Goal: Task Accomplishment & Management: Manage account settings

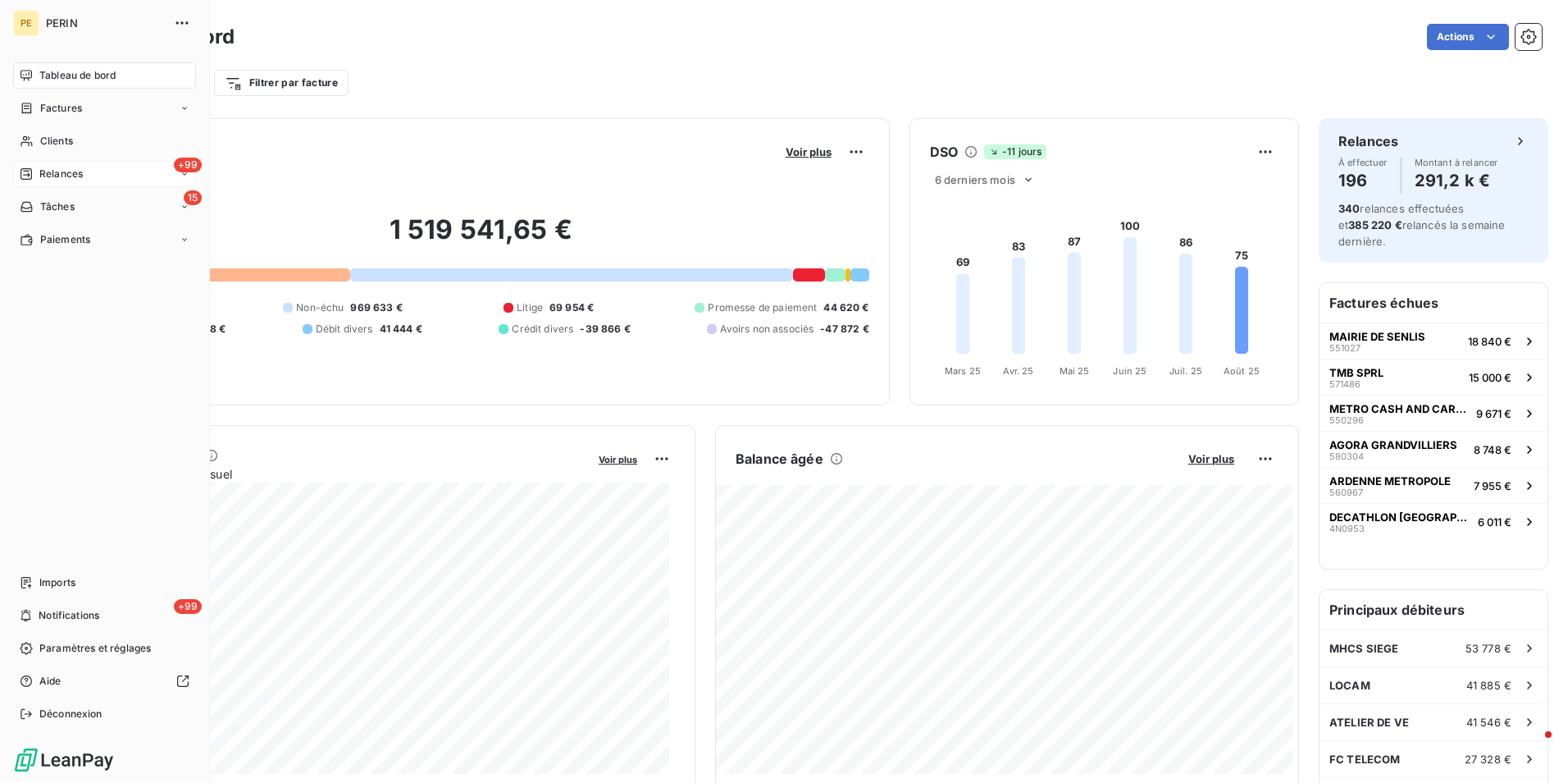
click at [49, 172] on span "Relances" at bounding box center [61, 174] width 43 height 14
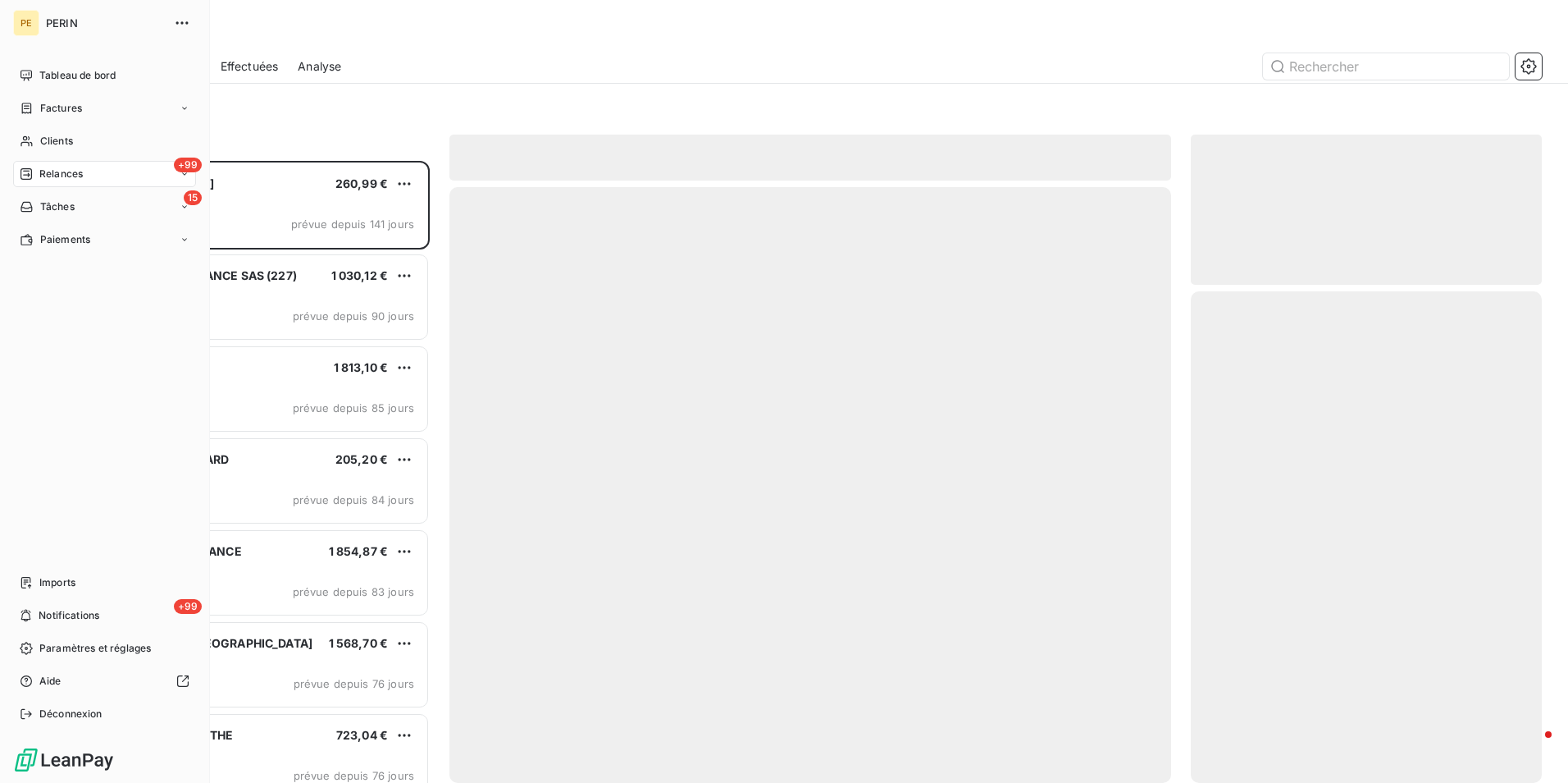
scroll to position [609, 339]
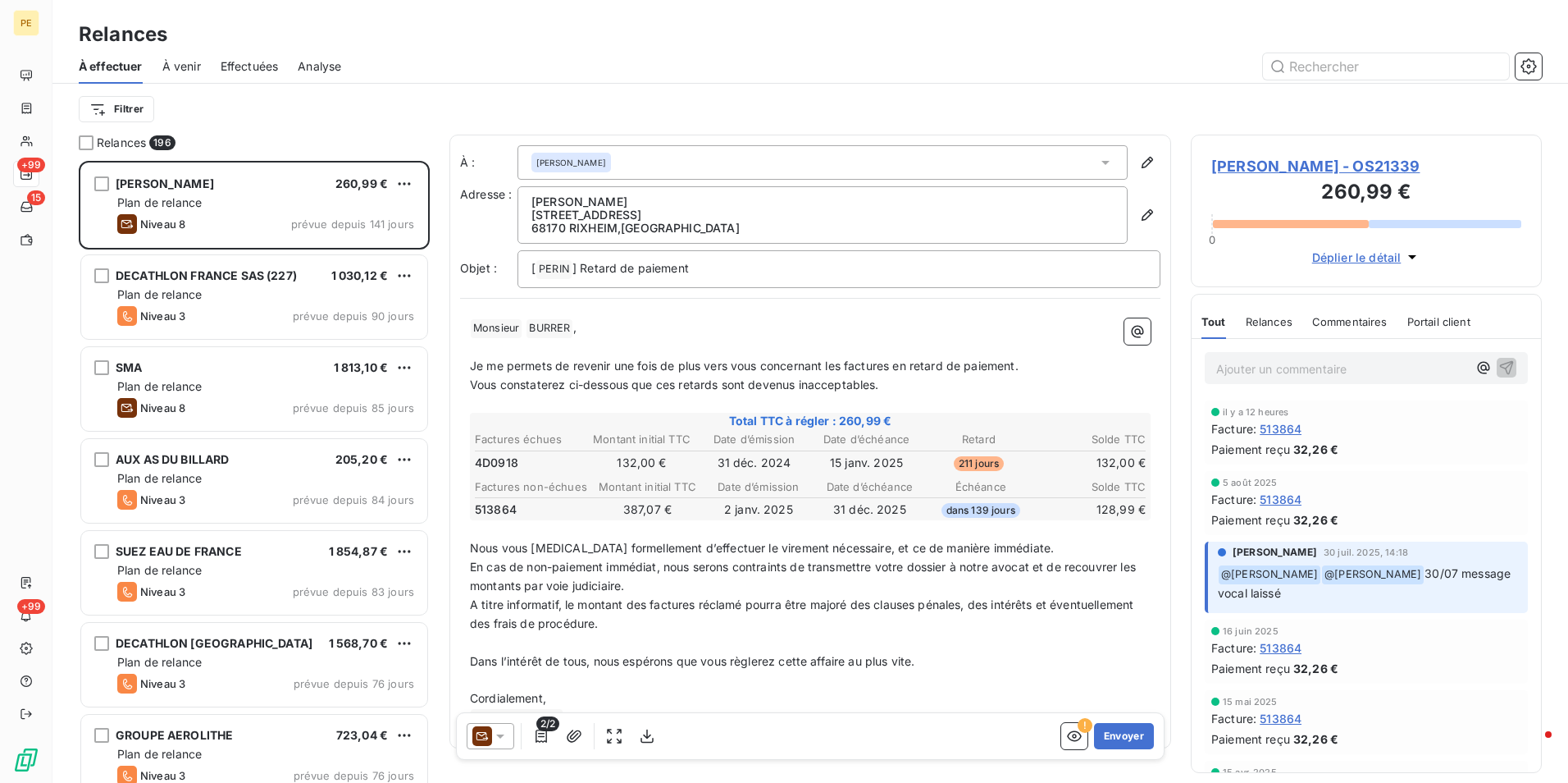
click at [247, 57] on div "Effectuées" at bounding box center [249, 67] width 58 height 34
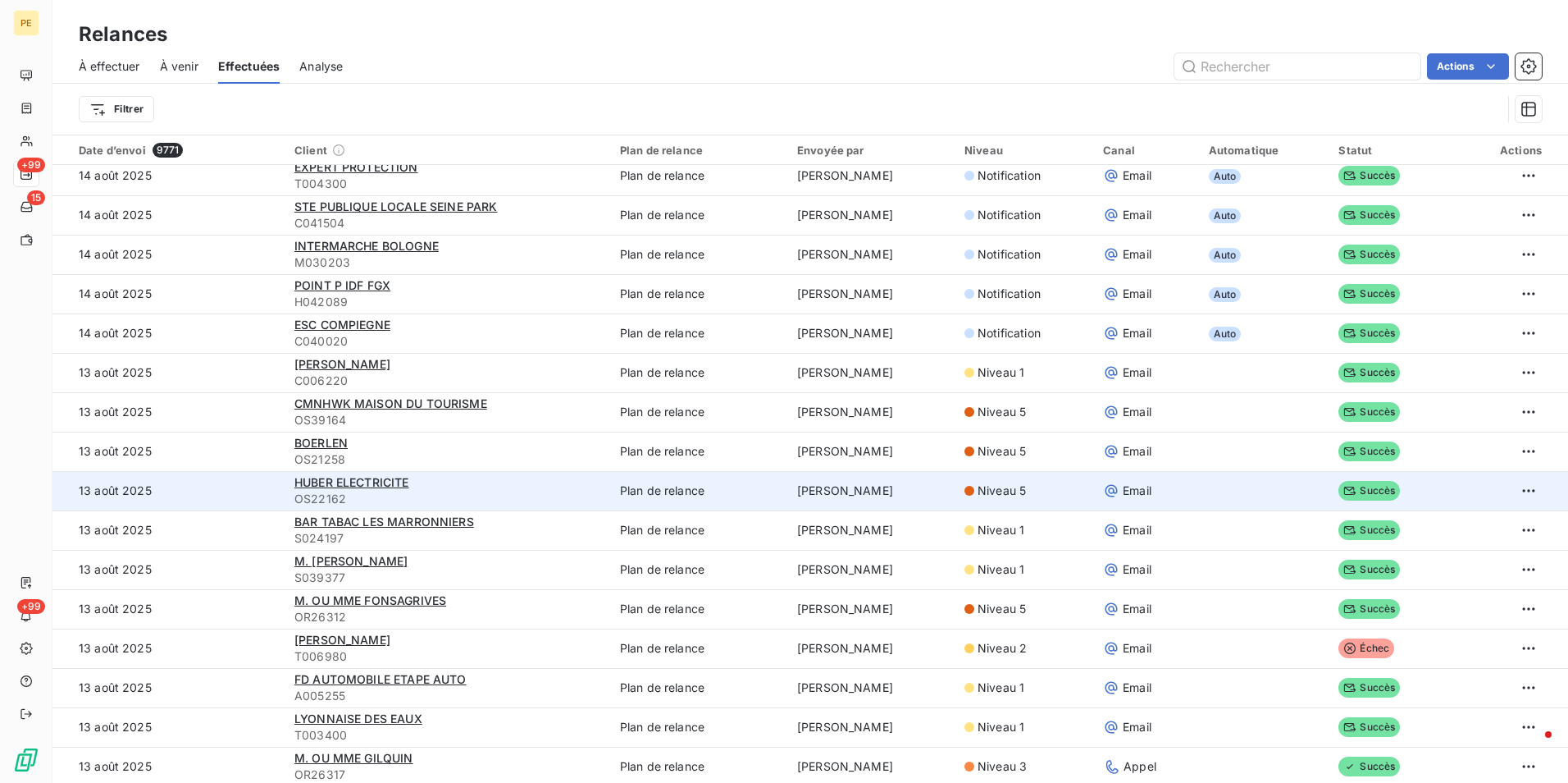
scroll to position [2297, 0]
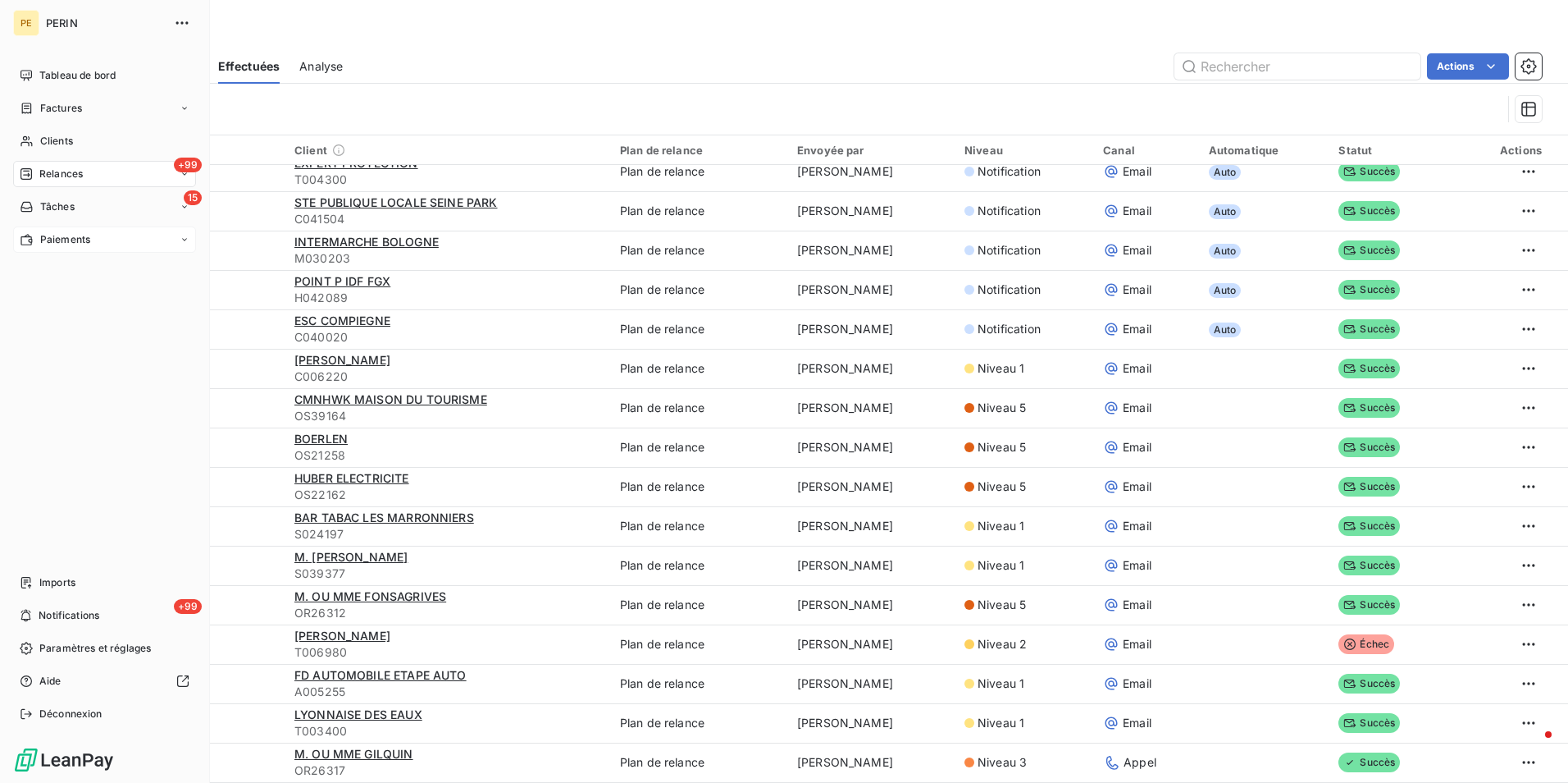
click at [51, 246] on span "Paiements" at bounding box center [66, 239] width 50 height 14
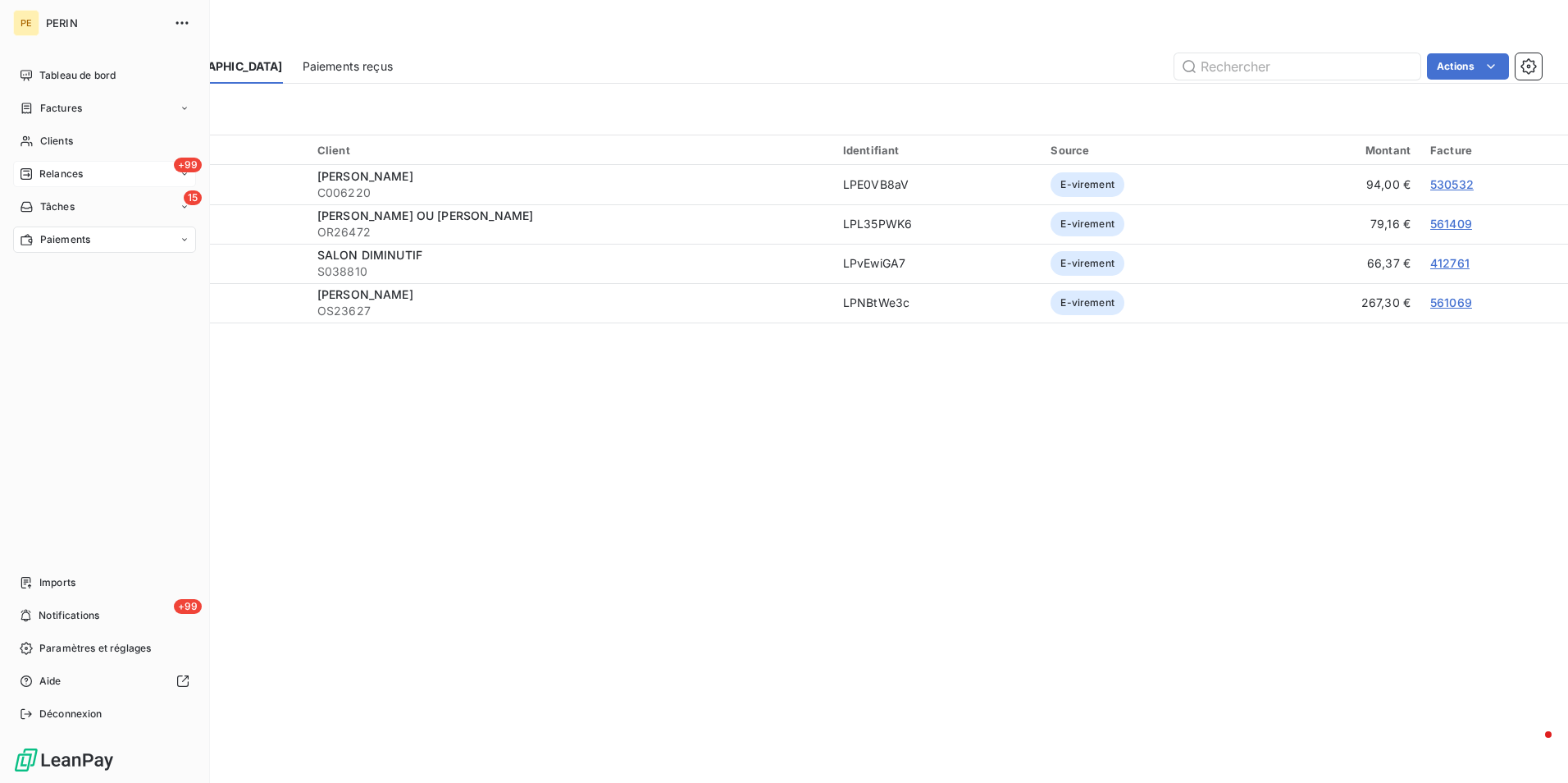
click at [67, 177] on span "Relances" at bounding box center [61, 174] width 43 height 14
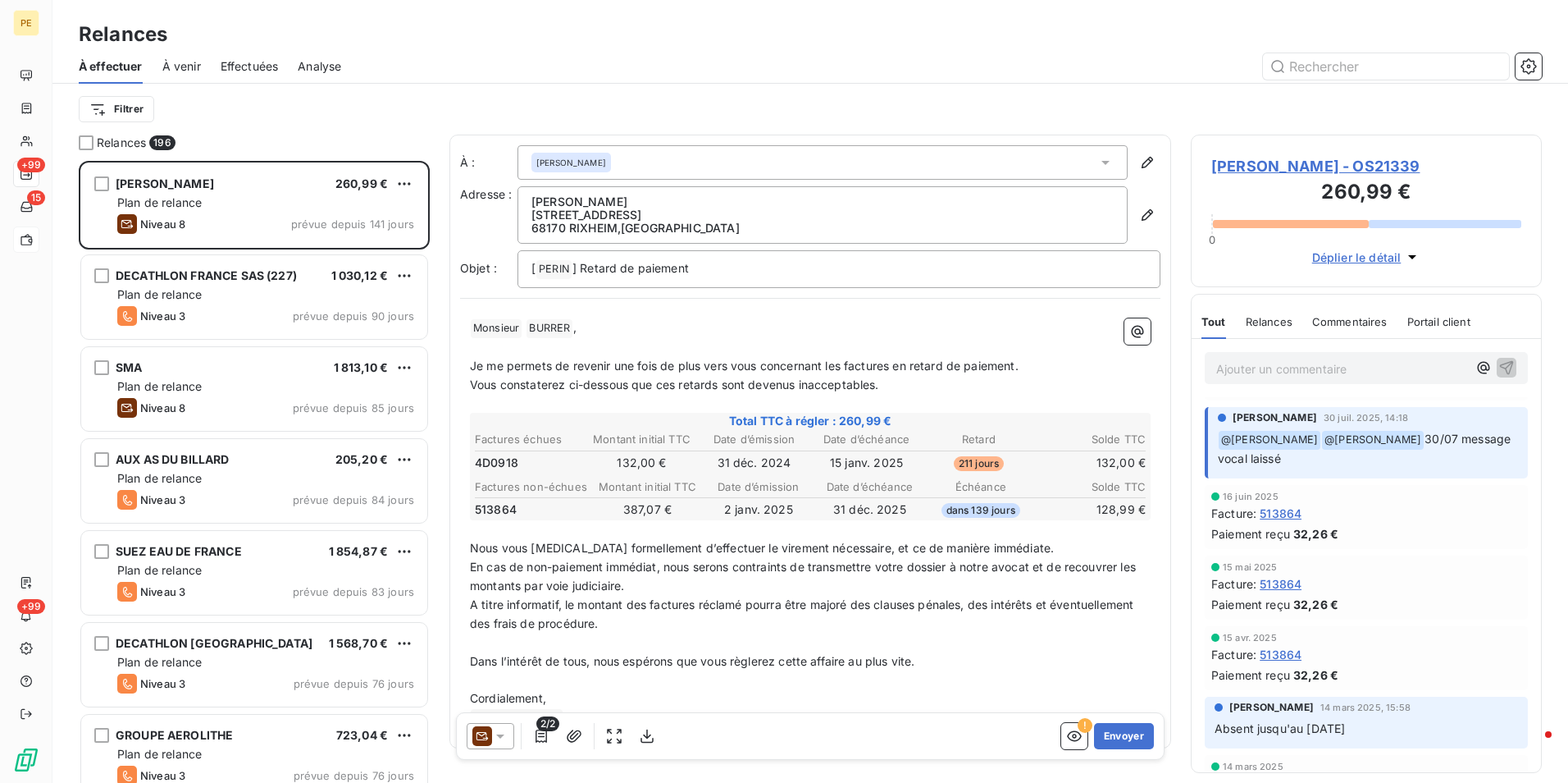
scroll to position [165, 0]
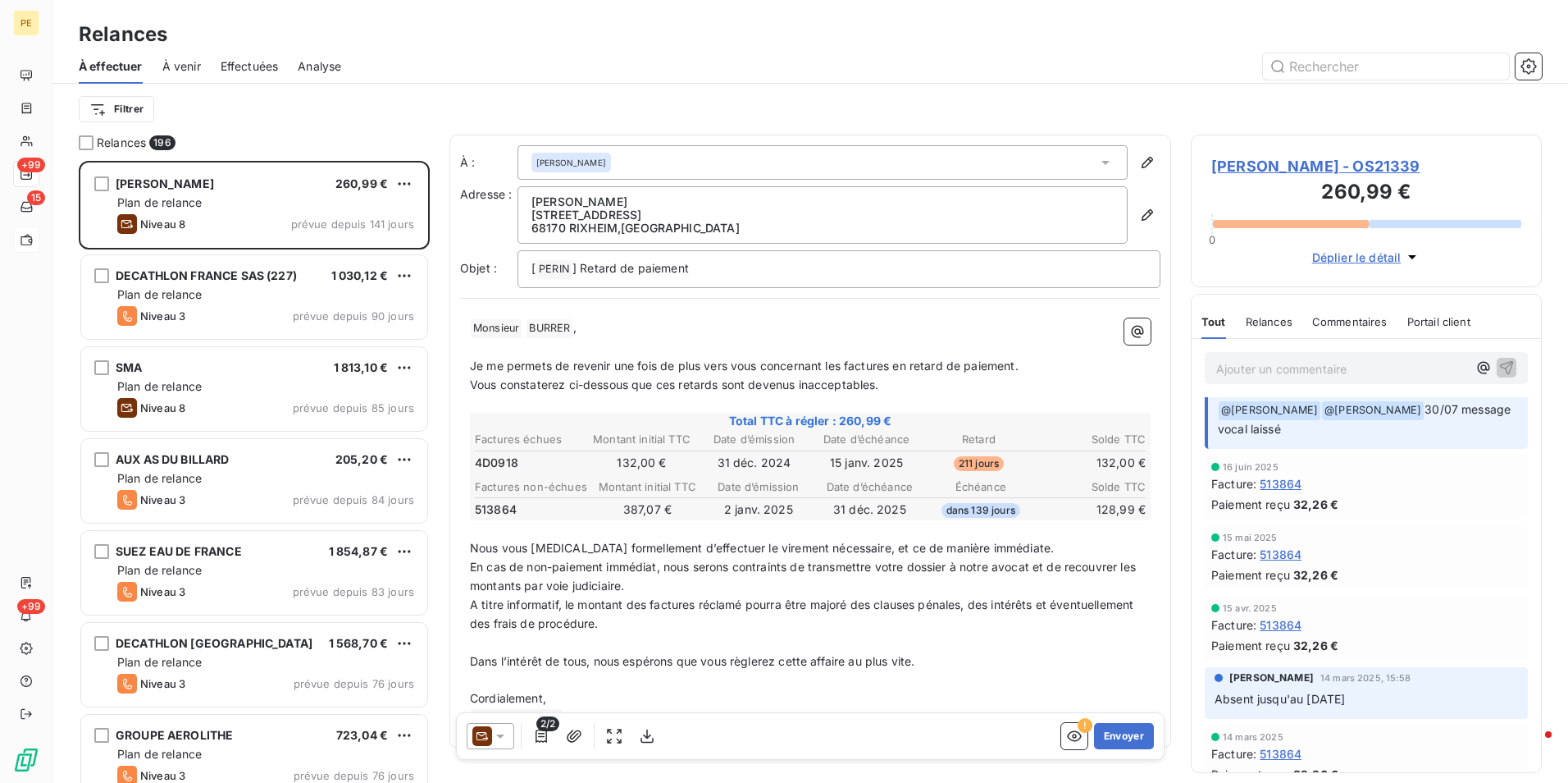
click at [1334, 166] on span "BURRER NICOLAS - OS21339" at bounding box center [1366, 165] width 310 height 22
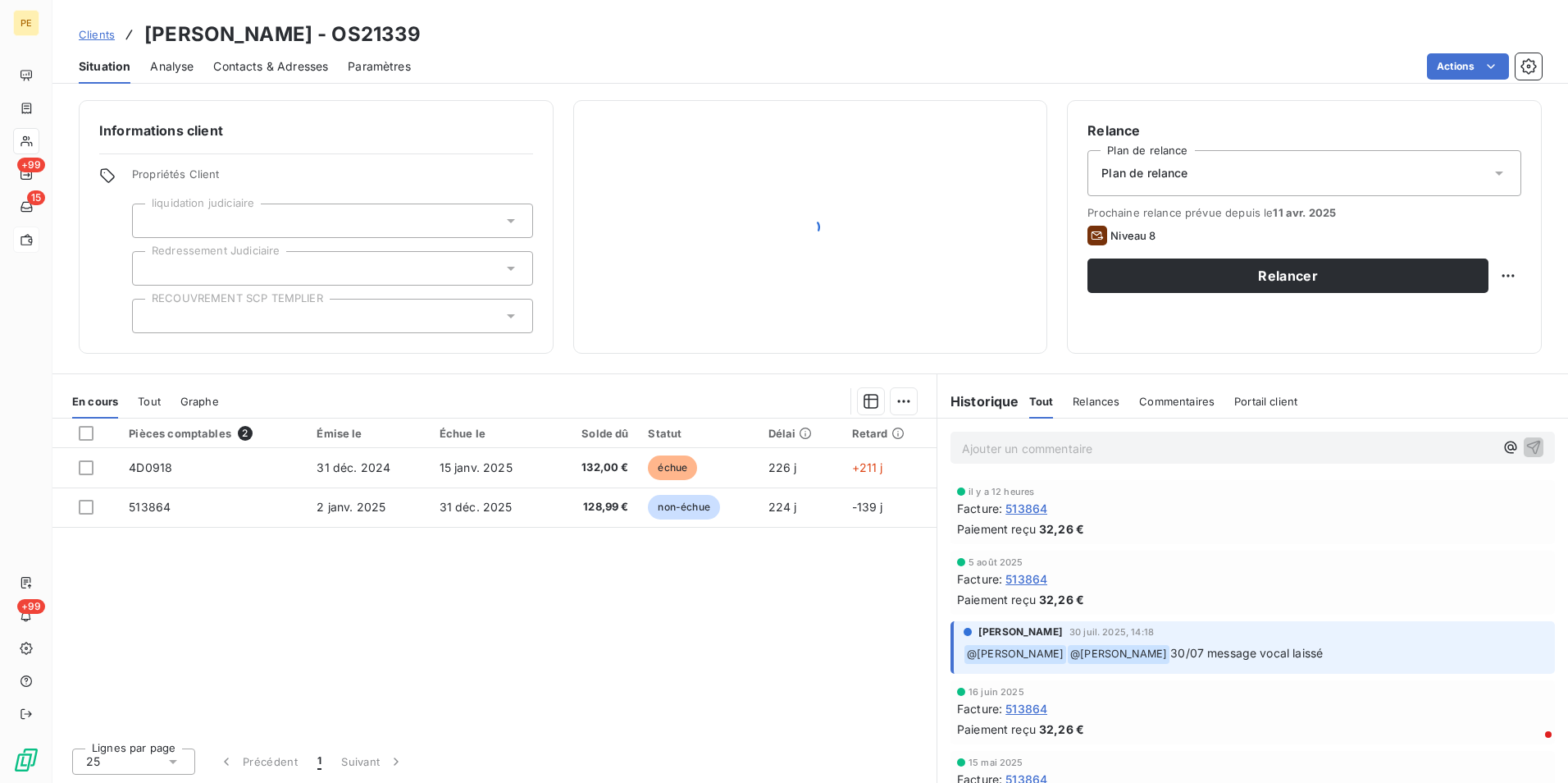
click at [257, 71] on span "Contacts & Adresses" at bounding box center [270, 67] width 115 height 16
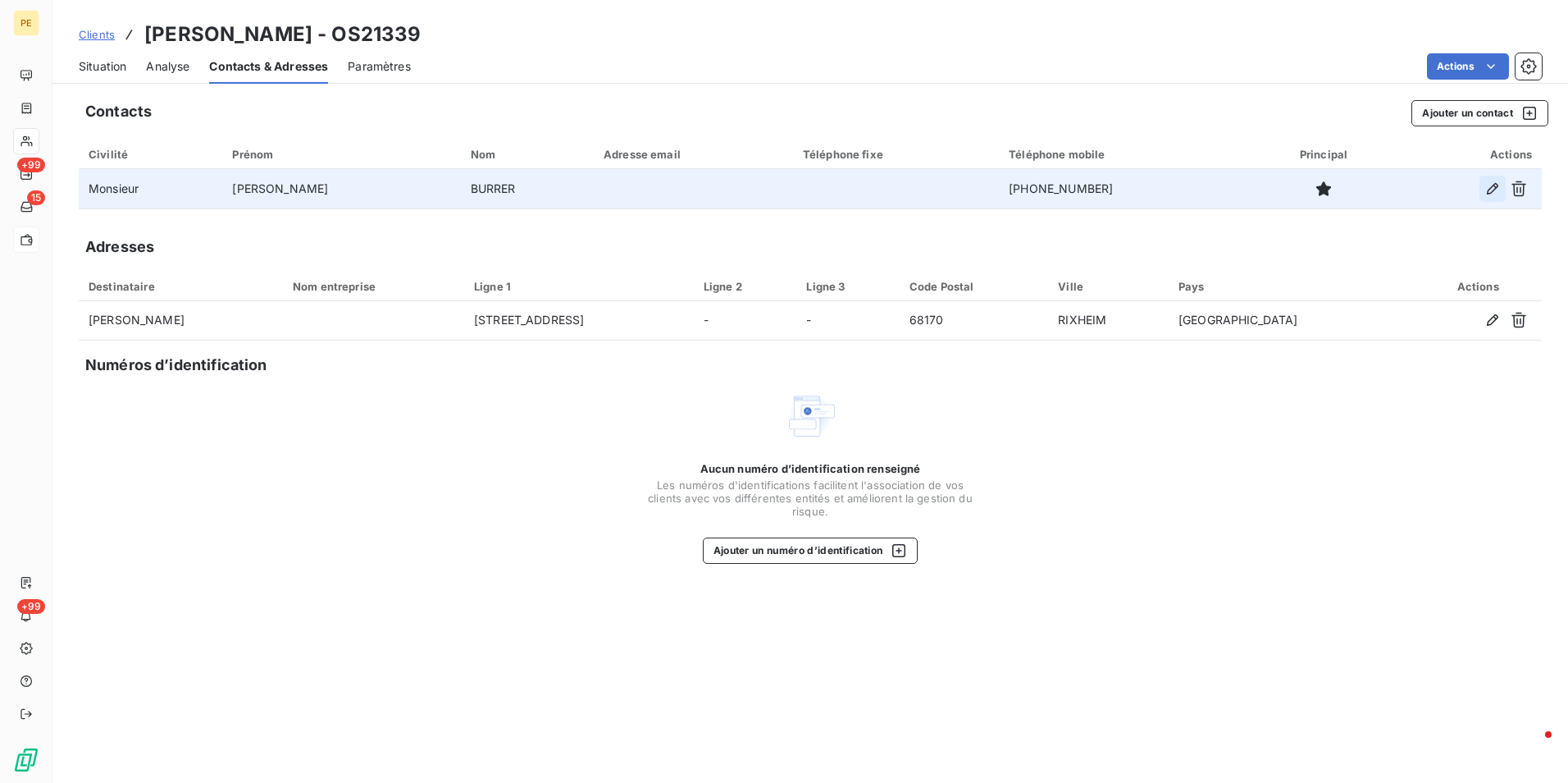
click at [1492, 191] on icon "button" at bounding box center [1493, 189] width 16 height 16
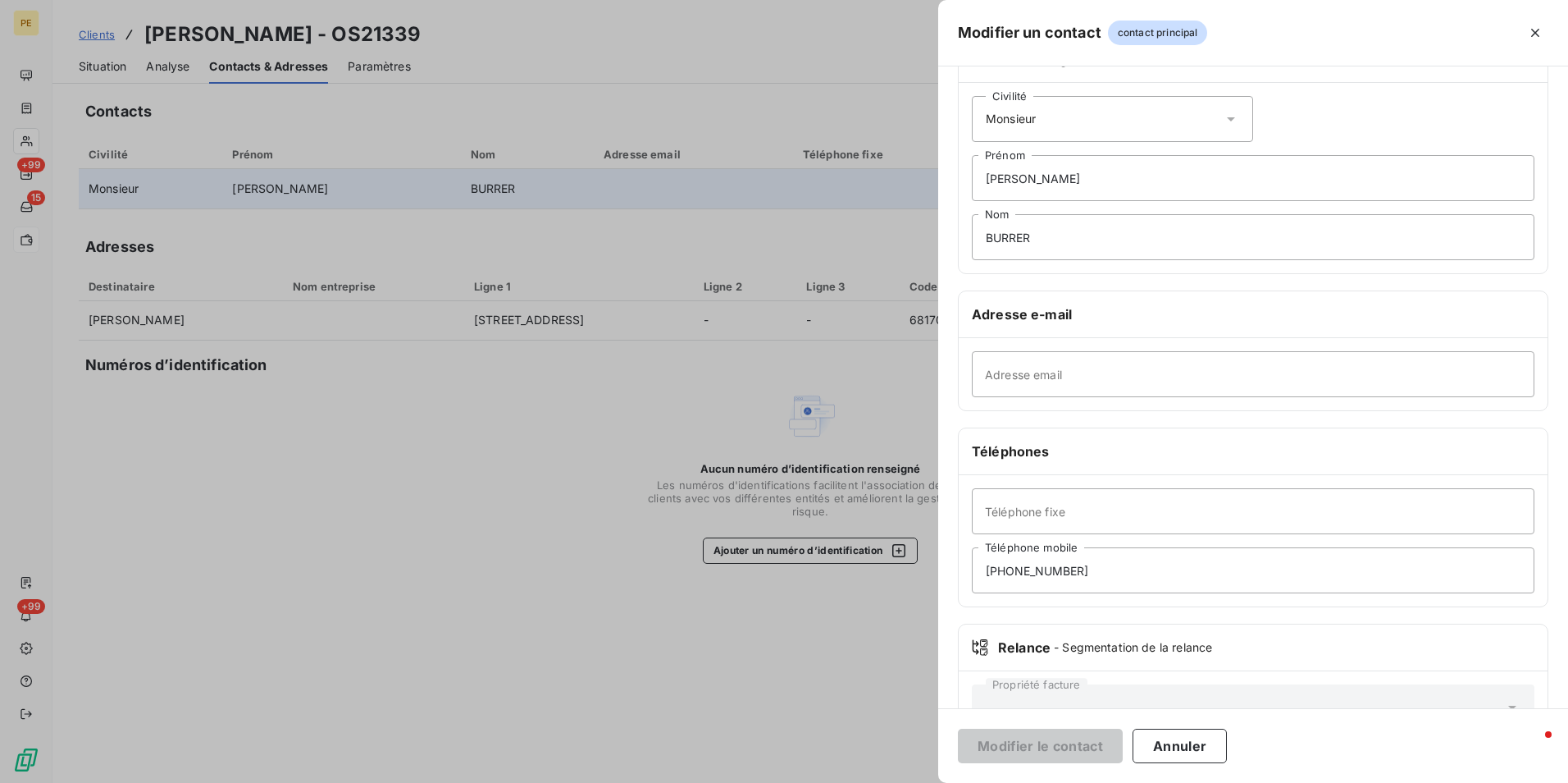
scroll to position [107, 0]
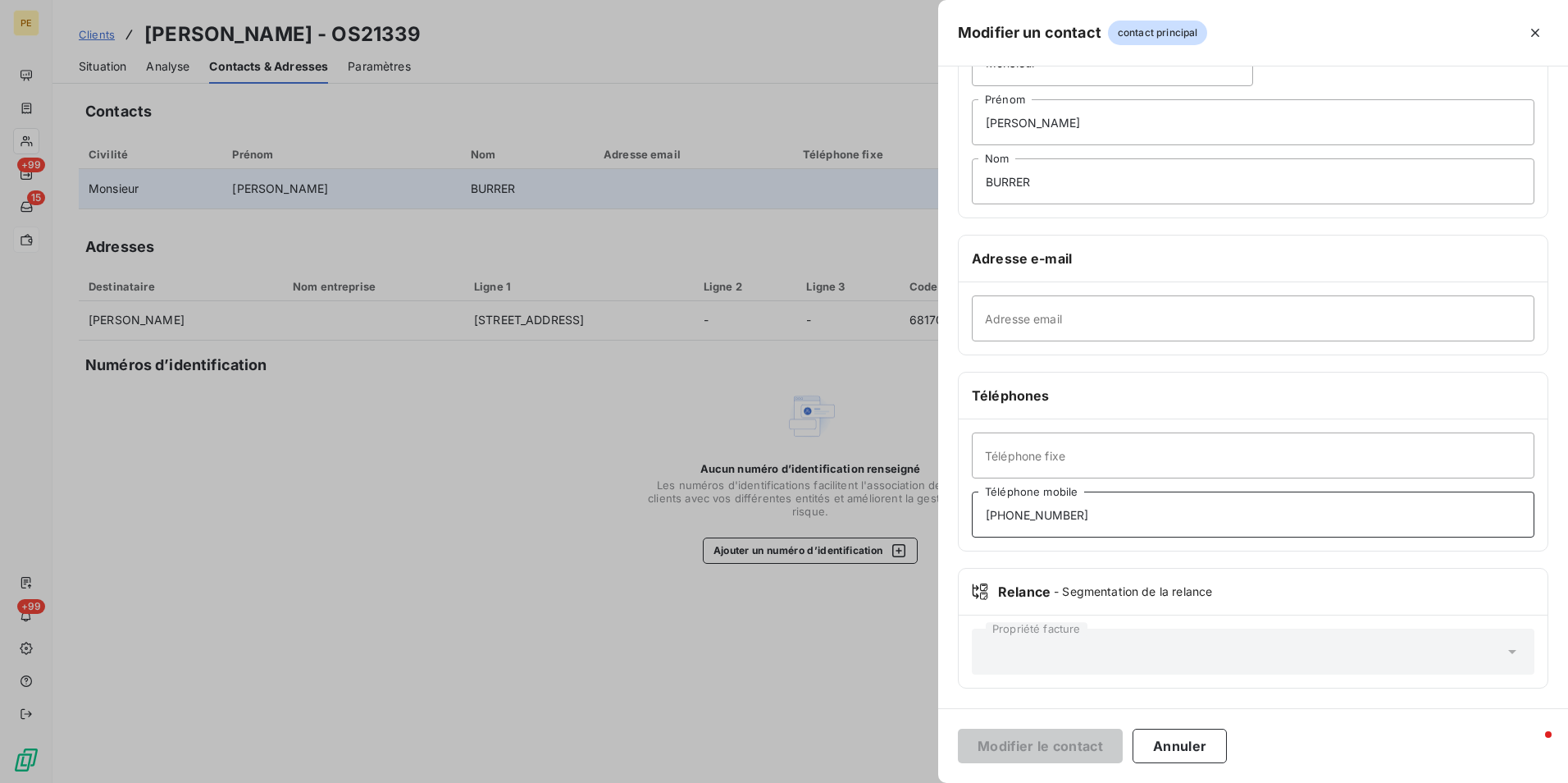
click at [997, 518] on input "06.84.30.87.02" at bounding box center [1253, 514] width 563 height 46
click at [1004, 518] on input "06.84.30.87.02" at bounding box center [1253, 514] width 563 height 46
click at [1017, 521] on input "0684.30.87.02" at bounding box center [1253, 514] width 563 height 46
click at [1032, 519] on input "068430.87.02" at bounding box center [1253, 514] width 563 height 46
click at [1045, 516] on input "06843087.02" at bounding box center [1253, 514] width 563 height 46
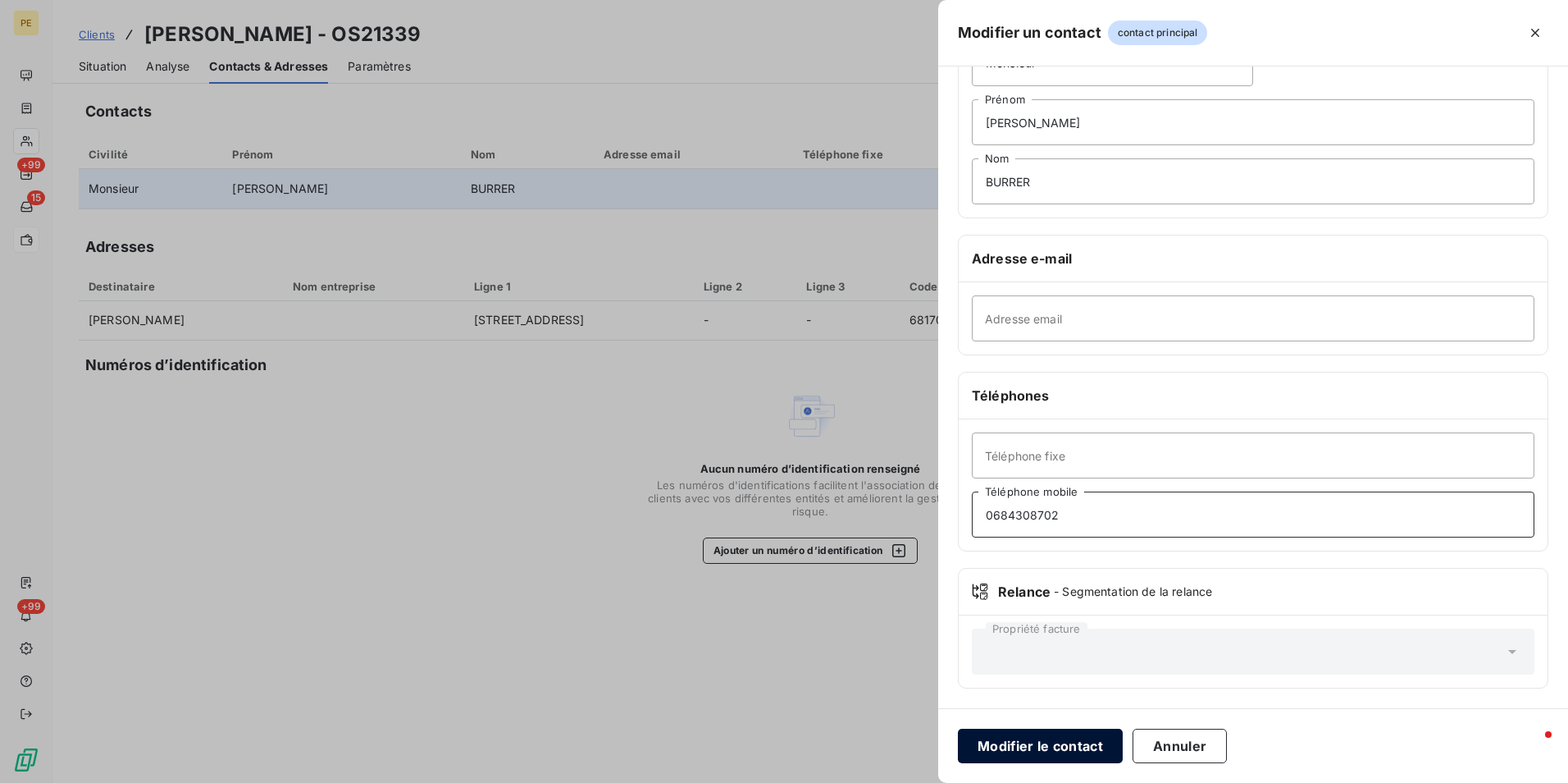
type input "0684308702"
click at [1070, 747] on button "Modifier le contact" at bounding box center [1040, 745] width 164 height 34
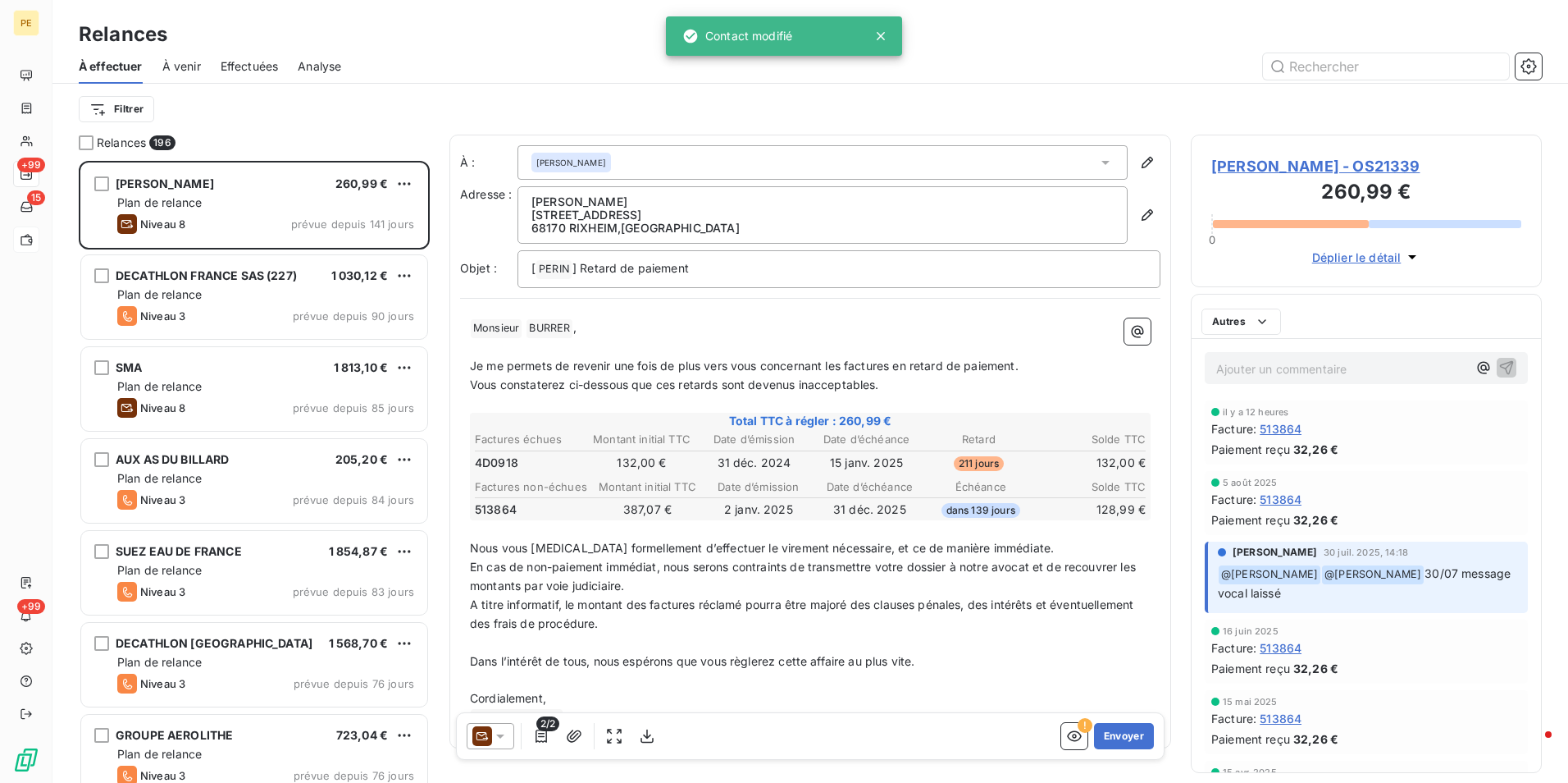
scroll to position [609, 339]
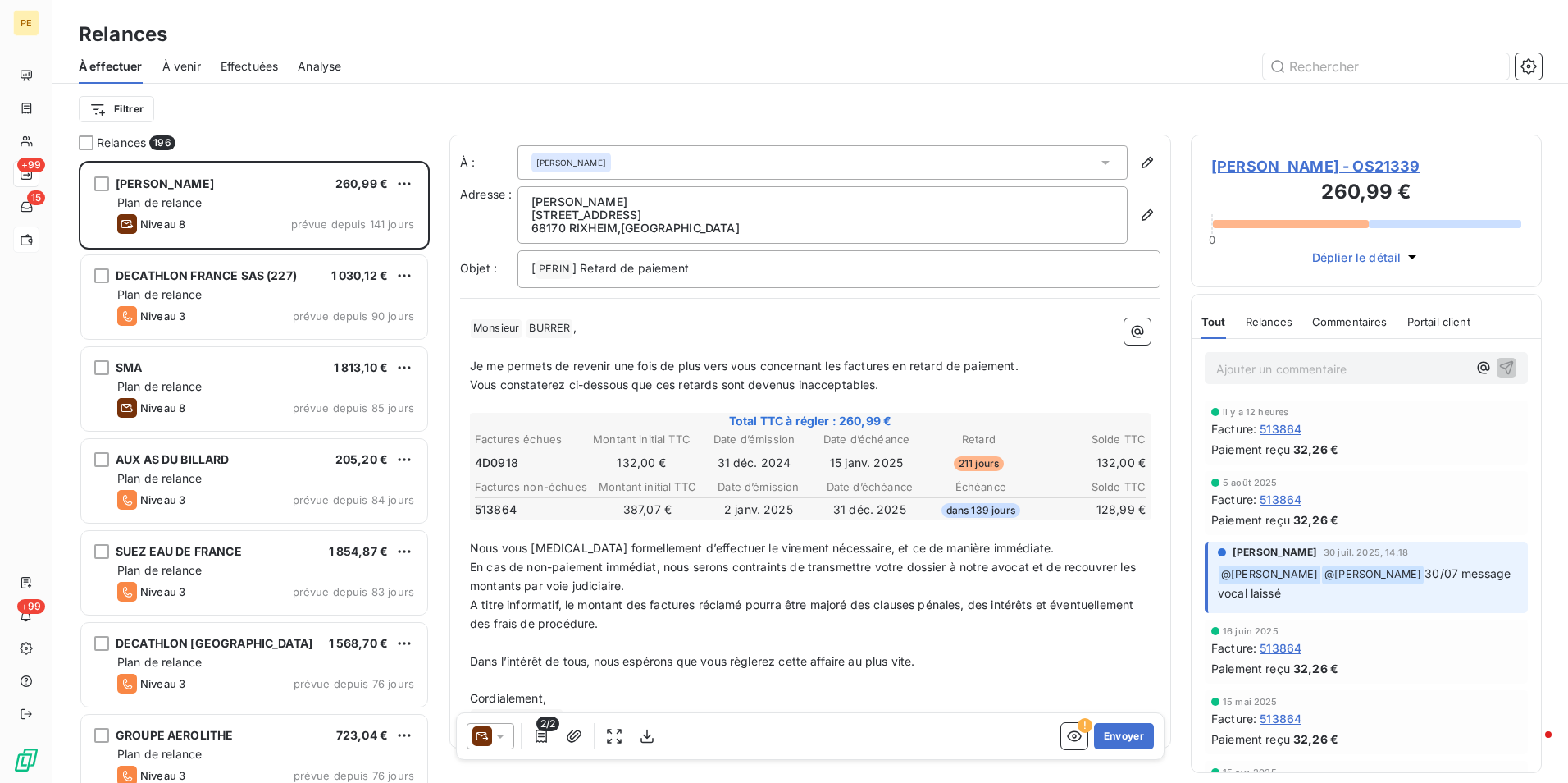
click at [1361, 165] on span "BURRER NICOLAS - OS21339" at bounding box center [1366, 165] width 310 height 22
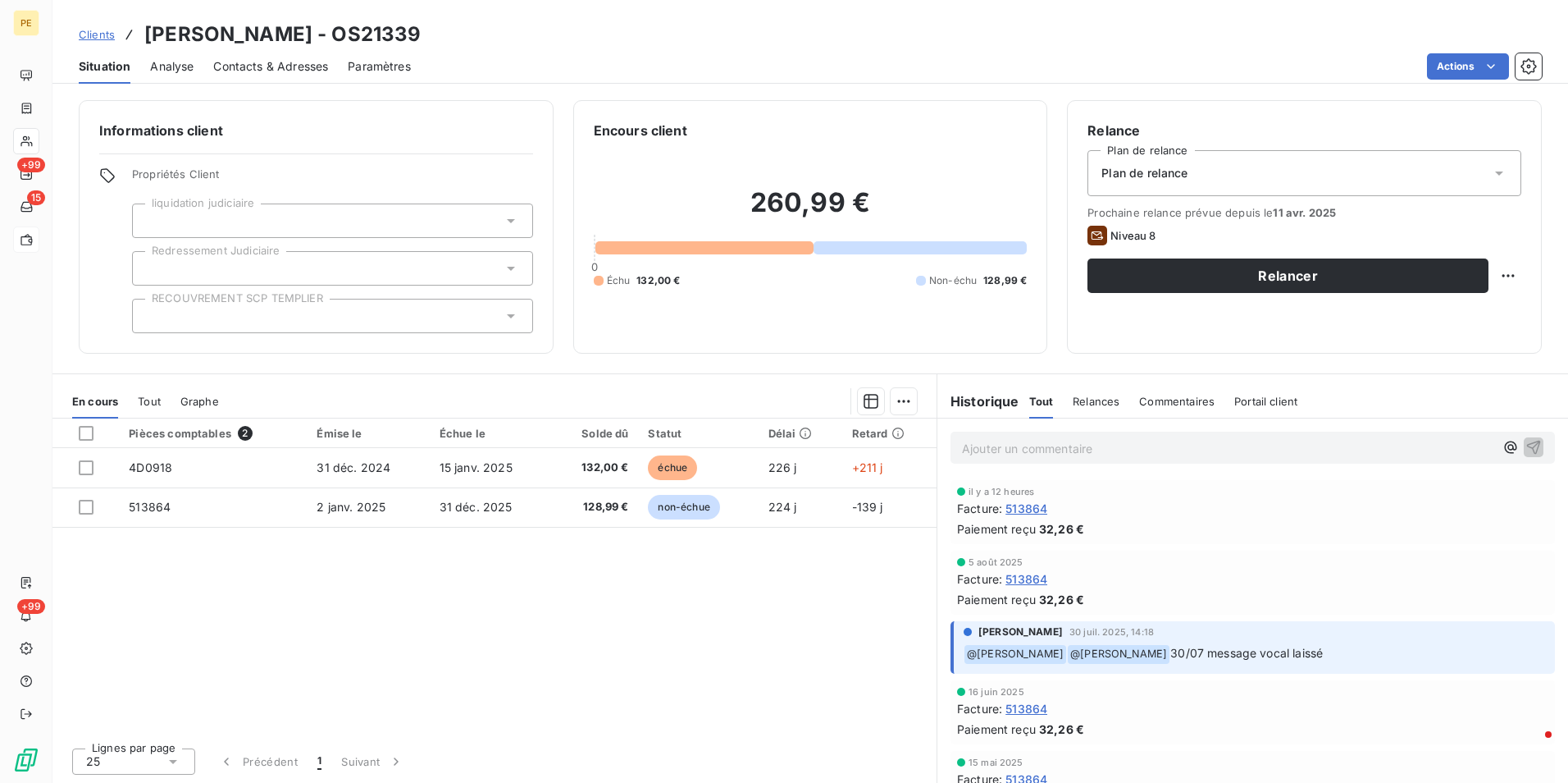
click at [1231, 165] on div "Plan de relance" at bounding box center [1304, 173] width 434 height 46
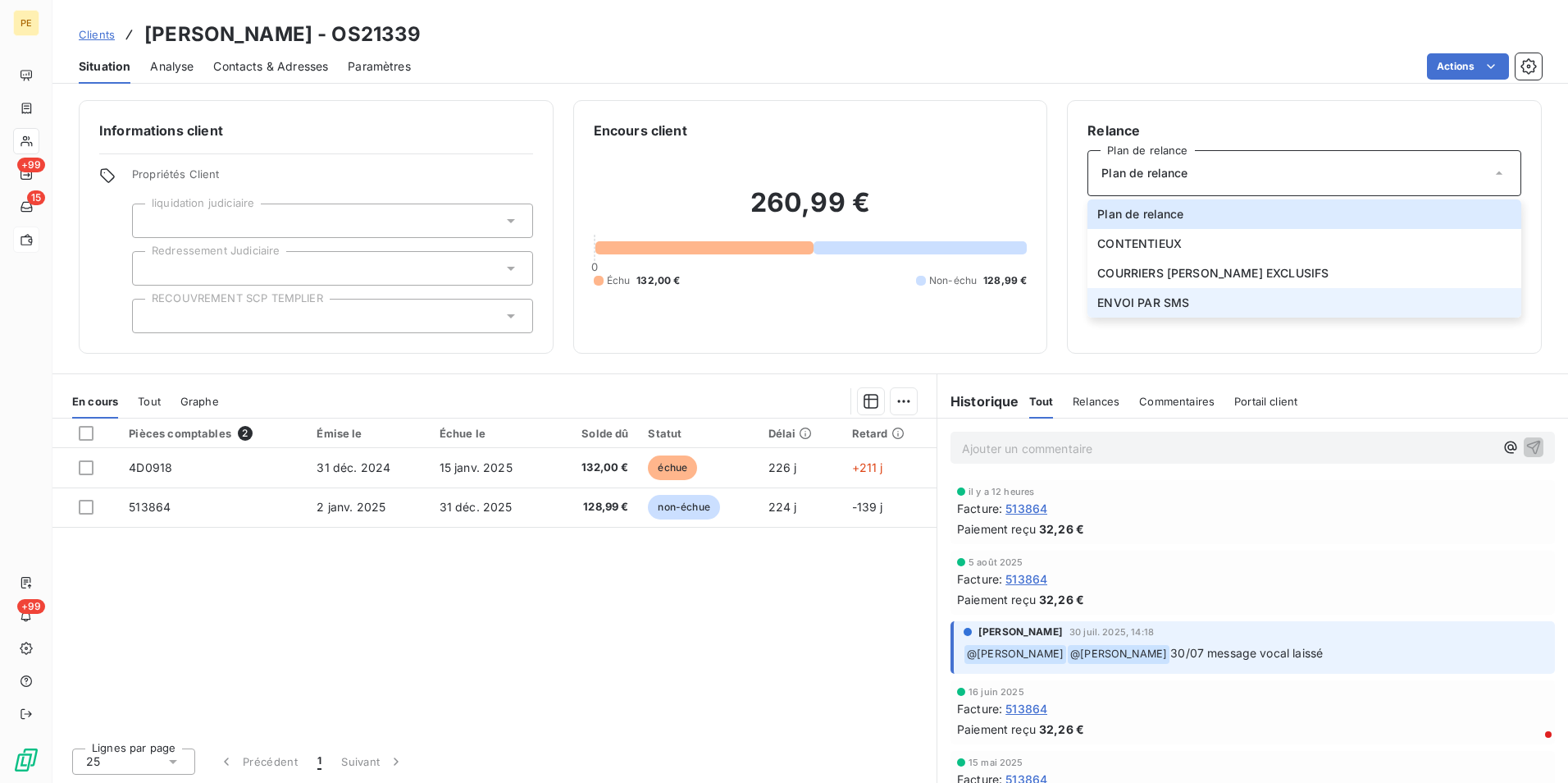
click at [1133, 301] on span "ENVOI PAR SMS" at bounding box center [1143, 303] width 92 height 16
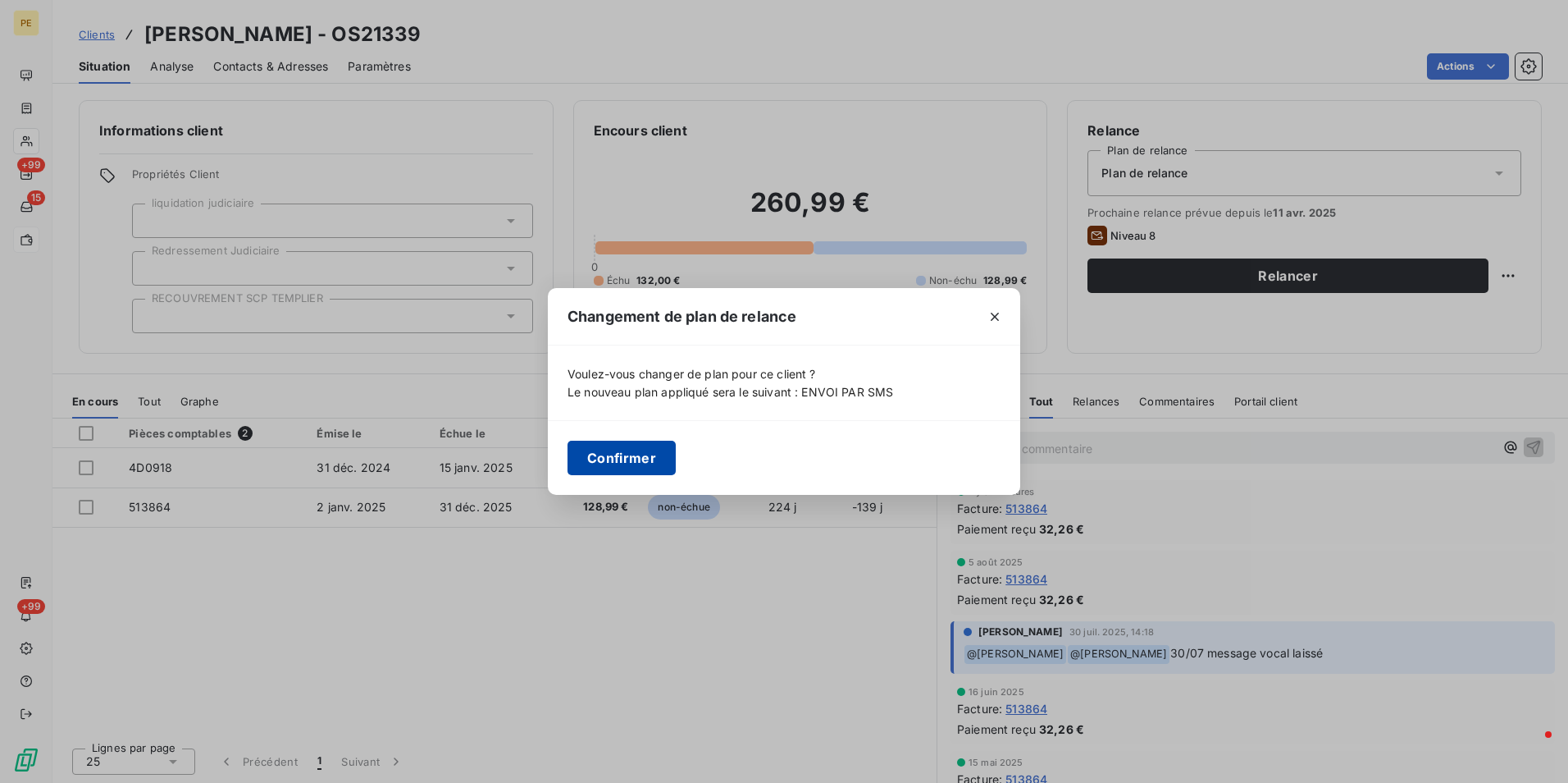
click at [642, 464] on button "Confirmer" at bounding box center [622, 458] width 108 height 34
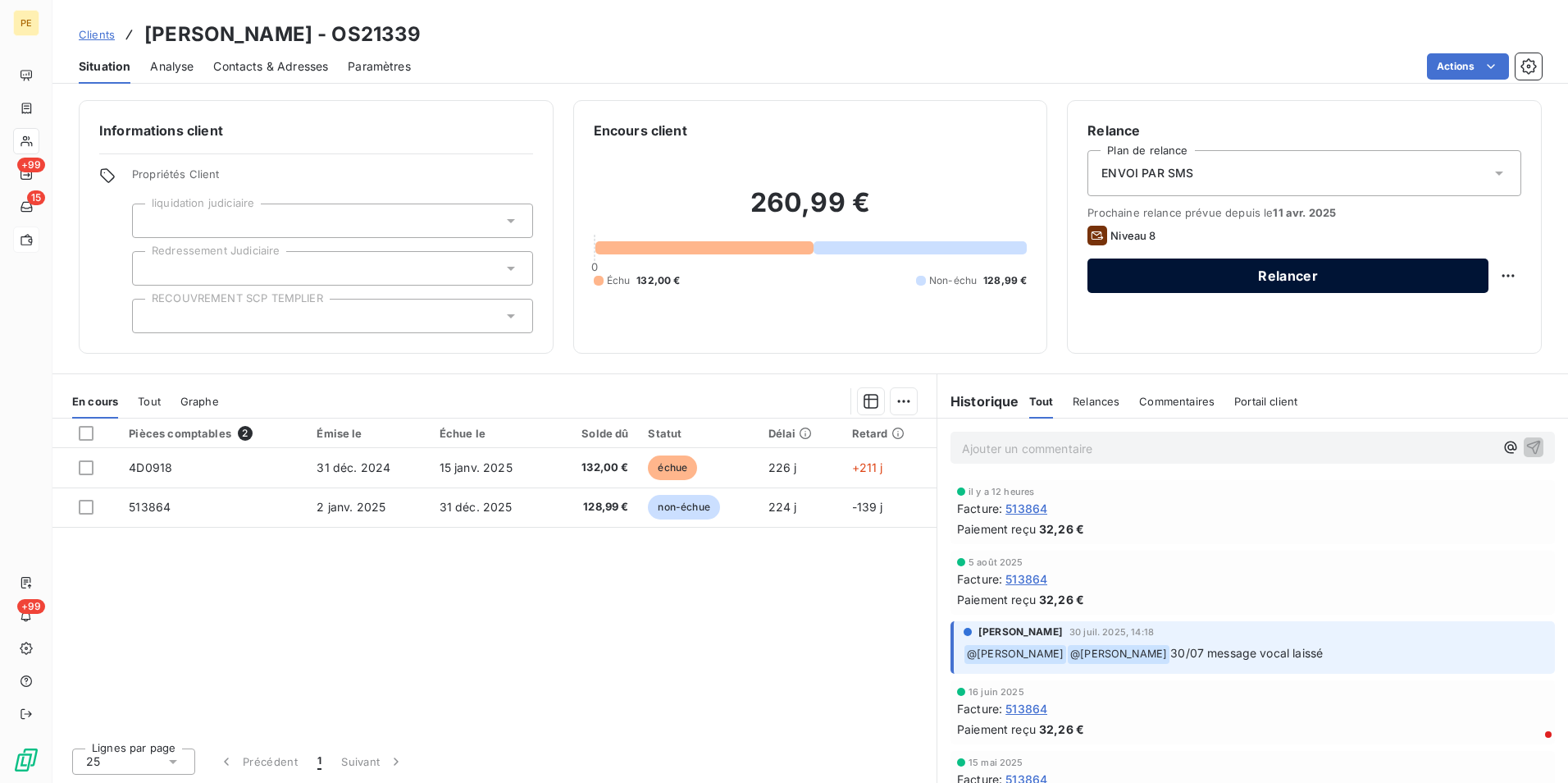
click at [1168, 268] on button "Relancer" at bounding box center [1288, 275] width 401 height 34
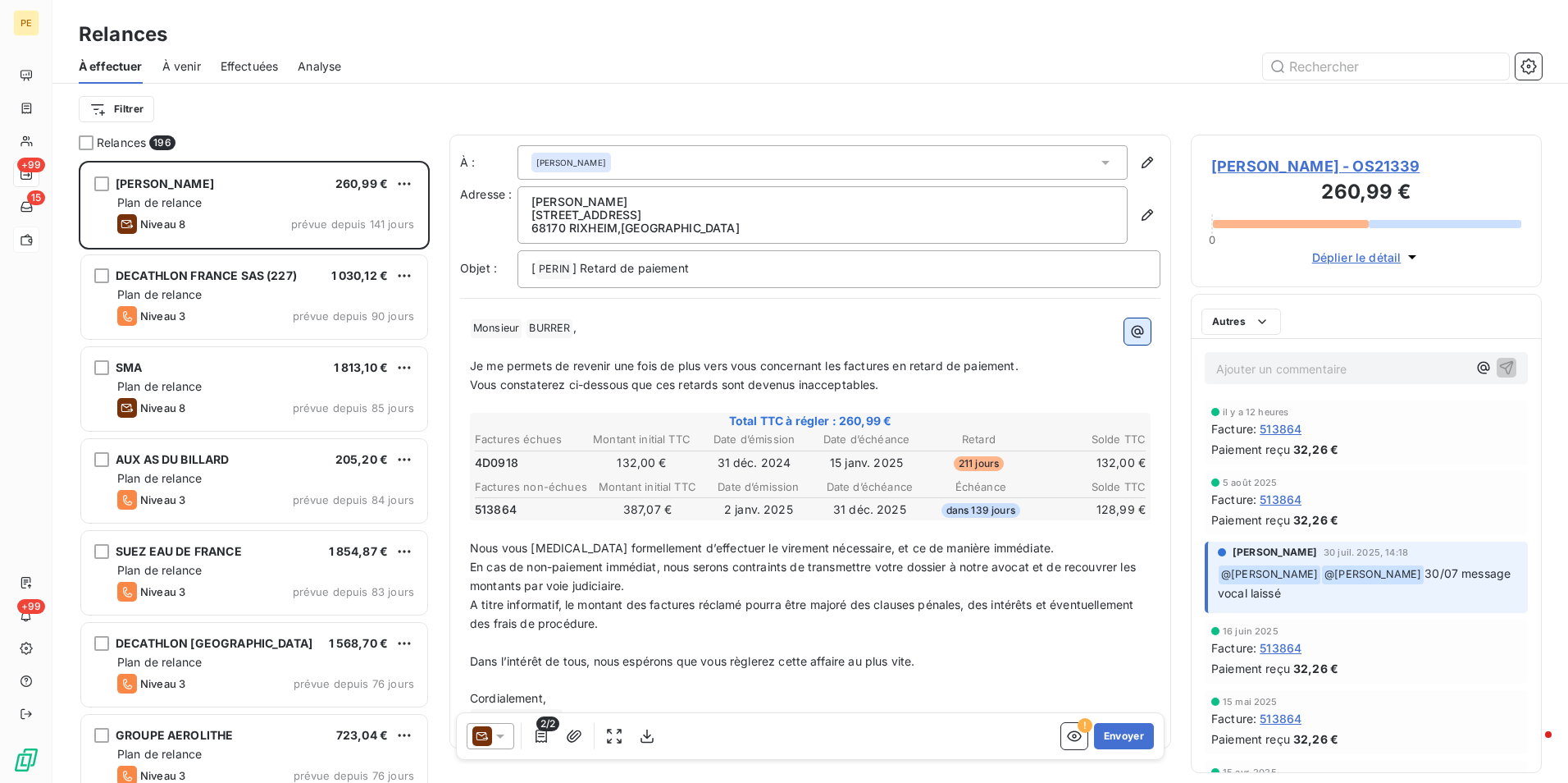
scroll to position [609, 339]
click at [511, 737] on div at bounding box center [490, 735] width 48 height 26
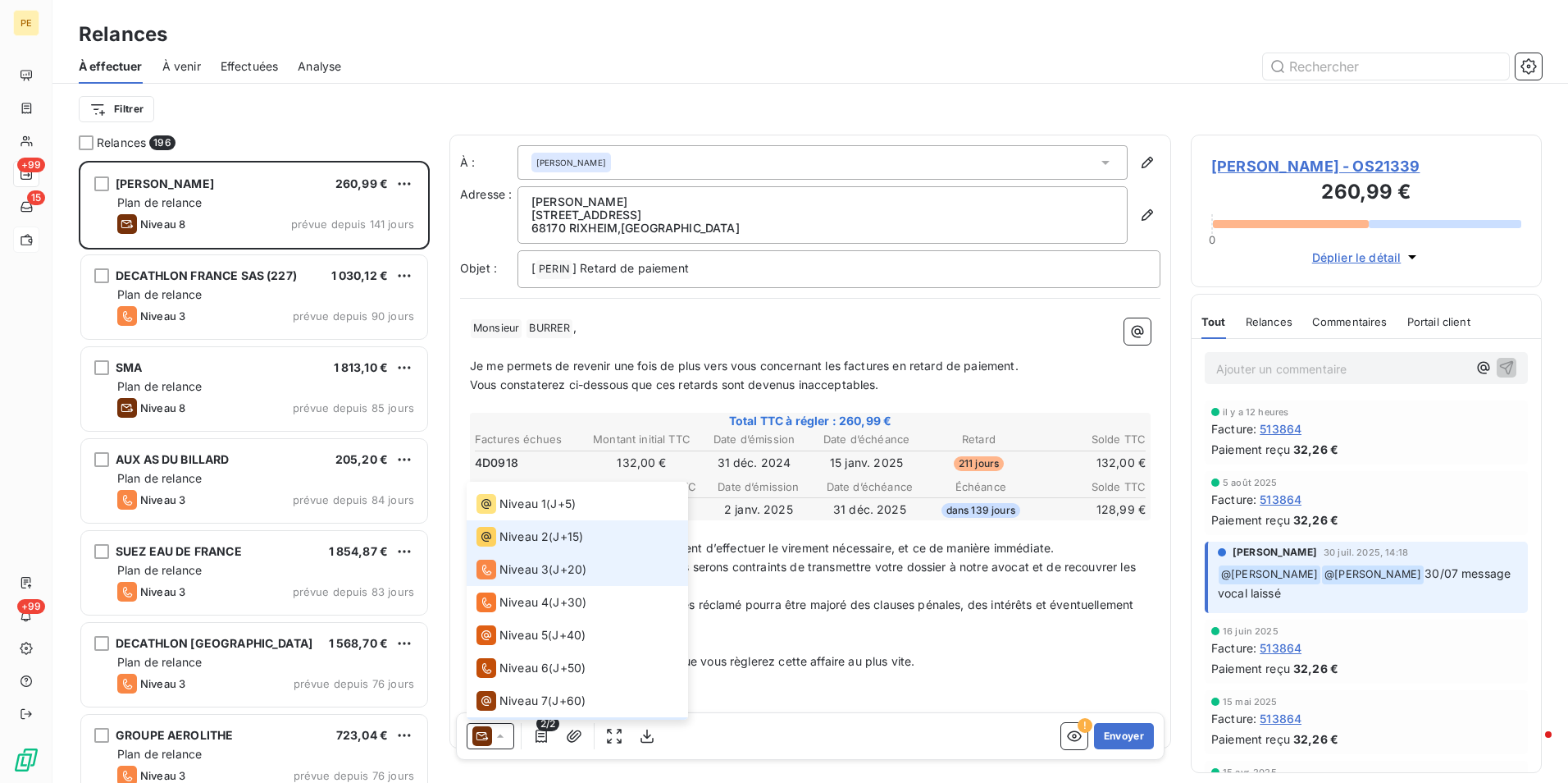
scroll to position [0, 0]
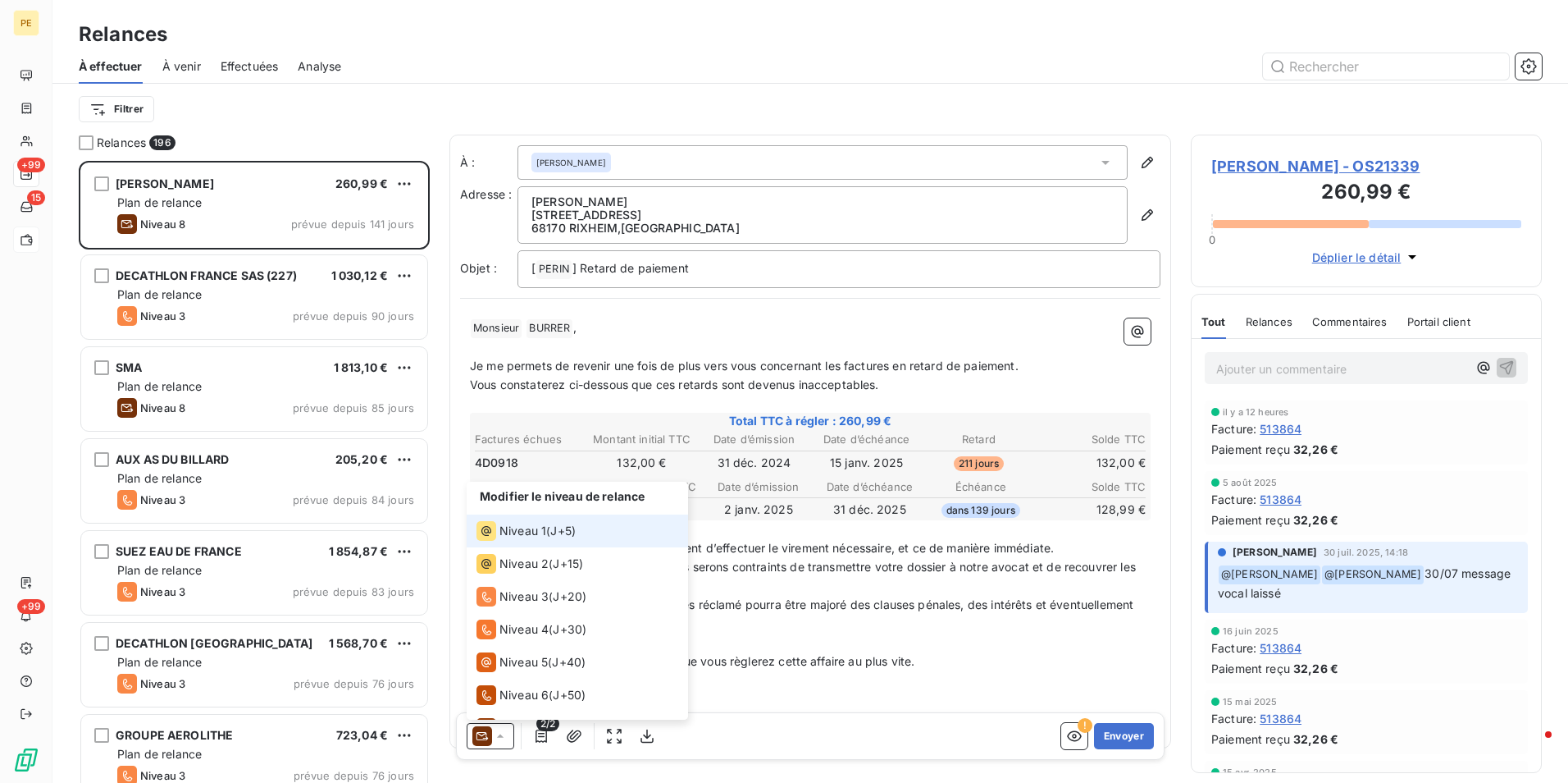
click at [547, 537] on div "Niveau 1 ( J+5 )" at bounding box center [526, 530] width 99 height 20
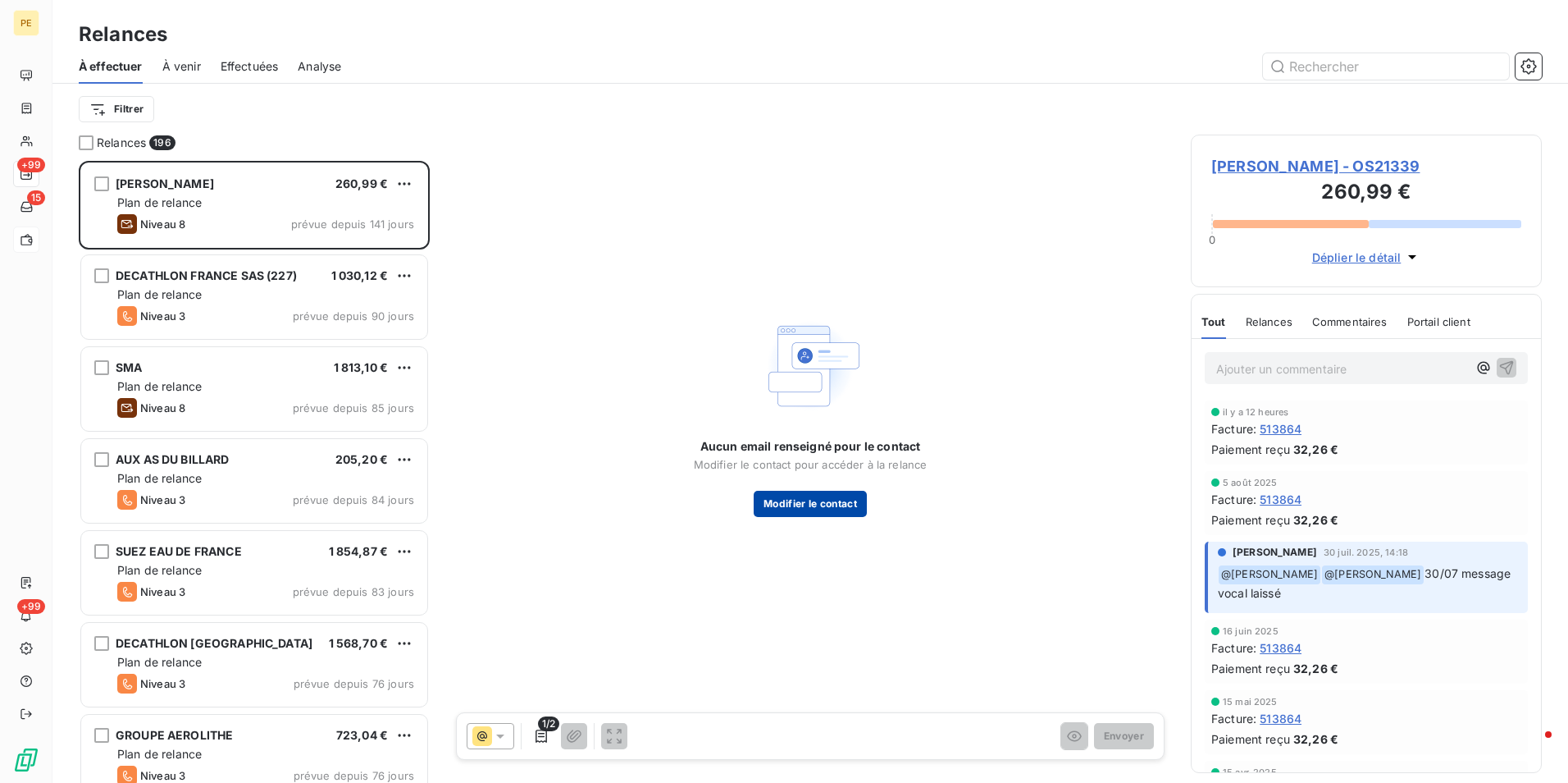
click at [849, 511] on button "Modifier le contact" at bounding box center [811, 503] width 113 height 26
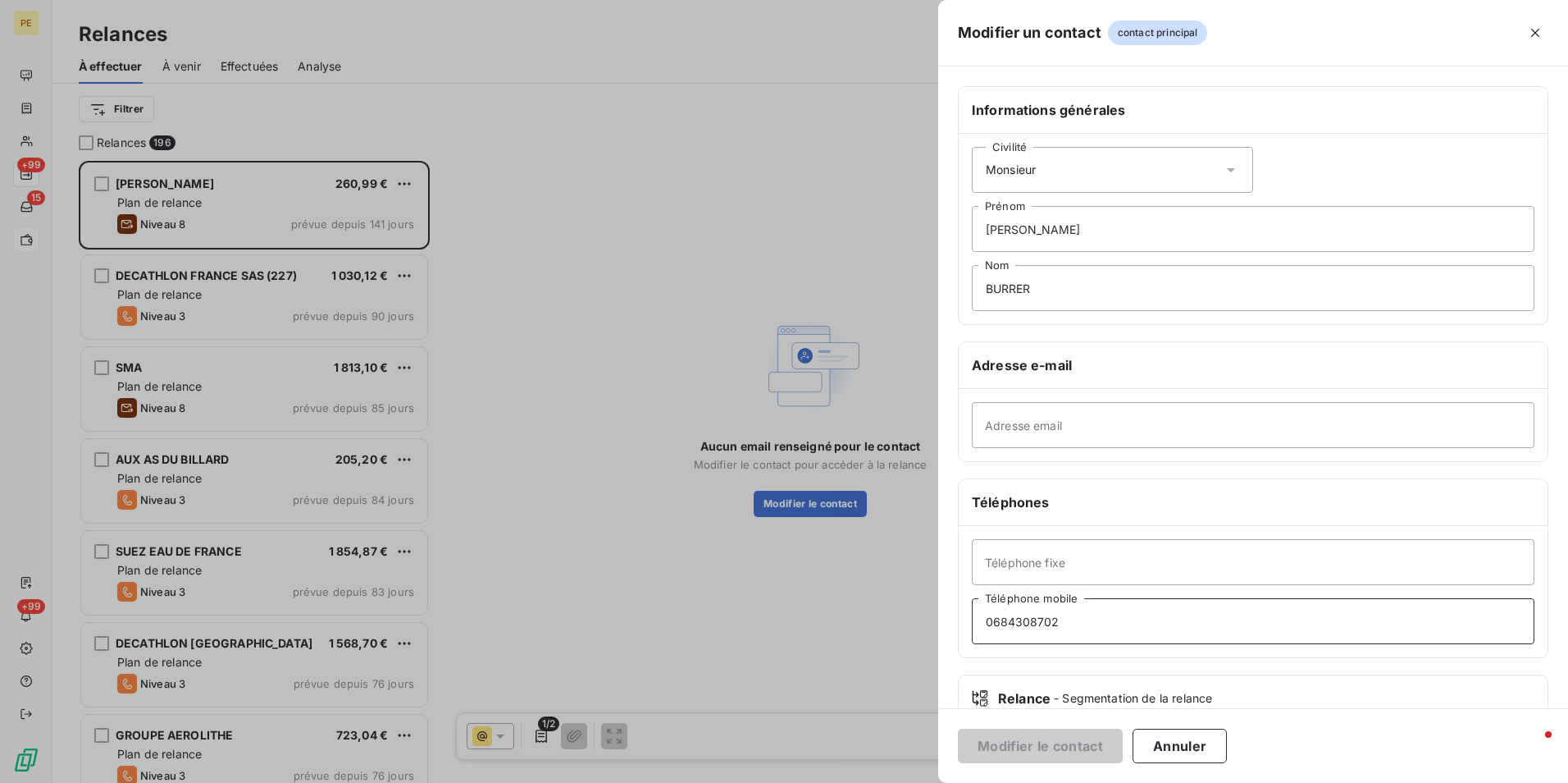
click at [983, 626] on input "0684308702" at bounding box center [1253, 620] width 563 height 46
click at [1111, 625] on input "0684308702" at bounding box center [1253, 620] width 563 height 46
type input "0684308702"
drag, startPoint x: 1073, startPoint y: 568, endPoint x: 943, endPoint y: 577, distance: 130.3
click at [943, 577] on div "Informations générales Civilité Monsieur Nicolas Prénom BURRER Nom Adresse e-ma…" at bounding box center [1253, 450] width 630 height 728
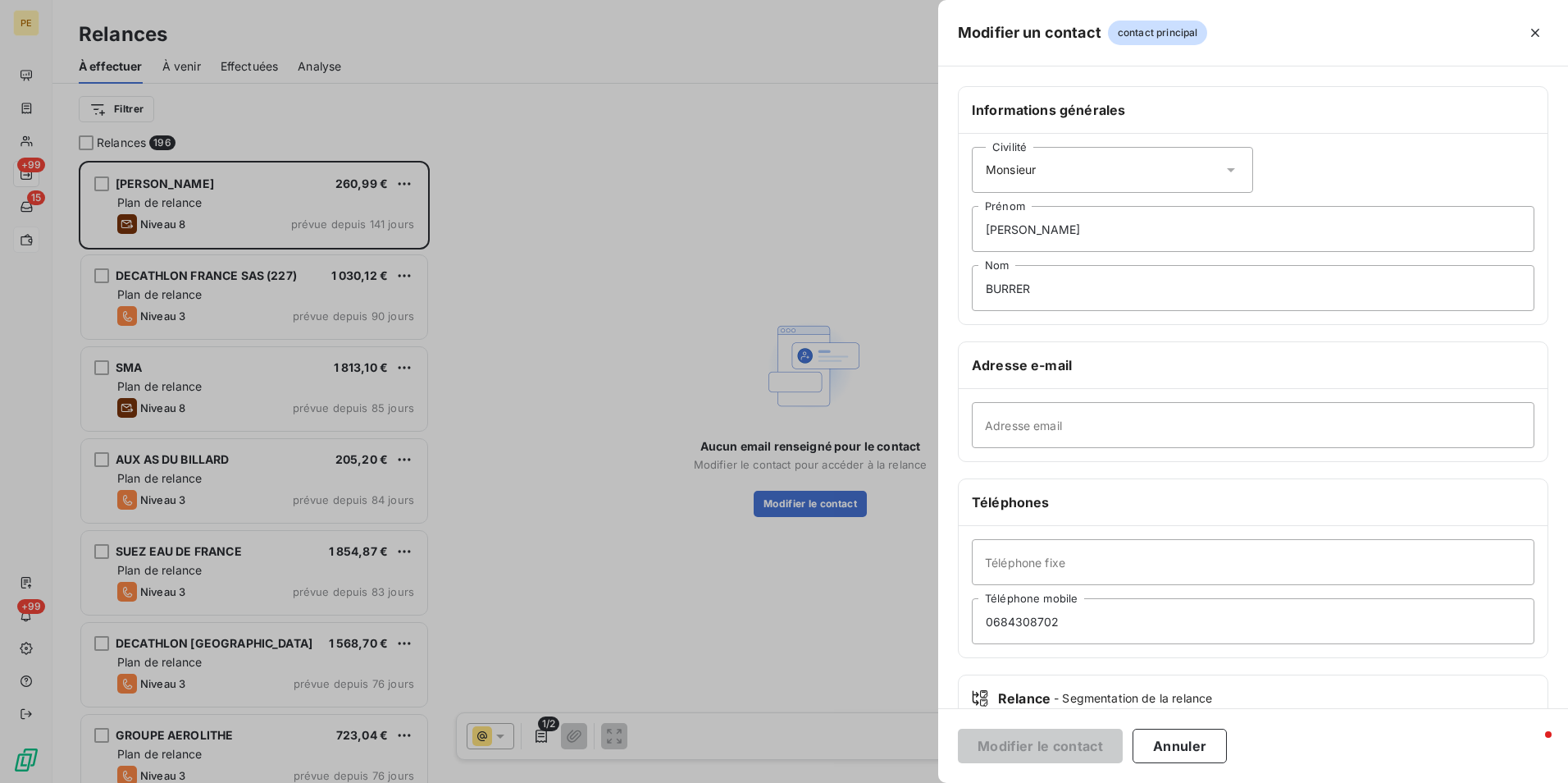
click at [1037, 720] on div "Modifier le contact Annuler" at bounding box center [1253, 745] width 630 height 75
click at [1192, 746] on button "Annuler" at bounding box center [1179, 745] width 94 height 34
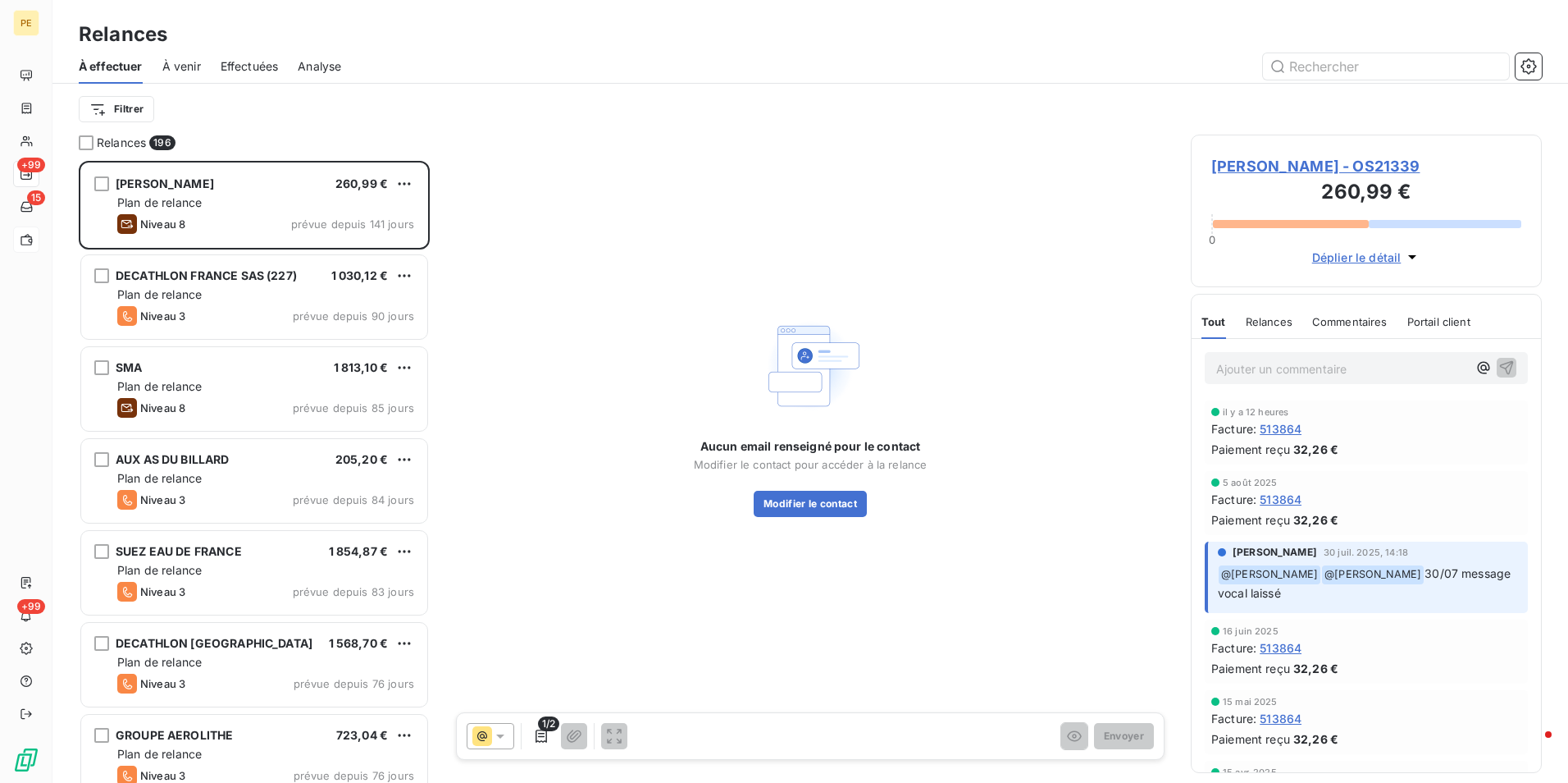
click at [497, 731] on icon at bounding box center [501, 735] width 16 height 16
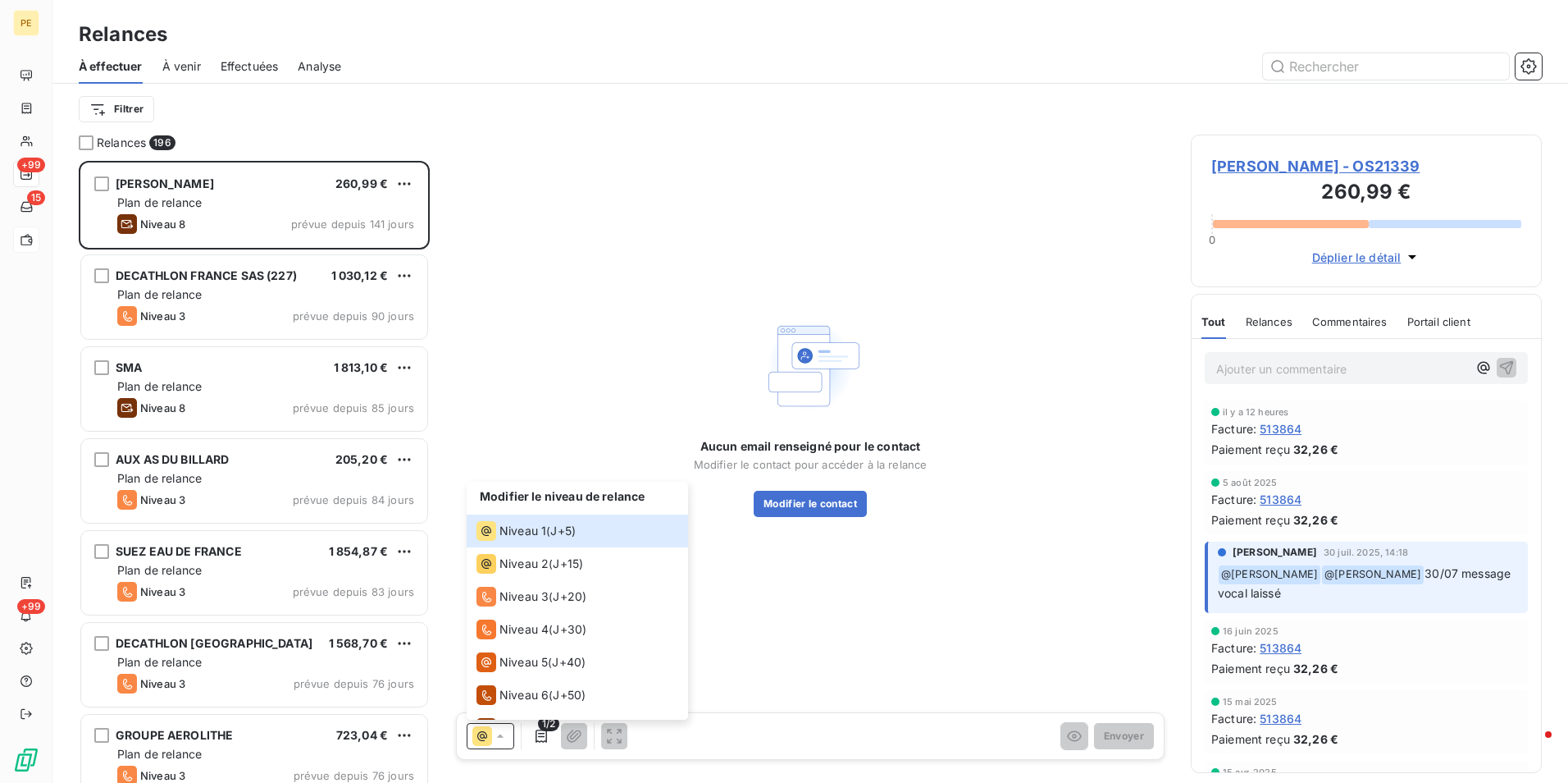
click at [1256, 168] on span "BURRER NICOLAS - OS21339" at bounding box center [1366, 165] width 310 height 22
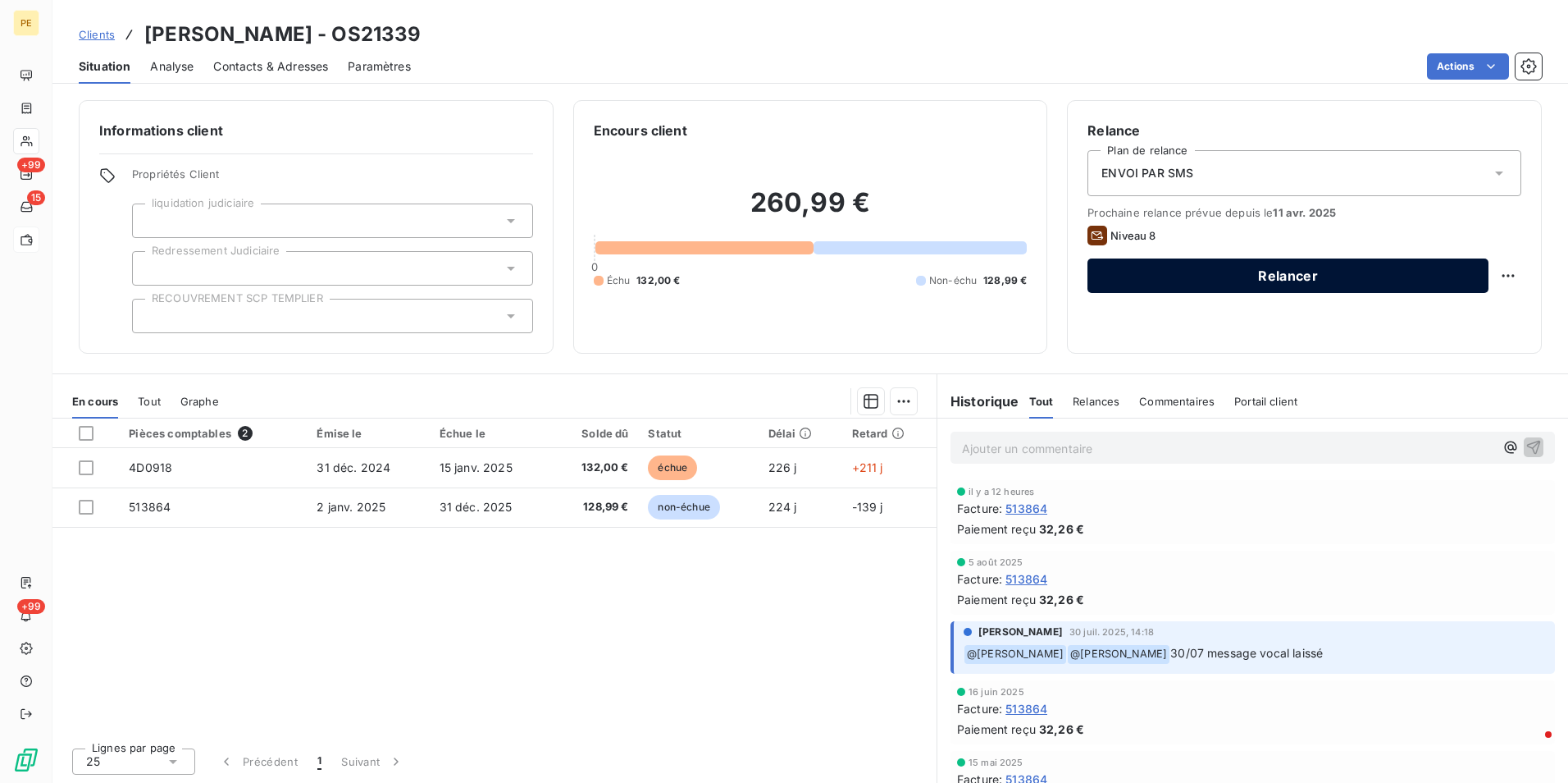
click at [1243, 262] on button "Relancer" at bounding box center [1288, 275] width 401 height 34
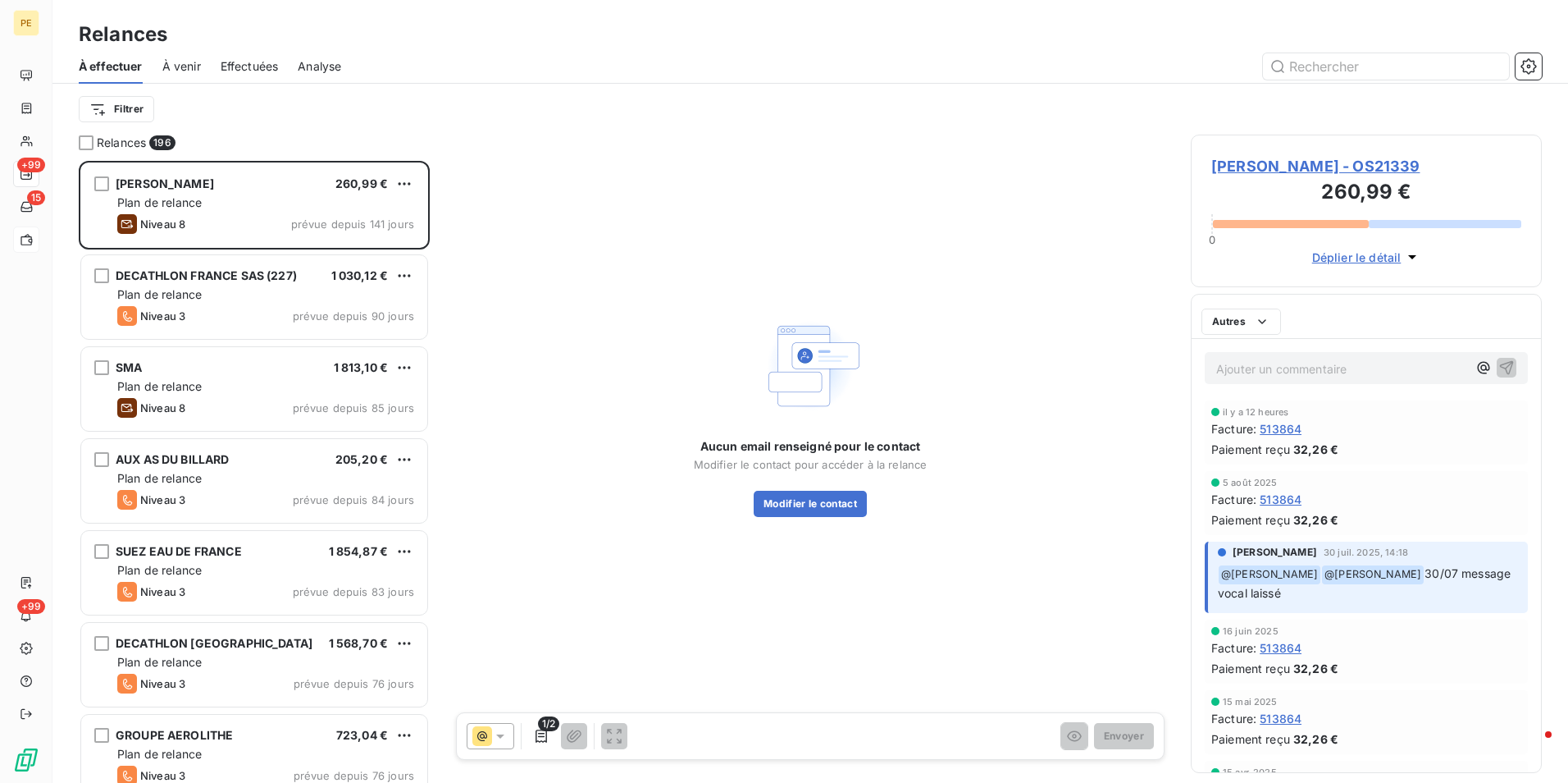
scroll to position [609, 339]
click at [499, 733] on icon at bounding box center [501, 735] width 16 height 16
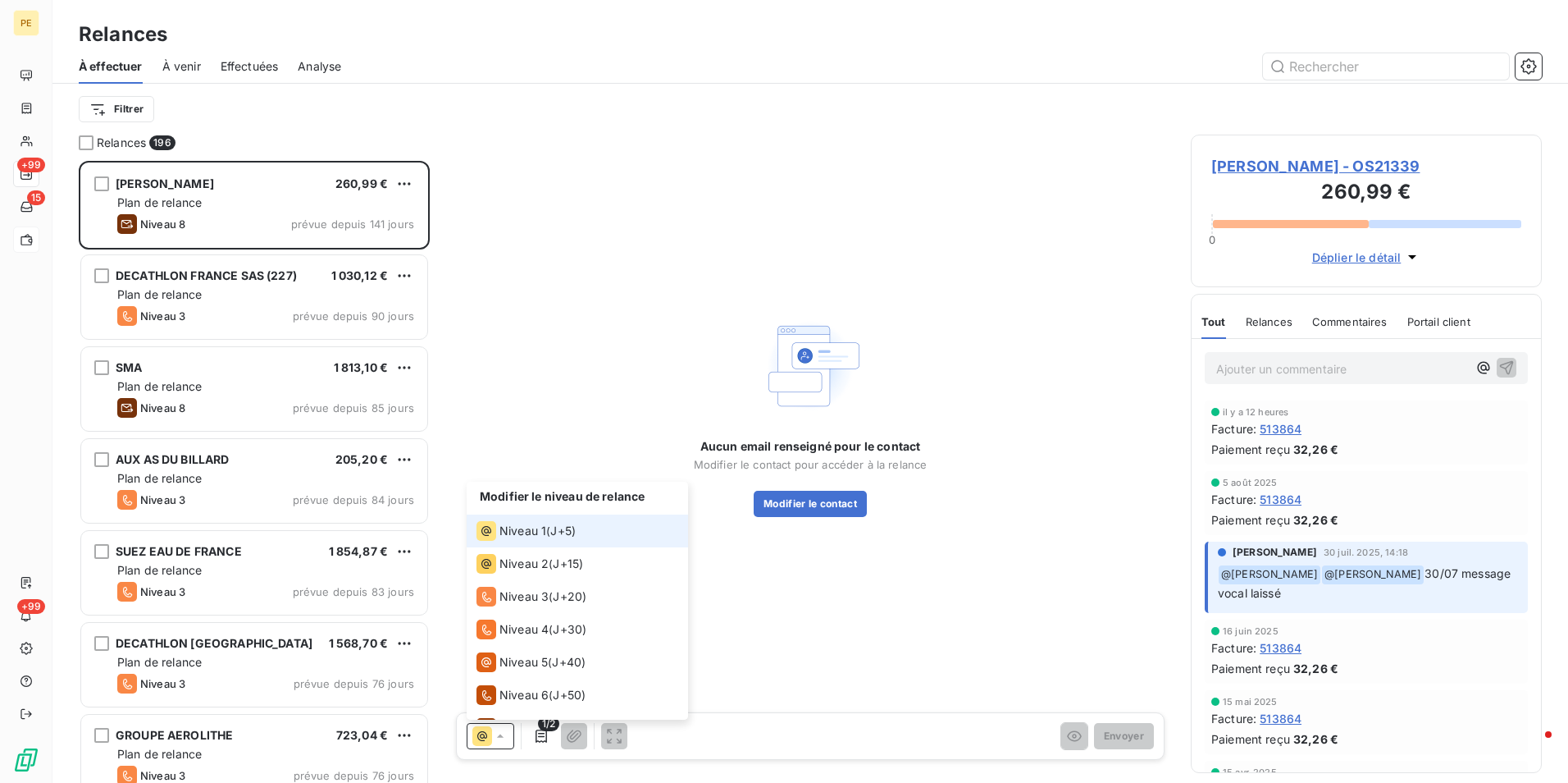
click at [589, 529] on li "Niveau 1 ( J+5 )" at bounding box center [577, 530] width 221 height 33
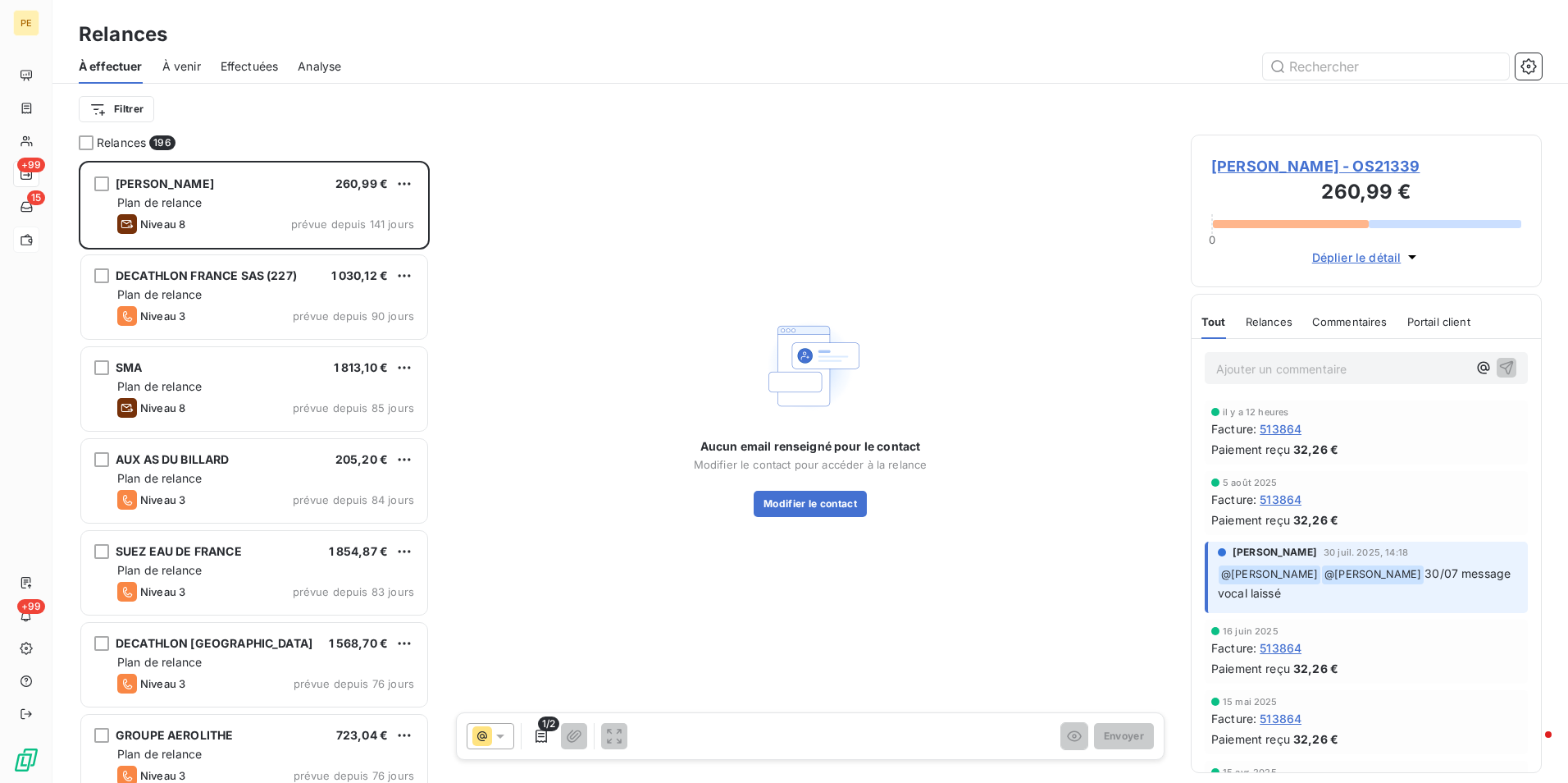
click at [1331, 156] on span "BURRER NICOLAS - OS21339" at bounding box center [1366, 165] width 310 height 22
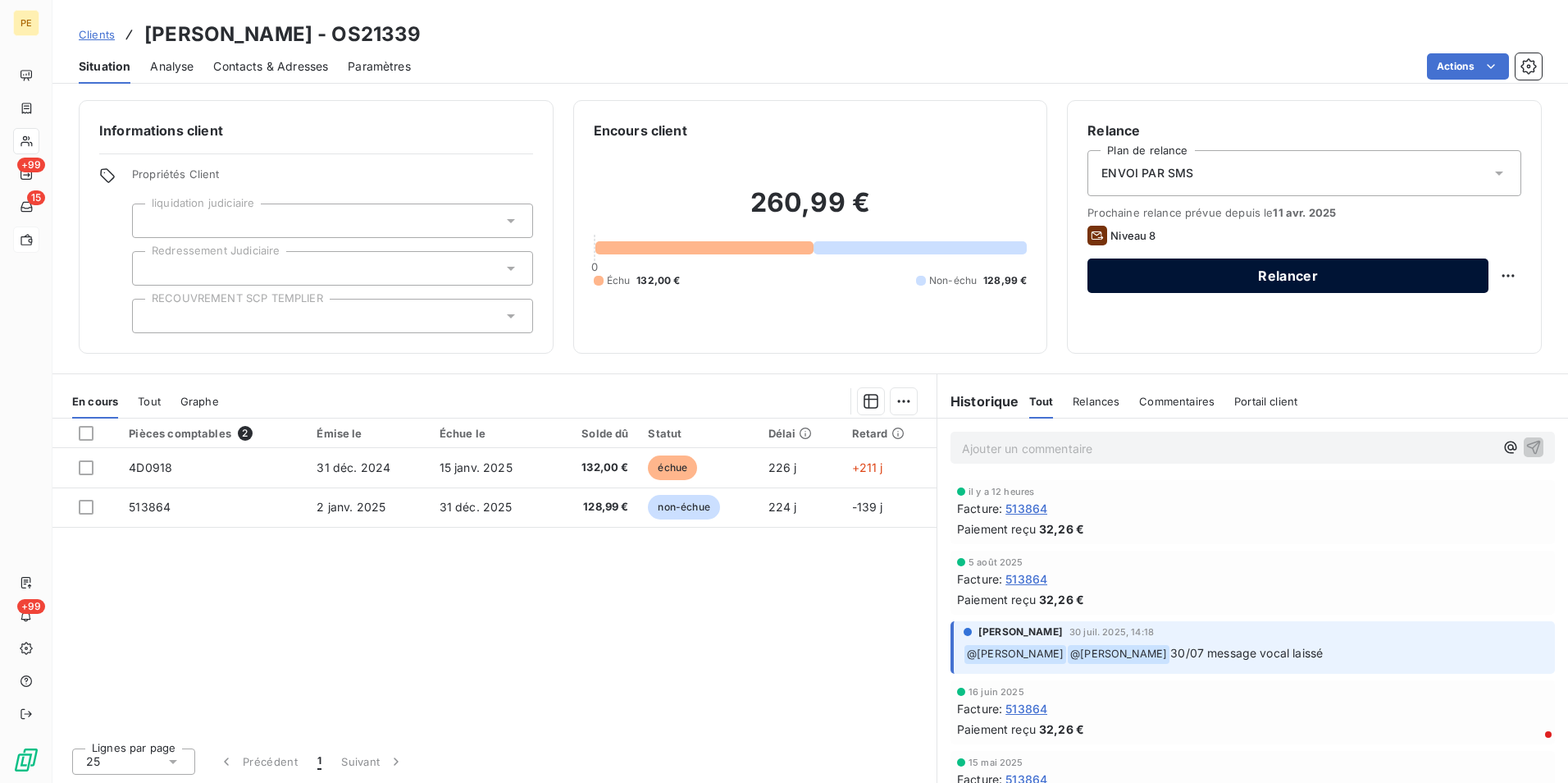
click at [1373, 264] on button "Relancer" at bounding box center [1288, 275] width 401 height 34
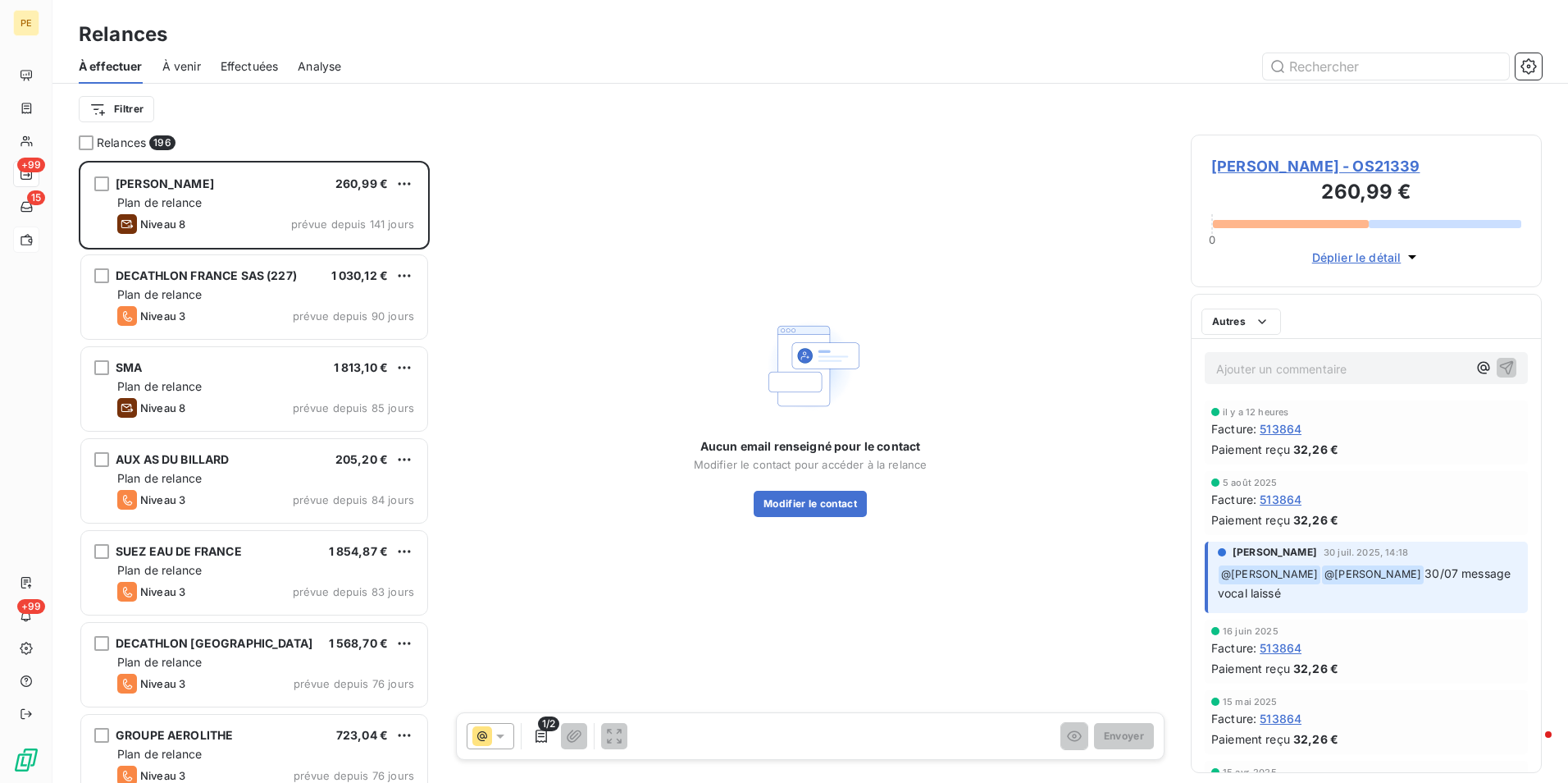
scroll to position [609, 339]
click at [1382, 249] on div "Déplier le détail" at bounding box center [1366, 253] width 310 height 29
click at [1383, 174] on span "BURRER NICOLAS - OS21339" at bounding box center [1366, 165] width 310 height 22
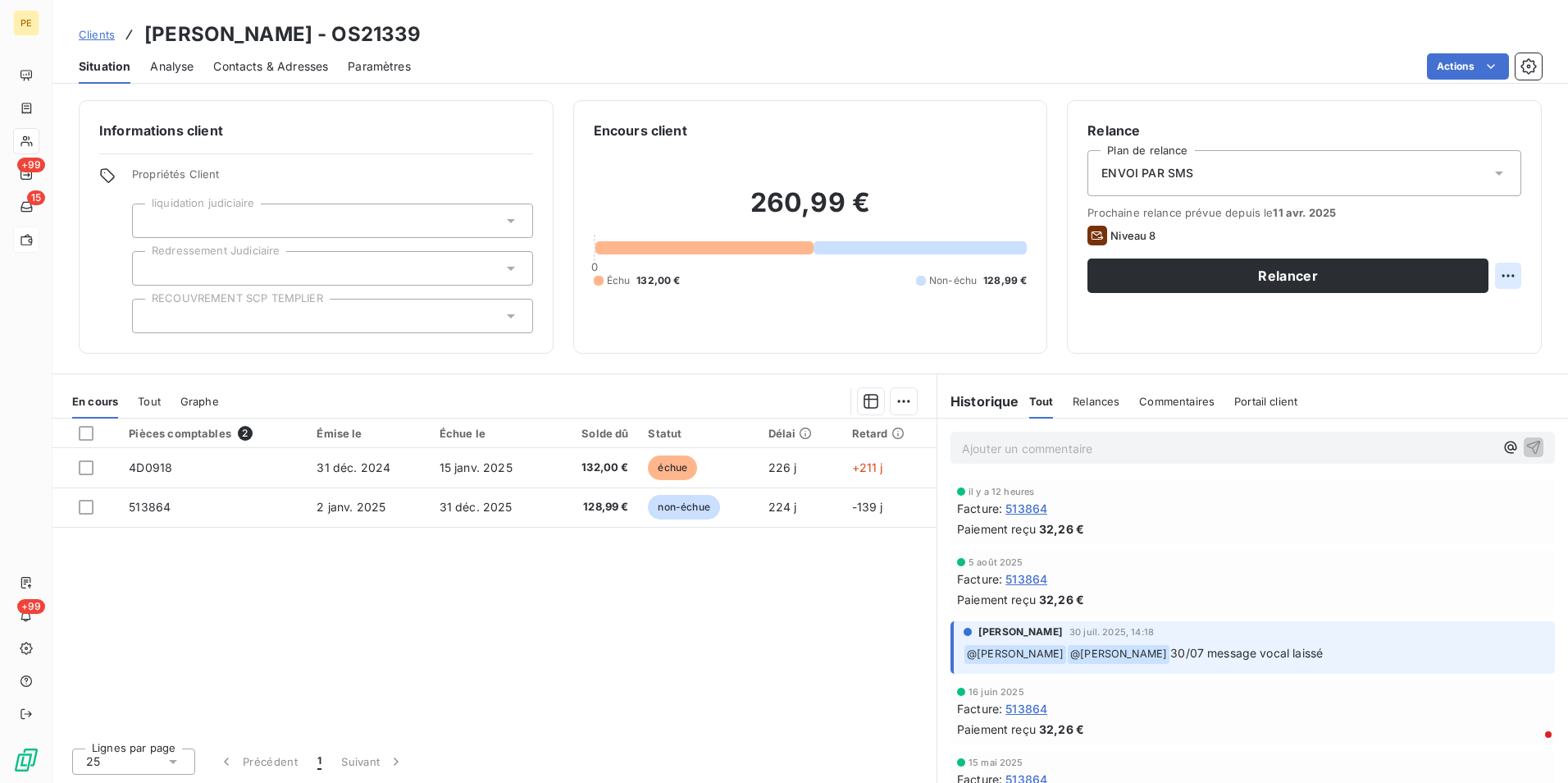
click at [1502, 270] on html "PE +99 15 +99 Clients BURRER NICOLAS - OS21339 Situation Analyse Contacts & Adr…" at bounding box center [784, 391] width 1568 height 783
click at [1122, 174] on html "PE +99 15 +99 Clients BURRER NICOLAS - OS21339 Situation Analyse Contacts & Adr…" at bounding box center [784, 391] width 1568 height 783
click at [1141, 168] on span "ENVOI PAR SMS" at bounding box center [1147, 173] width 92 height 16
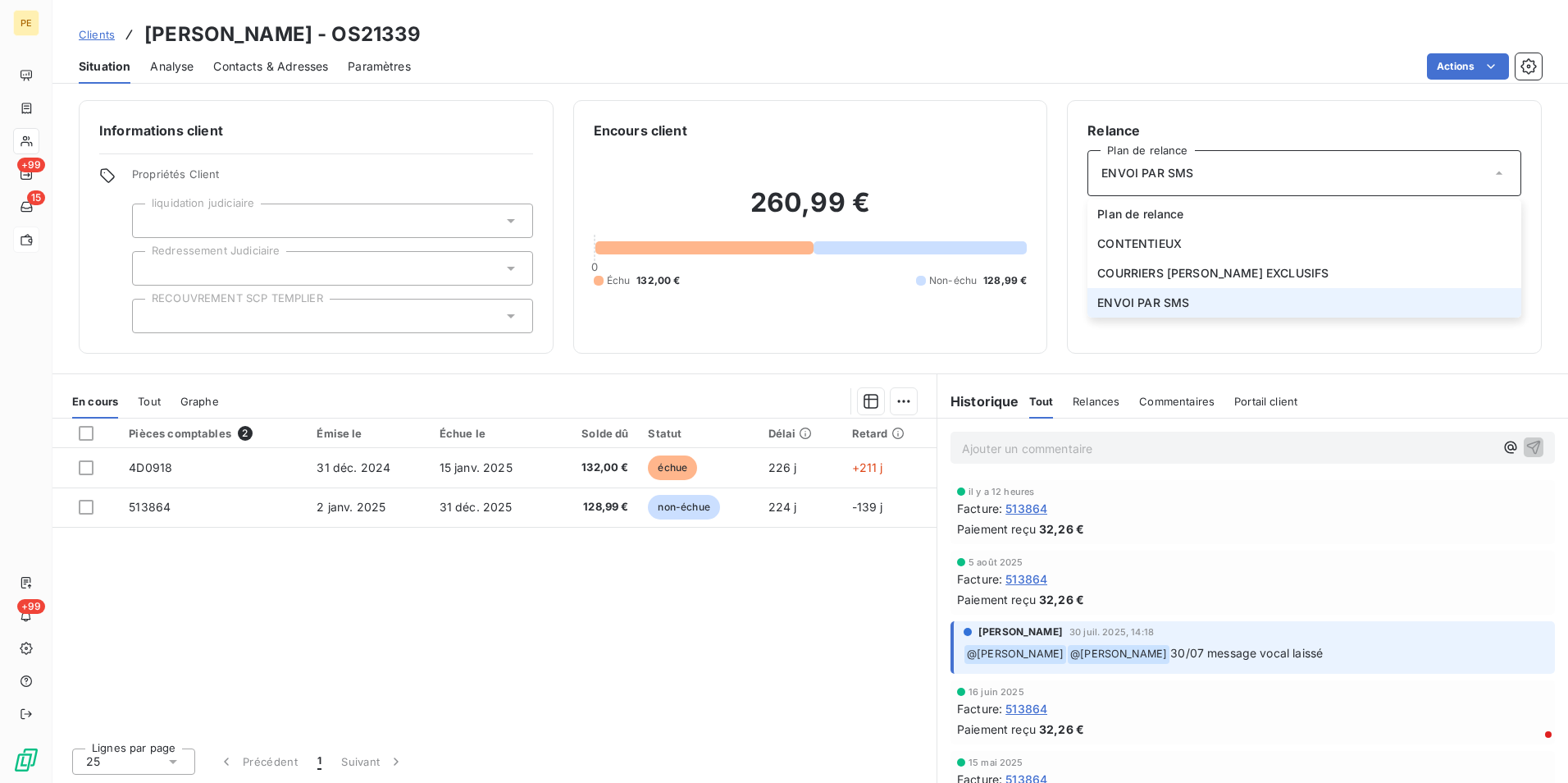
click at [1136, 301] on span "ENVOI PAR SMS" at bounding box center [1143, 303] width 92 height 16
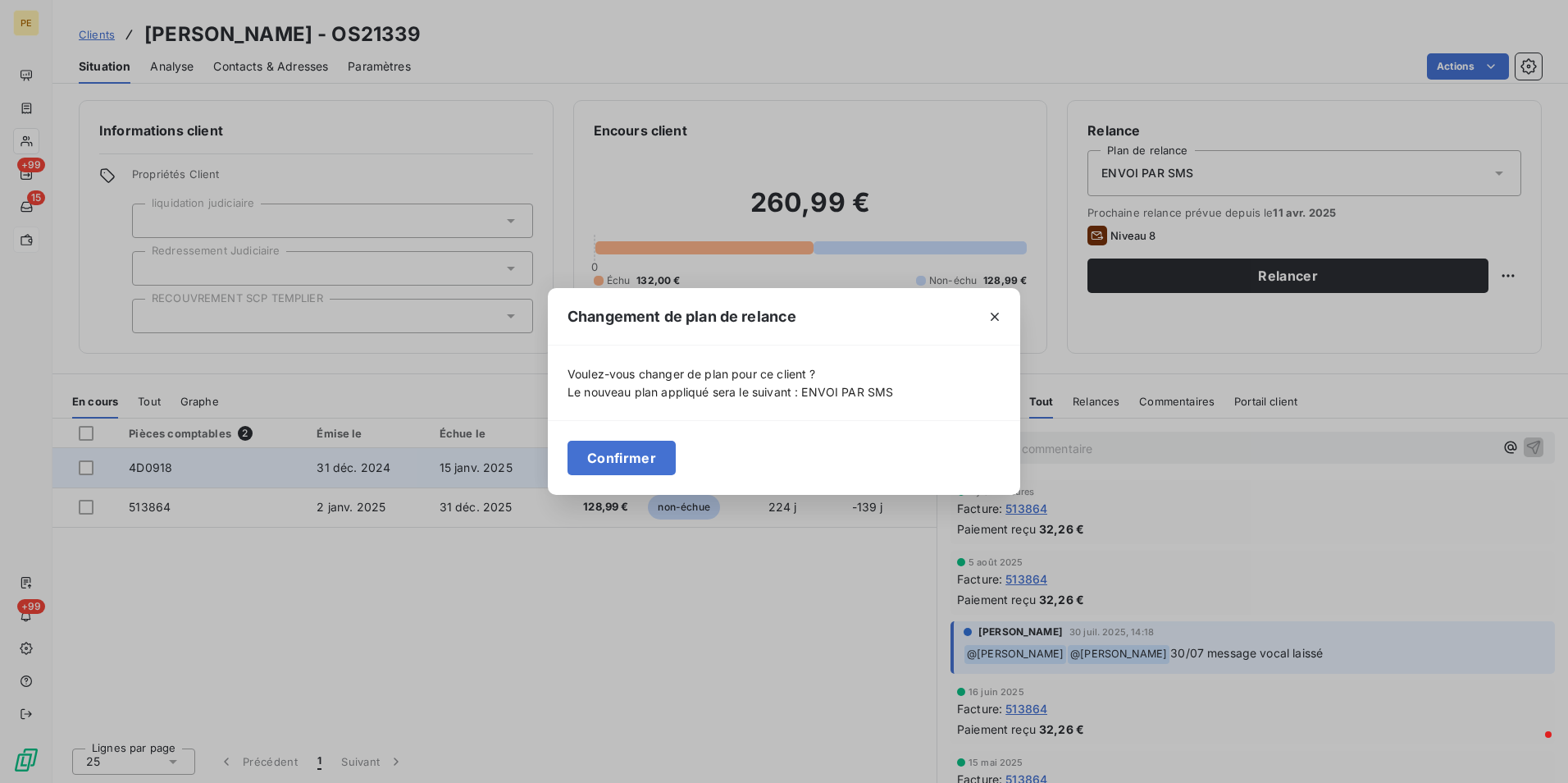
click at [638, 460] on button "Confirmer" at bounding box center [622, 458] width 108 height 34
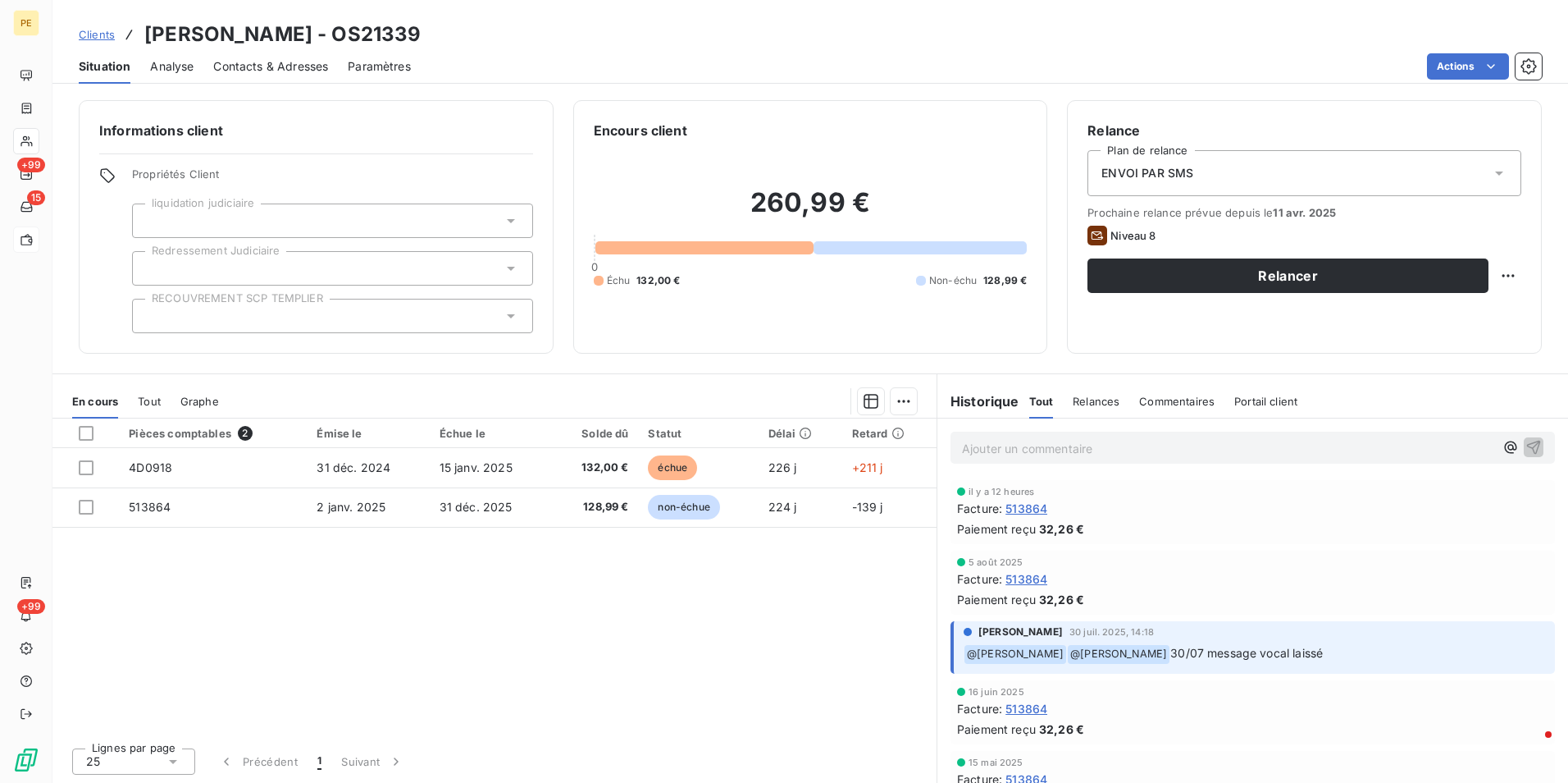
click at [303, 61] on span "Contacts & Adresses" at bounding box center [270, 67] width 115 height 16
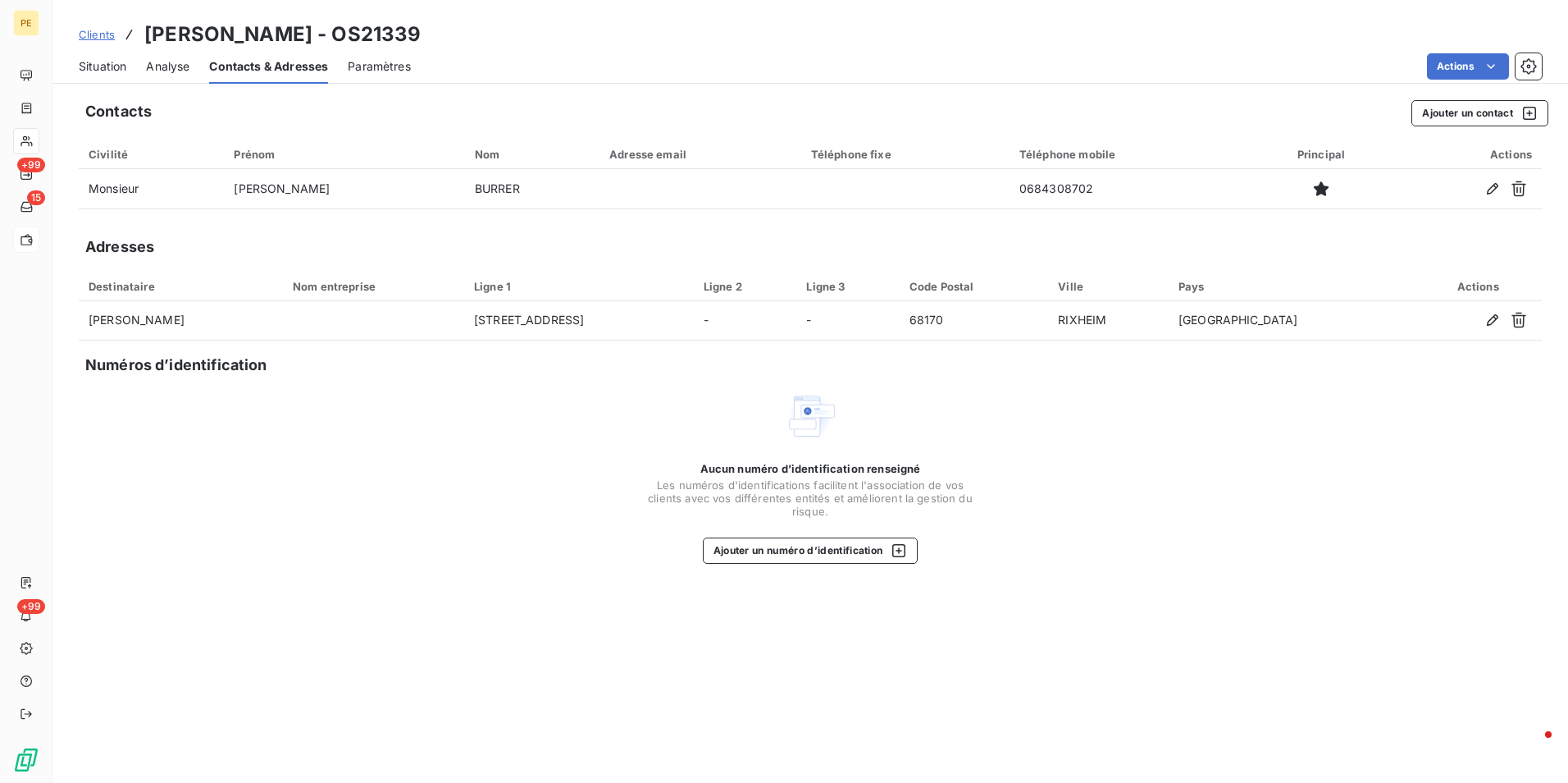
click at [175, 77] on div "Analyse" at bounding box center [167, 67] width 43 height 34
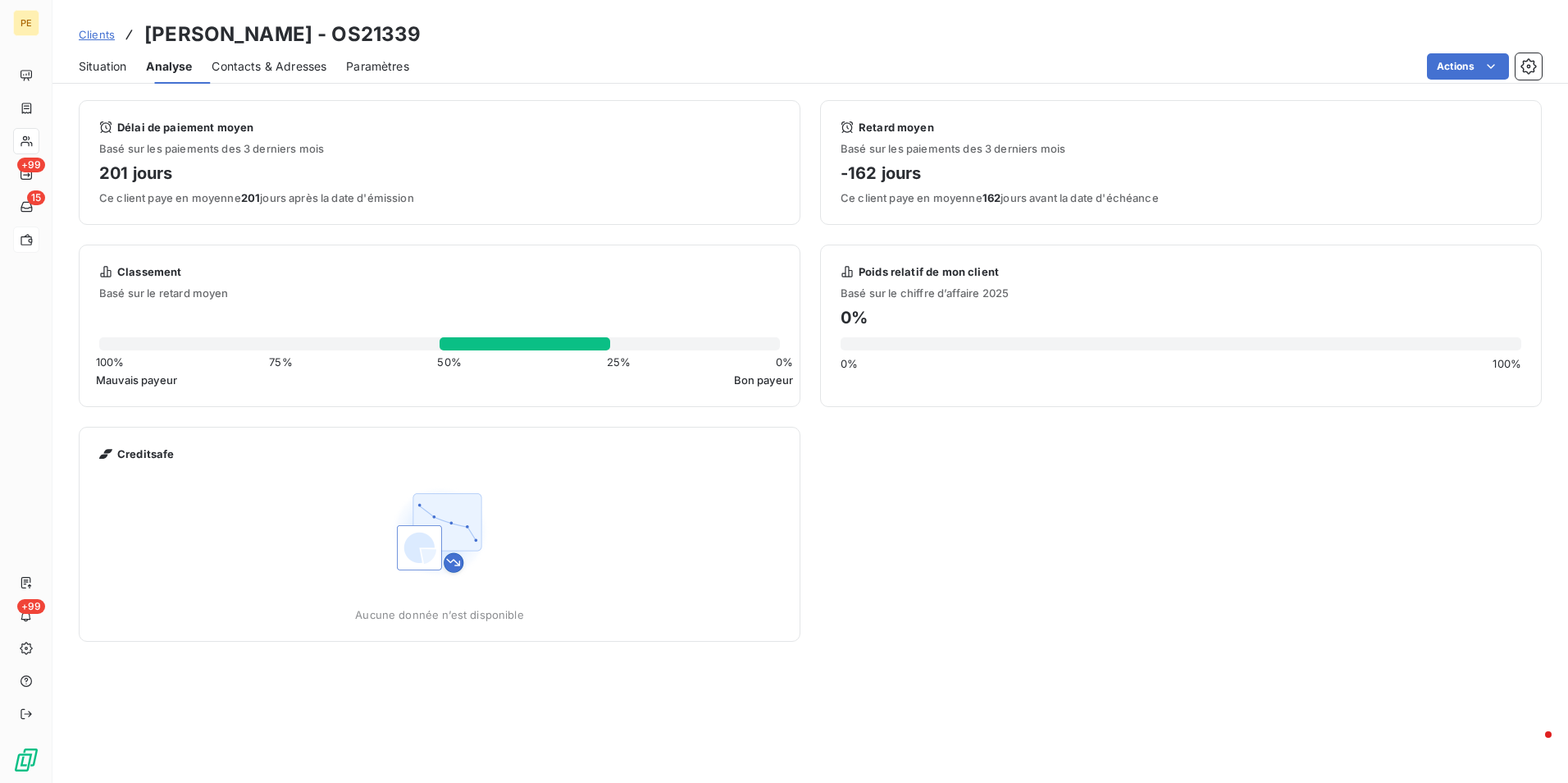
click at [100, 70] on span "Situation" at bounding box center [102, 67] width 48 height 16
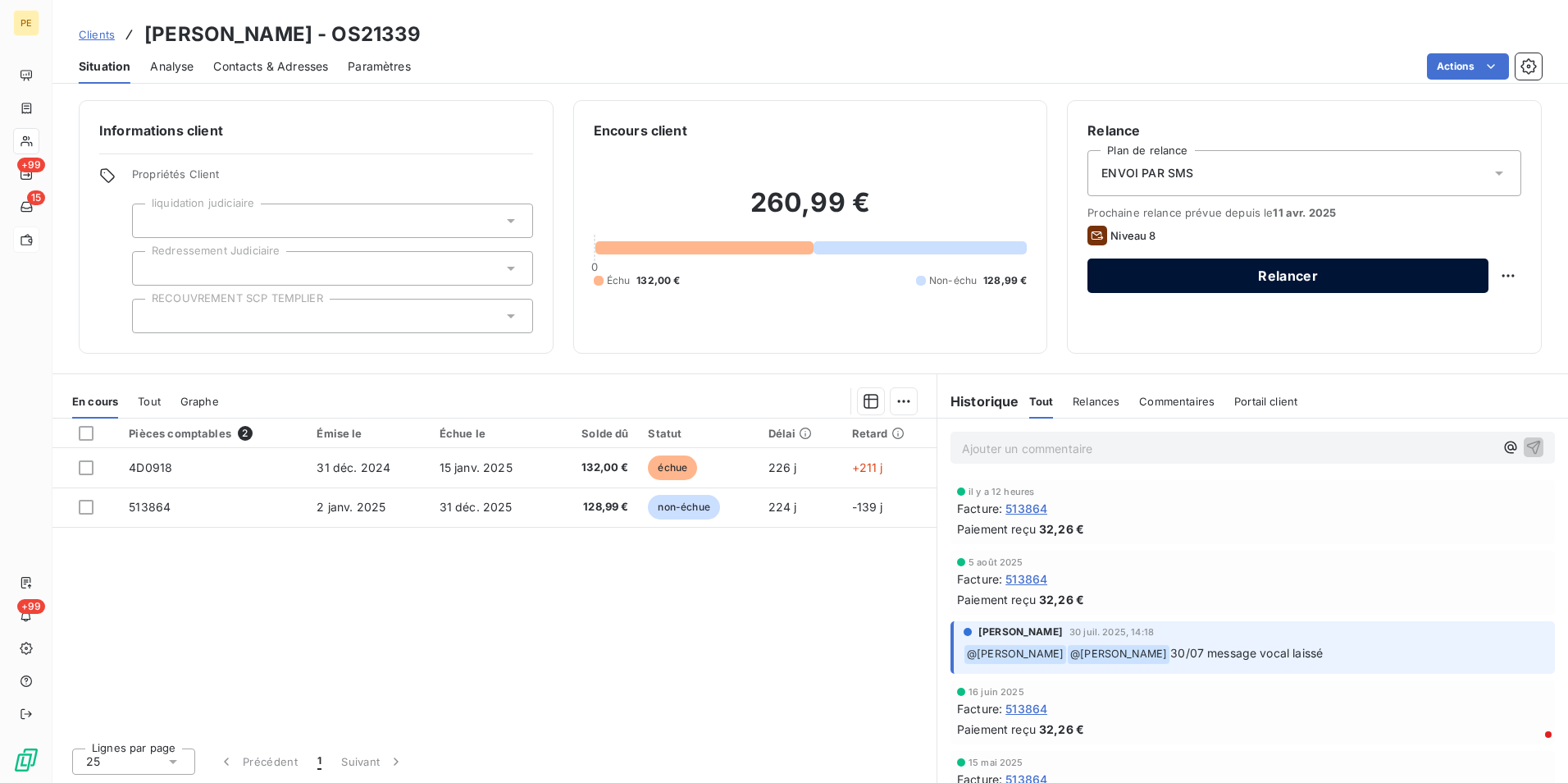
click at [1093, 263] on button "Relancer" at bounding box center [1288, 275] width 401 height 34
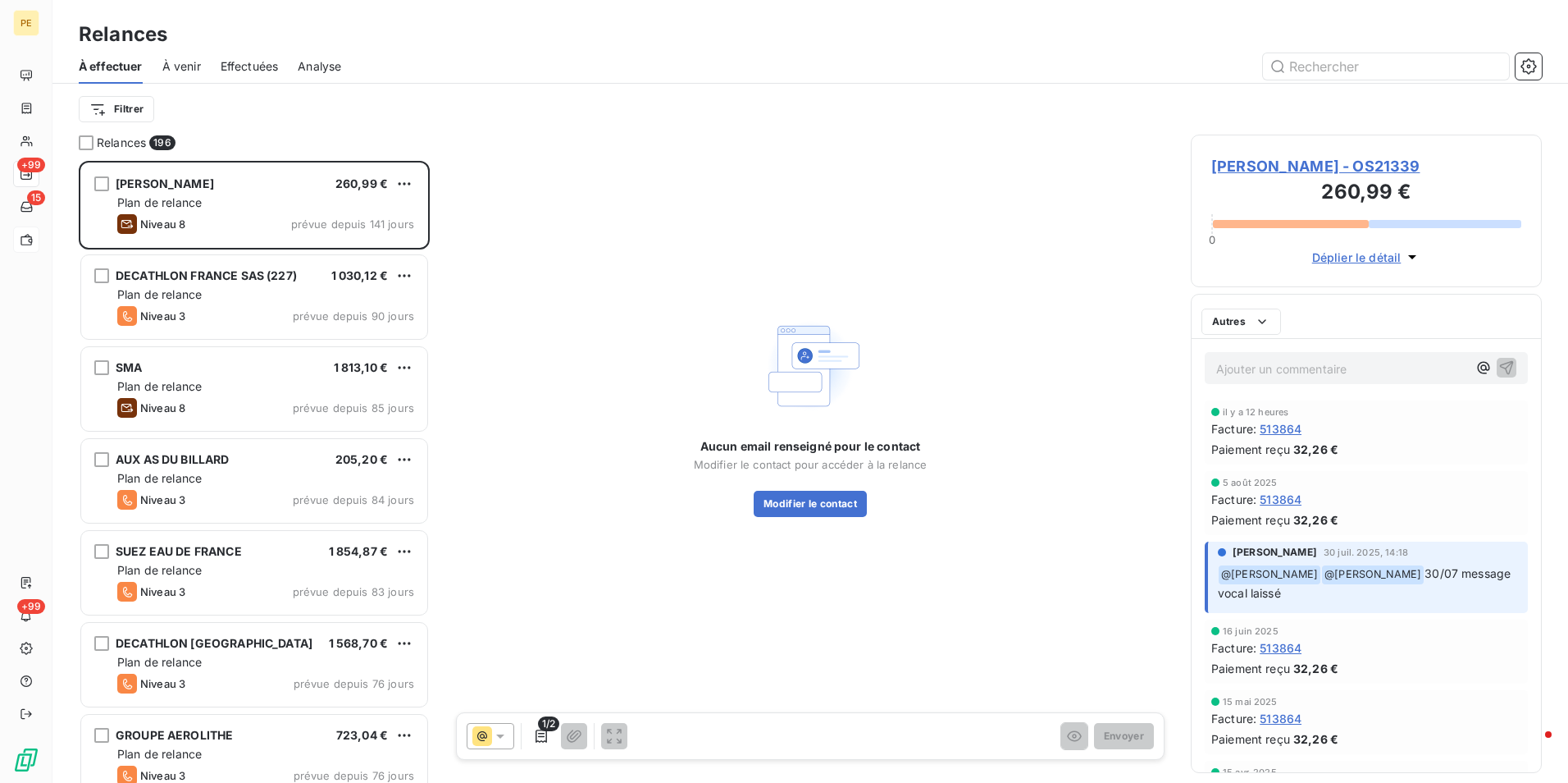
scroll to position [609, 339]
click at [501, 725] on div at bounding box center [490, 735] width 48 height 26
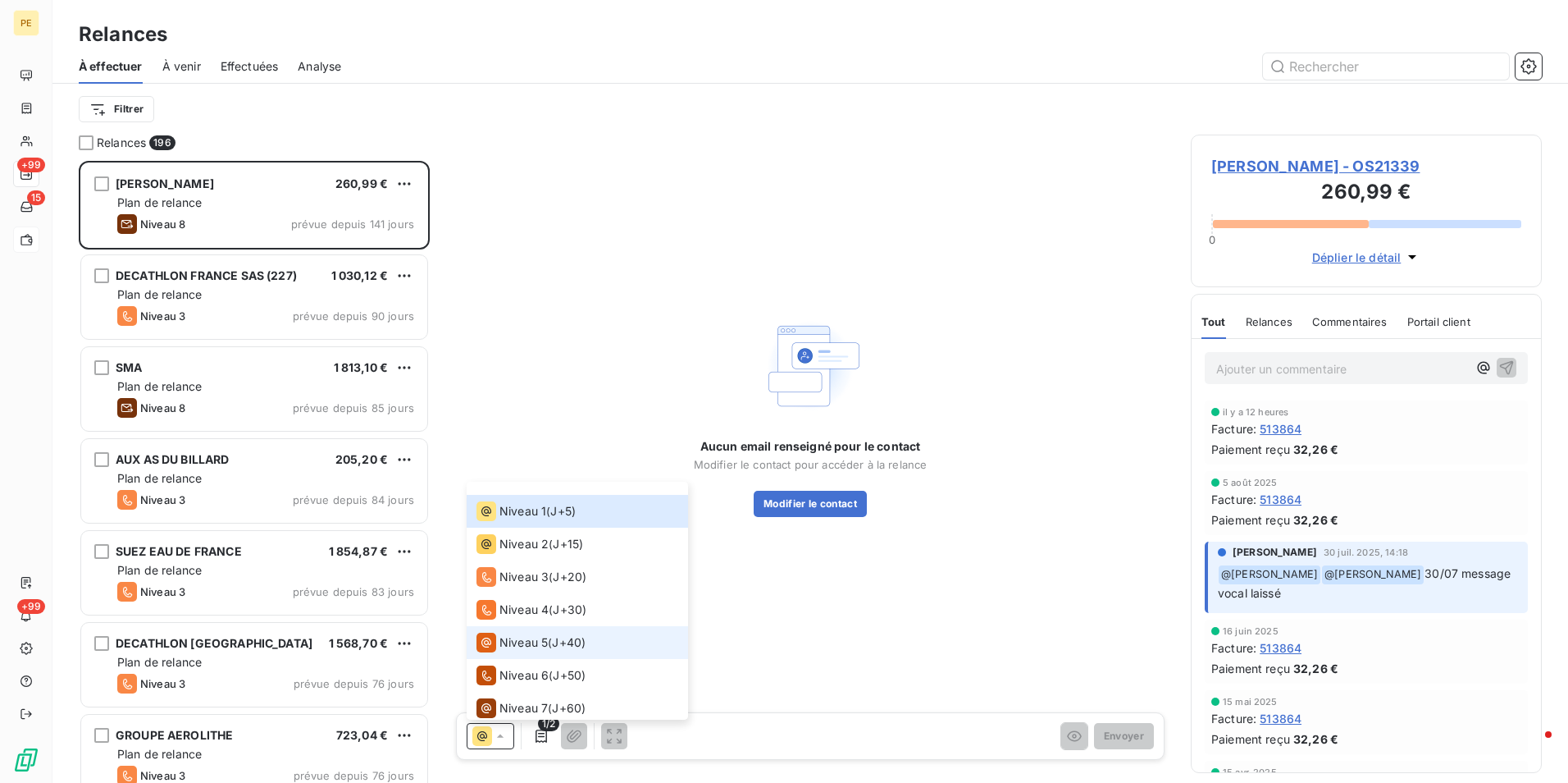
scroll to position [0, 0]
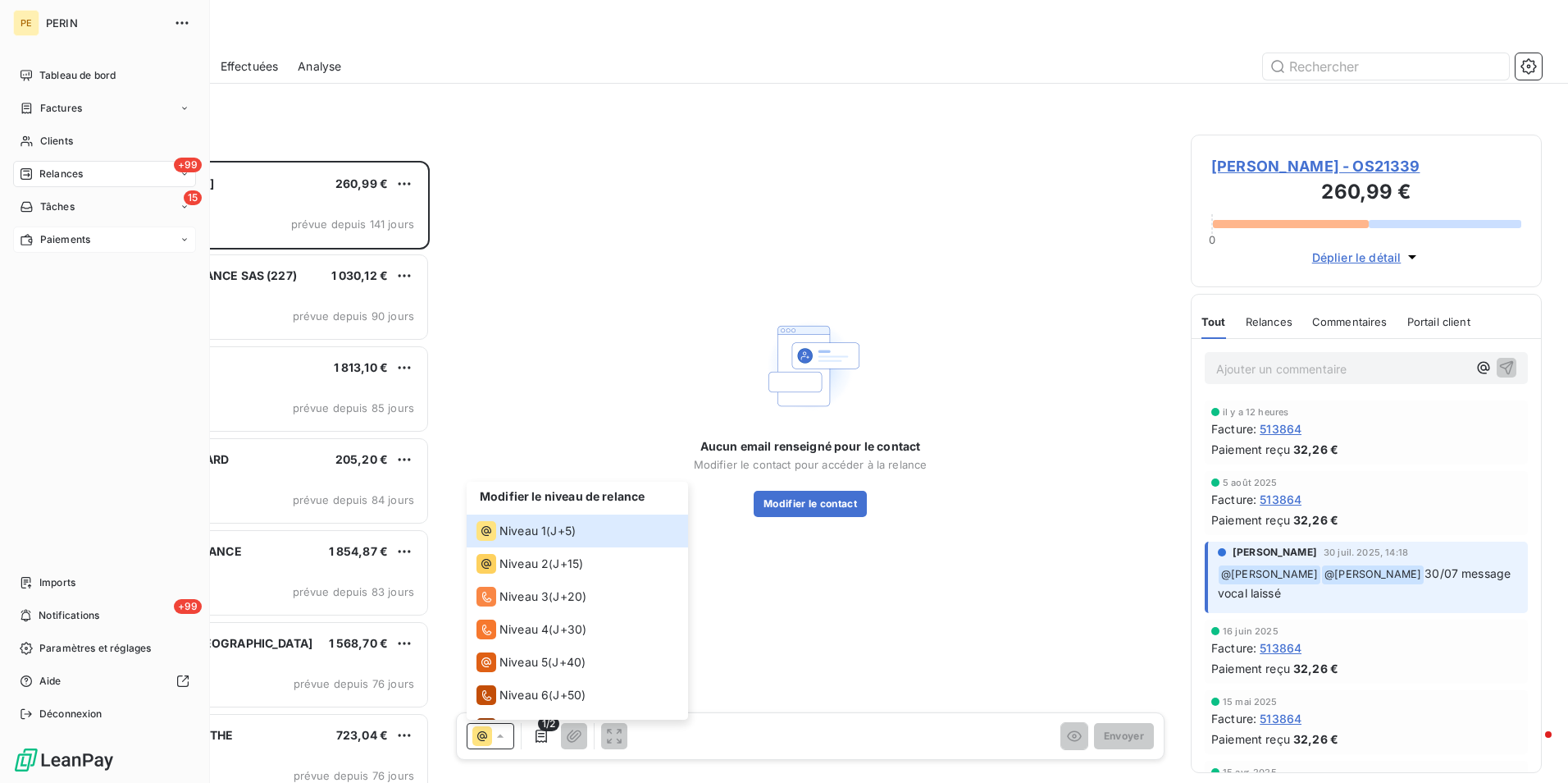
click at [49, 177] on span "Relances" at bounding box center [61, 174] width 43 height 14
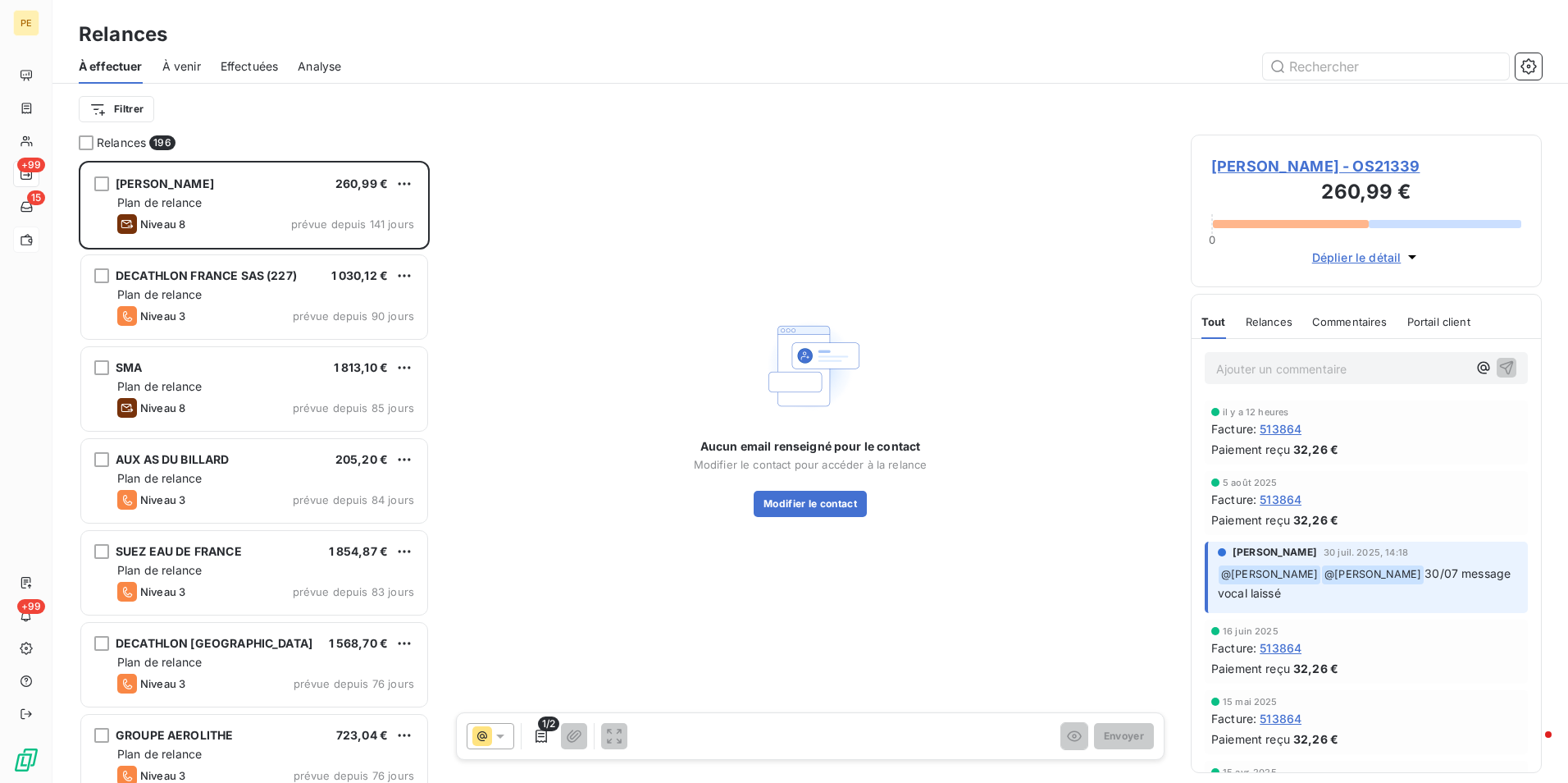
drag, startPoint x: 404, startPoint y: 41, endPoint x: 323, endPoint y: 51, distance: 81.6
click at [404, 41] on div "Relances" at bounding box center [810, 34] width 1515 height 30
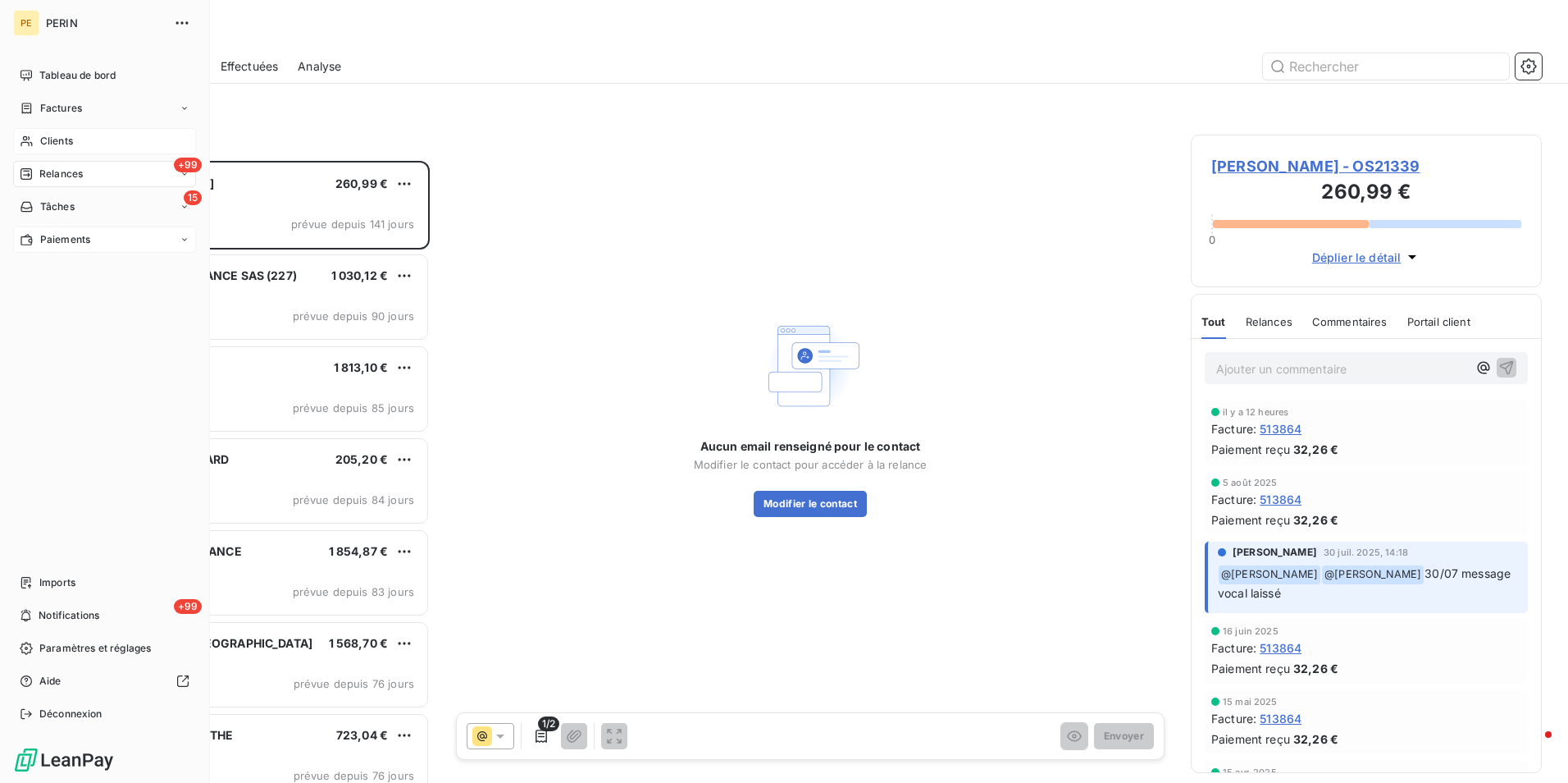
click at [51, 136] on span "Clients" at bounding box center [57, 141] width 33 height 14
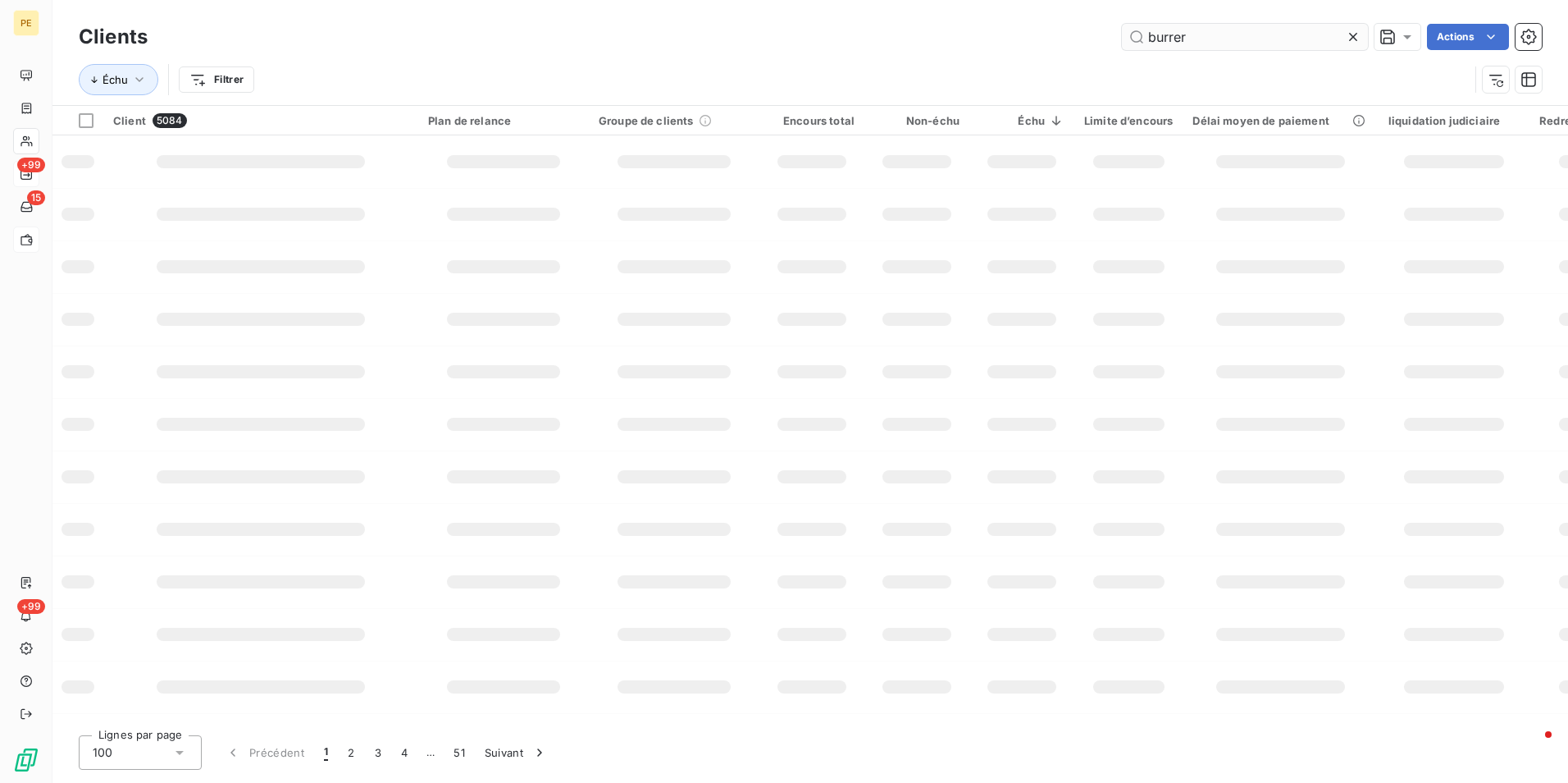
type input "burrer"
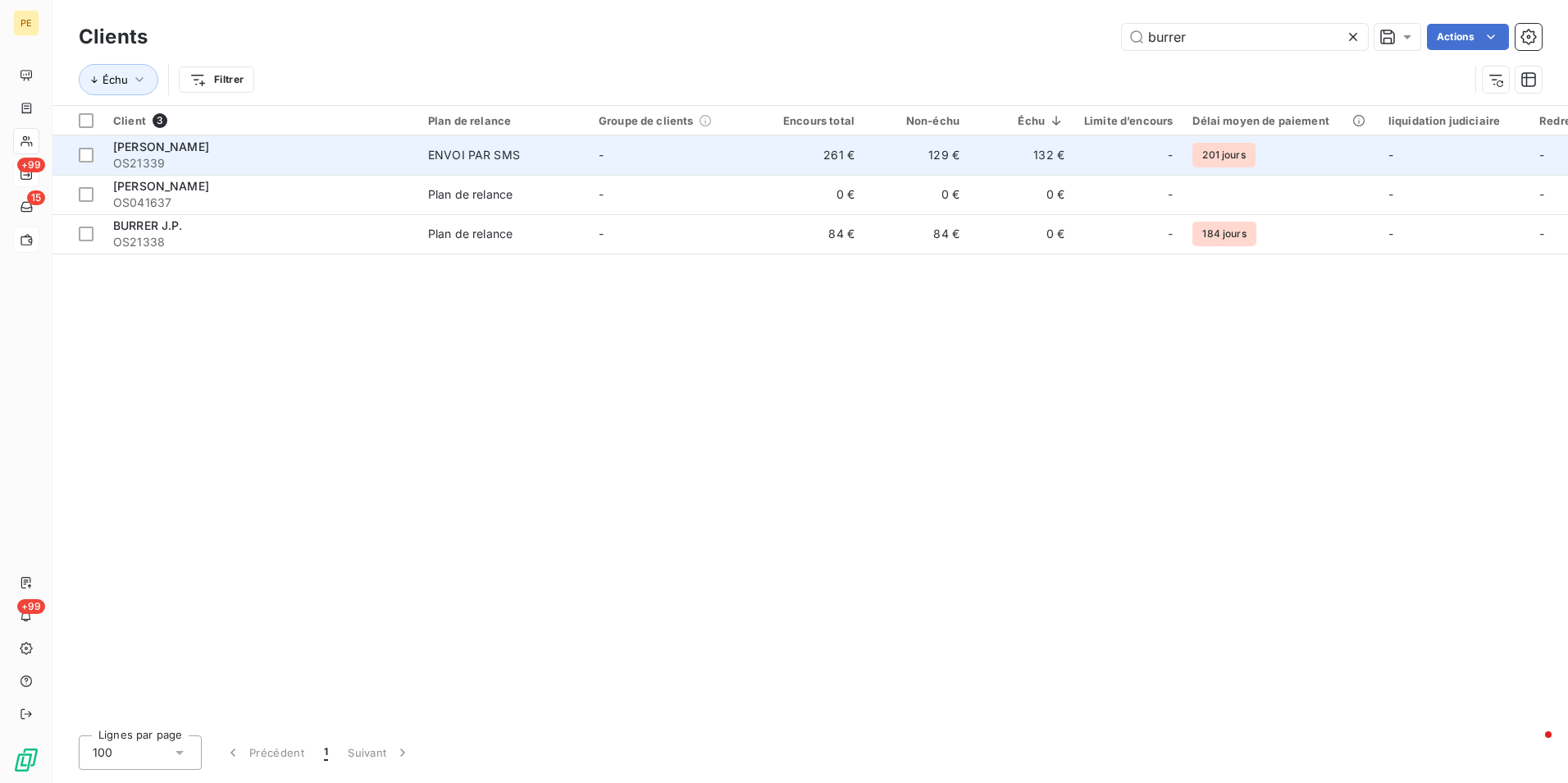
click at [173, 170] on span "OS21339" at bounding box center [261, 163] width 296 height 16
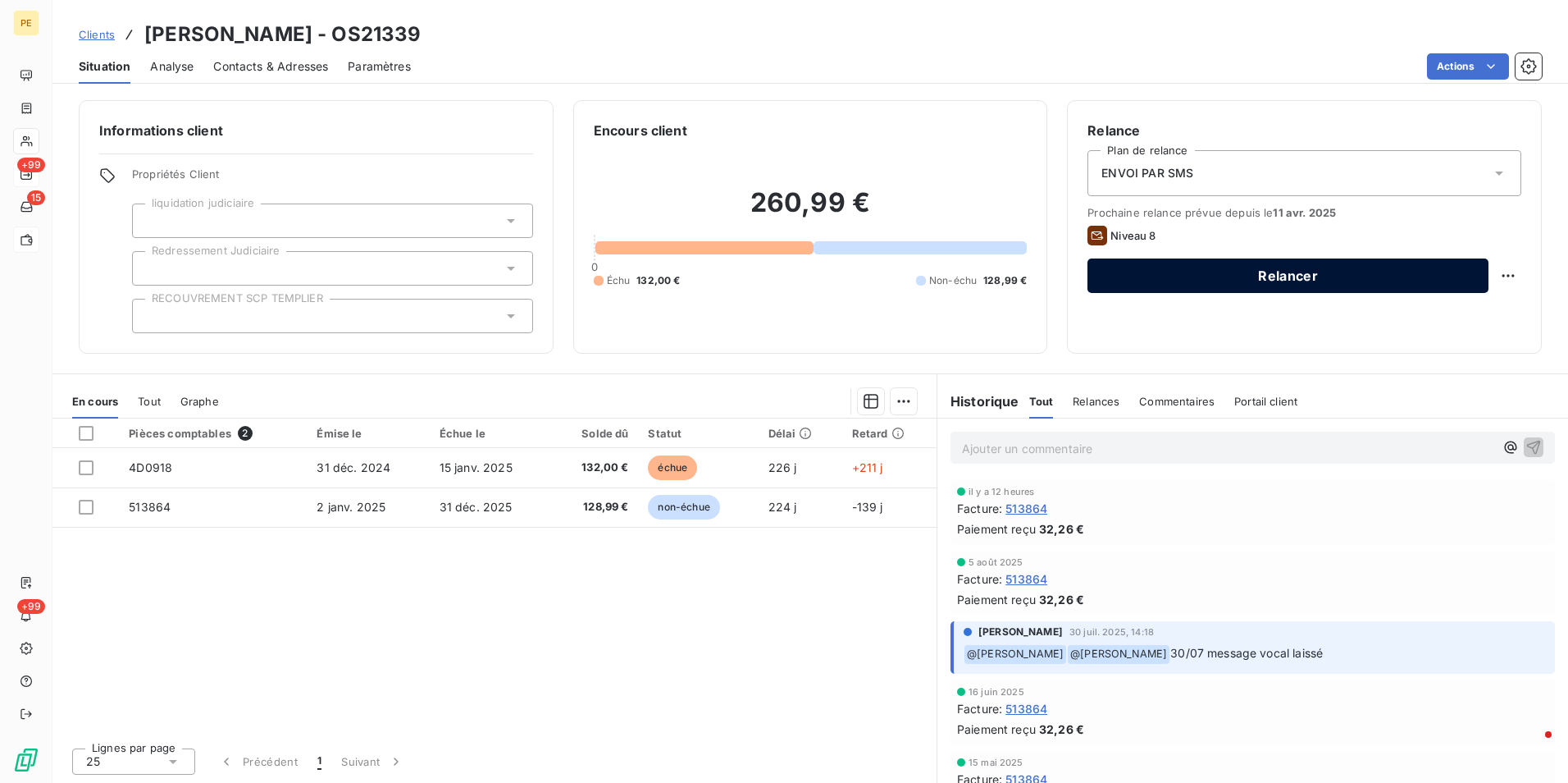
click at [1167, 272] on button "Relancer" at bounding box center [1288, 275] width 401 height 34
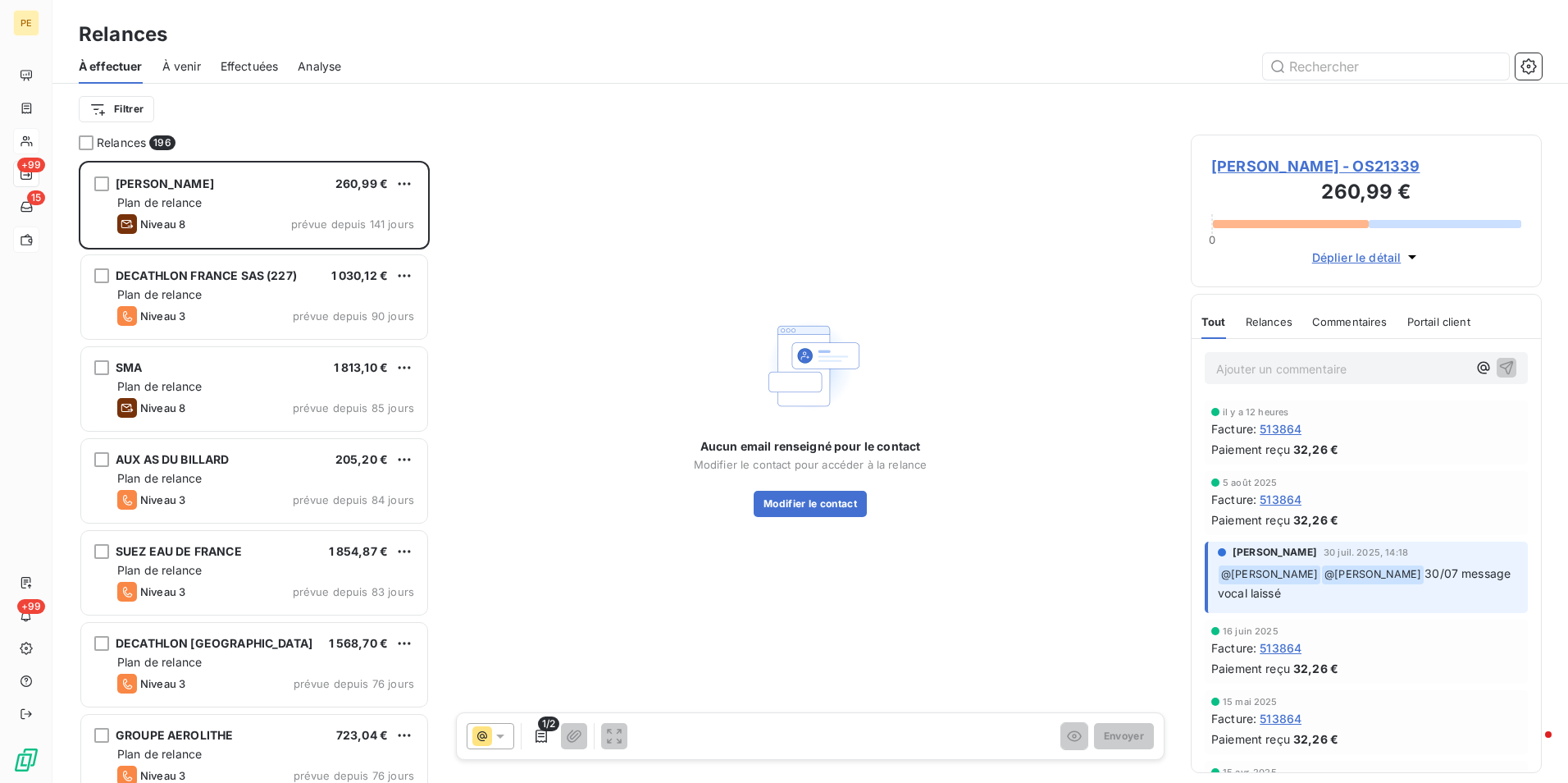
scroll to position [609, 339]
click at [509, 727] on div at bounding box center [490, 735] width 48 height 26
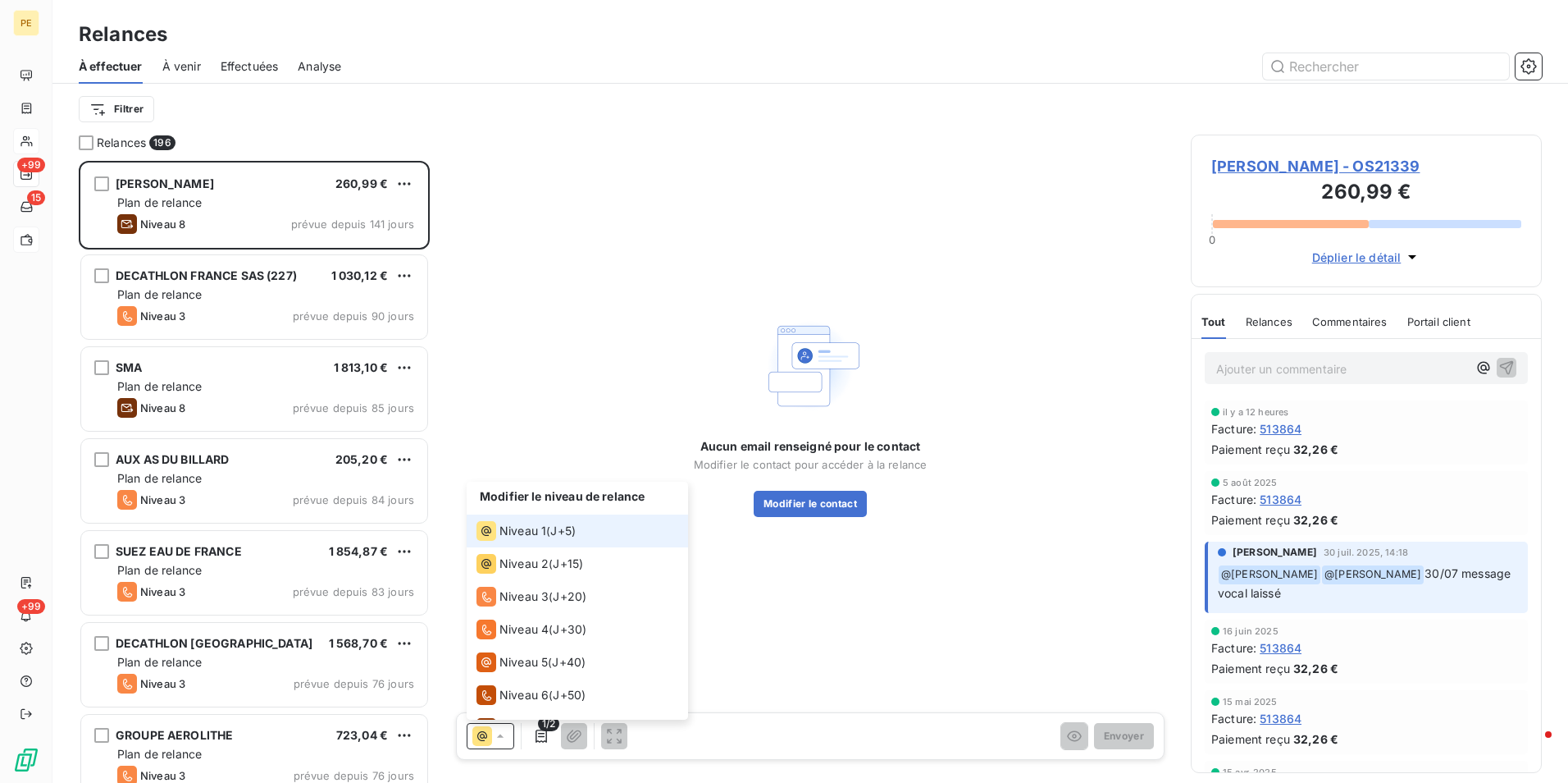
click at [552, 540] on li "Niveau 1 ( J+5 )" at bounding box center [577, 530] width 221 height 33
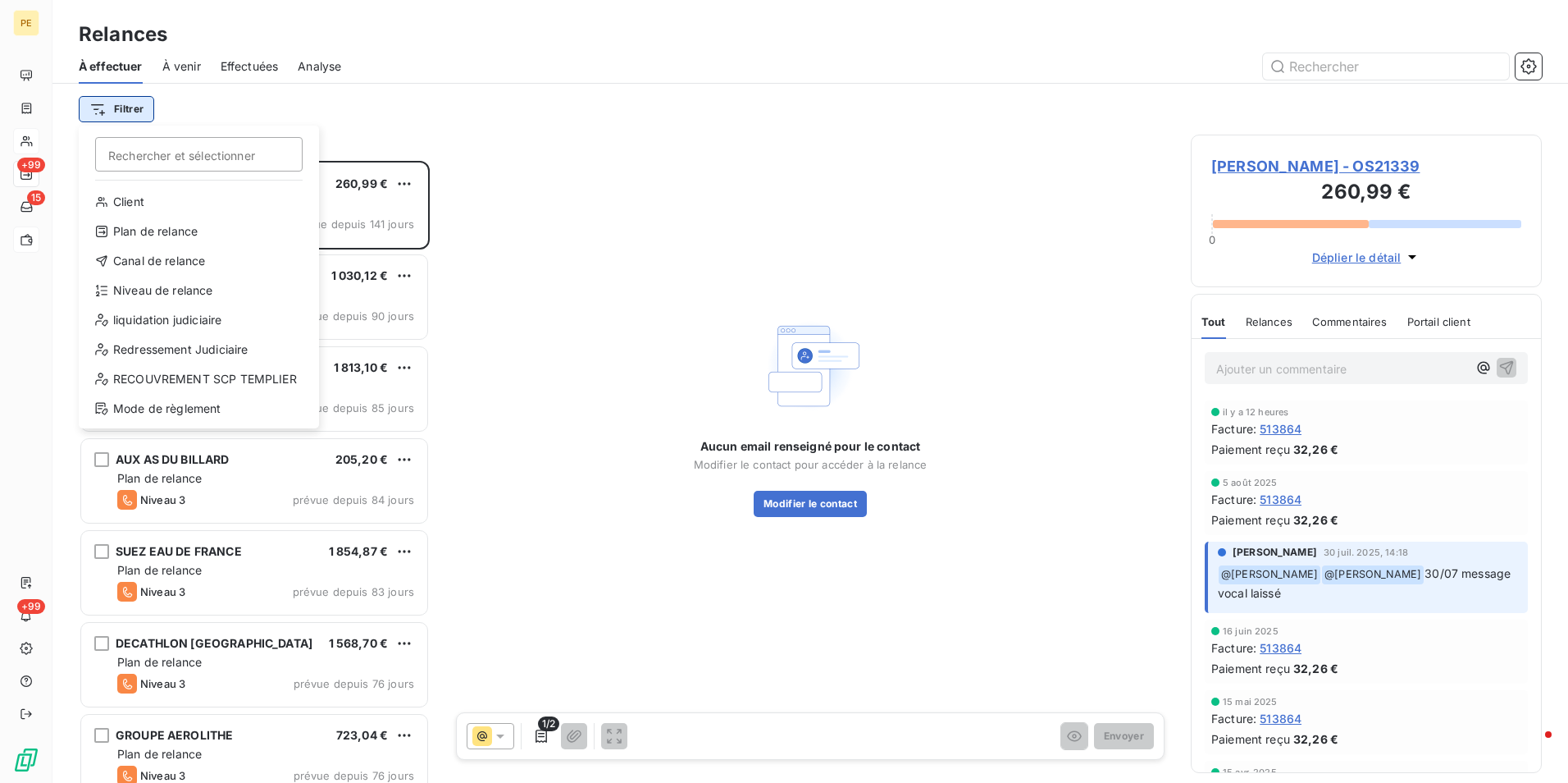
click at [120, 113] on html "PE +99 15 +99 Relances À effectuer À venir Effectuées Analyse Filtrer Recherche…" at bounding box center [784, 391] width 1568 height 783
click at [175, 239] on div "Plan de relance" at bounding box center [199, 231] width 227 height 26
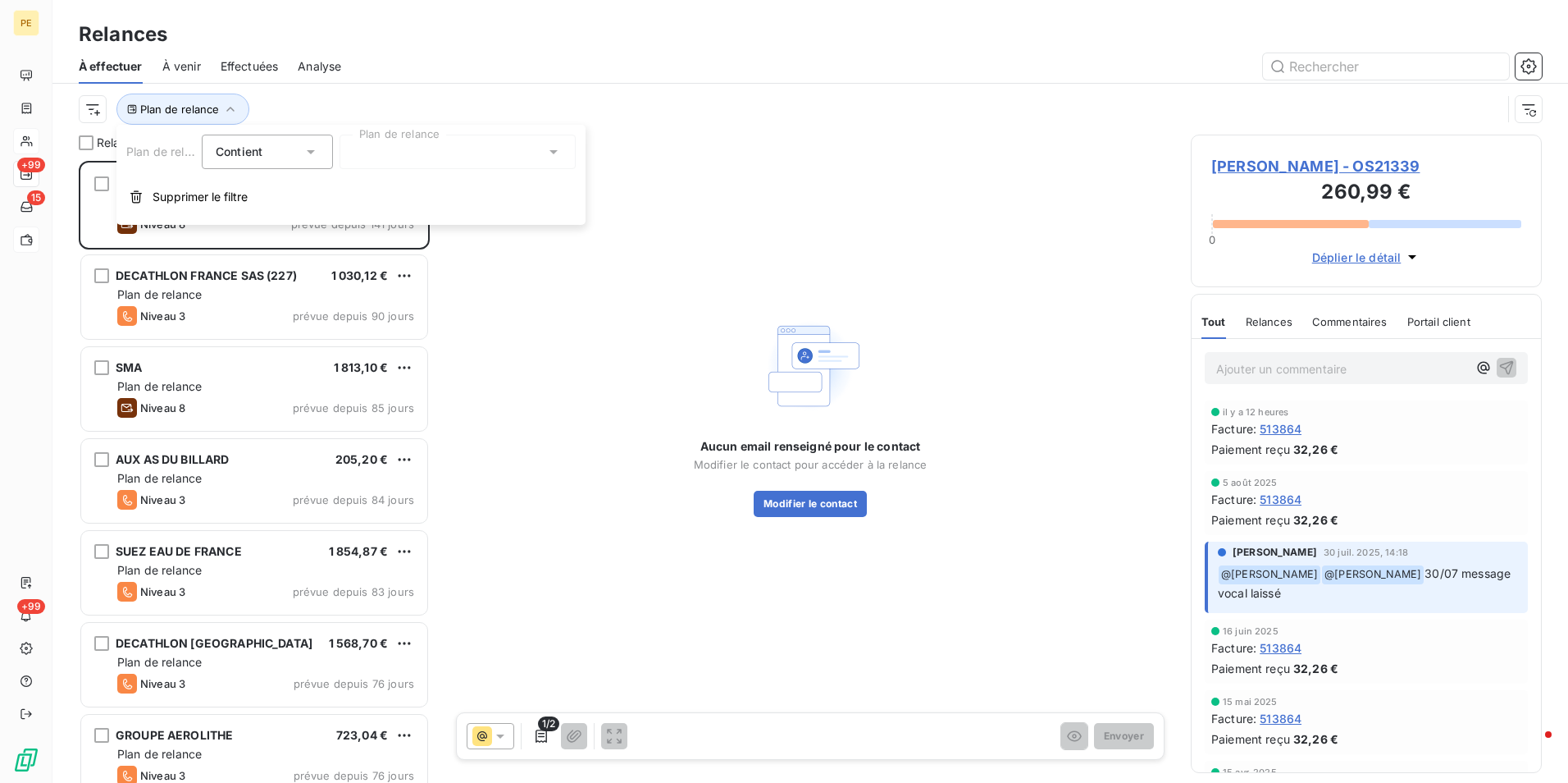
click at [447, 165] on div at bounding box center [457, 152] width 236 height 34
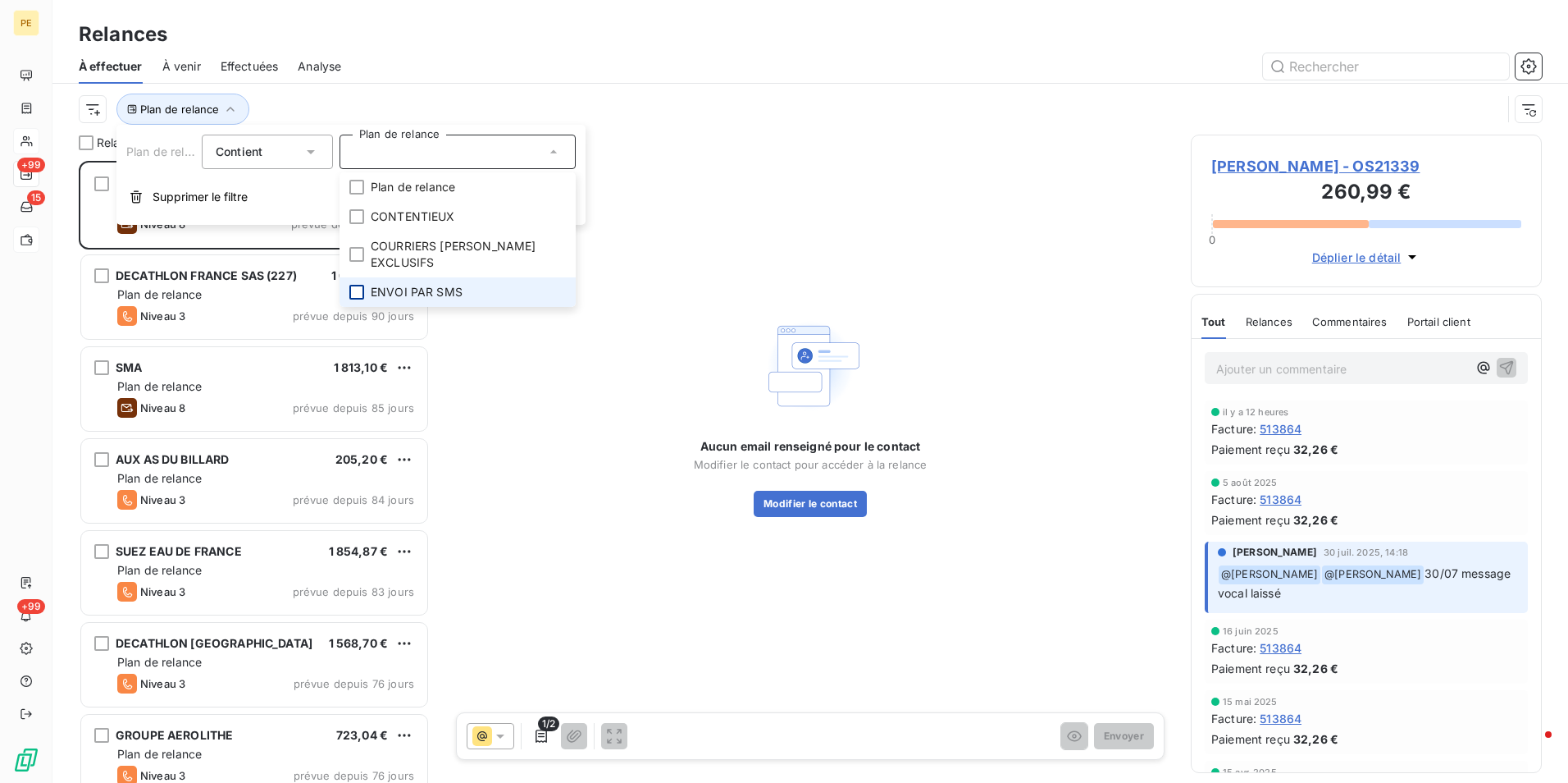
click at [353, 285] on div at bounding box center [357, 292] width 14 height 14
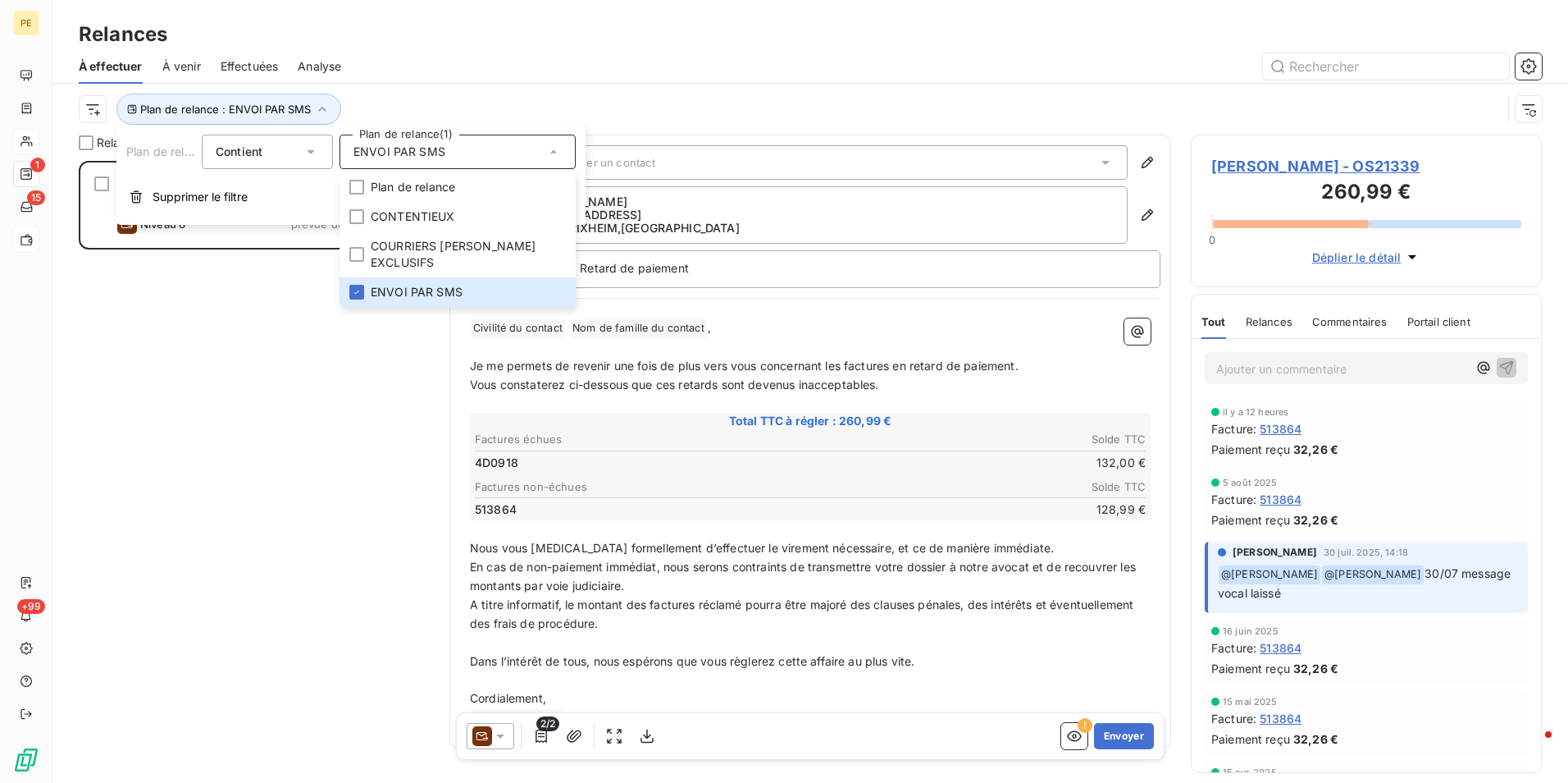
click at [211, 437] on div "BURRER NICOLAS 260,99 € ENVOI PAR SMS Niveau 8 prévue depuis 141 jours" at bounding box center [254, 472] width 351 height 622
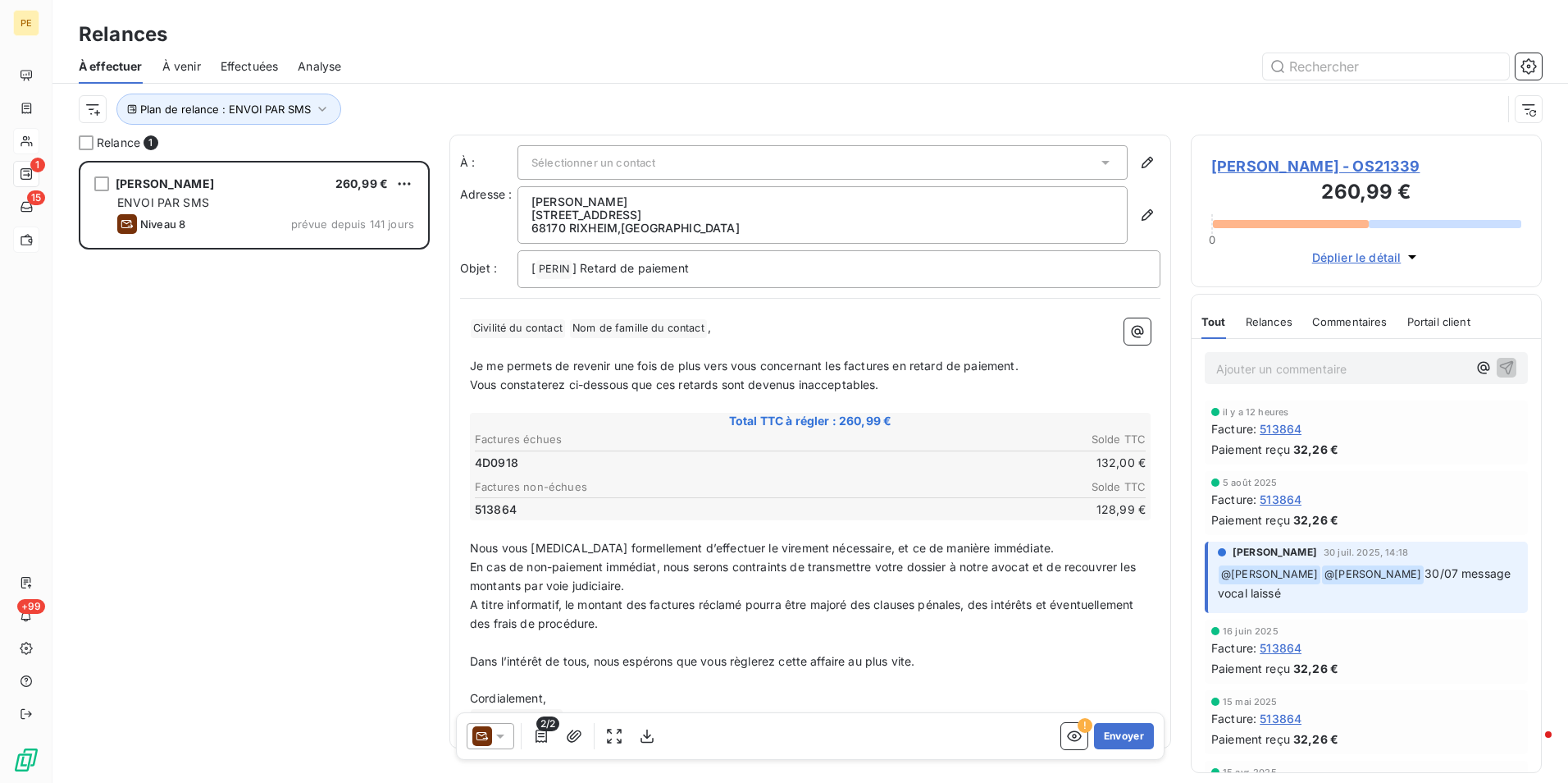
click at [759, 174] on div "Sélectionner un contact" at bounding box center [822, 163] width 610 height 34
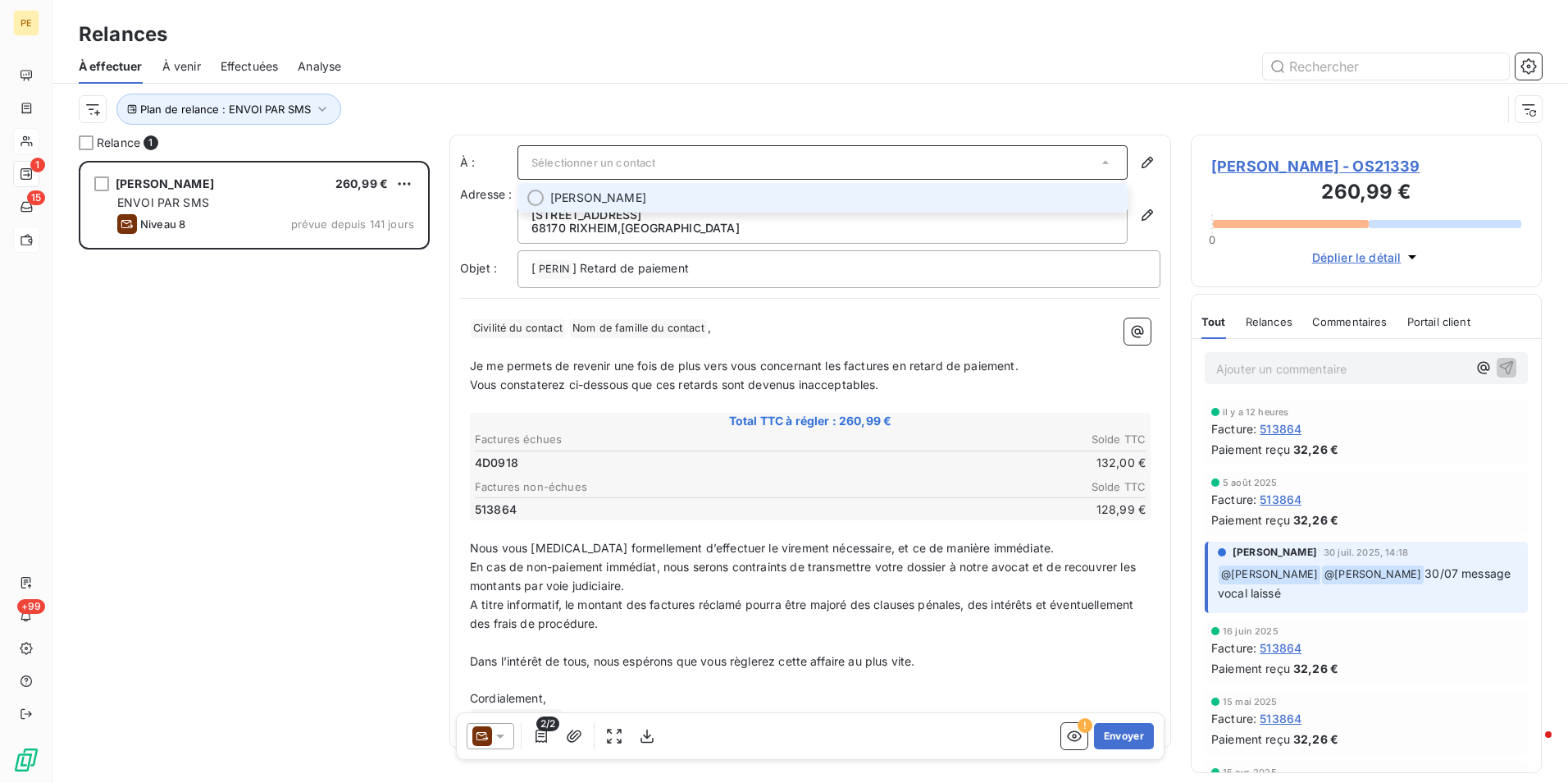
click at [564, 202] on span "Nicolas BURRER" at bounding box center [598, 198] width 96 height 16
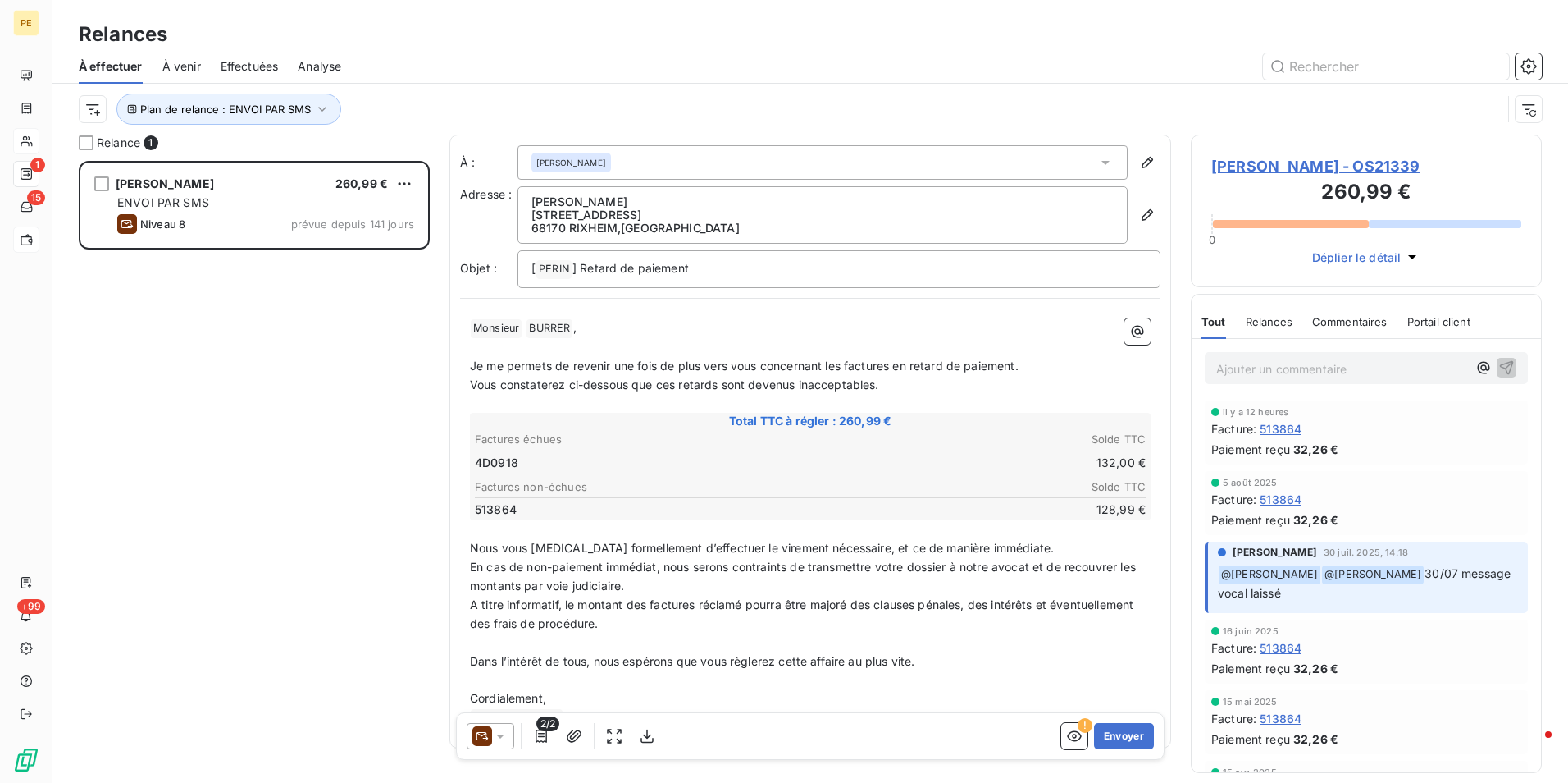
click at [503, 731] on icon at bounding box center [501, 735] width 16 height 16
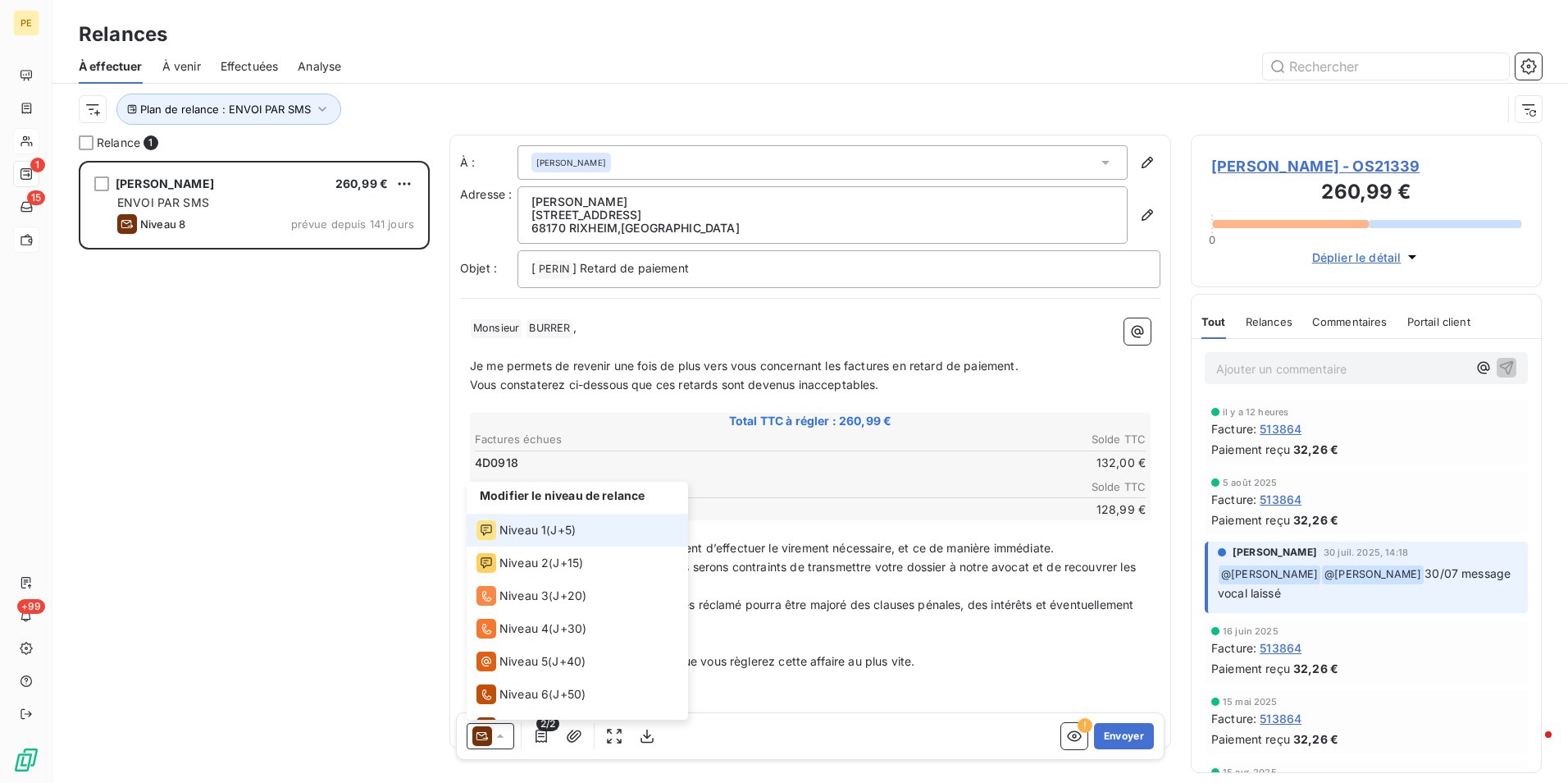
scroll to position [0, 0]
click at [554, 522] on span "J+5 )" at bounding box center [563, 530] width 25 height 16
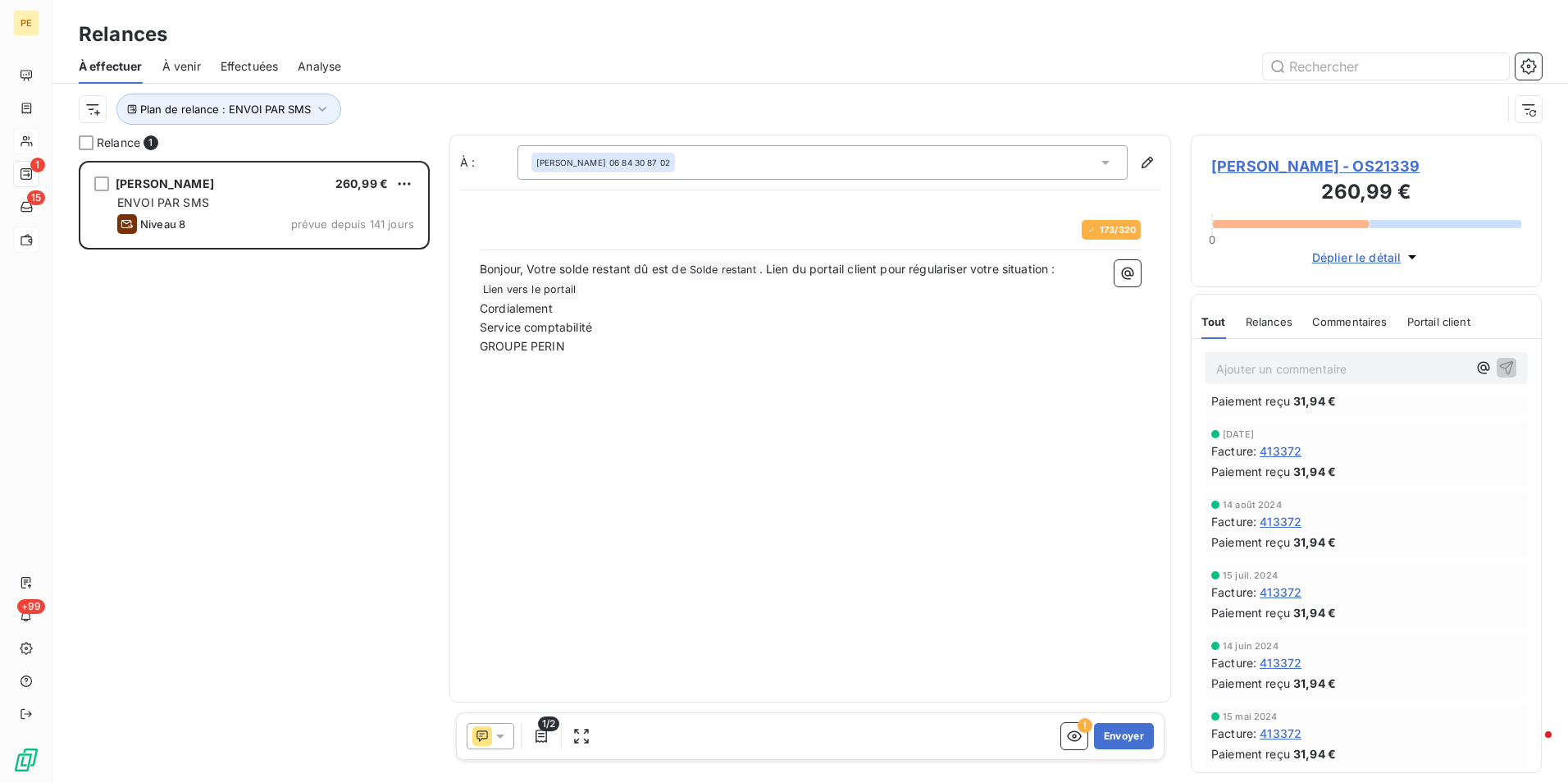
scroll to position [984, 0]
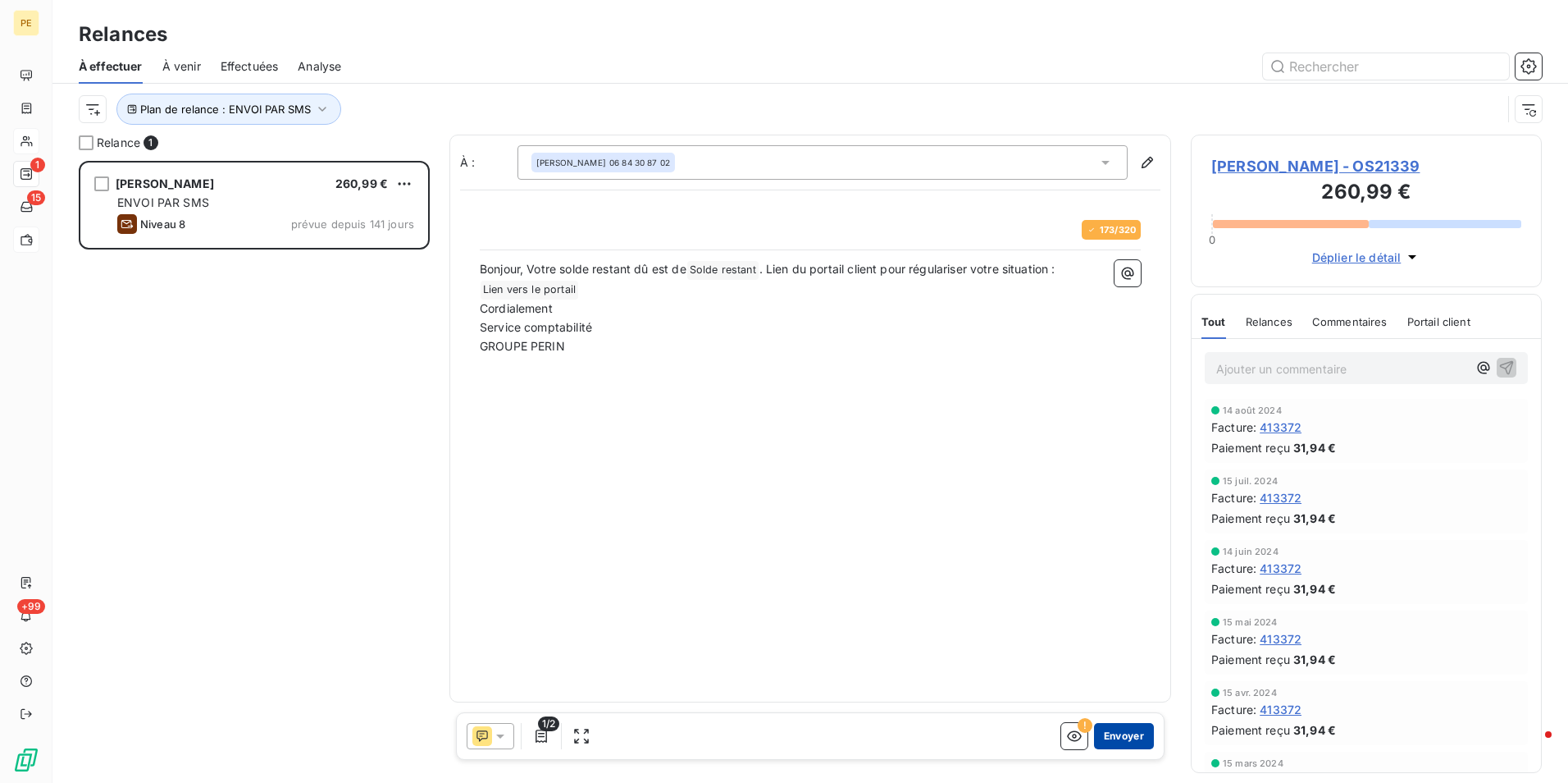
click at [1123, 740] on button "Envoyer" at bounding box center [1123, 735] width 60 height 26
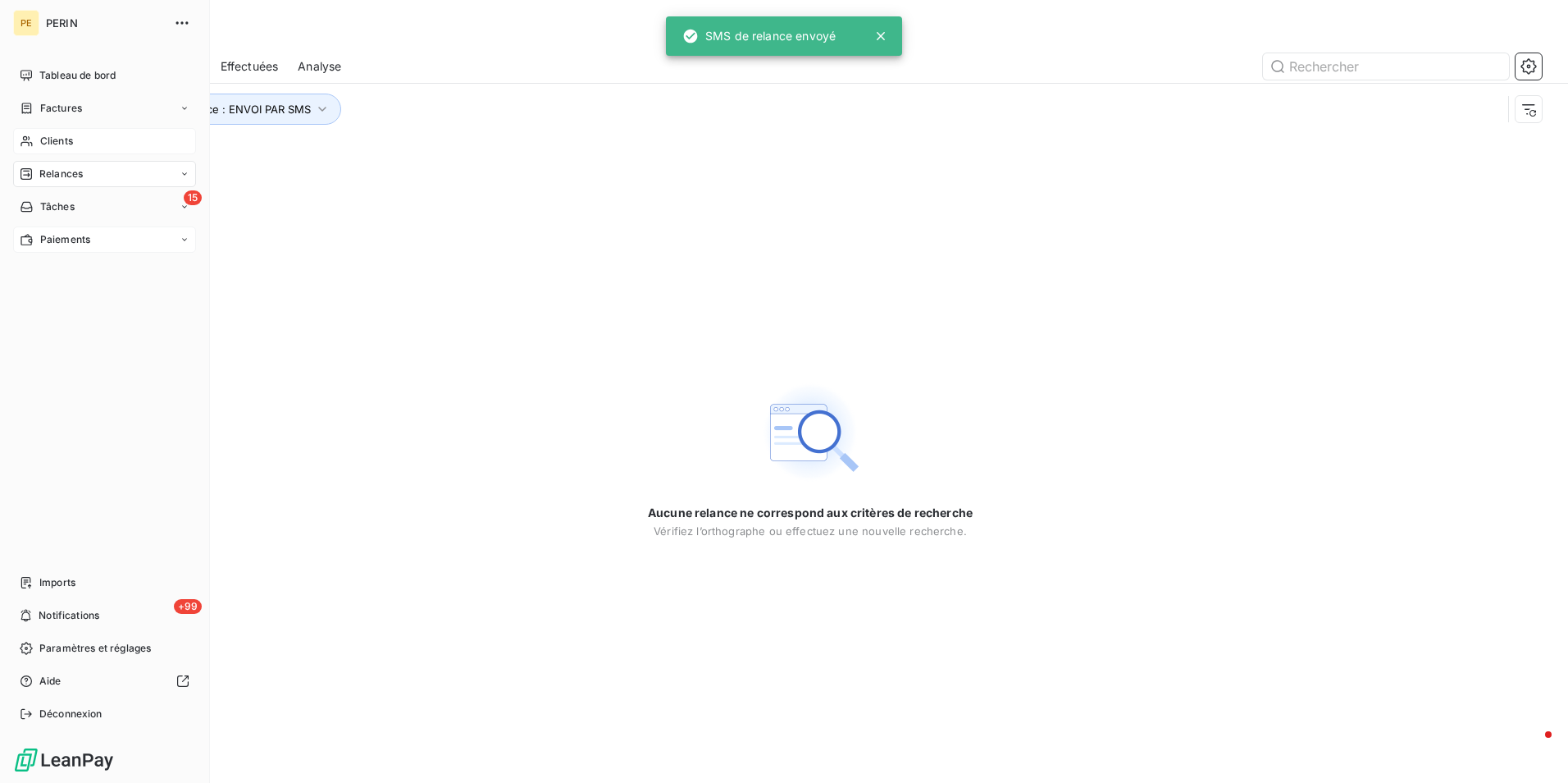
click at [45, 171] on span "Relances" at bounding box center [61, 174] width 43 height 14
click at [70, 212] on span "À effectuer" at bounding box center [66, 207] width 53 height 14
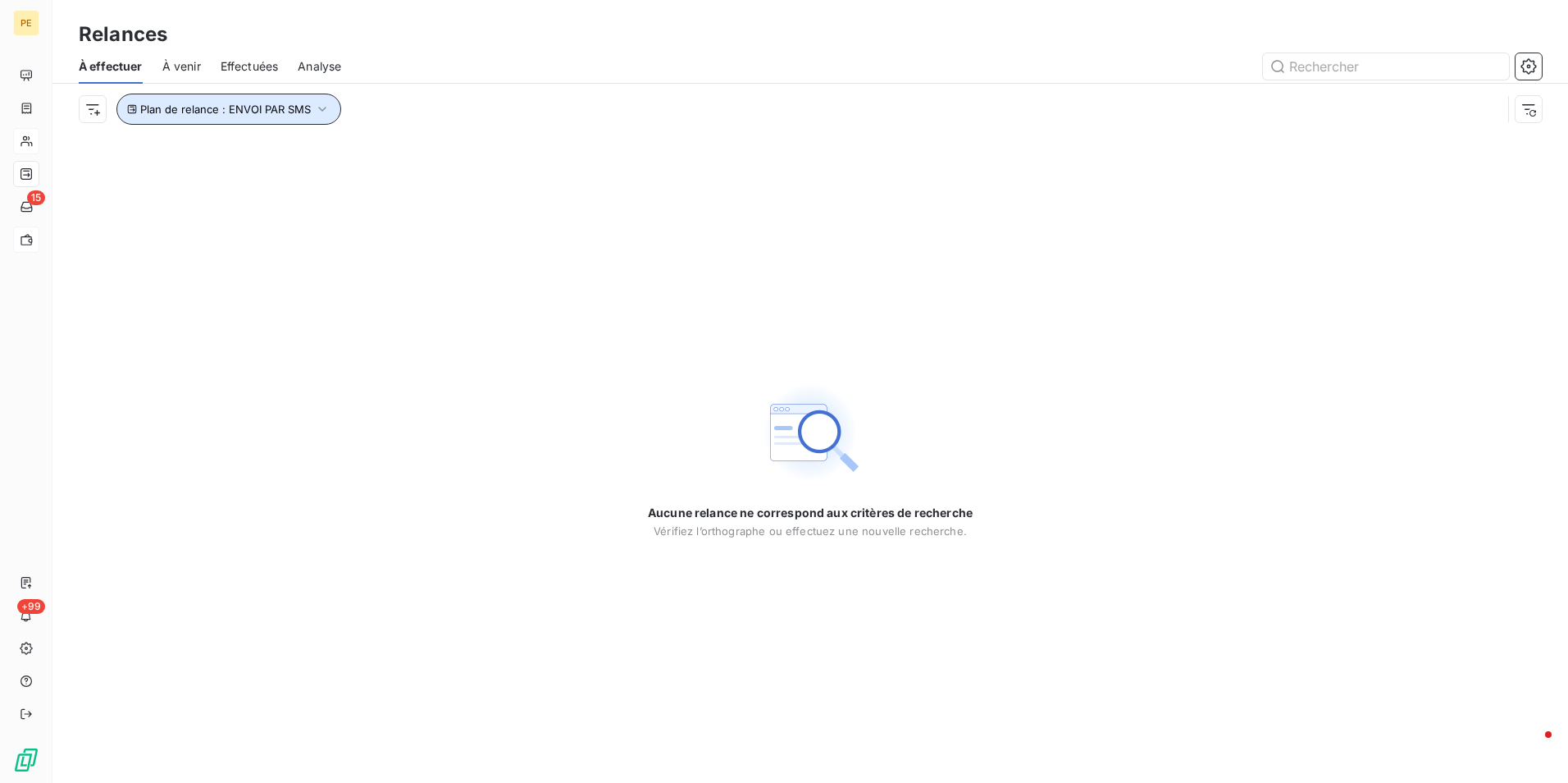
click at [306, 117] on button "Plan de relance : ENVOI PAR SMS" at bounding box center [229, 109] width 225 height 31
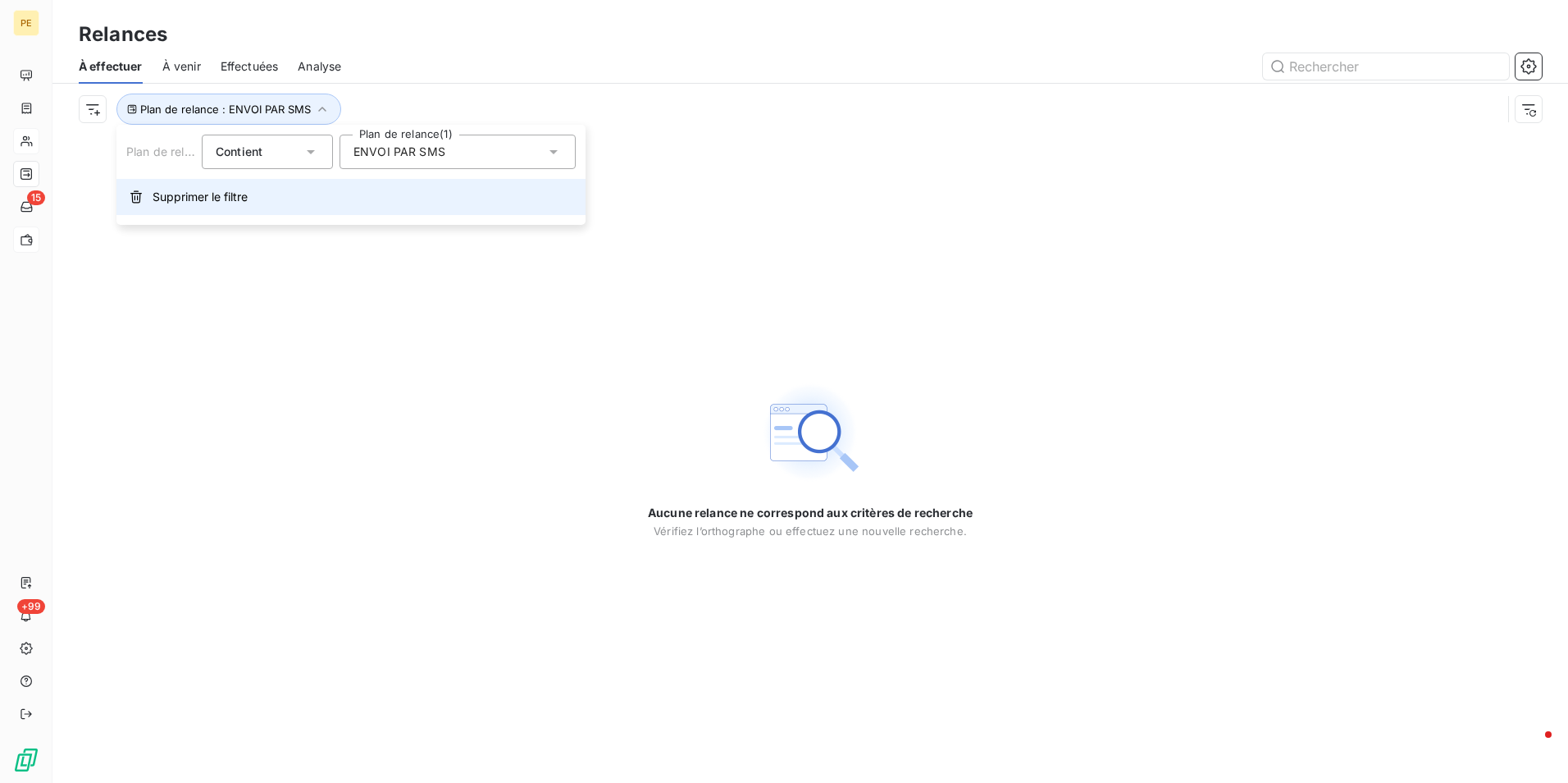
click at [188, 200] on span "Supprimer le filtre" at bounding box center [200, 197] width 95 height 16
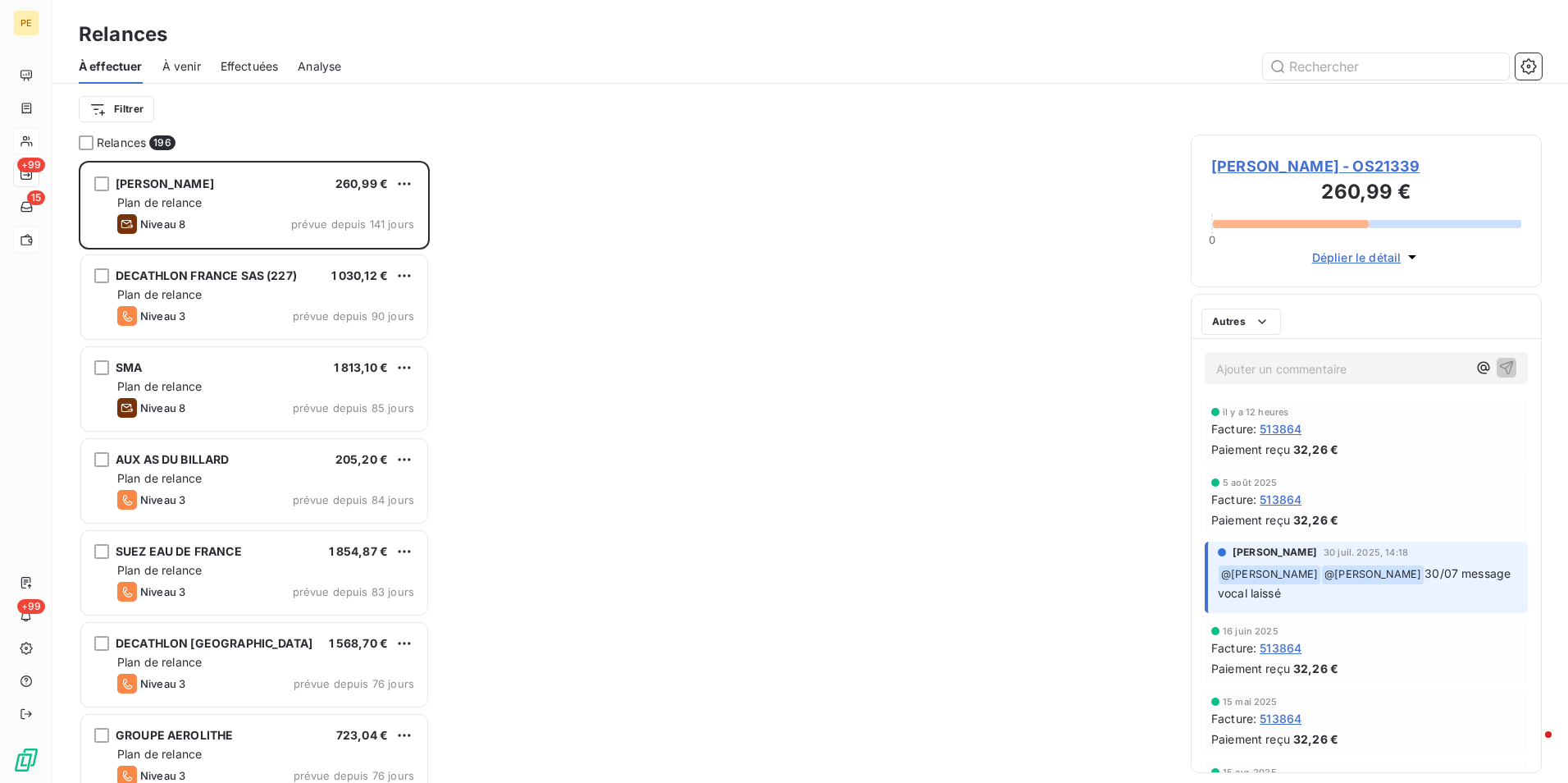
scroll to position [609, 339]
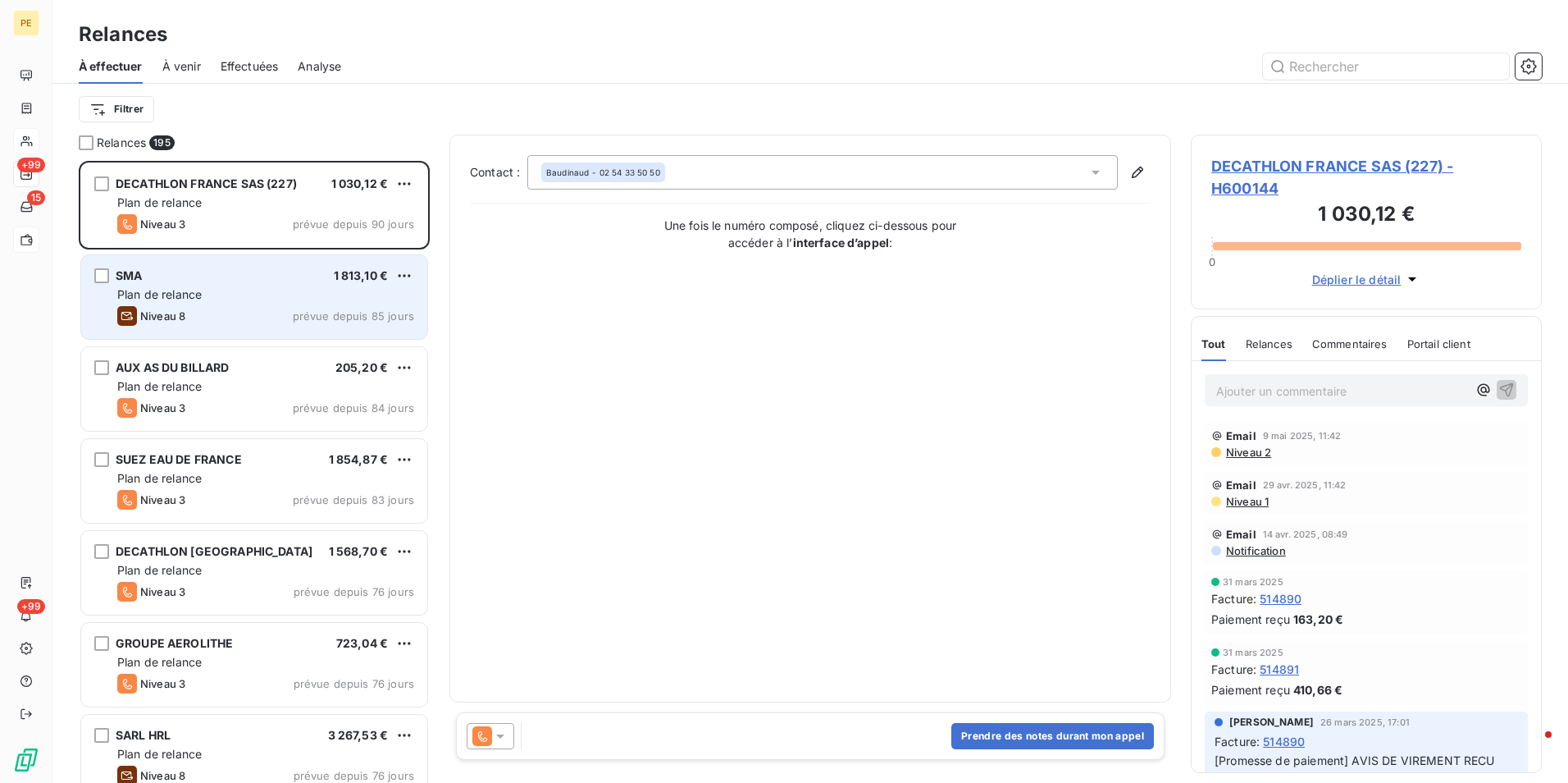
click at [239, 307] on div "Niveau 8 prévue depuis 85 jours" at bounding box center [266, 316] width 297 height 20
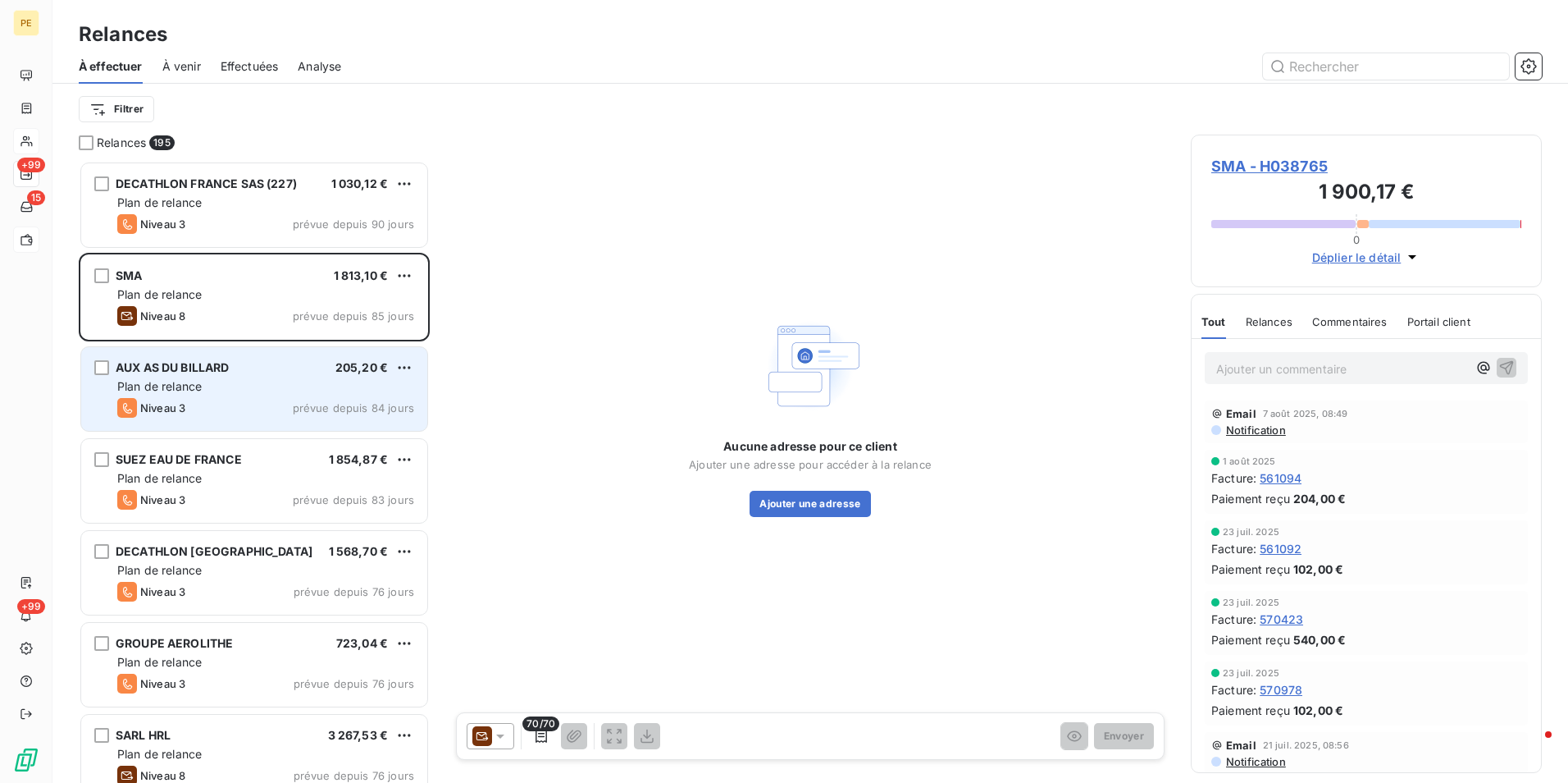
click at [243, 389] on div "Plan de relance" at bounding box center [266, 387] width 297 height 16
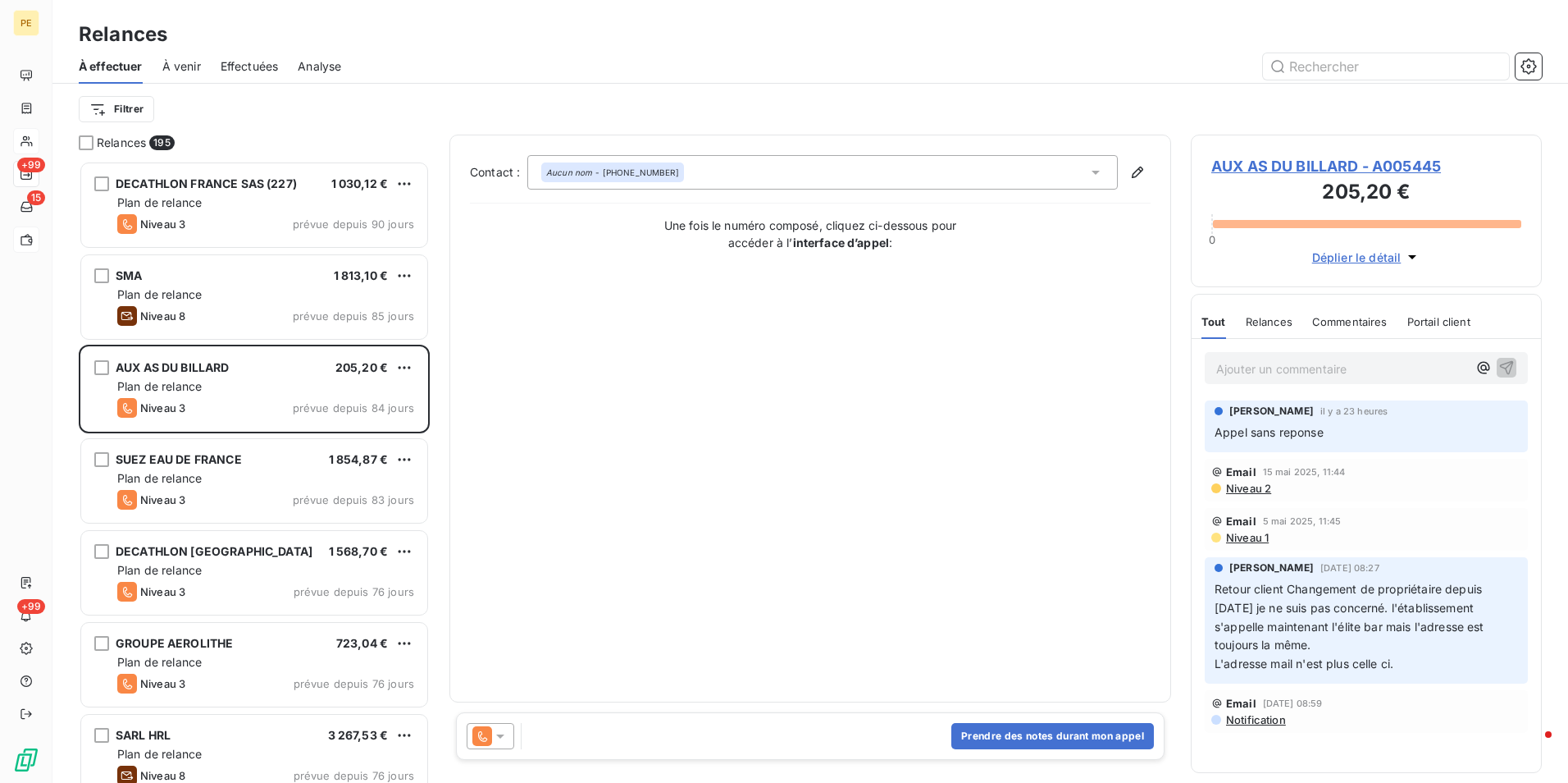
click at [1306, 164] on span "AUX AS DU BILLARD - A005445" at bounding box center [1366, 165] width 310 height 22
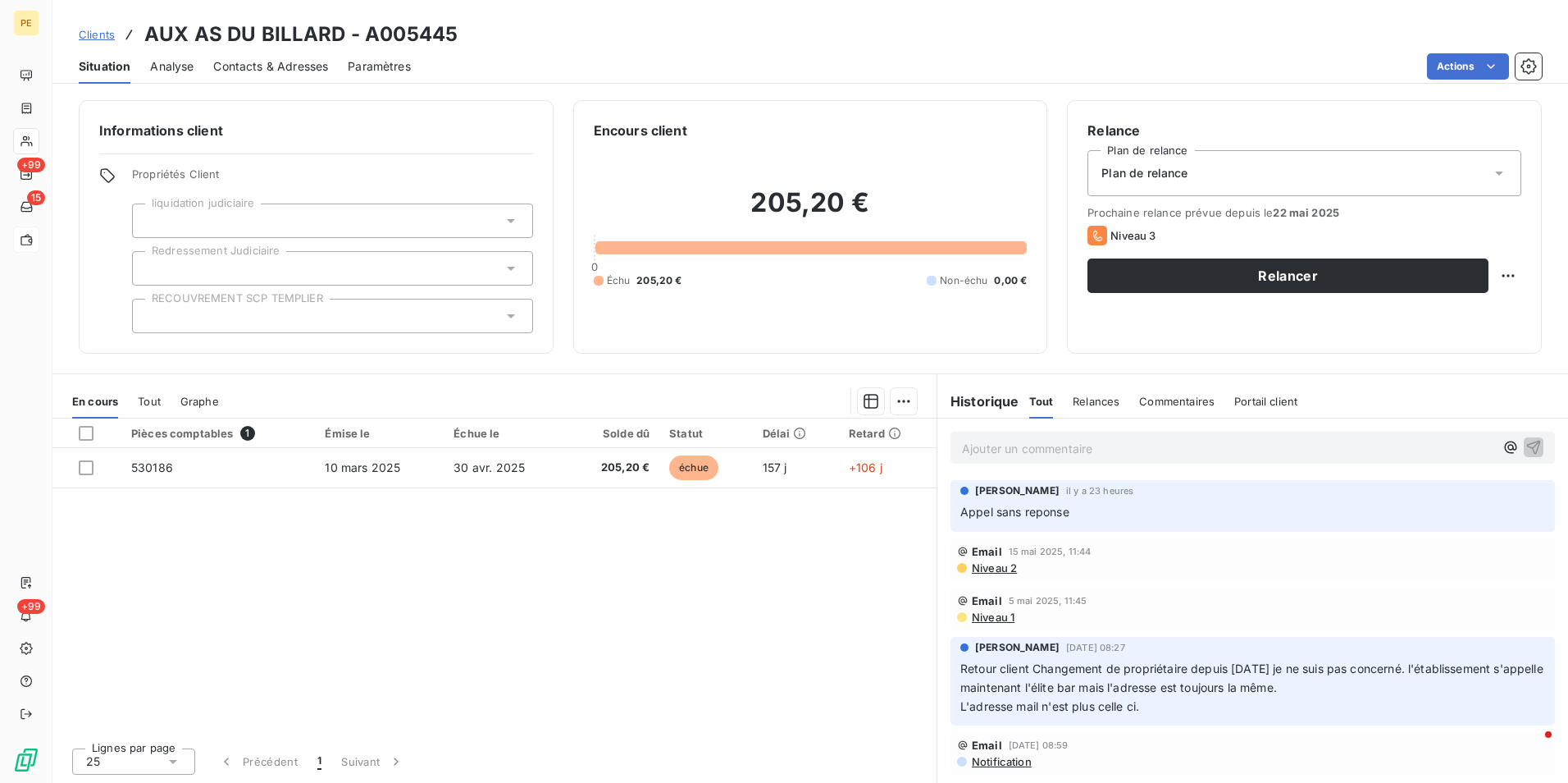
click at [278, 57] on div "Contacts & Adresses" at bounding box center [270, 67] width 115 height 34
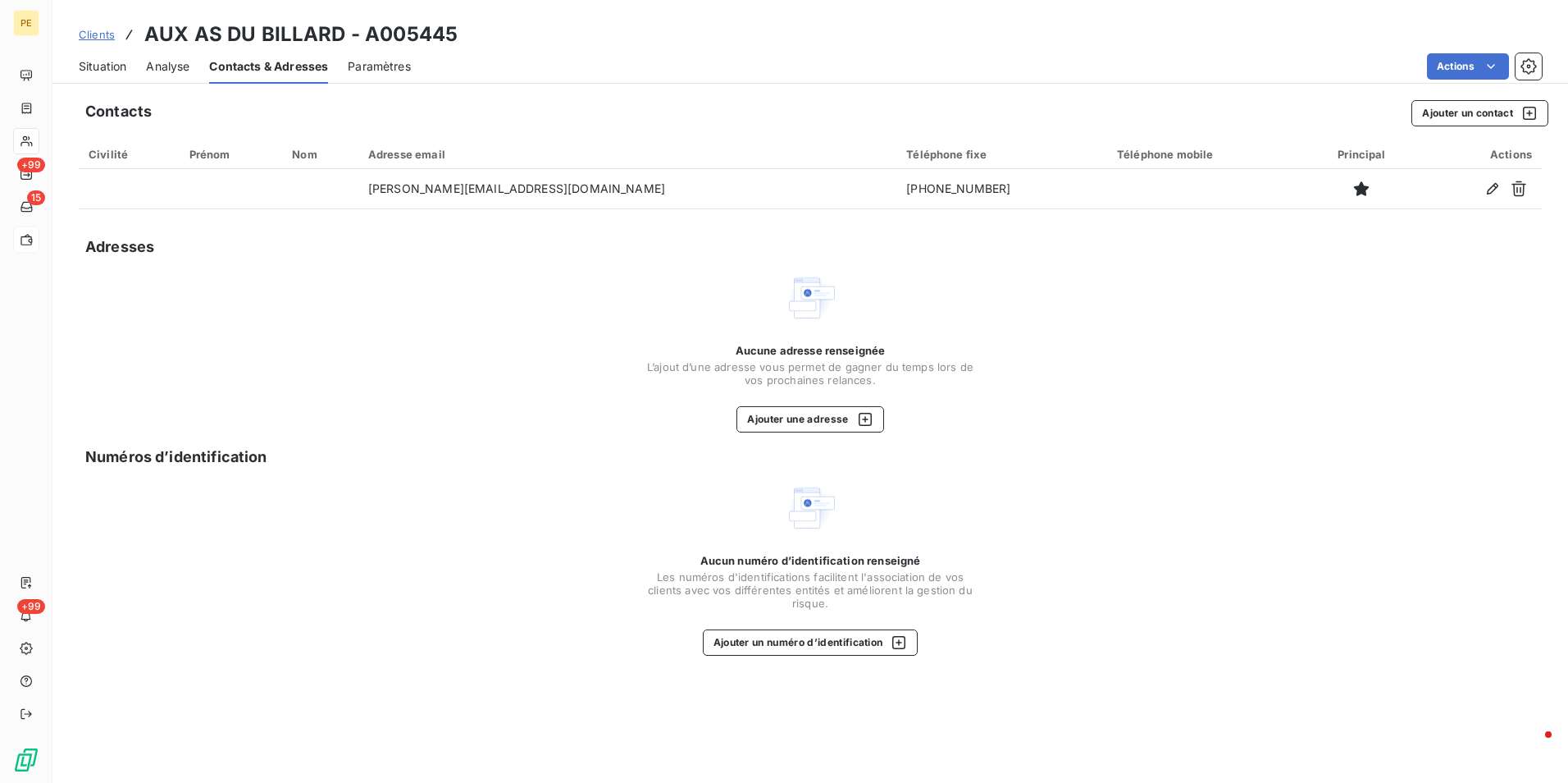
click at [127, 61] on span "Situation" at bounding box center [102, 67] width 48 height 16
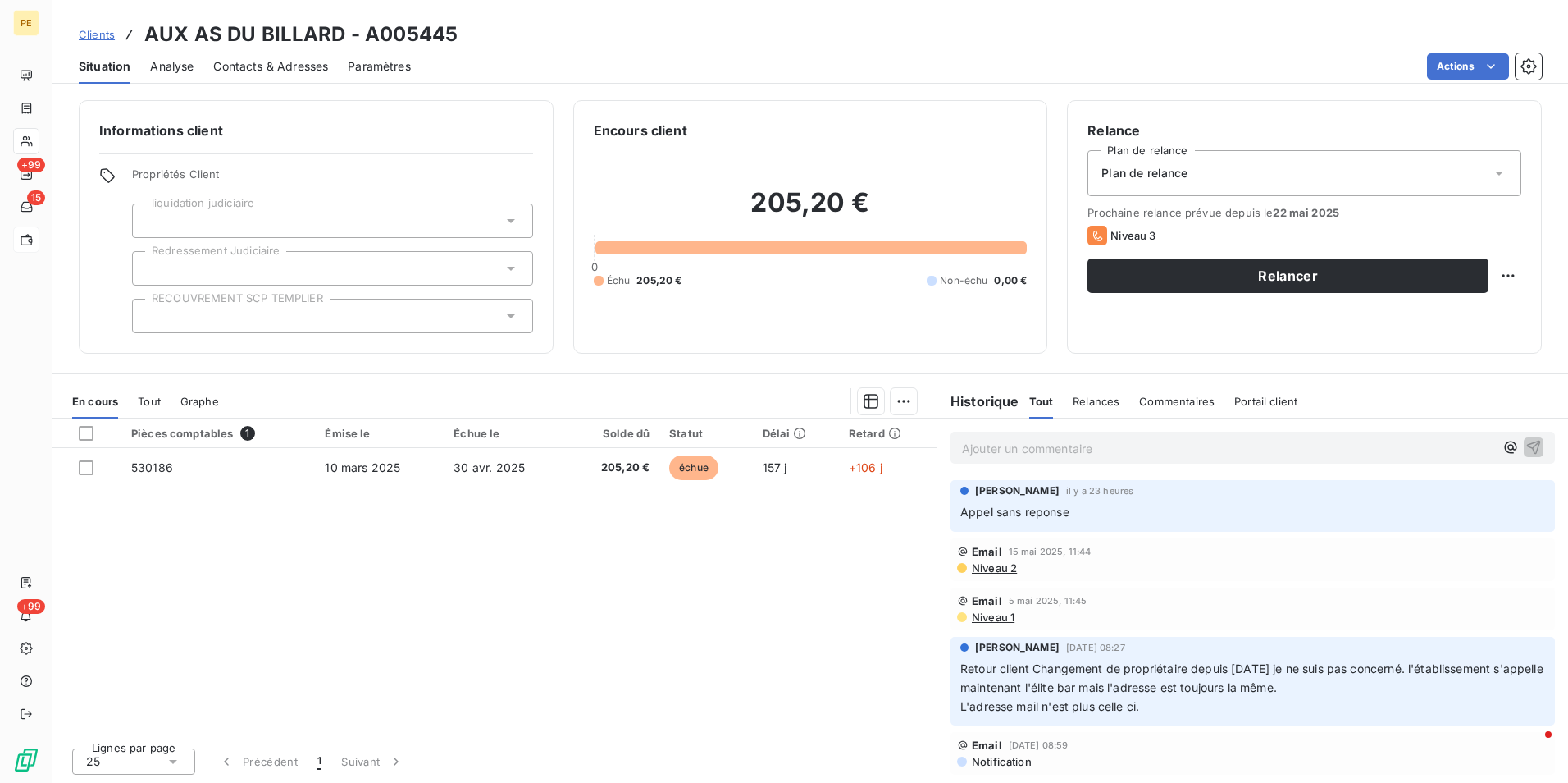
click at [972, 568] on span "Niveau 2" at bounding box center [994, 567] width 47 height 13
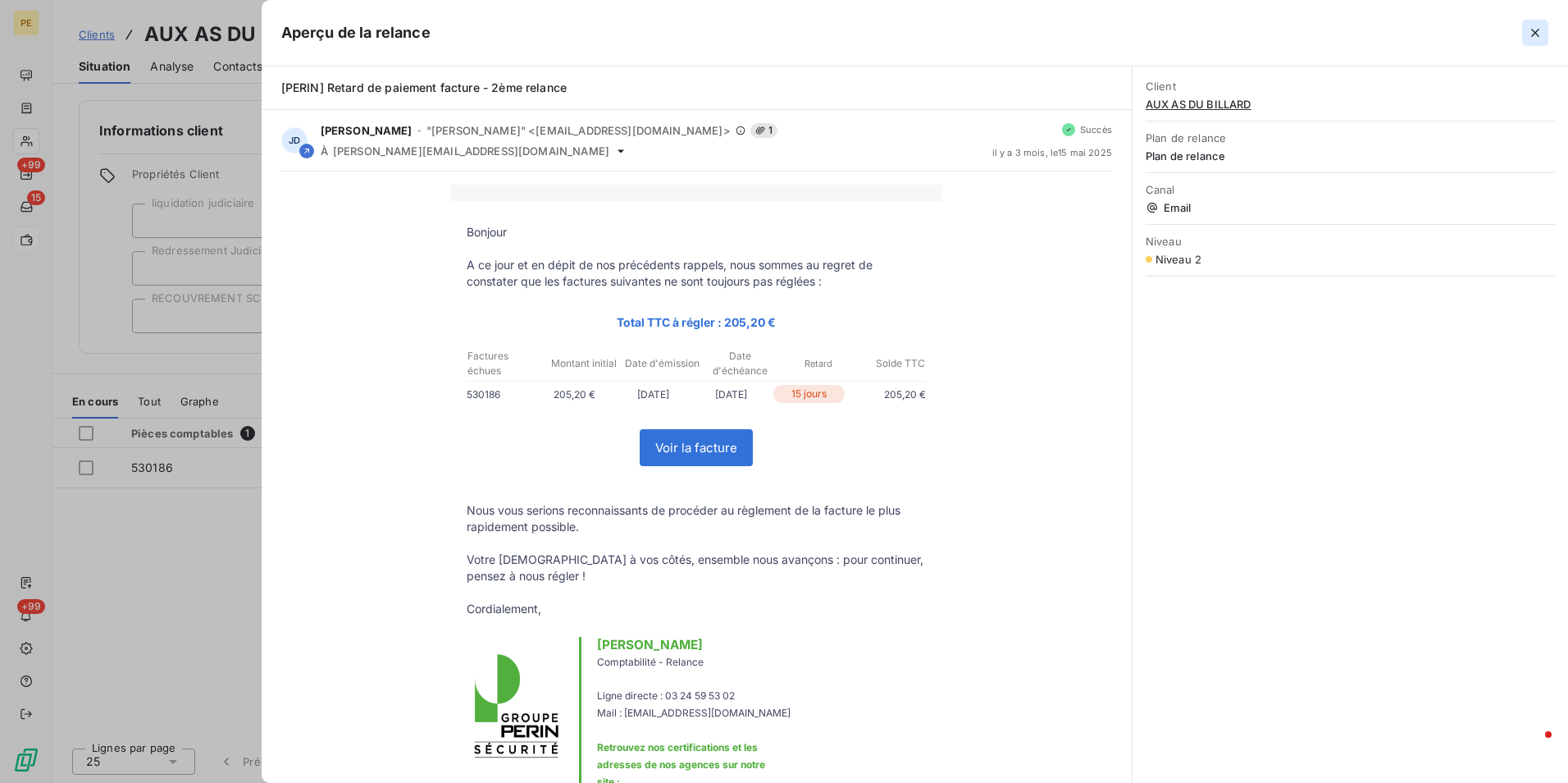
click at [1541, 31] on icon "button" at bounding box center [1535, 32] width 16 height 16
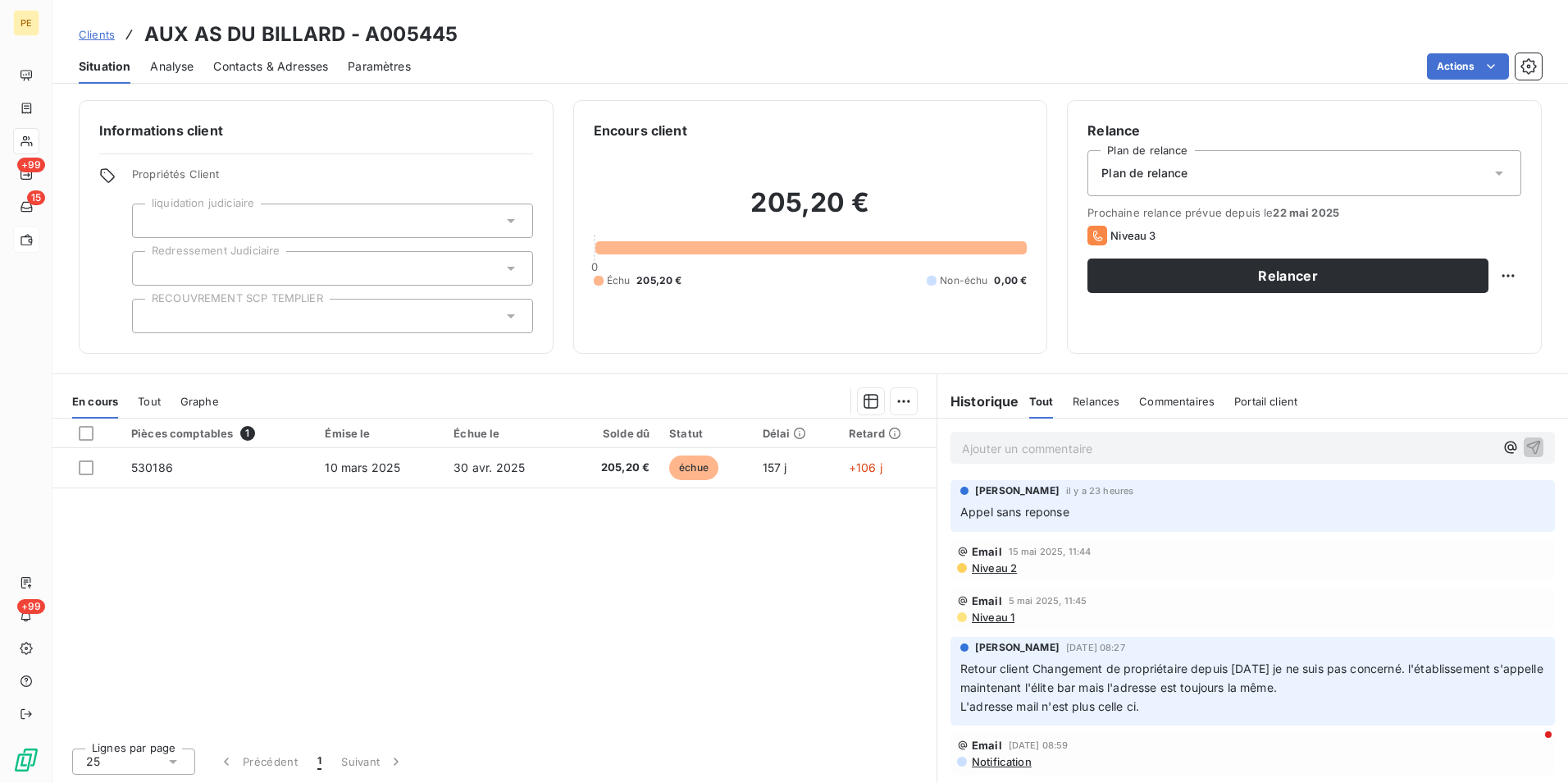
scroll to position [1, 0]
click at [993, 764] on span "Notification" at bounding box center [1001, 761] width 61 height 13
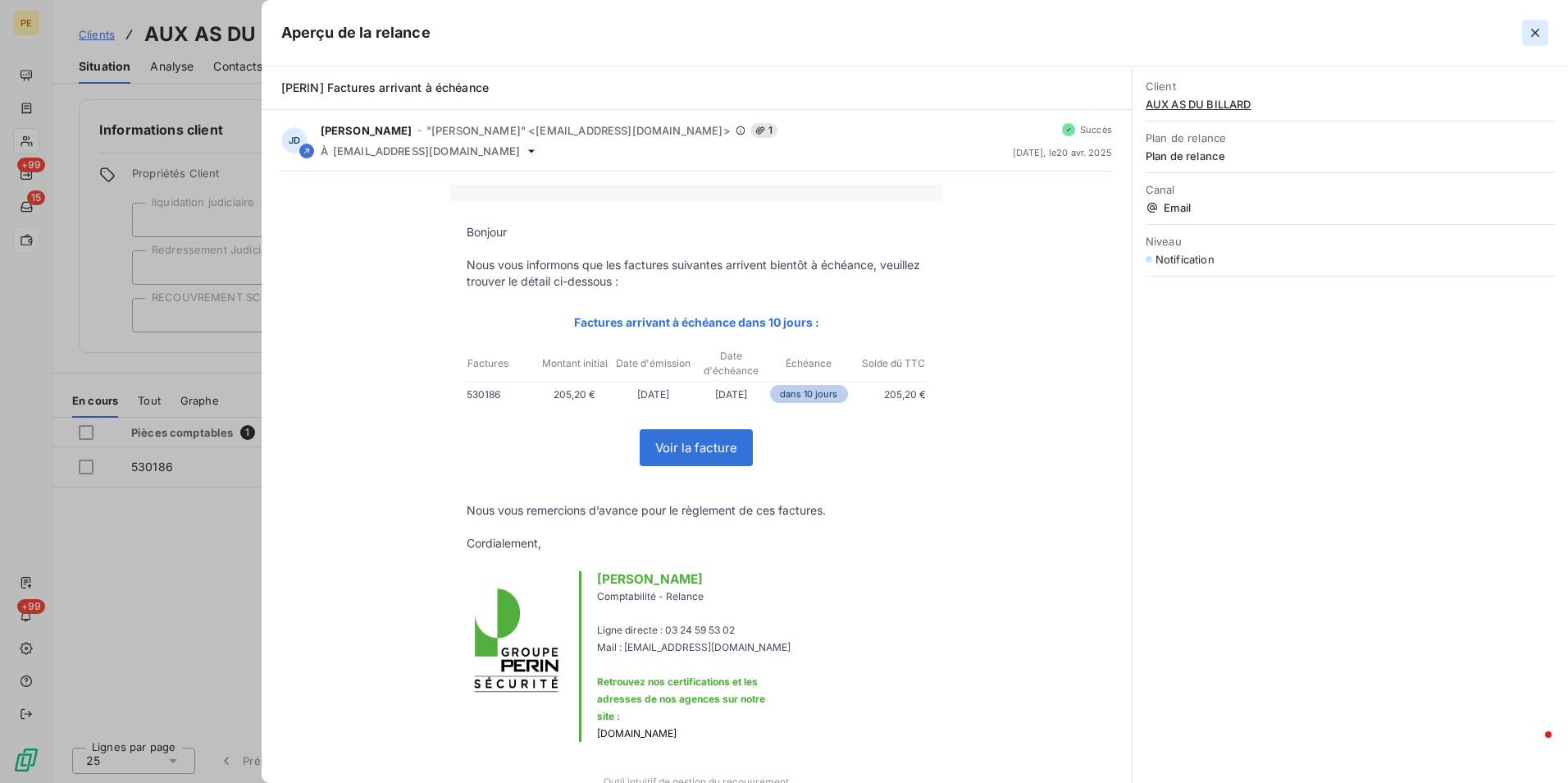
click at [1539, 31] on icon "button" at bounding box center [1535, 32] width 16 height 16
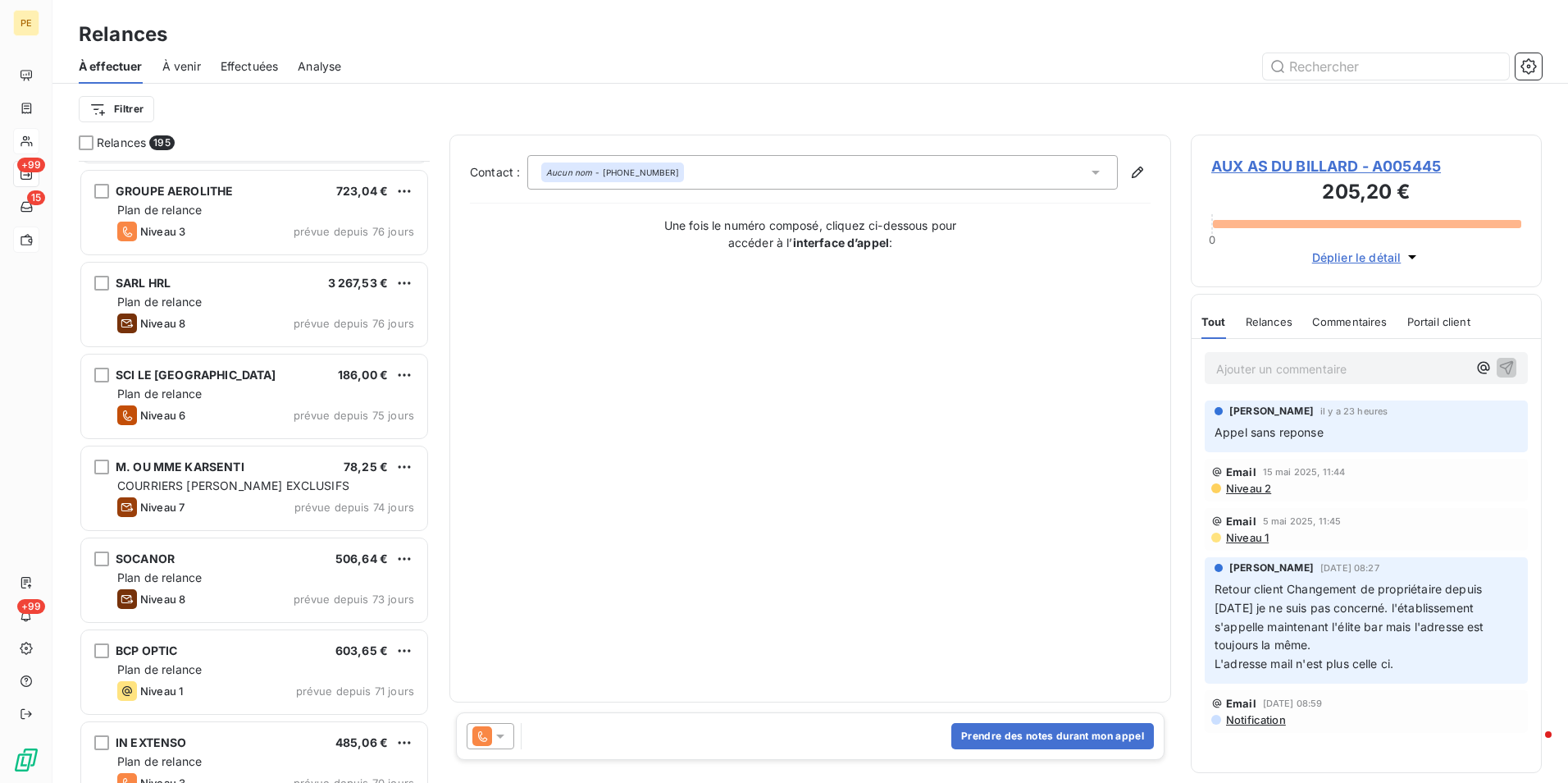
scroll to position [493, 0]
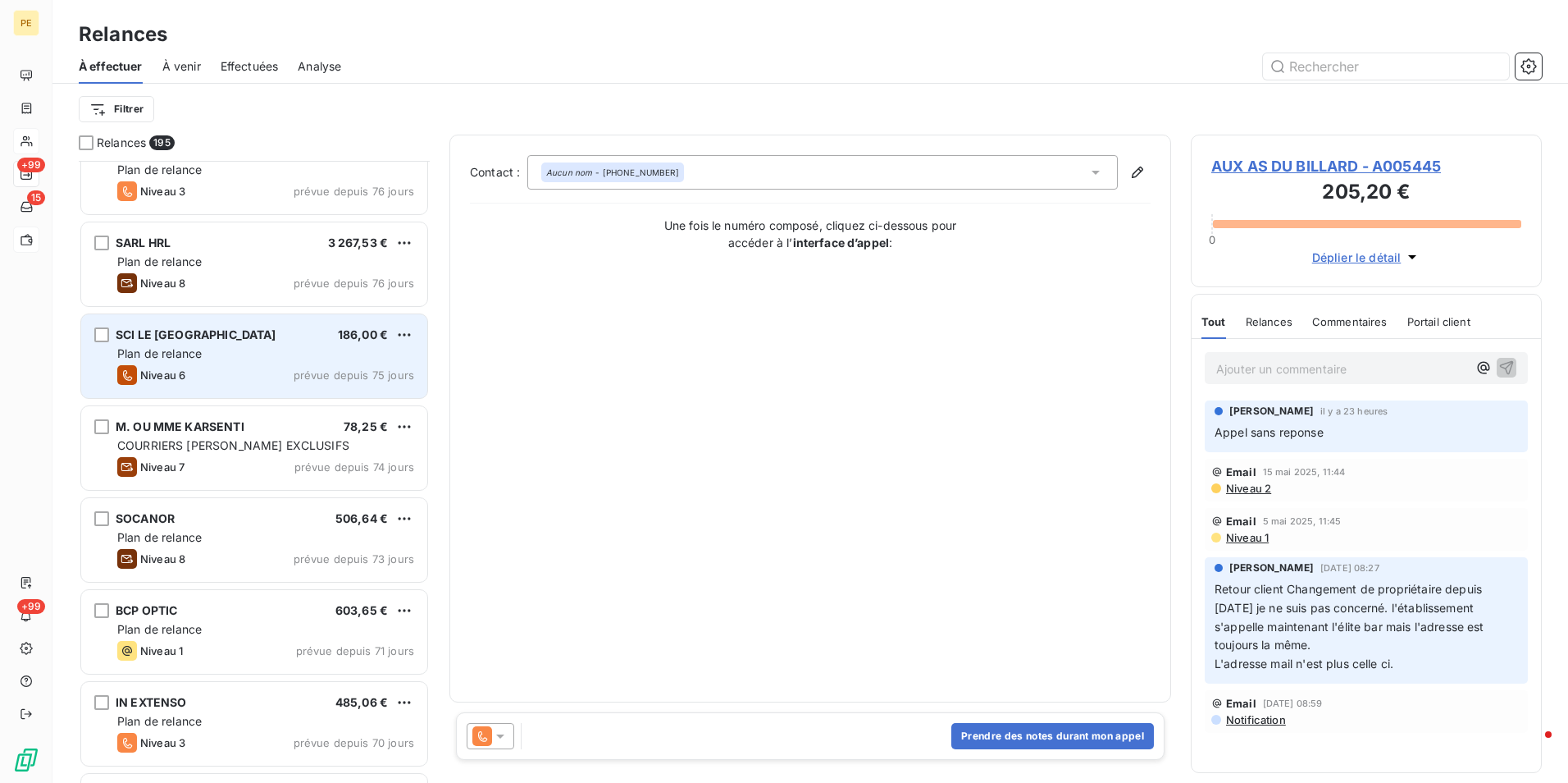
click at [256, 374] on div "Niveau 6 prévue depuis 75 jours" at bounding box center [266, 375] width 297 height 20
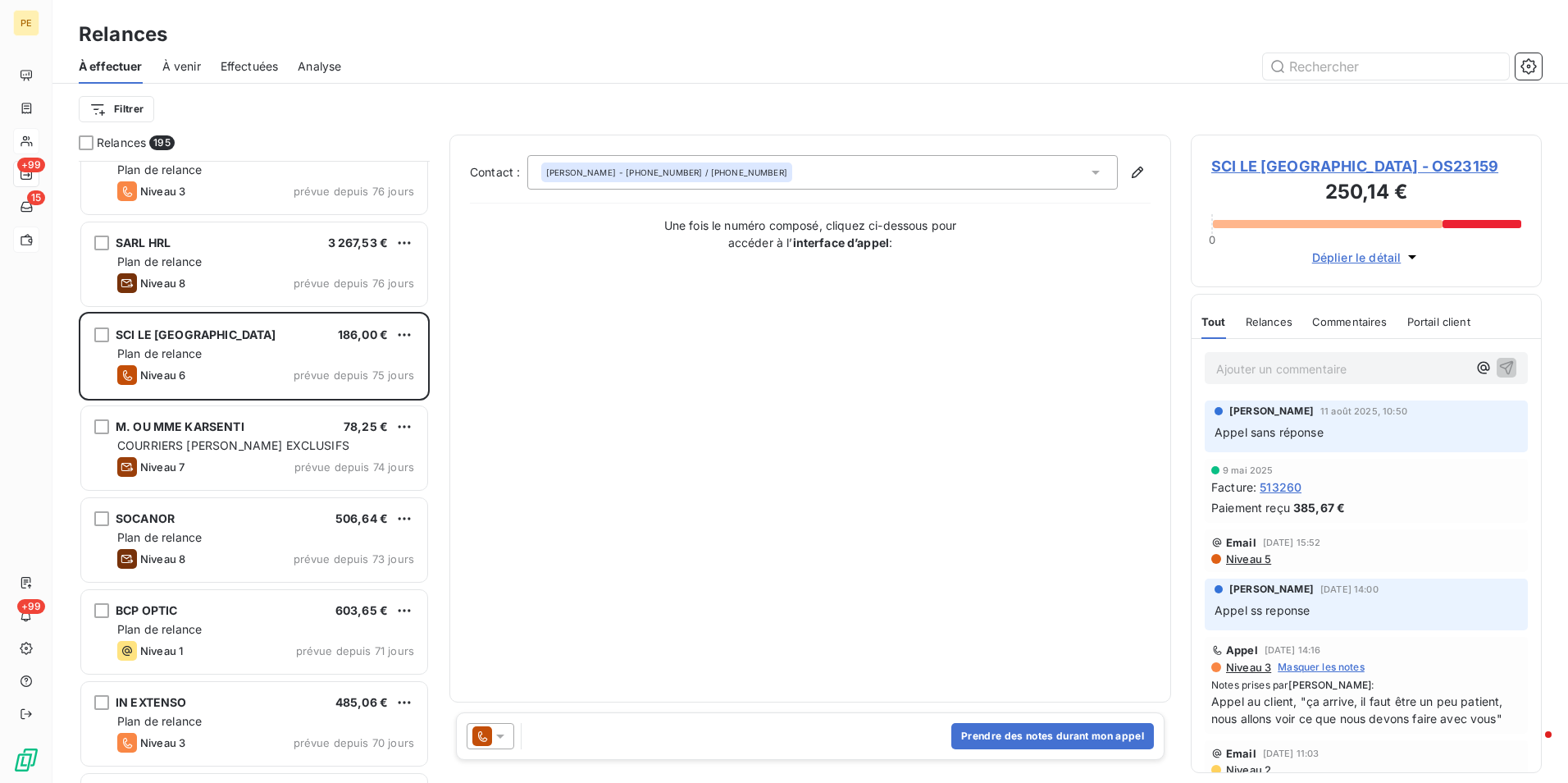
click at [1290, 164] on span "SCI LE PARC DE MODENHEIM - OS23159" at bounding box center [1366, 165] width 310 height 22
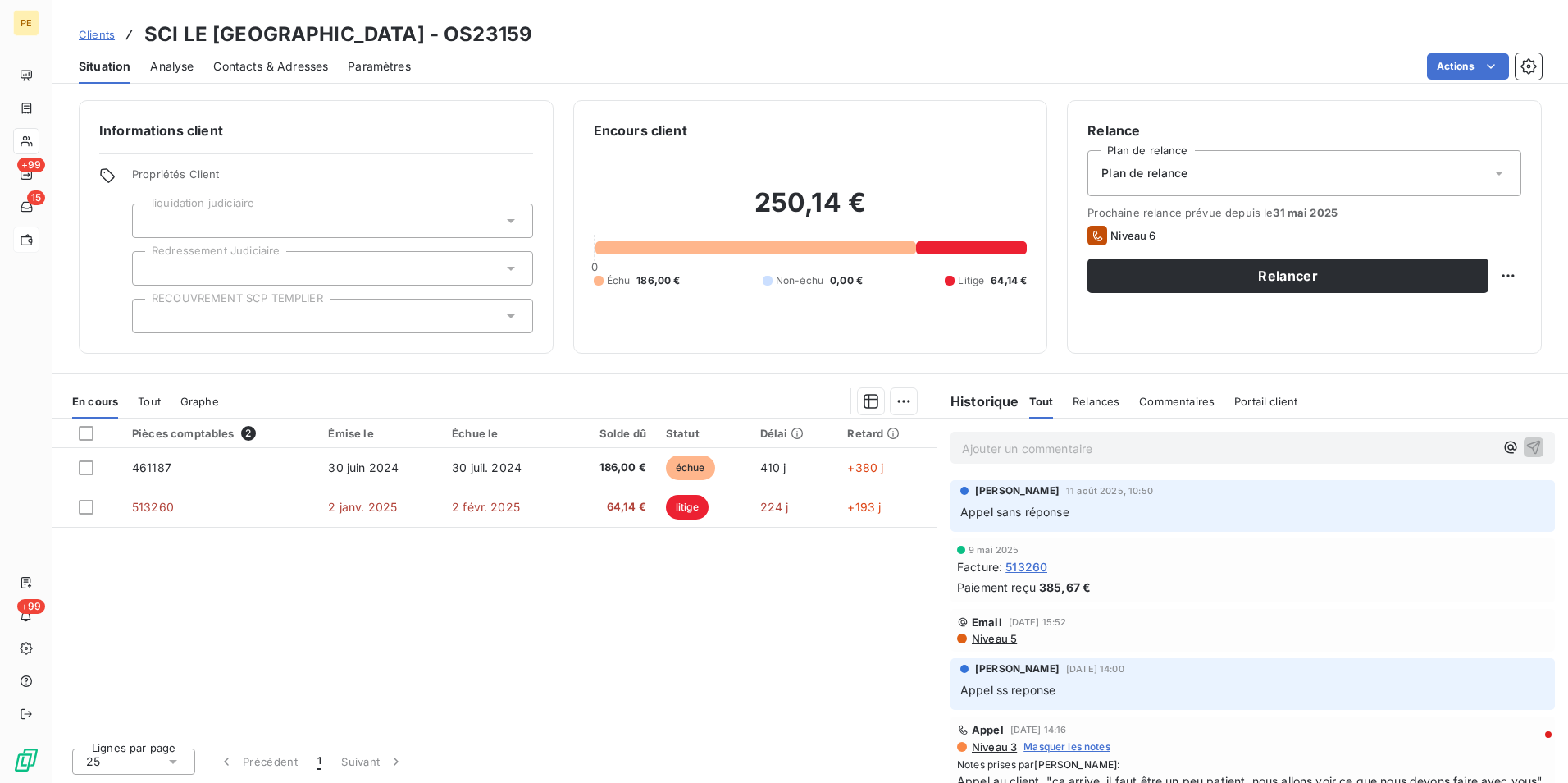
click at [306, 70] on span "Contacts & Adresses" at bounding box center [270, 67] width 115 height 16
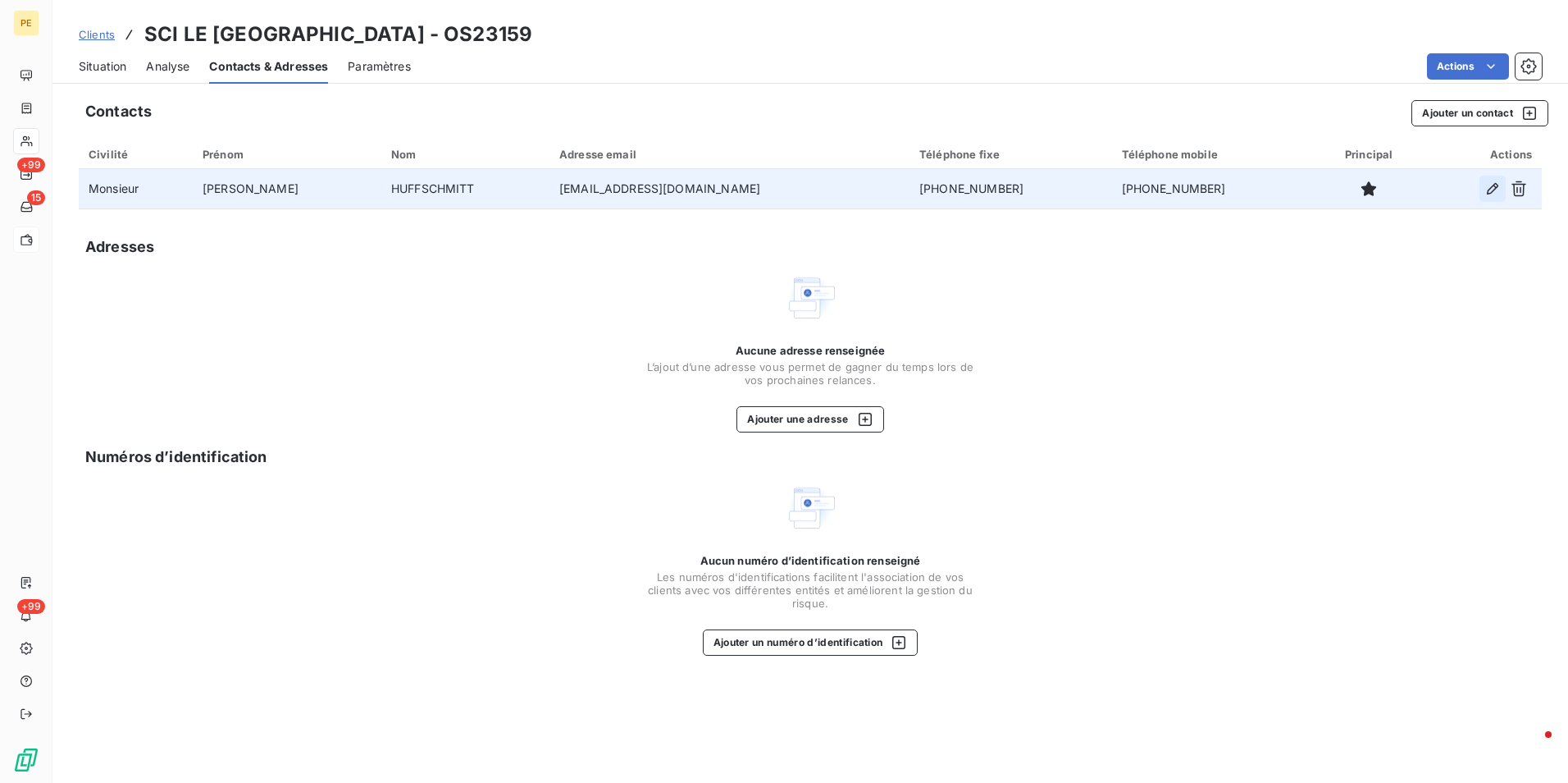
click at [1487, 185] on icon "button" at bounding box center [1493, 189] width 16 height 16
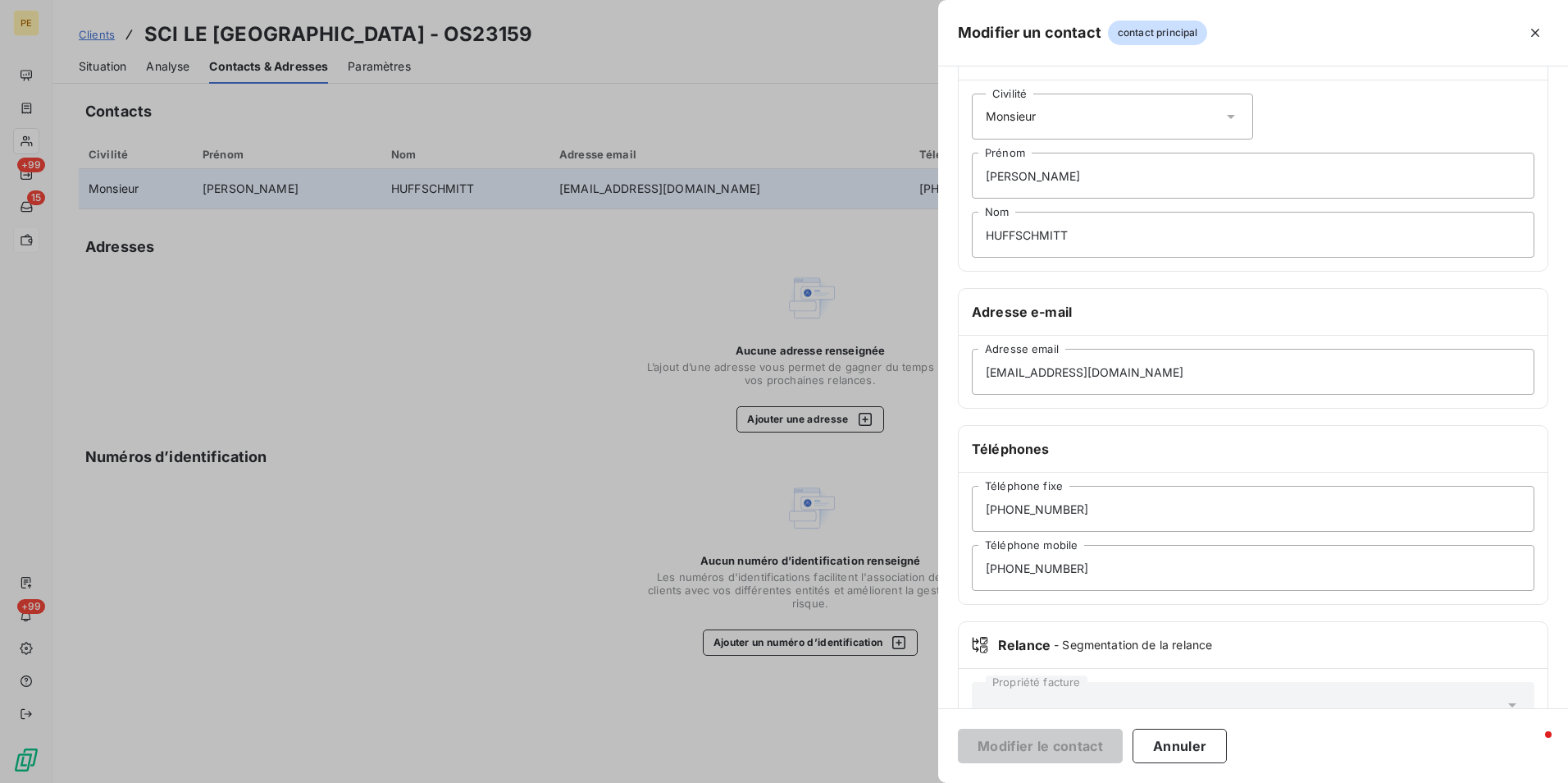
scroll to position [82, 0]
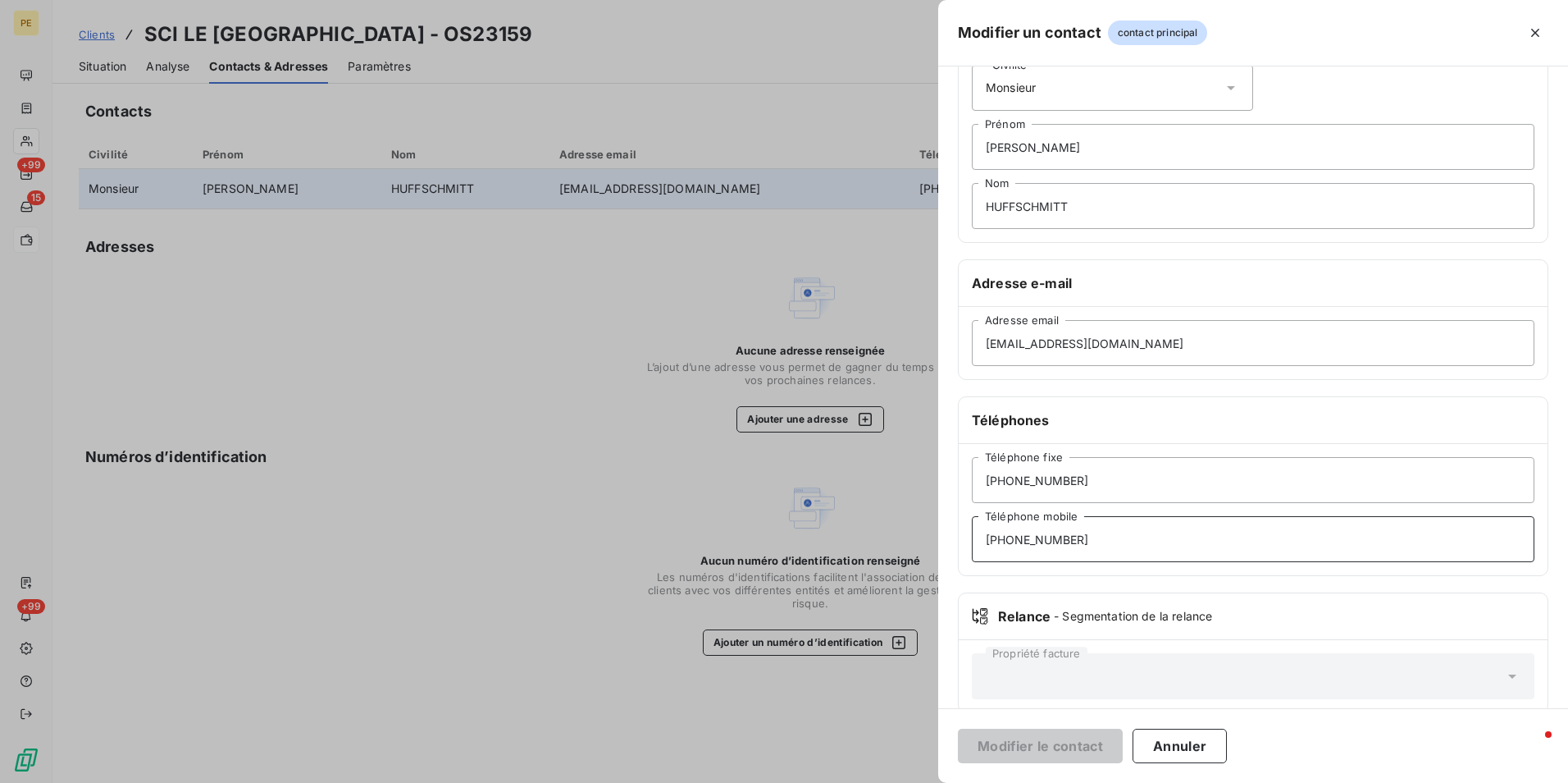
click at [1001, 537] on input "06.07.43.79.12" at bounding box center [1253, 538] width 563 height 46
click at [1018, 548] on input "0607.43.79.12" at bounding box center [1253, 538] width 563 height 46
click at [1029, 545] on input "060743.79.12" at bounding box center [1253, 538] width 563 height 46
click at [1041, 542] on input "06074379.12" at bounding box center [1253, 538] width 563 height 46
click at [1175, 752] on button "Annuler" at bounding box center [1179, 745] width 94 height 34
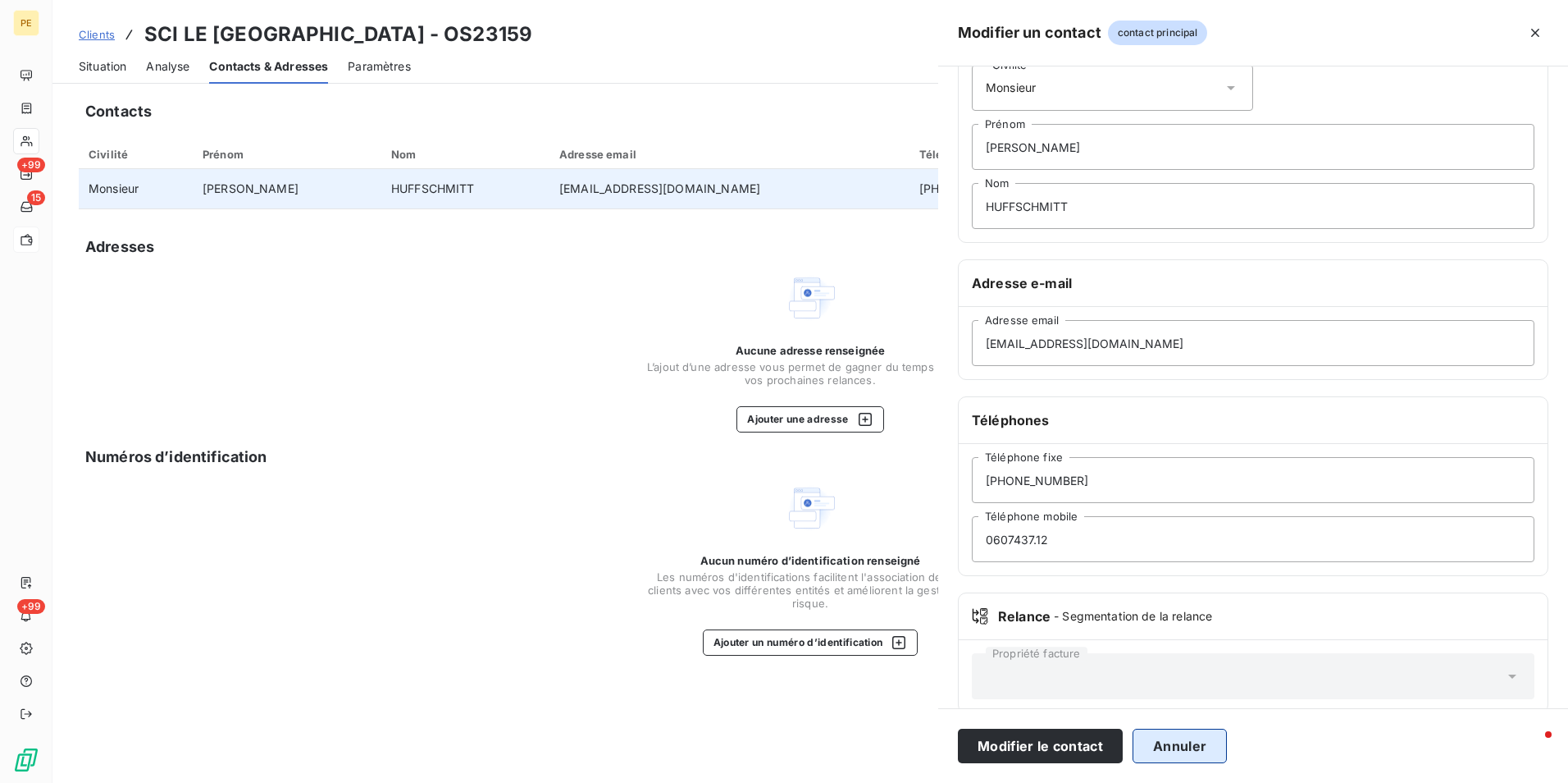
type input "06.07.43.79.12"
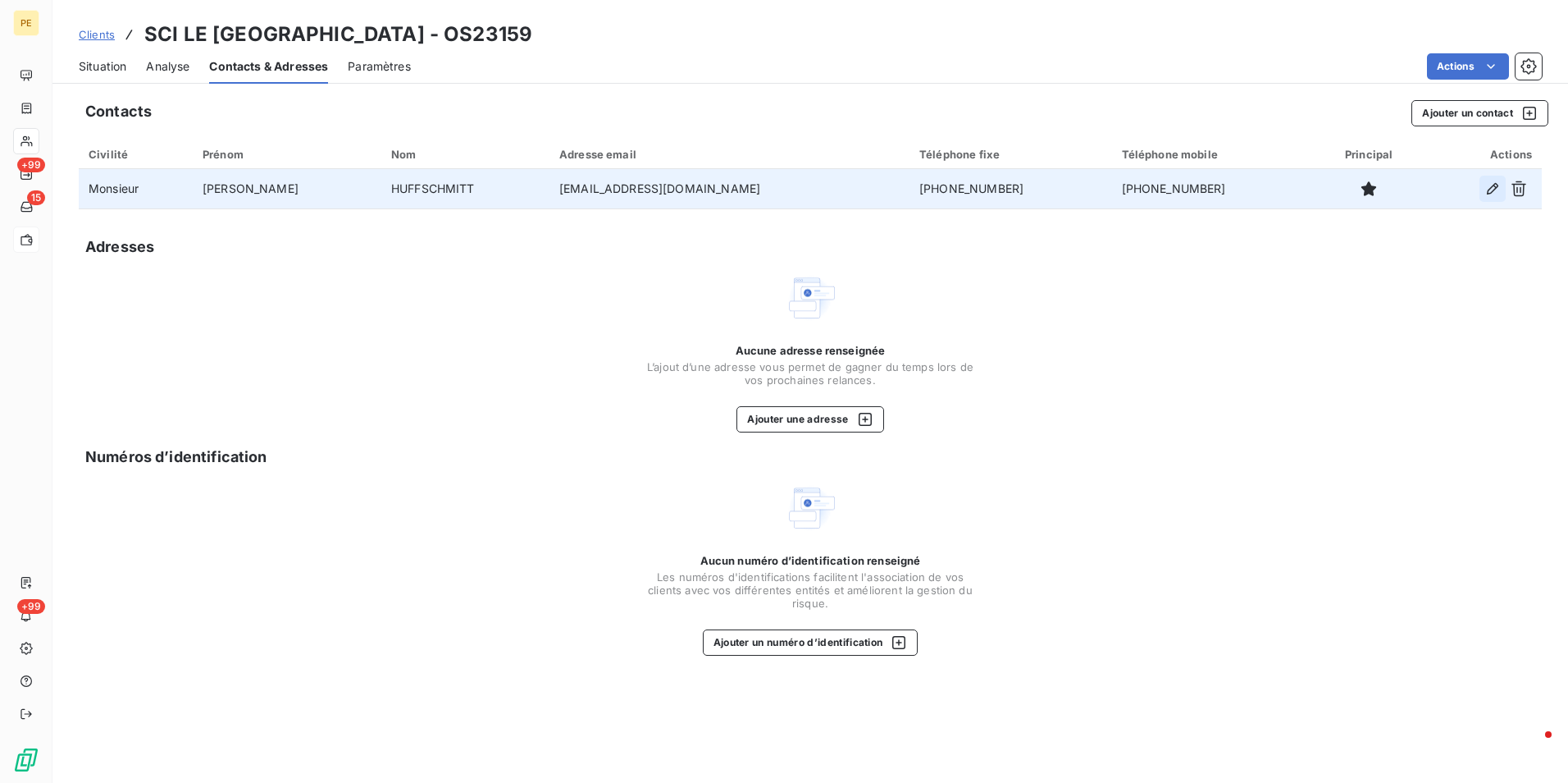
click at [1488, 186] on icon "button" at bounding box center [1493, 189] width 16 height 16
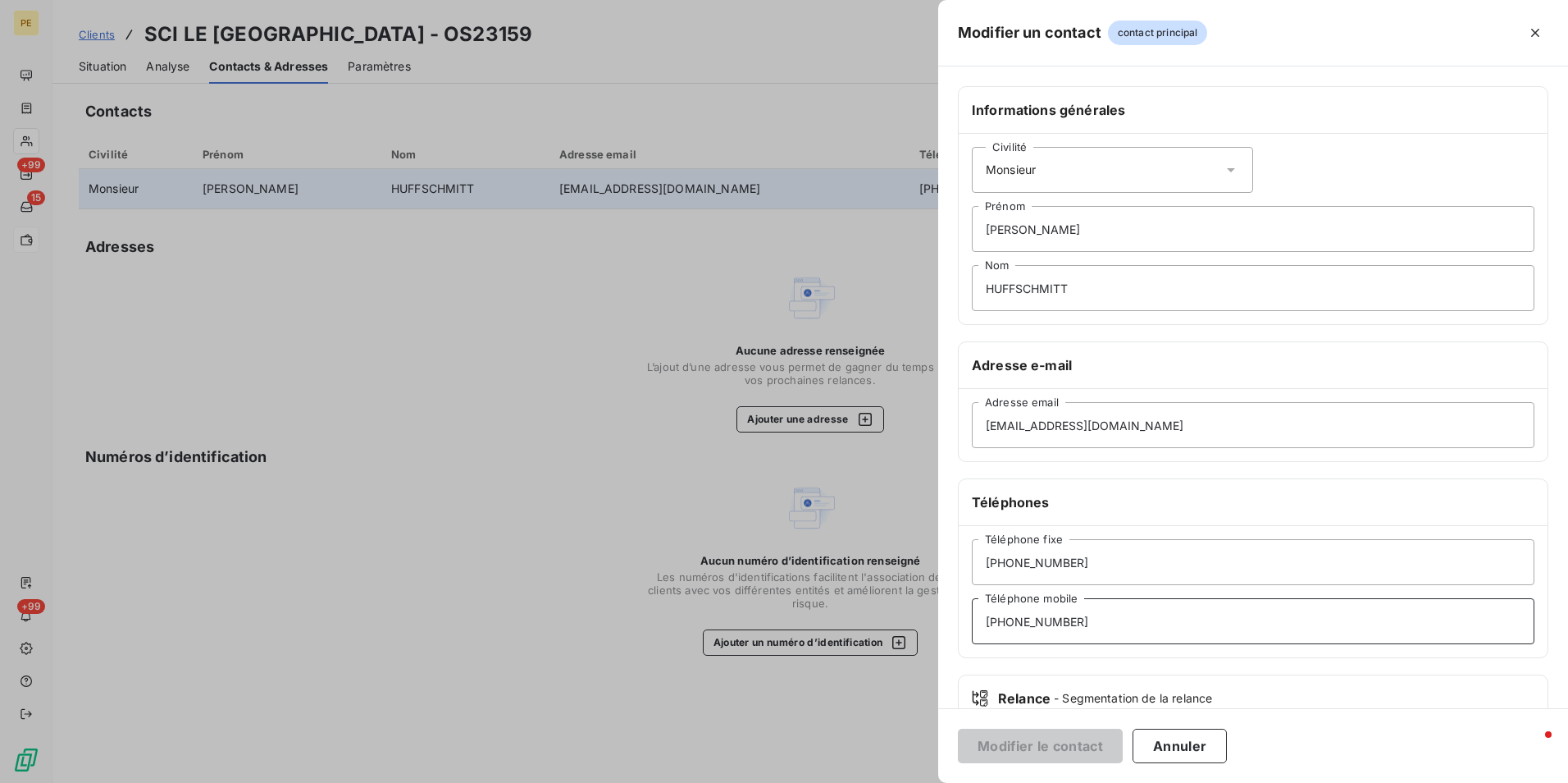
click at [1005, 624] on input "06.07.43.79.12" at bounding box center [1253, 620] width 563 height 46
click at [1016, 624] on input "0607.43.79.12" at bounding box center [1253, 620] width 563 height 46
click at [1032, 625] on input "060743.79.12" at bounding box center [1253, 620] width 563 height 46
click at [1043, 627] on input "06074379.12" at bounding box center [1253, 620] width 563 height 46
type input "0607437912"
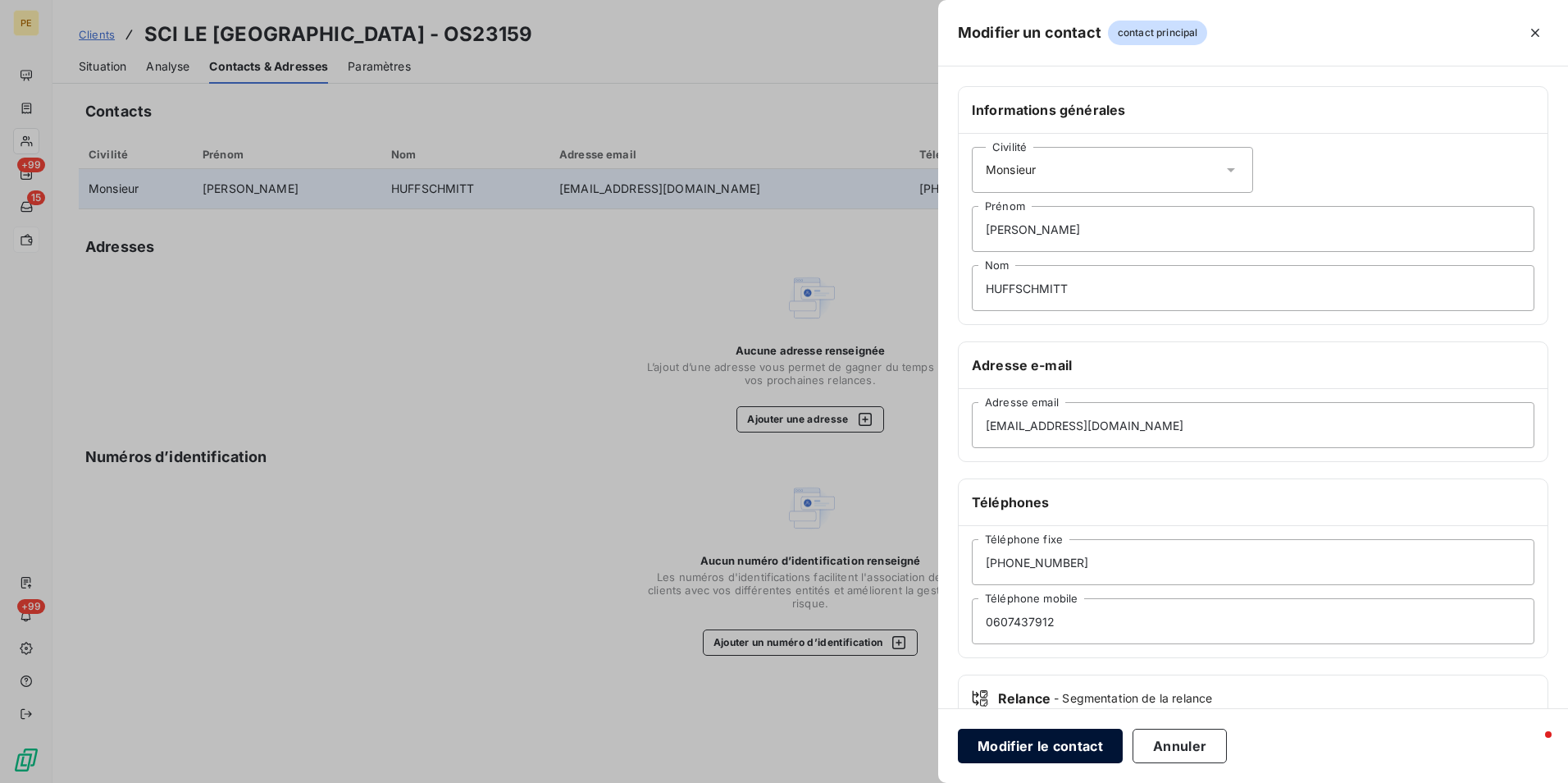
click at [1058, 740] on button "Modifier le contact" at bounding box center [1040, 745] width 164 height 34
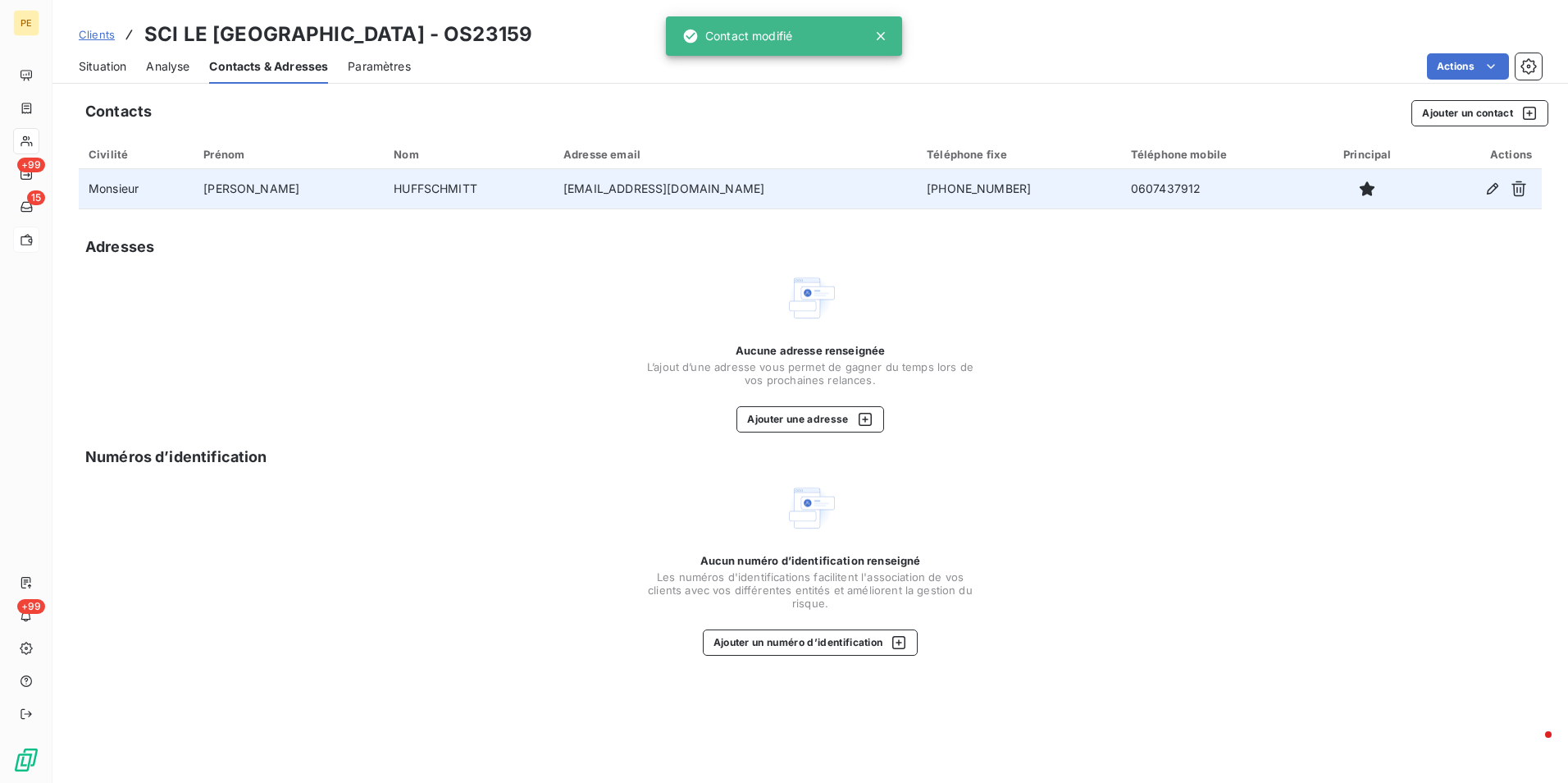
click at [178, 75] on div "Analyse" at bounding box center [167, 67] width 43 height 34
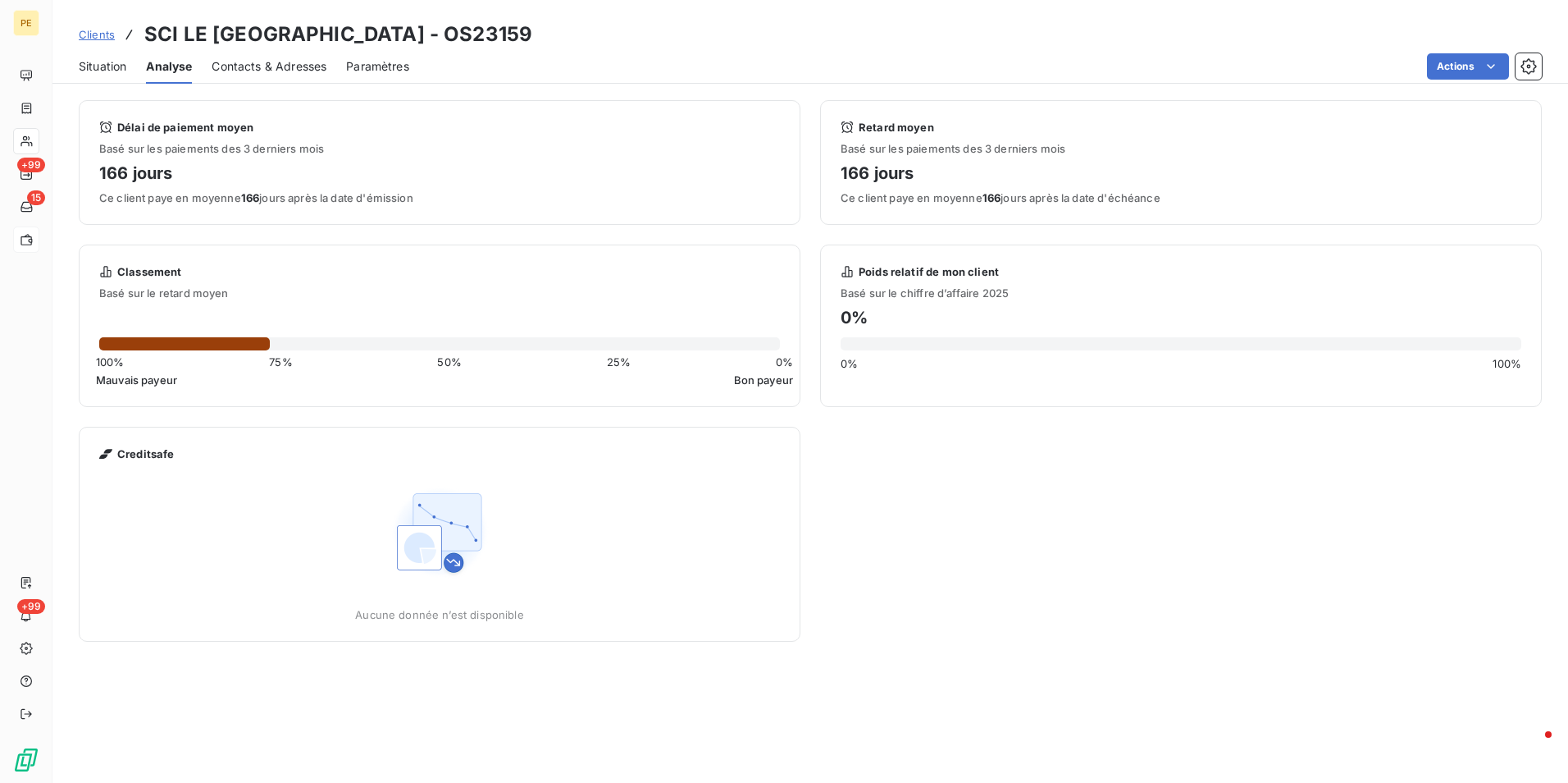
click at [108, 76] on div "Situation" at bounding box center [102, 67] width 48 height 34
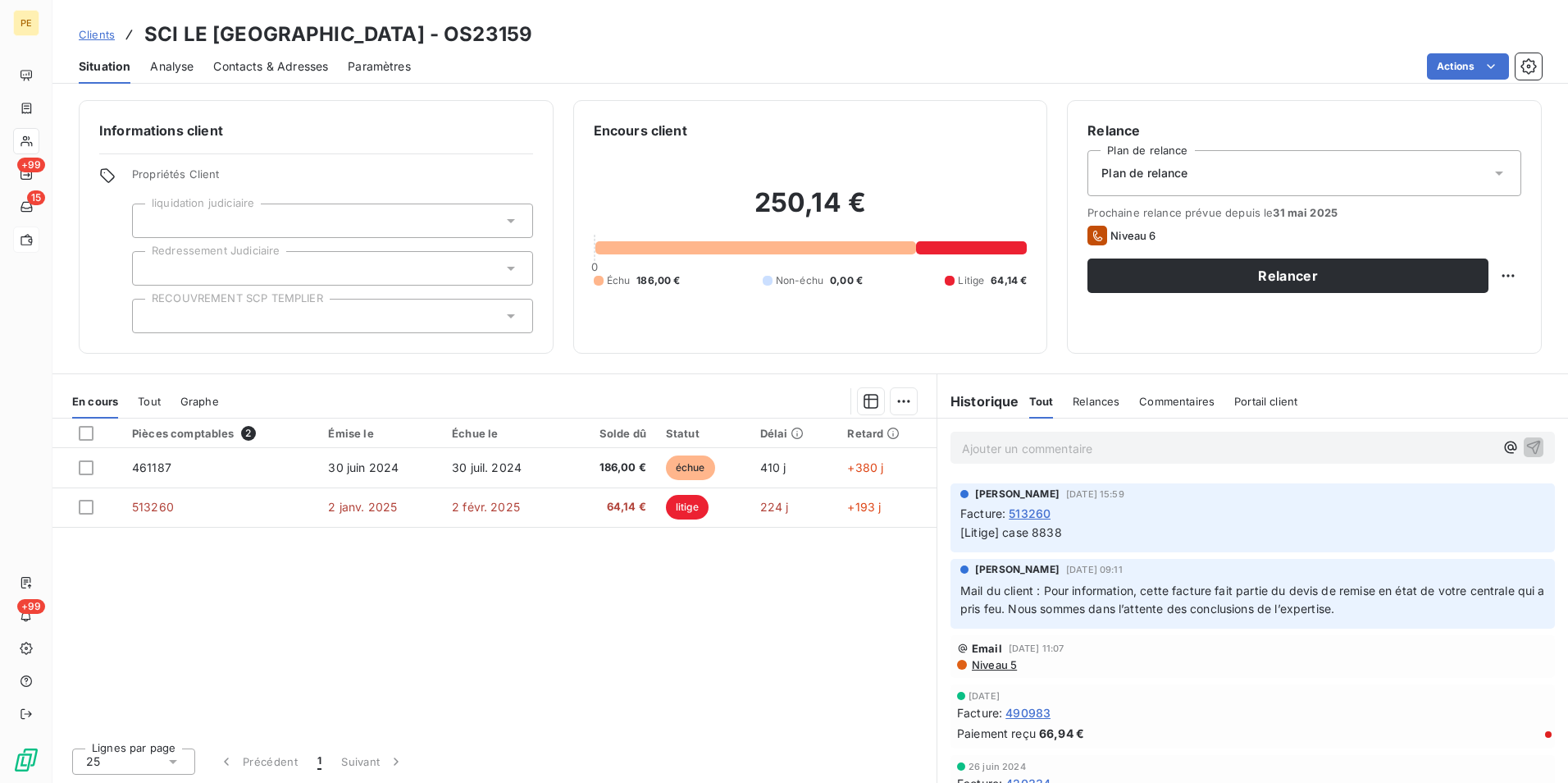
scroll to position [493, 0]
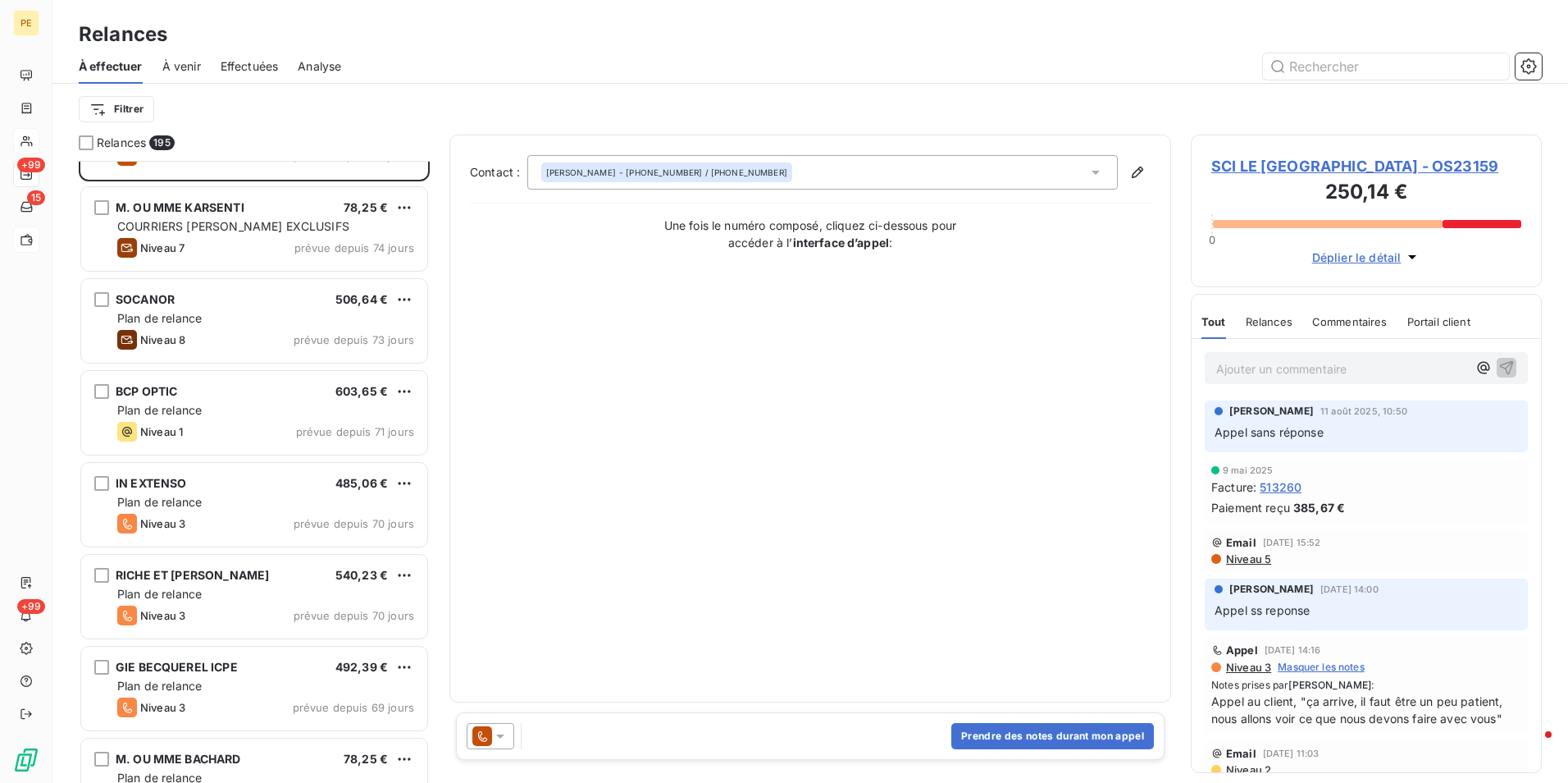
scroll to position [739, 0]
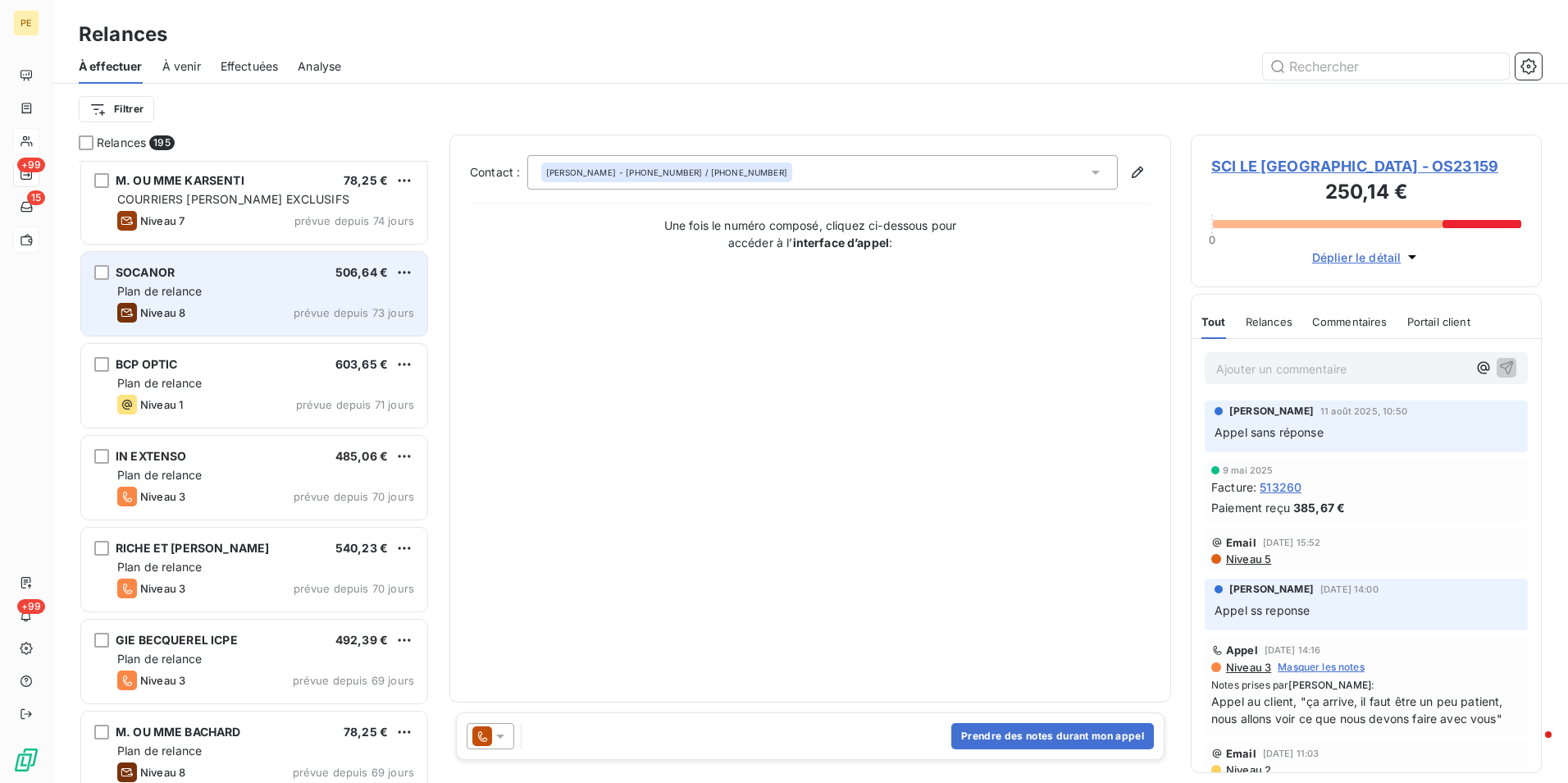
click at [224, 271] on div "SOCANOR 506,64 €" at bounding box center [266, 272] width 297 height 14
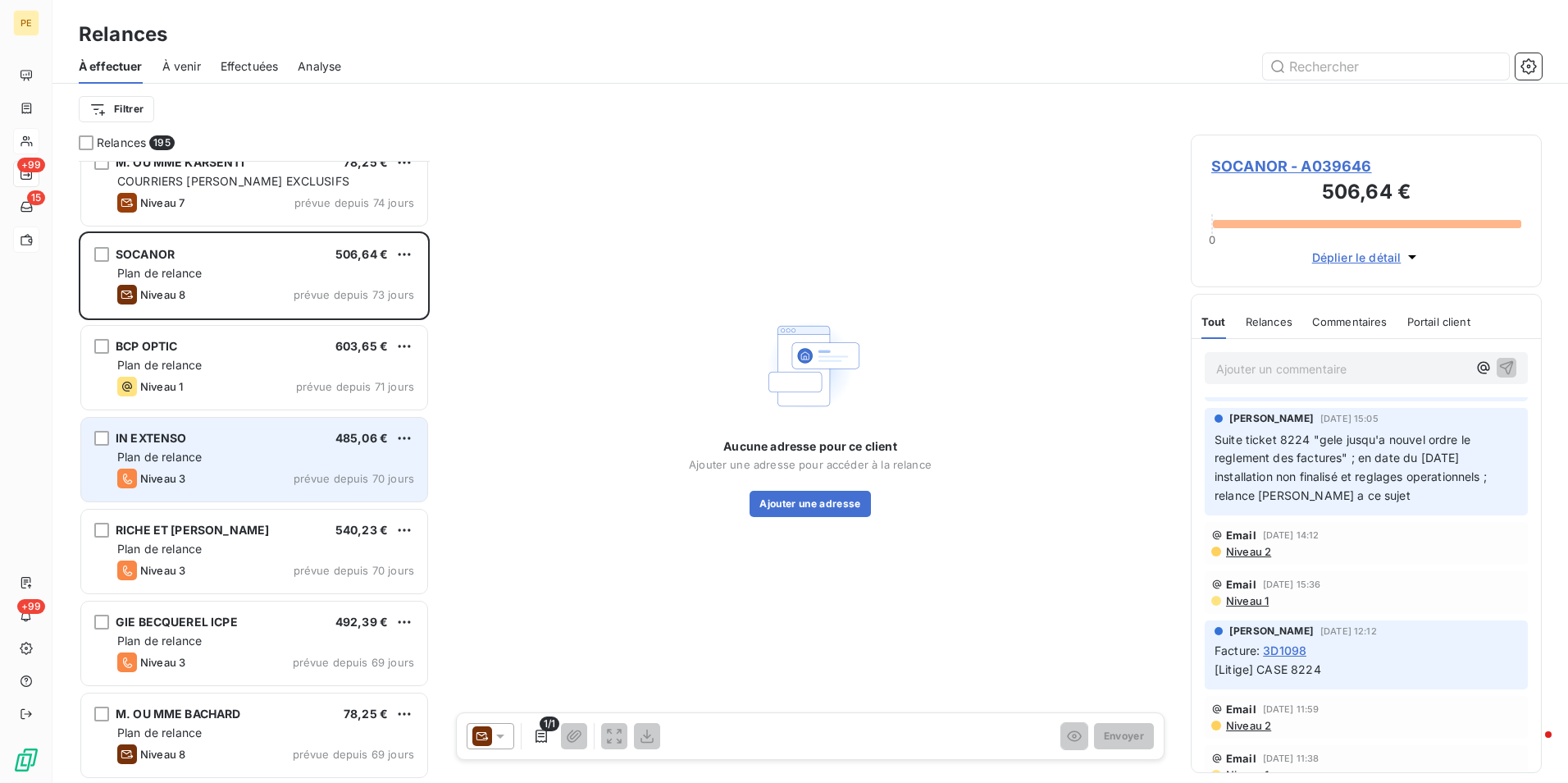
scroll to position [739, 0]
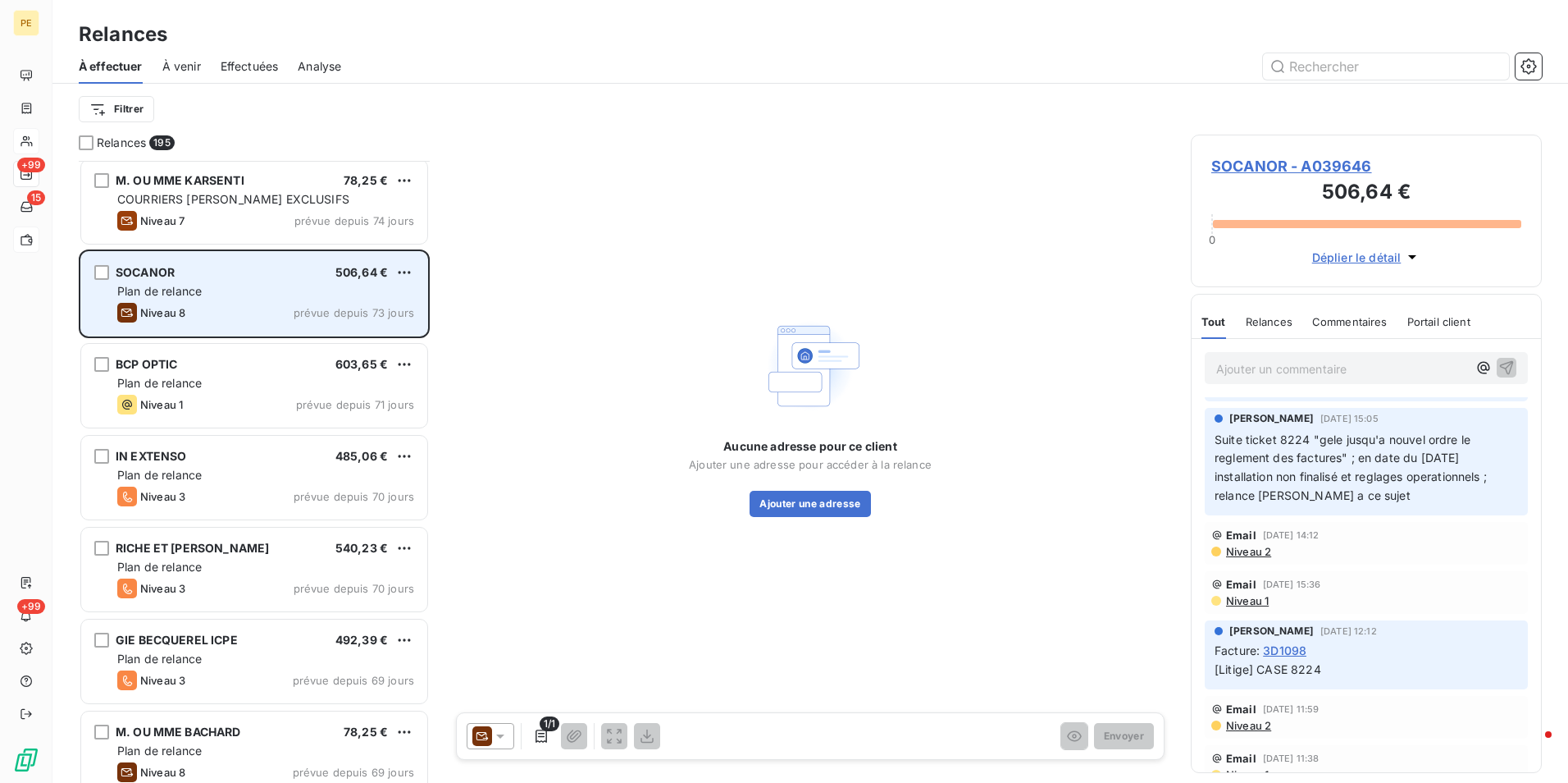
click at [186, 327] on div "SOCANOR 506,64 € Plan de relance Niveau 8 prévue depuis 73 jours" at bounding box center [253, 293] width 346 height 84
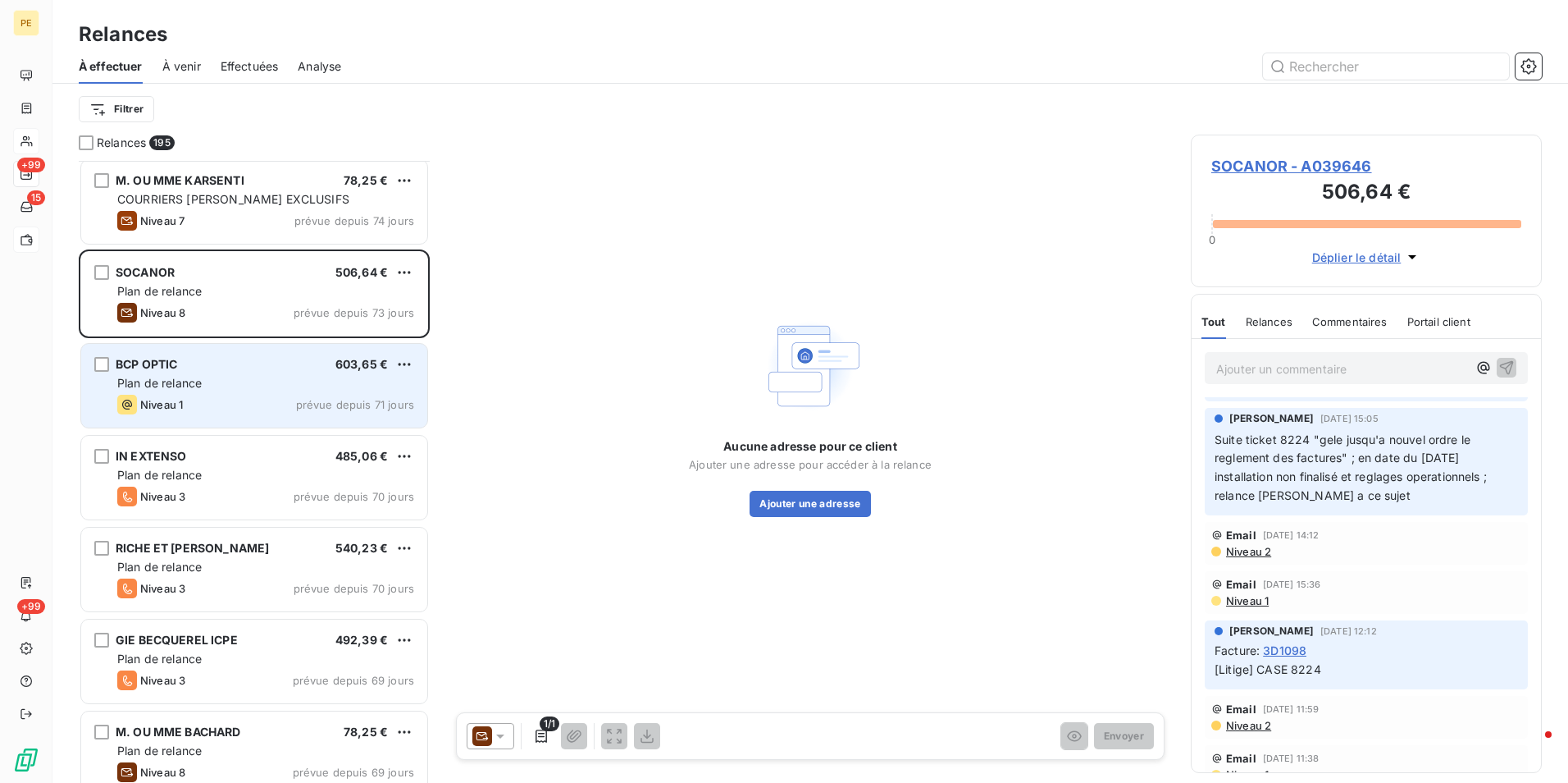
click at [192, 392] on div "BCP OPTIC 603,65 € Plan de relance Niveau 1 prévue depuis 71 jours" at bounding box center [253, 385] width 346 height 84
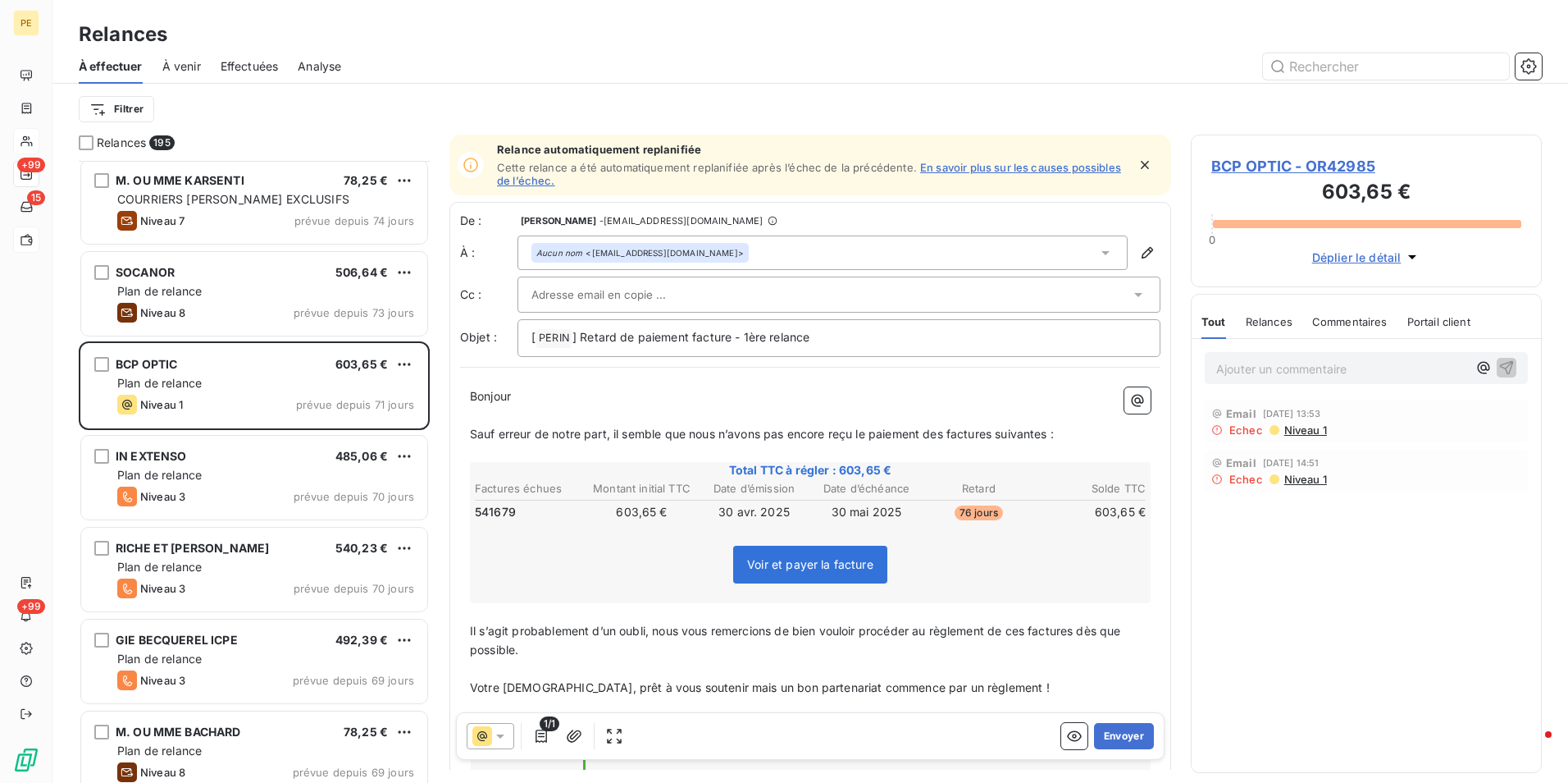
click at [1280, 181] on h3 "603,65 €" at bounding box center [1366, 193] width 310 height 33
click at [1290, 166] on span "BCP OPTIC - OR42985" at bounding box center [1366, 165] width 310 height 22
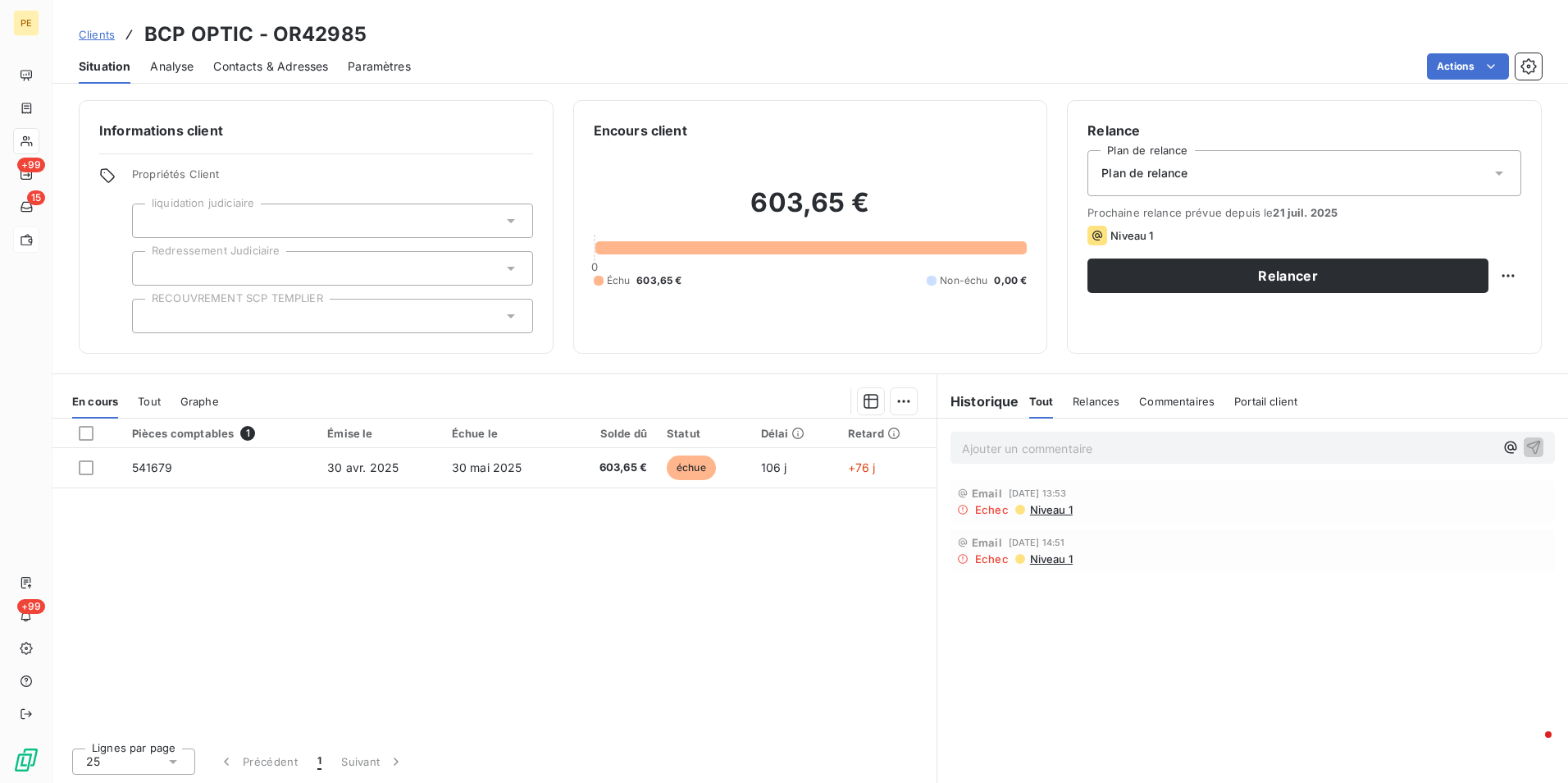
click at [215, 58] on span "Contacts & Adresses" at bounding box center [270, 67] width 115 height 16
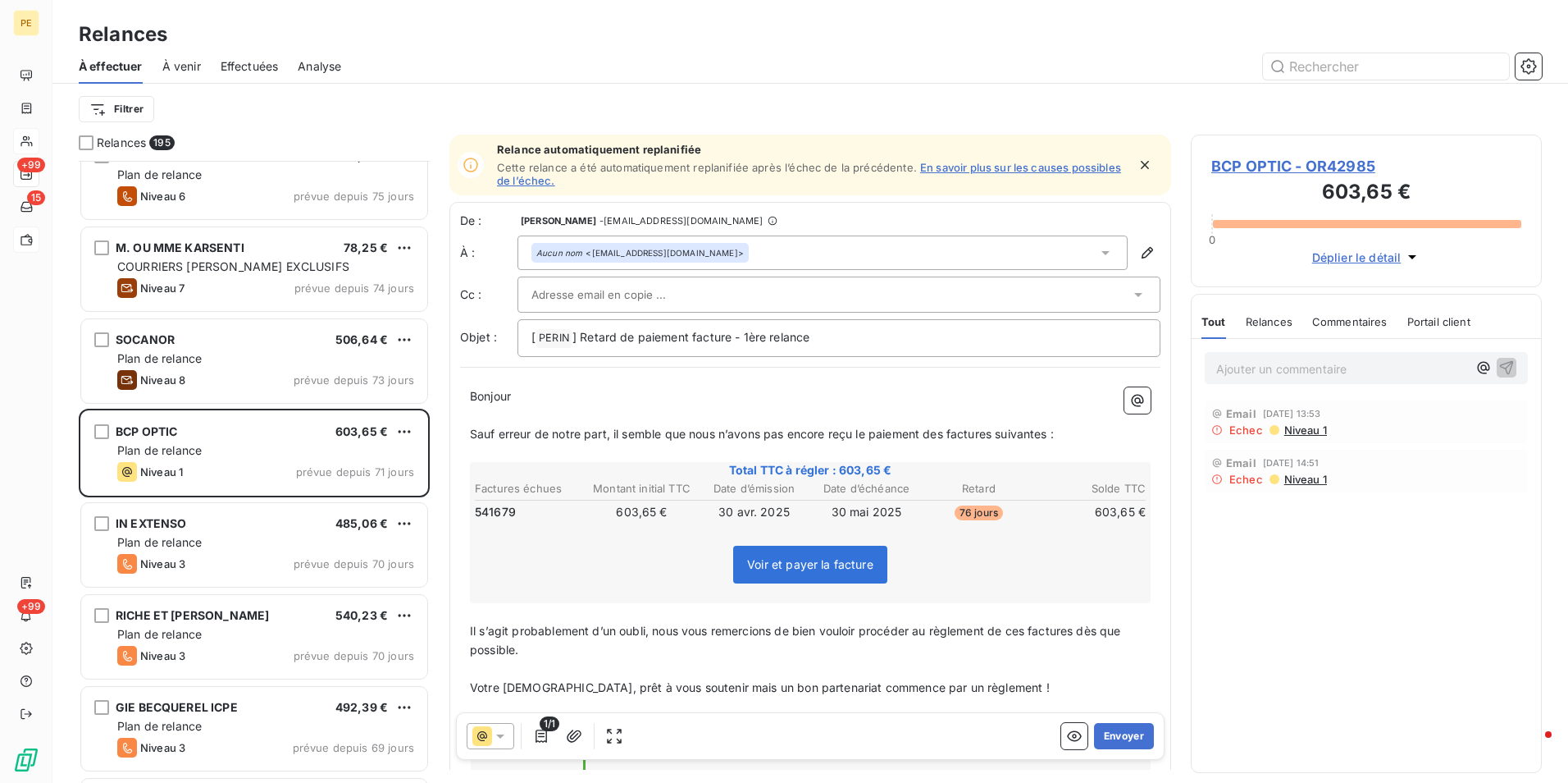
scroll to position [822, 0]
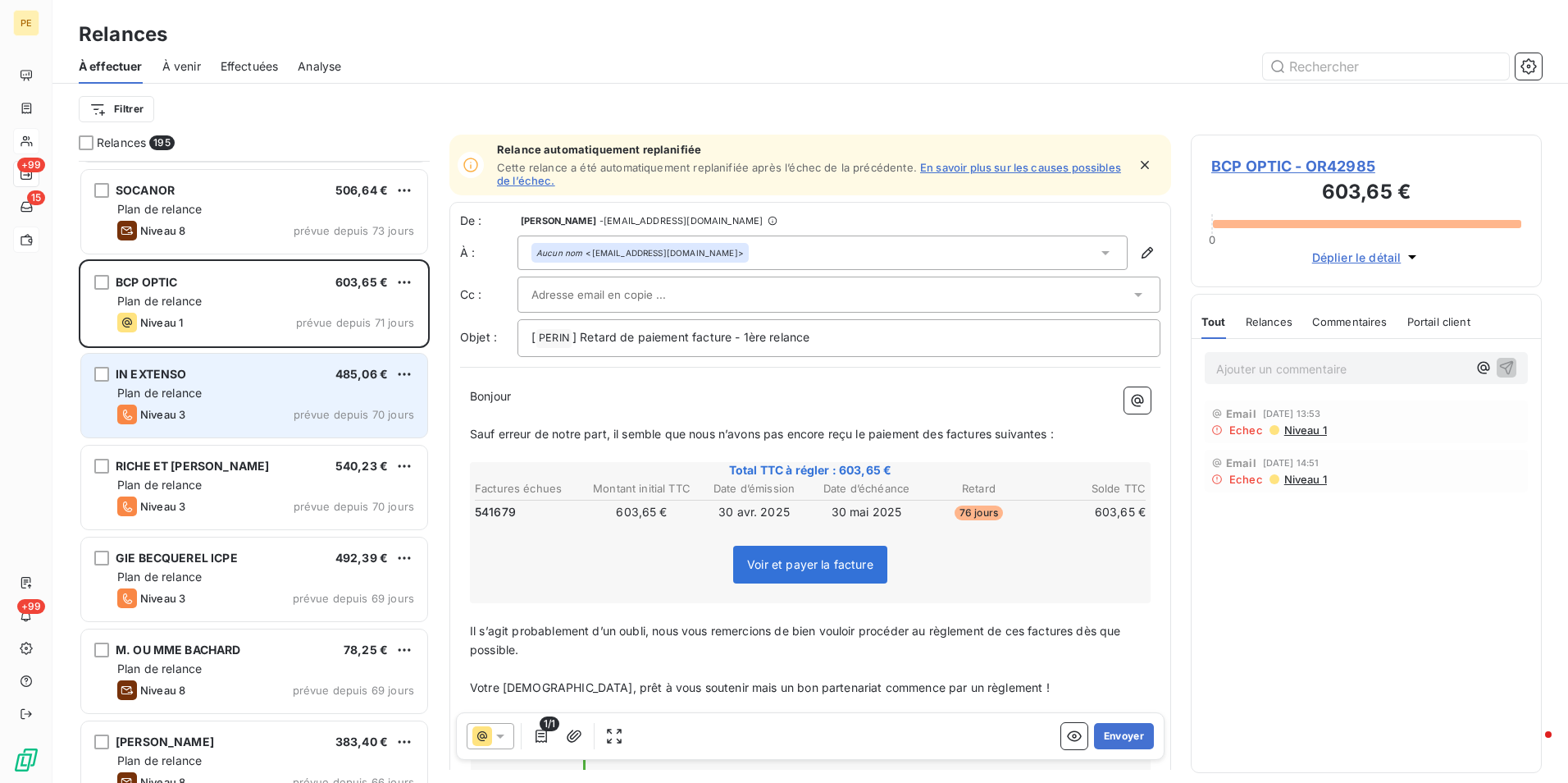
click at [266, 416] on div "Niveau 3 prévue depuis 70 jours" at bounding box center [266, 414] width 297 height 20
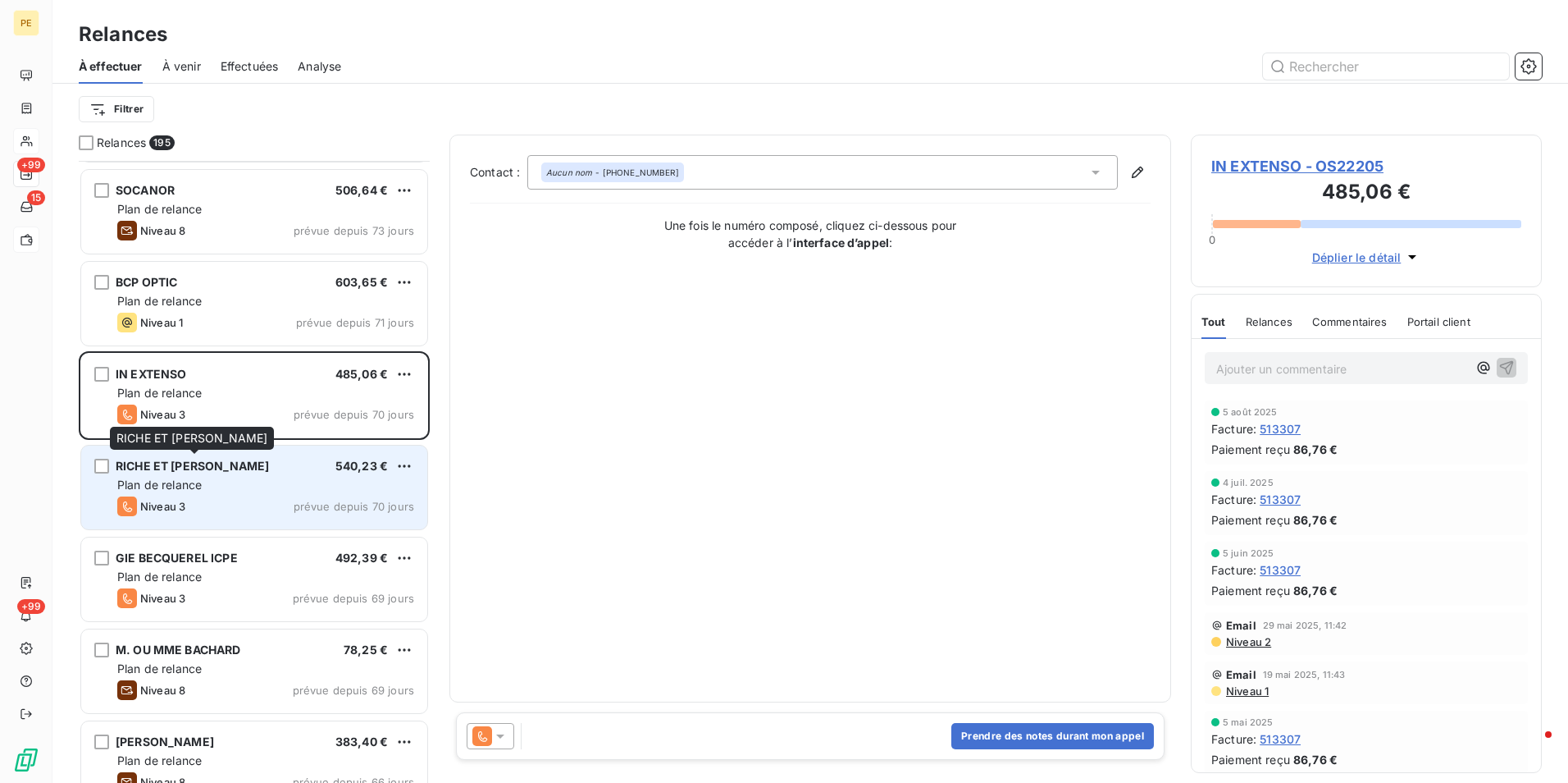
click at [230, 473] on div "RICHE ET SEBASTIEN SASU" at bounding box center [192, 466] width 154 height 16
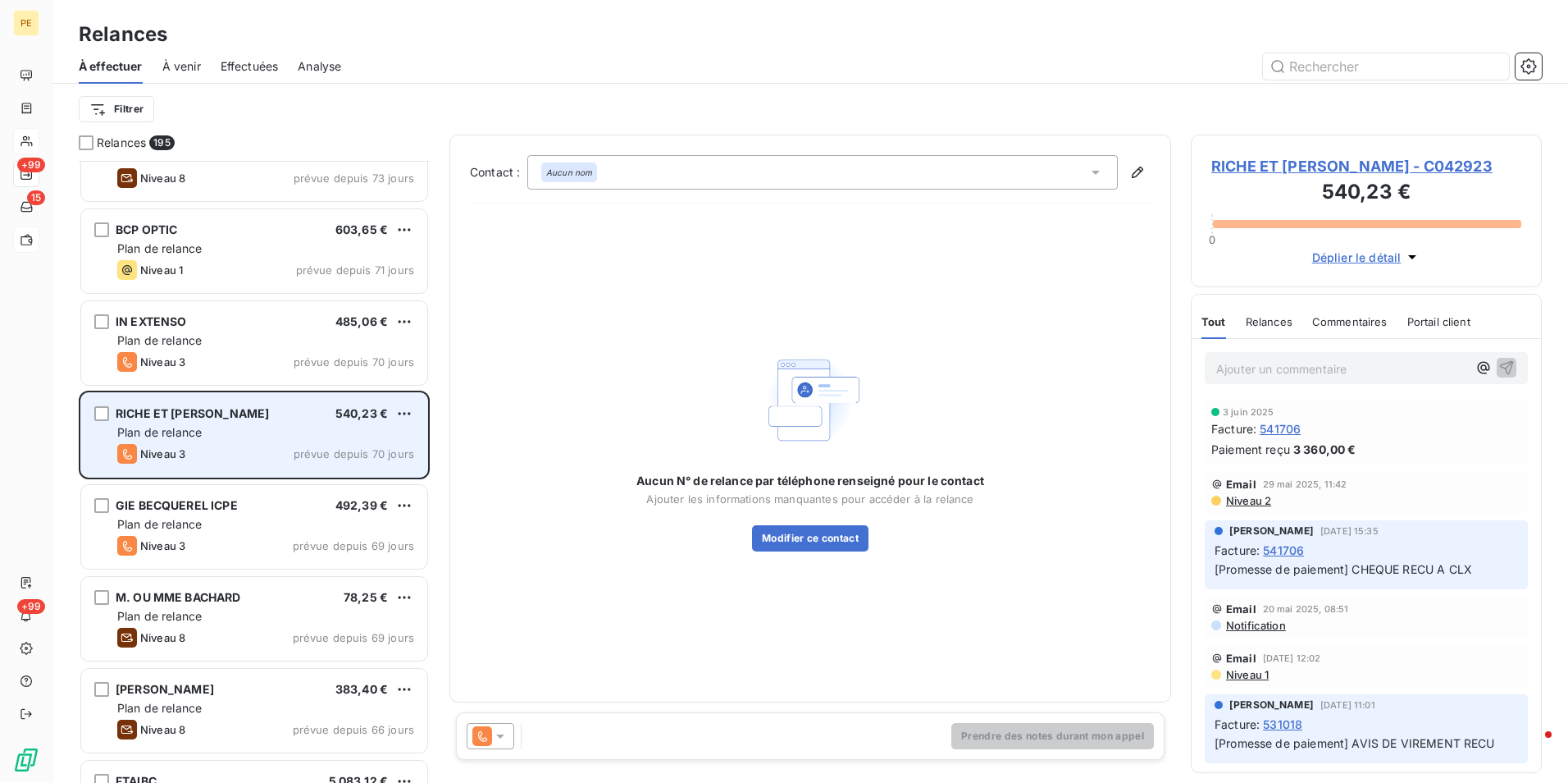
scroll to position [903, 0]
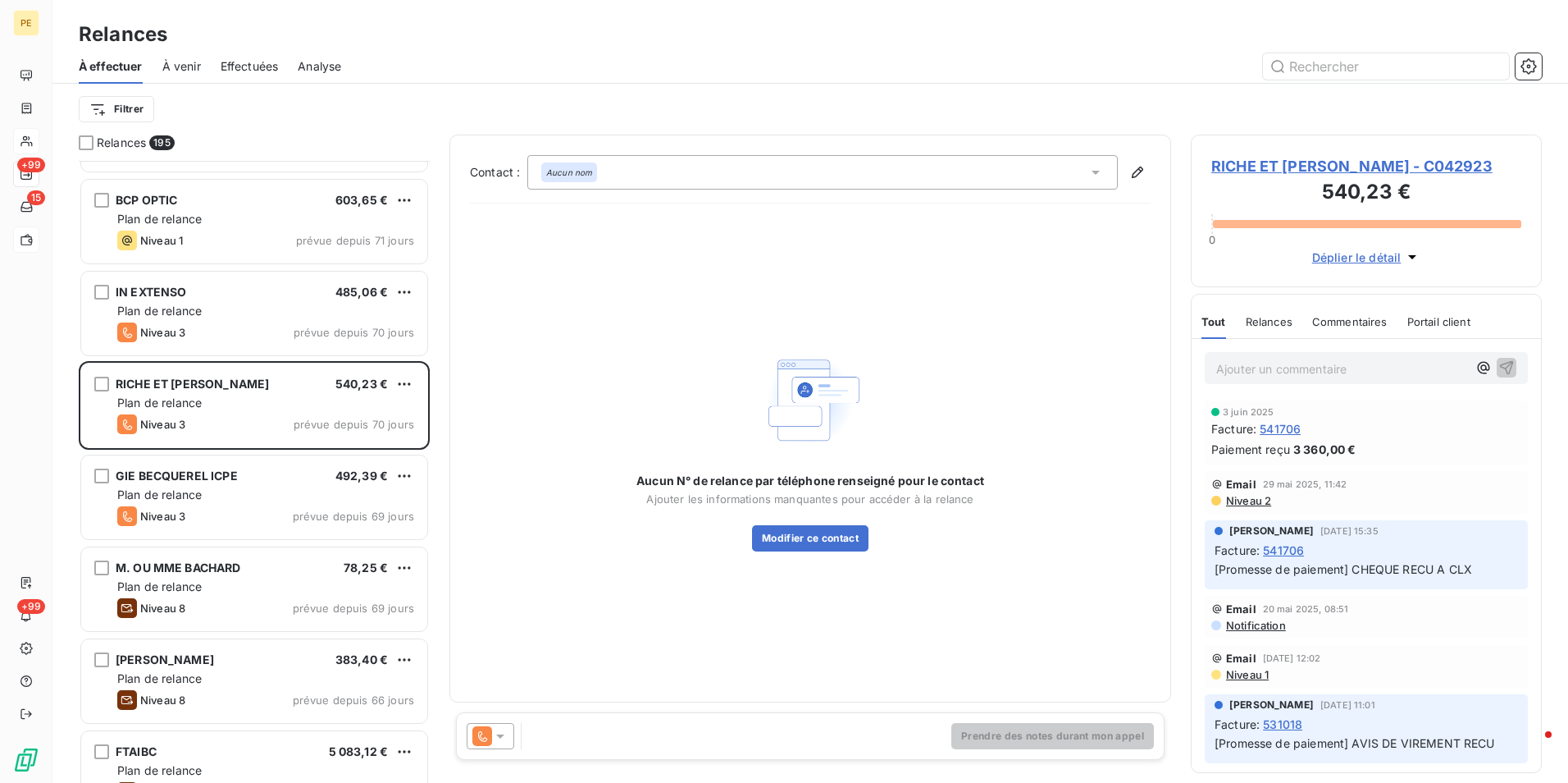
click at [1364, 168] on span "RICHE ET SEBASTIEN SASU - C042923" at bounding box center [1366, 165] width 310 height 22
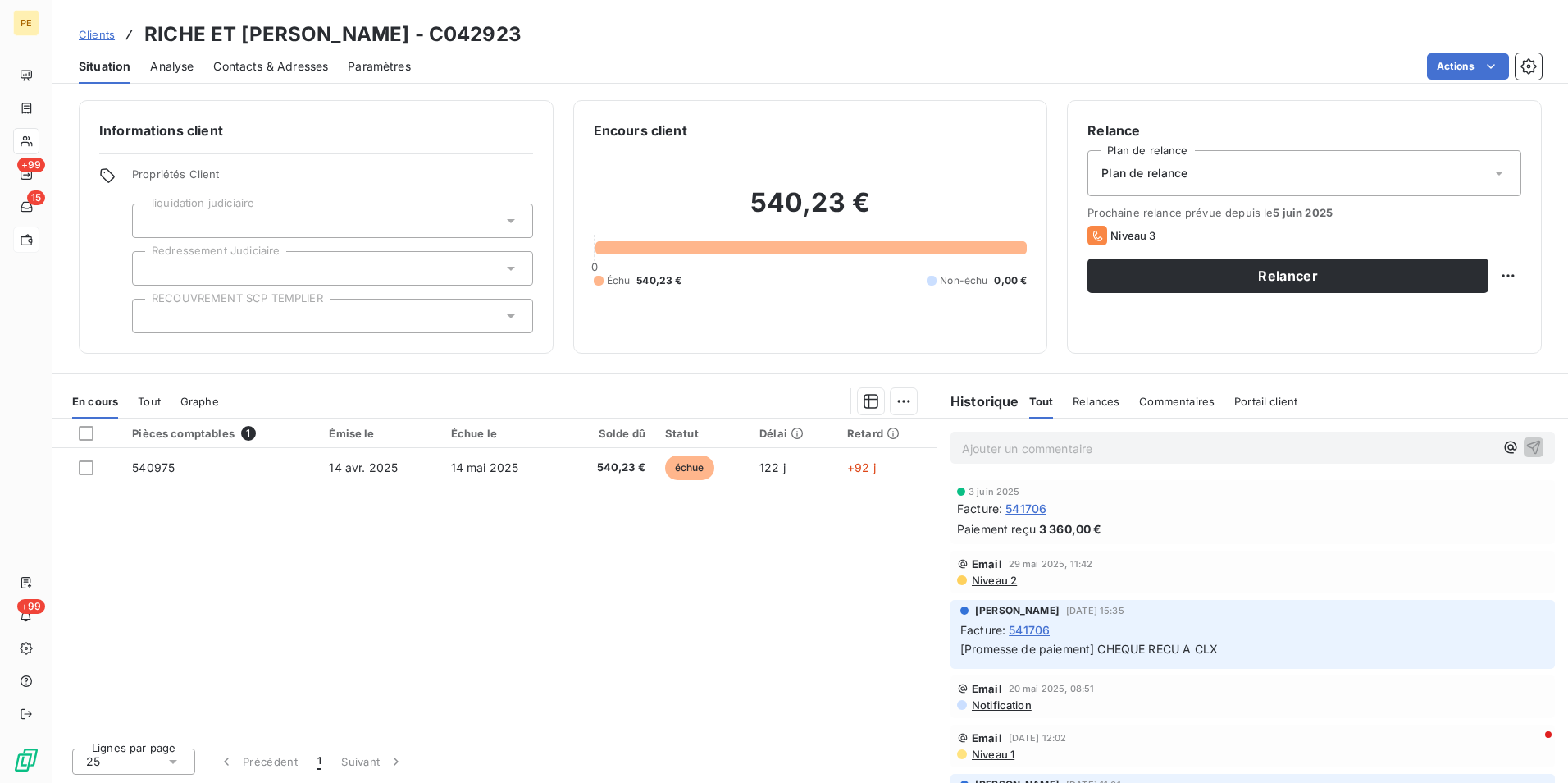
click at [305, 52] on div "Contacts & Adresses" at bounding box center [270, 67] width 115 height 34
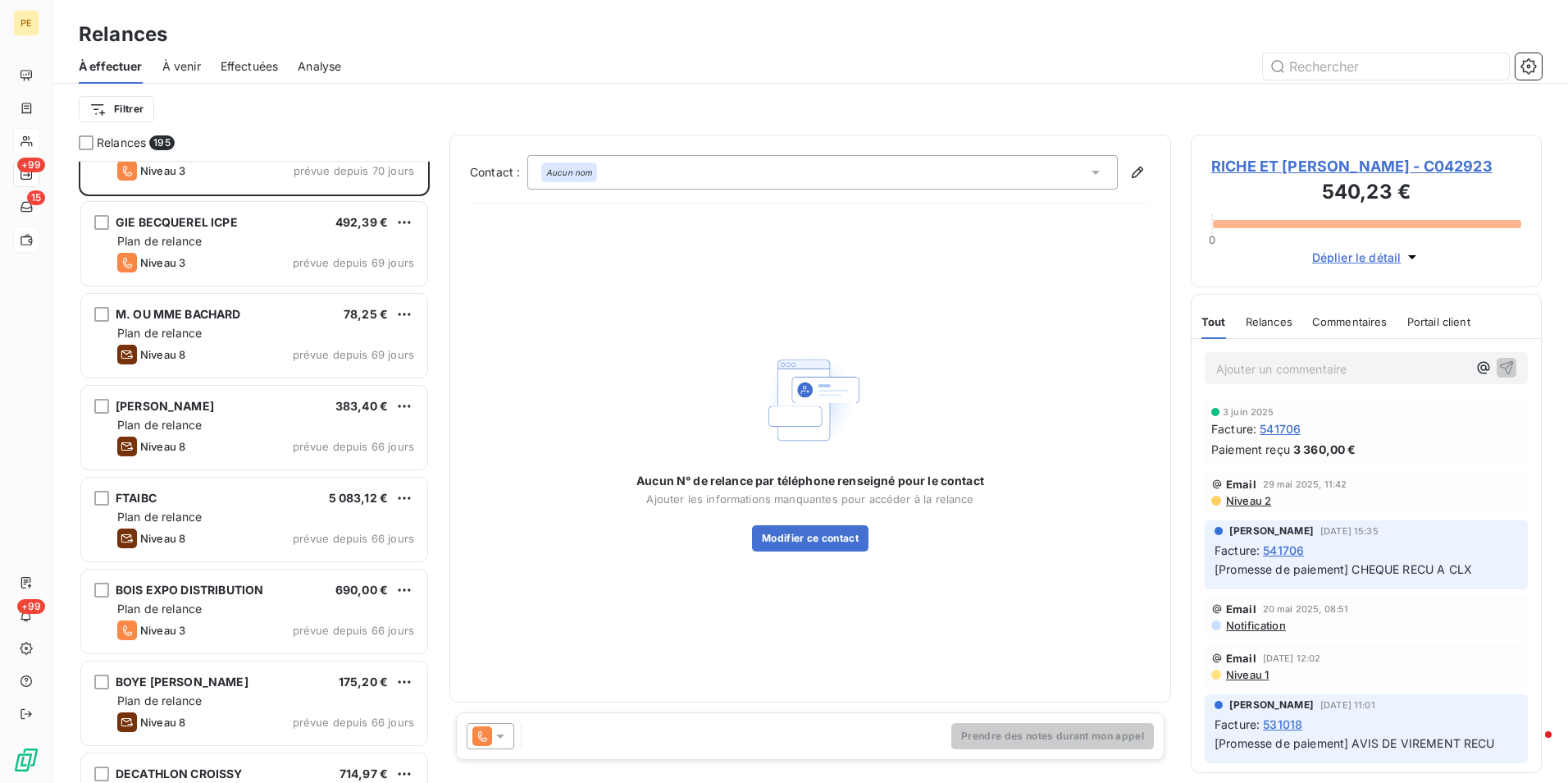
scroll to position [1232, 0]
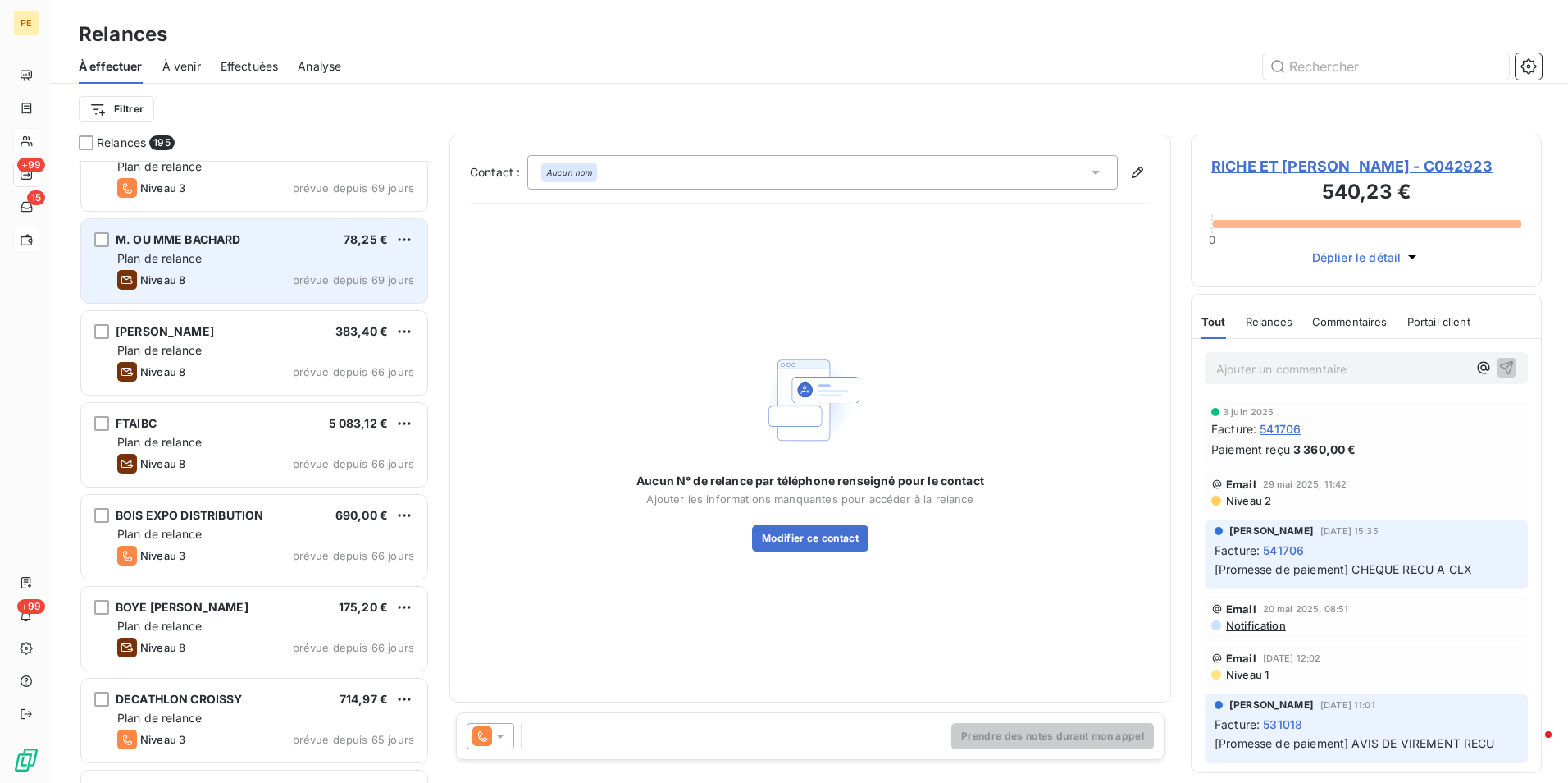
click at [239, 239] on span "M. OU MME BACHARD" at bounding box center [179, 239] width 126 height 14
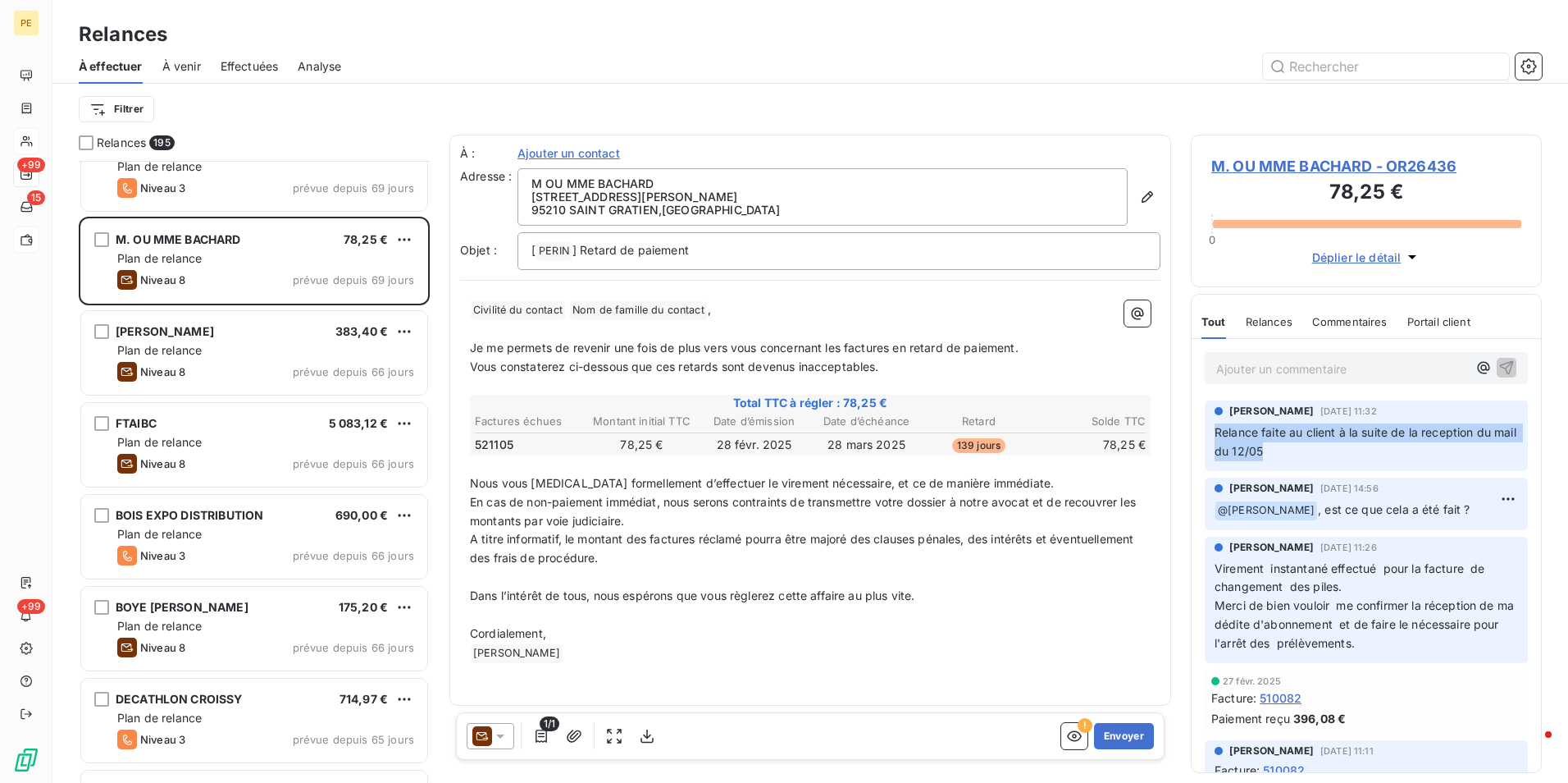
drag, startPoint x: 1309, startPoint y: 449, endPoint x: 1209, endPoint y: 435, distance: 101.0
click at [1209, 435] on div "Julie DOLIQUE 10 juin 2025, 11:32 Relance faite au client à la suite de la rece…" at bounding box center [1367, 435] width 323 height 70
drag, startPoint x: 1209, startPoint y: 435, endPoint x: 1380, endPoint y: 474, distance: 175.4
click at [1380, 474] on div "amandine Dermont 6 juin 2025, 14:56 ﻿ @ Julie DOLIQUE , est ce que cela a été f…" at bounding box center [1366, 503] width 350 height 59
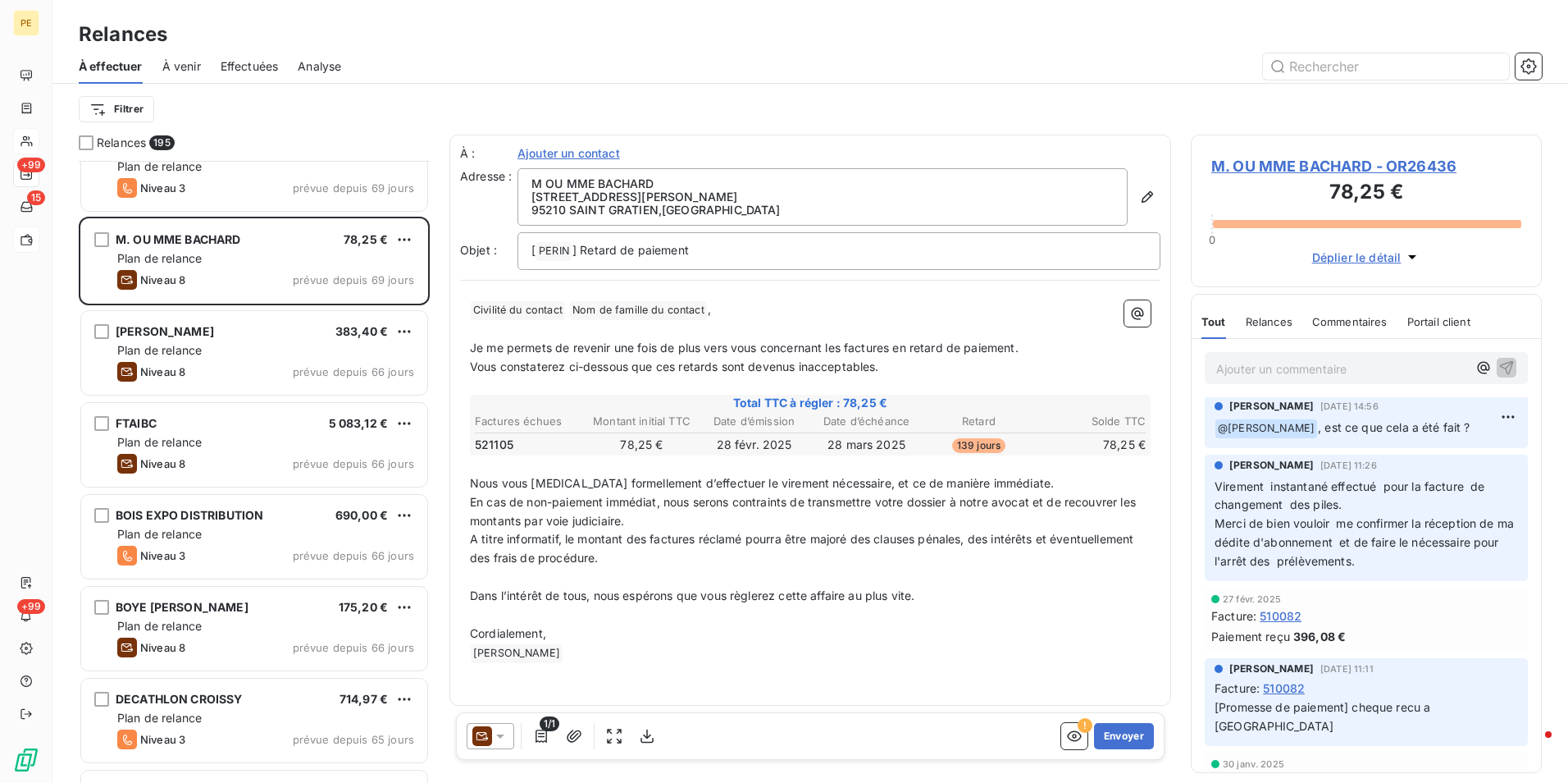
click at [1360, 165] on span "M. OU MME BACHARD - OR26436" at bounding box center [1366, 165] width 310 height 22
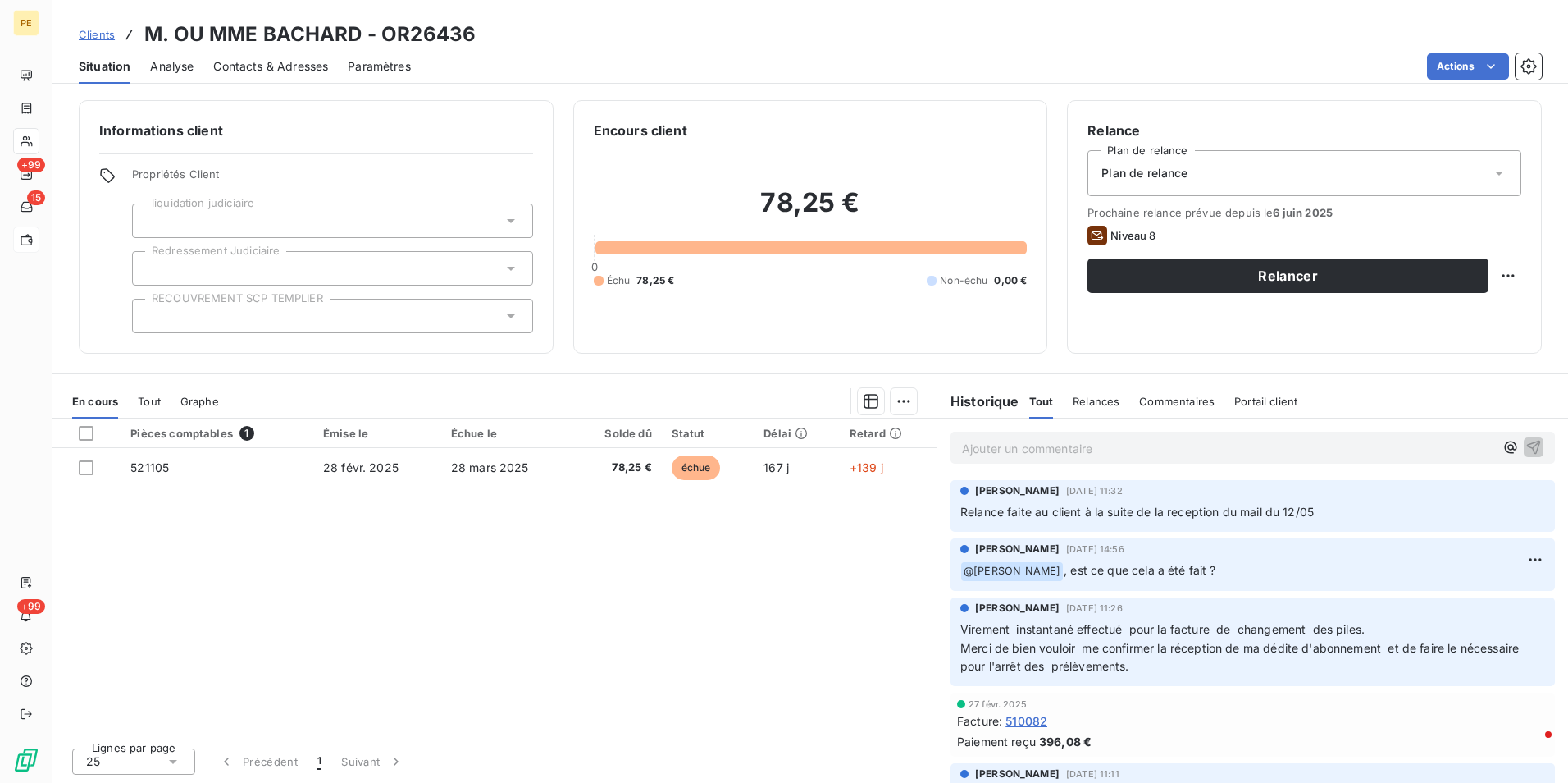
click at [235, 66] on span "Contacts & Adresses" at bounding box center [270, 67] width 115 height 16
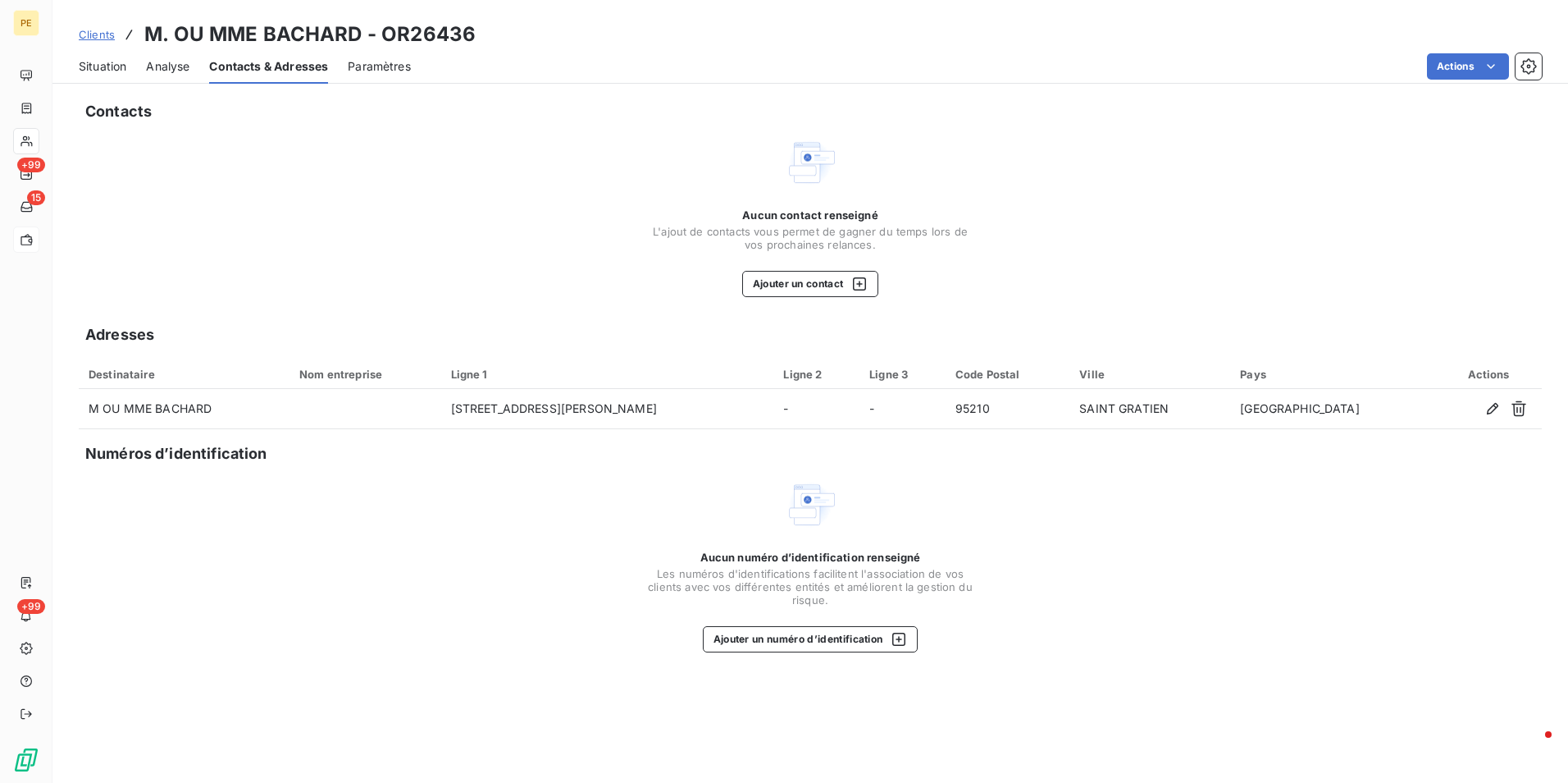
click at [132, 72] on div "Situation Analyse Contacts & Adresses Paramètres Actions" at bounding box center [810, 67] width 1515 height 34
click at [173, 70] on span "Analyse" at bounding box center [167, 67] width 43 height 16
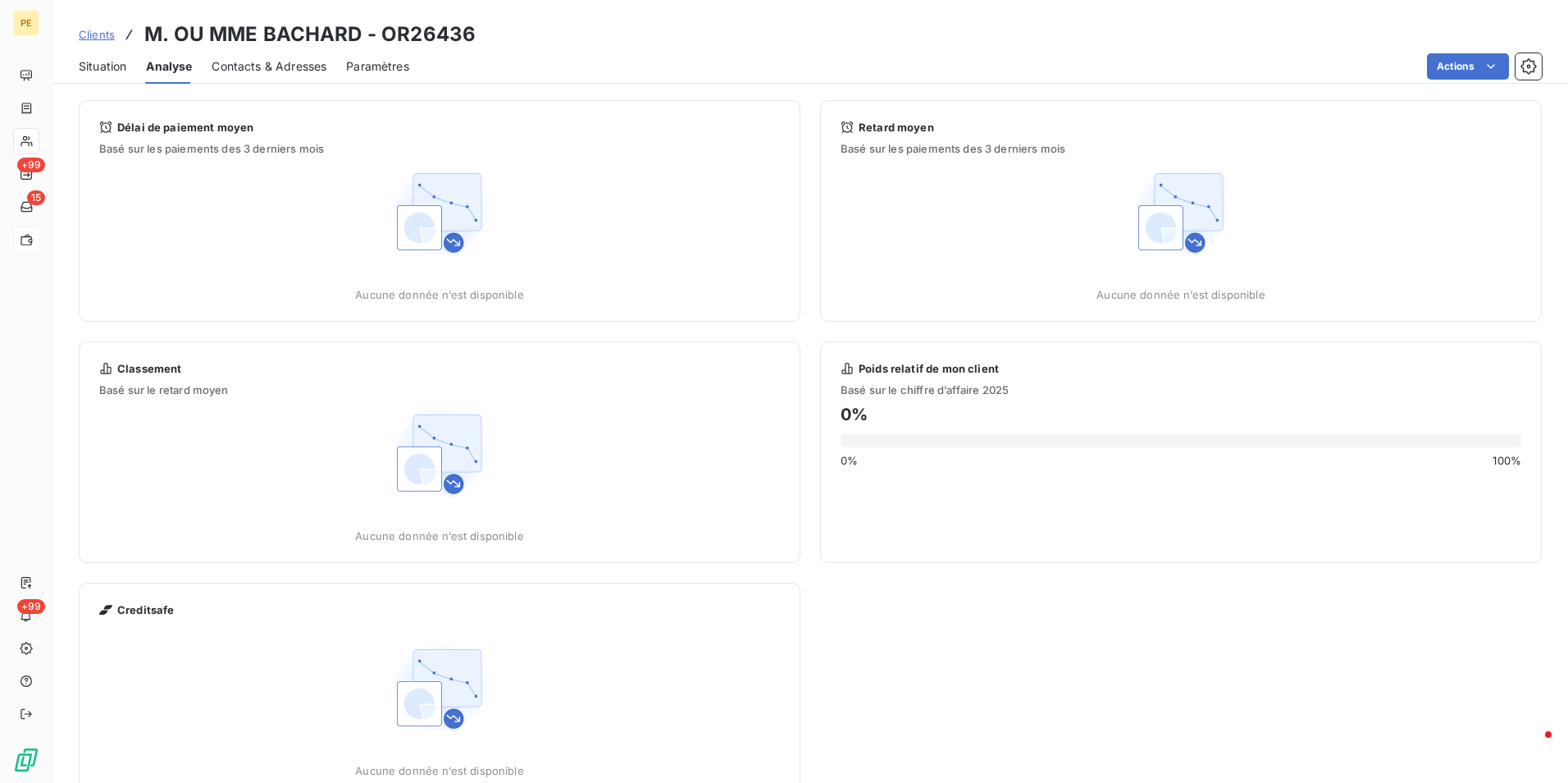
click at [111, 68] on span "Situation" at bounding box center [102, 67] width 48 height 16
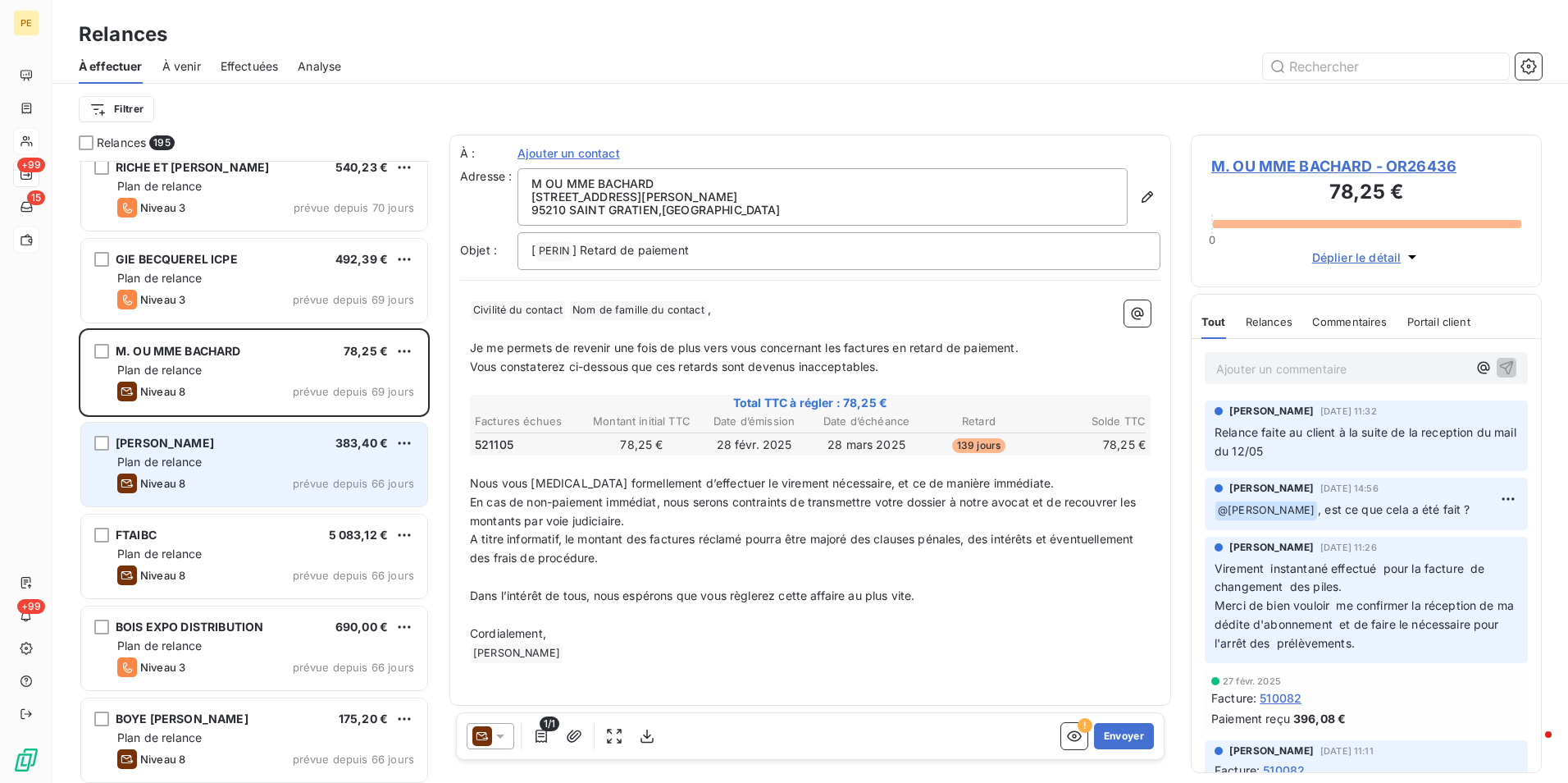
scroll to position [1150, 0]
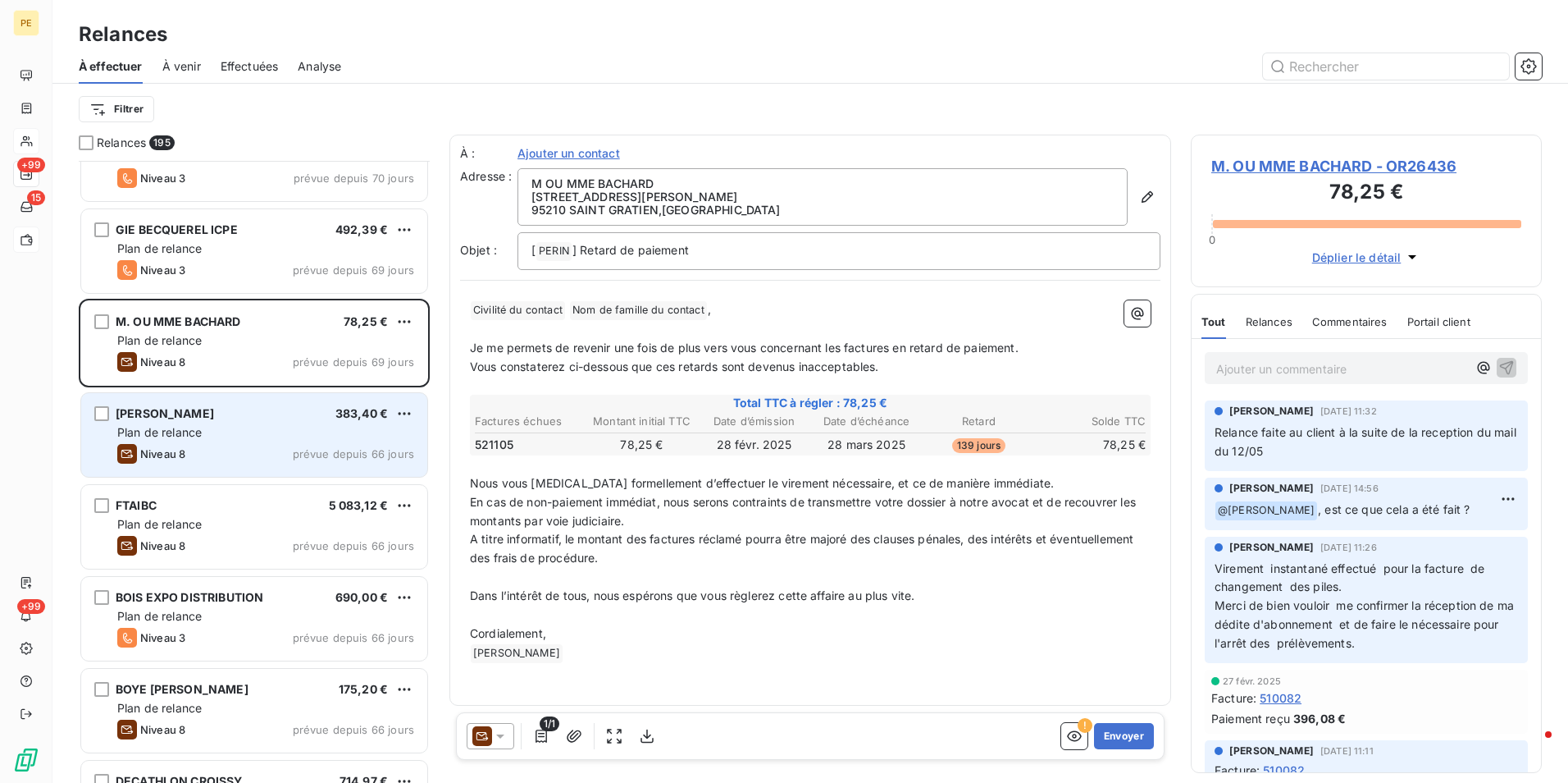
click at [299, 444] on div "Niveau 8 prévue depuis 66 jours" at bounding box center [266, 454] width 297 height 20
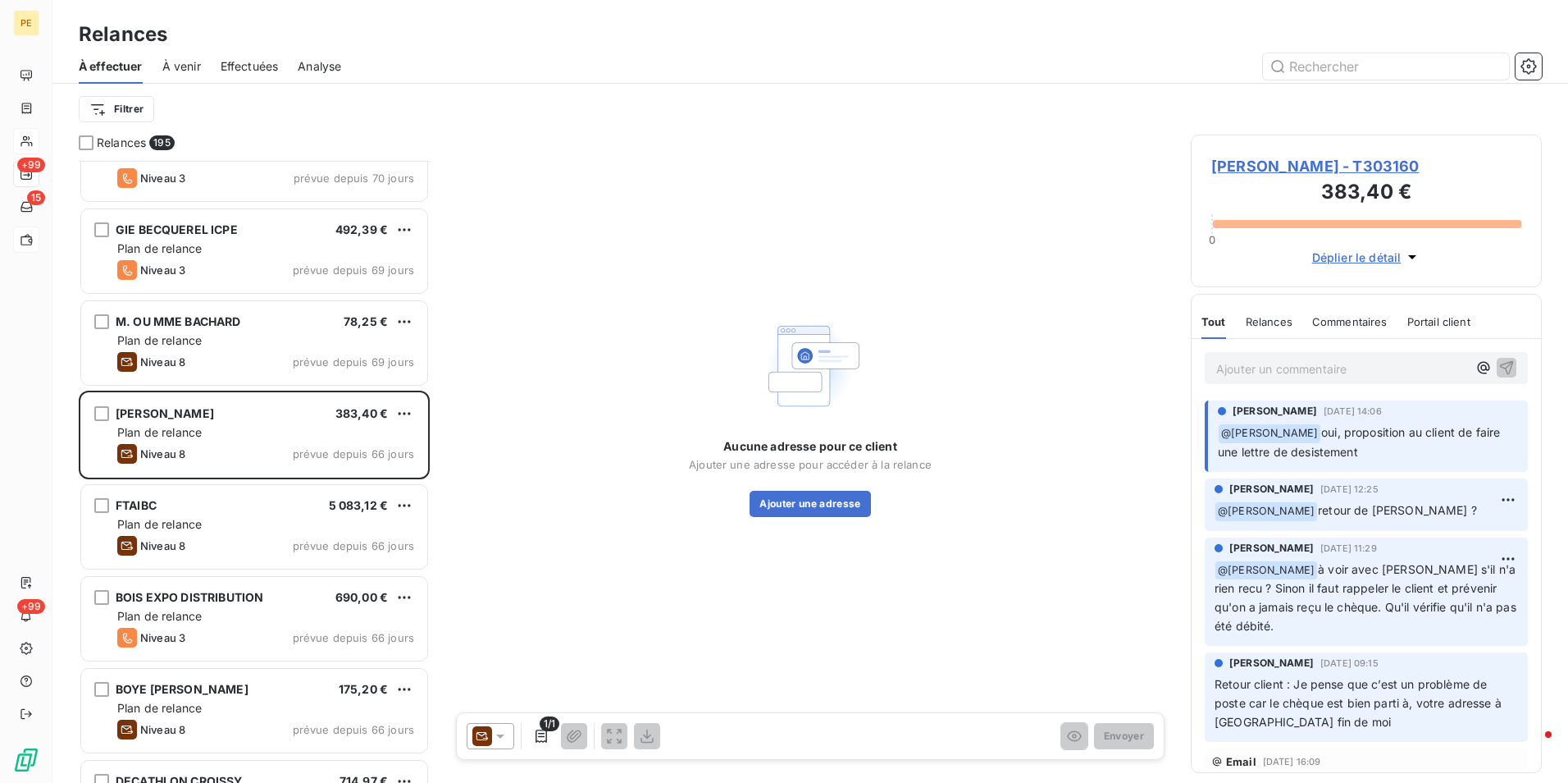
click at [1347, 165] on span "REGNAULT DANIEL - T303160" at bounding box center [1366, 165] width 310 height 22
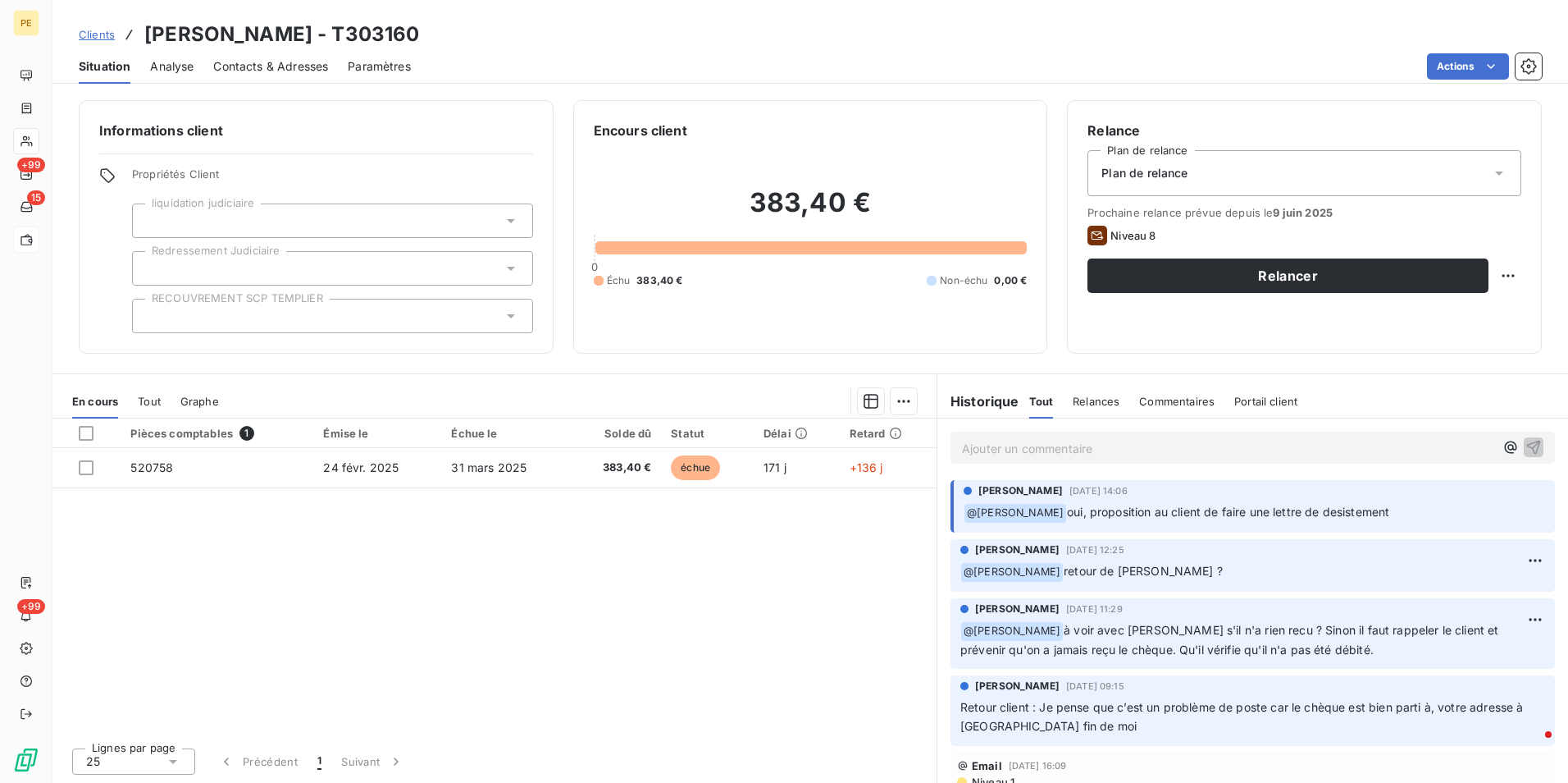
click at [263, 67] on span "Contacts & Adresses" at bounding box center [270, 67] width 115 height 16
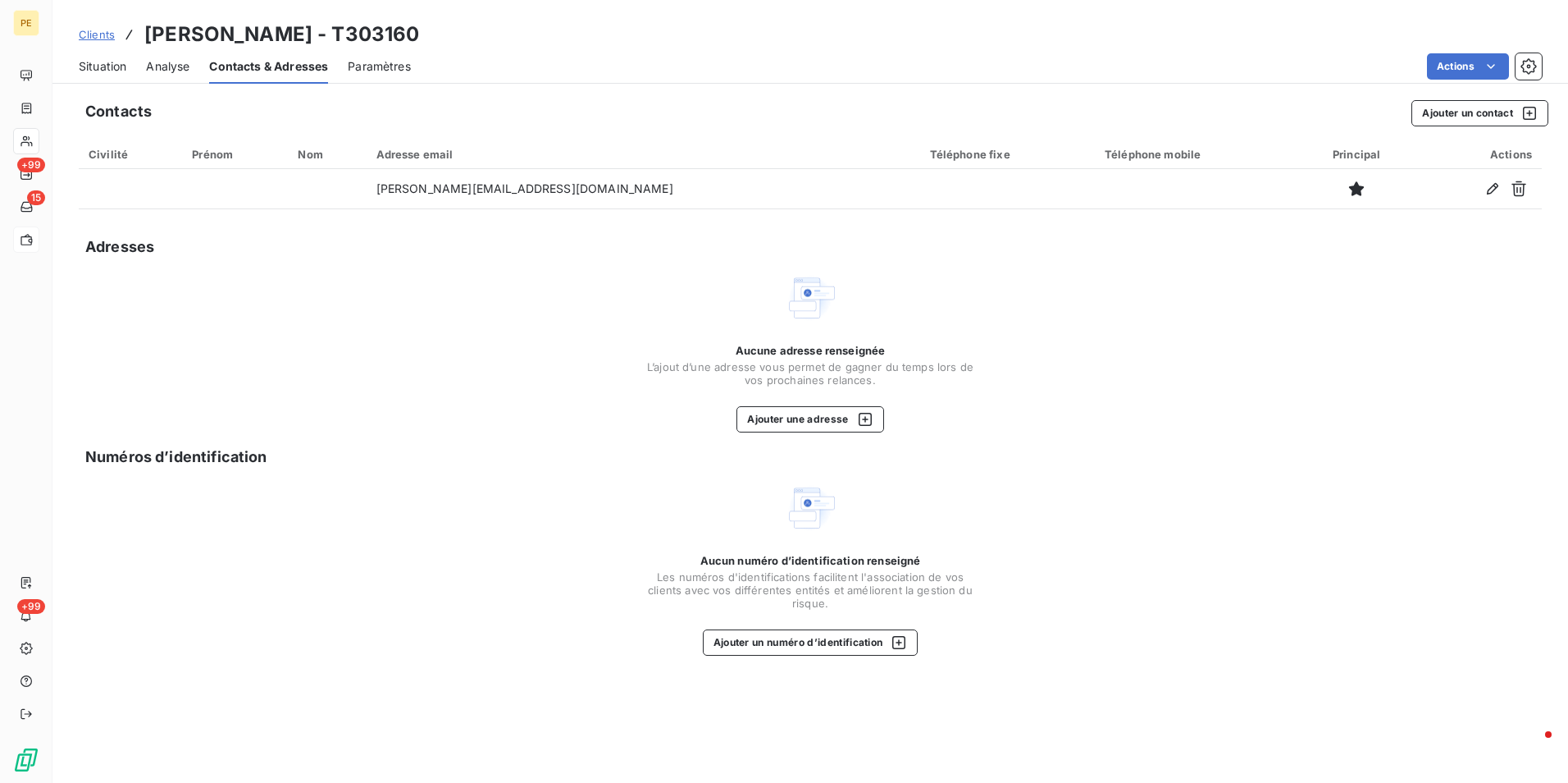
click at [171, 61] on span "Analyse" at bounding box center [167, 67] width 43 height 16
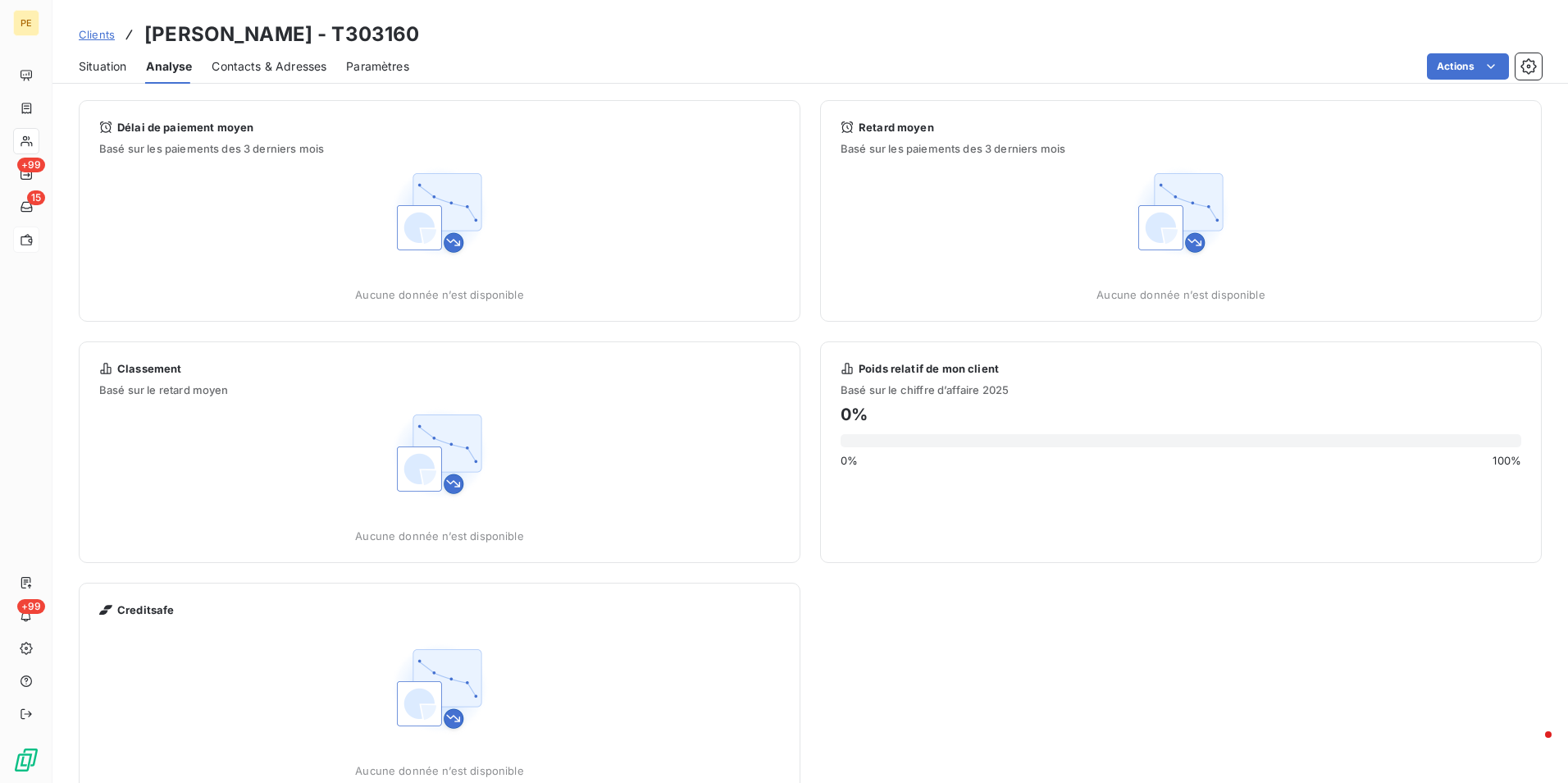
click at [98, 67] on span "Situation" at bounding box center [102, 67] width 48 height 16
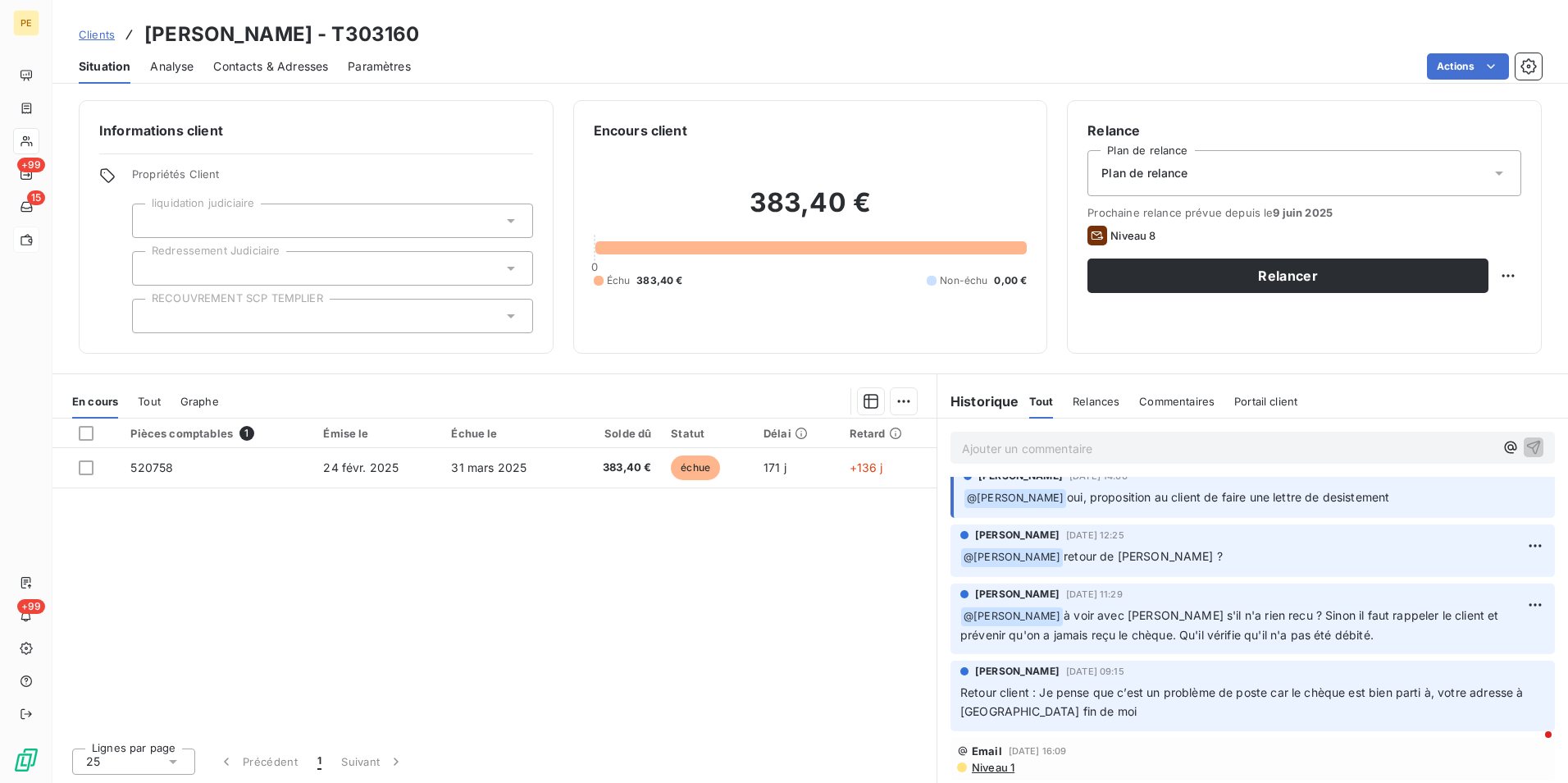
scroll to position [1, 0]
click at [993, 764] on span "Niveau 1" at bounding box center [992, 766] width 44 height 13
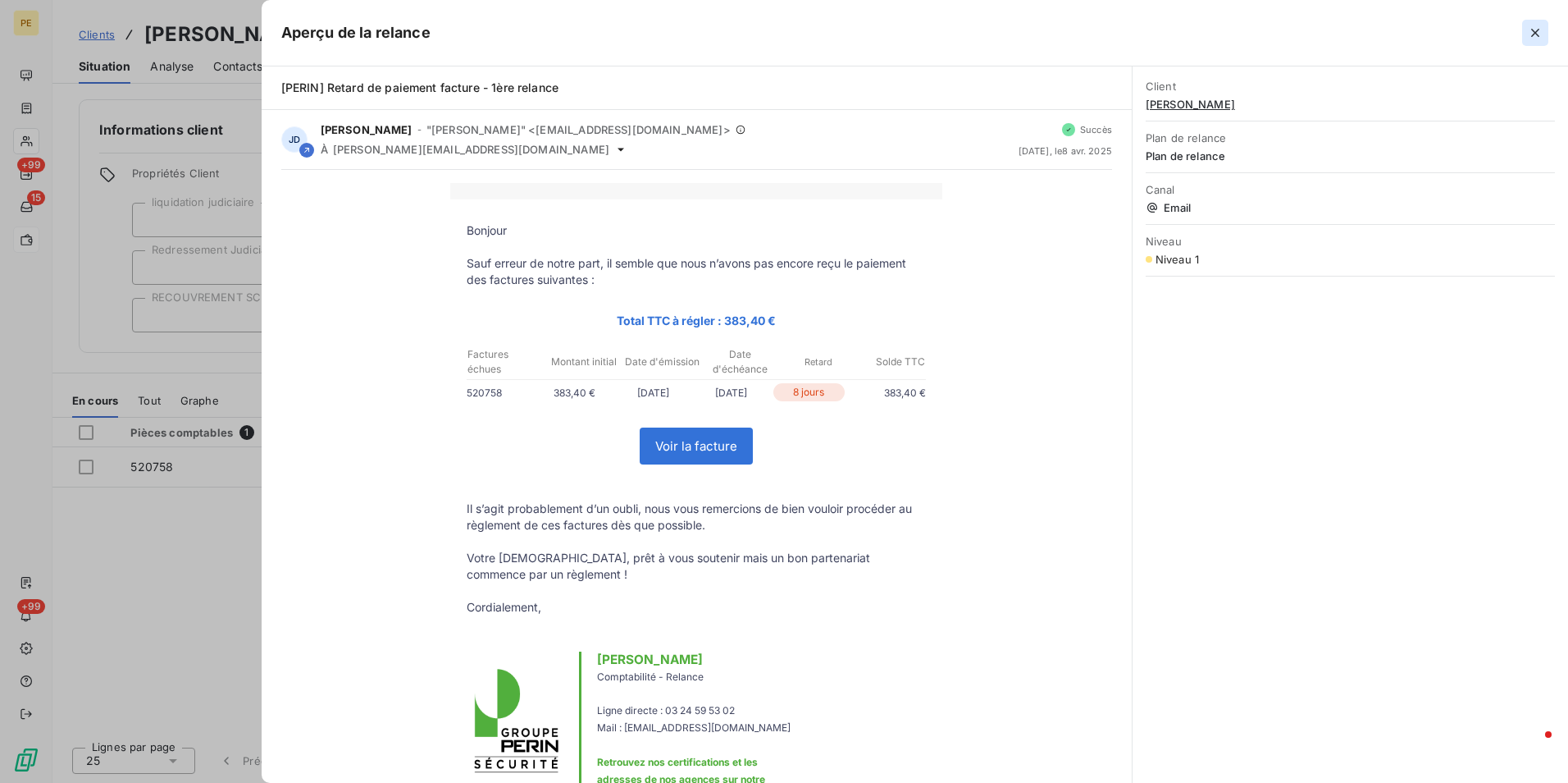
click at [1534, 30] on icon "button" at bounding box center [1535, 32] width 16 height 16
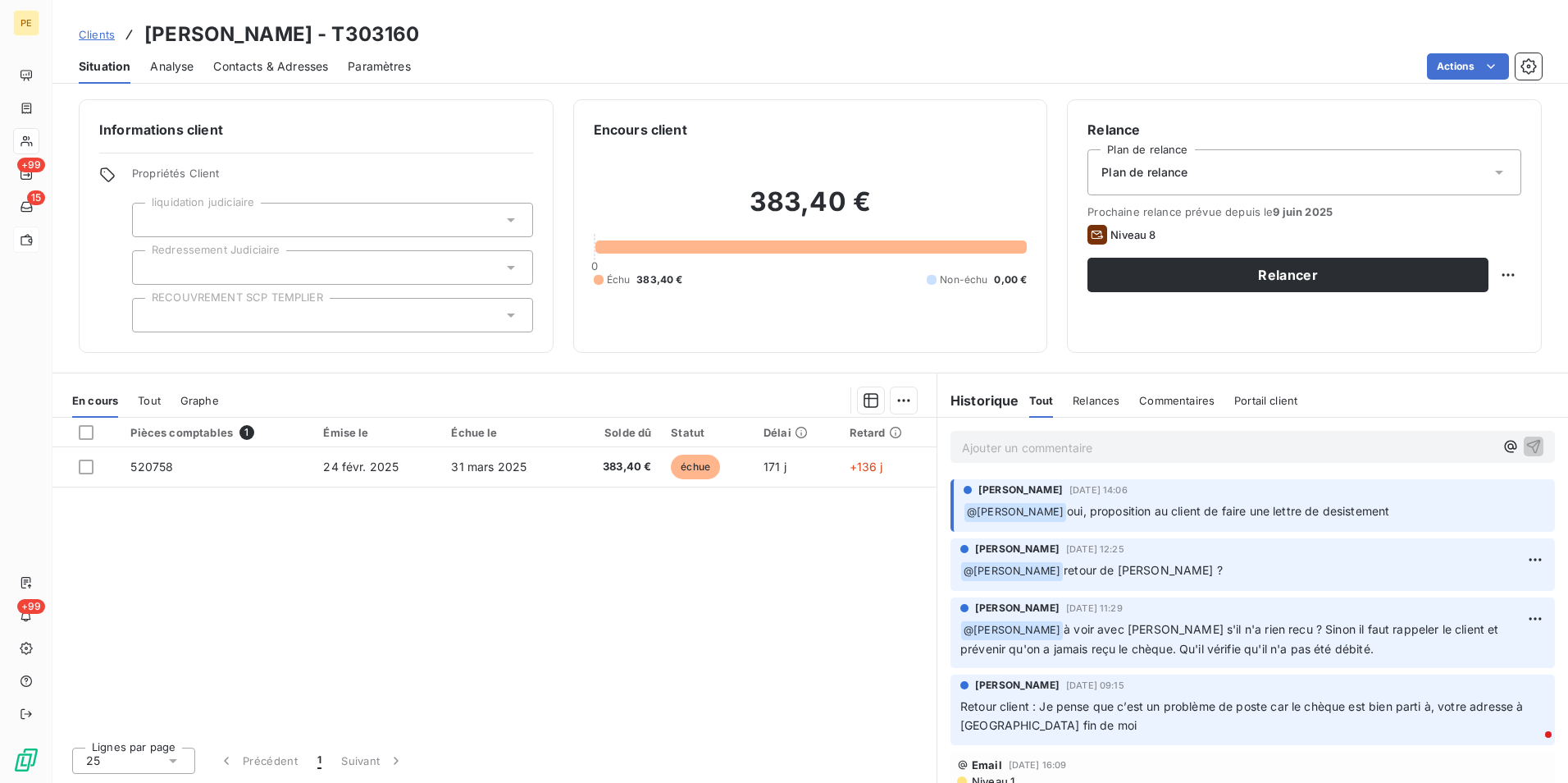
scroll to position [0, 0]
drag, startPoint x: 1172, startPoint y: 526, endPoint x: 1059, endPoint y: 523, distance: 113.0
click at [1059, 523] on div "Julie DOLIQUE 10 juin 2025, 14:06 ﻿ @ amandine Dermont oui, proposition au clie…" at bounding box center [1253, 506] width 605 height 52
click at [1409, 534] on div "Julie DOLIQUE 10 juin 2025, 14:06 ﻿ @ amandine Dermont oui, proposition au clie…" at bounding box center [1253, 506] width 631 height 59
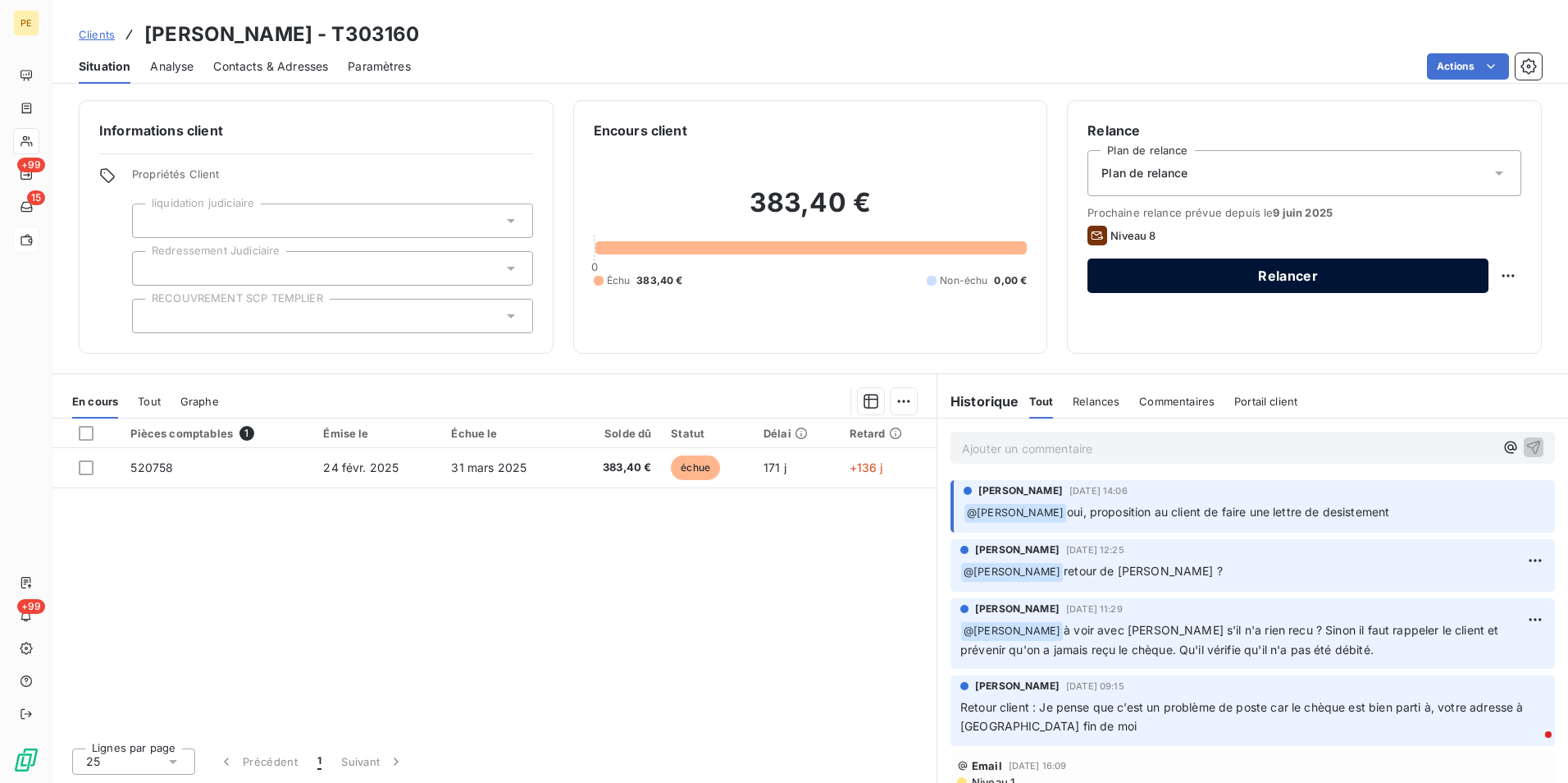
click at [1455, 285] on button "Relancer" at bounding box center [1288, 275] width 401 height 34
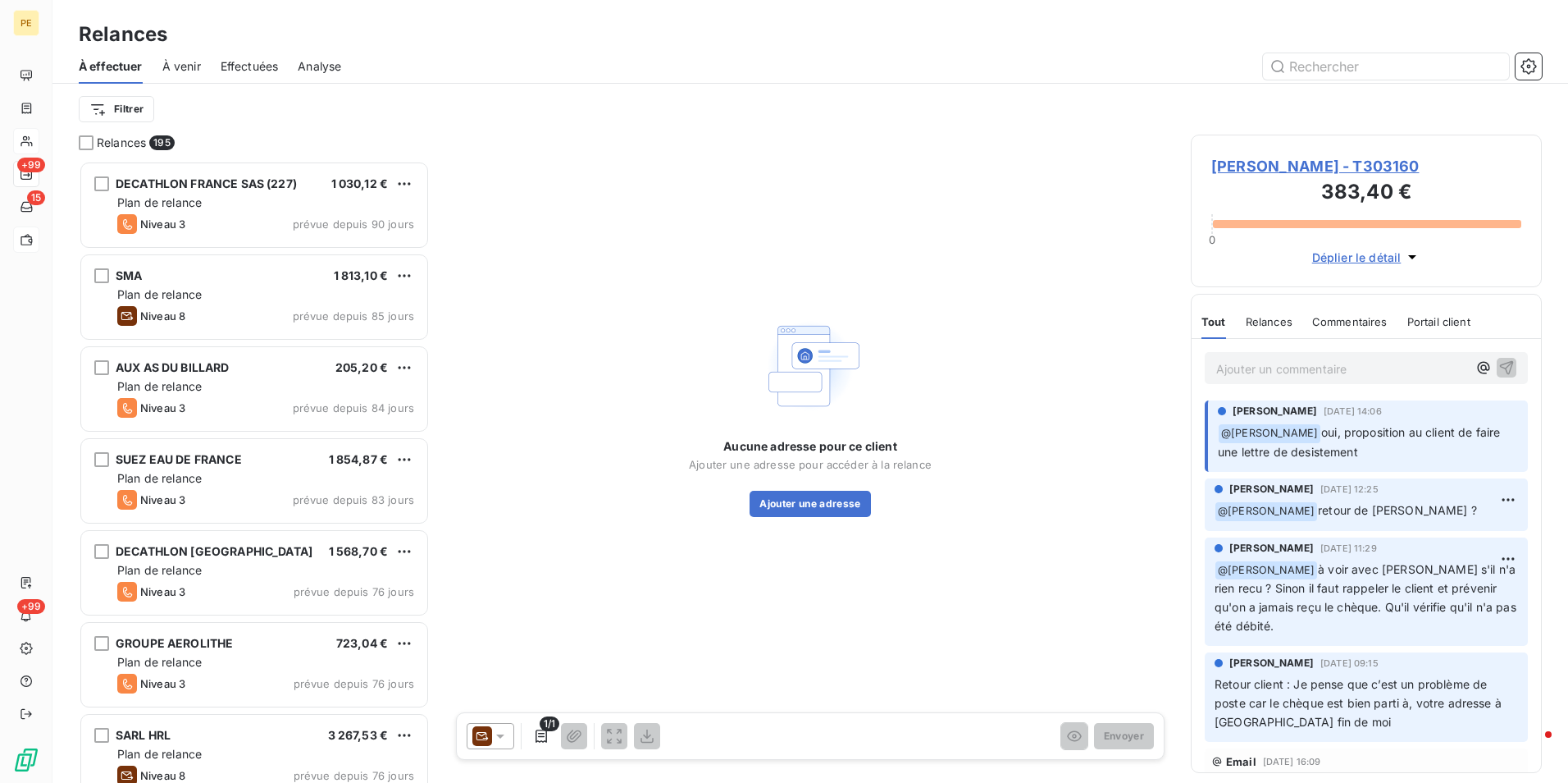
scroll to position [609, 339]
click at [500, 745] on div at bounding box center [490, 735] width 48 height 26
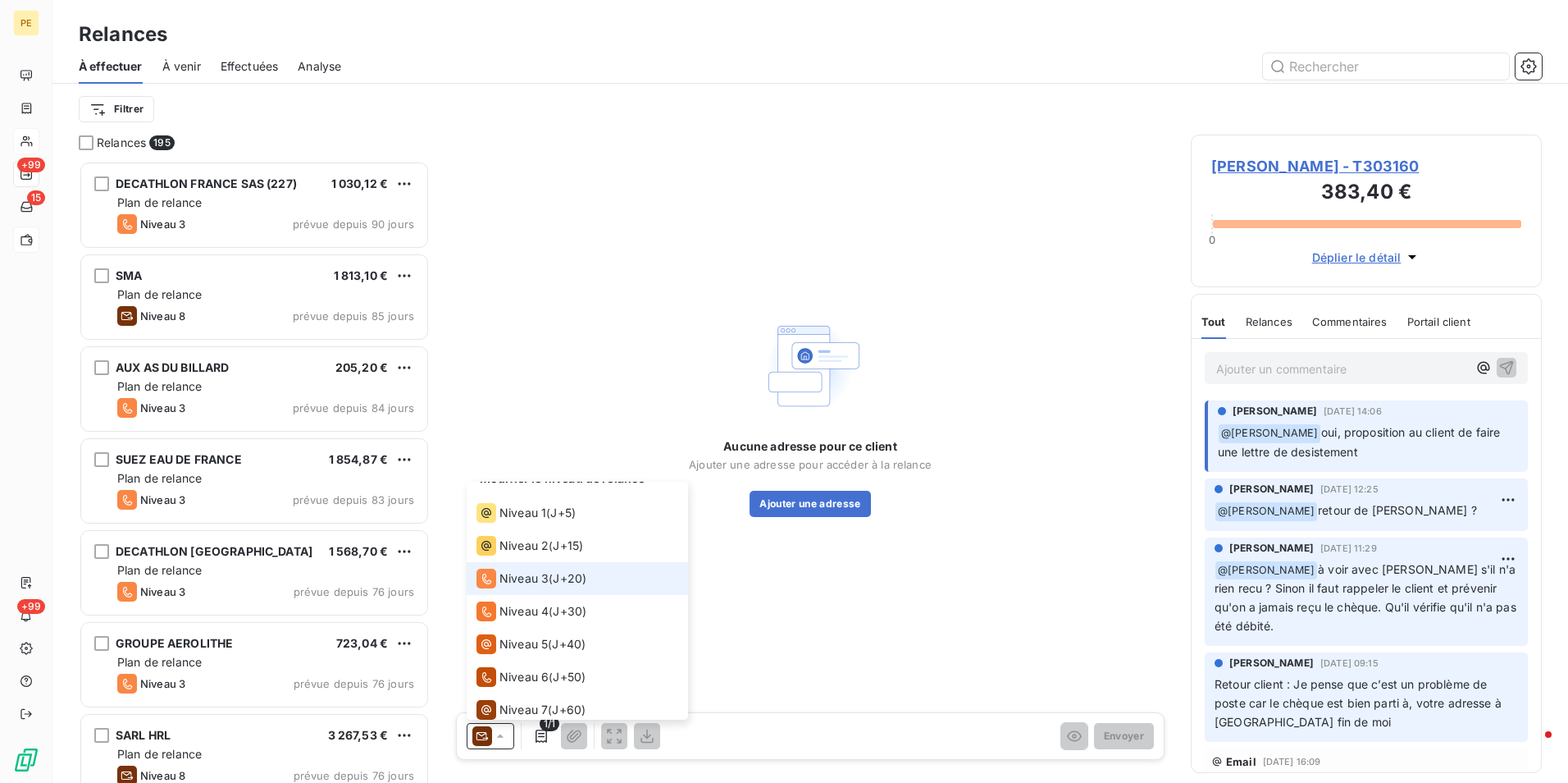
scroll to position [0, 0]
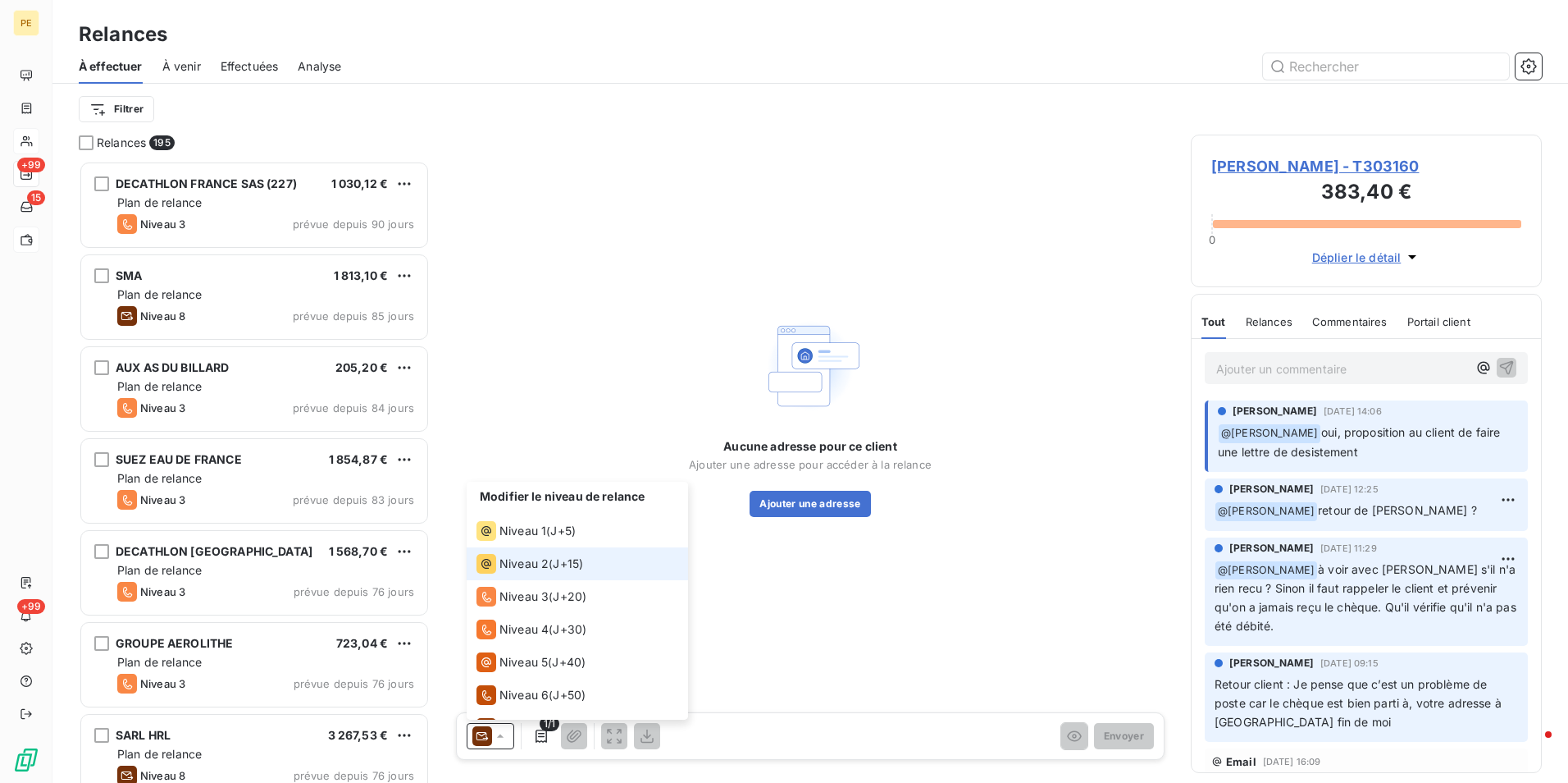
click at [532, 563] on span "Niveau 2" at bounding box center [524, 564] width 49 height 16
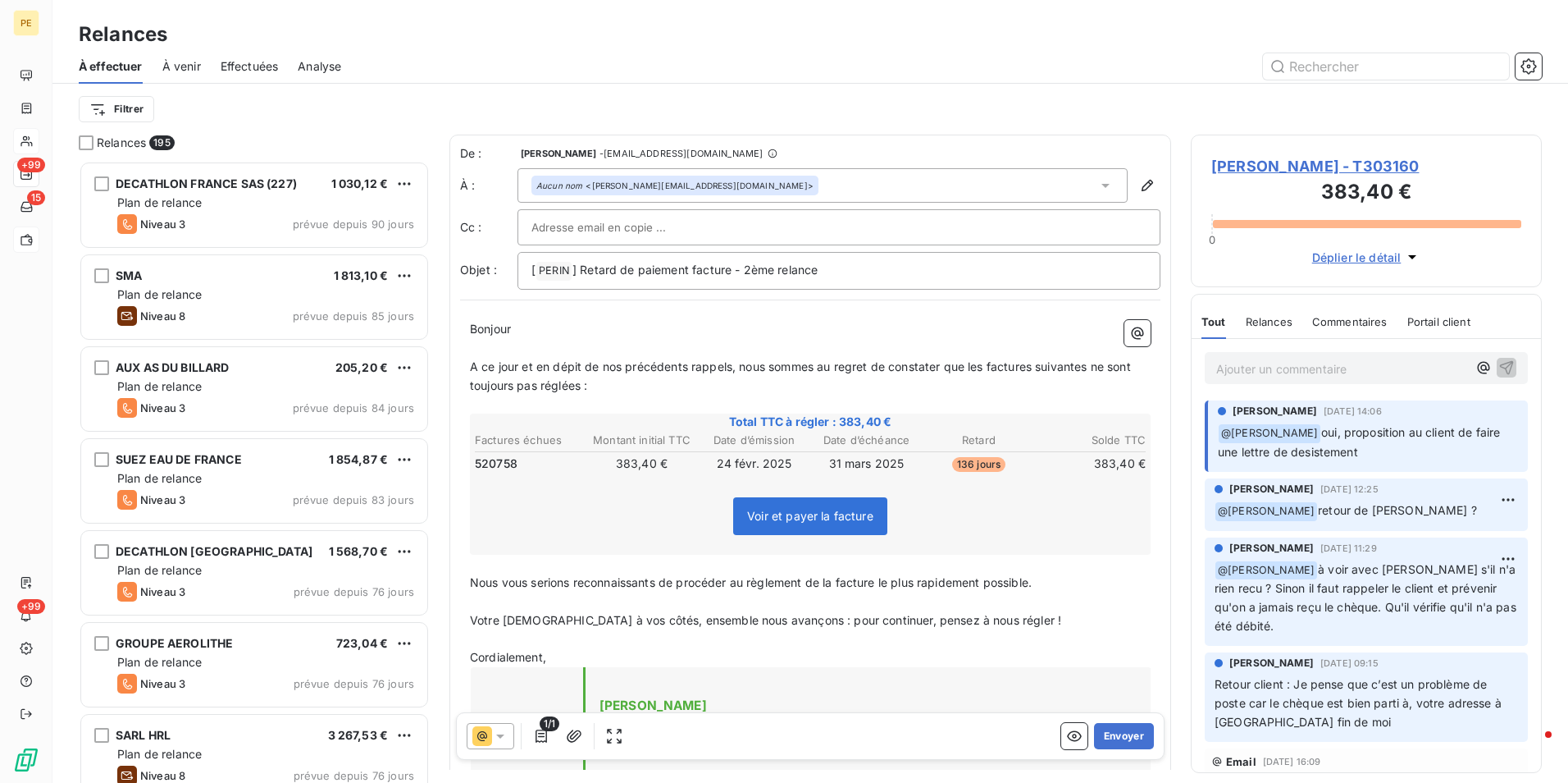
click at [1455, 443] on p "﻿ @ amandine Dermont oui, proposition au client de faire une lettre de desistem…" at bounding box center [1368, 442] width 300 height 39
click at [1291, 366] on p "Ajouter un commentaire ﻿" at bounding box center [1341, 369] width 251 height 21
click at [1478, 370] on icon "button" at bounding box center [1484, 368] width 16 height 16
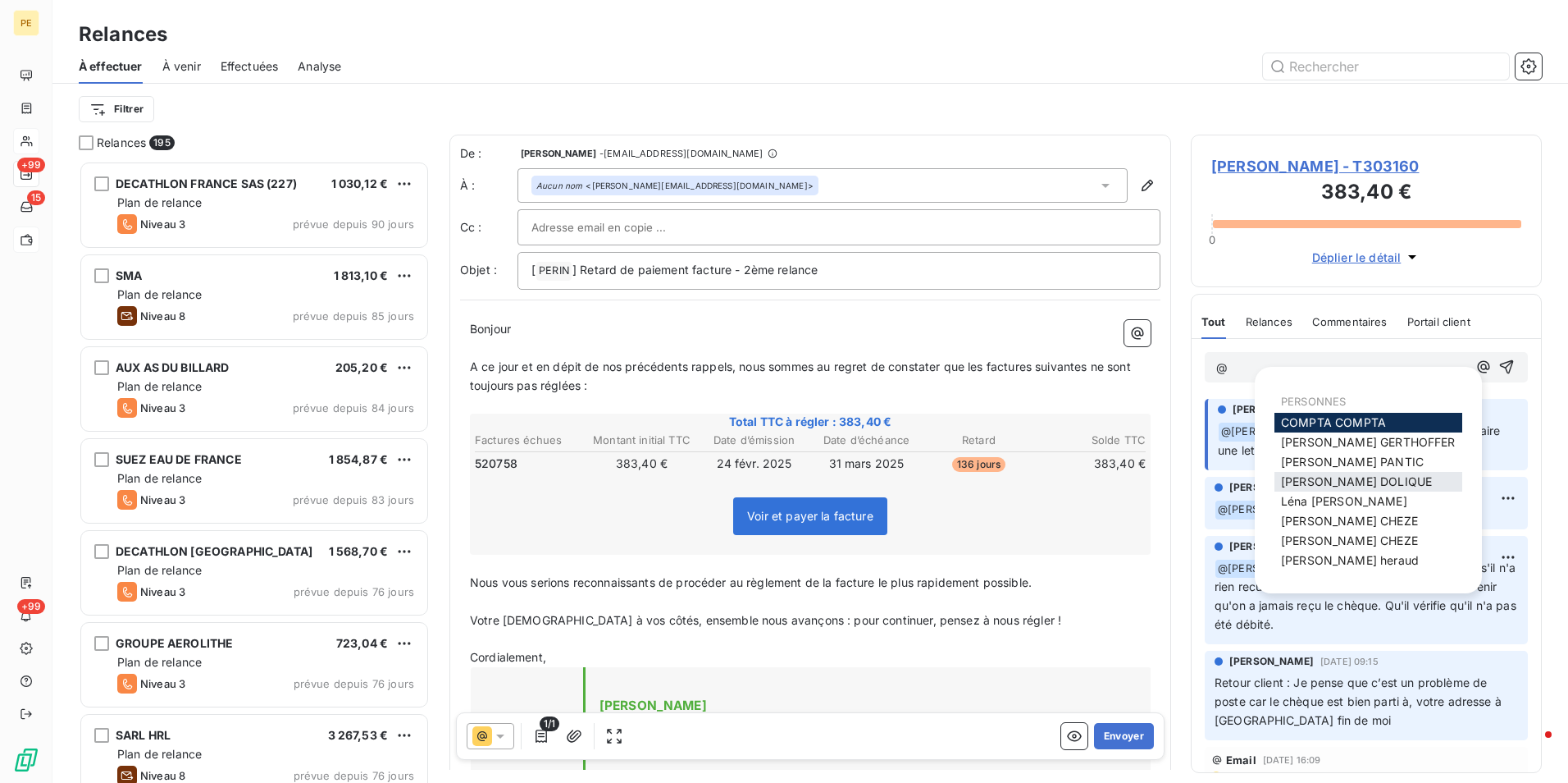
click at [1332, 485] on span "Julie DOLIQUE" at bounding box center [1356, 481] width 151 height 14
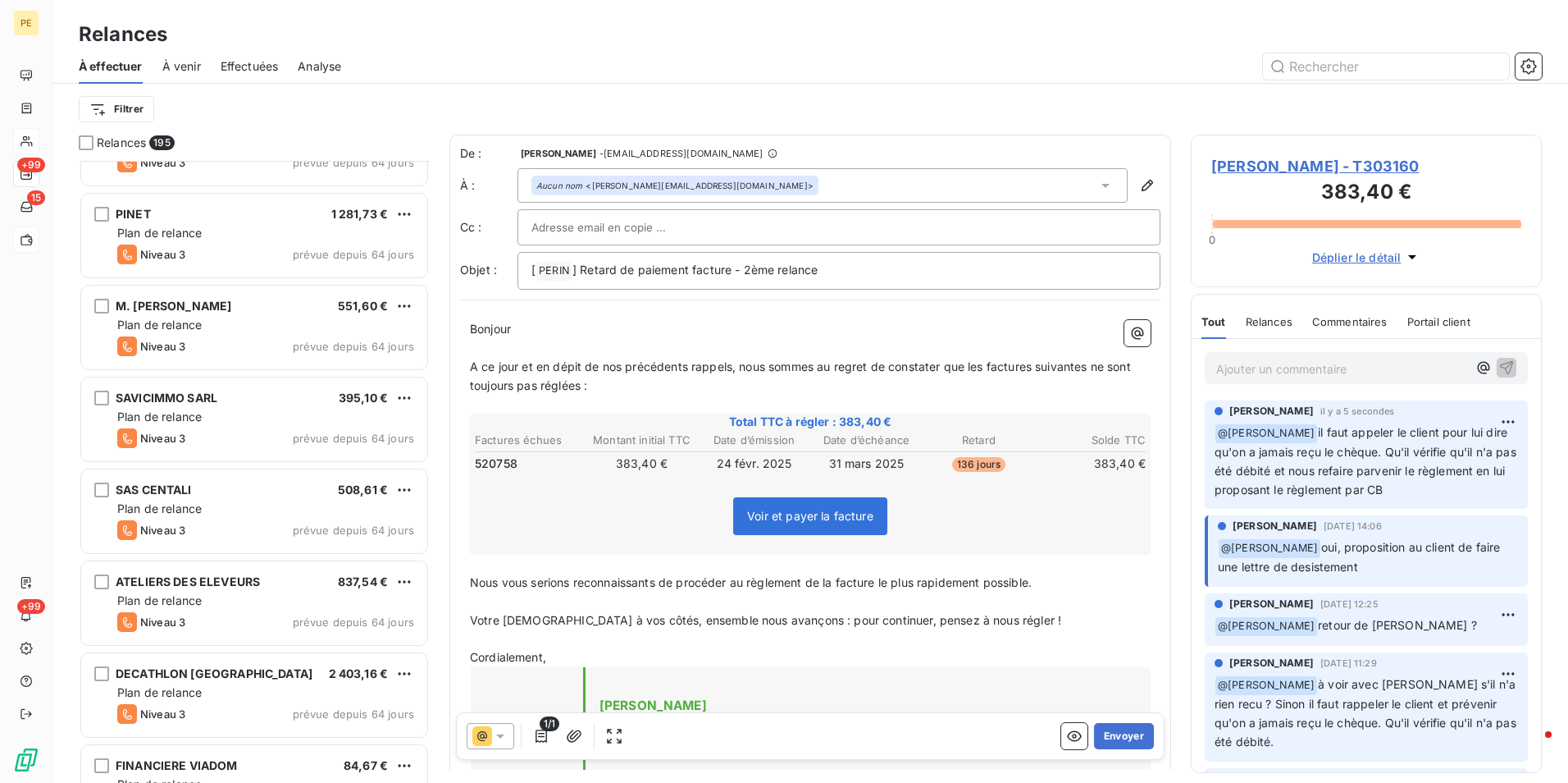
scroll to position [2708, 0]
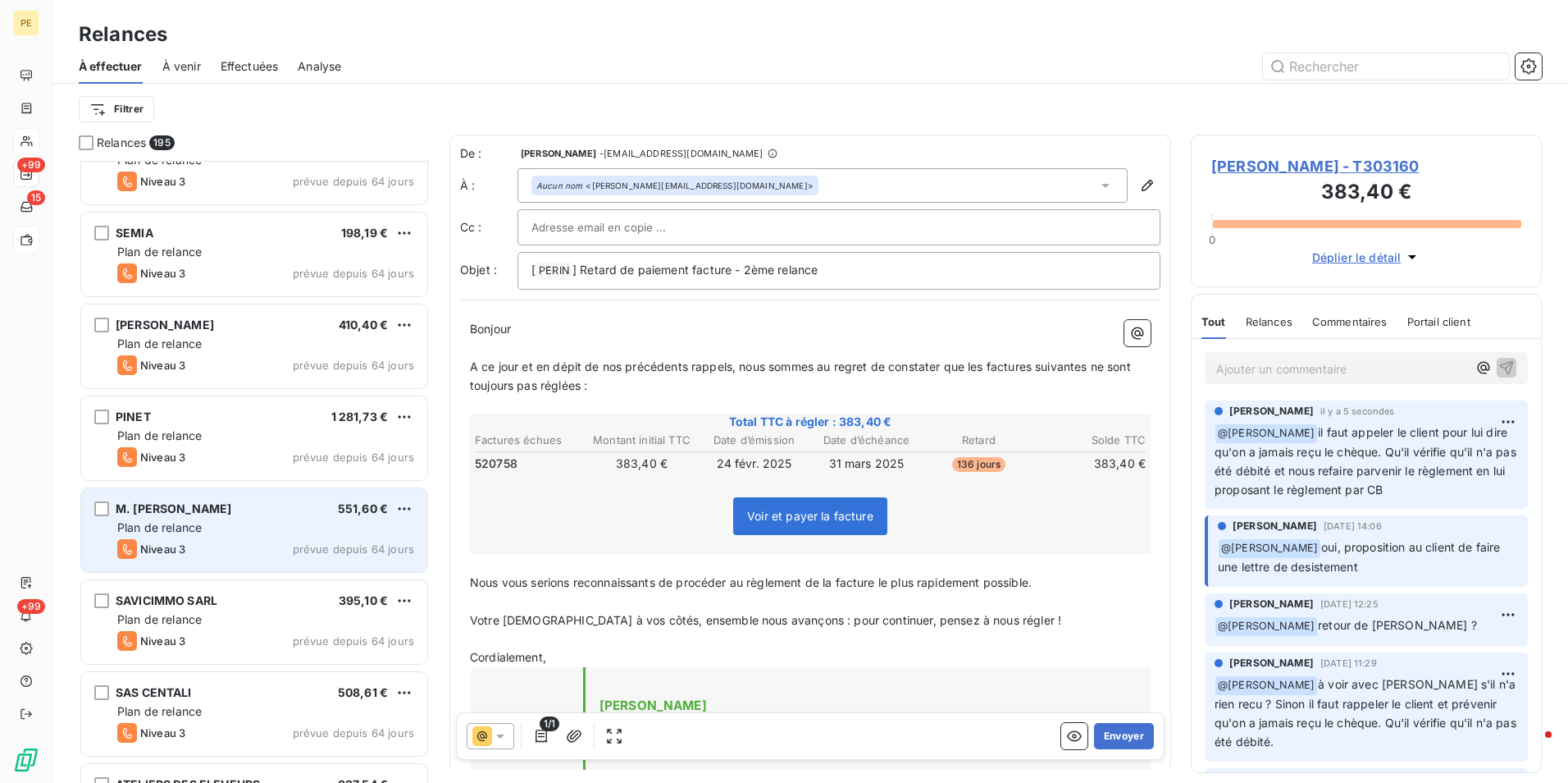
click at [231, 521] on div "Plan de relance" at bounding box center [266, 528] width 297 height 16
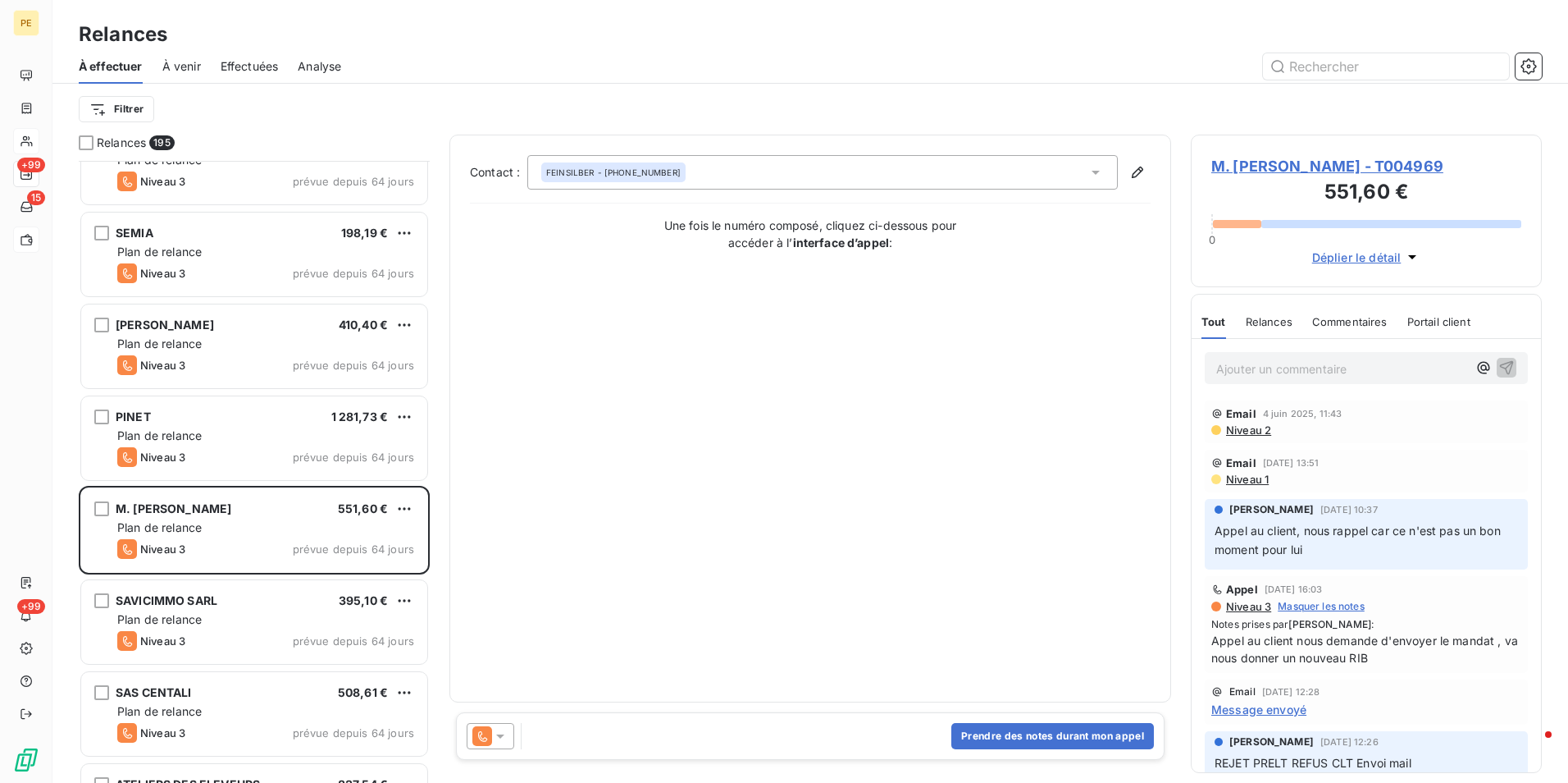
click at [1241, 430] on span "Niveau 2" at bounding box center [1248, 430] width 47 height 13
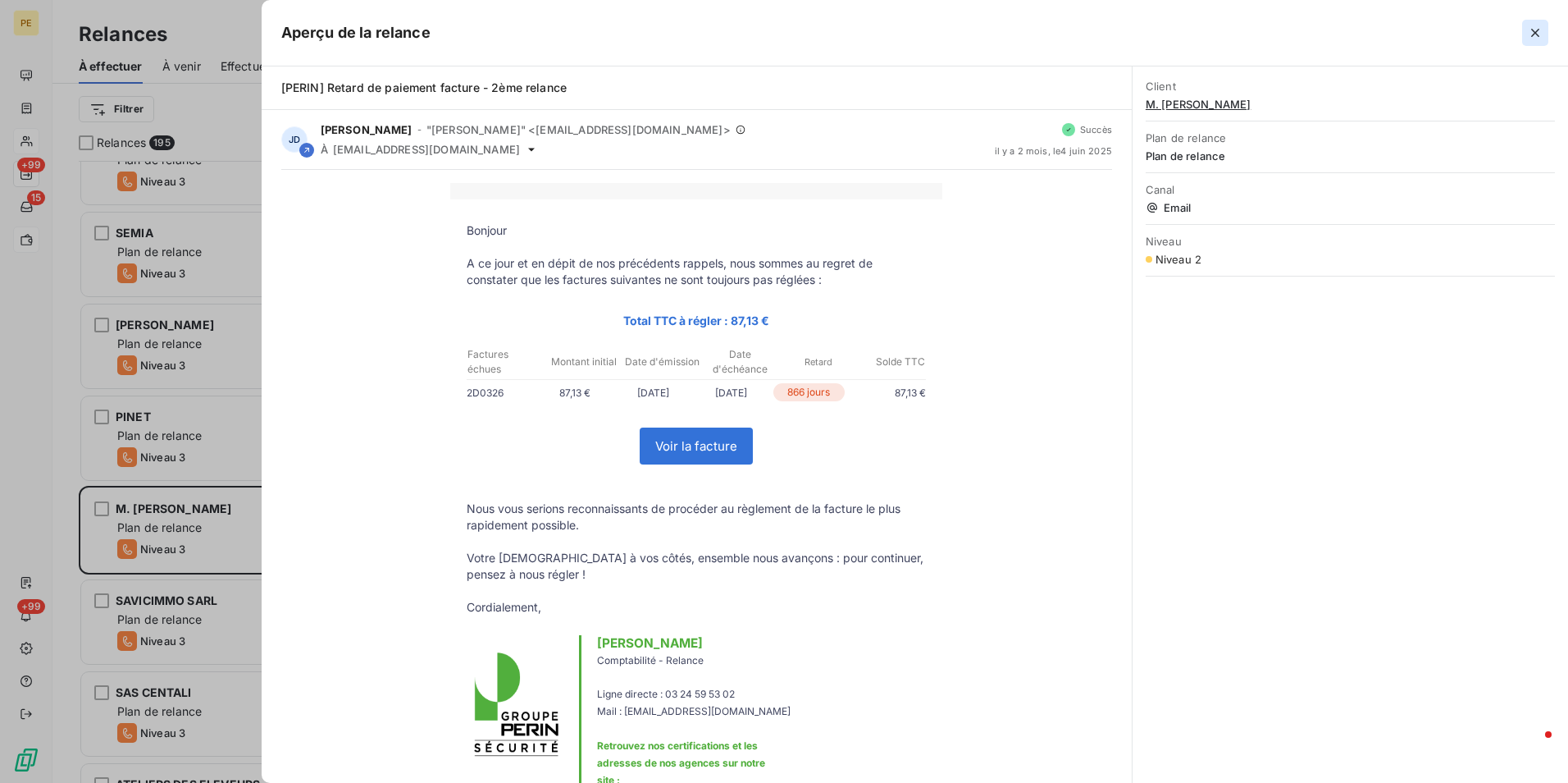
click at [1535, 33] on icon "button" at bounding box center [1535, 32] width 8 height 8
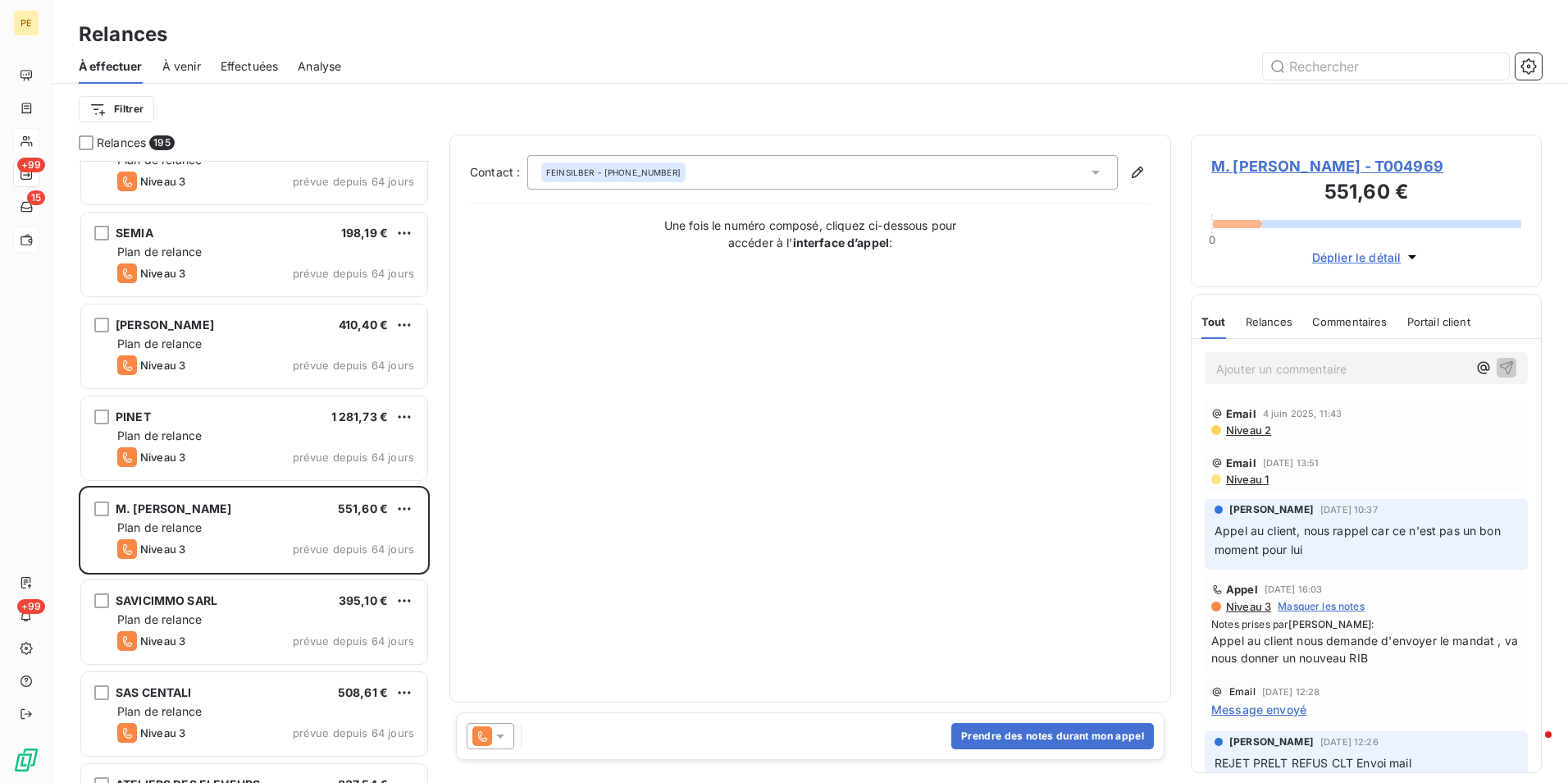
click at [1386, 162] on span "M. FEINSILBER PHILIPPE - T004969" at bounding box center [1366, 165] width 310 height 22
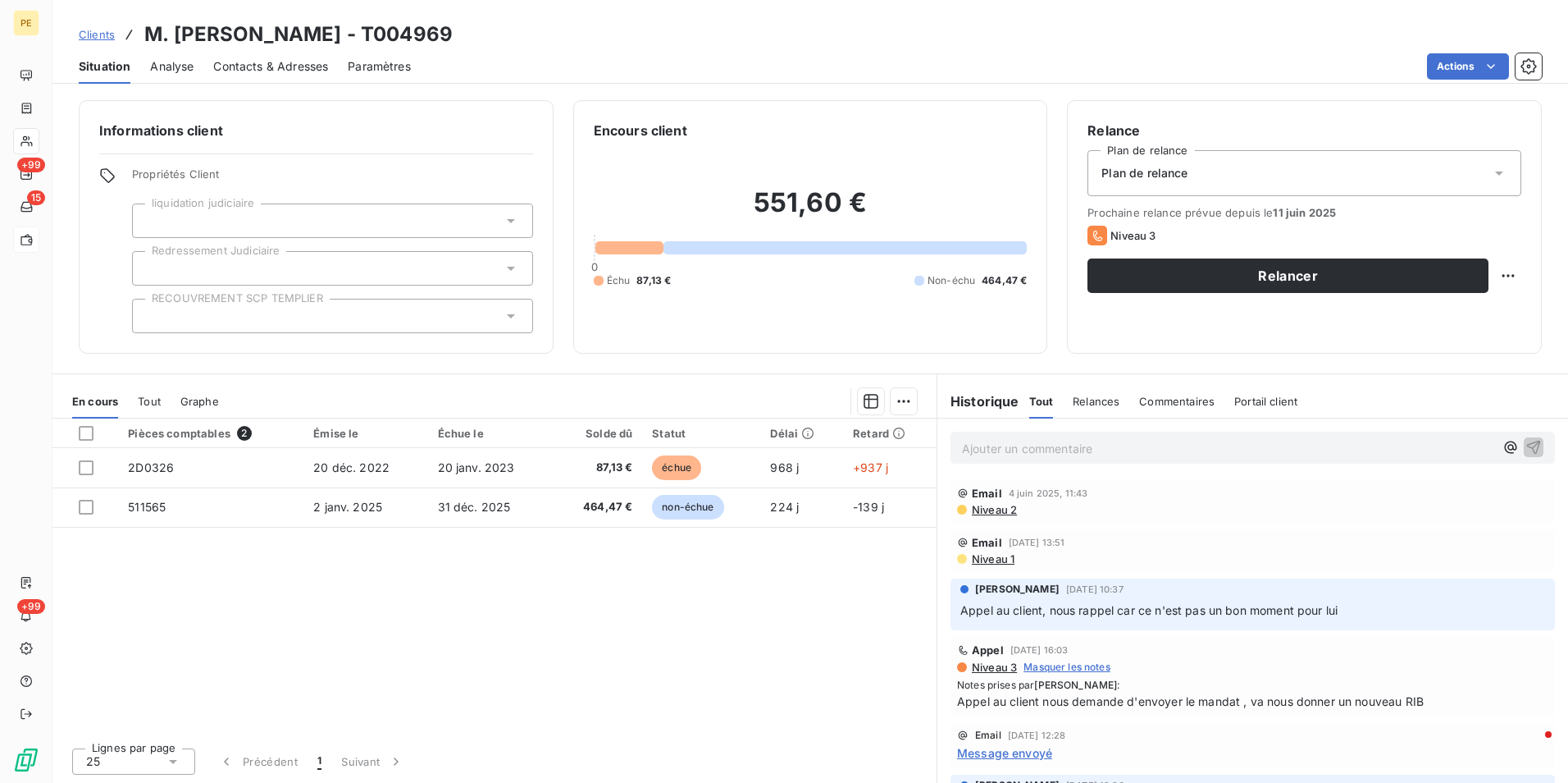
click at [246, 70] on span "Contacts & Adresses" at bounding box center [270, 67] width 115 height 16
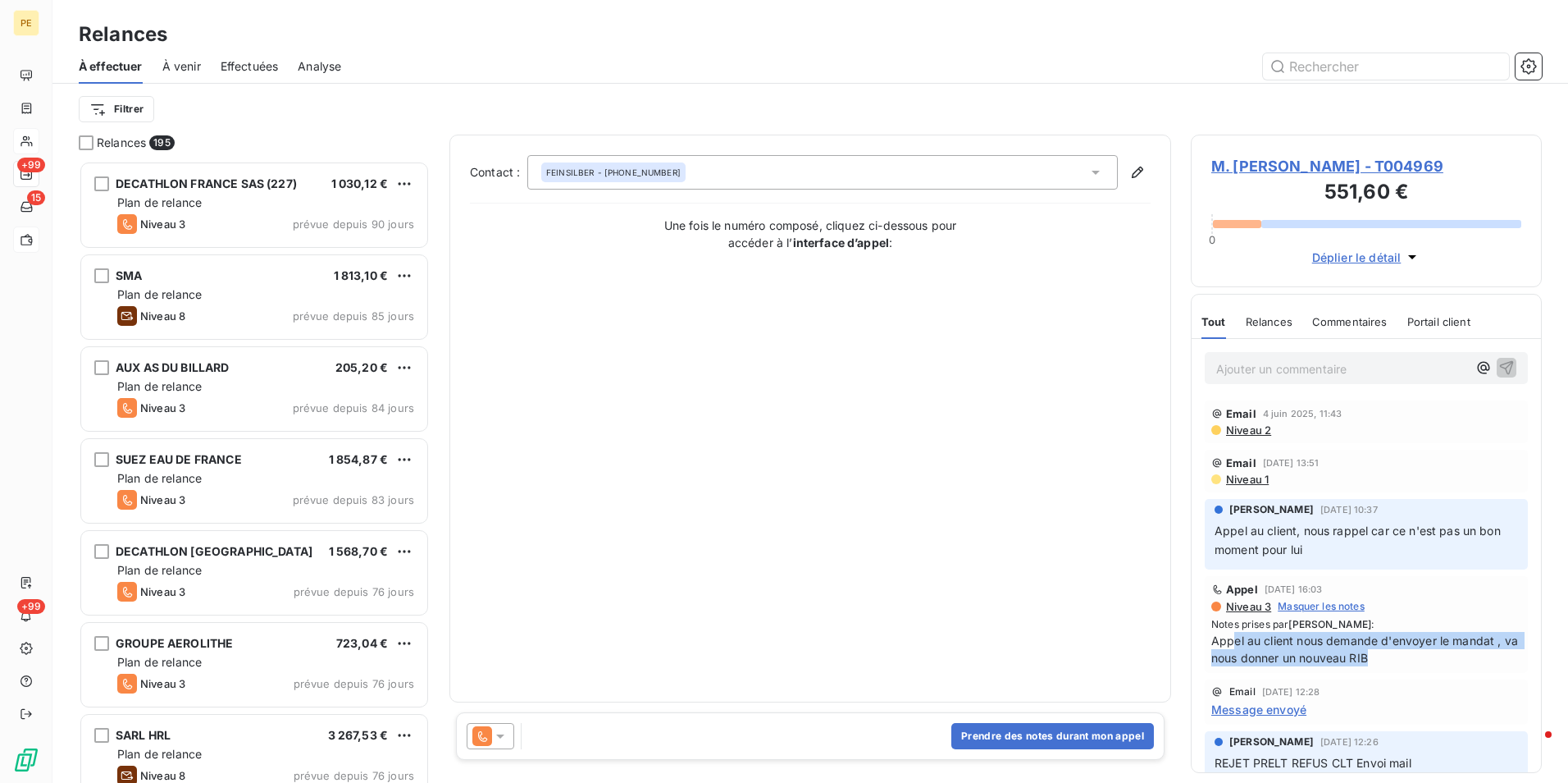
drag, startPoint x: 1284, startPoint y: 641, endPoint x: 1404, endPoint y: 663, distance: 122.0
click at [1404, 663] on span "Appel au client nous demande d'envoyer le mandat , va nous donner un nouveau RIB" at bounding box center [1366, 649] width 310 height 34
click at [1258, 428] on span "Niveau 2" at bounding box center [1248, 430] width 47 height 13
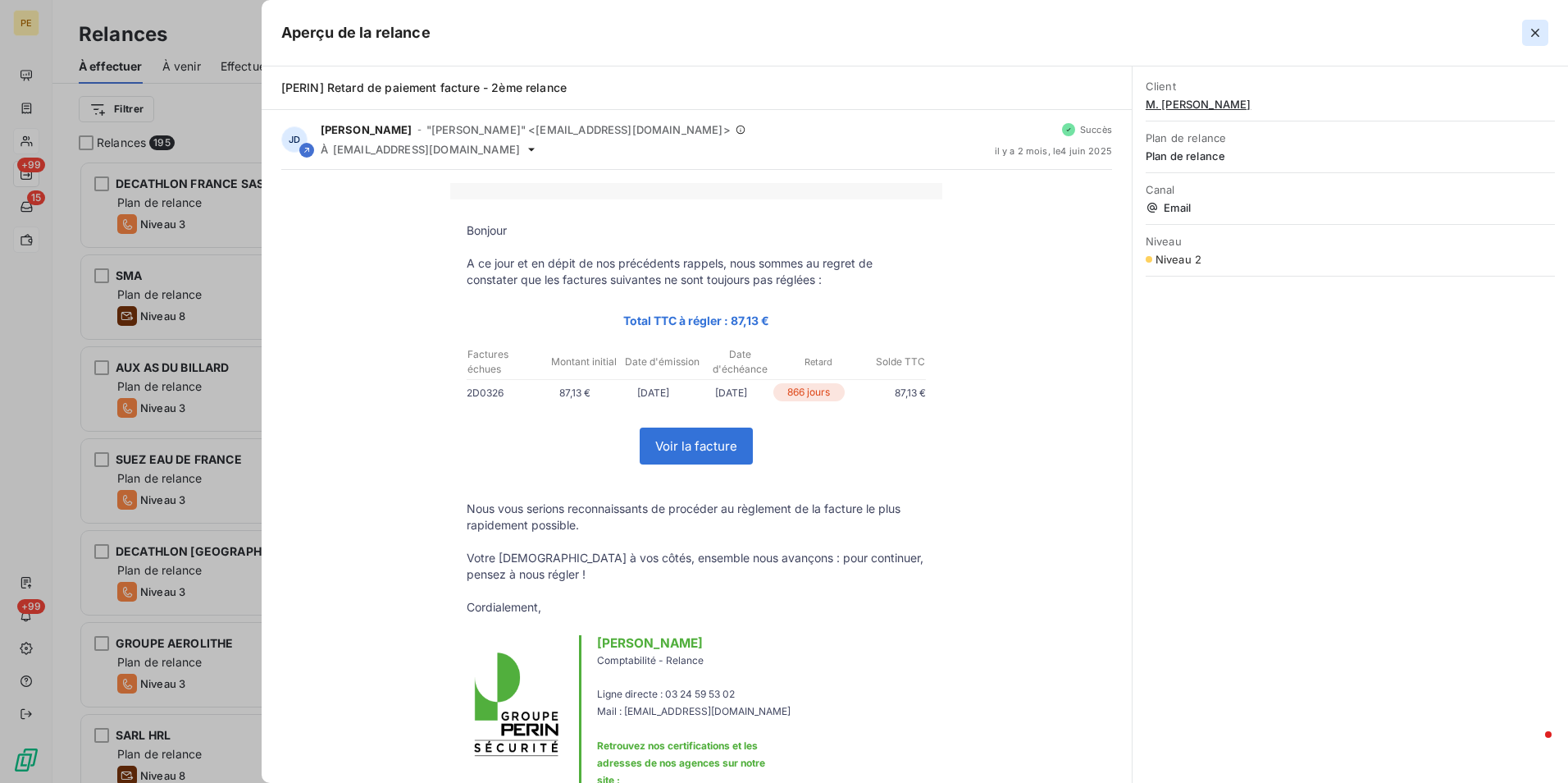
click at [1530, 25] on icon "button" at bounding box center [1535, 32] width 16 height 16
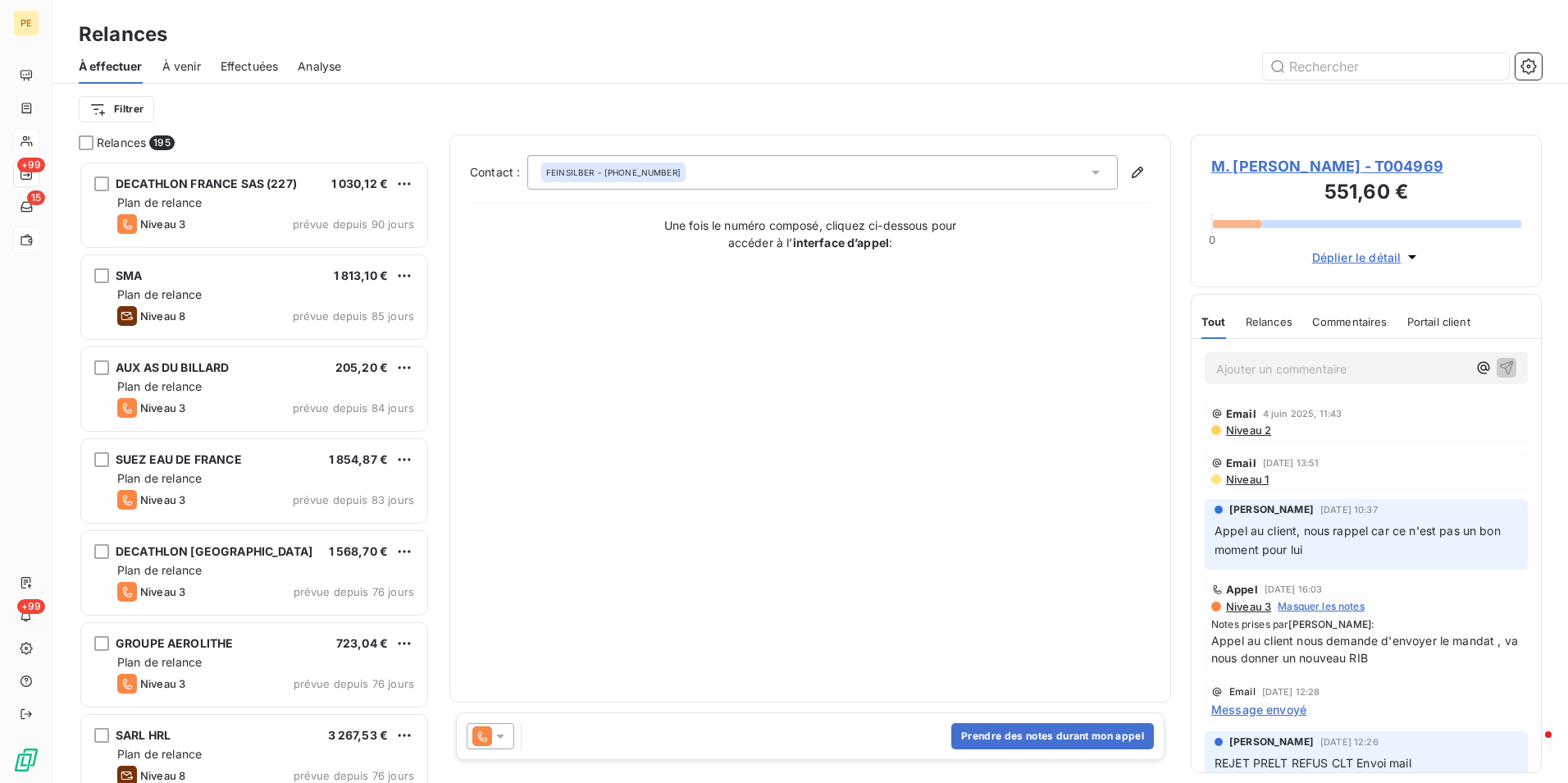
click at [1365, 158] on span "M. FEINSILBER PHILIPPE - T004969" at bounding box center [1366, 165] width 310 height 22
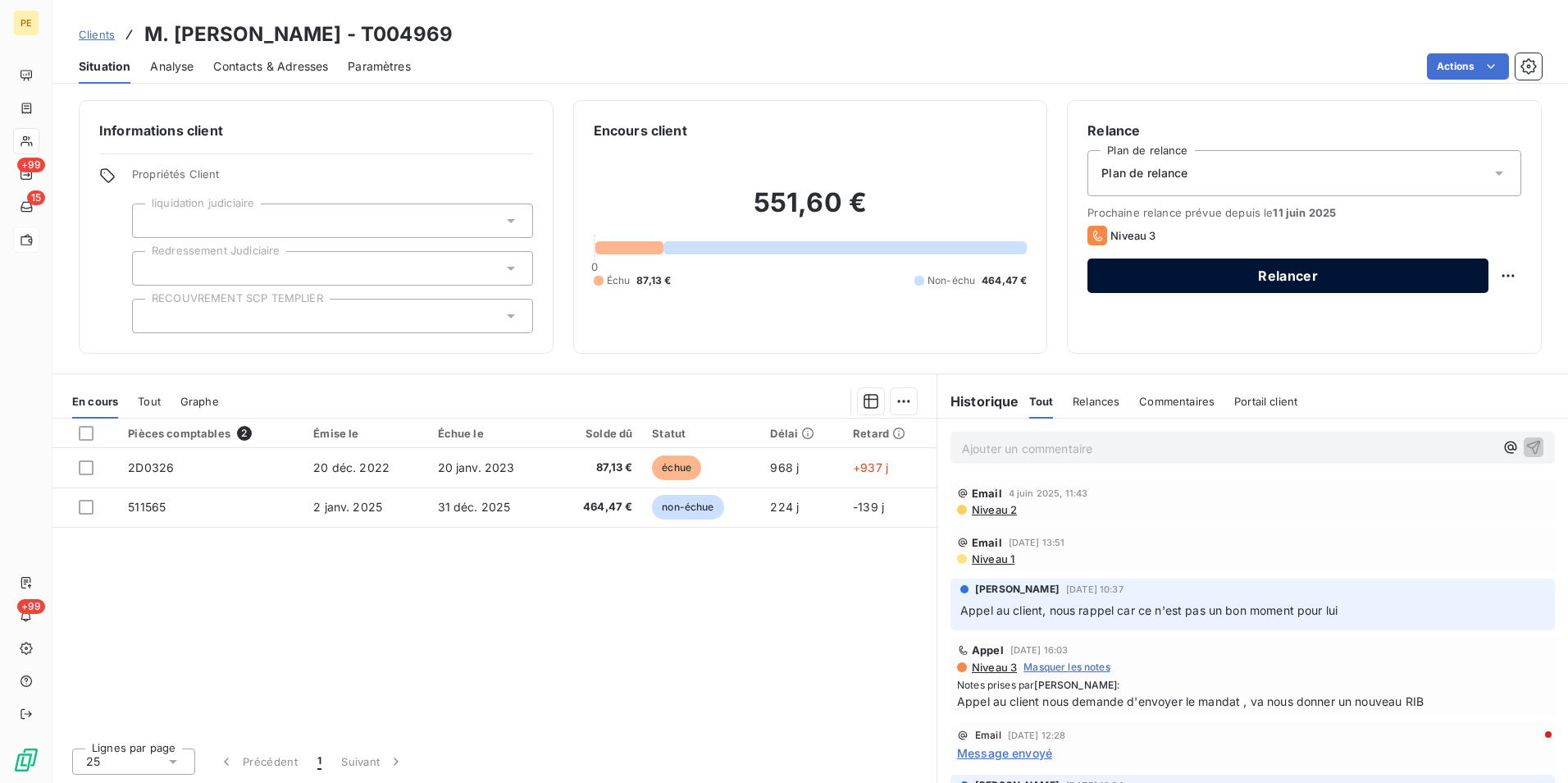
click at [1286, 288] on button "Relancer" at bounding box center [1288, 275] width 401 height 34
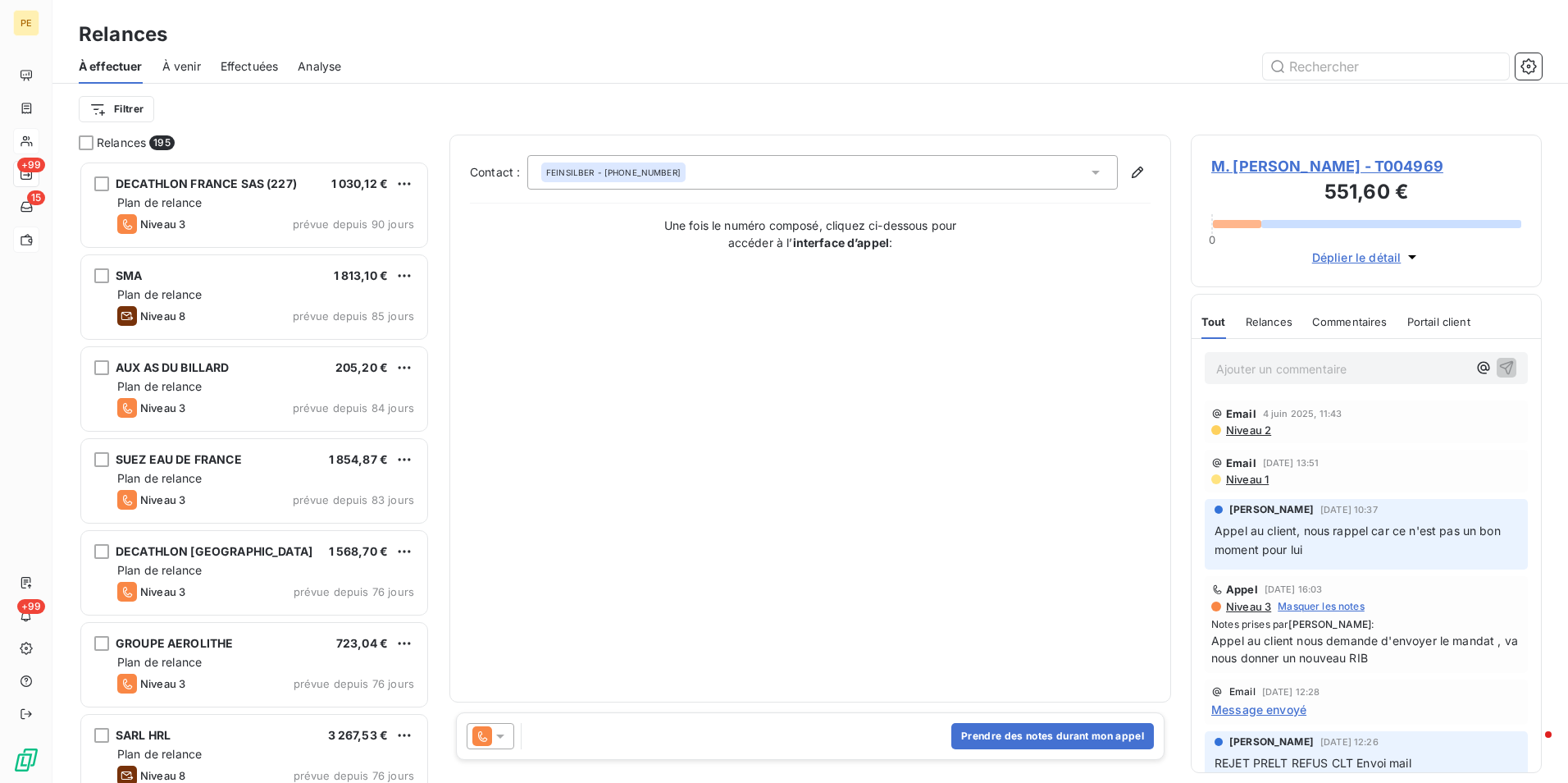
scroll to position [609, 339]
click at [518, 718] on div "Prendre des notes durant mon appel" at bounding box center [810, 735] width 708 height 48
click at [505, 738] on icon at bounding box center [501, 735] width 16 height 16
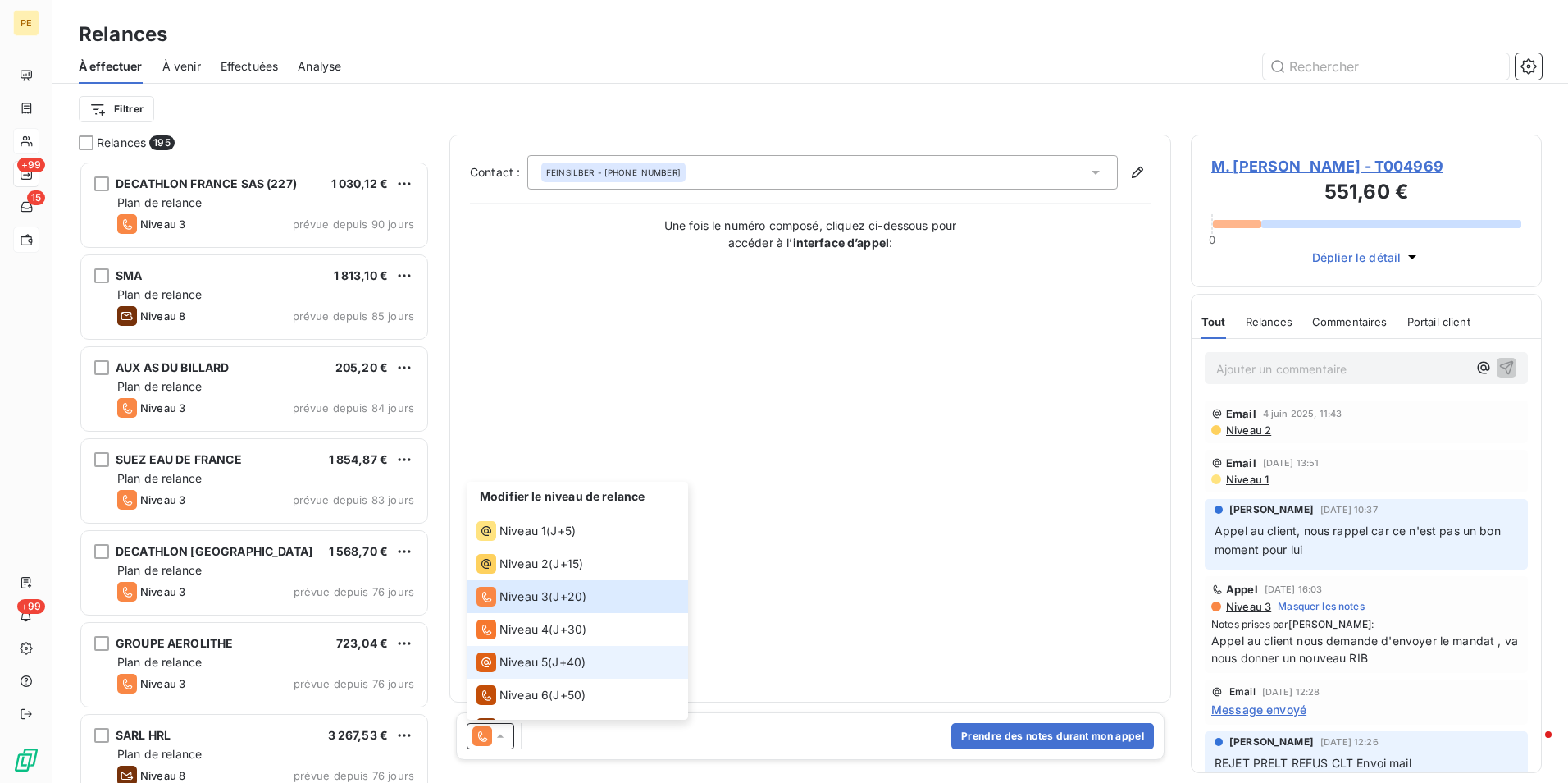
click at [539, 656] on span "Niveau 5" at bounding box center [524, 662] width 49 height 16
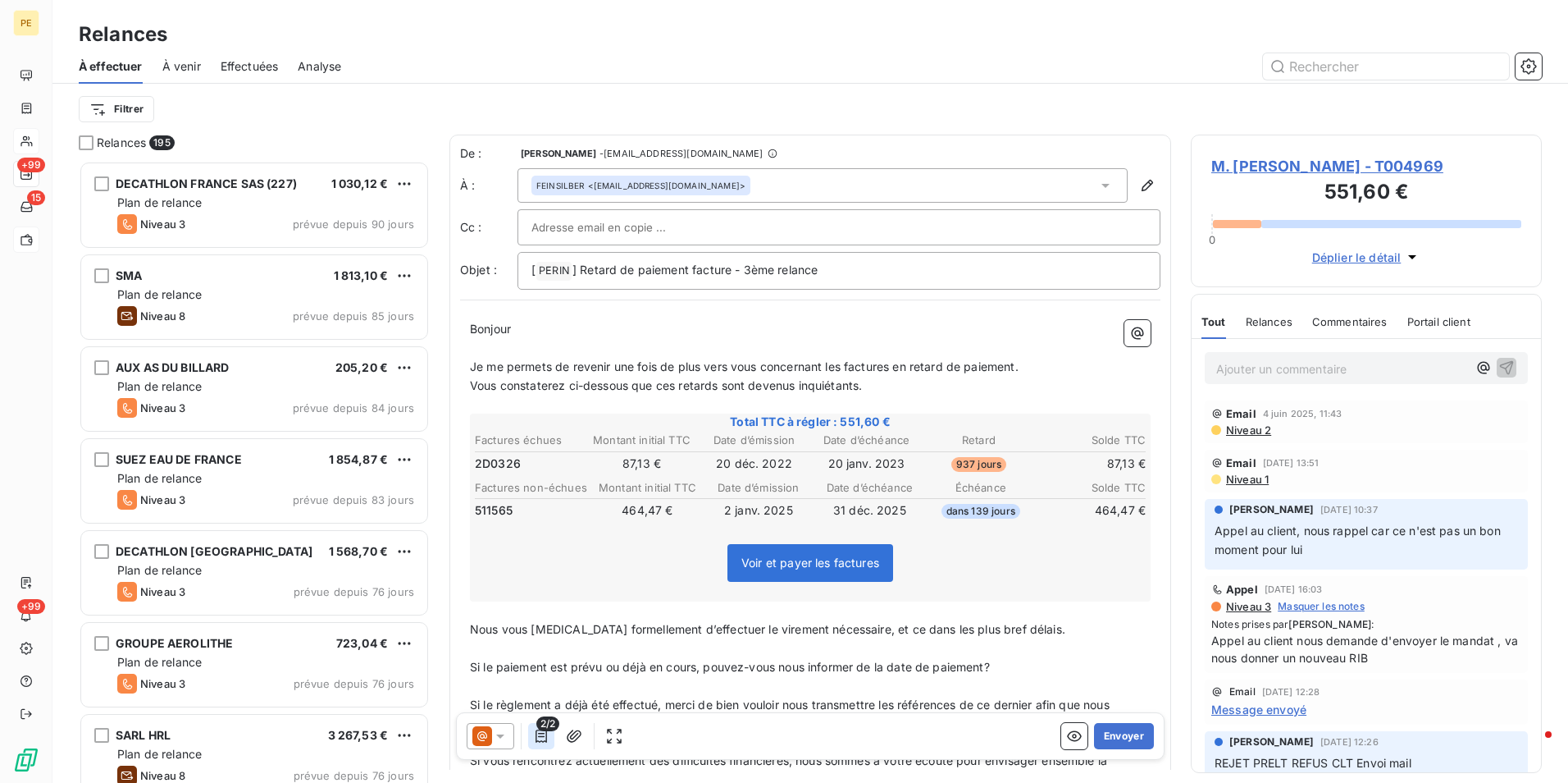
click at [541, 737] on icon "button" at bounding box center [541, 735] width 12 height 13
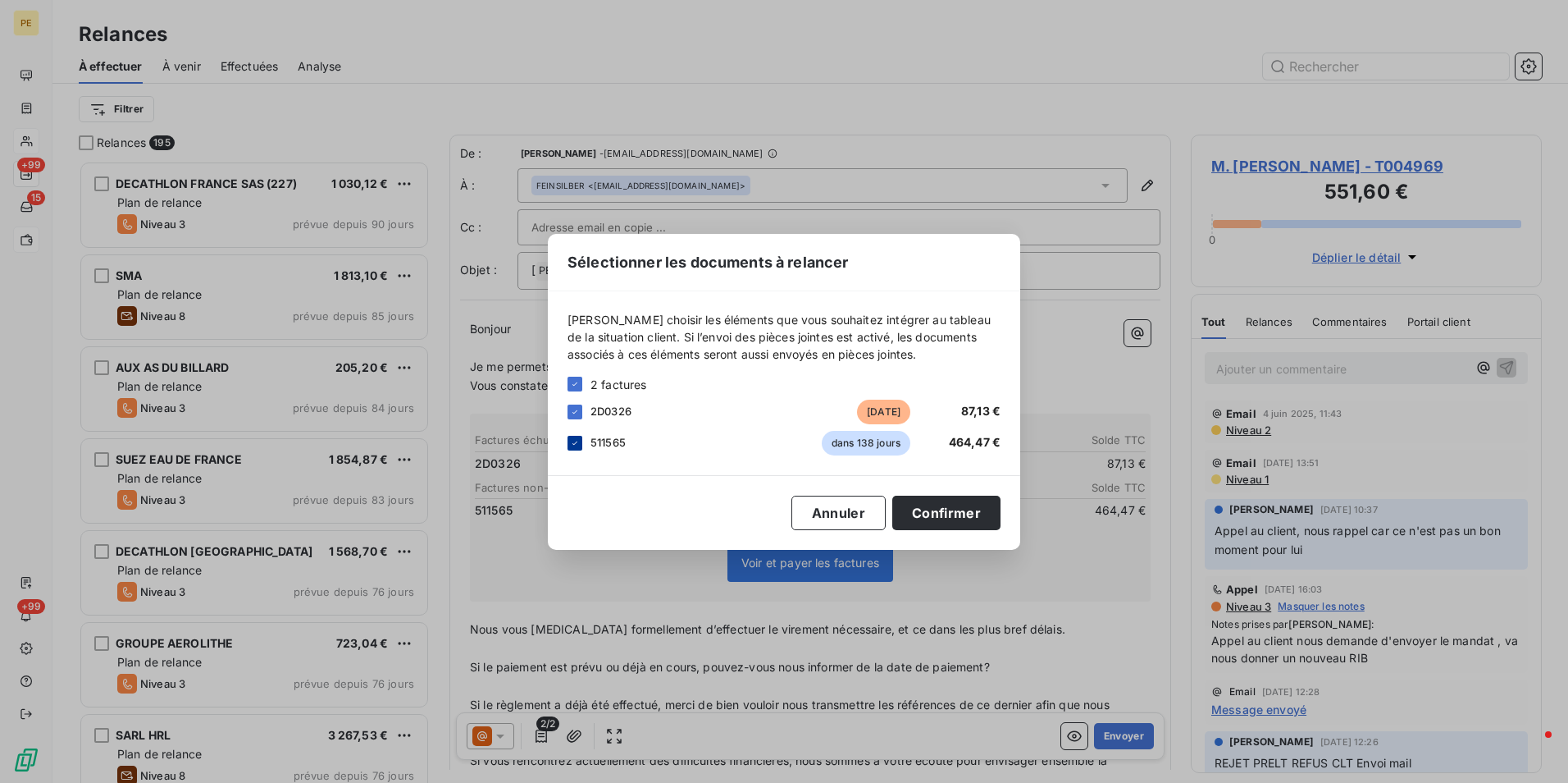
click at [571, 443] on icon at bounding box center [574, 442] width 10 height 10
click at [980, 526] on button "Confirmer" at bounding box center [946, 512] width 108 height 34
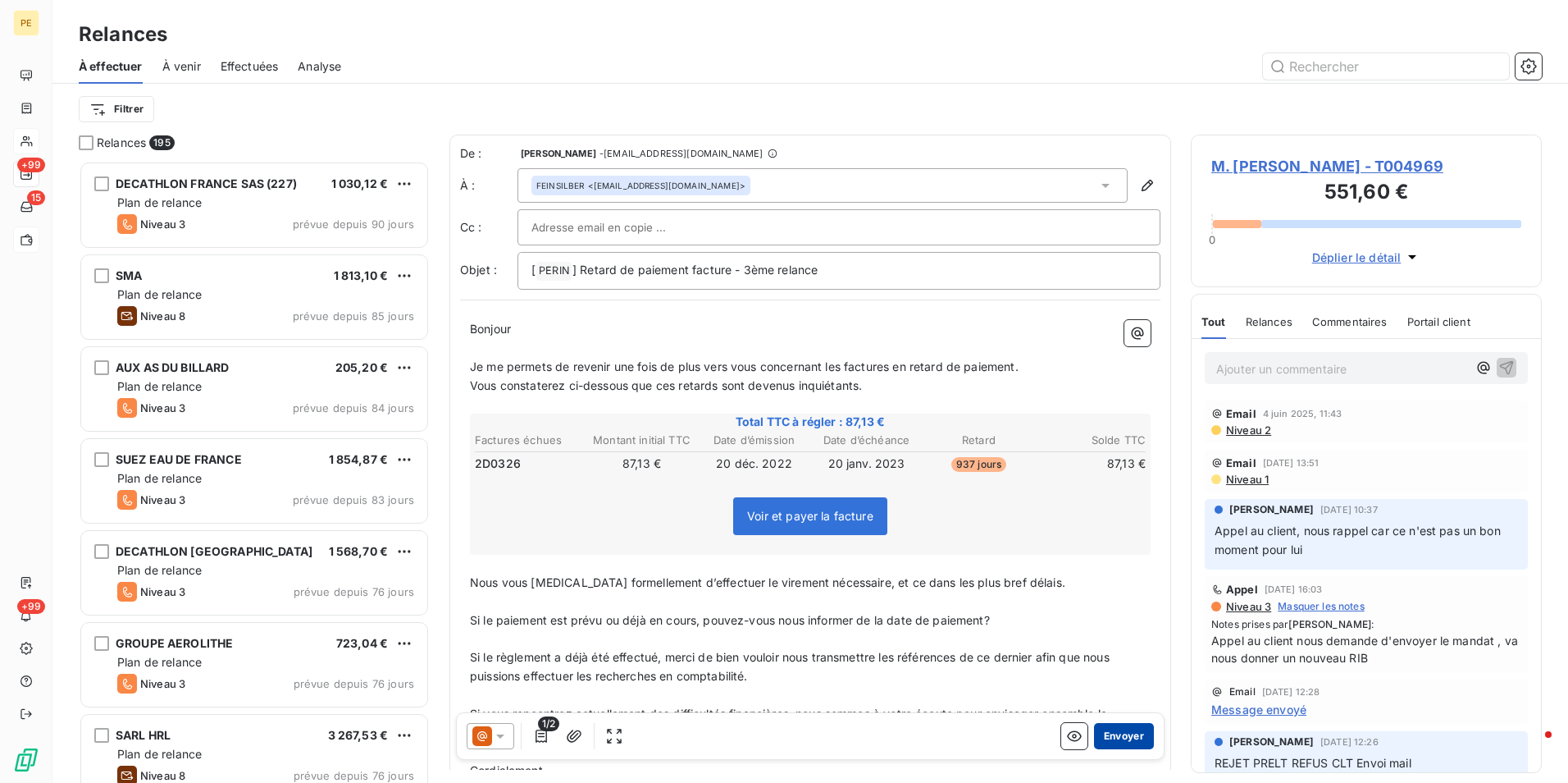
click at [1110, 738] on button "Envoyer" at bounding box center [1123, 735] width 60 height 26
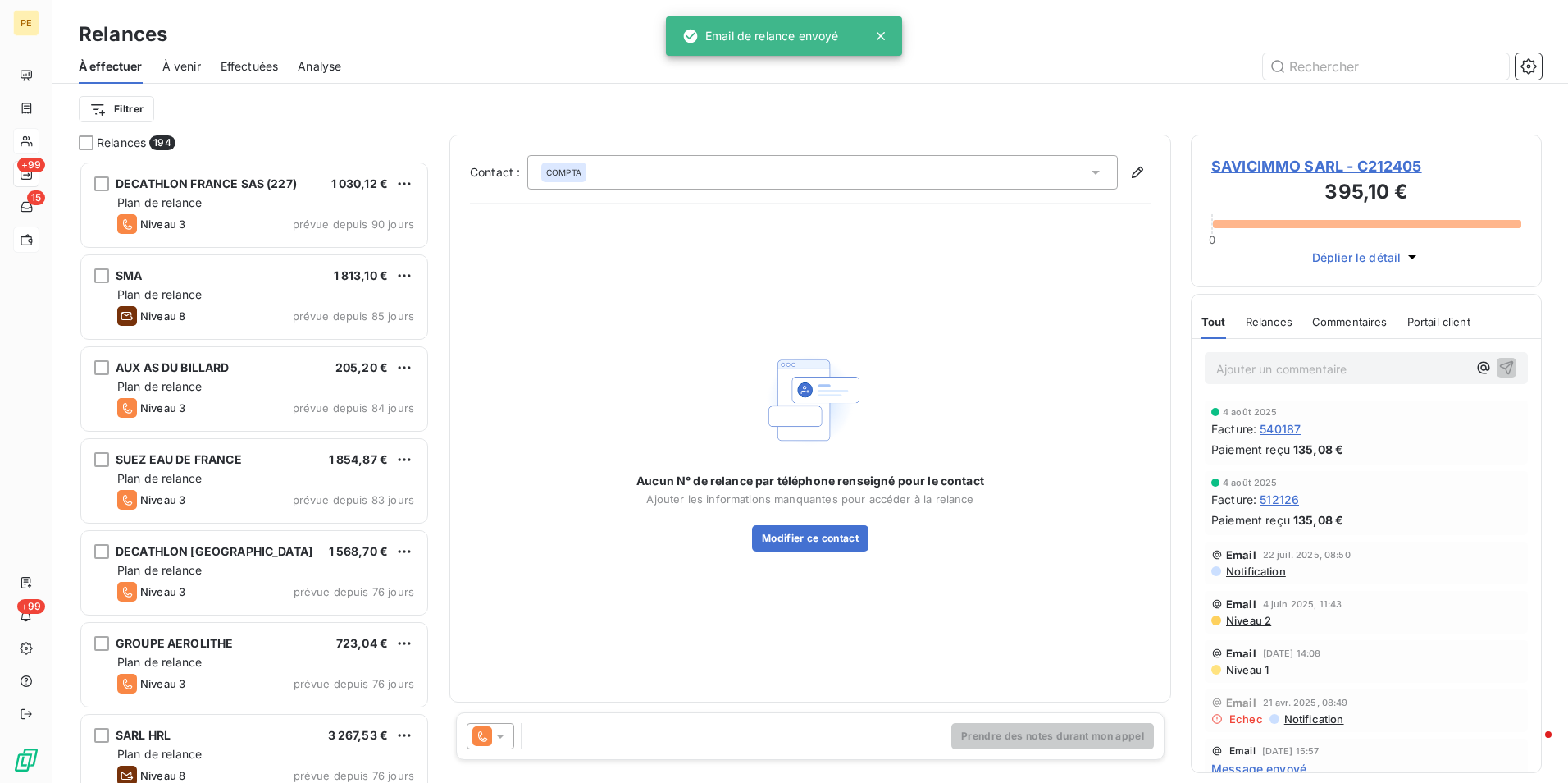
click at [1282, 164] on span "SAVICIMMO SARL - C212405" at bounding box center [1366, 165] width 310 height 22
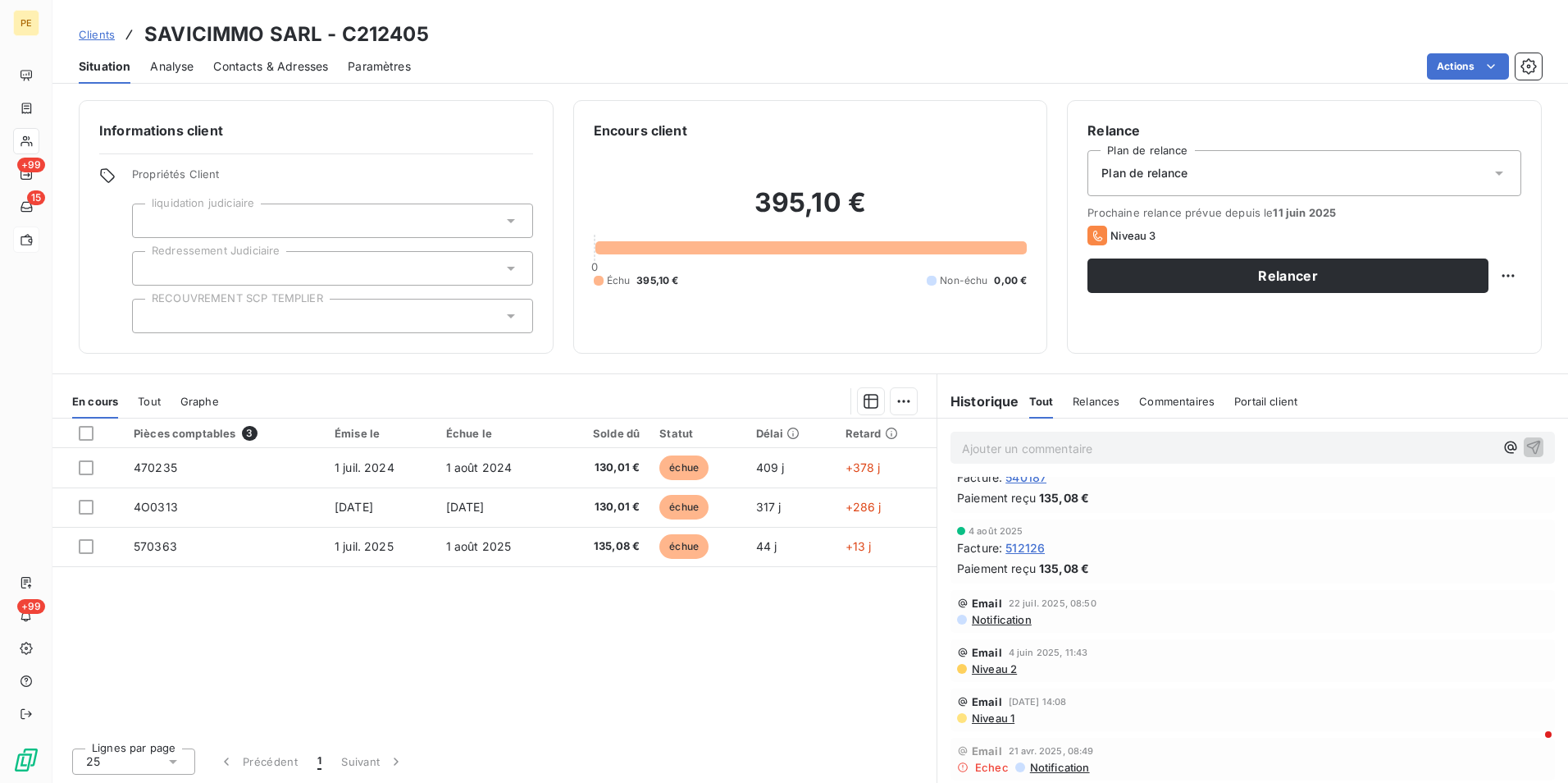
scroll to position [82, 0]
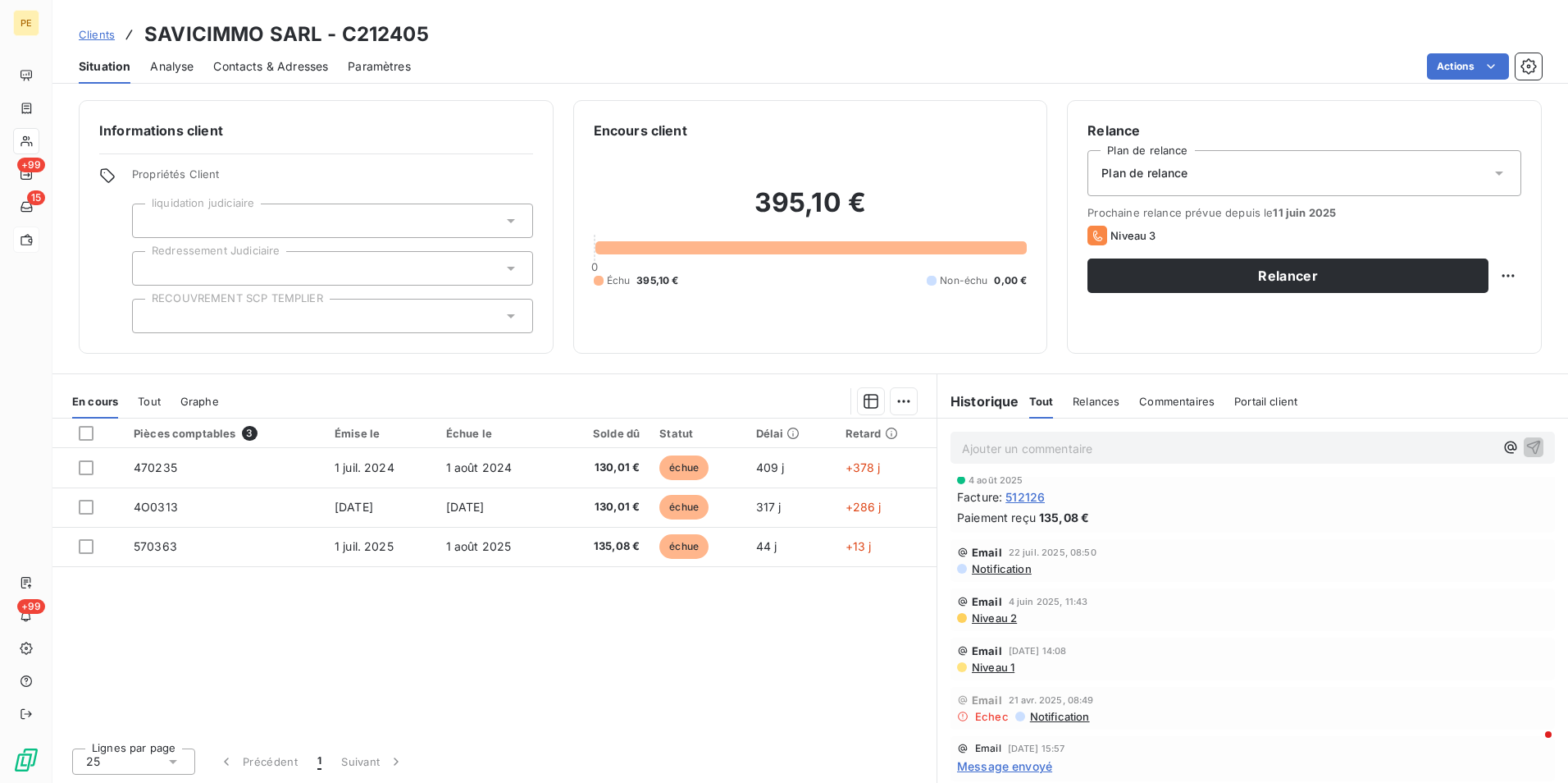
click at [1003, 614] on span "Niveau 2" at bounding box center [994, 618] width 47 height 13
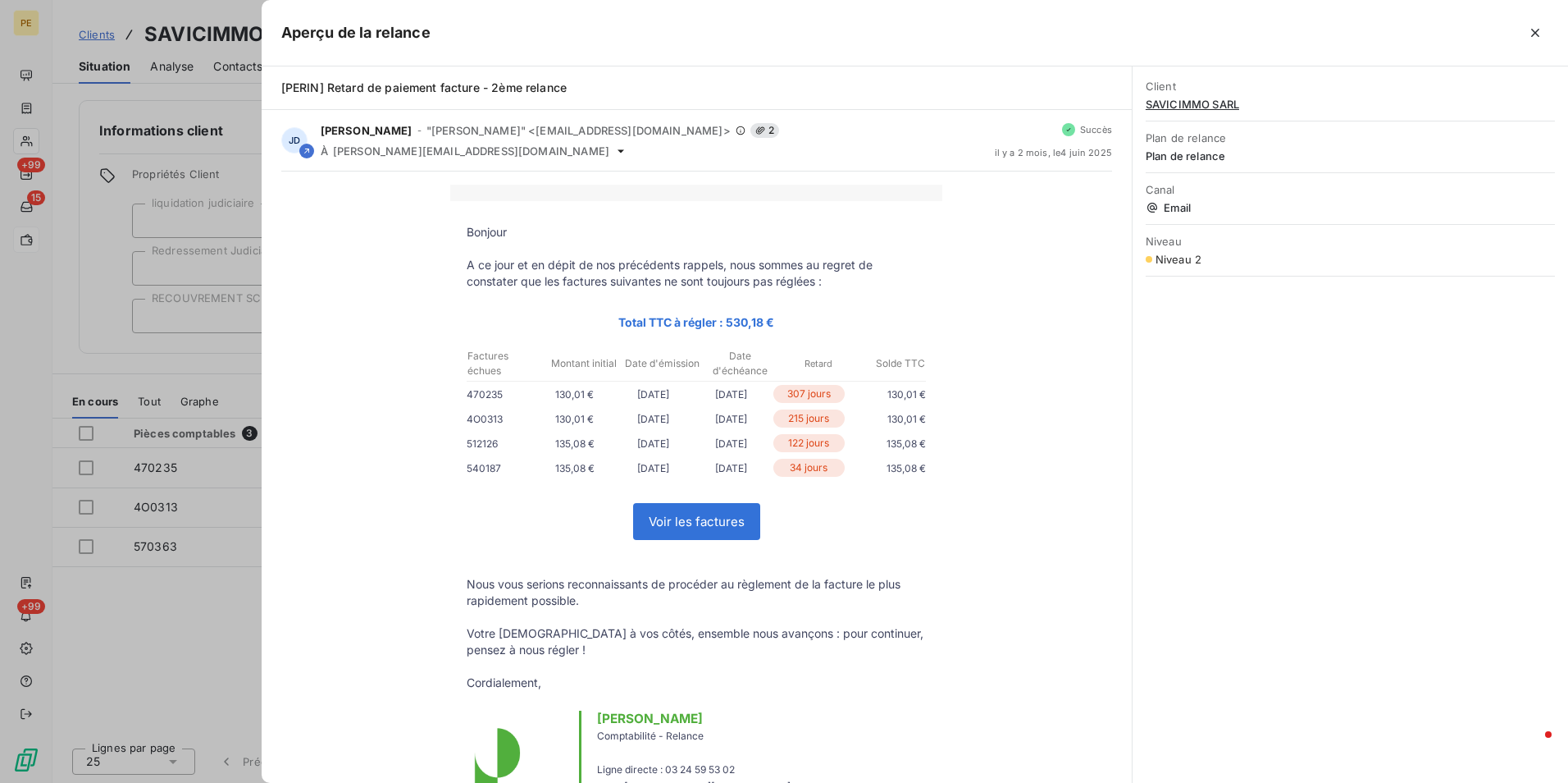
drag, startPoint x: 1537, startPoint y: 28, endPoint x: 1487, endPoint y: 182, distance: 161.9
click at [1537, 29] on icon "button" at bounding box center [1535, 32] width 16 height 16
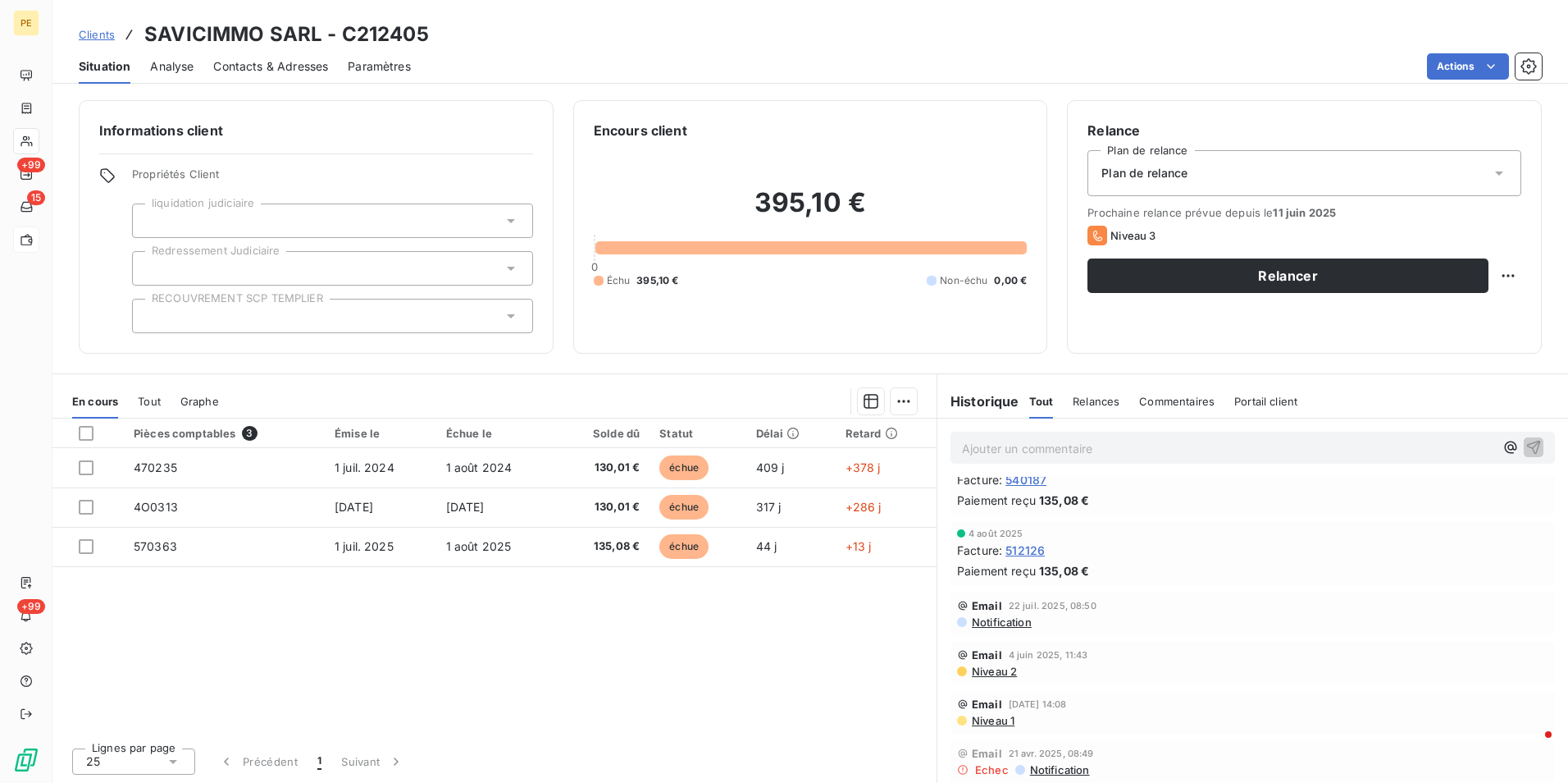
scroll to position [0, 0]
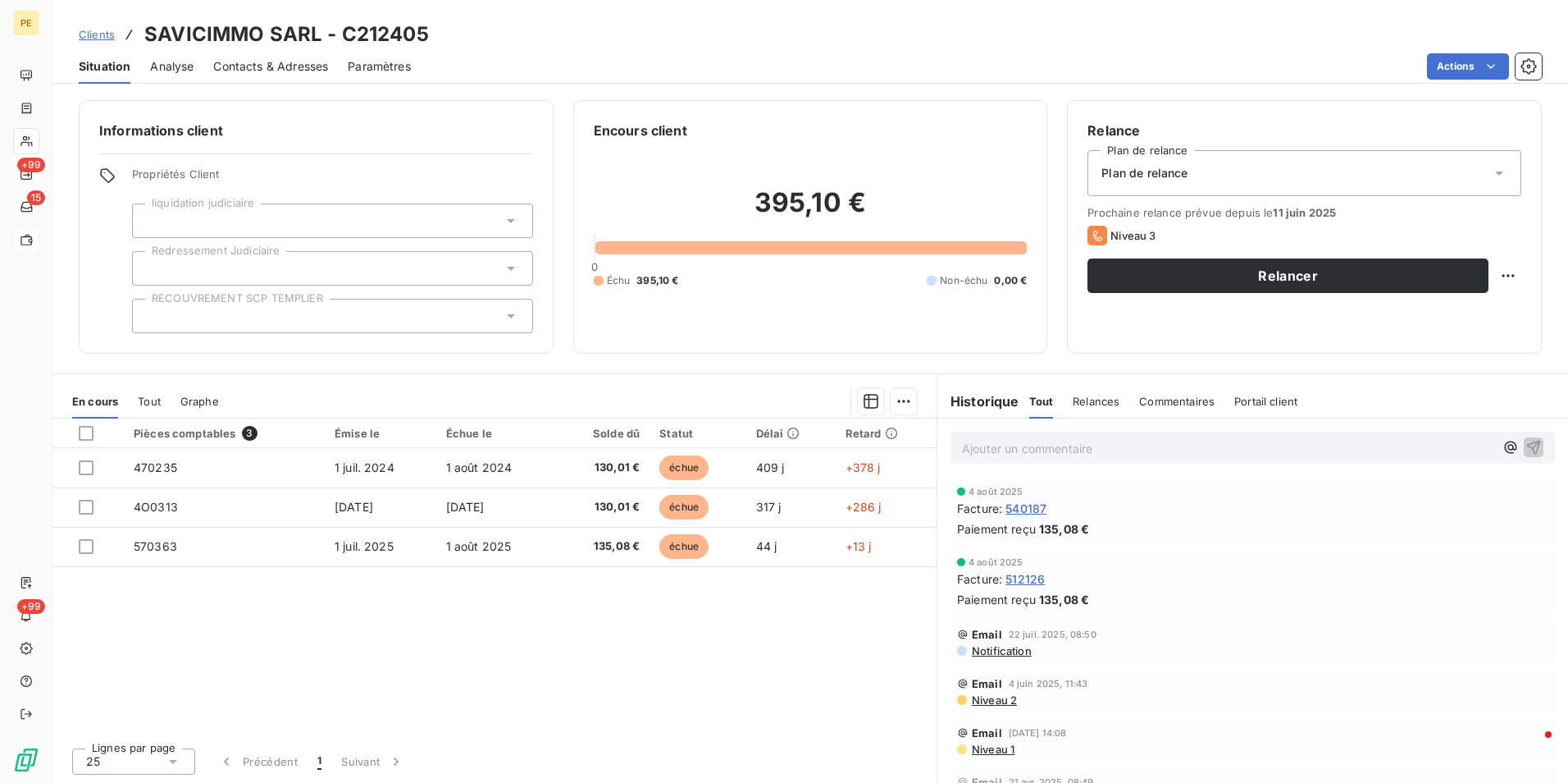
click at [245, 66] on span "Contacts & Adresses" at bounding box center [270, 67] width 115 height 16
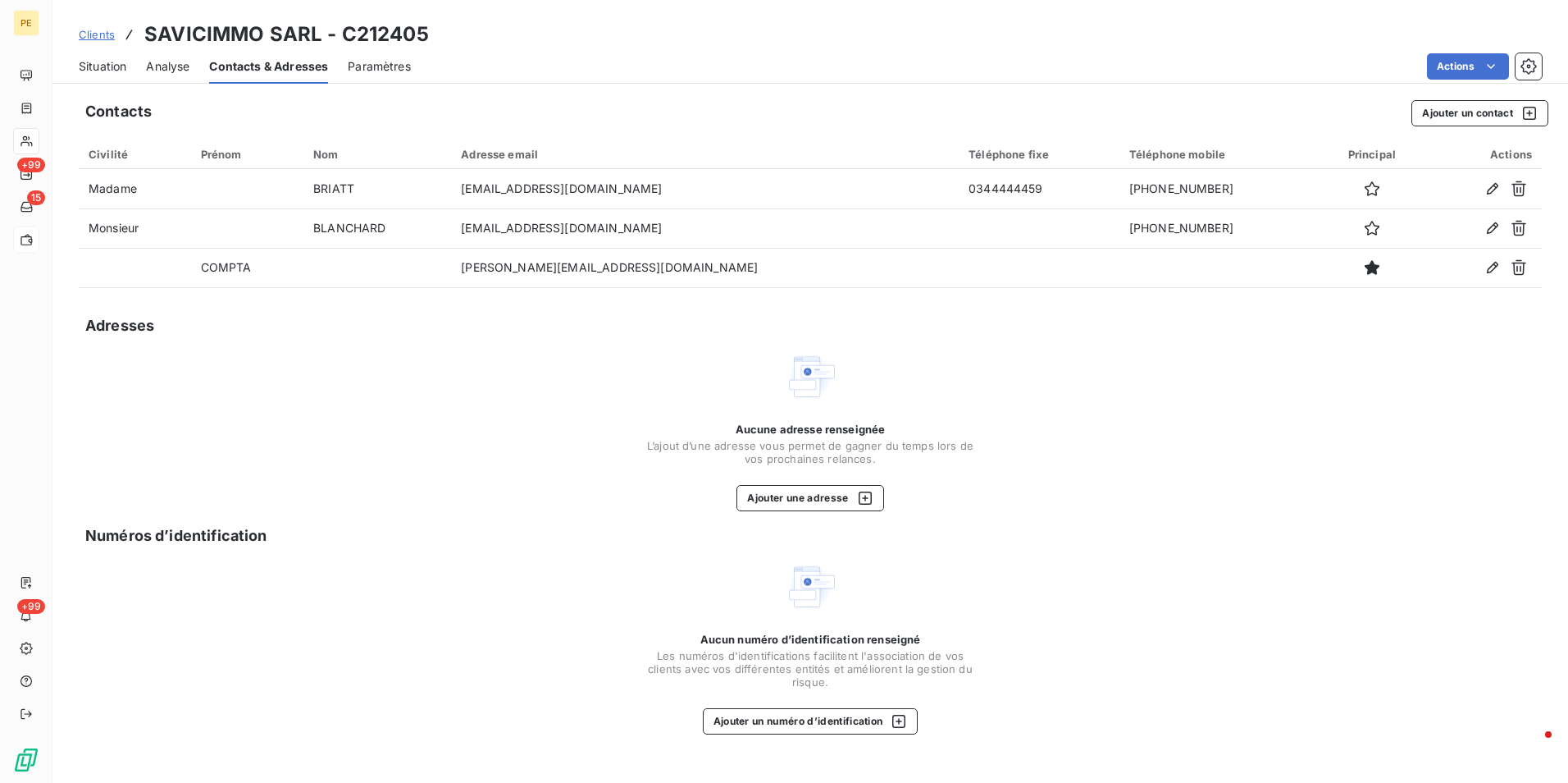
click at [116, 66] on span "Situation" at bounding box center [102, 67] width 48 height 16
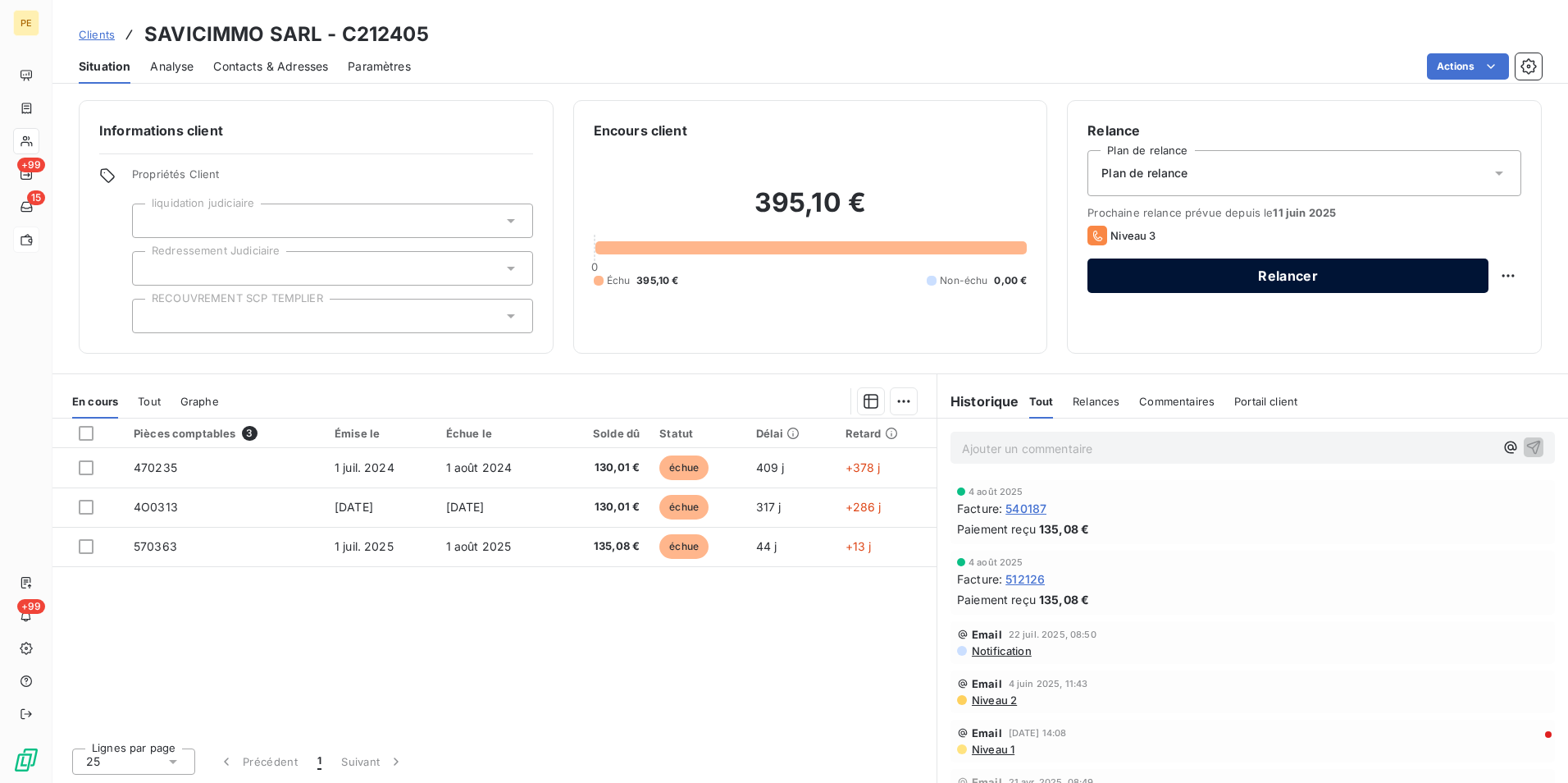
click at [1295, 279] on button "Relancer" at bounding box center [1288, 275] width 401 height 34
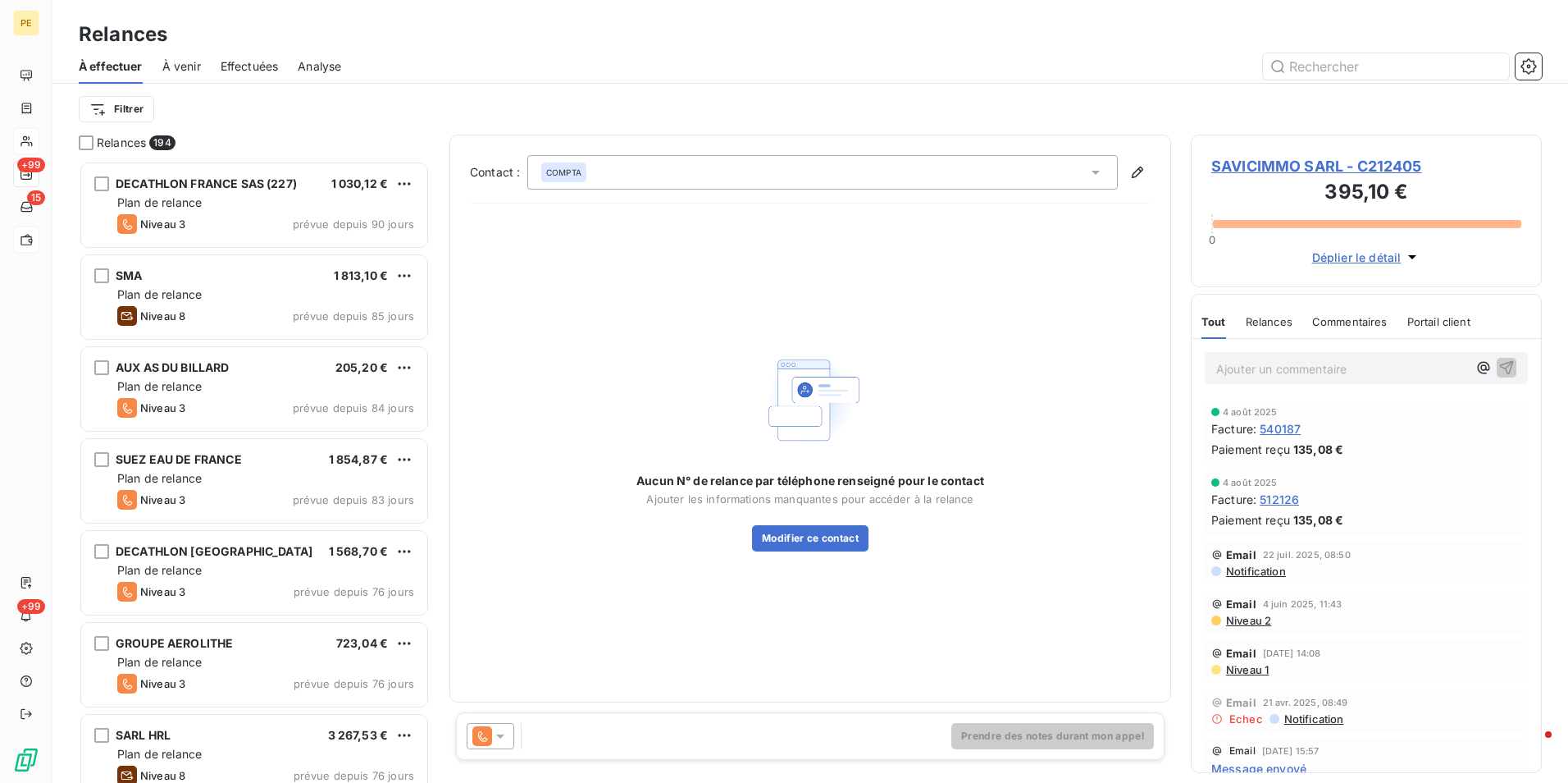
scroll to position [609, 339]
click at [489, 743] on icon at bounding box center [483, 736] width 20 height 20
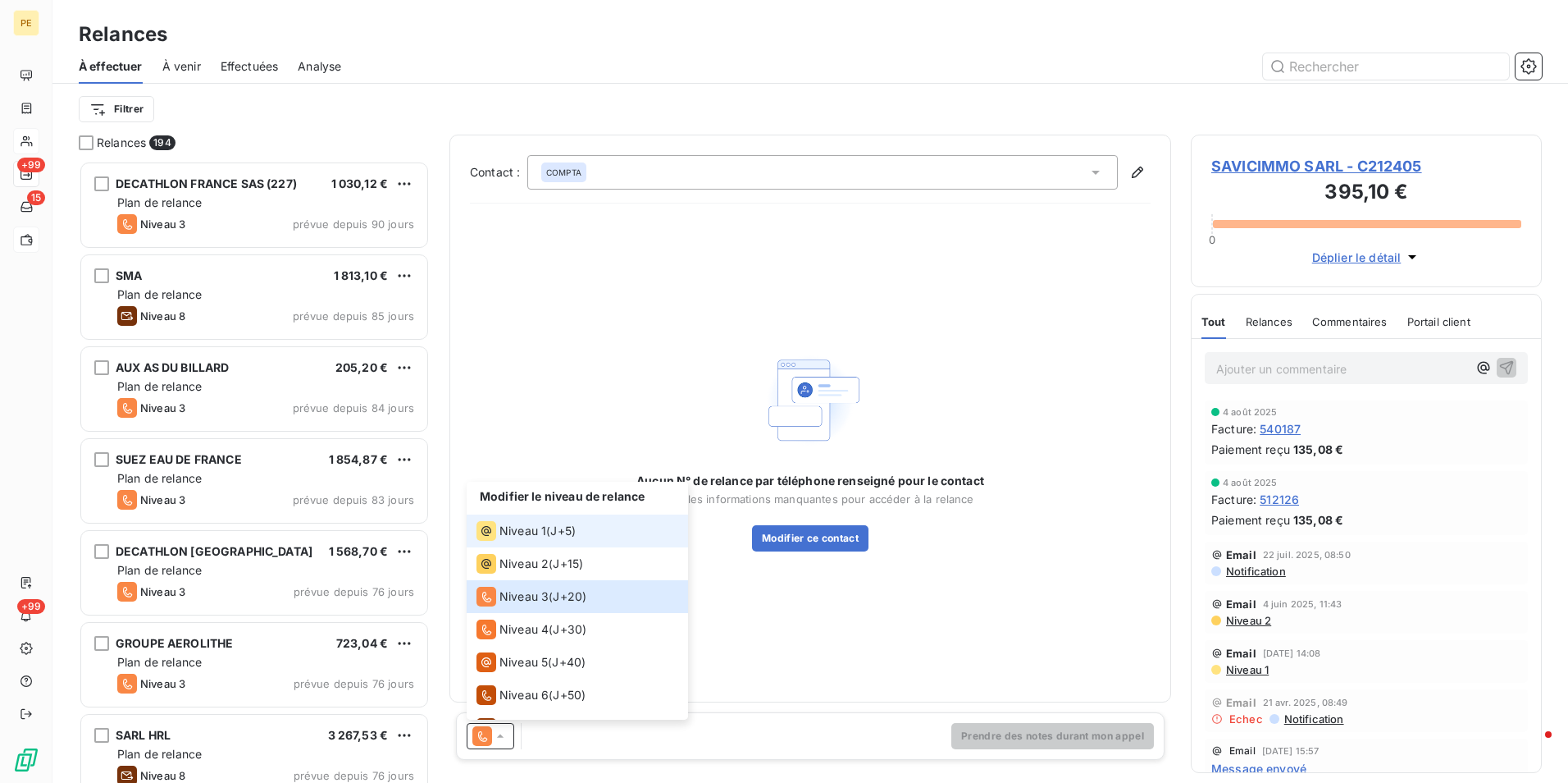
click at [533, 533] on span "Niveau 1" at bounding box center [523, 530] width 47 height 16
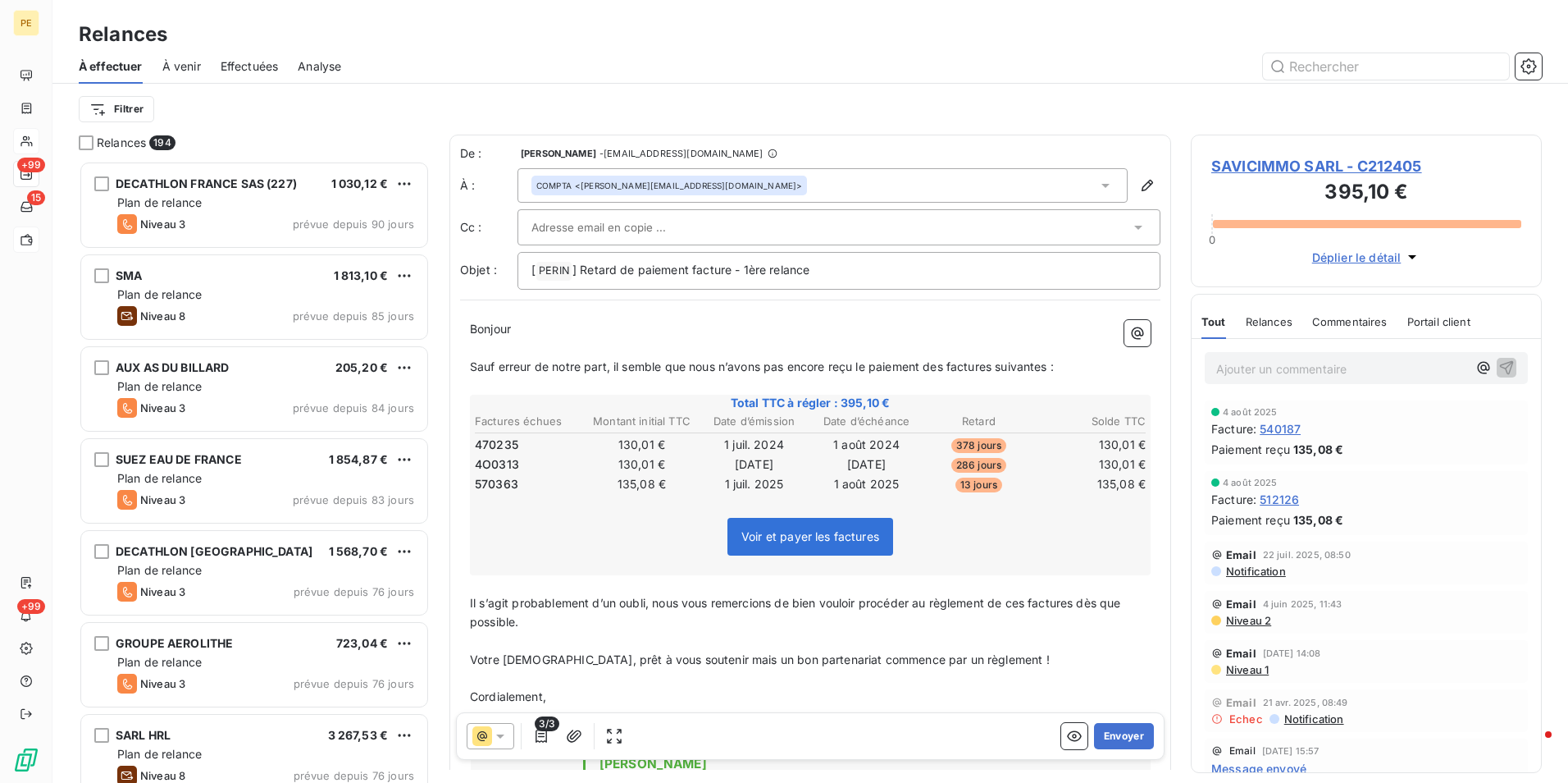
click at [633, 234] on input "text" at bounding box center [619, 227] width 176 height 24
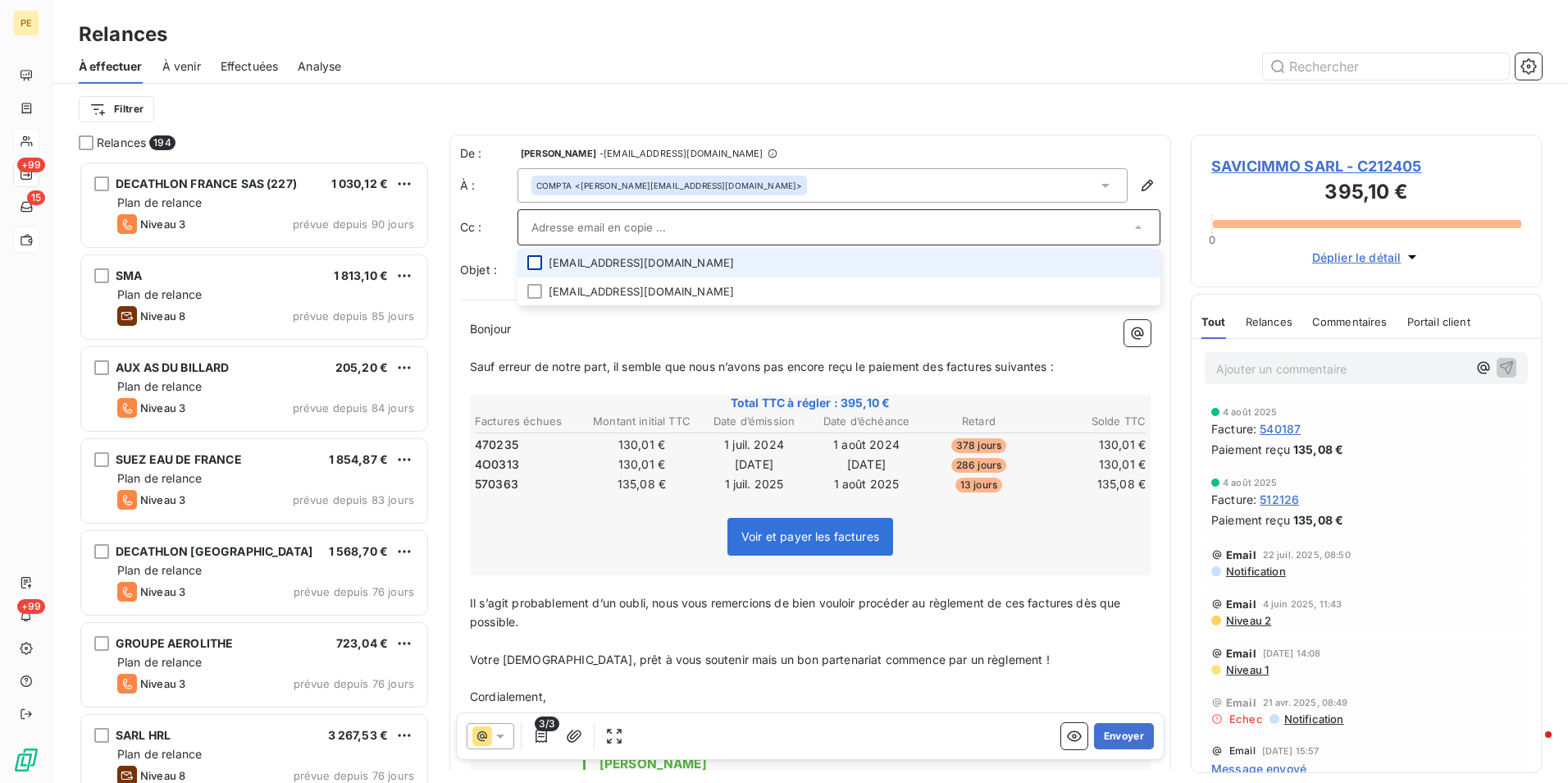
click at [535, 258] on div at bounding box center [535, 262] width 14 height 14
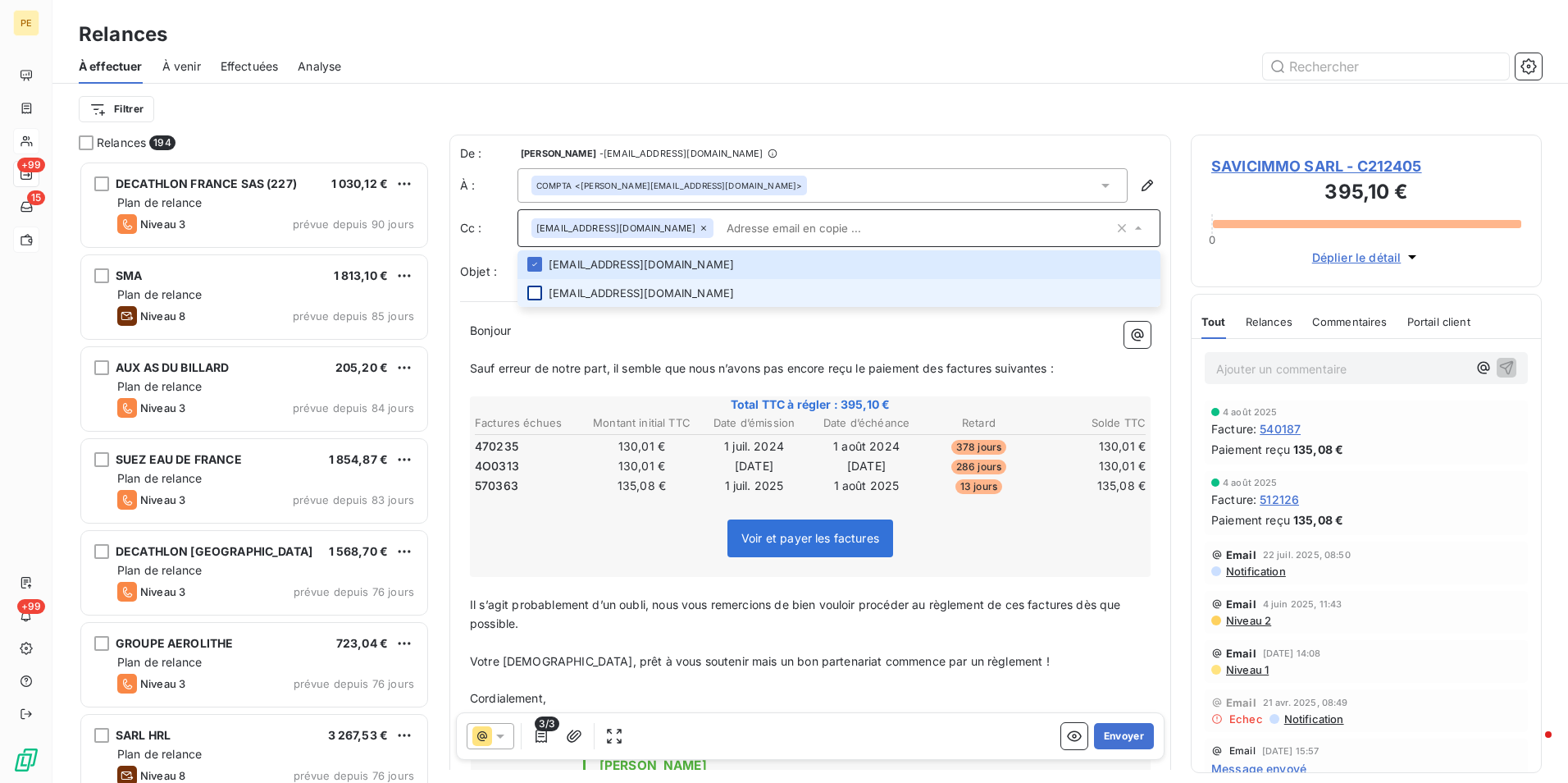
click at [538, 297] on div at bounding box center [535, 293] width 14 height 14
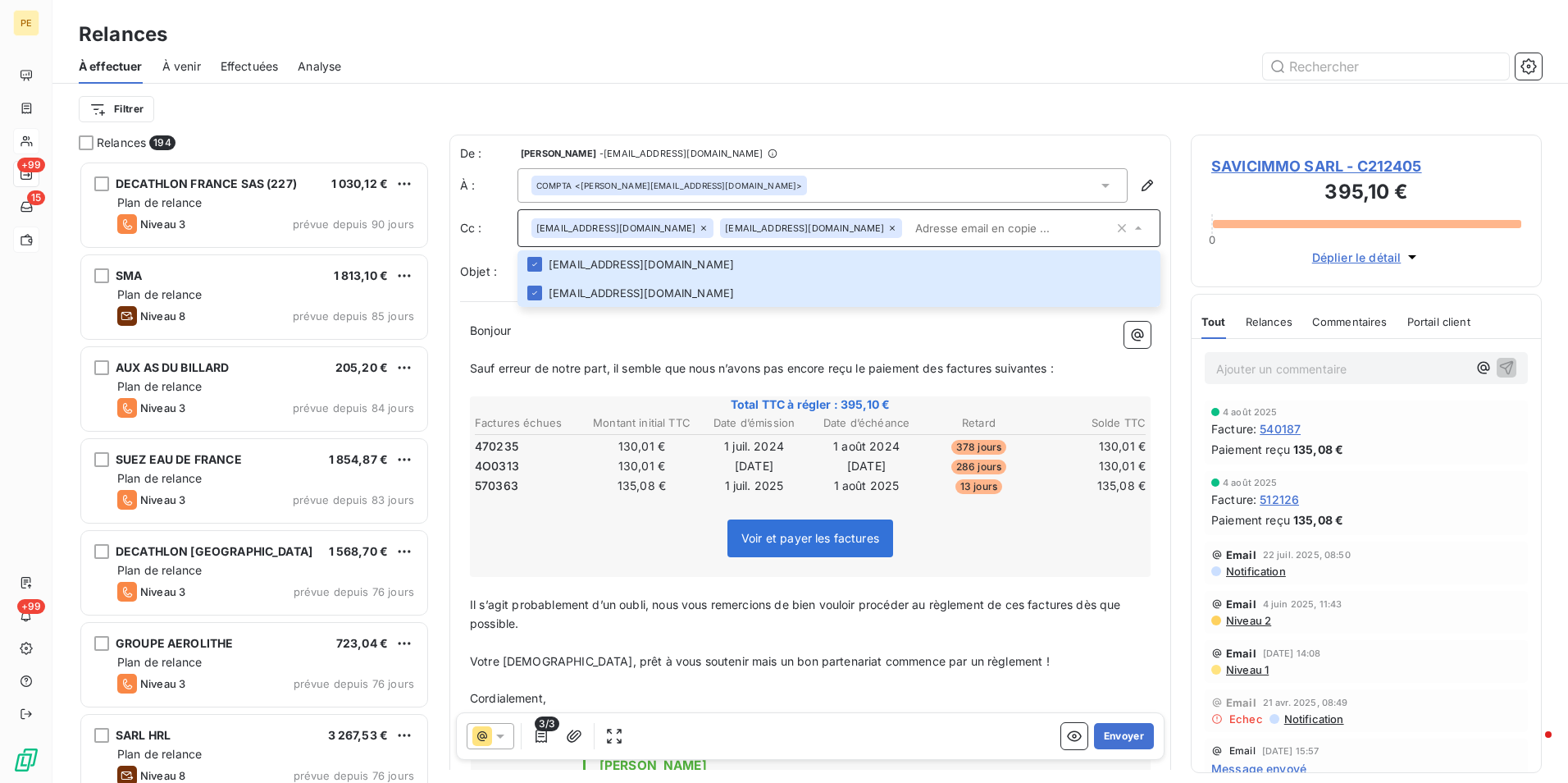
click at [725, 361] on span "Sauf erreur de notre part, il semble que nous n’avons pas encore reçu le paieme…" at bounding box center [762, 369] width 584 height 14
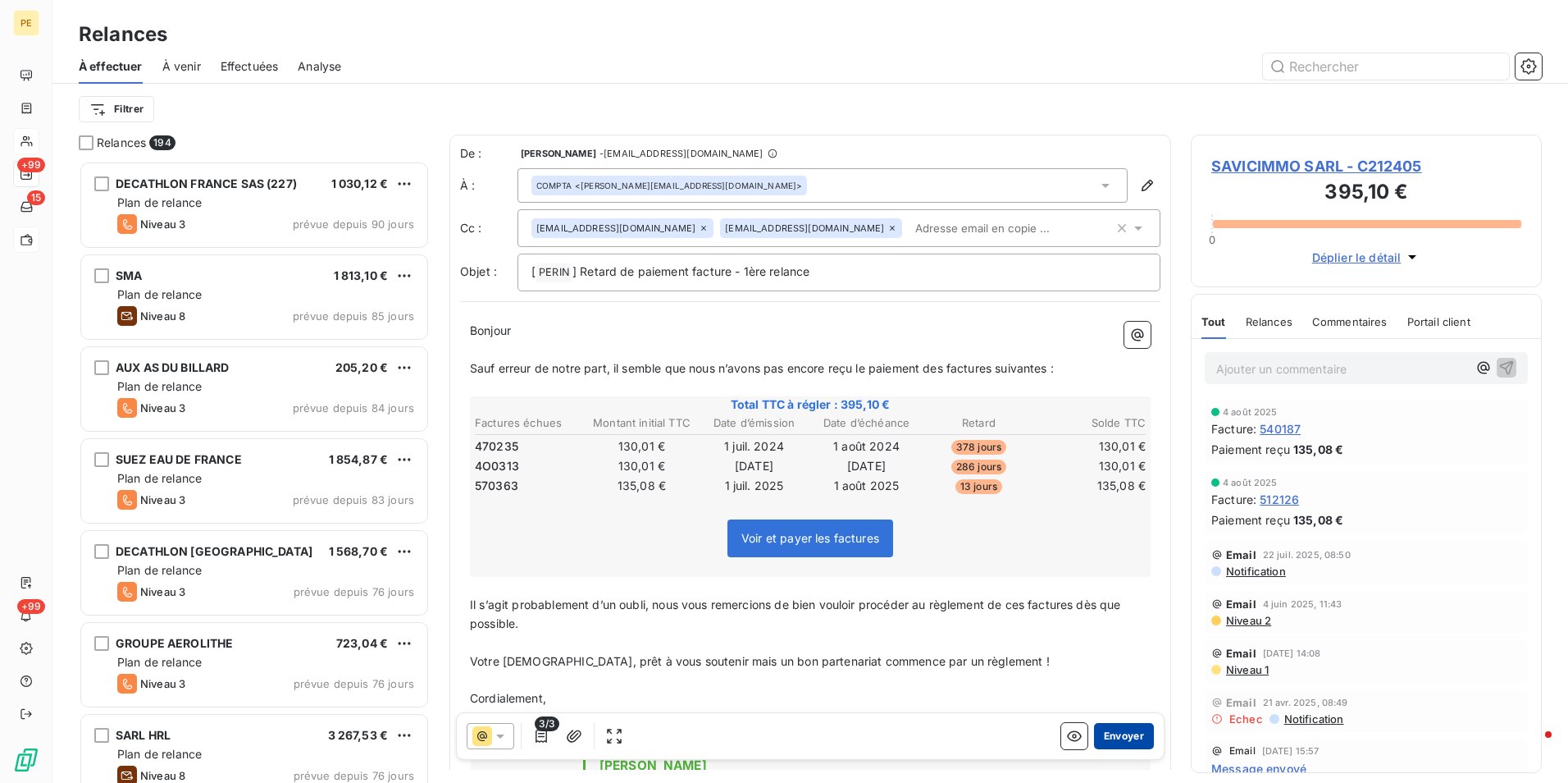
click at [1130, 734] on button "Envoyer" at bounding box center [1123, 735] width 60 height 26
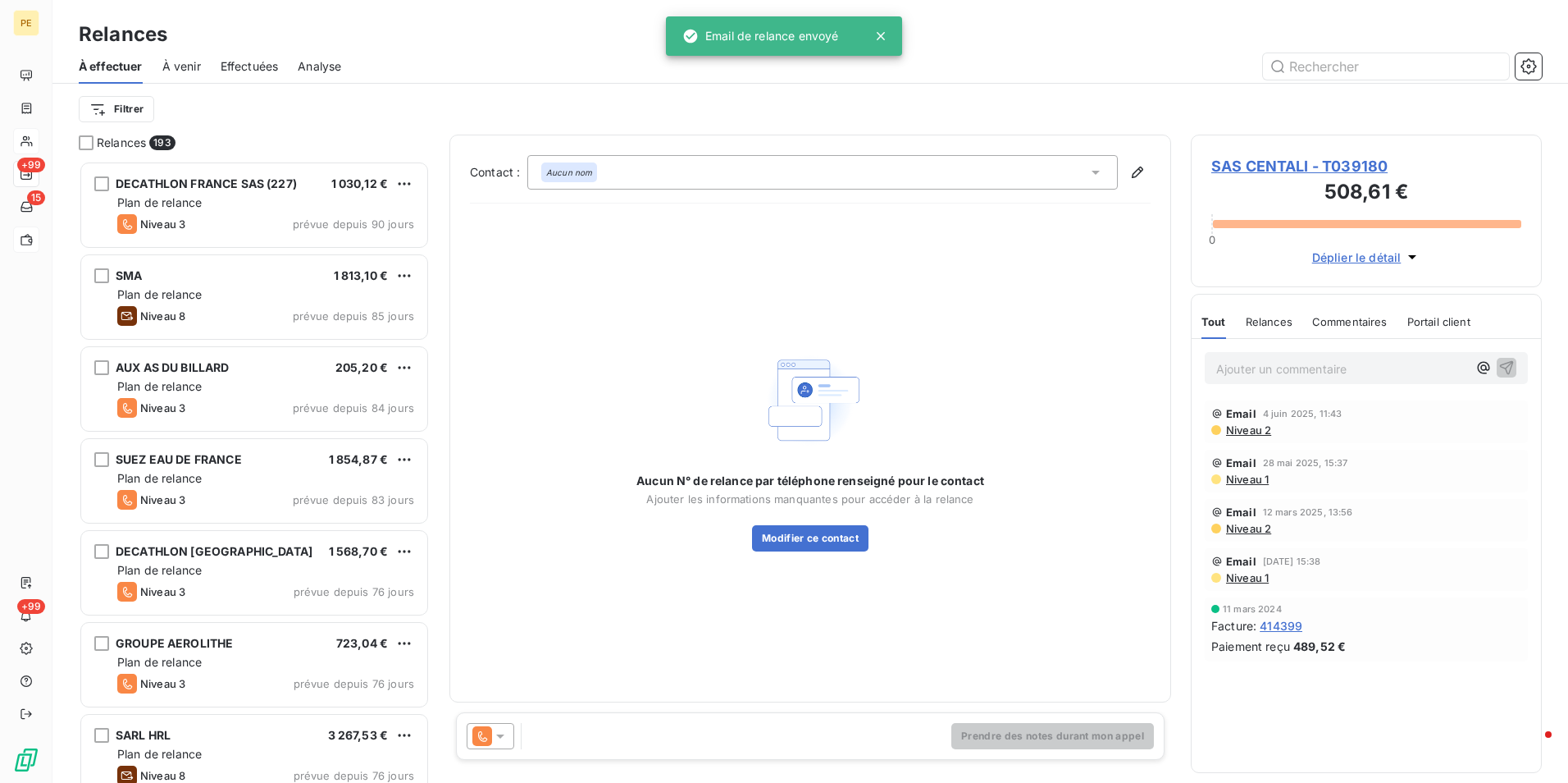
click at [1273, 166] on span "SAS CENTALI - T039180" at bounding box center [1366, 165] width 310 height 22
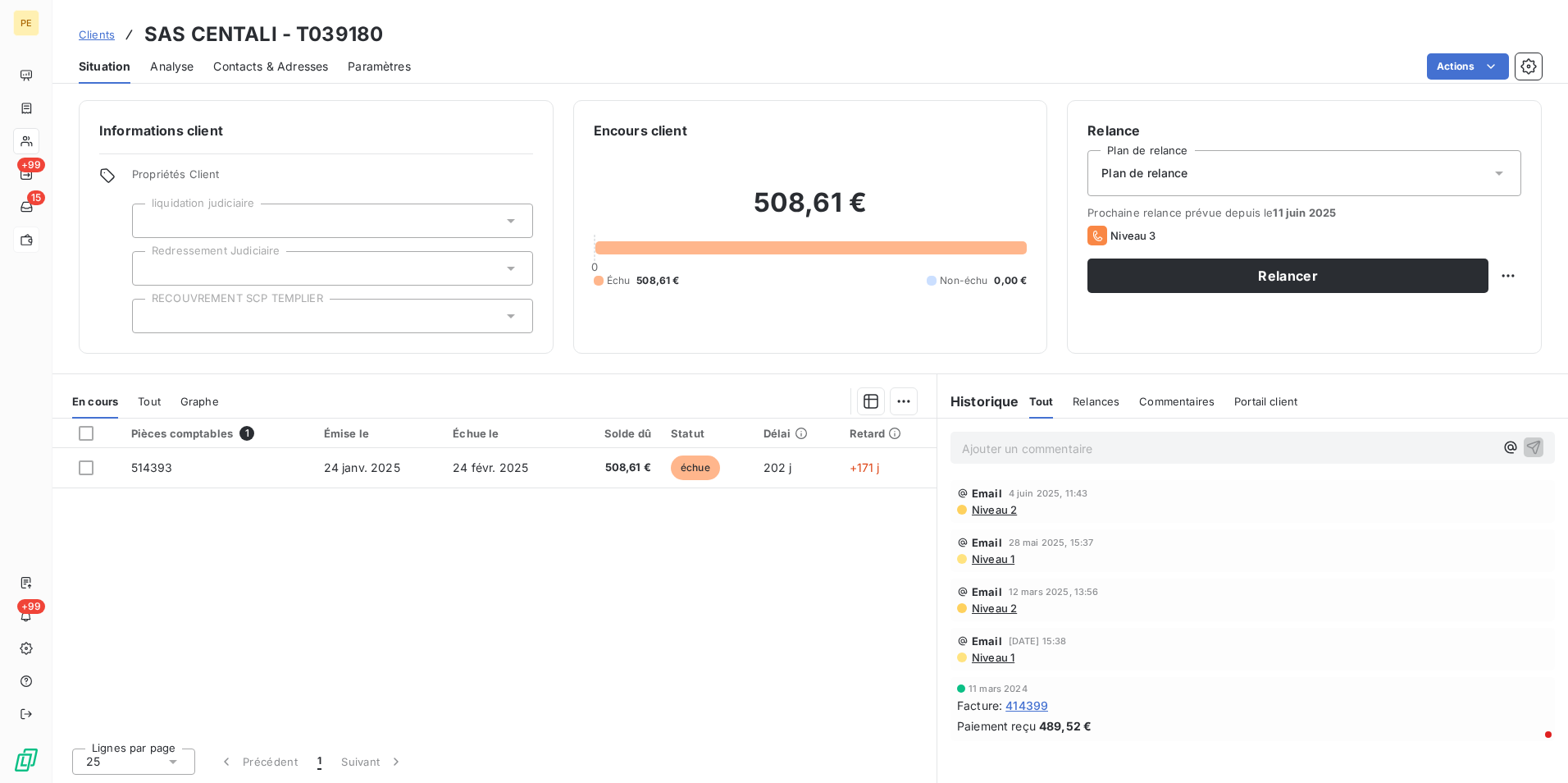
click at [994, 506] on span "Niveau 2" at bounding box center [994, 509] width 47 height 13
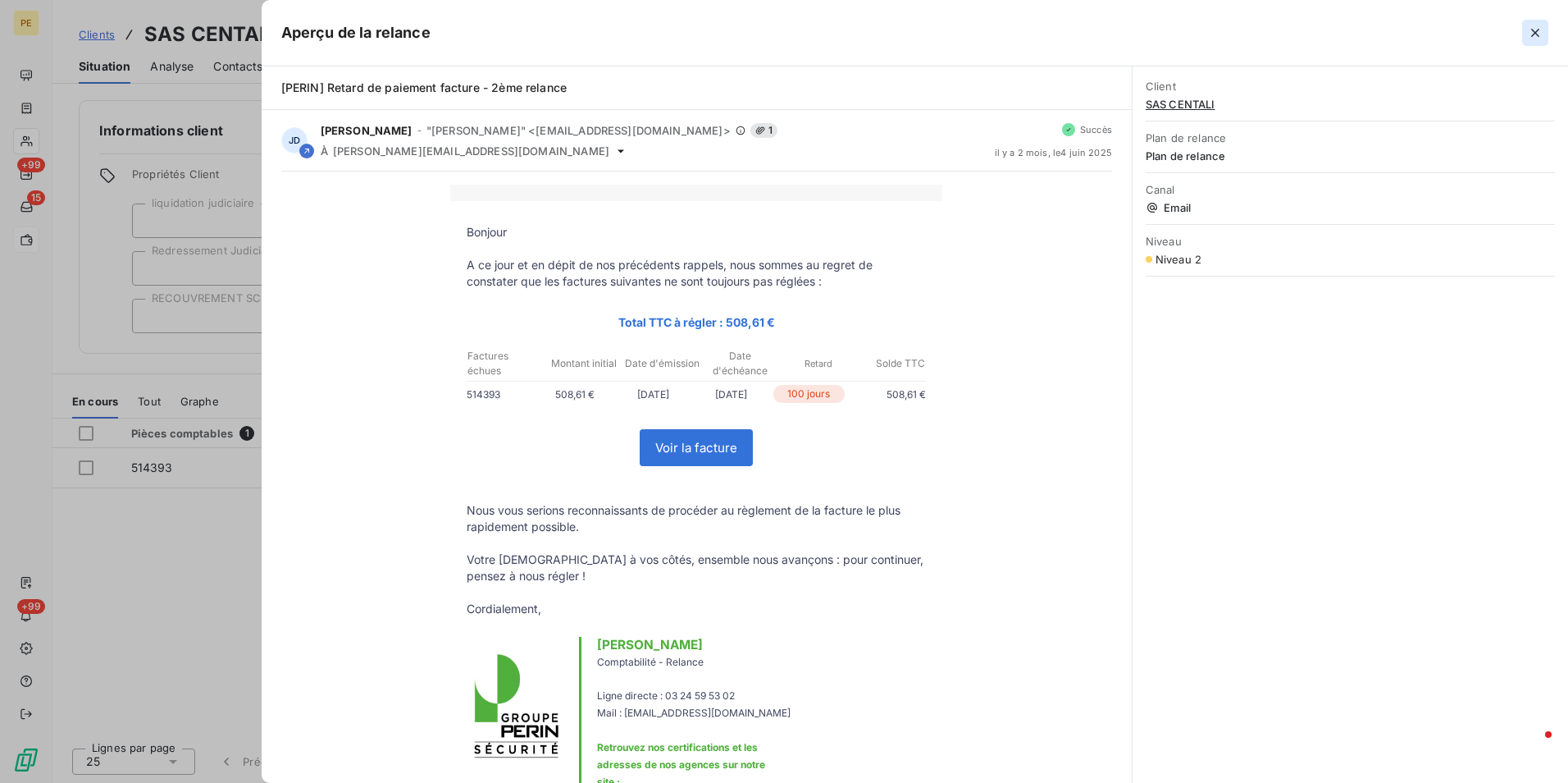
drag, startPoint x: 1533, startPoint y: 16, endPoint x: 1533, endPoint y: 35, distance: 19.0
click at [1533, 30] on div "Aperçu de la relance" at bounding box center [915, 33] width 1307 height 67
click at [1533, 36] on icon "button" at bounding box center [1535, 32] width 8 height 8
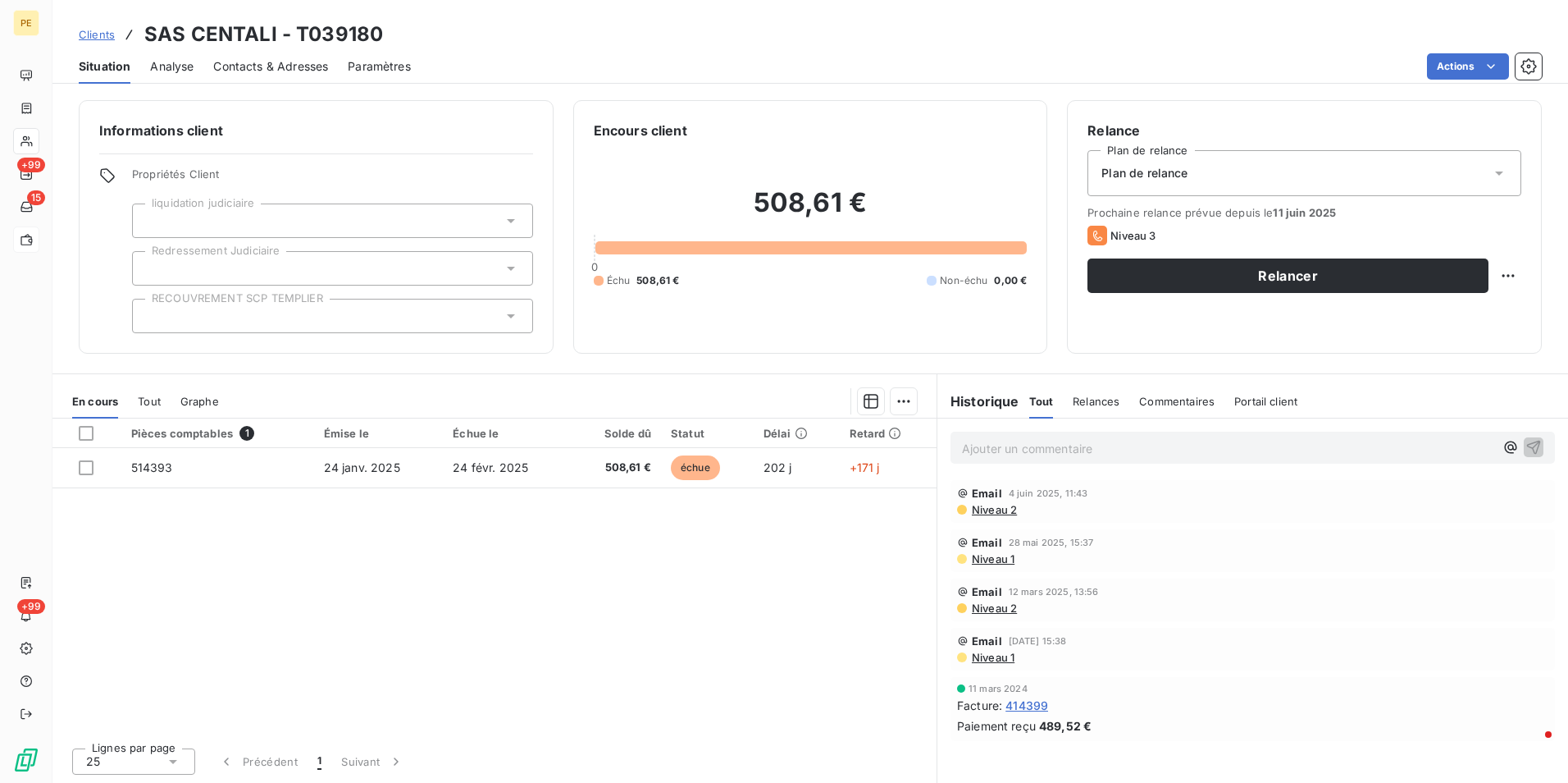
click at [252, 69] on span "Contacts & Adresses" at bounding box center [270, 67] width 115 height 16
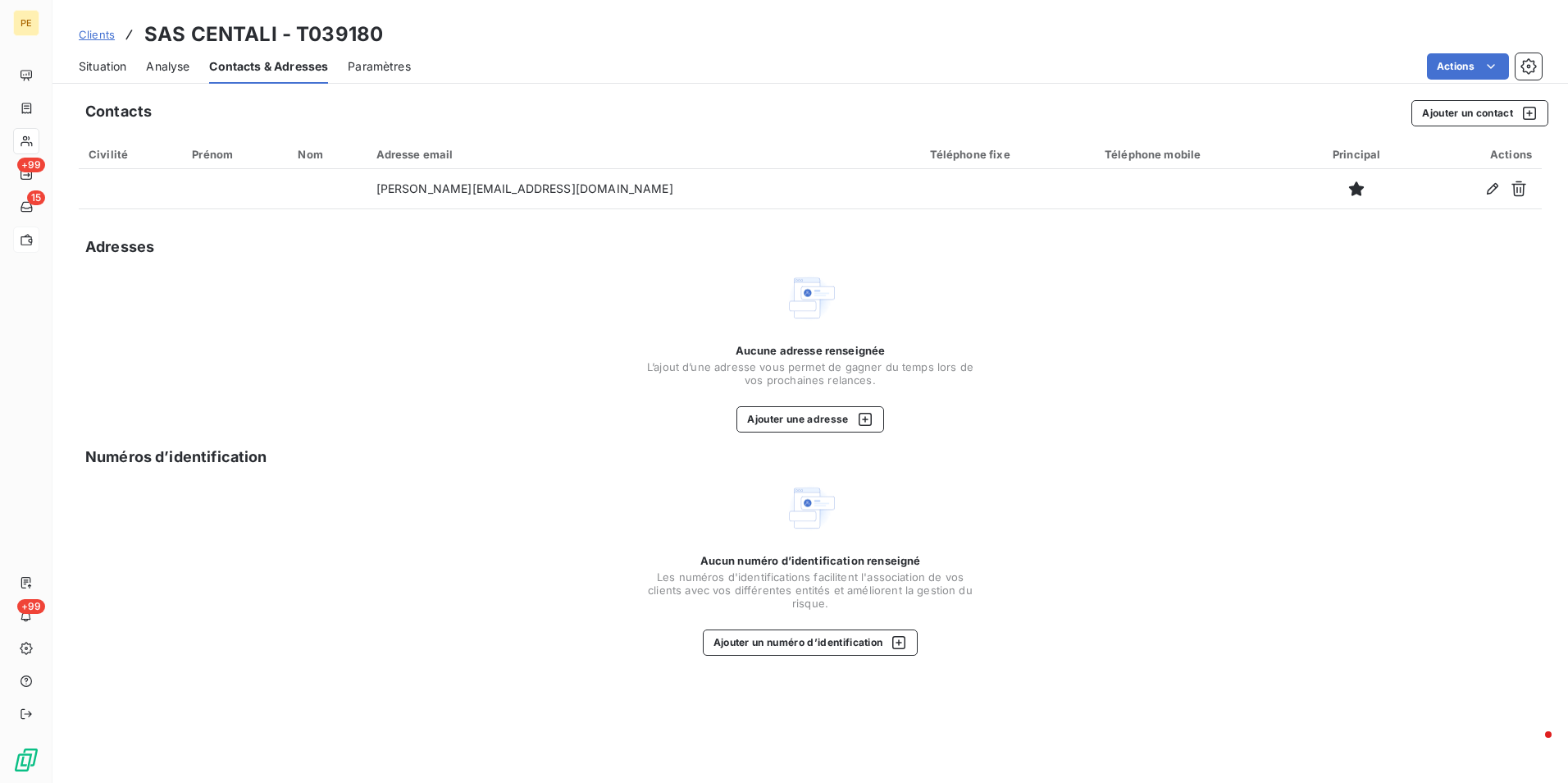
click at [104, 65] on span "Situation" at bounding box center [102, 67] width 48 height 16
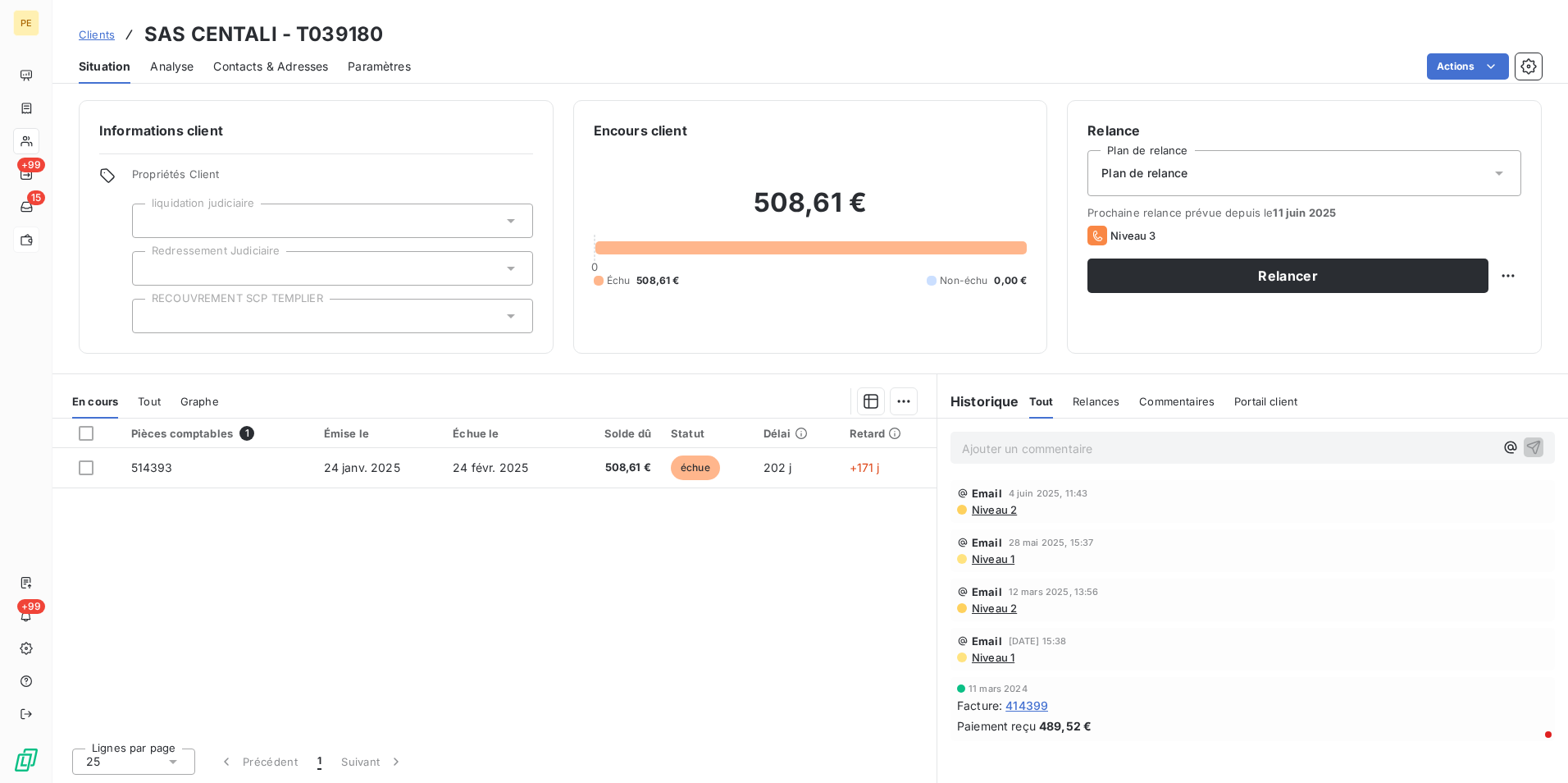
click at [997, 610] on span "Niveau 2" at bounding box center [994, 608] width 47 height 13
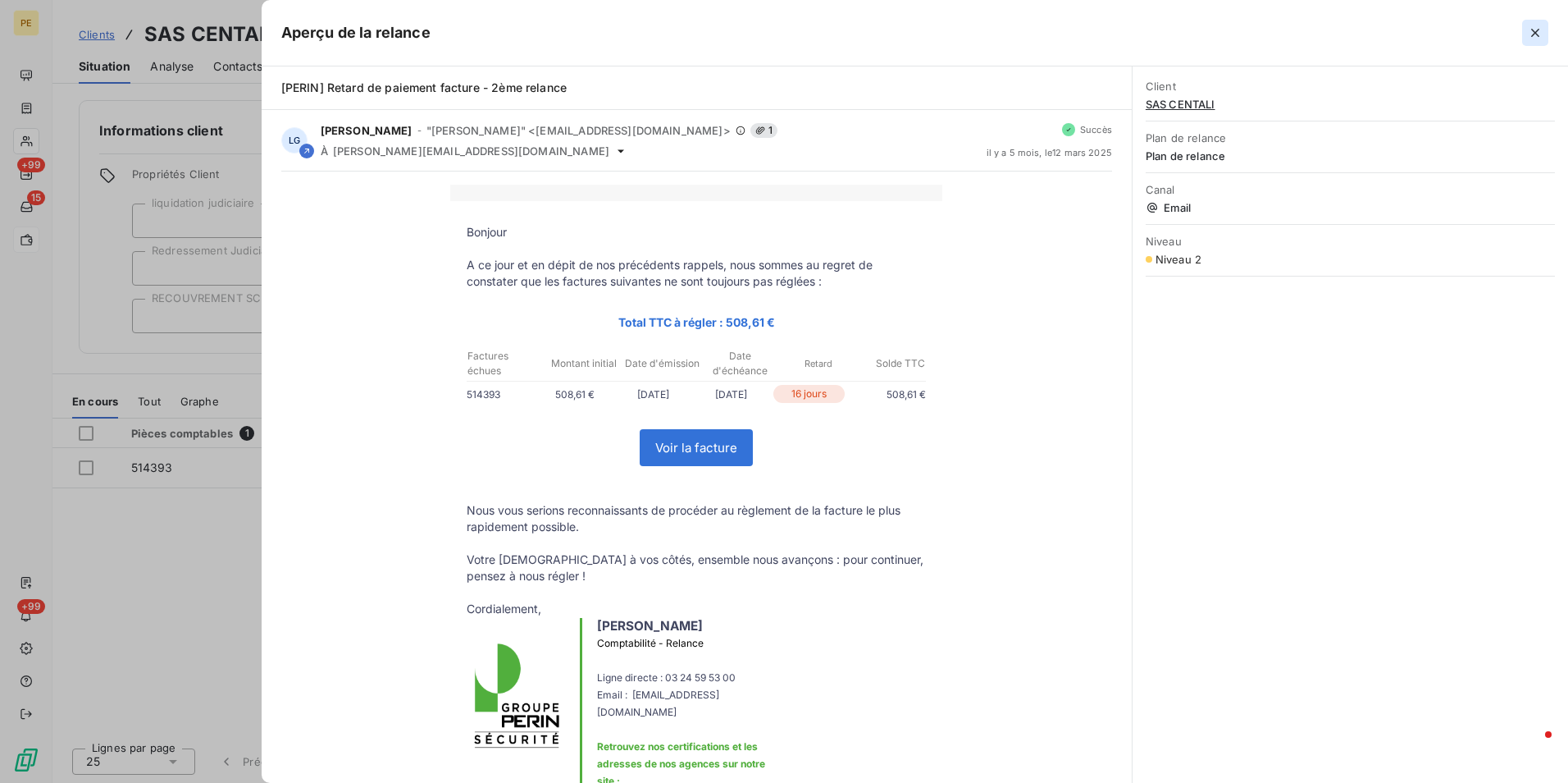
click at [1526, 36] on button "button" at bounding box center [1535, 32] width 26 height 26
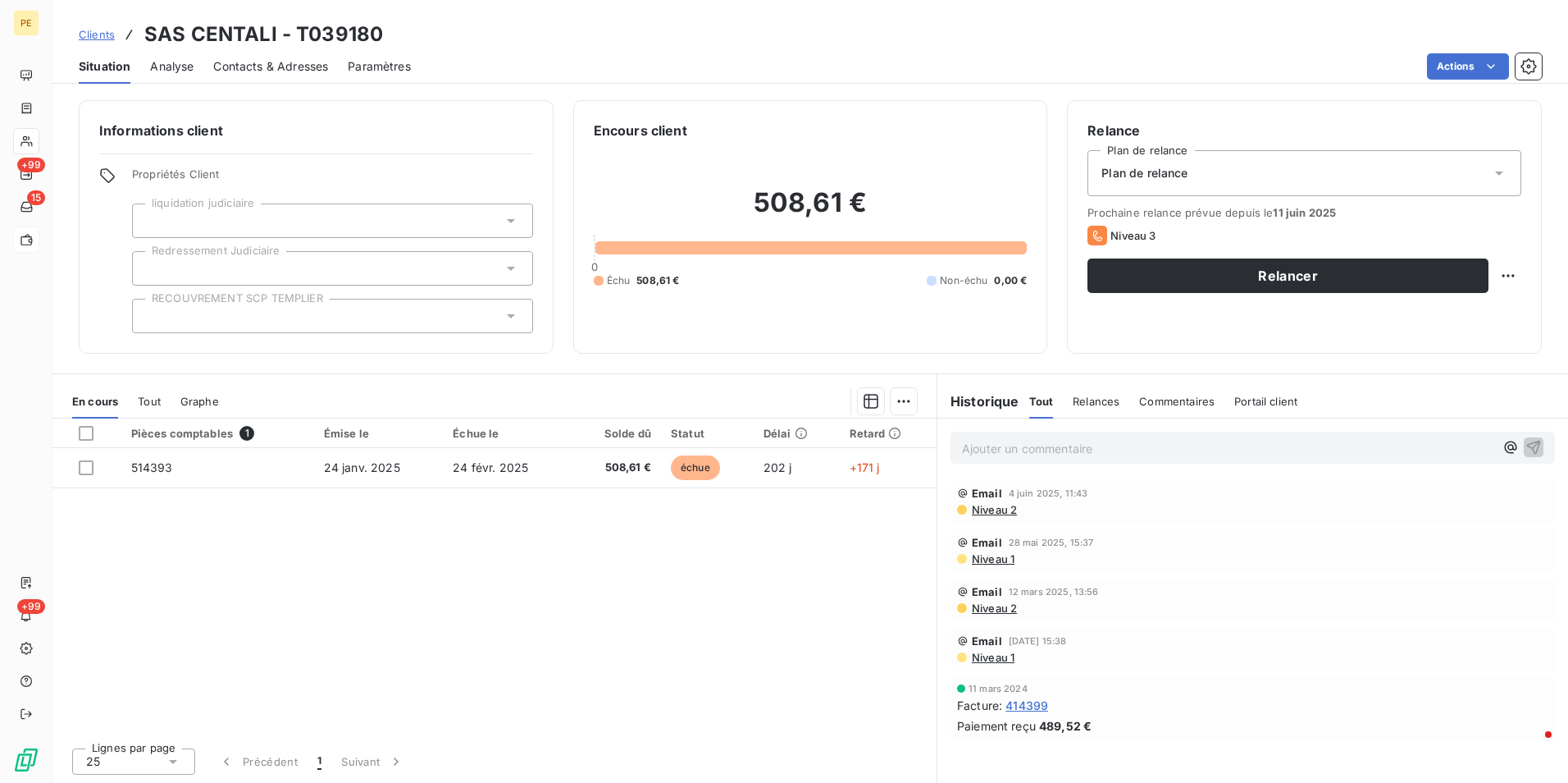
click at [297, 65] on span "Contacts & Adresses" at bounding box center [270, 67] width 115 height 16
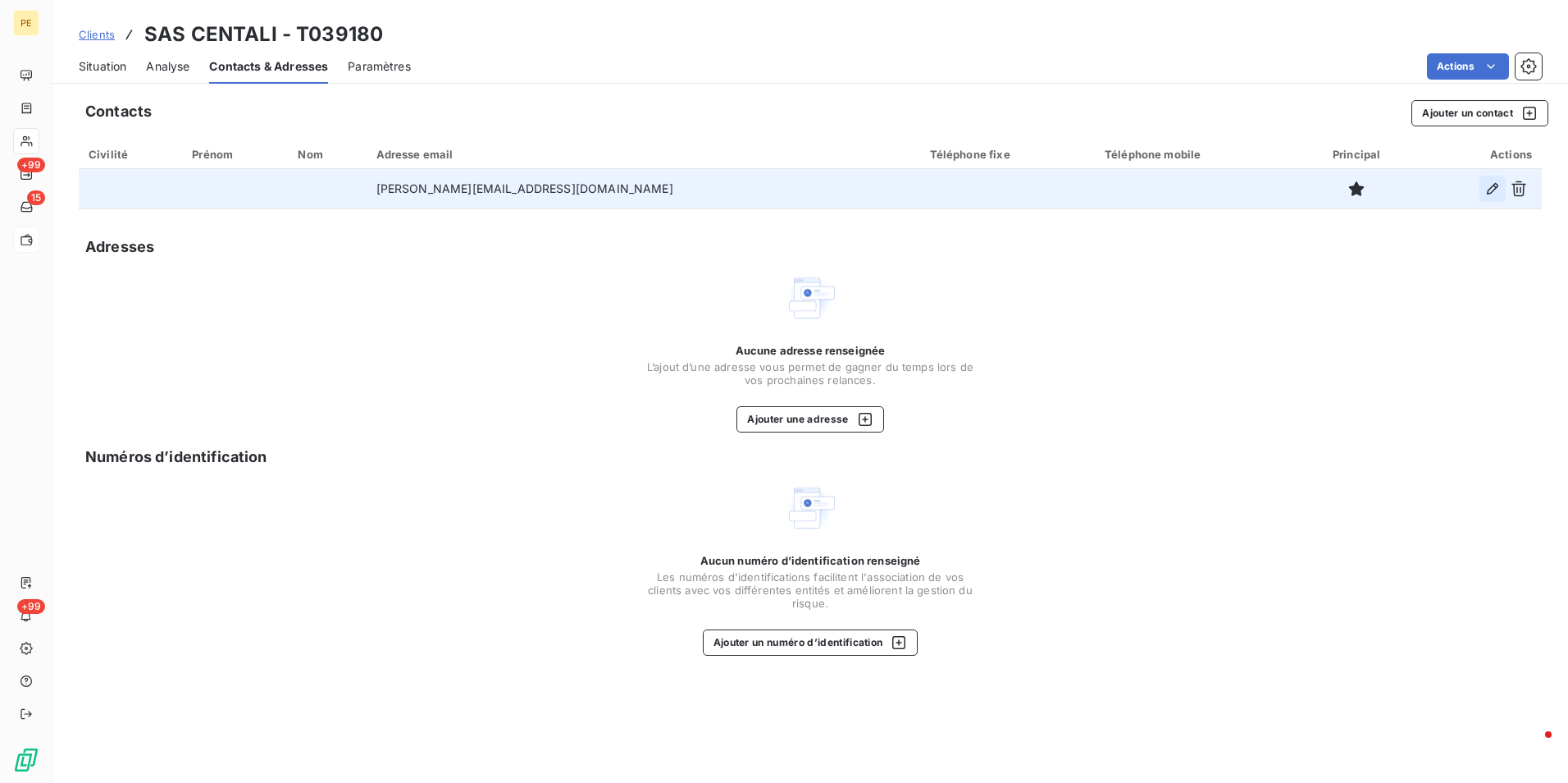
click at [1494, 192] on icon "button" at bounding box center [1493, 189] width 16 height 16
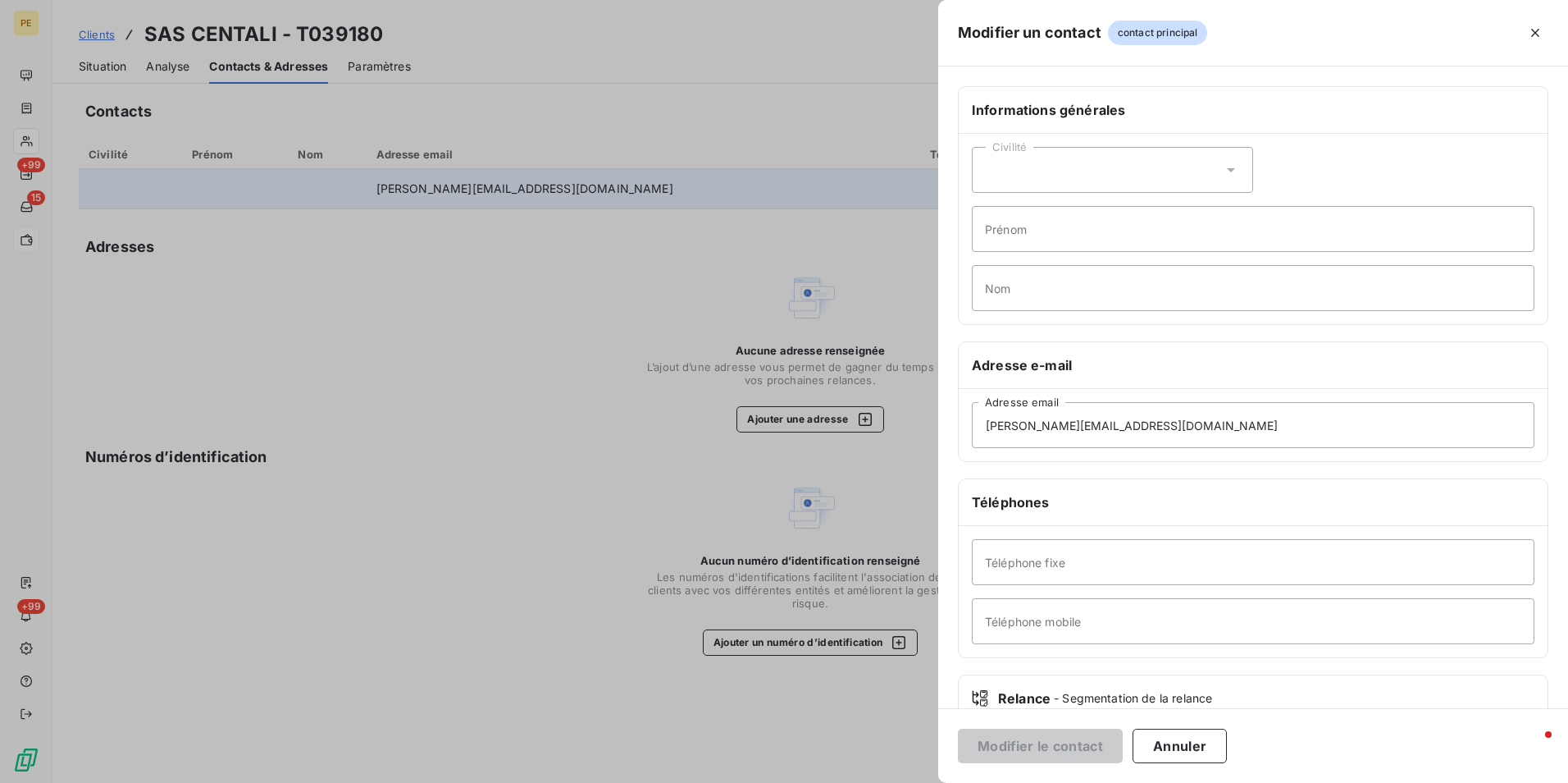
click at [1072, 172] on div "Civilité" at bounding box center [1112, 169] width 281 height 46
click at [1019, 252] on li "Monsieur" at bounding box center [1112, 240] width 281 height 30
click at [1029, 235] on input "Prénom" at bounding box center [1253, 228] width 563 height 46
type input "Vincent"
type input "HOEL"
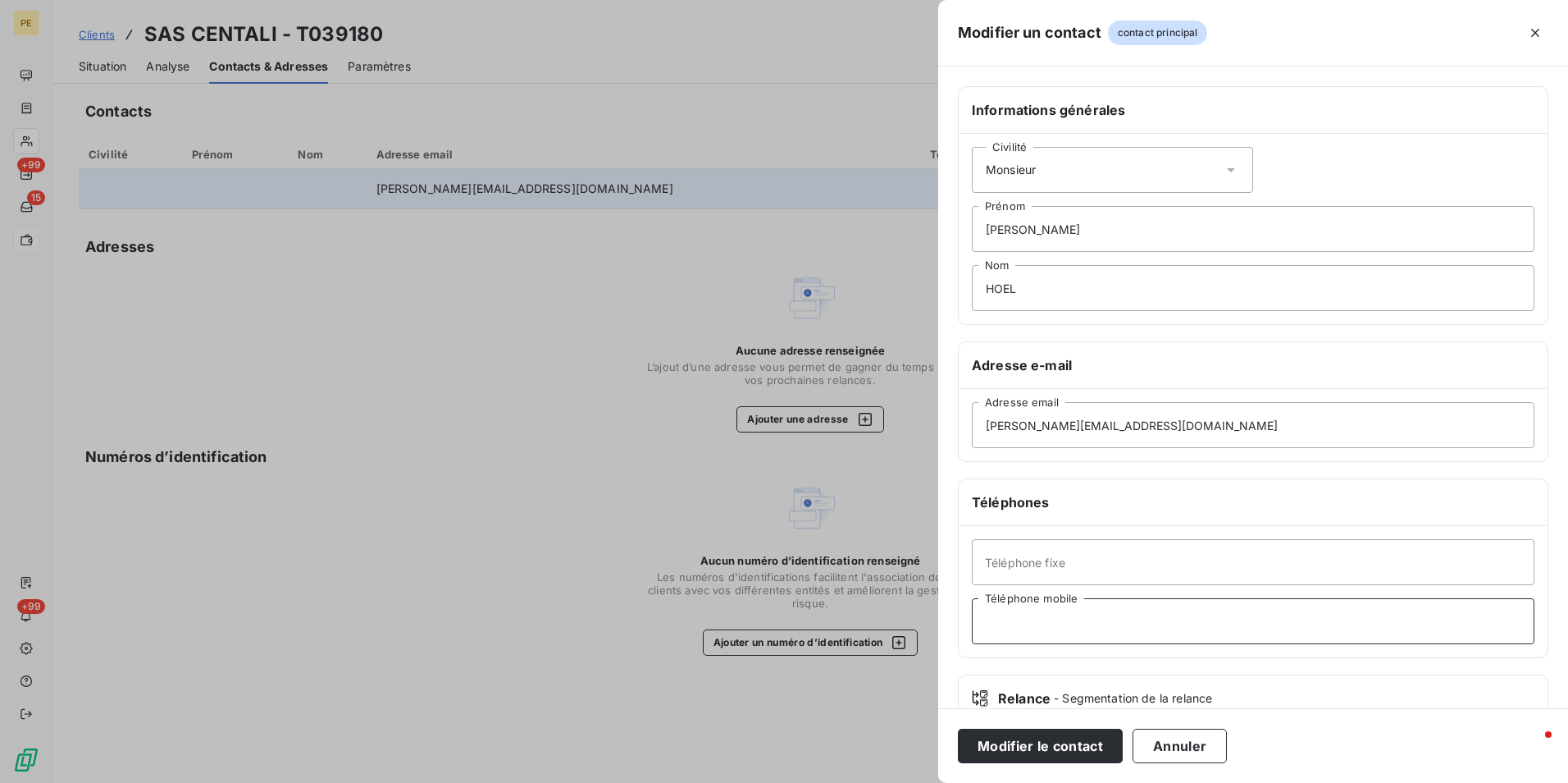
click at [1056, 623] on input "Téléphone mobile" at bounding box center [1253, 620] width 563 height 46
paste input "06.25.49.28.42"
click at [1004, 627] on input "06.25.49.28.42" at bounding box center [1253, 620] width 563 height 46
click at [1015, 626] on input "0625.49.28.42" at bounding box center [1253, 620] width 563 height 46
click at [1036, 626] on input "062549.28.42" at bounding box center [1253, 620] width 563 height 46
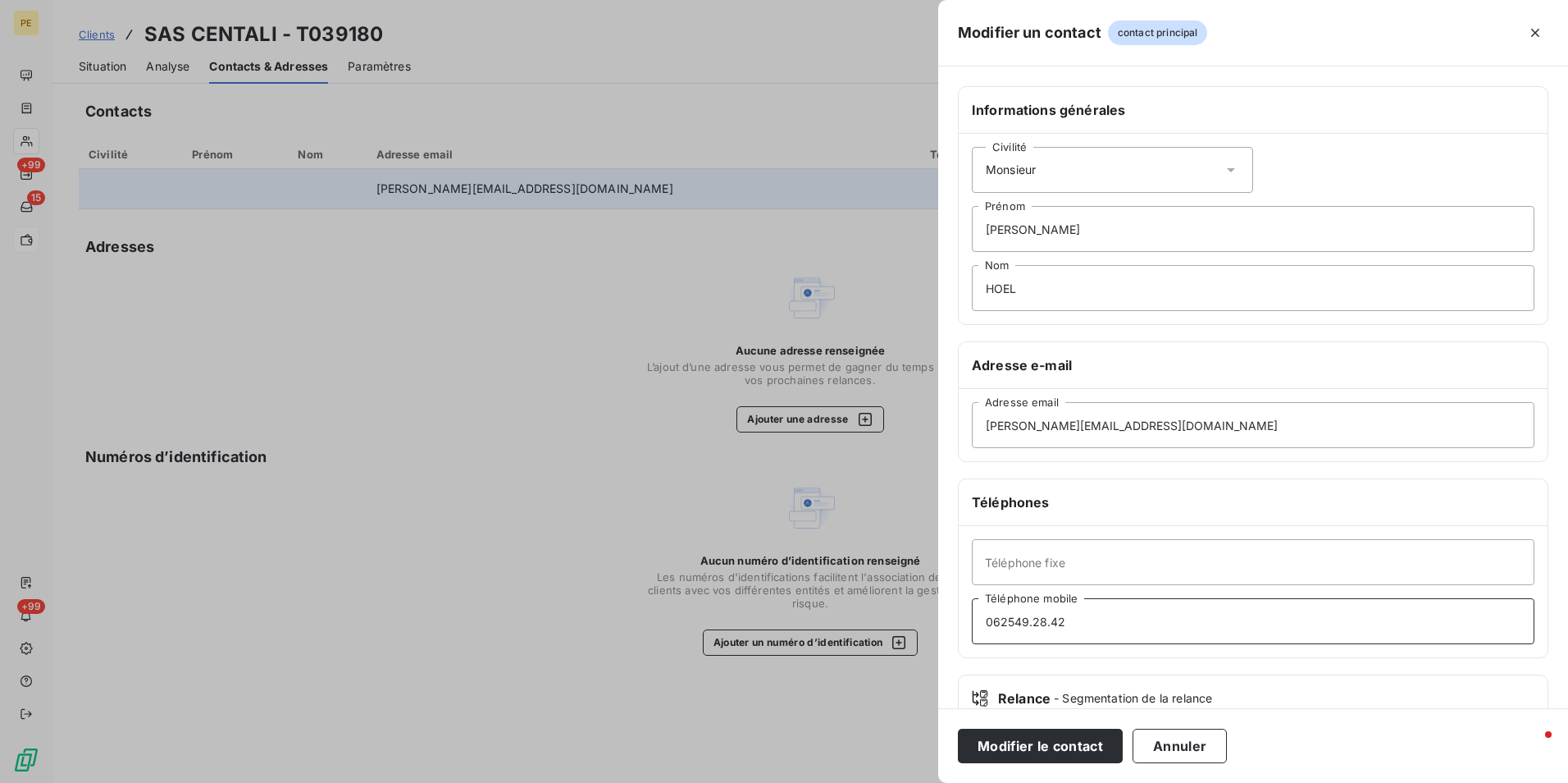
click at [1032, 625] on input "062549.28.42" at bounding box center [1253, 620] width 563 height 46
click at [1048, 626] on input "06254928.42" at bounding box center [1253, 620] width 563 height 46
type input "0625492842"
click at [1081, 741] on button "Modifier le contact" at bounding box center [1040, 745] width 164 height 34
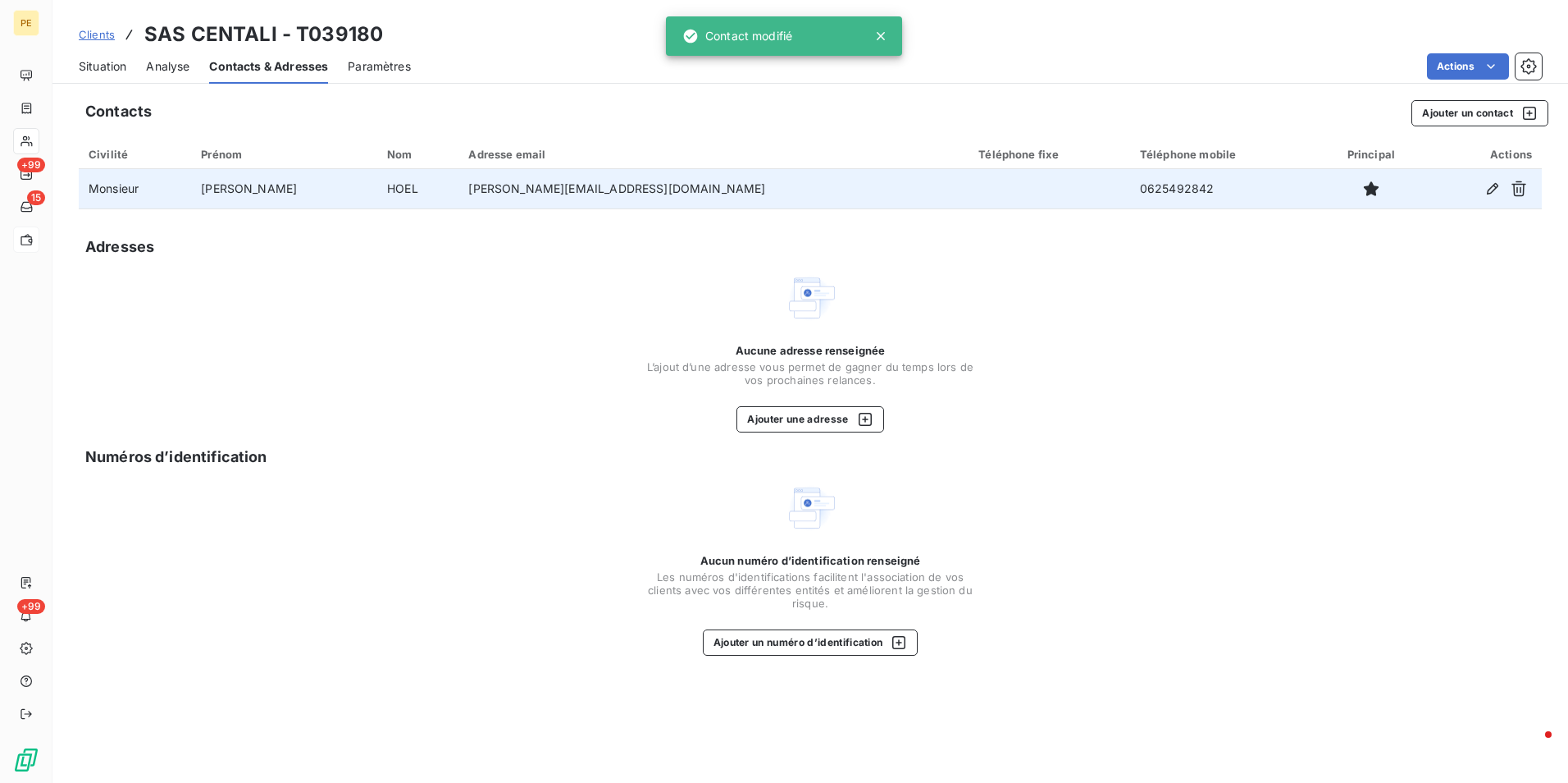
click at [117, 70] on span "Situation" at bounding box center [102, 67] width 48 height 16
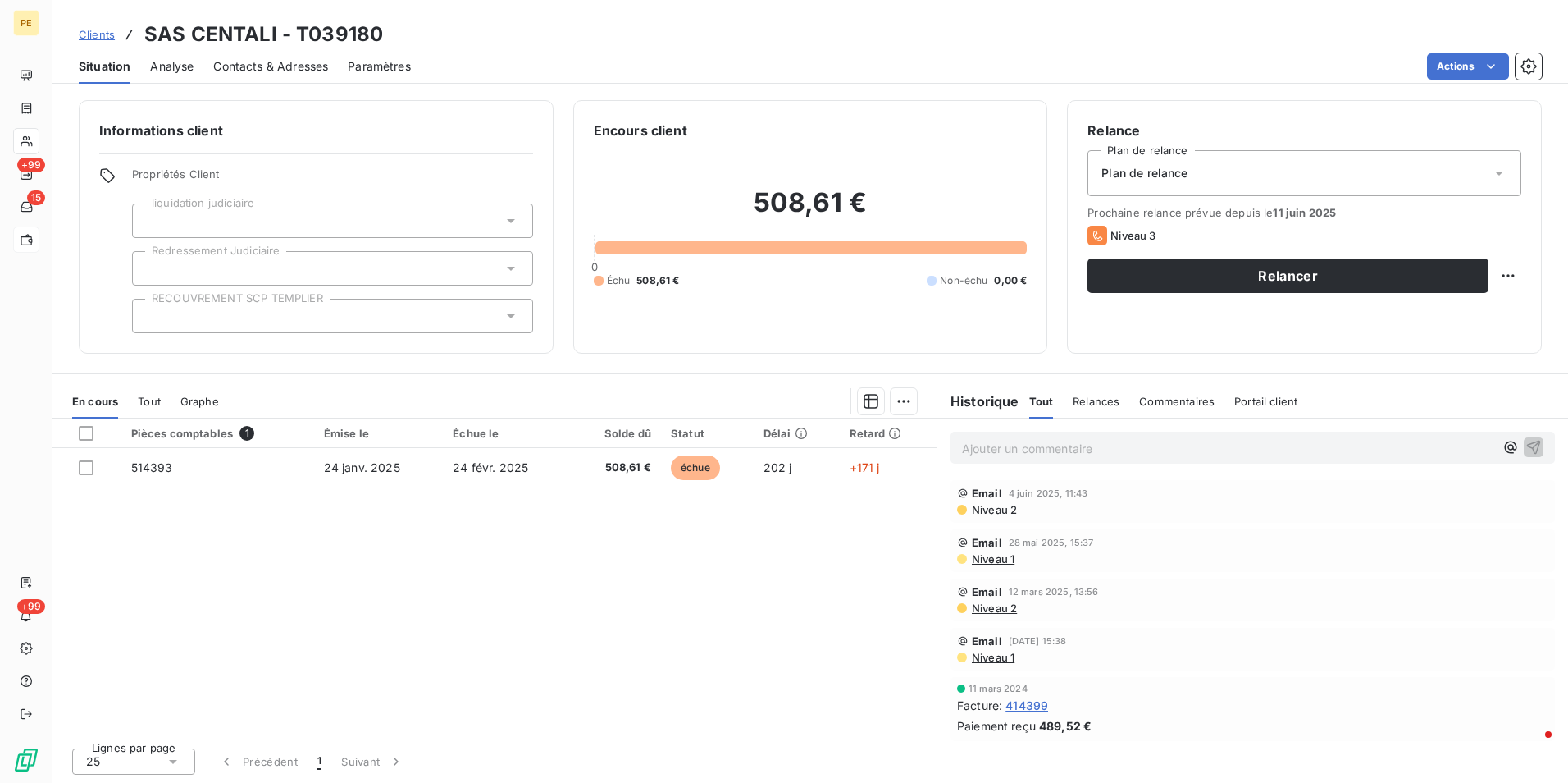
click at [311, 73] on span "Contacts & Adresses" at bounding box center [270, 67] width 115 height 16
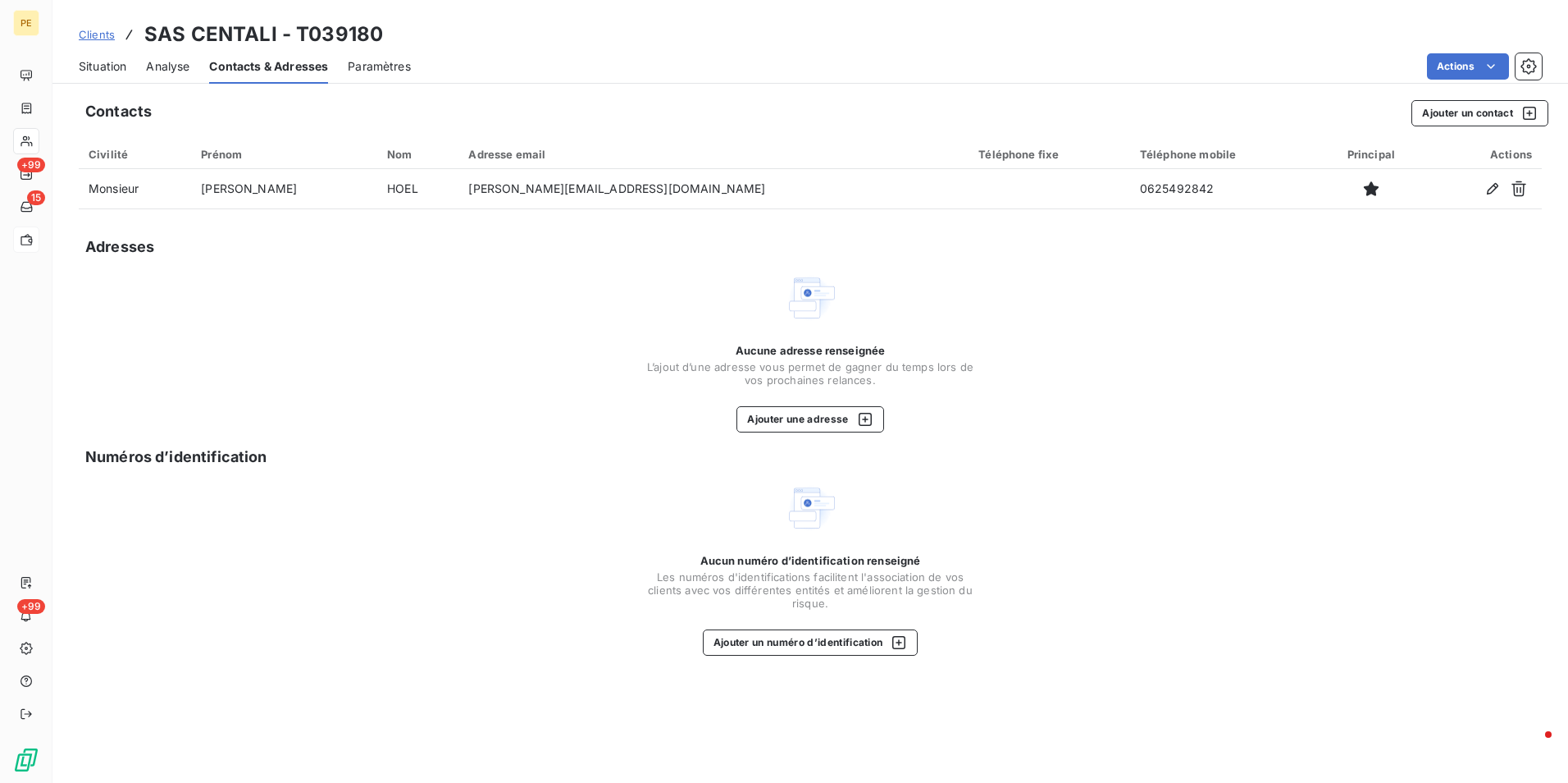
click at [104, 69] on span "Situation" at bounding box center [102, 67] width 48 height 16
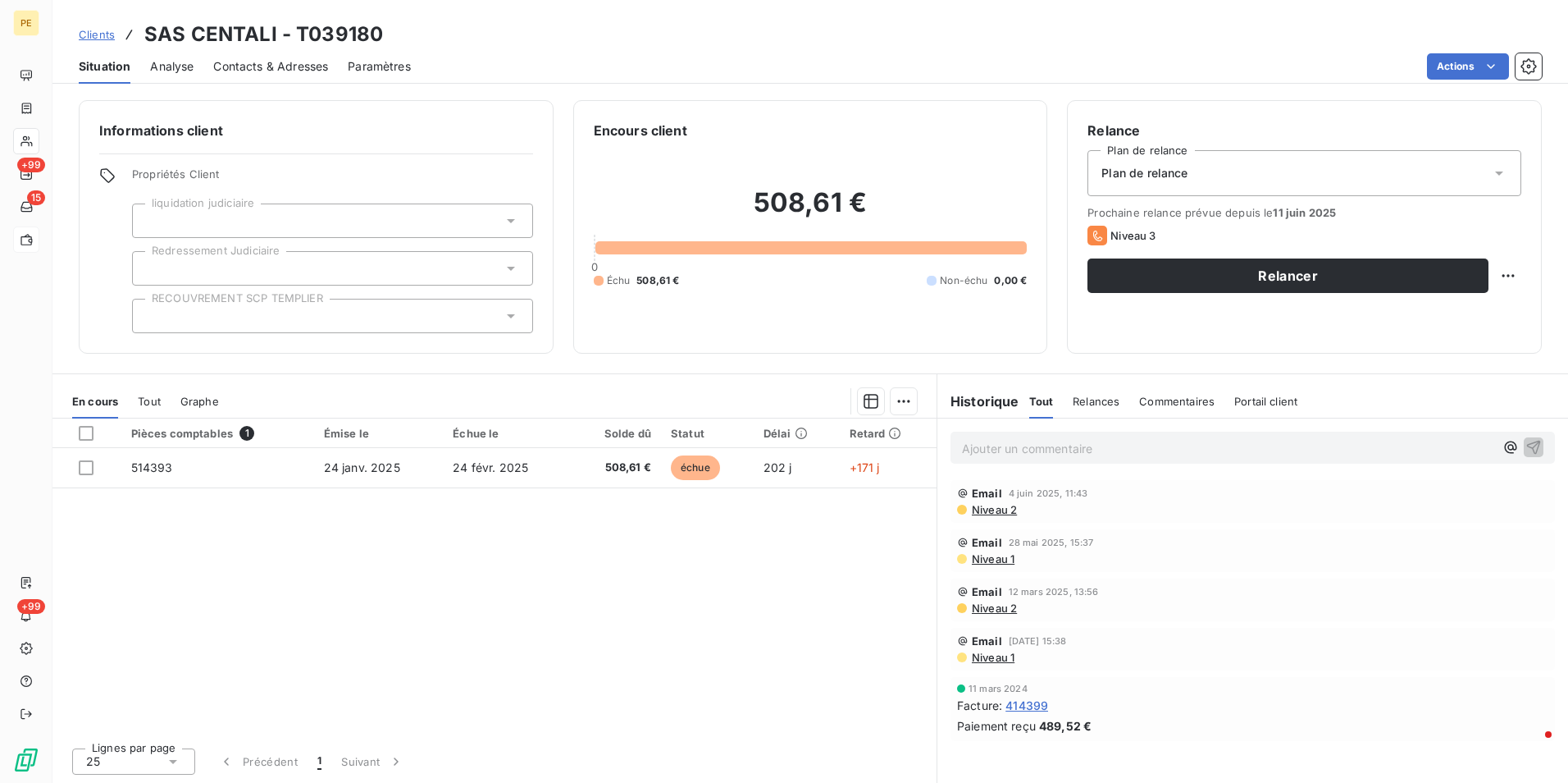
click at [995, 509] on span "Niveau 2" at bounding box center [994, 509] width 47 height 13
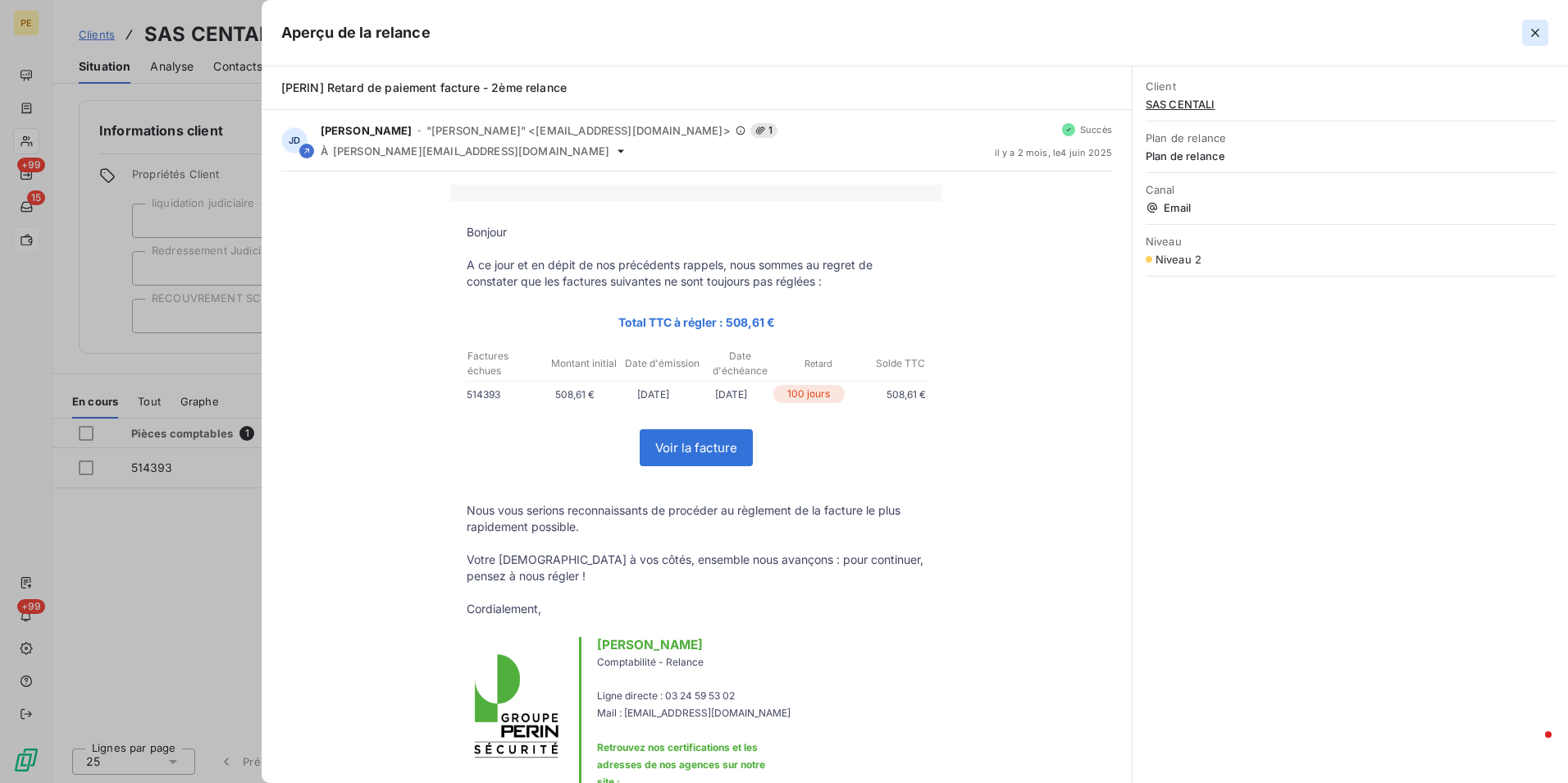
click at [1538, 31] on icon "button" at bounding box center [1535, 32] width 16 height 16
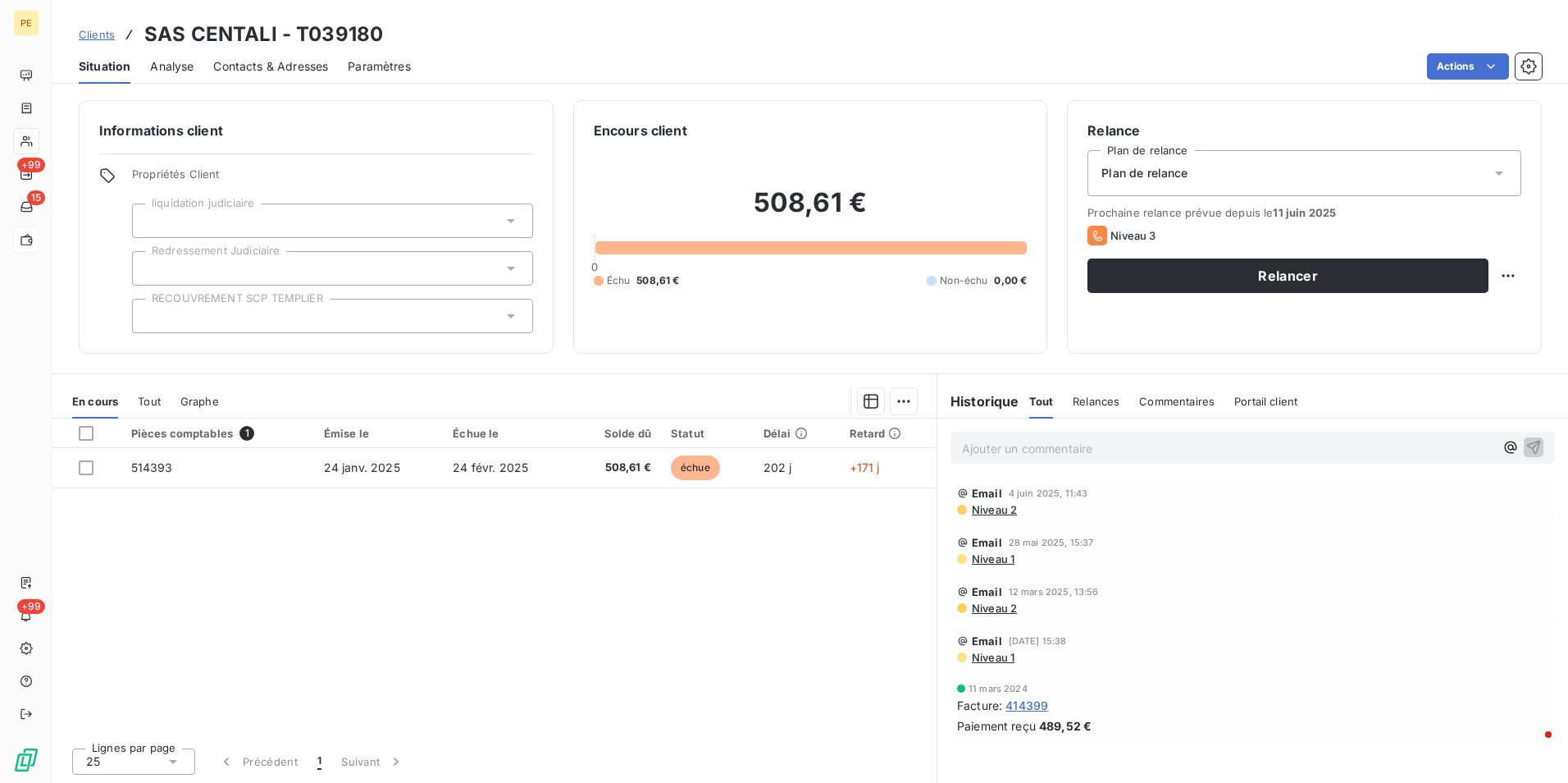
click at [1286, 169] on div "Plan de relance" at bounding box center [1304, 173] width 434 height 46
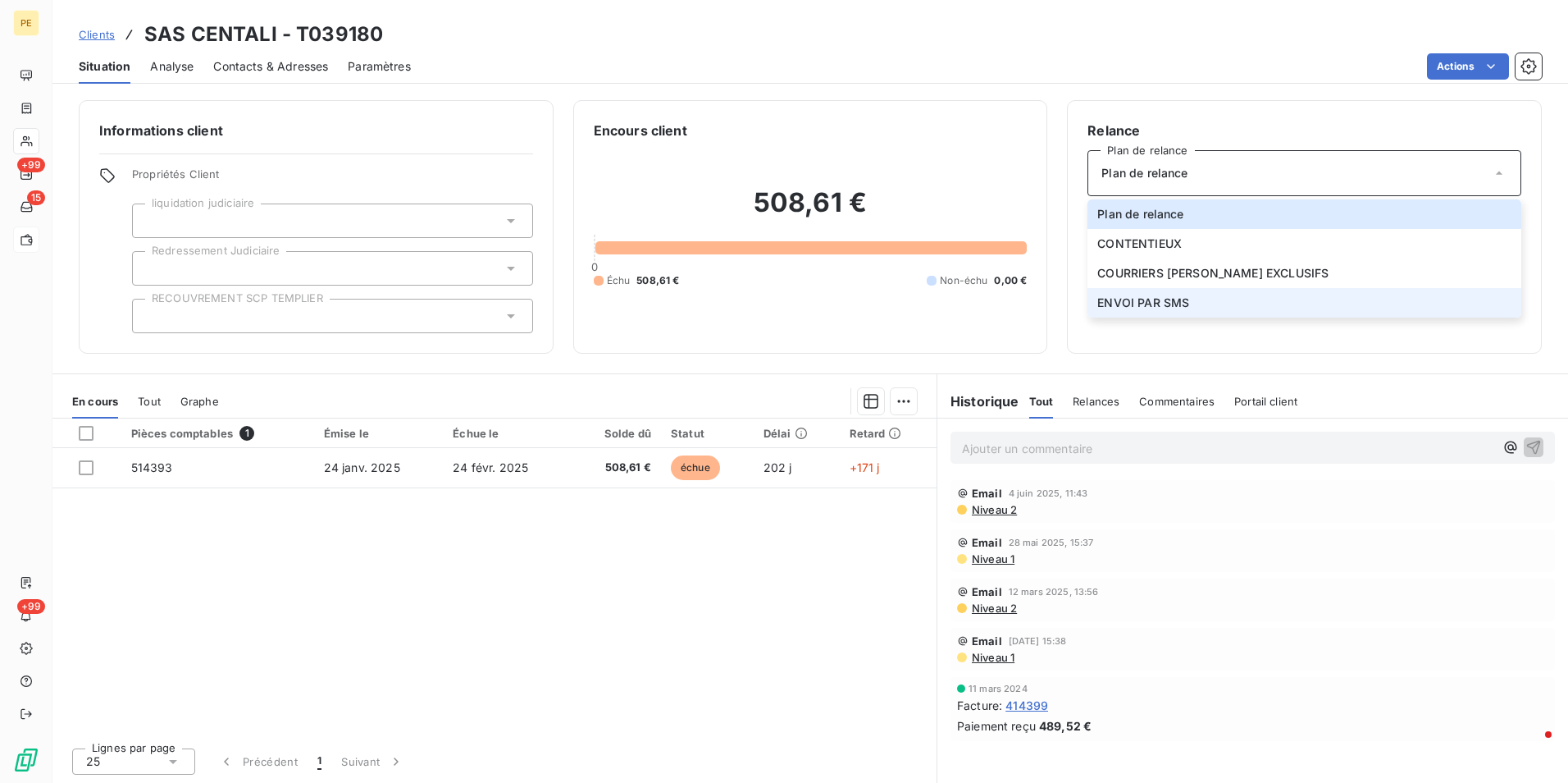
click at [1147, 301] on span "ENVOI PAR SMS" at bounding box center [1143, 303] width 92 height 16
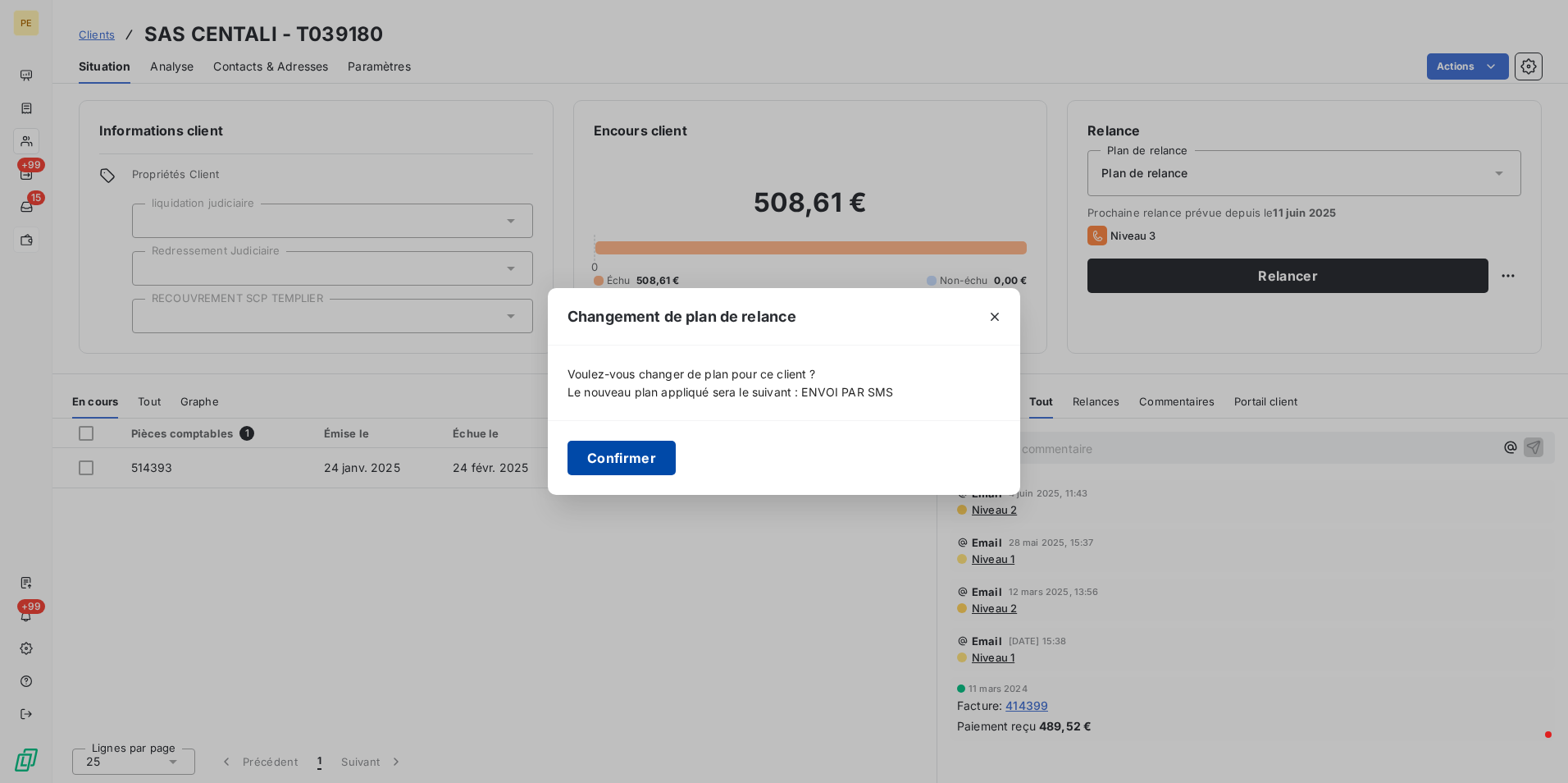
click at [615, 458] on button "Confirmer" at bounding box center [622, 458] width 108 height 34
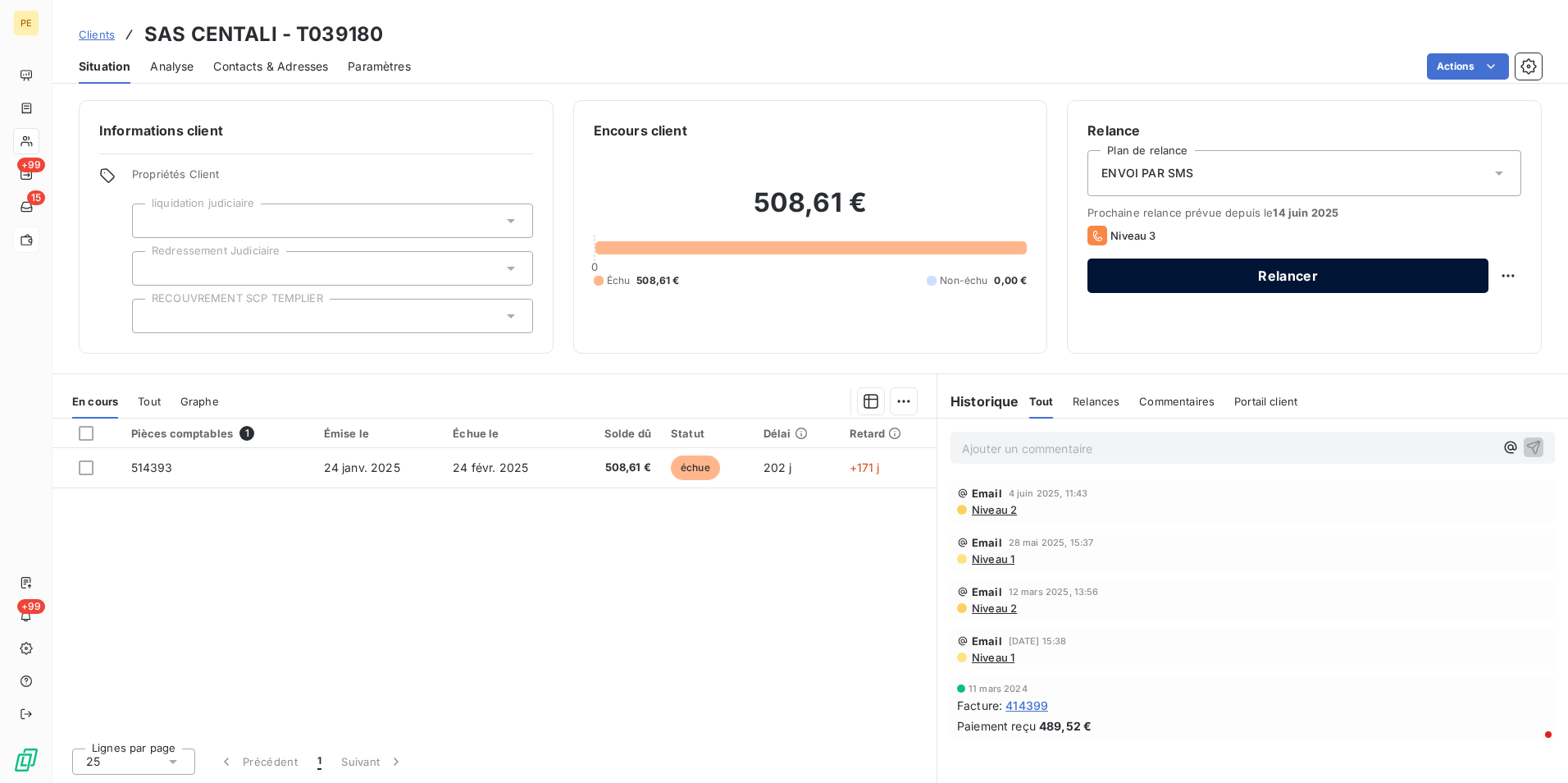
click at [1130, 277] on button "Relancer" at bounding box center [1288, 275] width 401 height 34
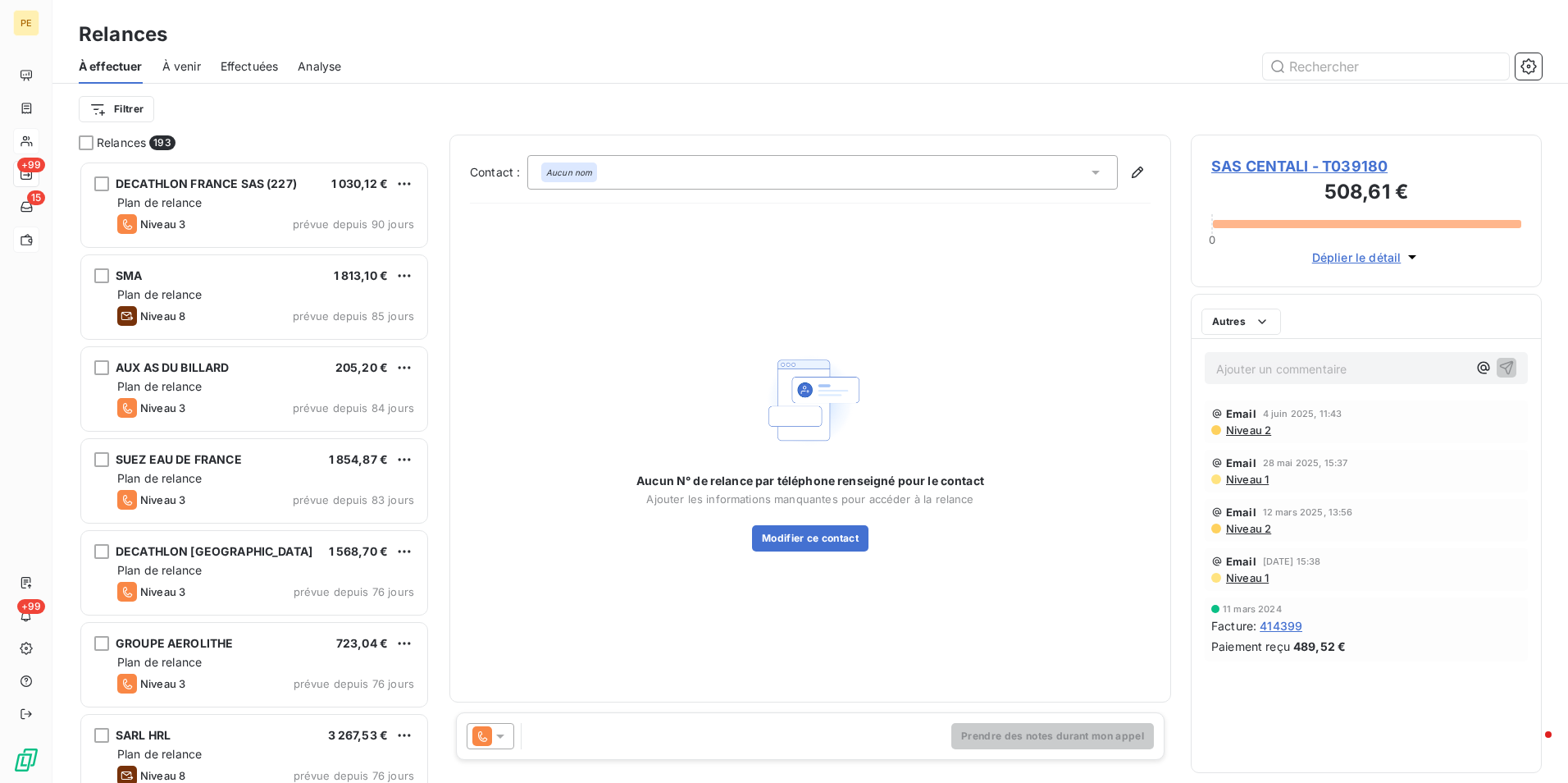
scroll to position [609, 339]
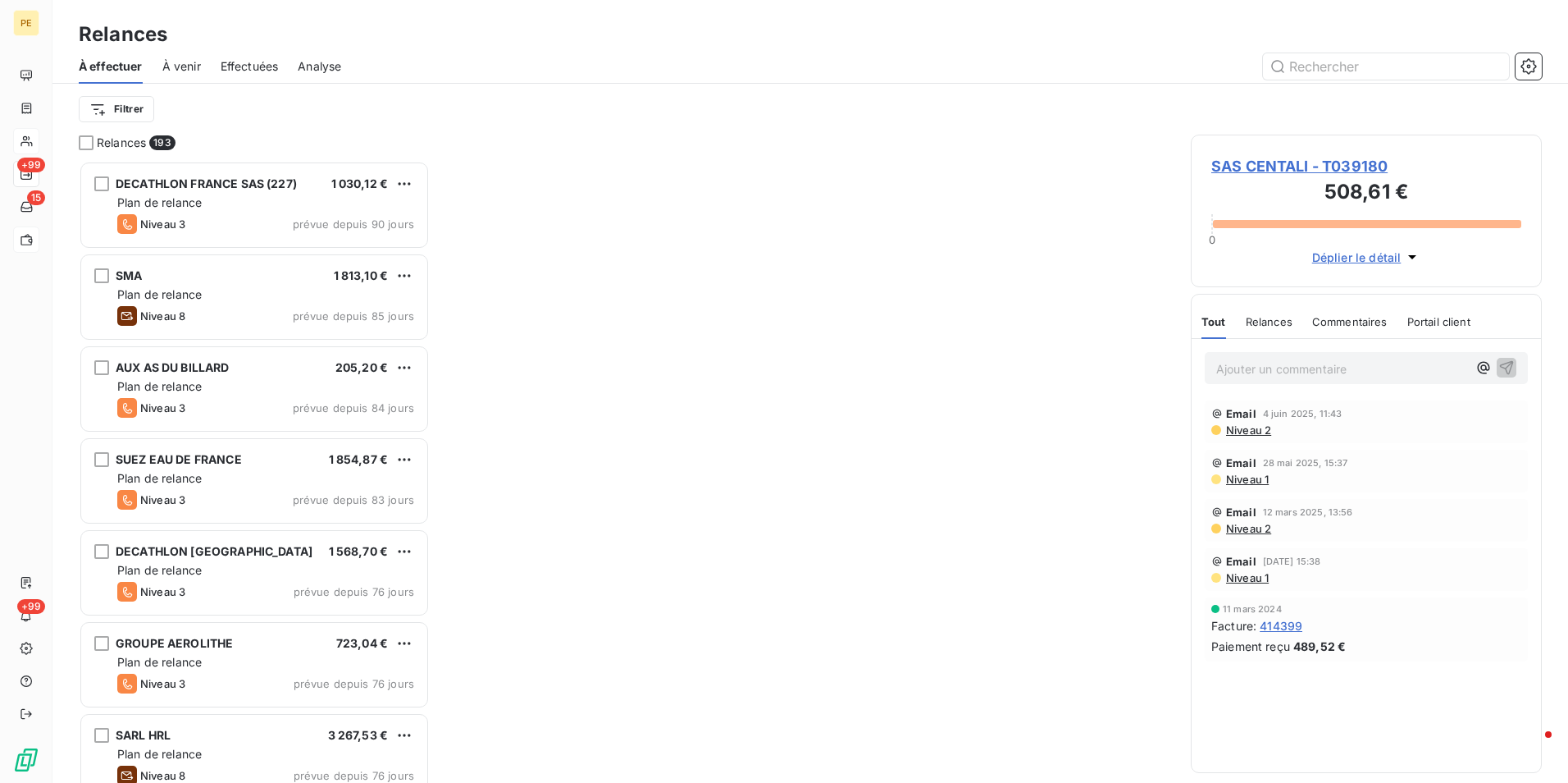
click at [1316, 163] on span "SAS CENTALI - T039180" at bounding box center [1366, 165] width 310 height 22
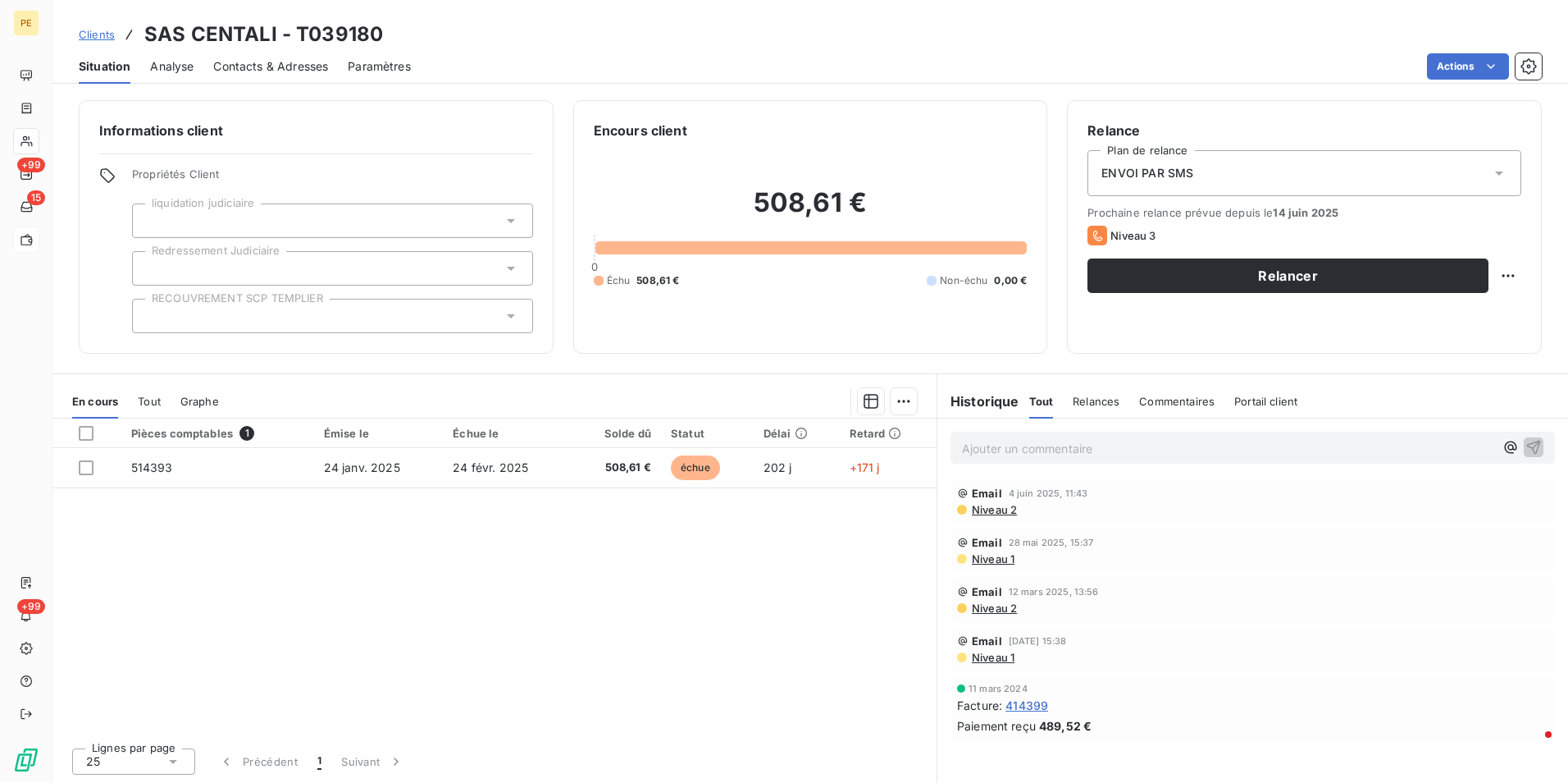
click at [1088, 230] on icon at bounding box center [1097, 236] width 20 height 20
click at [1088, 231] on icon at bounding box center [1097, 236] width 20 height 20
click at [1093, 231] on icon at bounding box center [1097, 236] width 9 height 11
drag, startPoint x: 1088, startPoint y: 231, endPoint x: 1190, endPoint y: 233, distance: 102.0
click at [1244, 236] on div "Niveau 3" at bounding box center [1304, 236] width 434 height 20
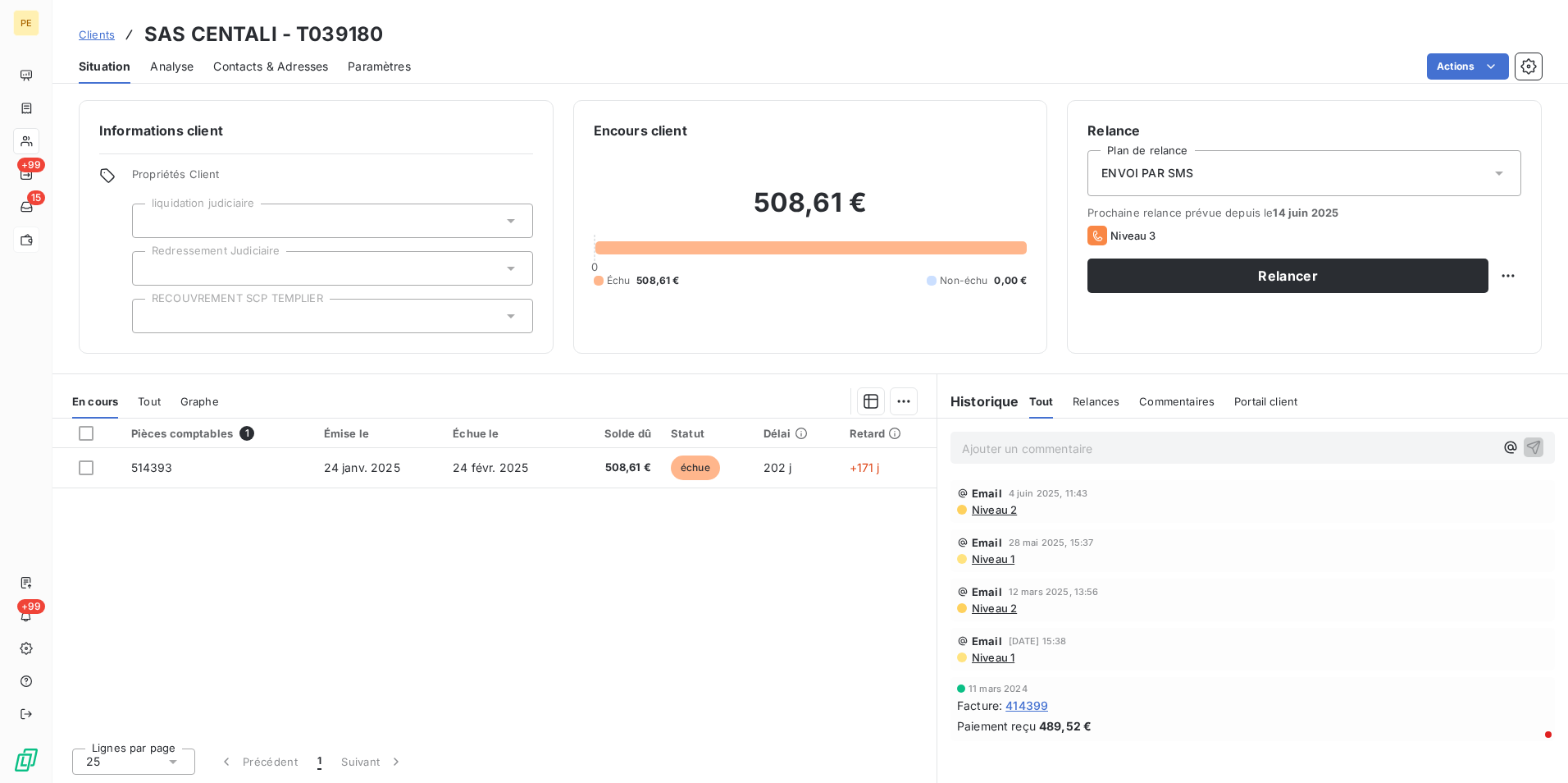
click at [250, 67] on span "Contacts & Adresses" at bounding box center [270, 67] width 115 height 16
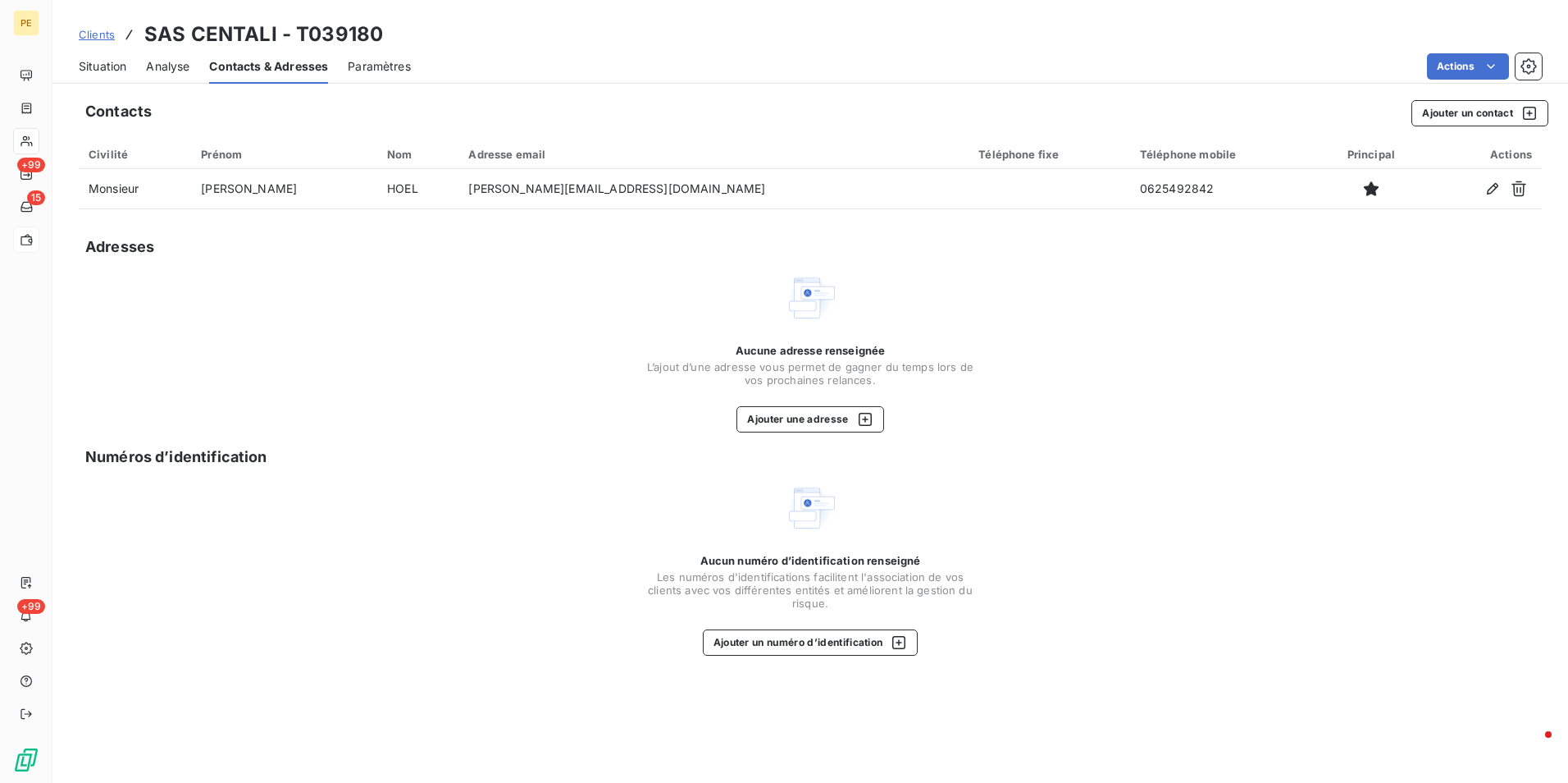
click at [103, 68] on span "Situation" at bounding box center [102, 67] width 48 height 16
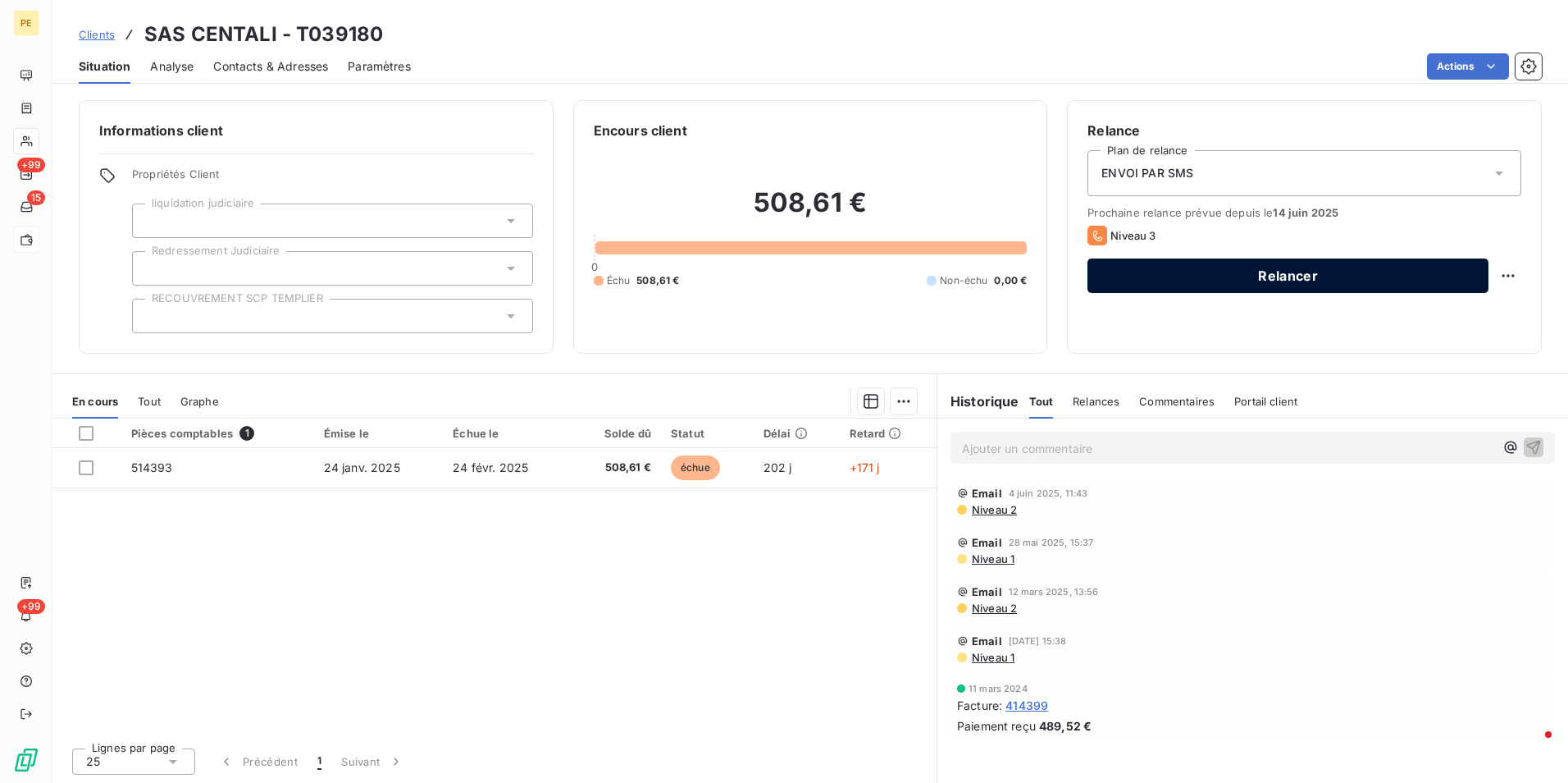
click at [1166, 282] on button "Relancer" at bounding box center [1288, 275] width 401 height 34
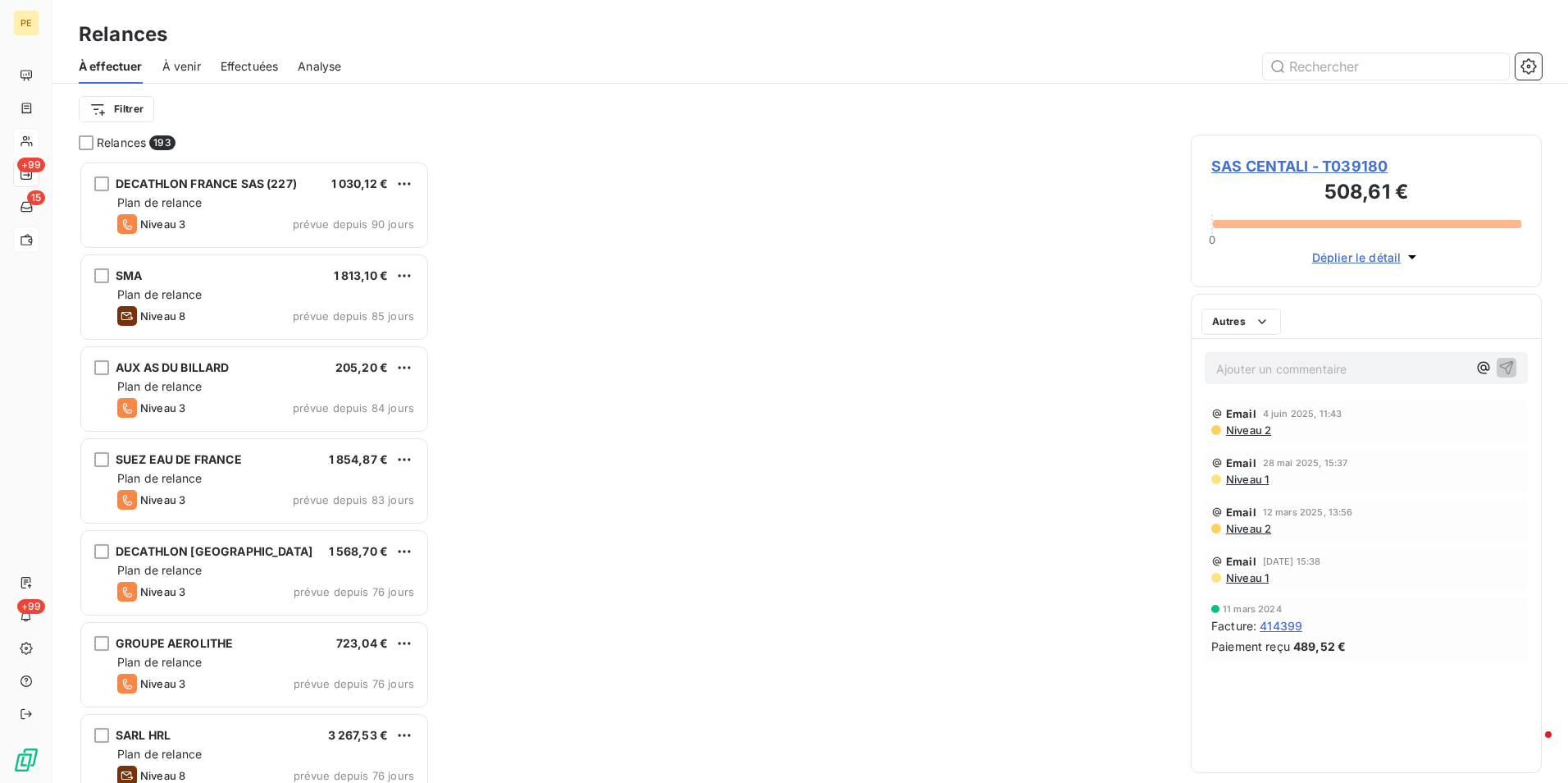
scroll to position [609, 339]
click at [1266, 165] on span "SAS CENTALI - T039180" at bounding box center [1366, 165] width 310 height 22
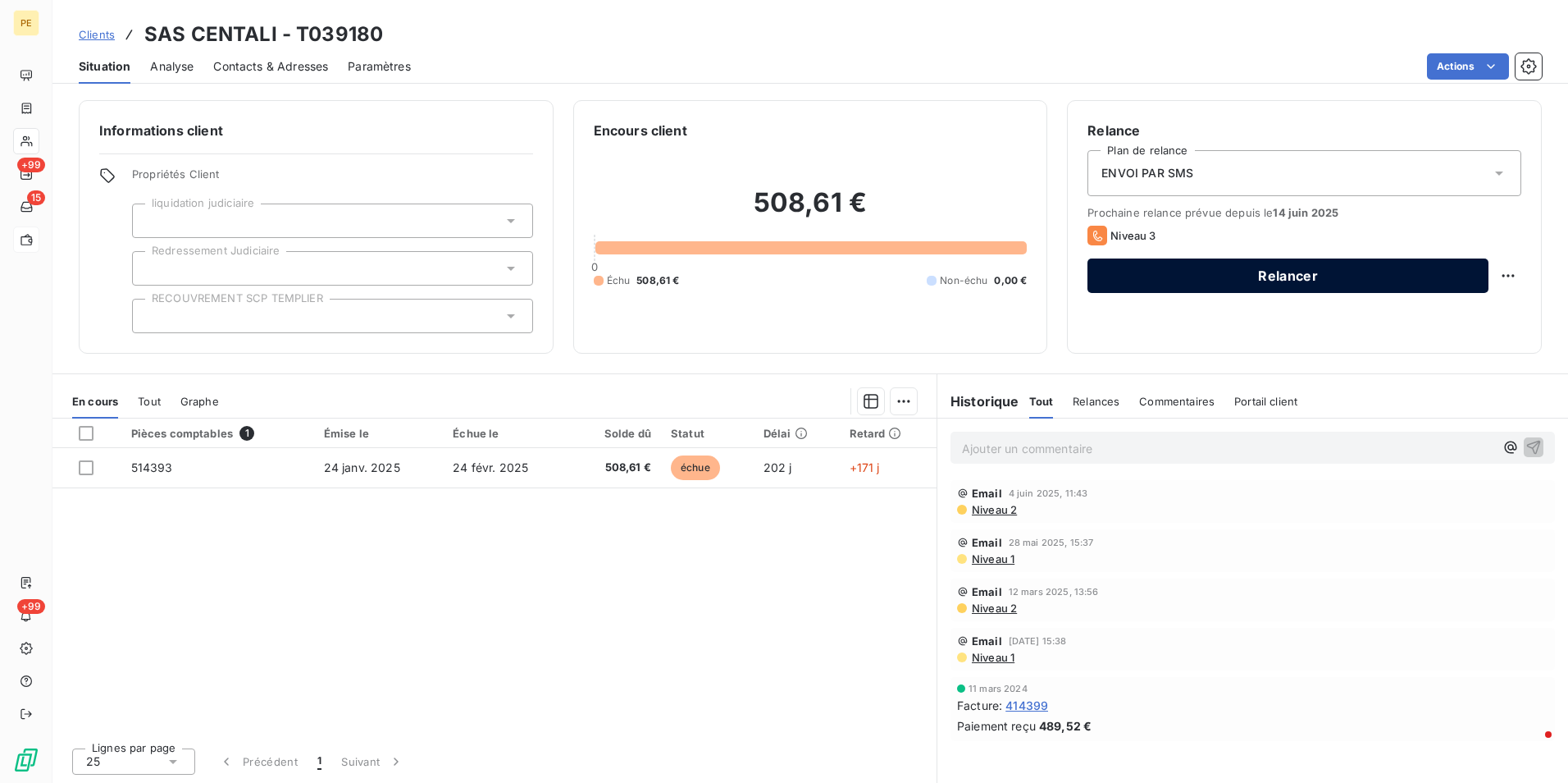
click at [1172, 289] on button "Relancer" at bounding box center [1288, 275] width 401 height 34
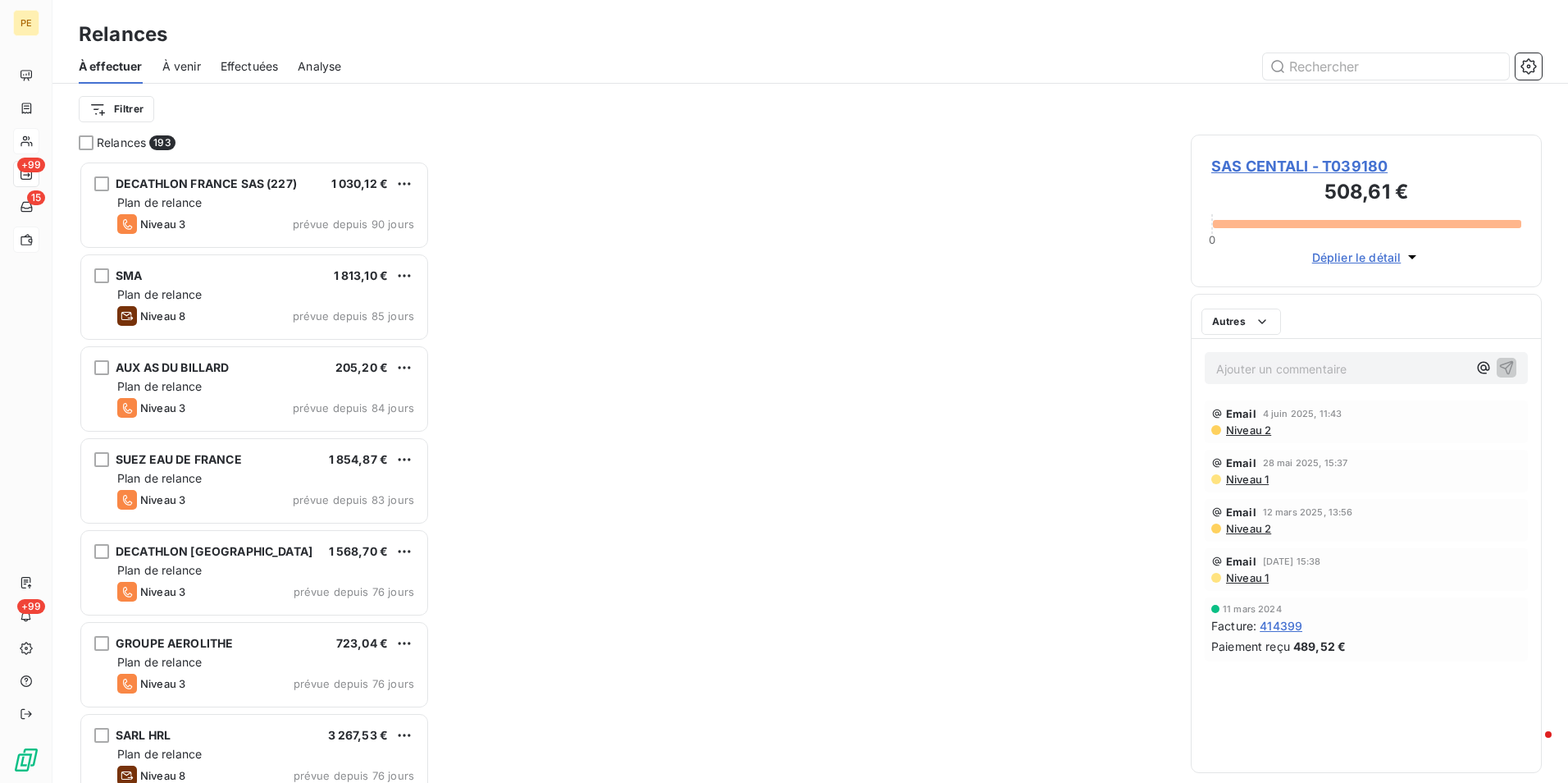
scroll to position [609, 339]
click at [102, 118] on html "PE +99 15 +99 Relances À effectuer À venir Effectuées Analyse Filtrer Relances …" at bounding box center [784, 391] width 1568 height 783
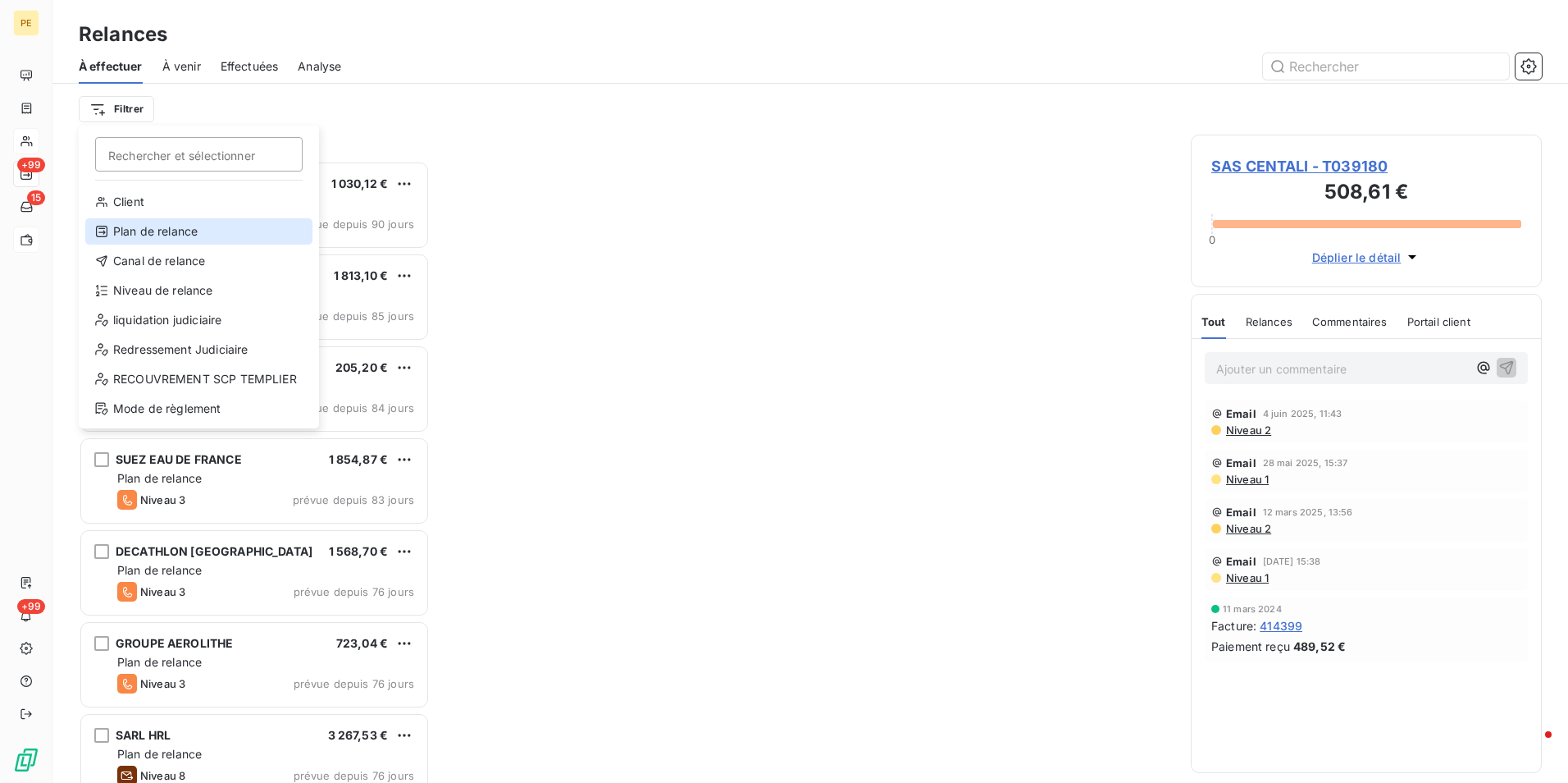
click at [192, 225] on div "Plan de relance" at bounding box center [199, 231] width 227 height 26
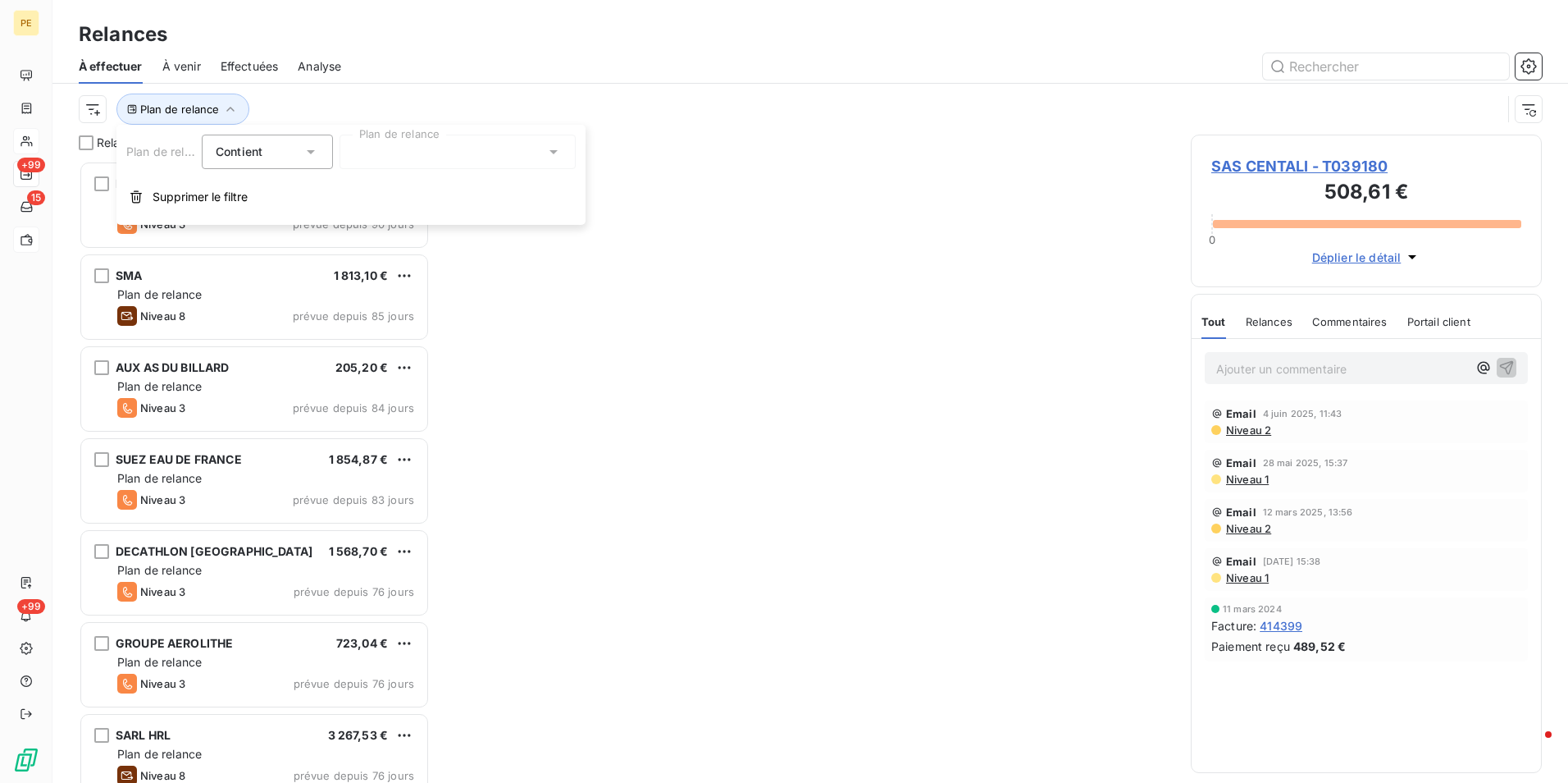
click at [362, 151] on div at bounding box center [457, 152] width 236 height 34
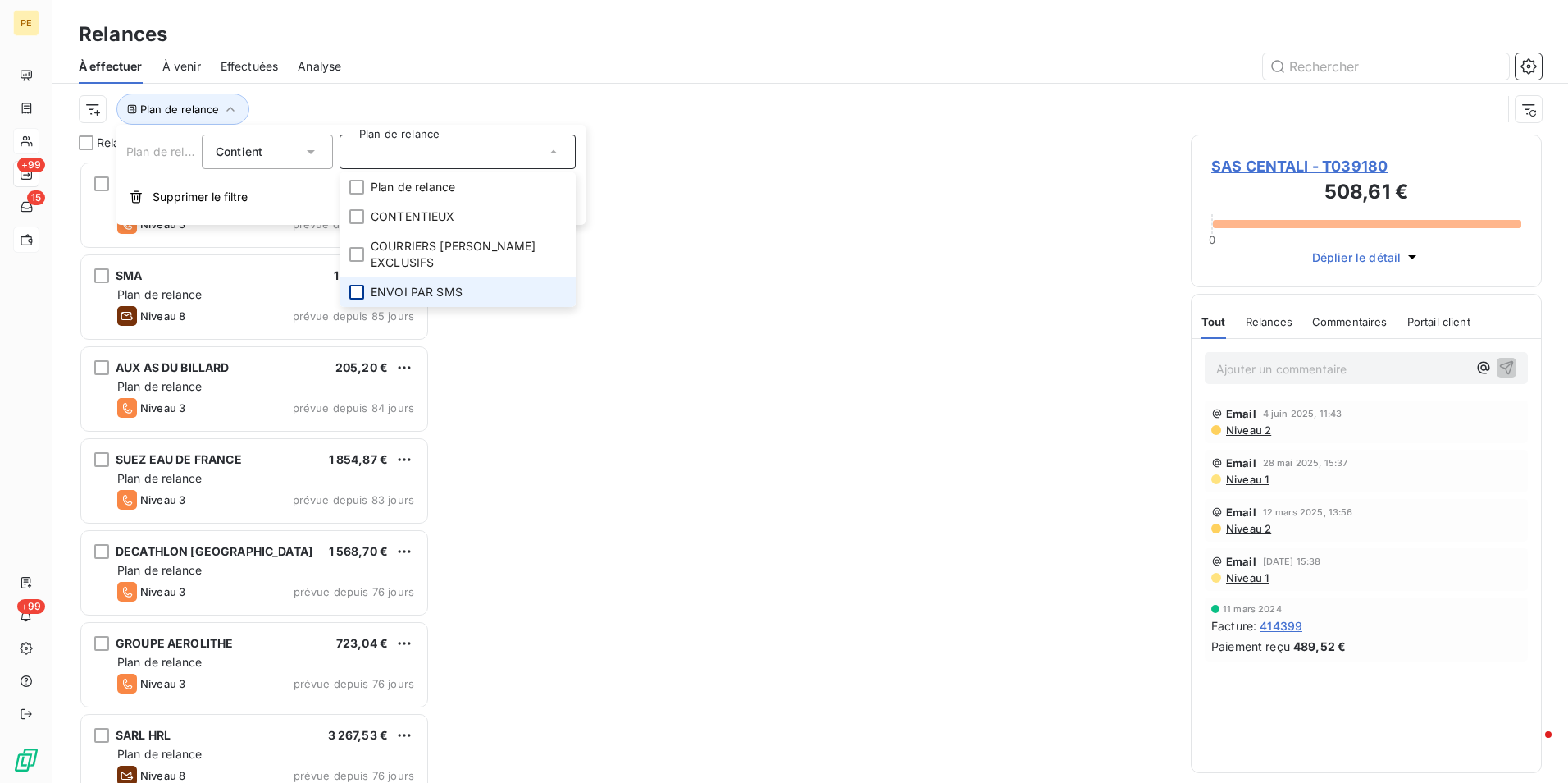
click at [360, 285] on div at bounding box center [357, 292] width 14 height 14
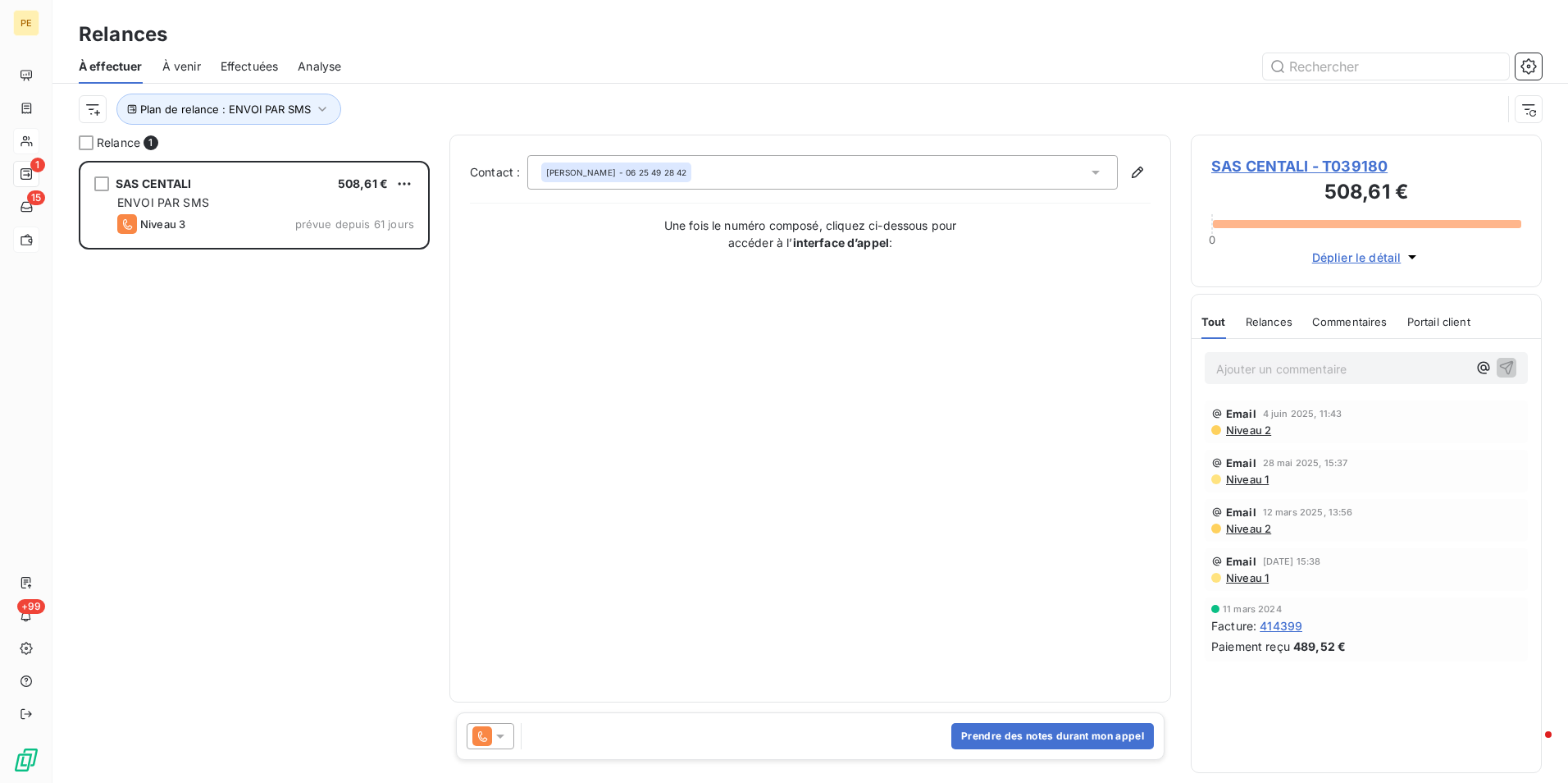
click at [864, 167] on div "Vincent HOEL - 06 25 49 28 42" at bounding box center [822, 172] width 590 height 34
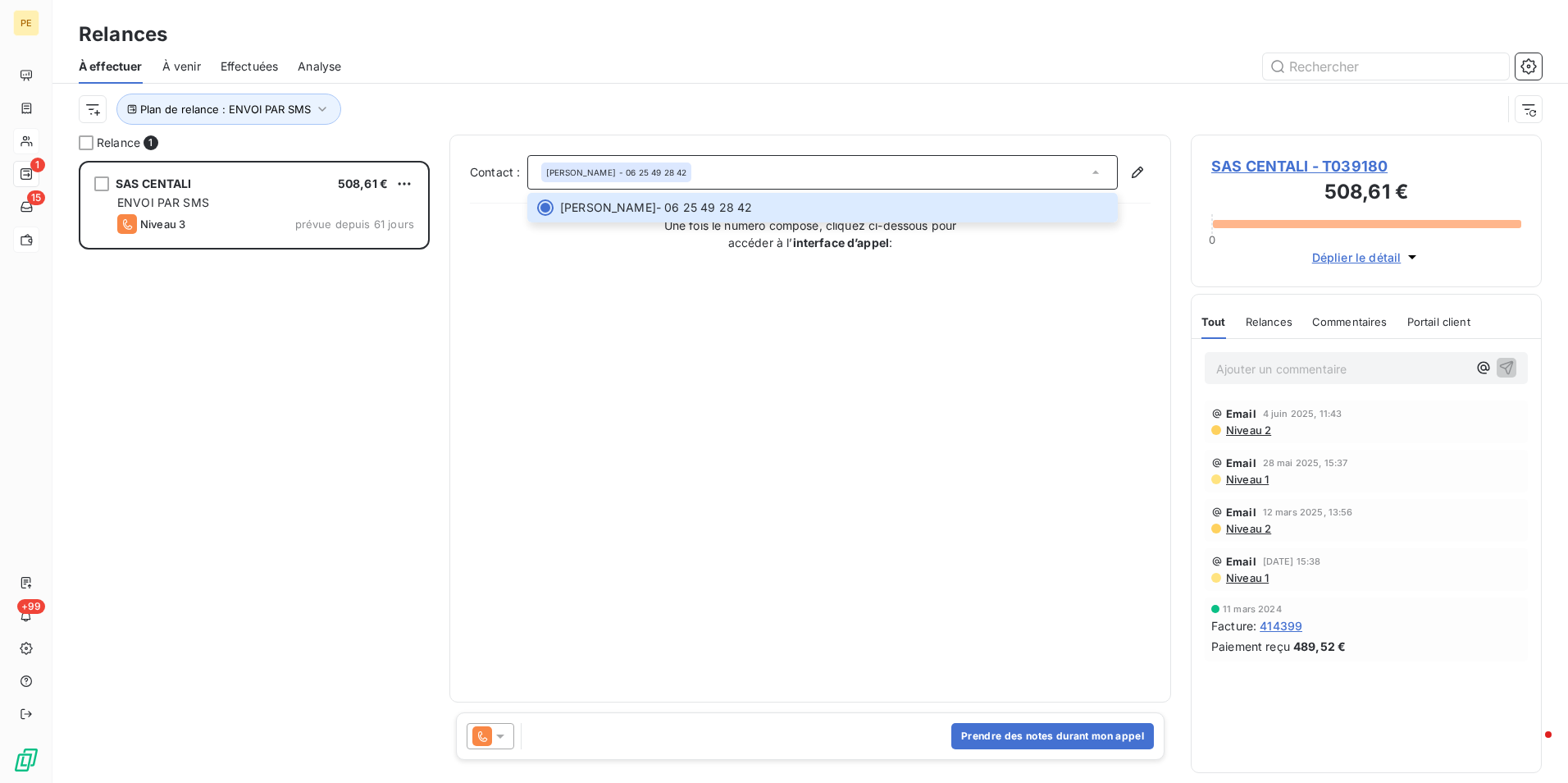
click at [646, 498] on div "Contact : Vincent HOEL - 06 25 49 28 42 Vincent HOEL - 06 25 49 28 42 Une fois …" at bounding box center [810, 418] width 680 height 527
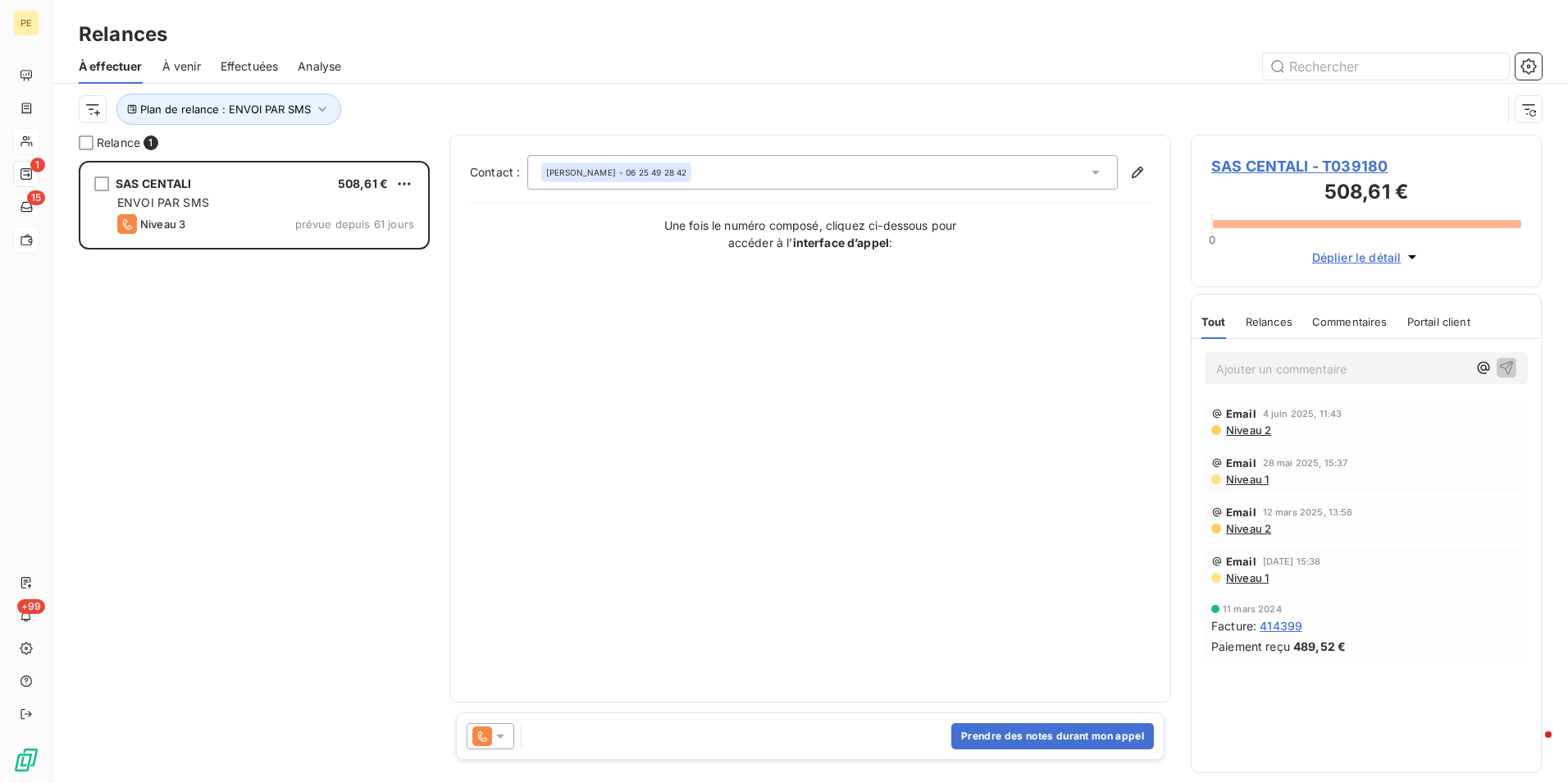
click at [495, 737] on icon at bounding box center [501, 735] width 16 height 16
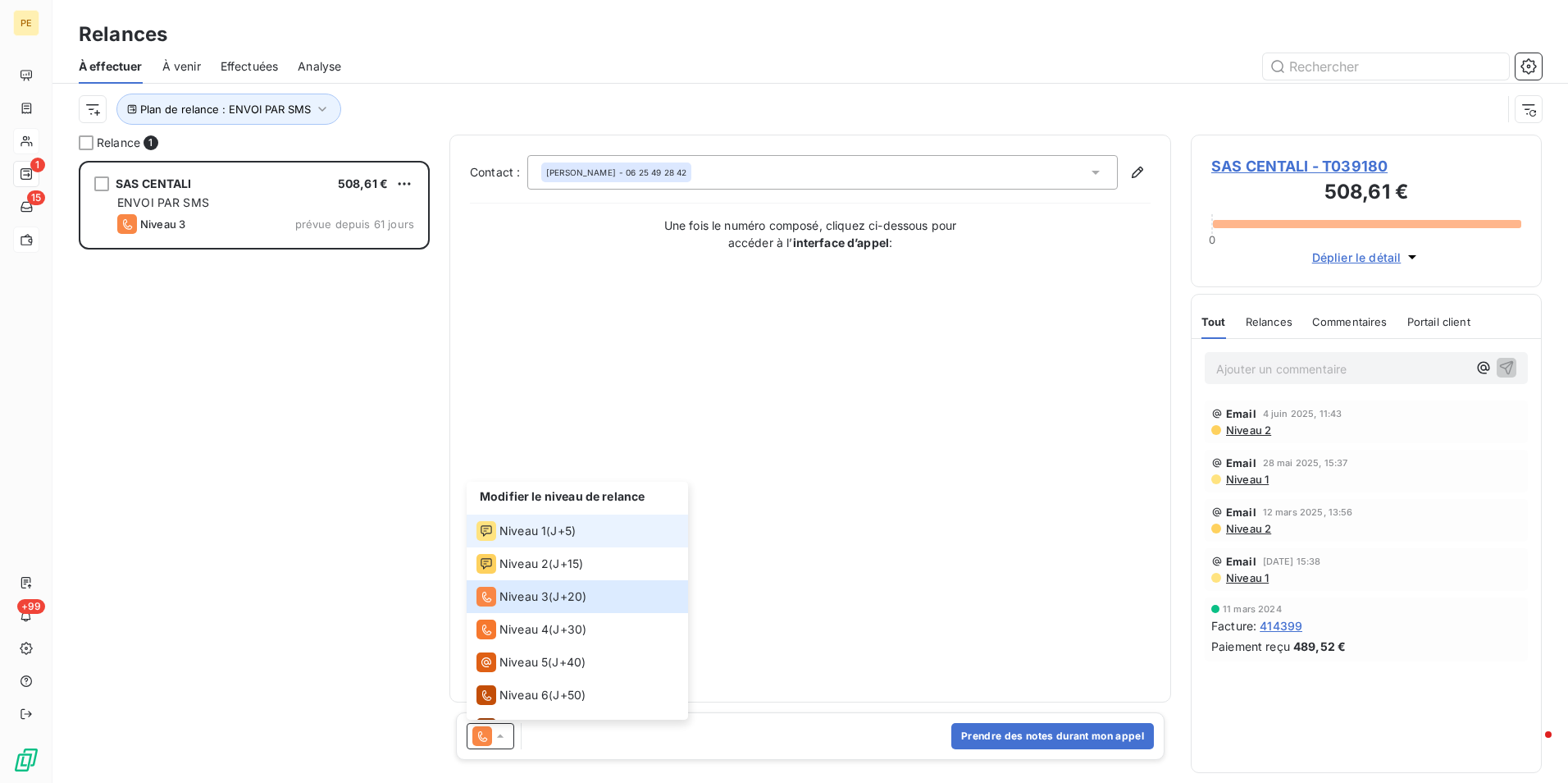
click at [542, 531] on span "Niveau 1" at bounding box center [523, 530] width 47 height 16
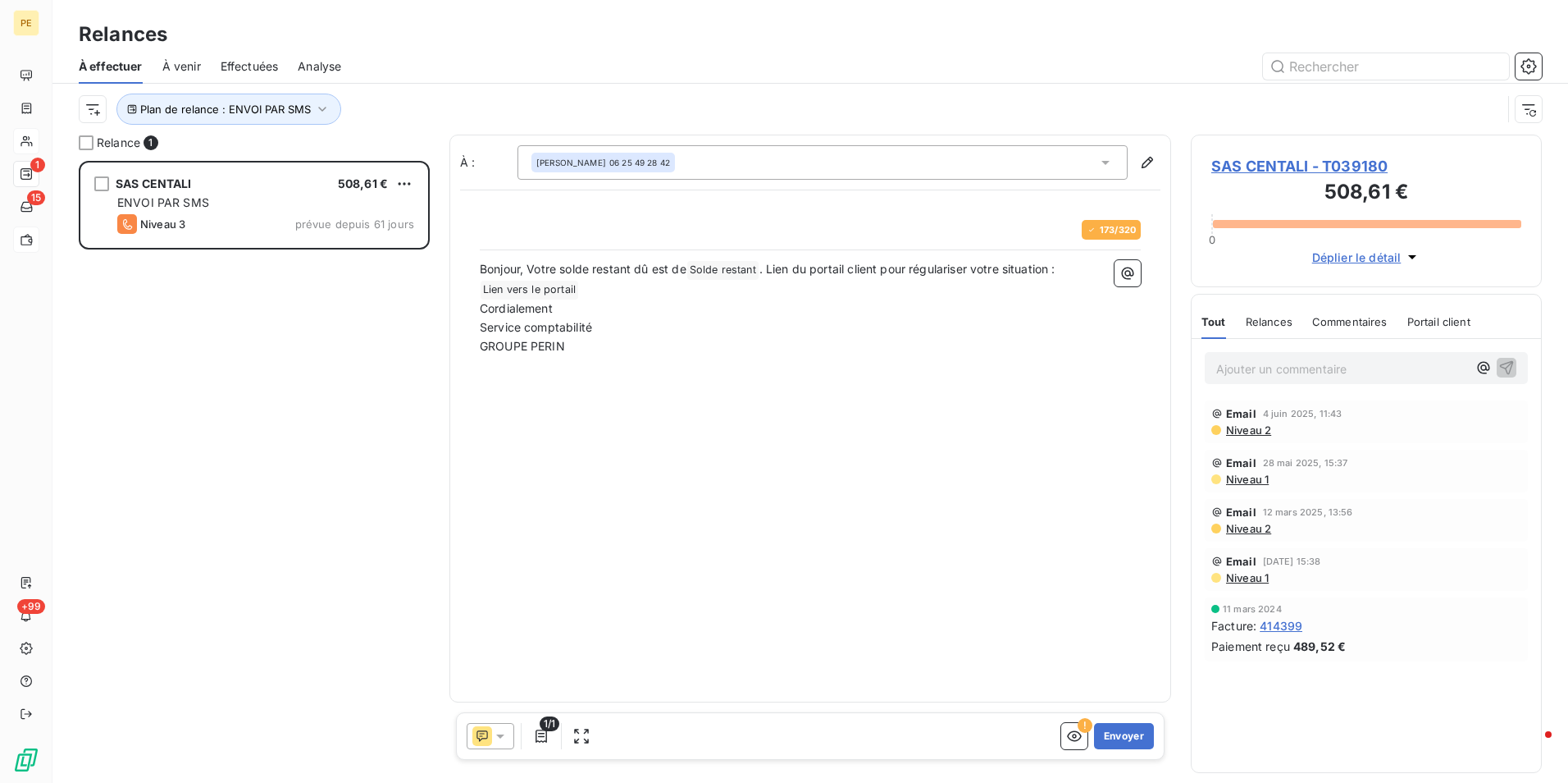
click at [986, 421] on div "Bonjour, Votre solde restant dû est de Solde restant ﻿ . Lien du portail client…" at bounding box center [811, 342] width 661 height 165
click at [1132, 739] on button "Envoyer" at bounding box center [1123, 735] width 60 height 26
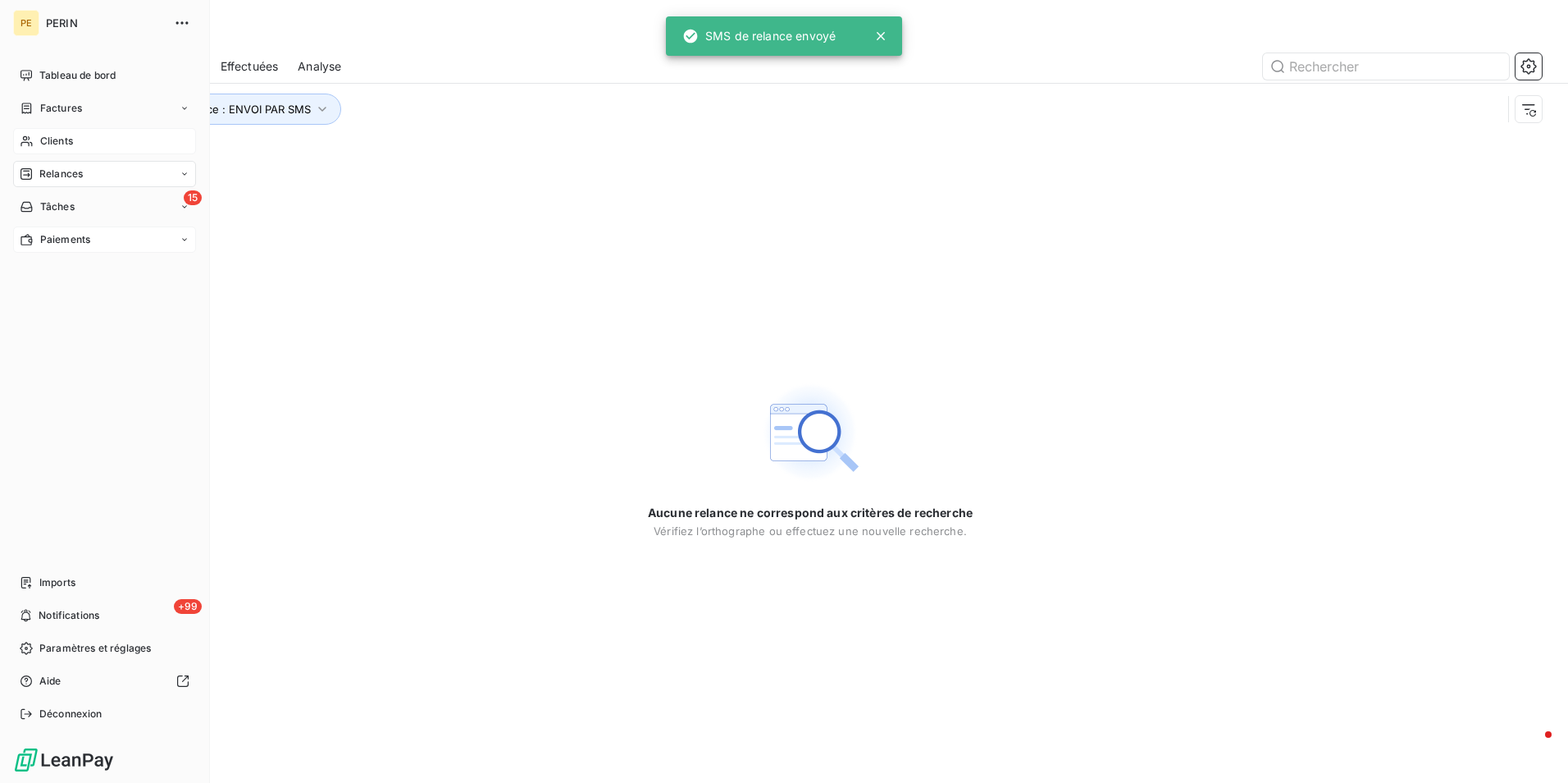
drag, startPoint x: 67, startPoint y: 139, endPoint x: 128, endPoint y: 138, distance: 61.0
click at [67, 139] on span "Clients" at bounding box center [57, 141] width 33 height 14
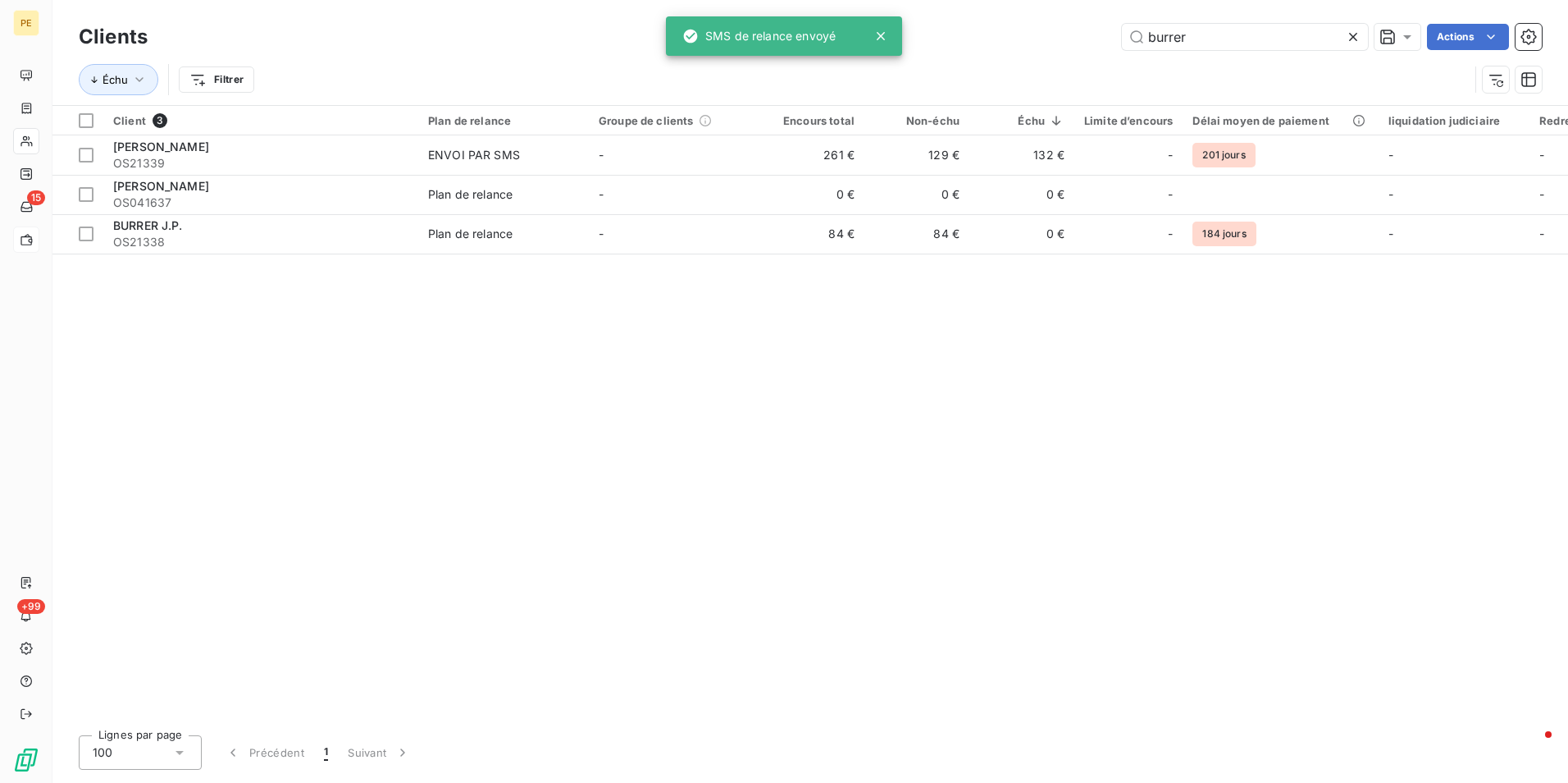
drag, startPoint x: 1220, startPoint y: 33, endPoint x: 945, endPoint y: 28, distance: 275.0
click at [950, 33] on div "burrer Actions" at bounding box center [855, 36] width 1375 height 26
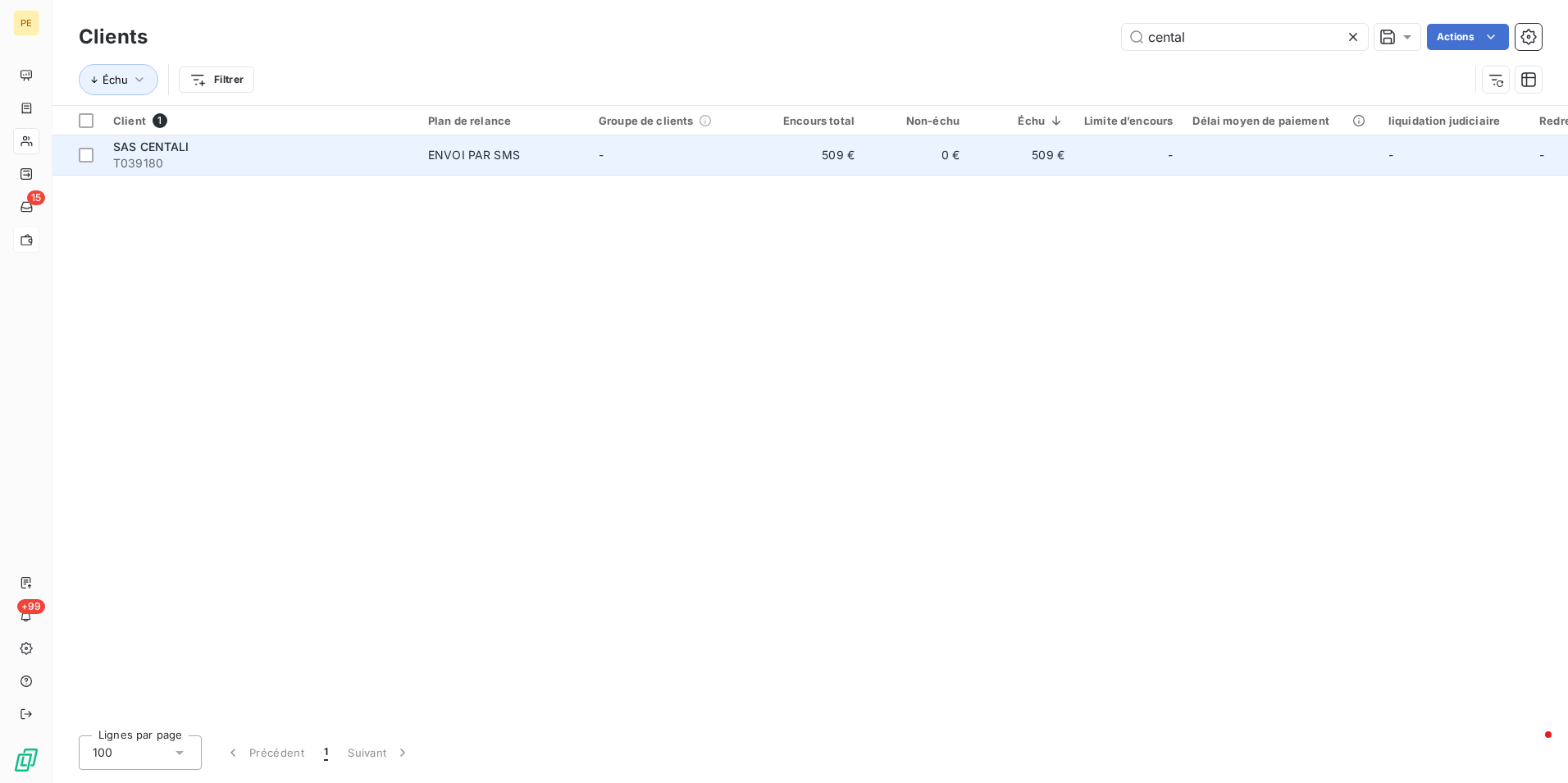
type input "cental"
click at [959, 153] on td "0 €" at bounding box center [917, 156] width 105 height 40
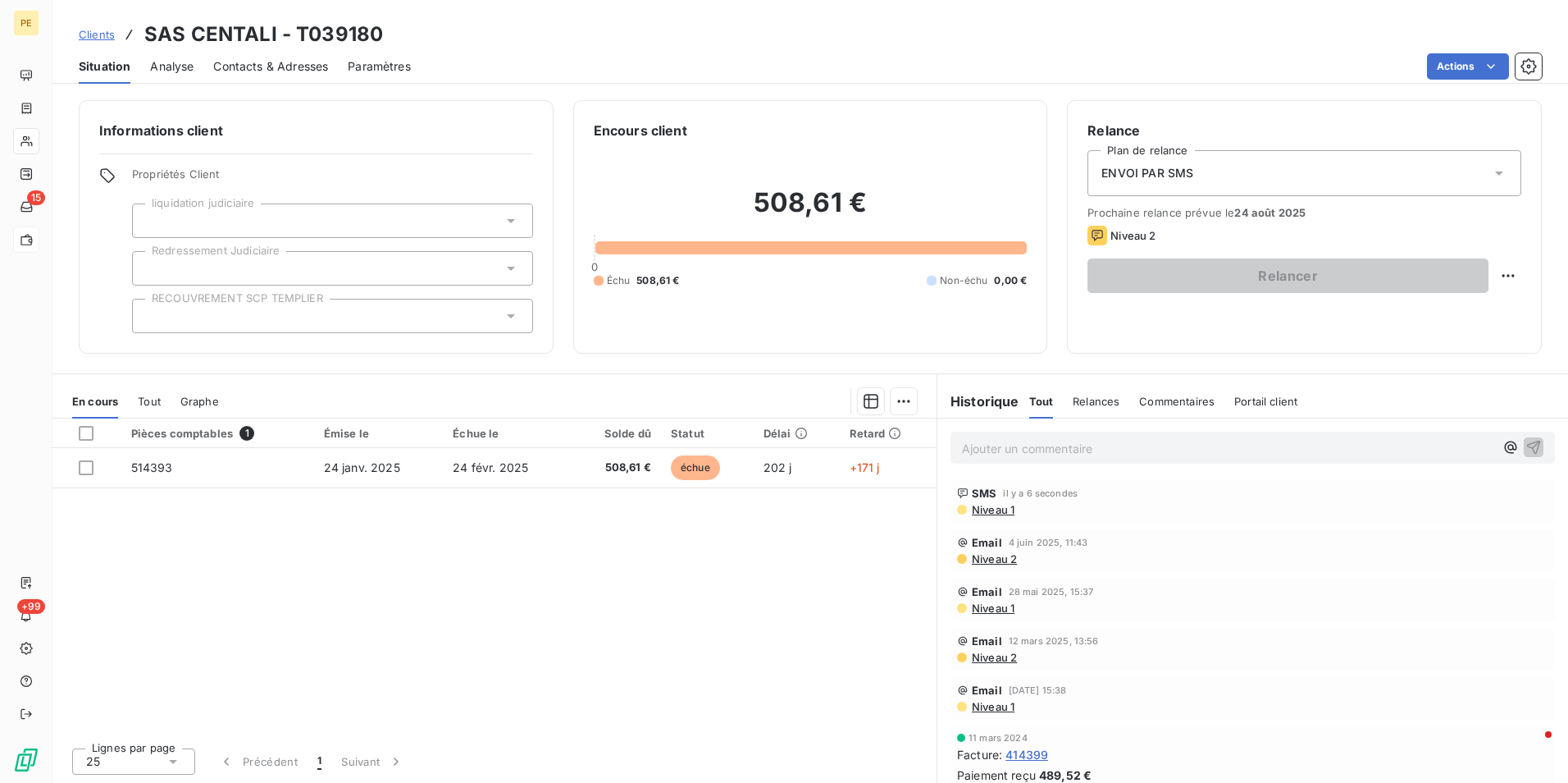
click at [1307, 180] on div "ENVOI PAR SMS" at bounding box center [1304, 173] width 434 height 46
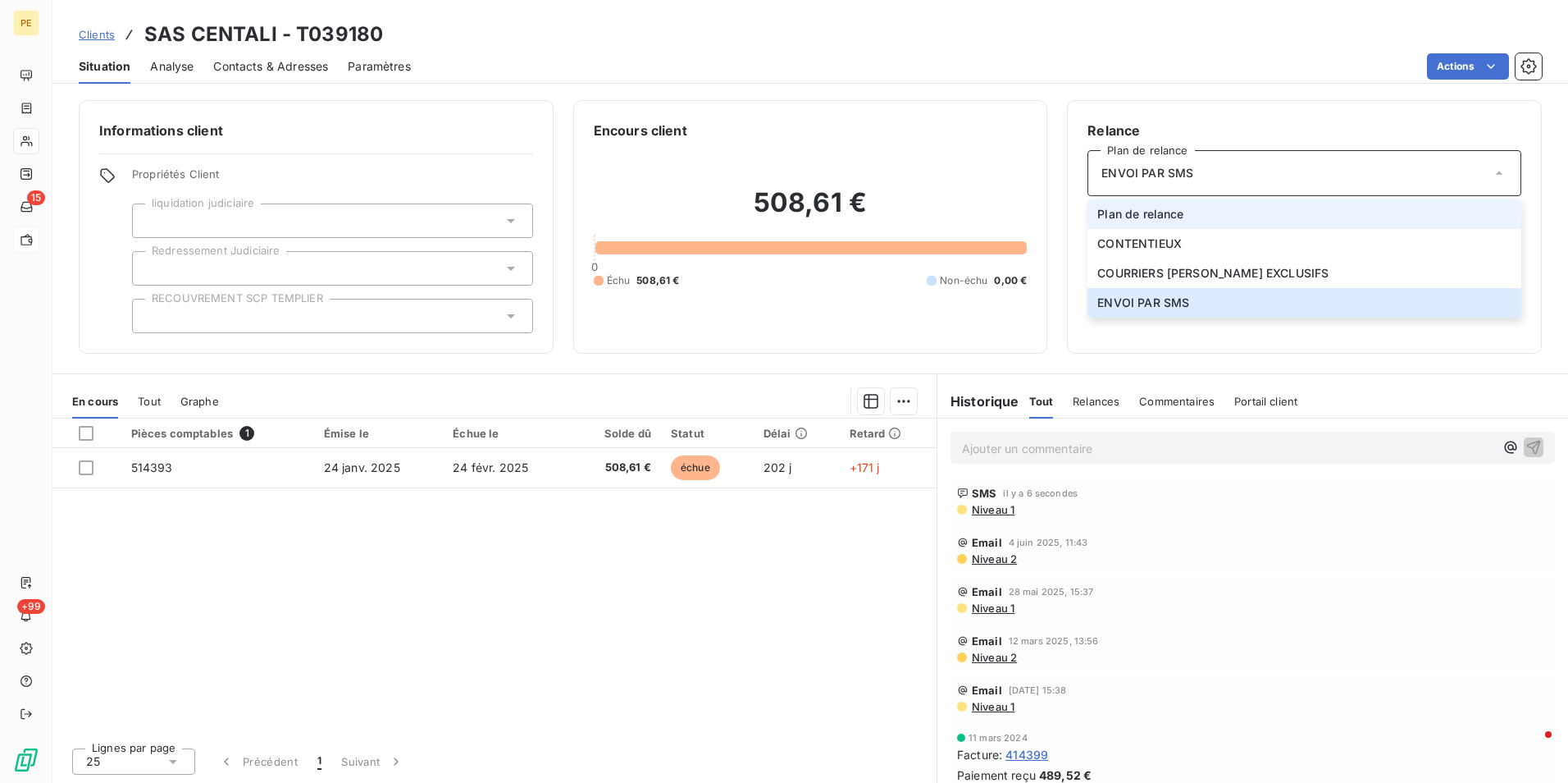
click at [1163, 213] on span "Plan de relance" at bounding box center [1140, 214] width 86 height 16
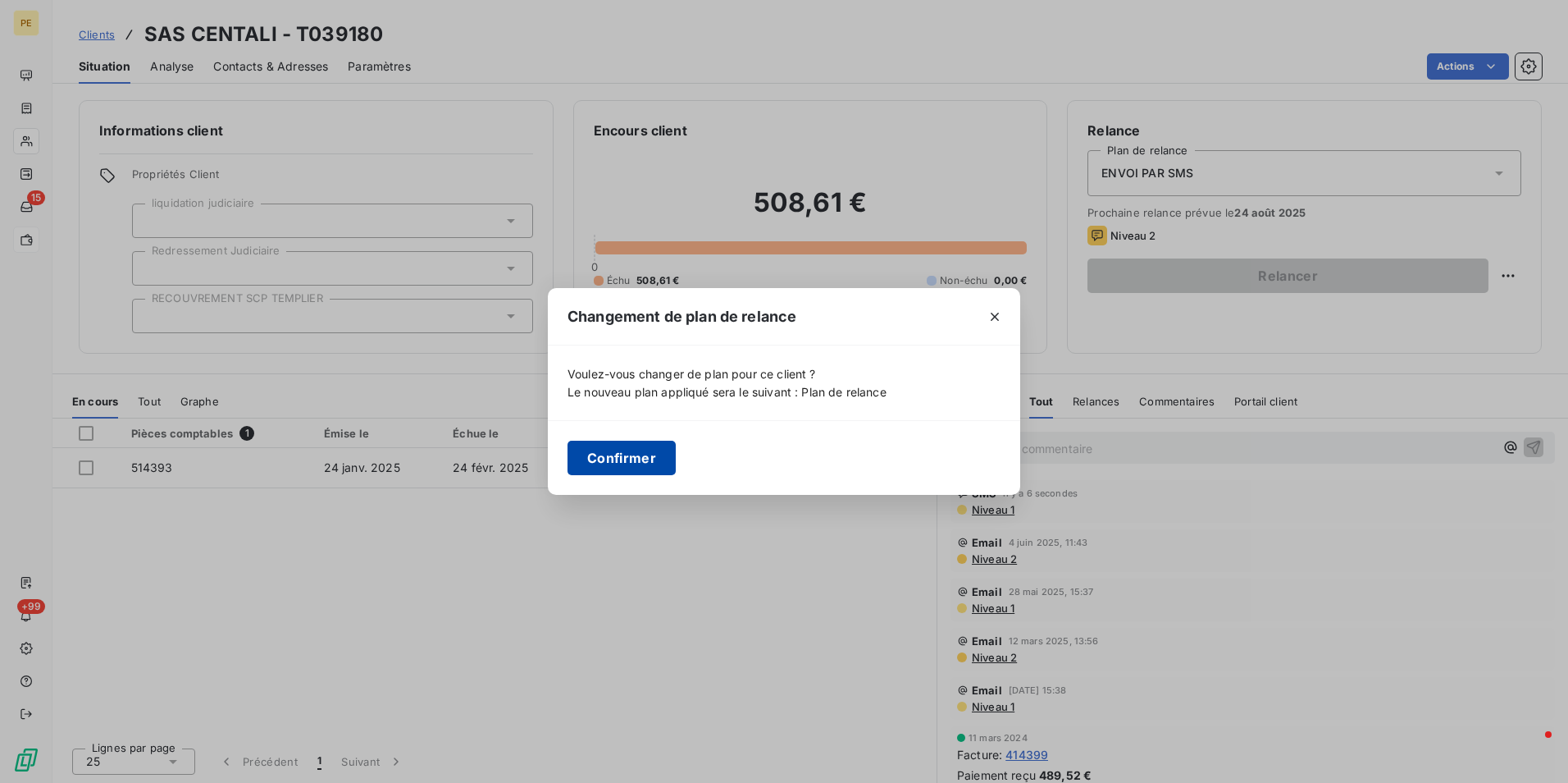
click at [605, 474] on button "Confirmer" at bounding box center [622, 458] width 108 height 34
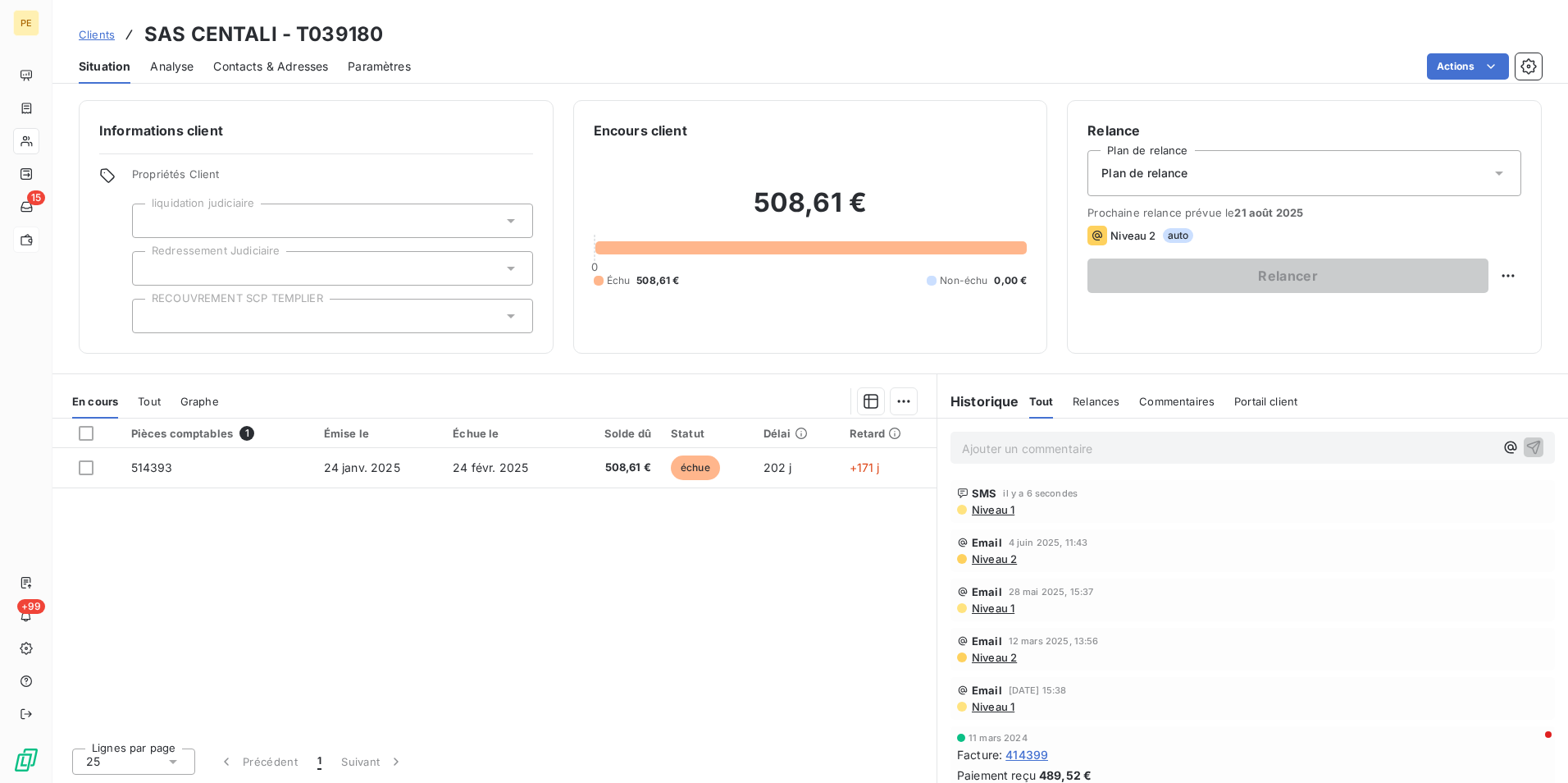
click at [644, 596] on div "Pièces comptables 1 Émise le Échue le Solde dû Statut Délai Retard 514393 24 ja…" at bounding box center [494, 575] width 884 height 316
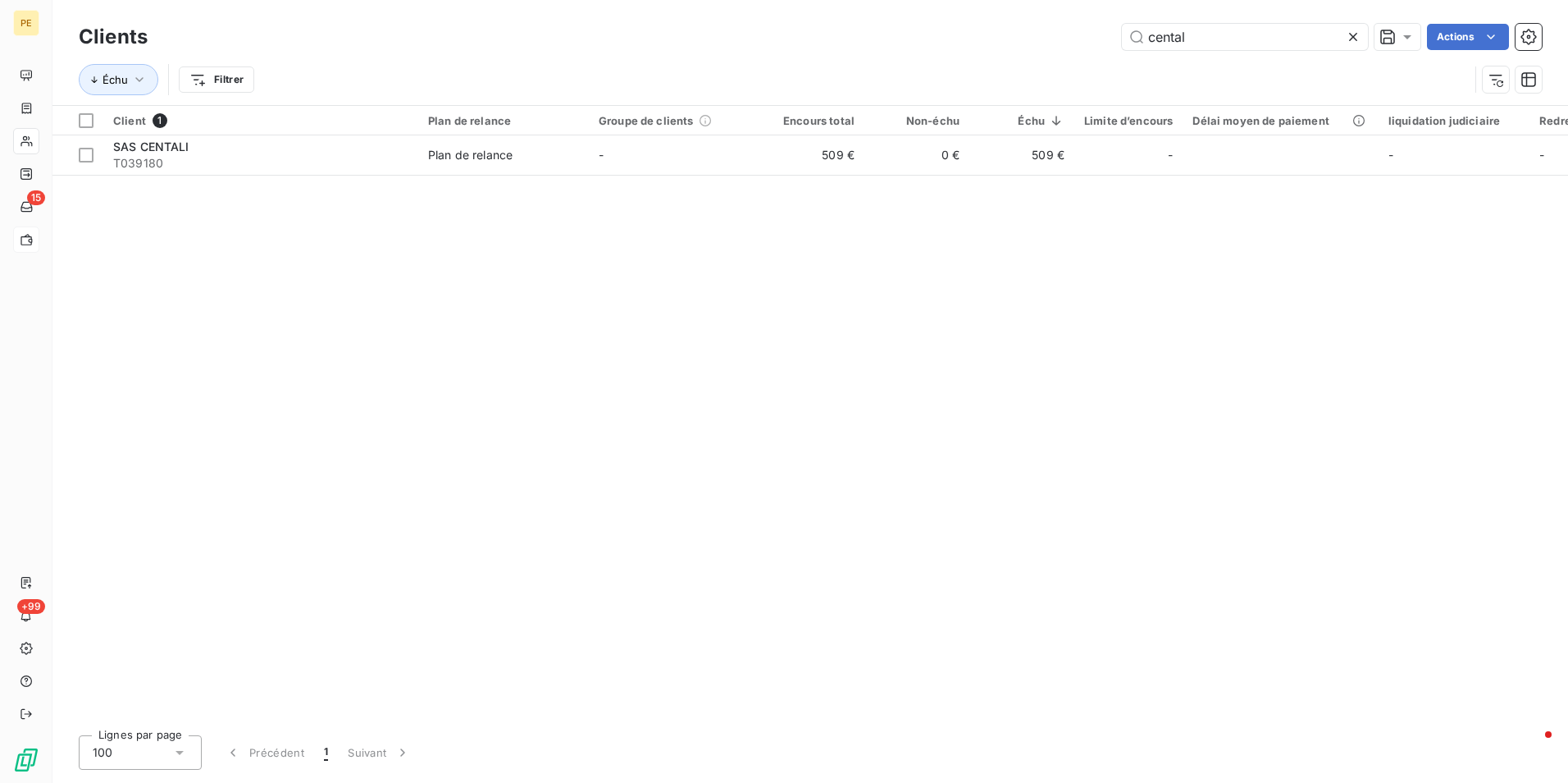
click at [1360, 40] on div at bounding box center [1357, 36] width 23 height 26
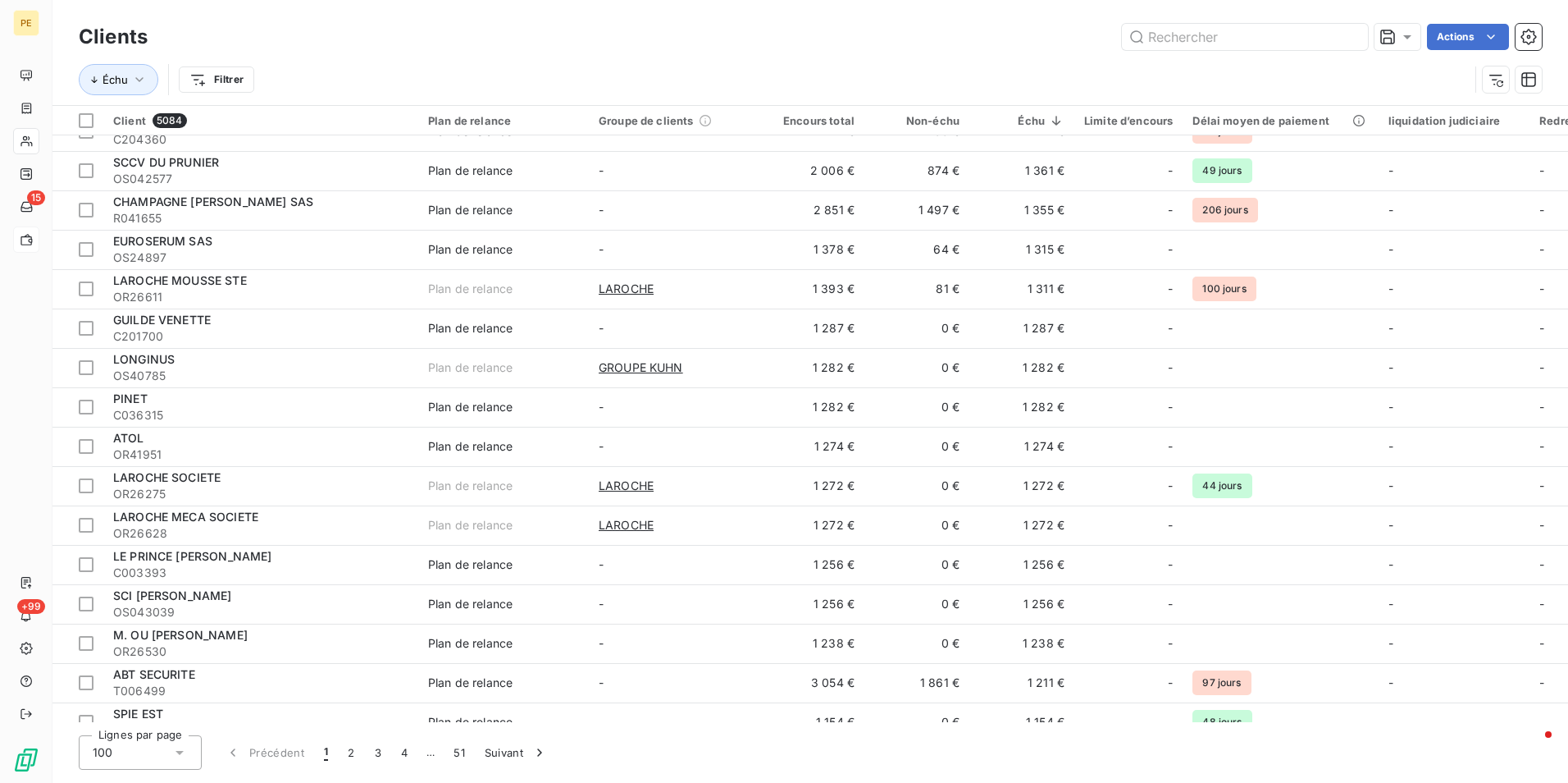
scroll to position [2953, 0]
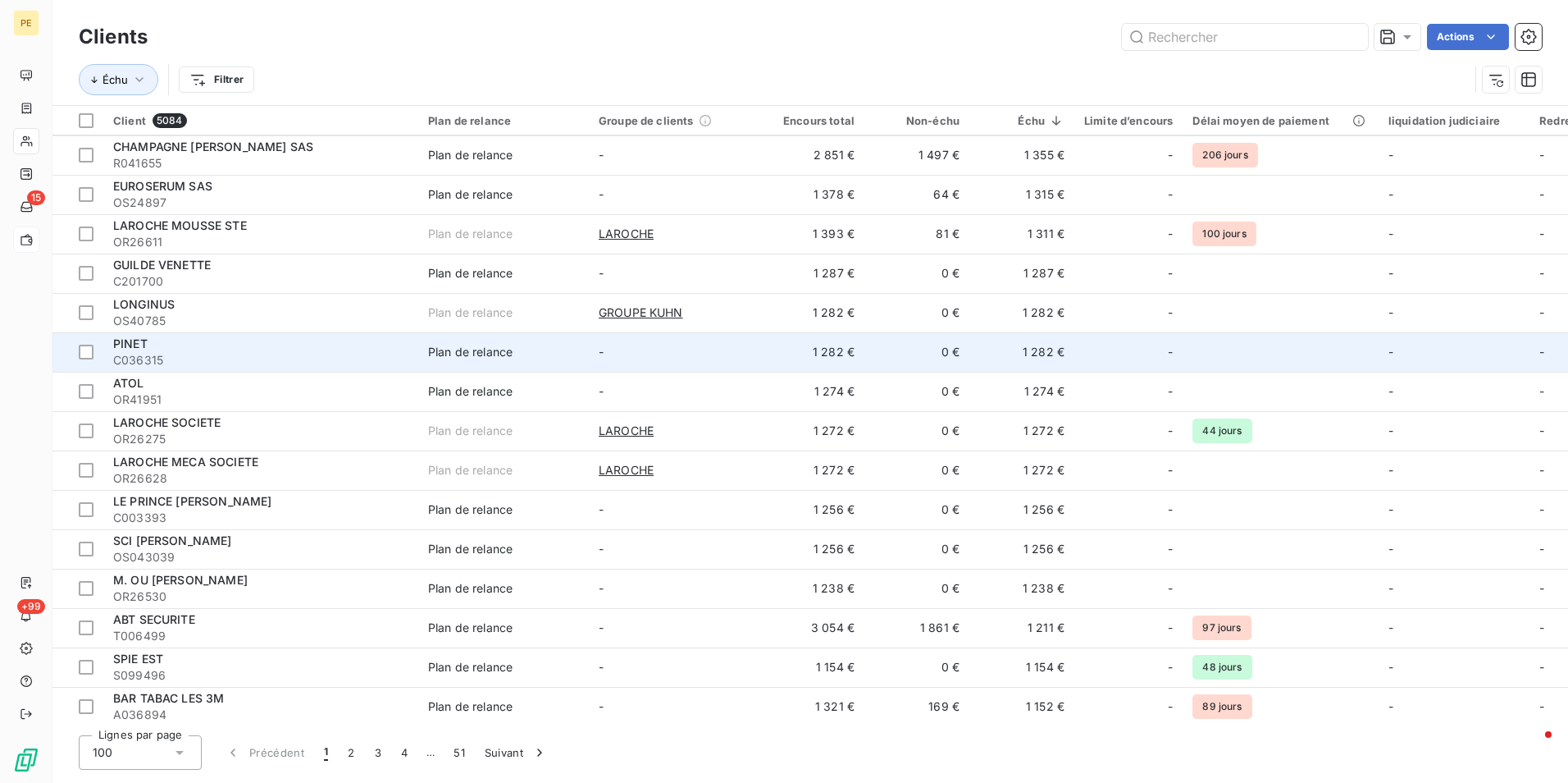
click at [175, 346] on div "PINET" at bounding box center [261, 343] width 296 height 16
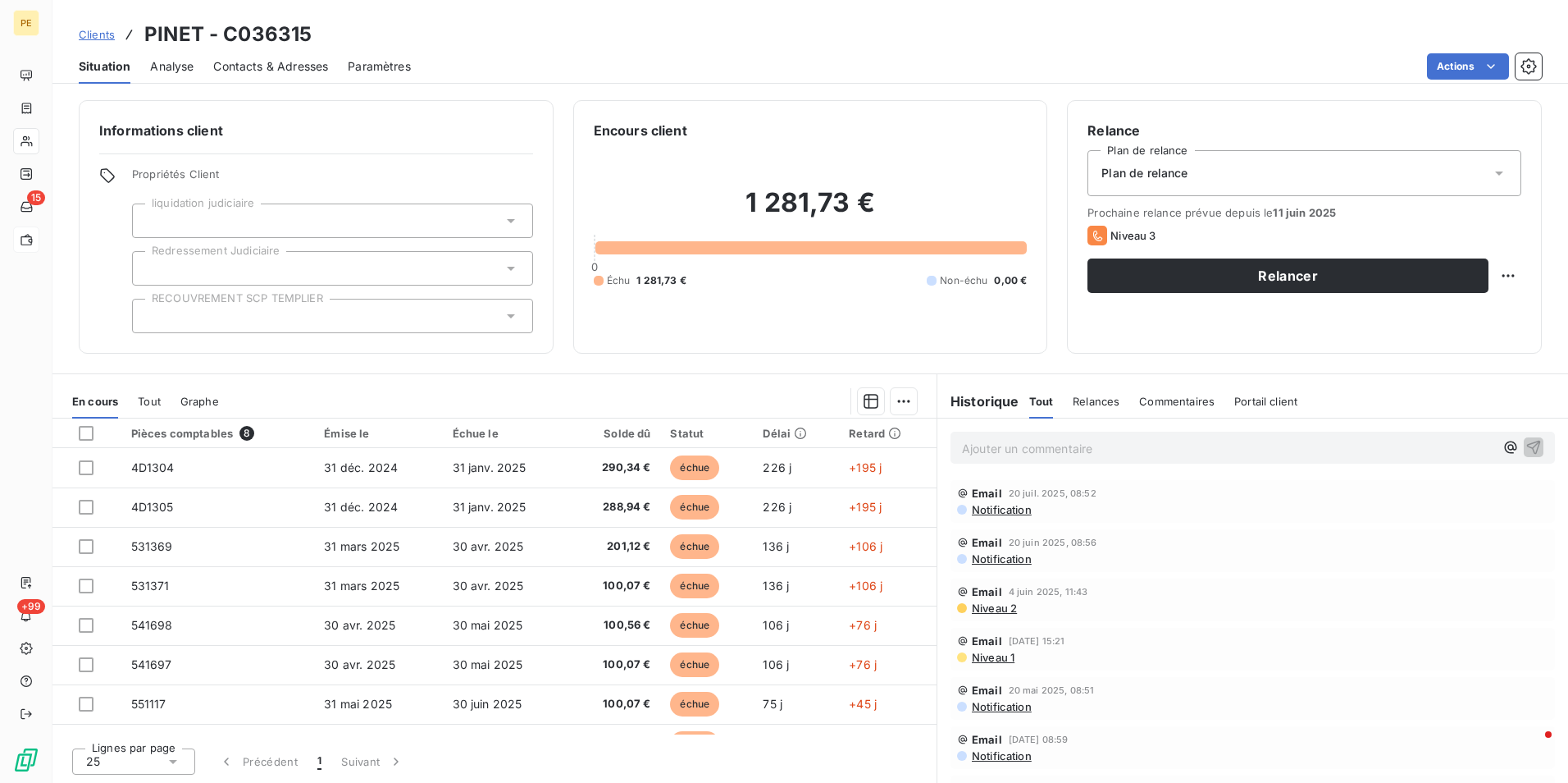
click at [998, 609] on span "Niveau 2" at bounding box center [994, 608] width 47 height 13
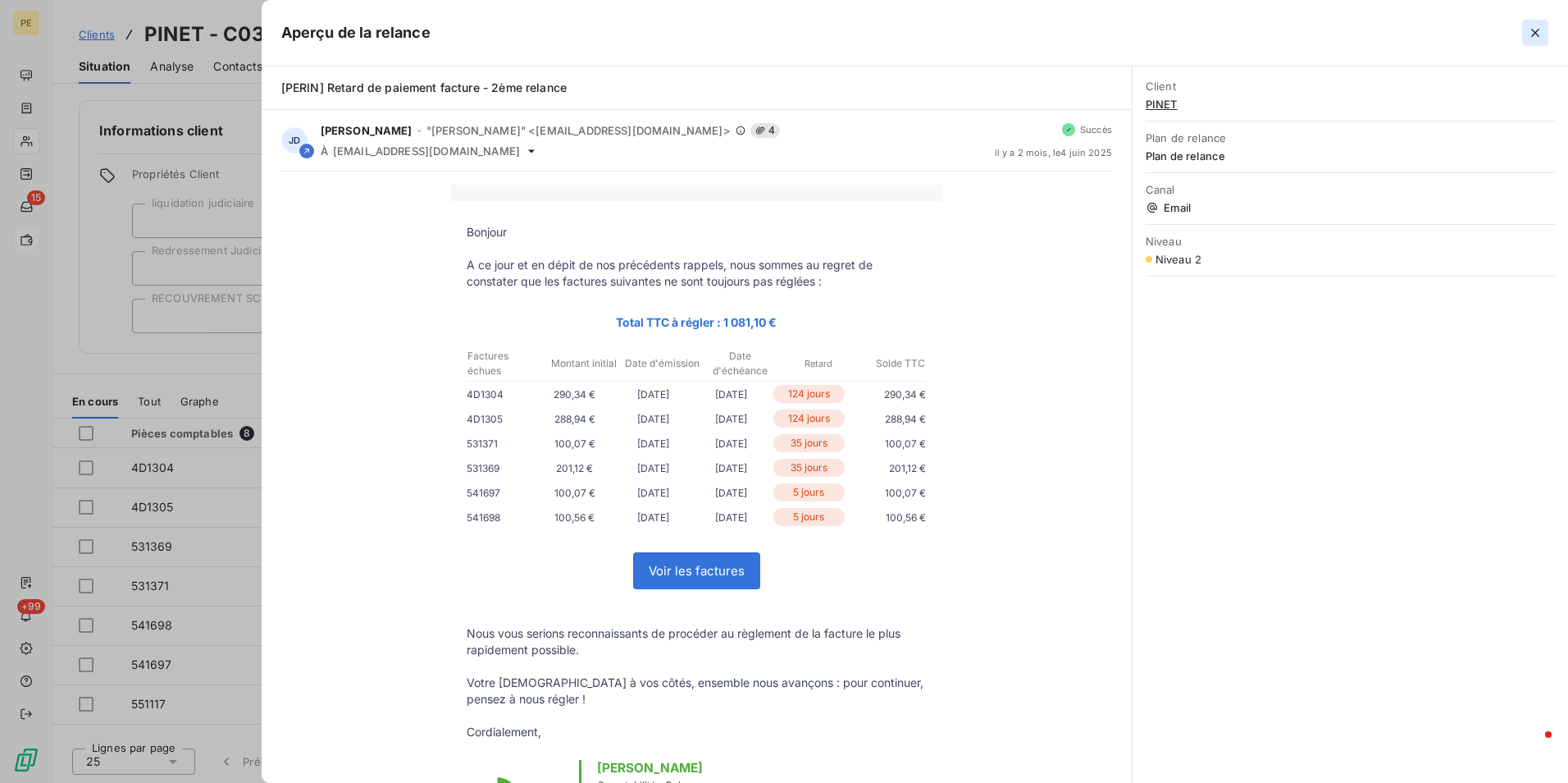
click at [1529, 32] on icon "button" at bounding box center [1535, 32] width 16 height 16
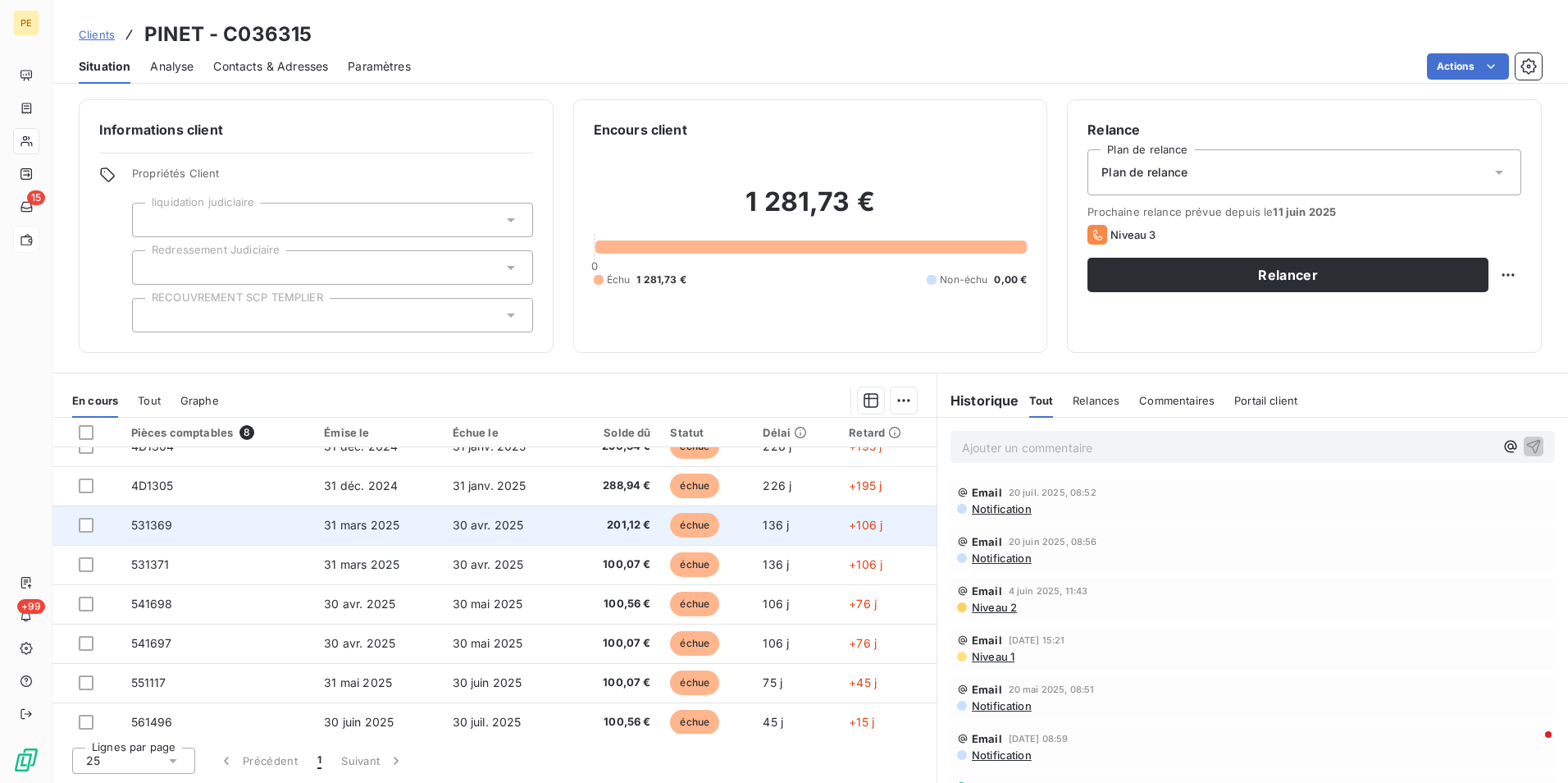
scroll to position [30, 0]
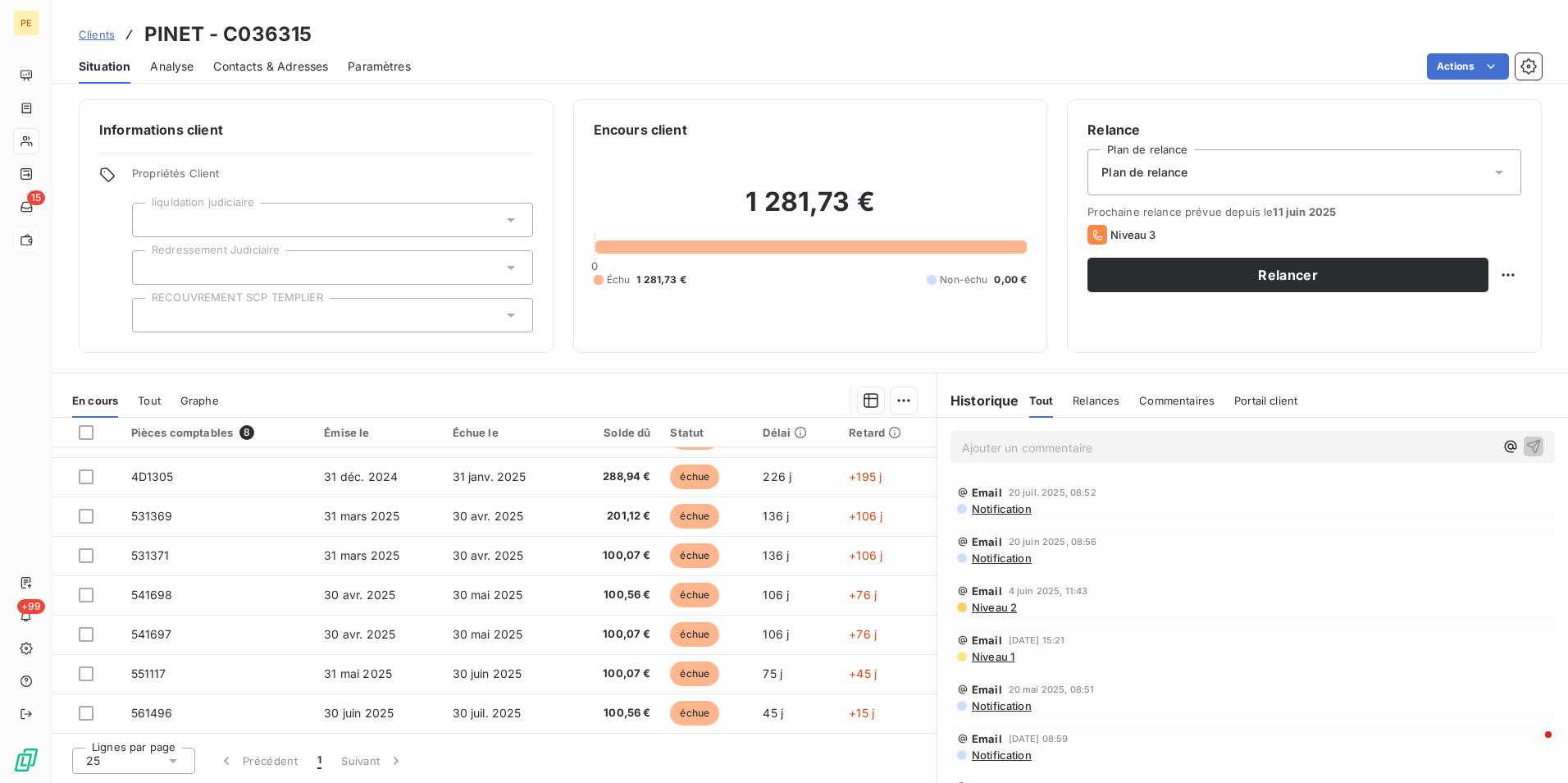
click at [279, 67] on span "Contacts & Adresses" at bounding box center [270, 67] width 115 height 16
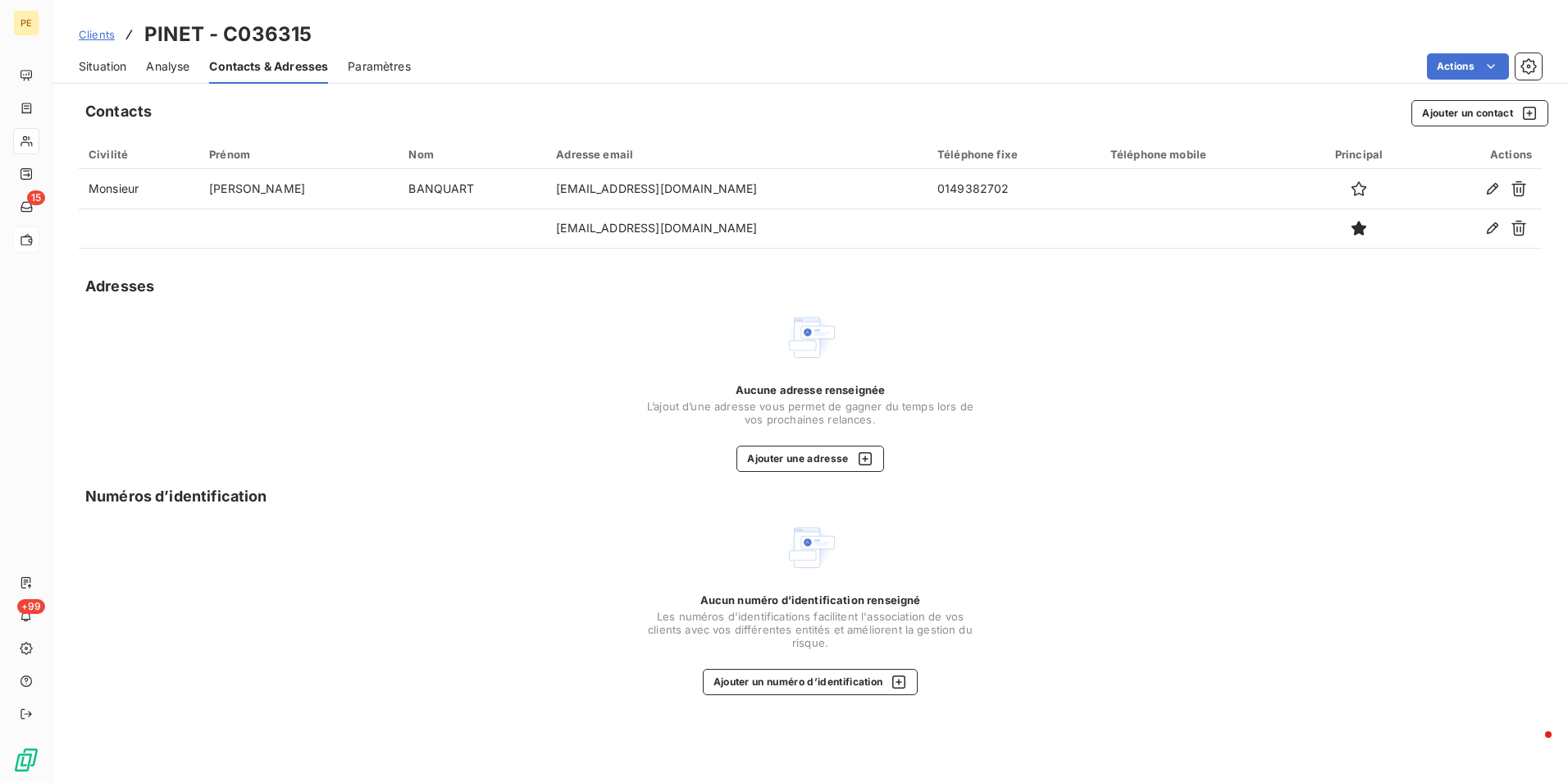
click at [108, 69] on span "Situation" at bounding box center [102, 67] width 48 height 16
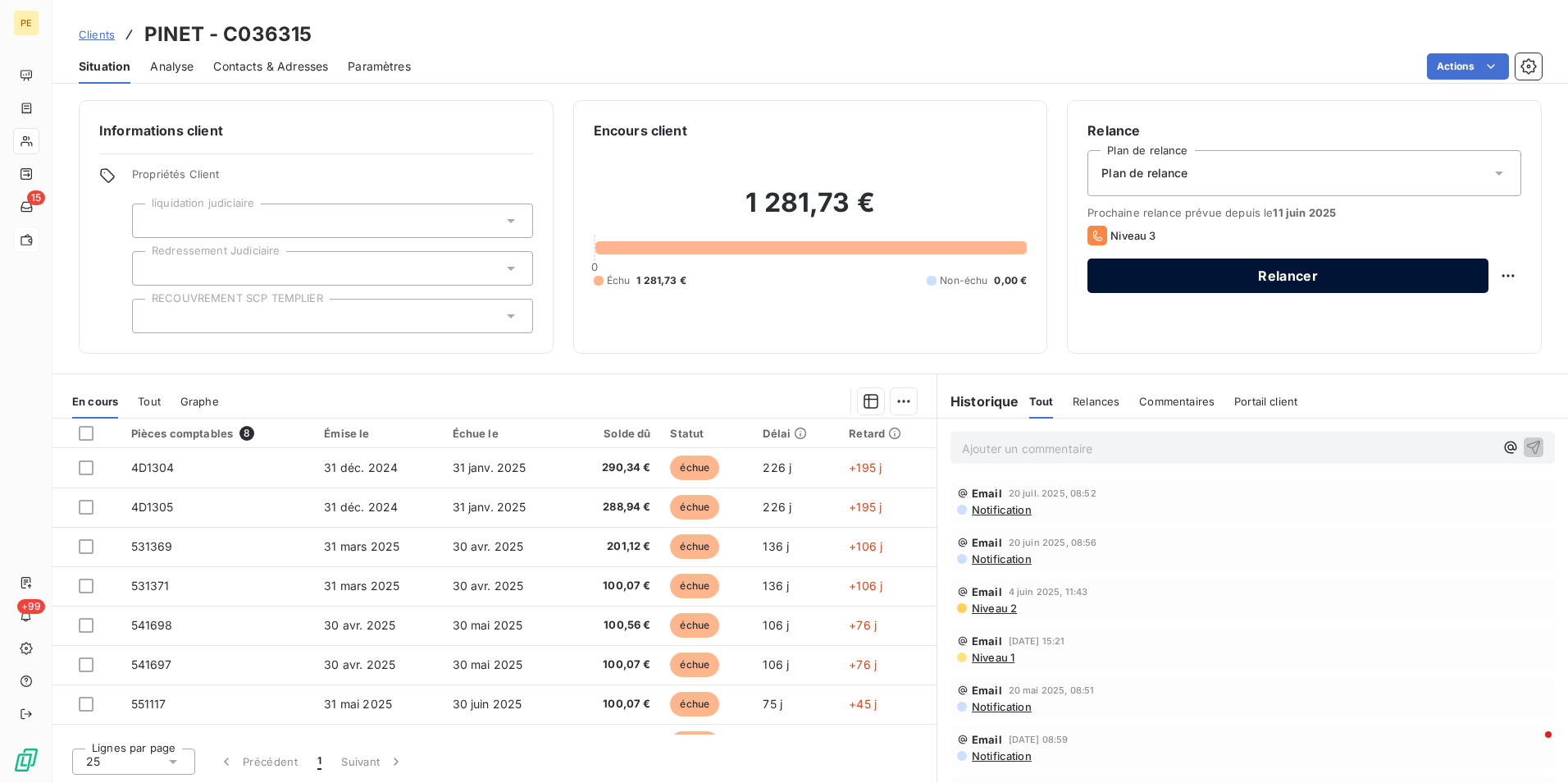
click at [1171, 271] on button "Relancer" at bounding box center [1288, 275] width 401 height 34
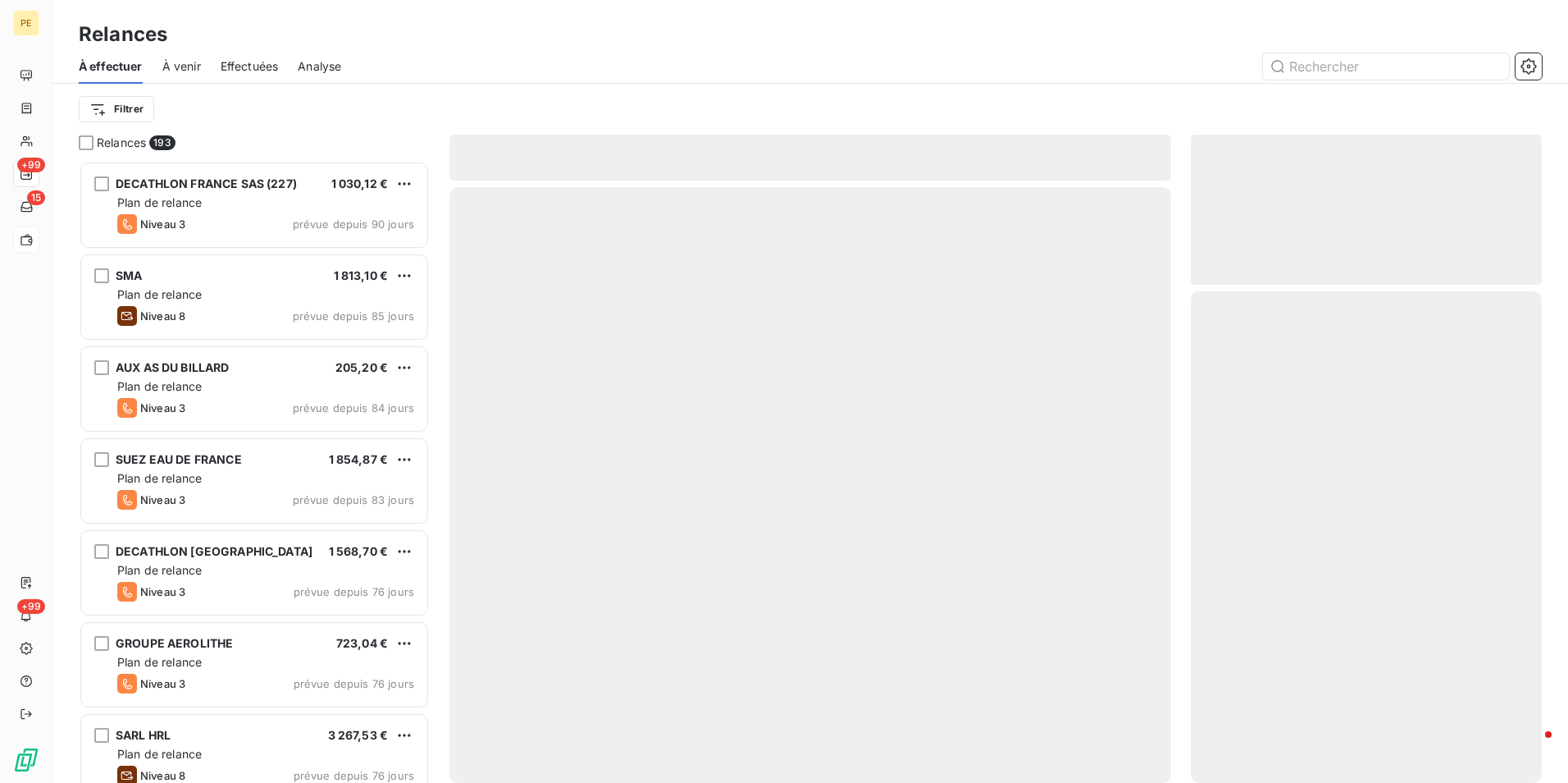
scroll to position [609, 339]
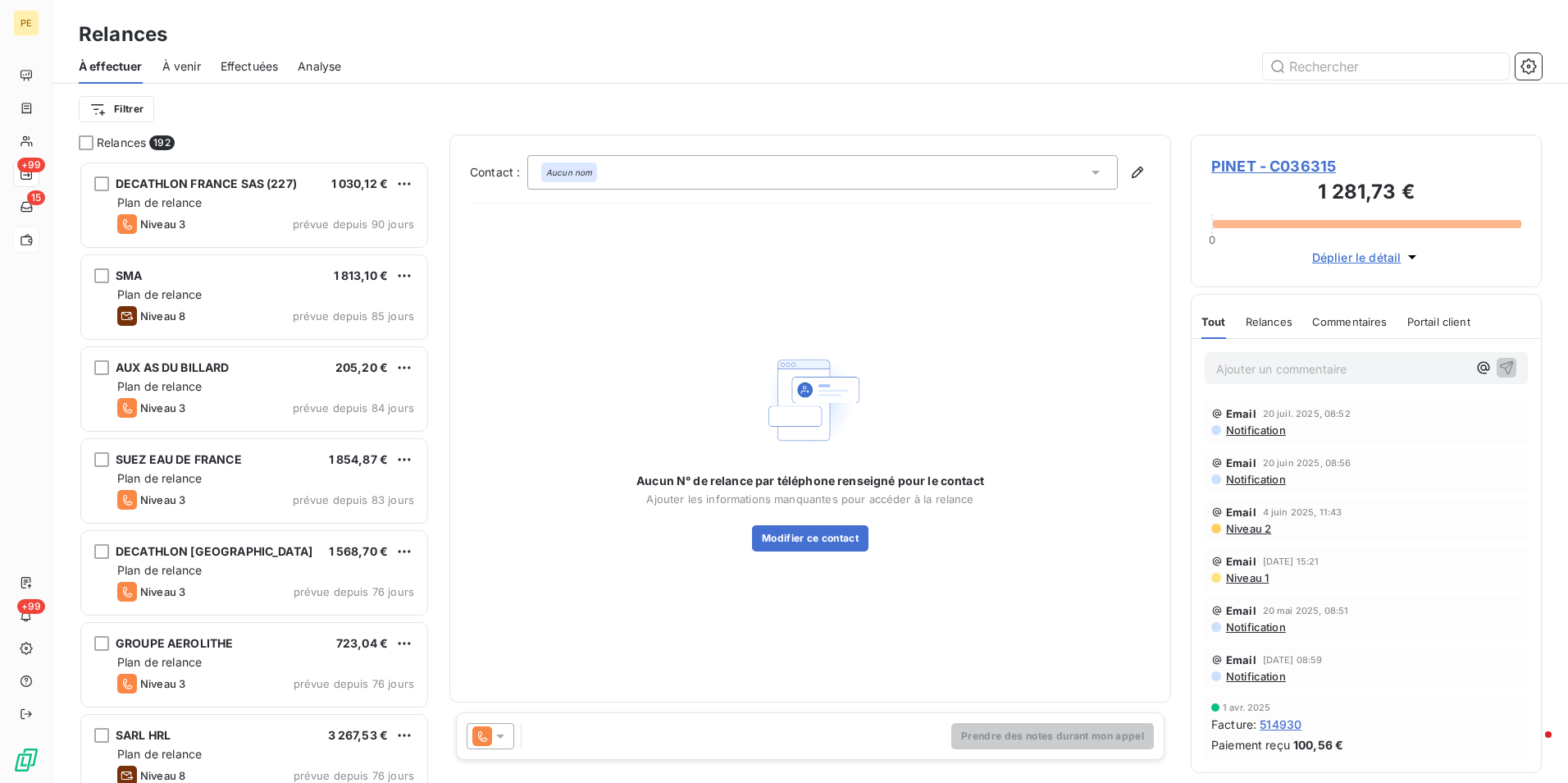
click at [492, 736] on icon at bounding box center [501, 735] width 16 height 16
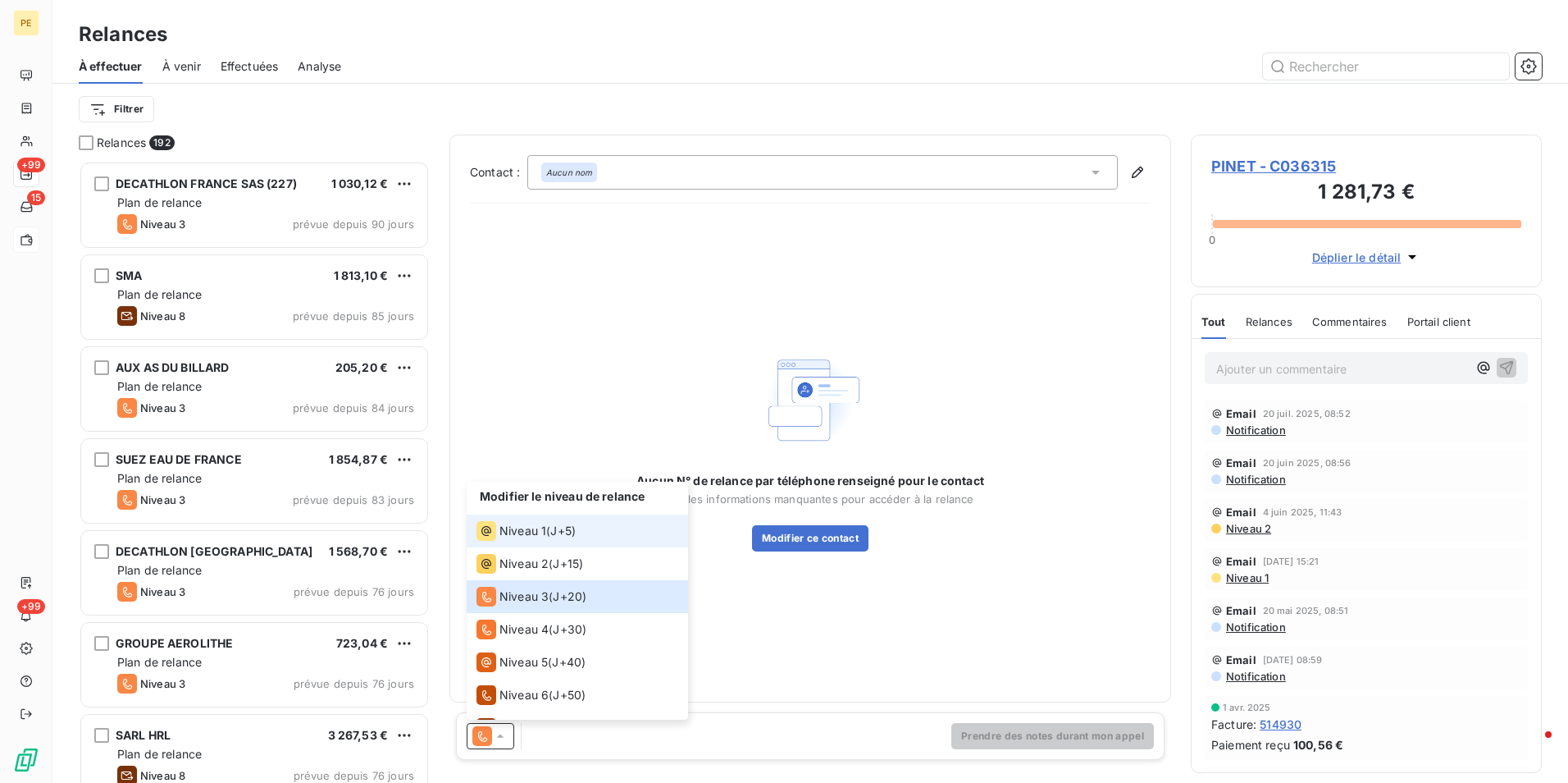
click at [536, 534] on span "Niveau 1" at bounding box center [523, 530] width 47 height 16
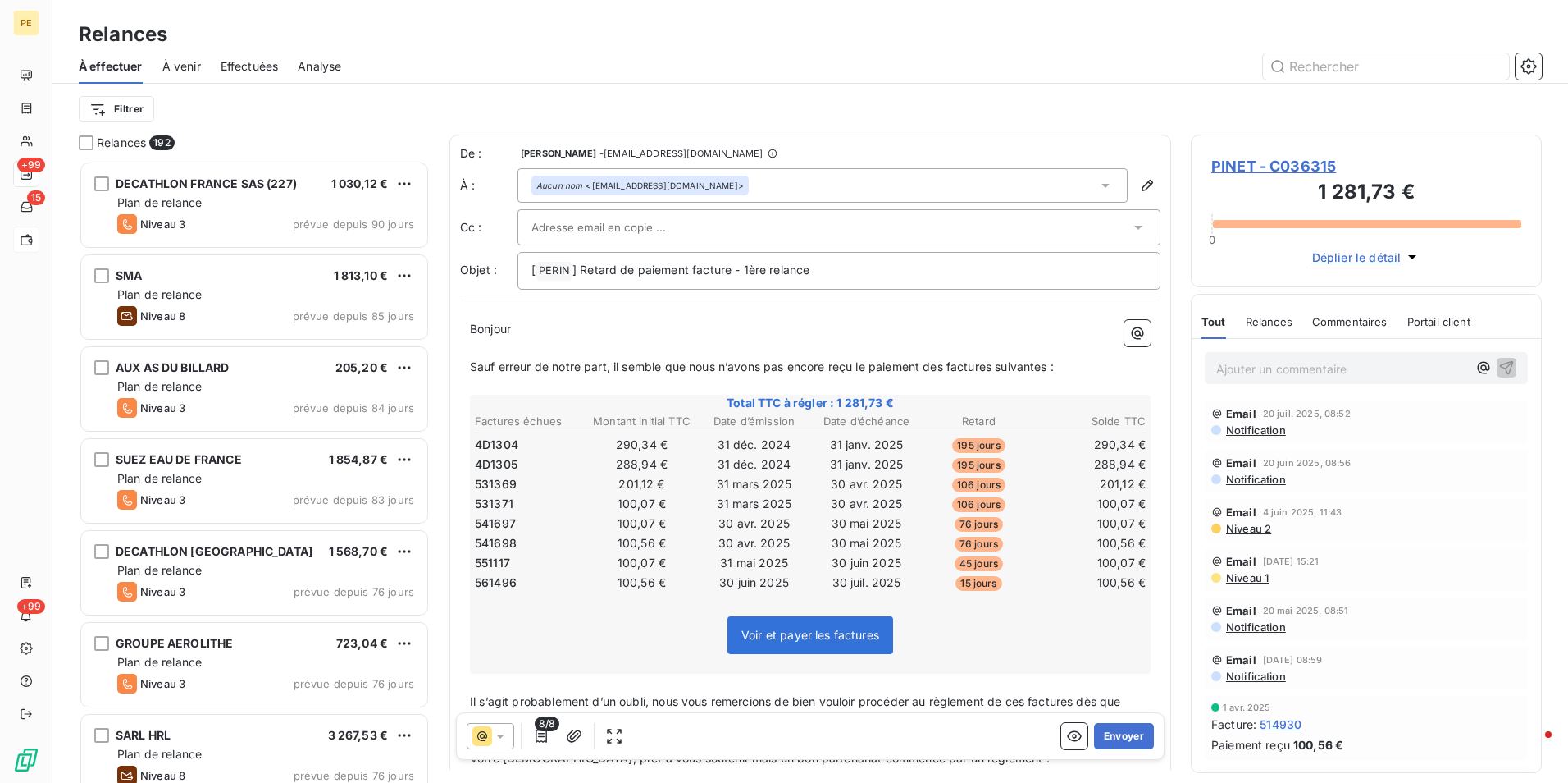
click at [650, 222] on input "text" at bounding box center [619, 227] width 176 height 24
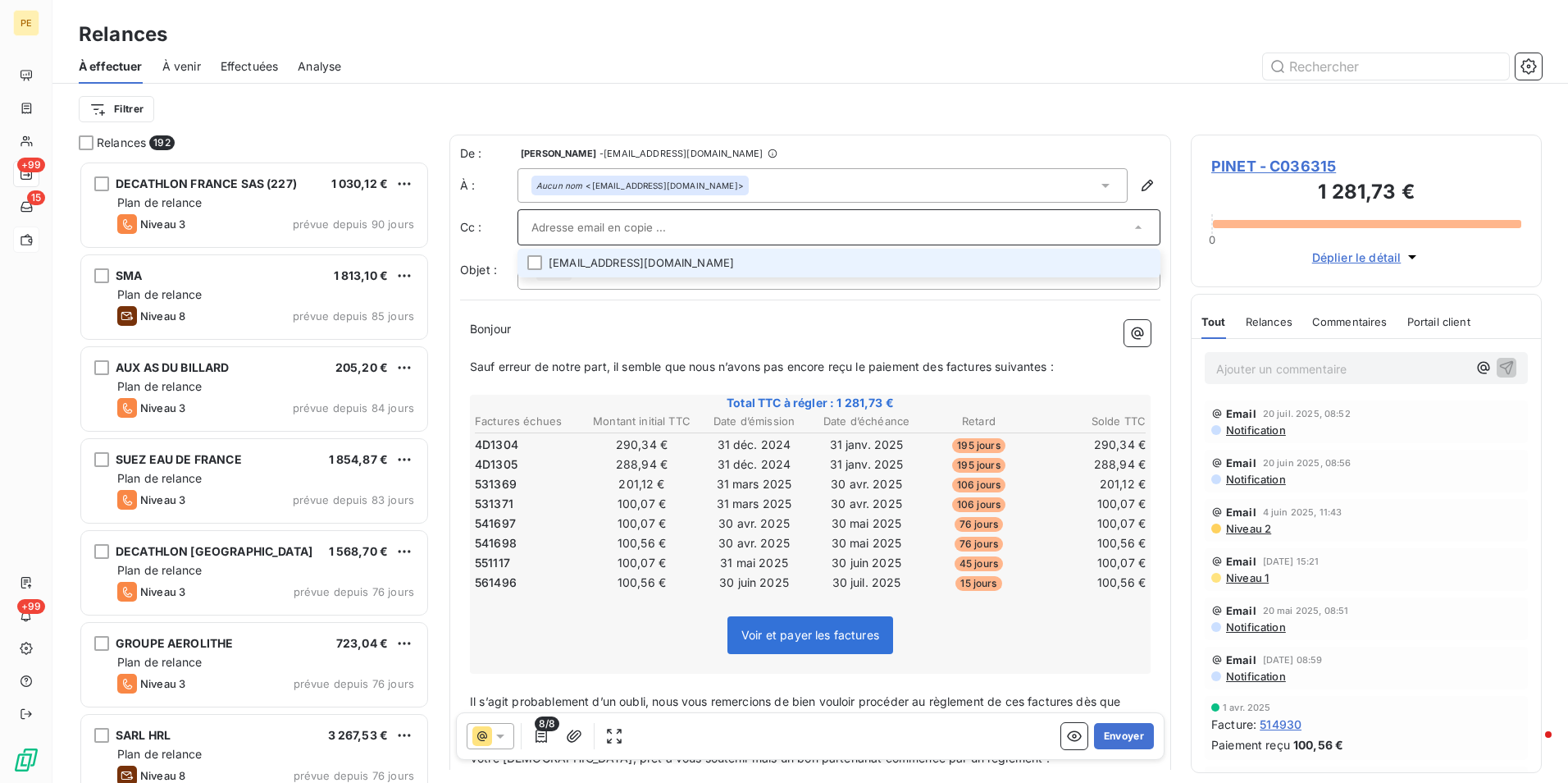
click at [612, 262] on li "fbanquart@pinet.eu" at bounding box center [838, 263] width 642 height 29
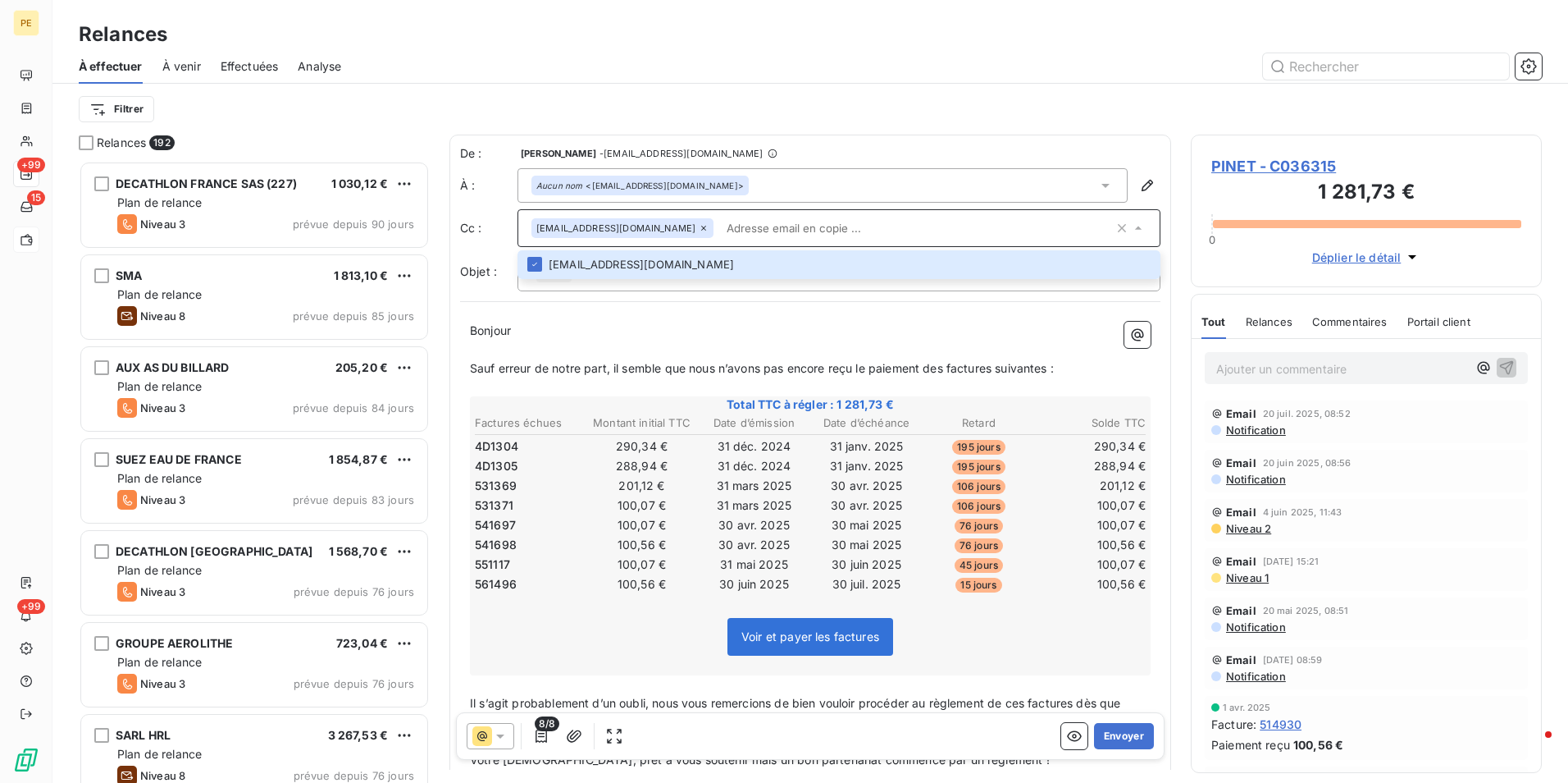
click at [980, 649] on div "Voir et payer les factures" at bounding box center [811, 640] width 676 height 70
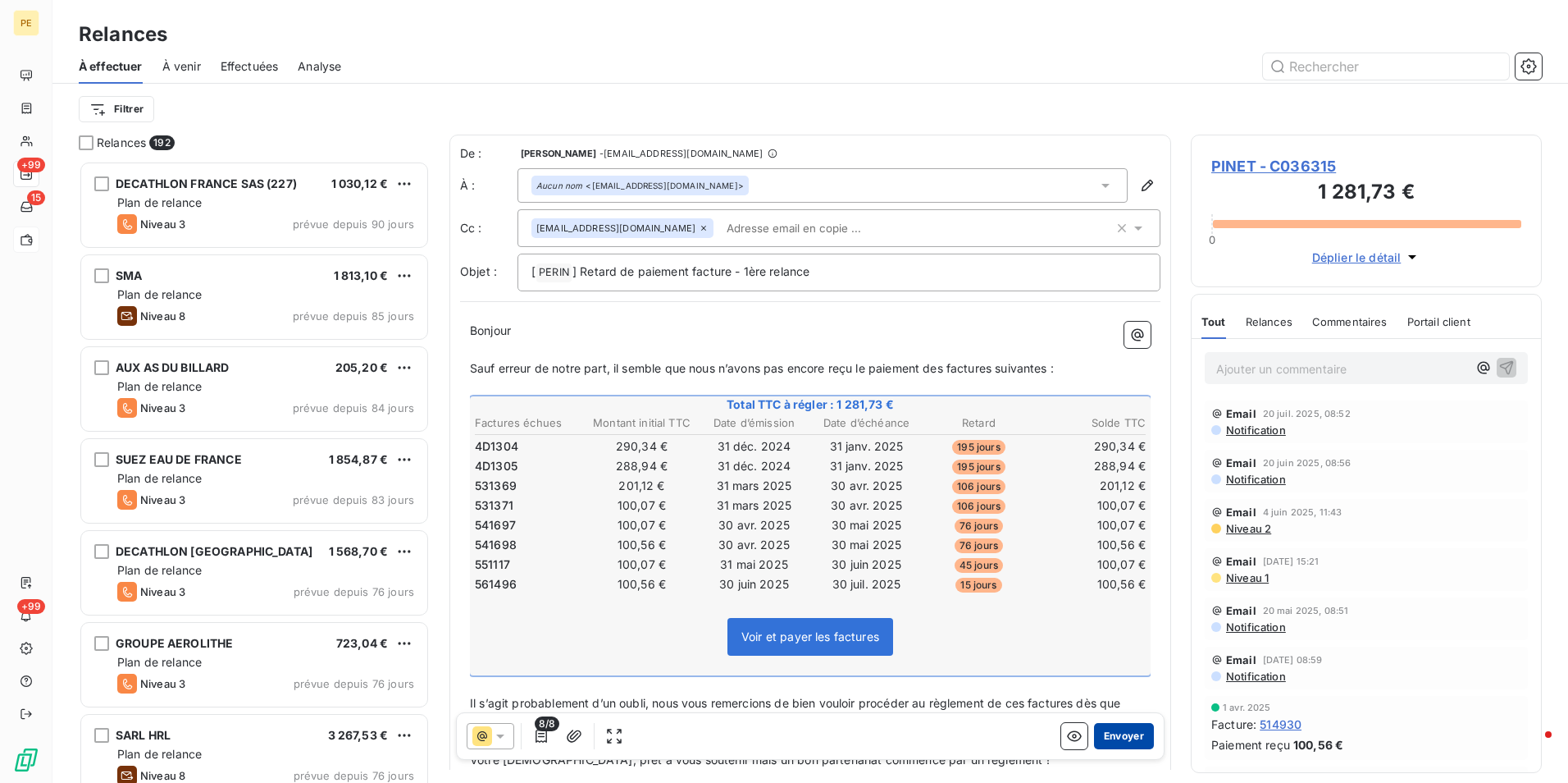
click at [1112, 734] on button "Envoyer" at bounding box center [1123, 735] width 60 height 26
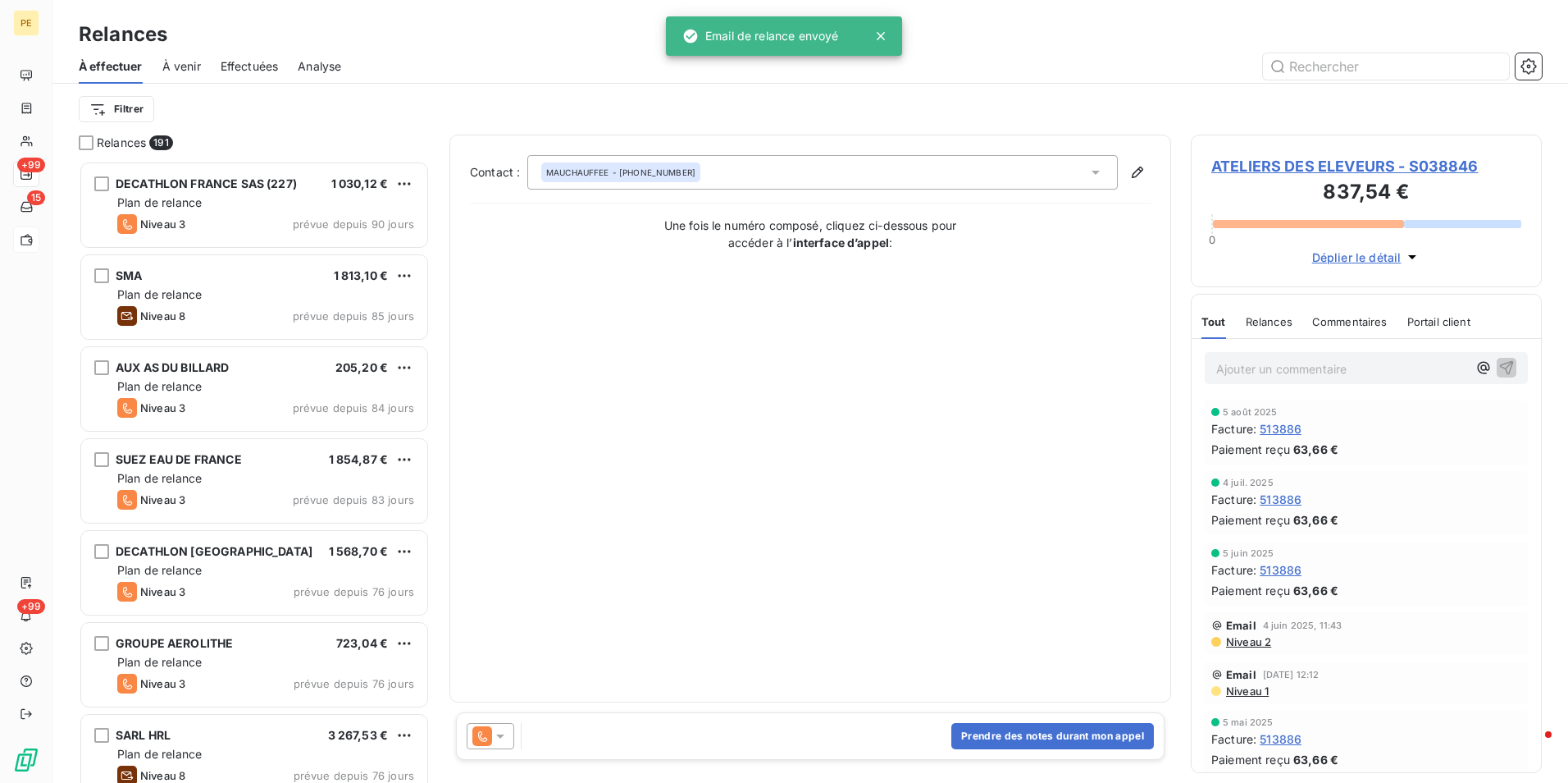
click at [1330, 165] on span "ATELIERS DES ELEVEURS - S038846" at bounding box center [1366, 165] width 310 height 22
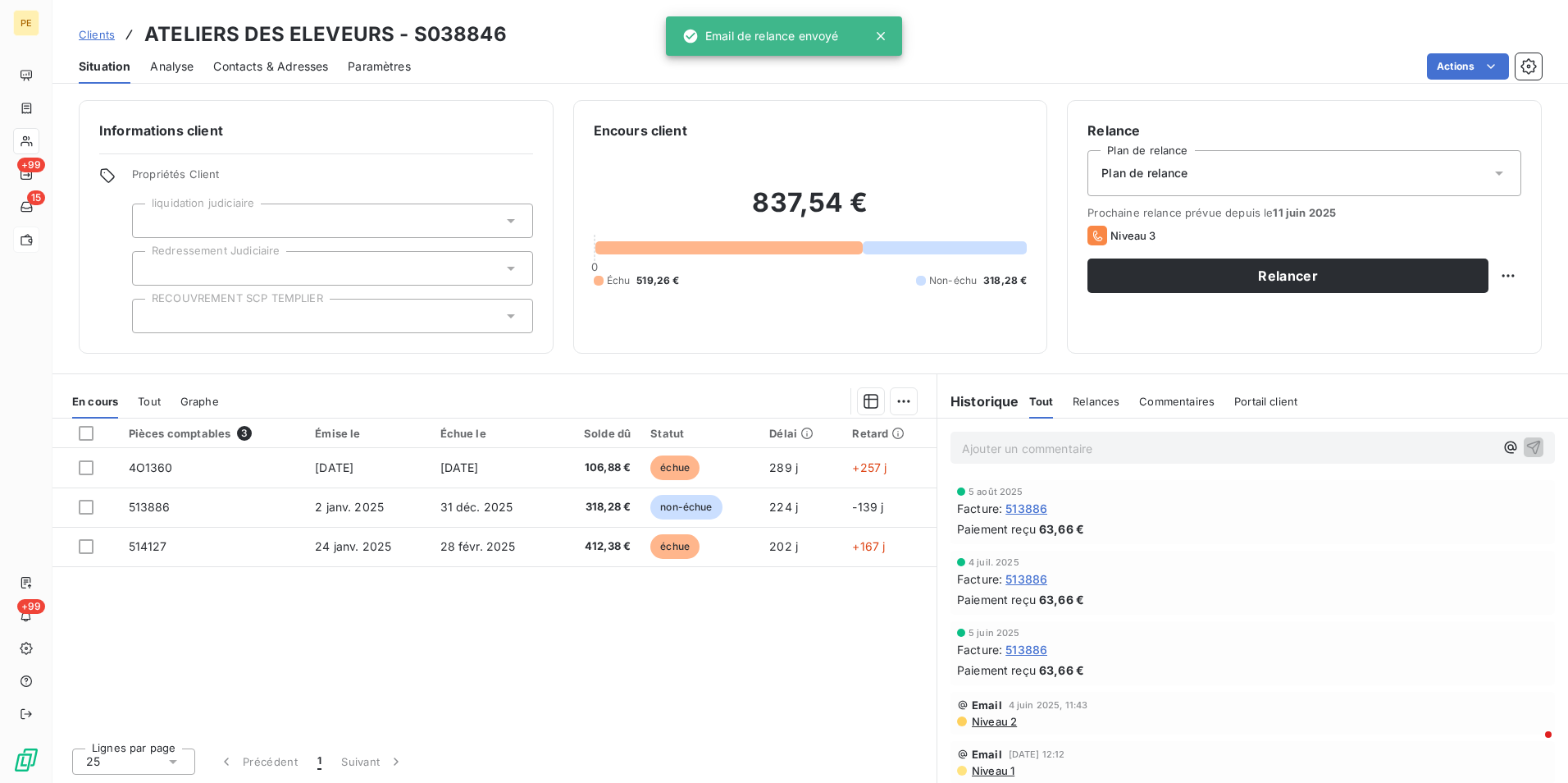
click at [988, 727] on span "Niveau 2" at bounding box center [994, 721] width 47 height 13
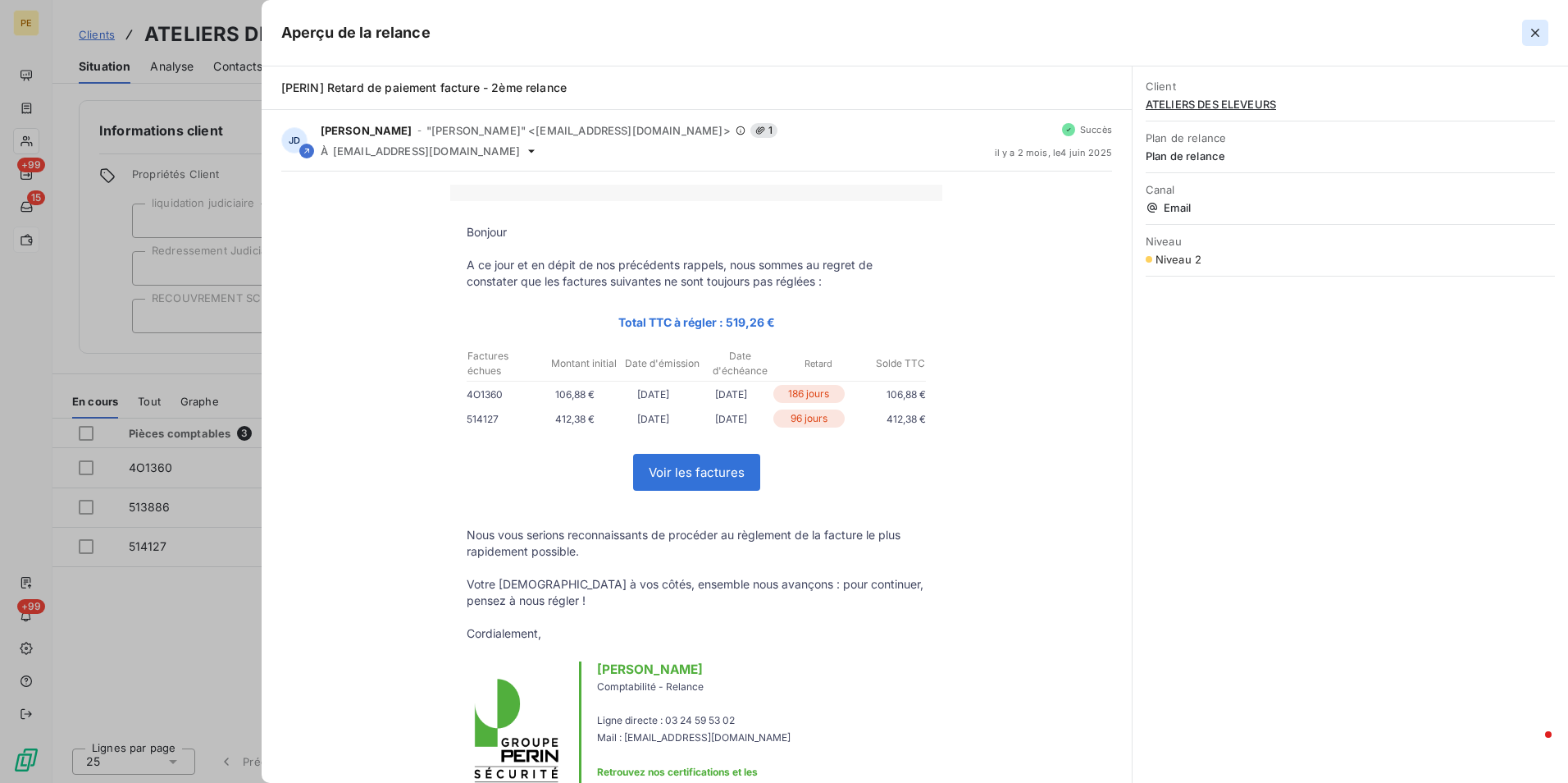
click at [1533, 33] on icon "button" at bounding box center [1535, 32] width 16 height 16
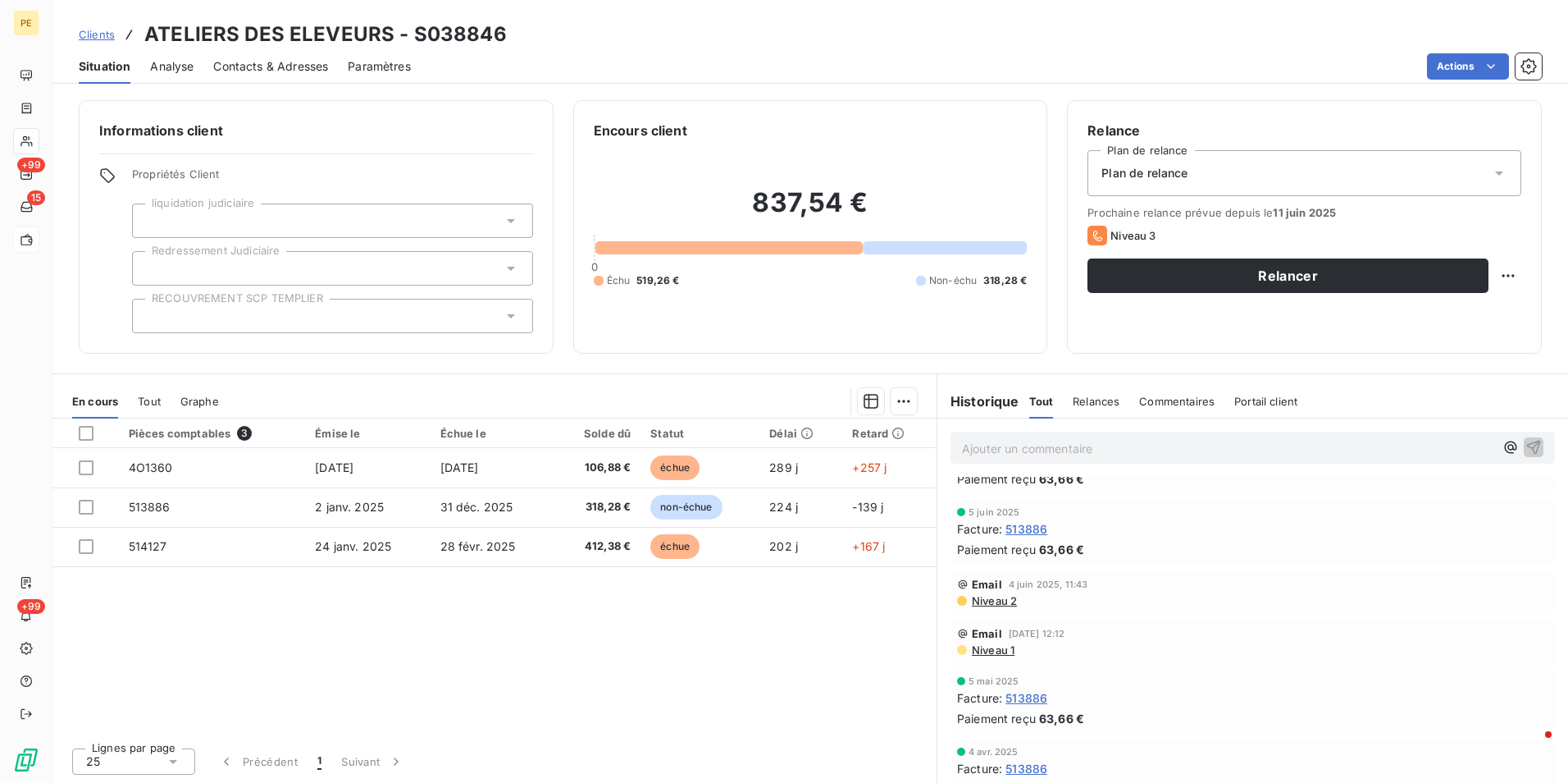
scroll to position [165, 0]
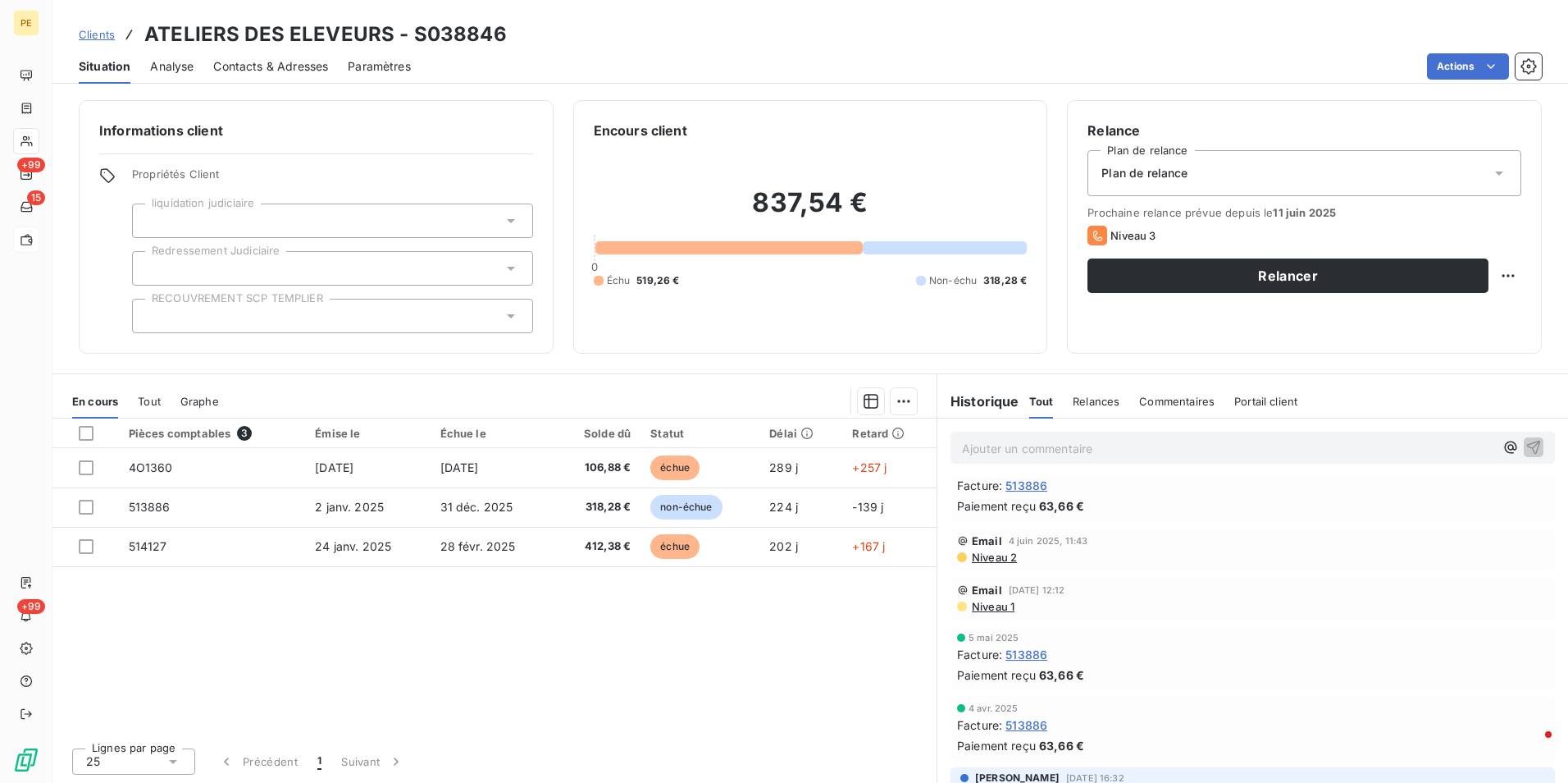
click at [333, 60] on div "Situation Analyse Contacts & Adresses Paramètres Actions" at bounding box center [810, 67] width 1515 height 34
click at [301, 61] on span "Contacts & Adresses" at bounding box center [270, 67] width 115 height 16
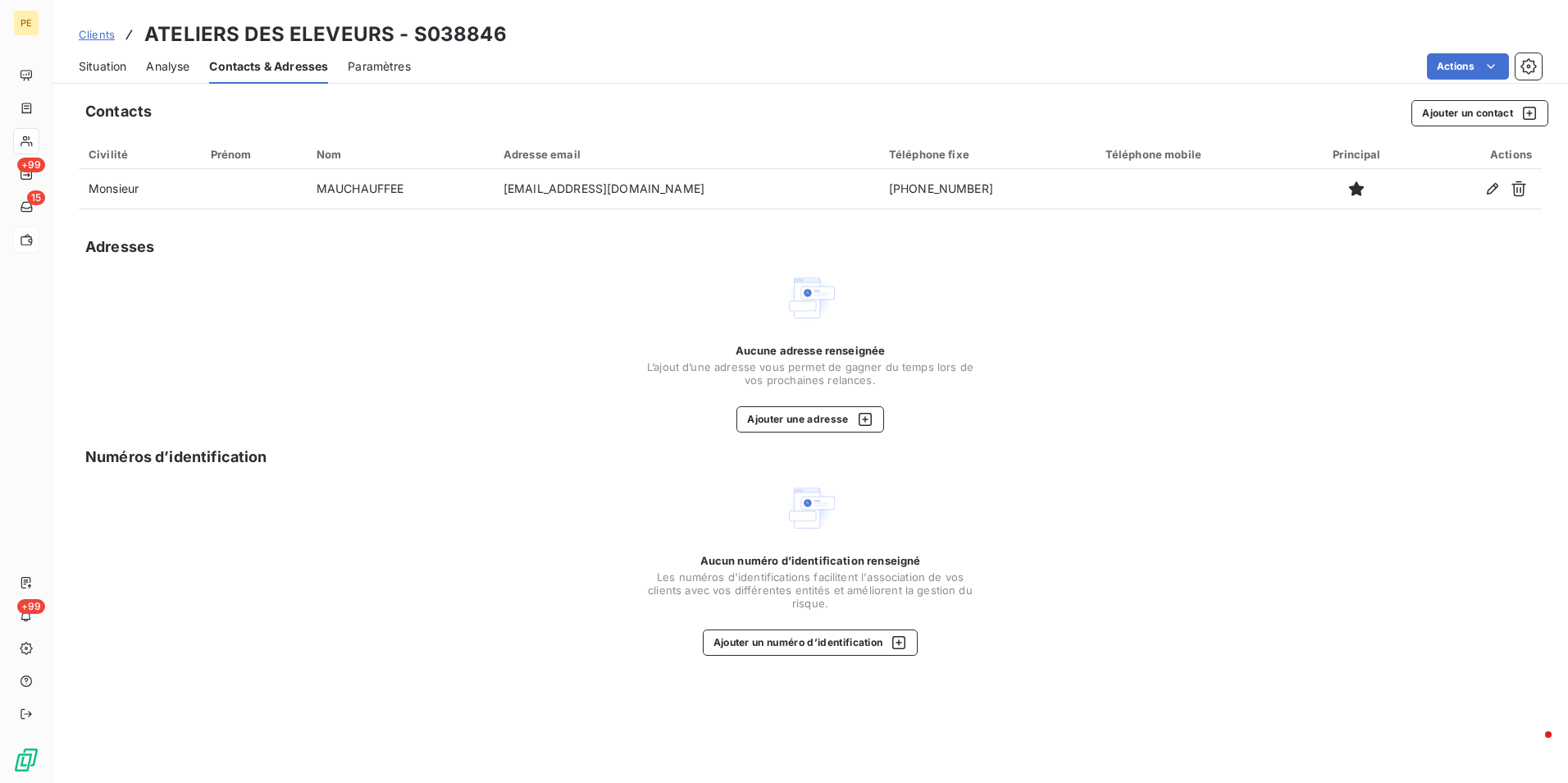
click at [99, 32] on span "Clients" at bounding box center [97, 34] width 36 height 13
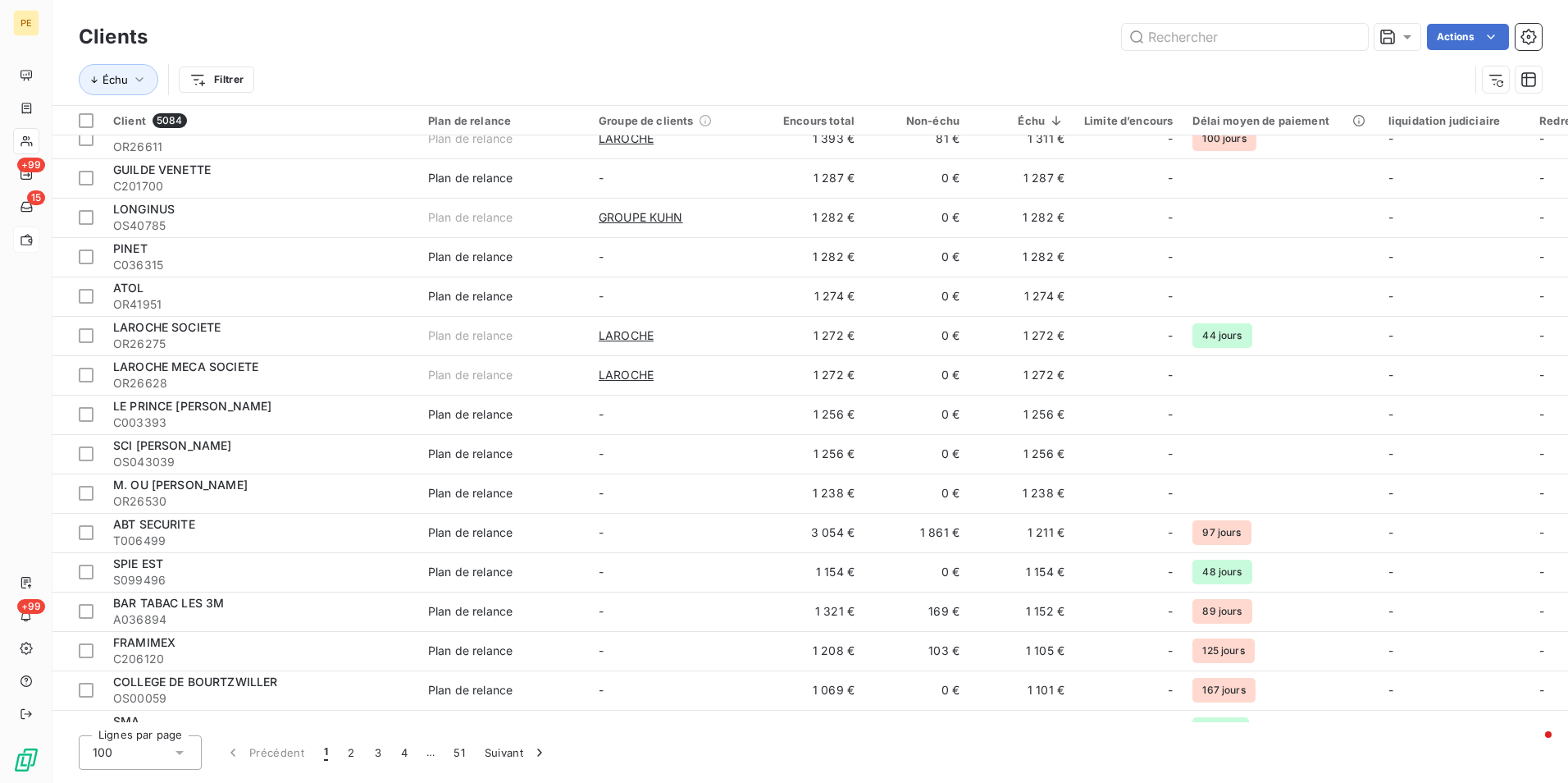
scroll to position [3359, 0]
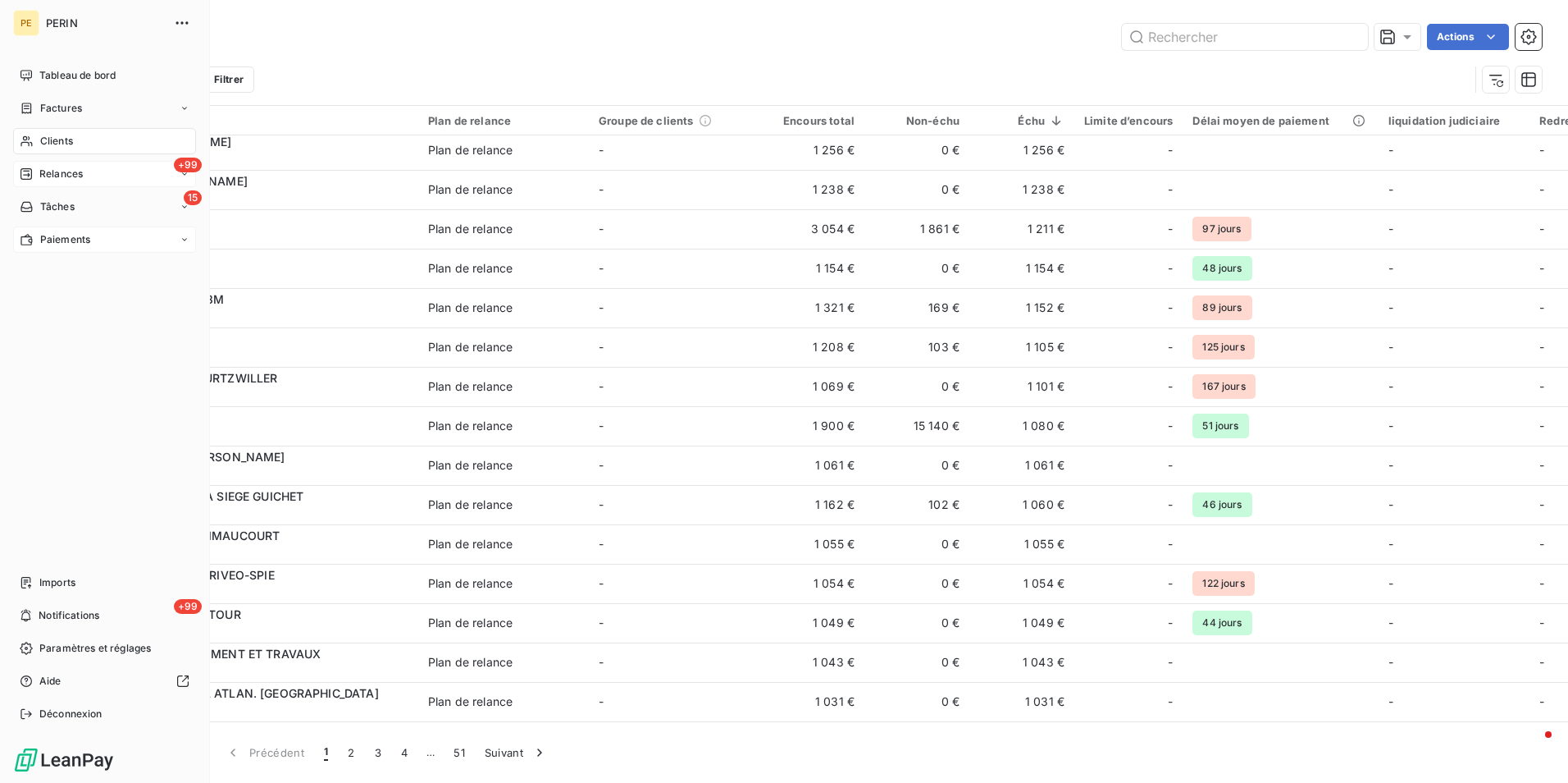
click at [70, 174] on span "Relances" at bounding box center [61, 174] width 43 height 14
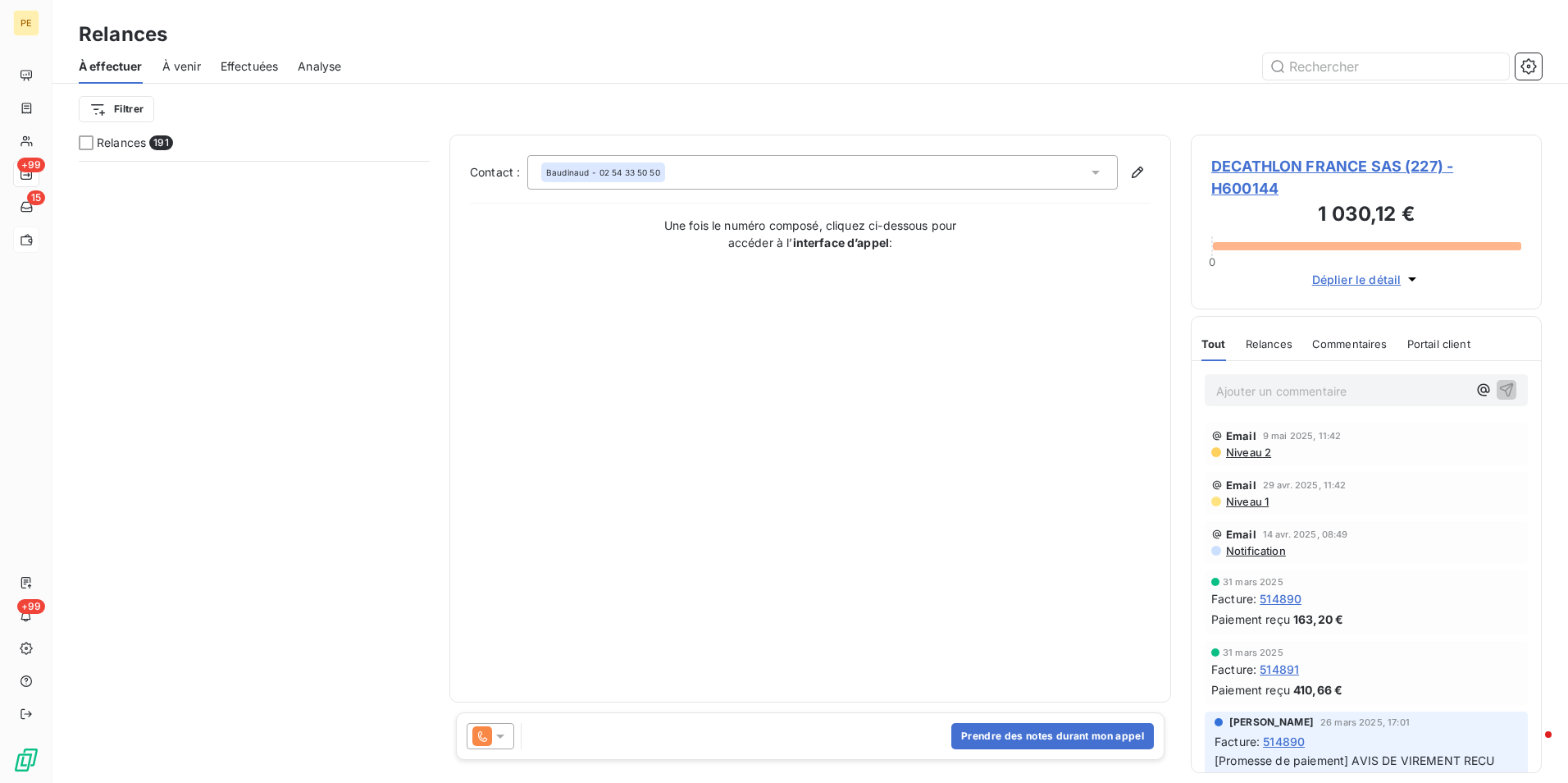
scroll to position [7364, 0]
click at [327, 67] on span "Analyse" at bounding box center [319, 67] width 43 height 16
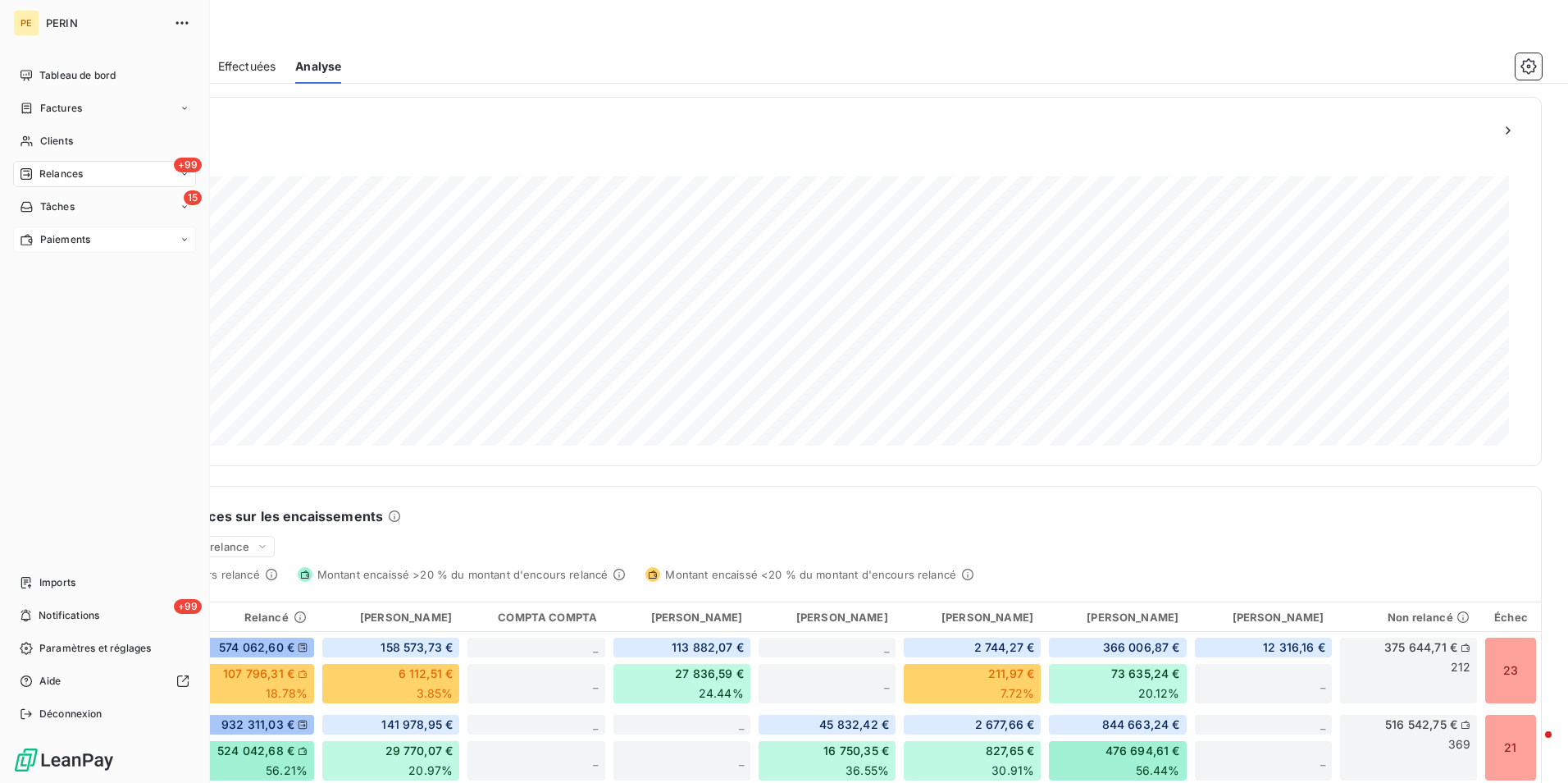
click at [60, 245] on span "Paiements" at bounding box center [66, 239] width 50 height 14
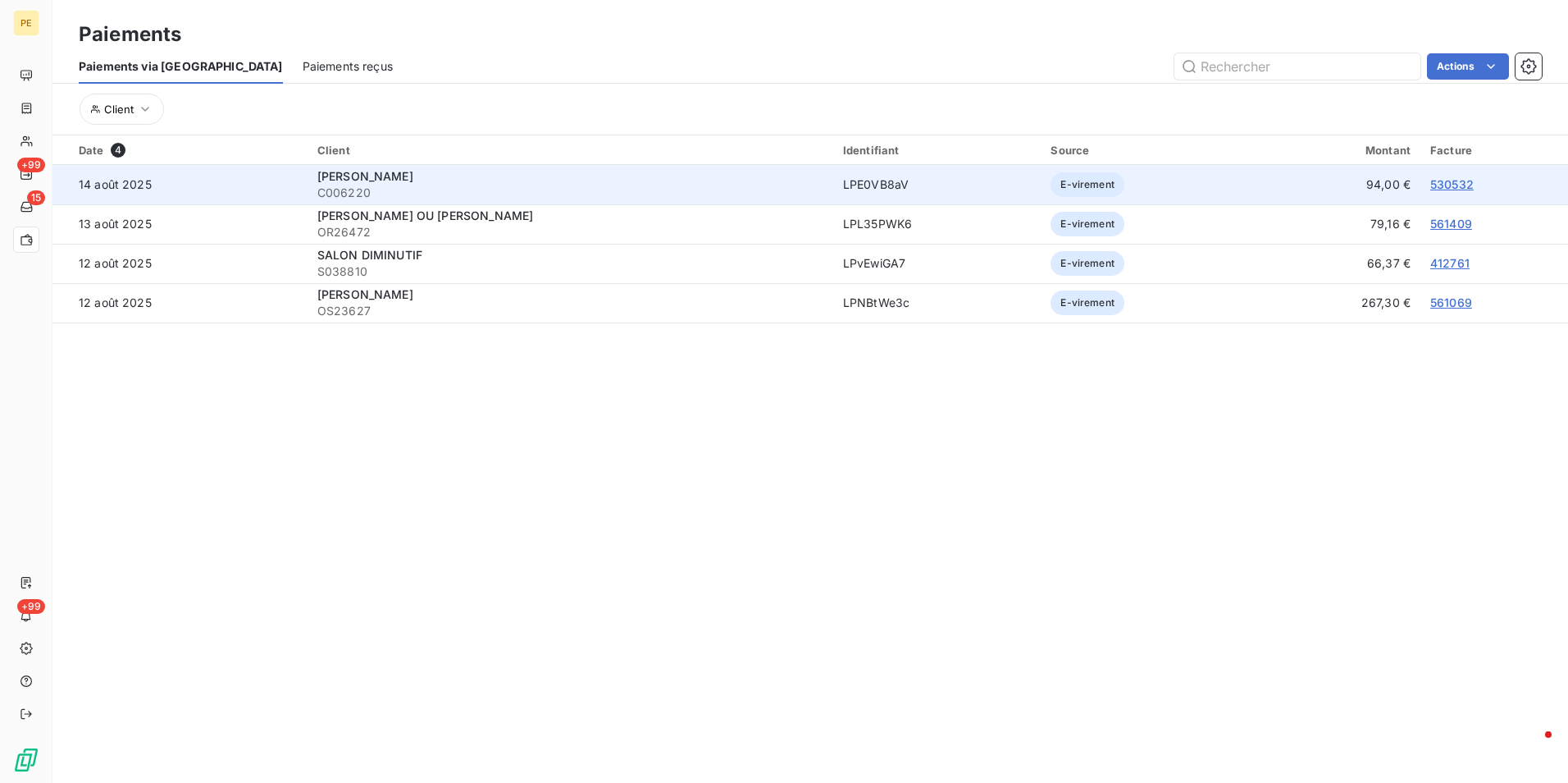
click at [355, 179] on span "MME TEYCHENNE COLETTE" at bounding box center [365, 176] width 96 height 14
click at [342, 202] on td "MME TEYCHENNE COLETTE C006220" at bounding box center [570, 184] width 526 height 40
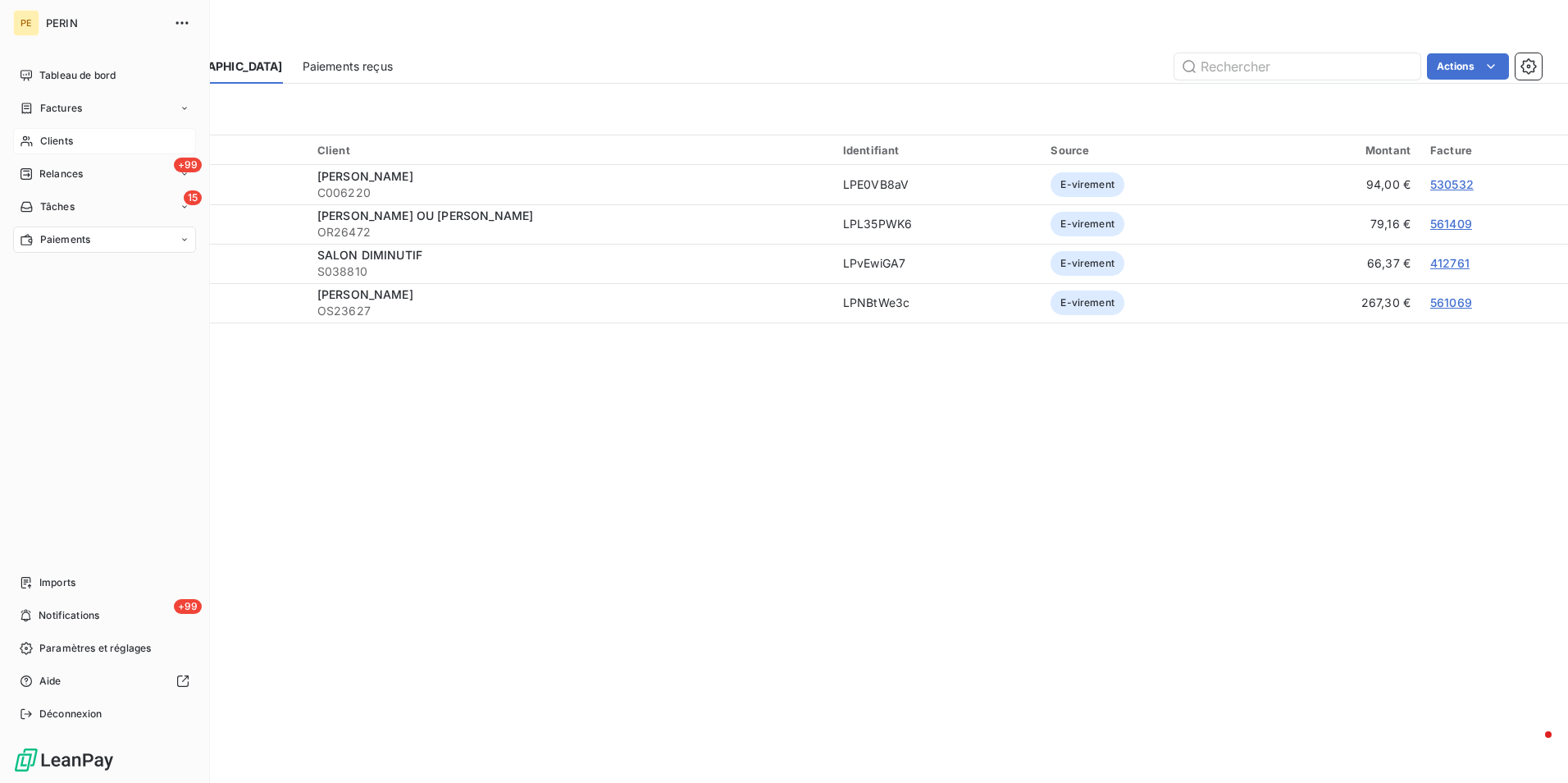
click at [40, 139] on span "Clients" at bounding box center [57, 141] width 33 height 14
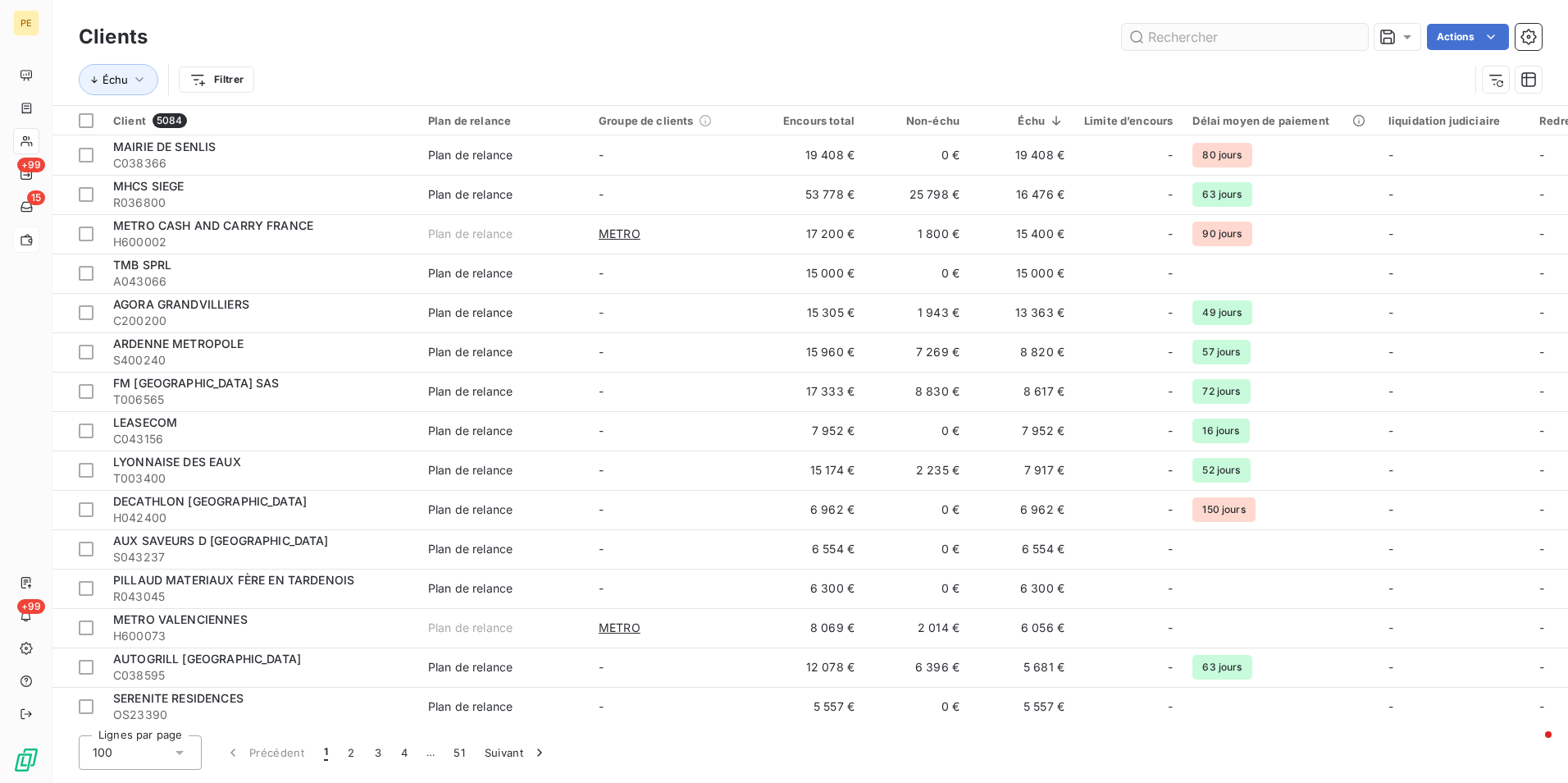
click at [1233, 33] on input "text" at bounding box center [1245, 36] width 246 height 26
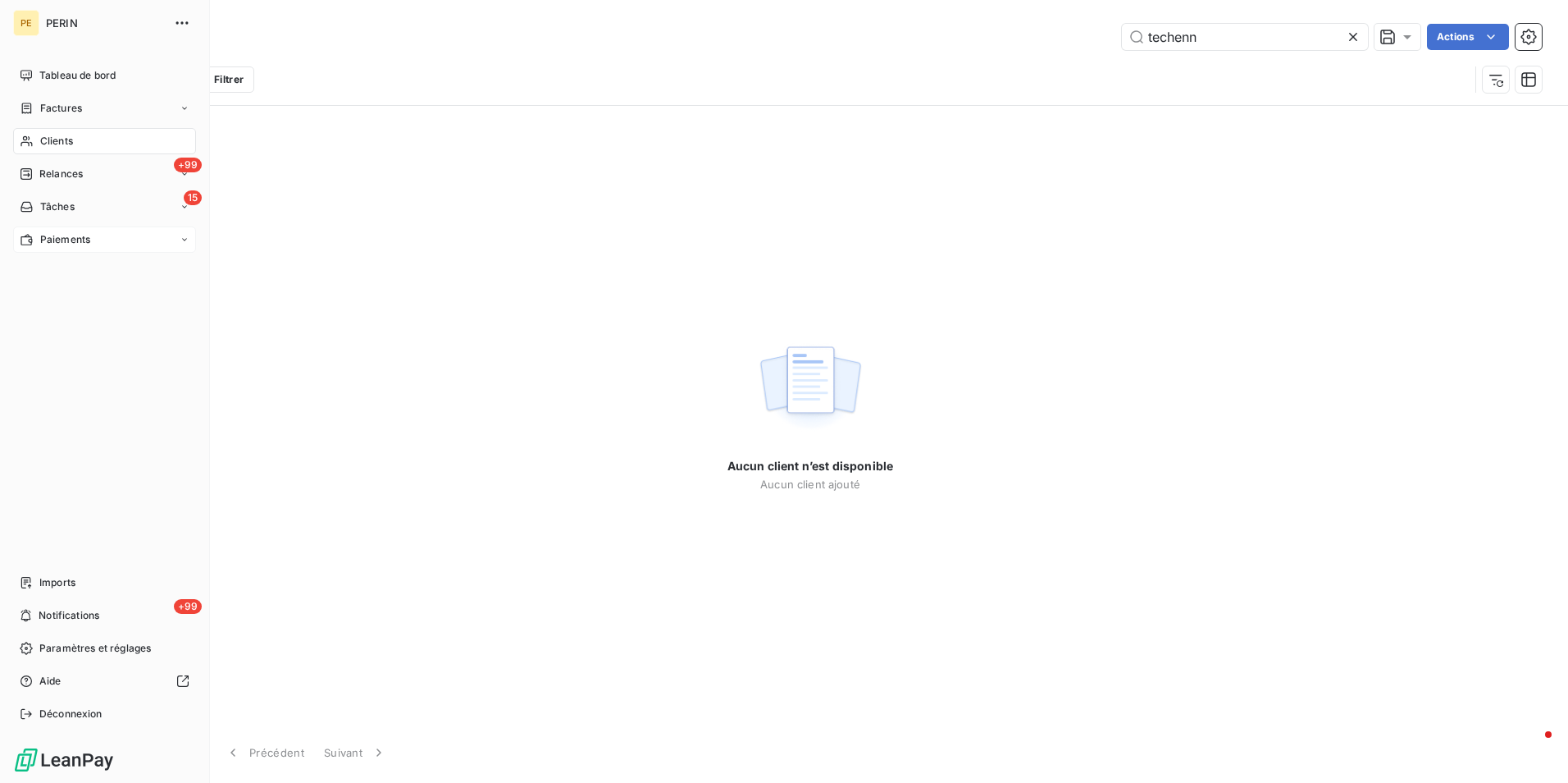
type input "techenn"
click at [44, 234] on span "Paiements" at bounding box center [66, 239] width 50 height 14
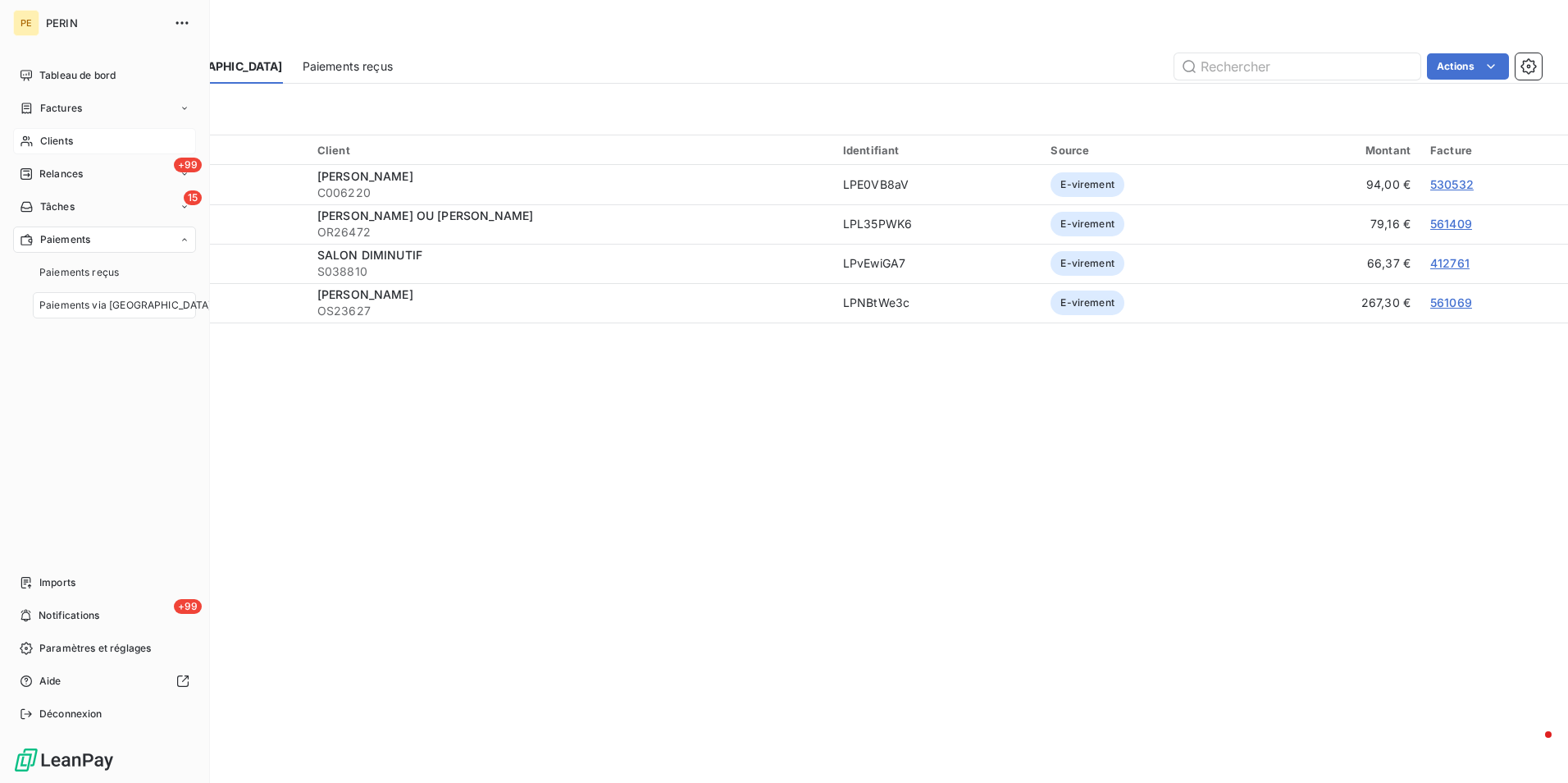
click at [68, 141] on span "Clients" at bounding box center [57, 141] width 33 height 14
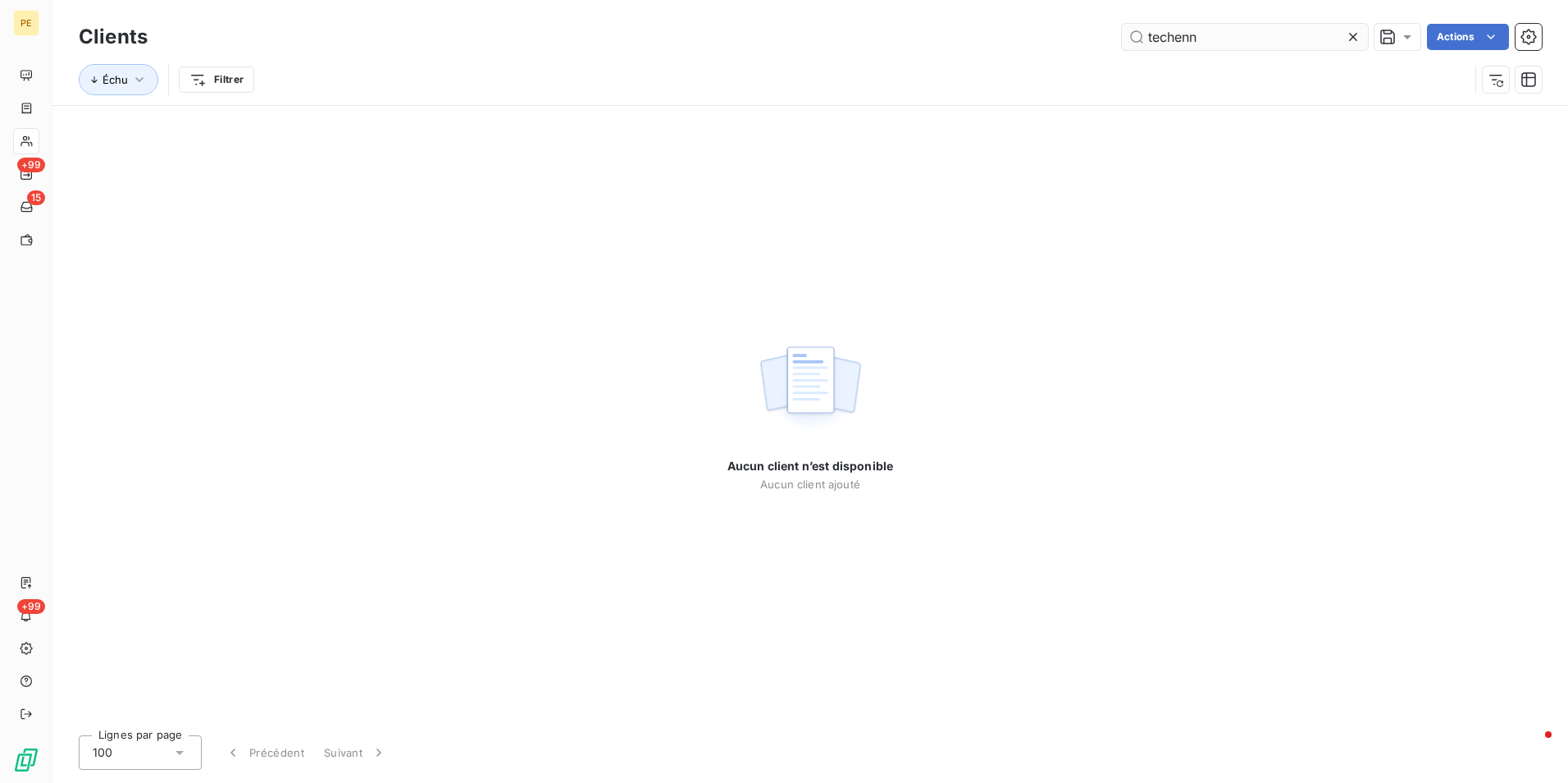
click at [1157, 40] on input "techenn" at bounding box center [1245, 36] width 246 height 26
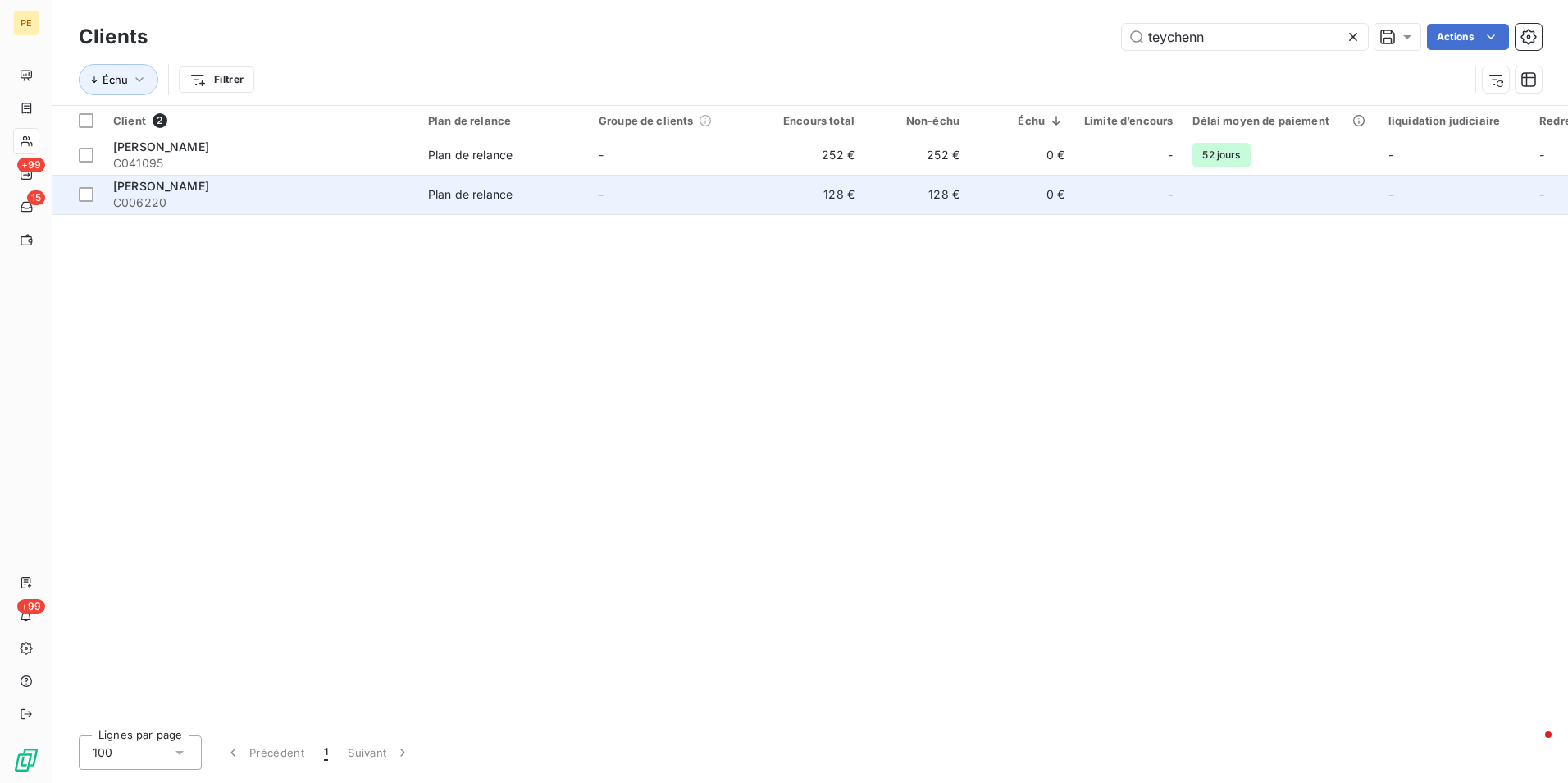
type input "teychenn"
click at [478, 202] on td "Plan de relance" at bounding box center [503, 194] width 171 height 40
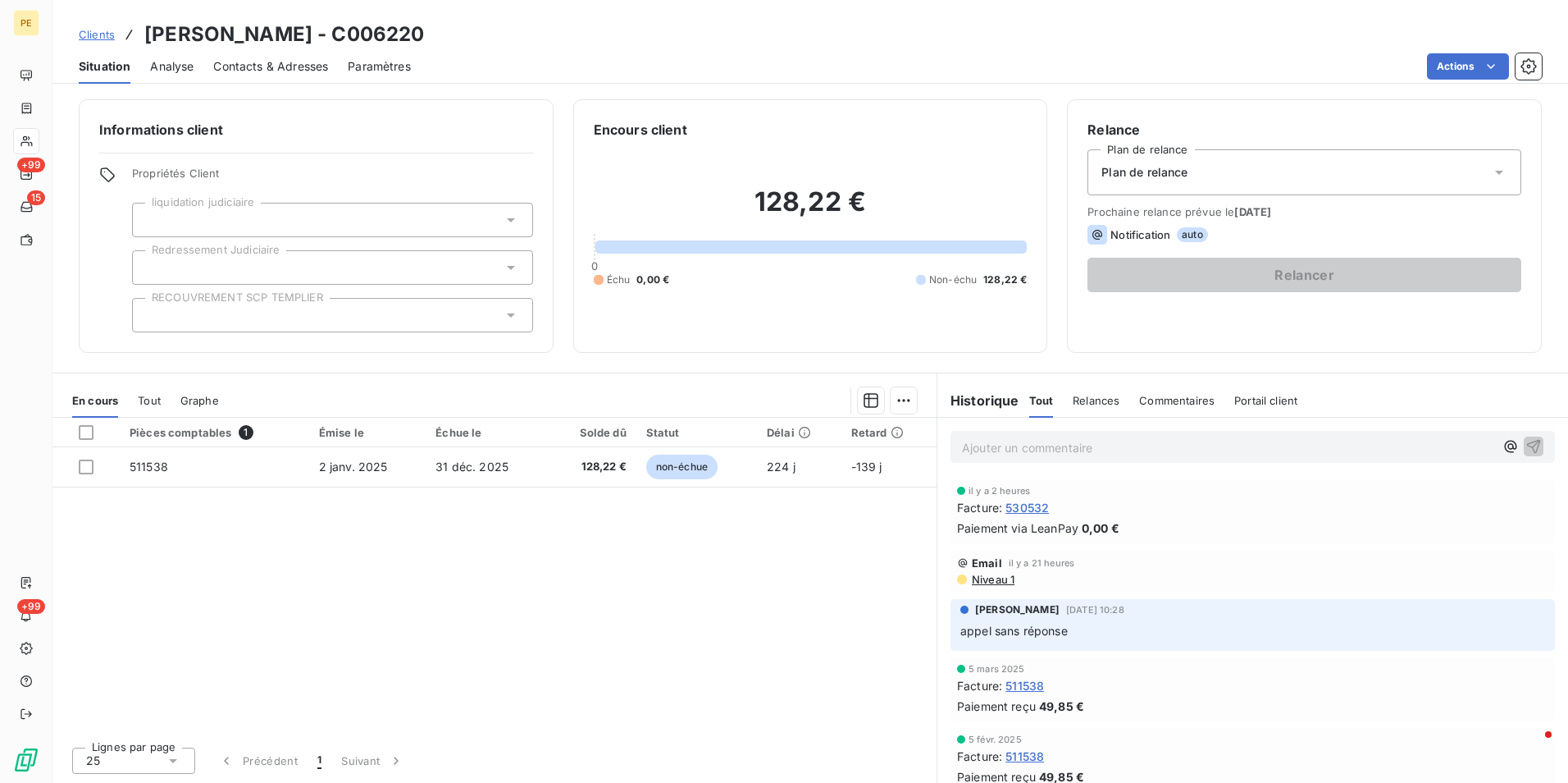
click at [985, 579] on span "Niveau 1" at bounding box center [992, 579] width 44 height 13
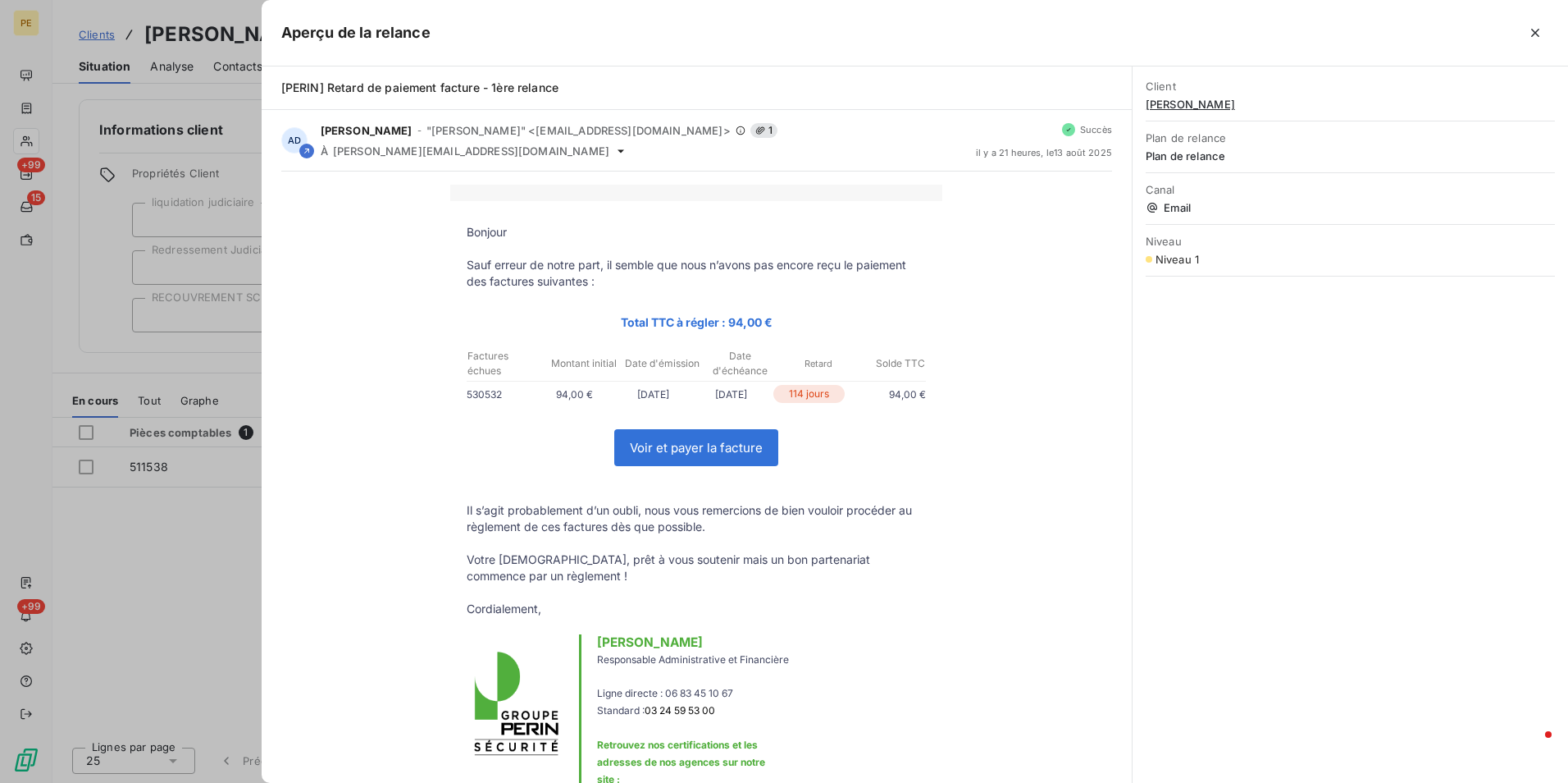
click at [1508, 26] on div at bounding box center [989, 32] width 1118 height 26
click at [1547, 23] on button "button" at bounding box center [1535, 32] width 26 height 26
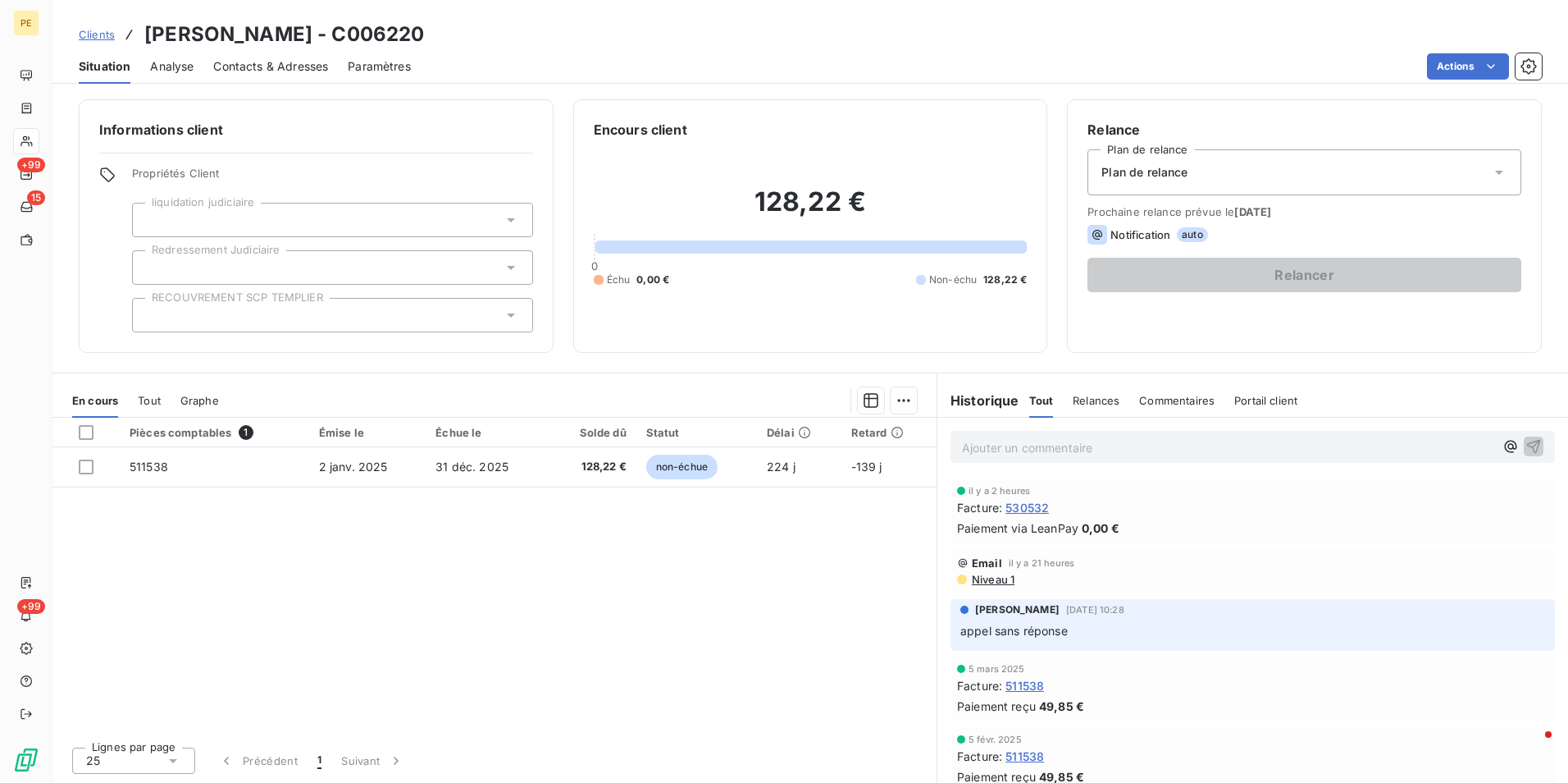
click at [855, 567] on div "Pièces comptables 1 Émise le Échue le Solde dû Statut Délai Retard 511538 2 jan…" at bounding box center [494, 575] width 884 height 316
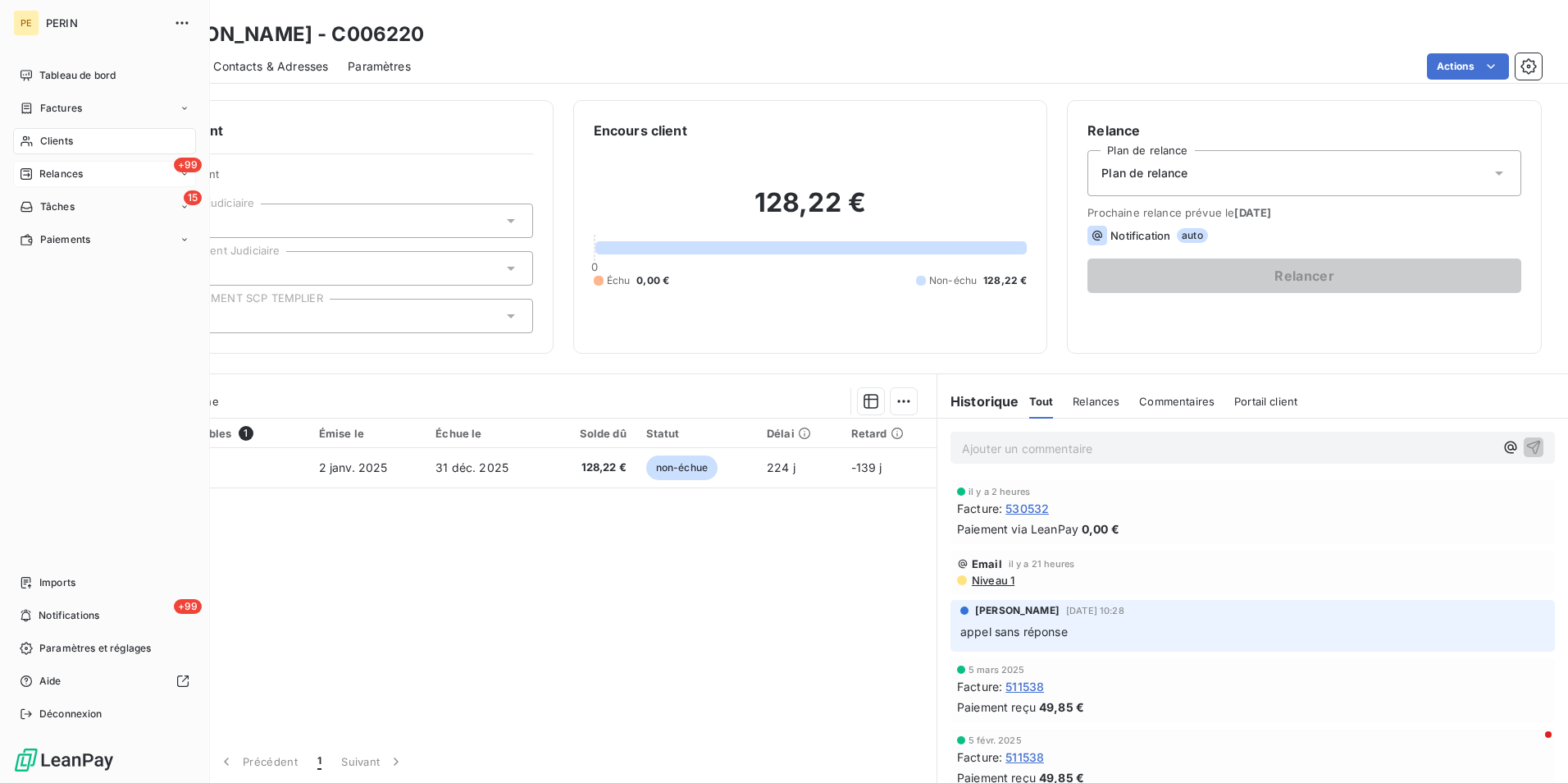
click at [51, 174] on span "Relances" at bounding box center [61, 174] width 43 height 14
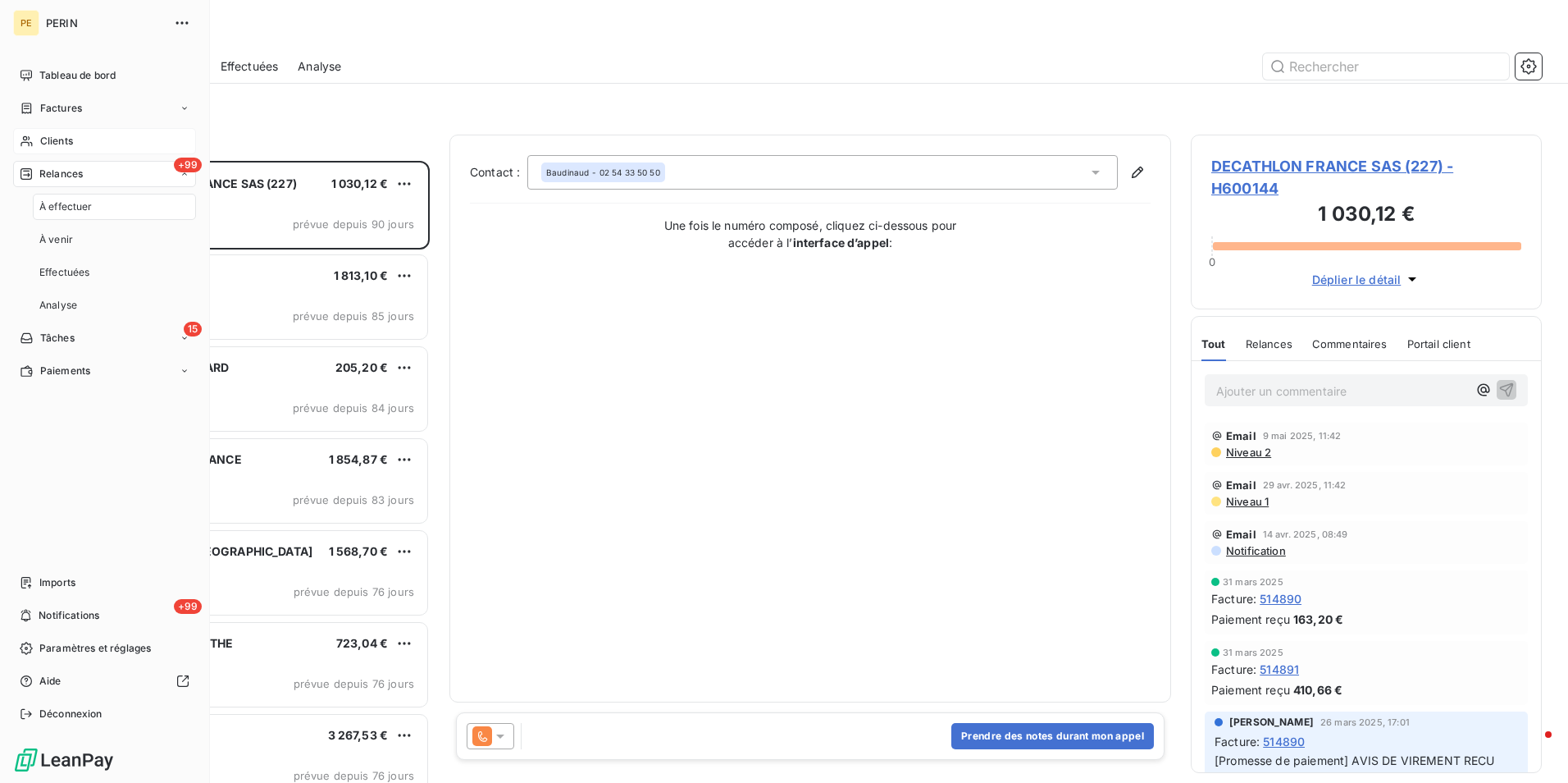
scroll to position [609, 339]
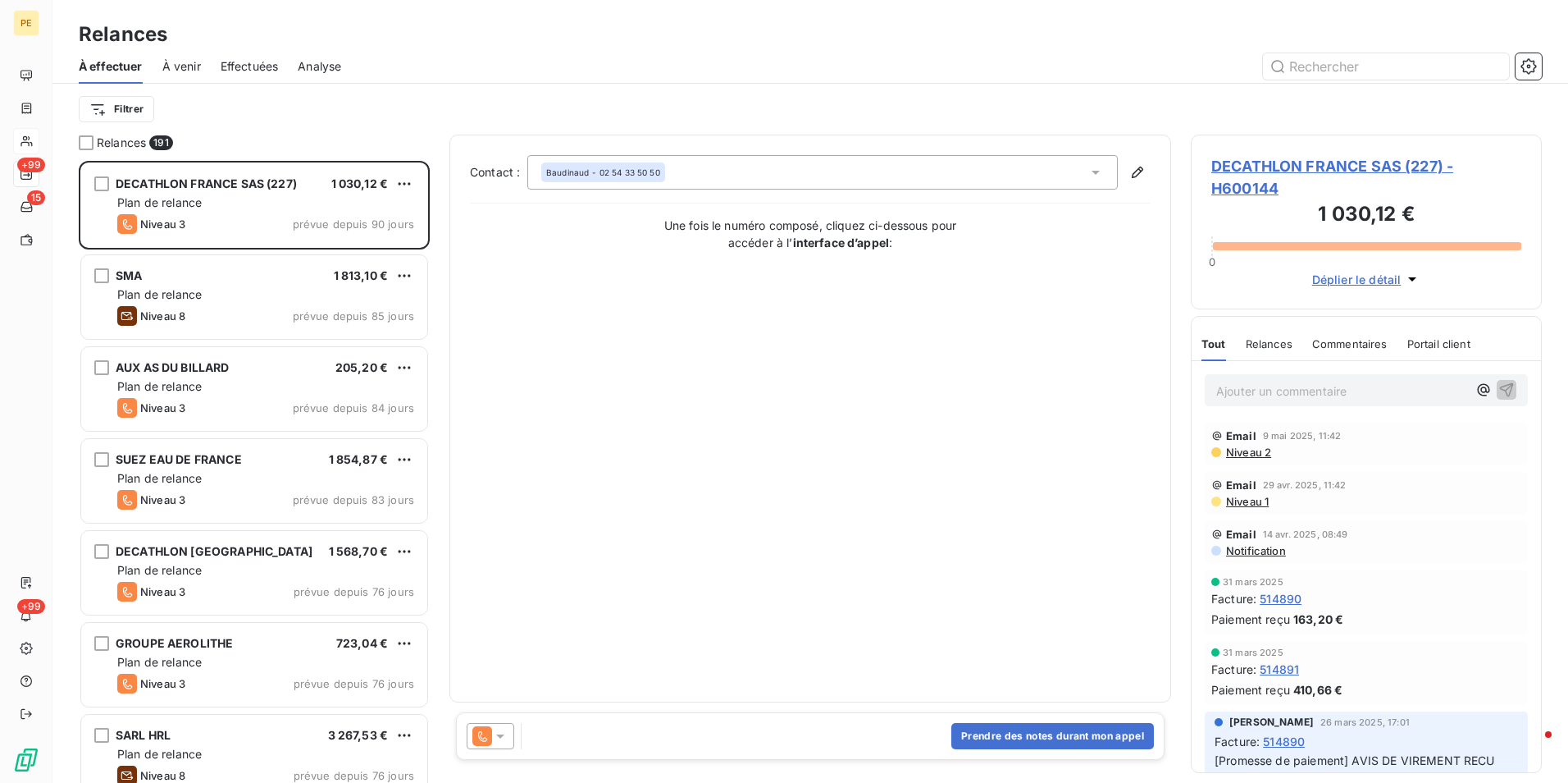
click at [507, 747] on div at bounding box center [490, 735] width 48 height 26
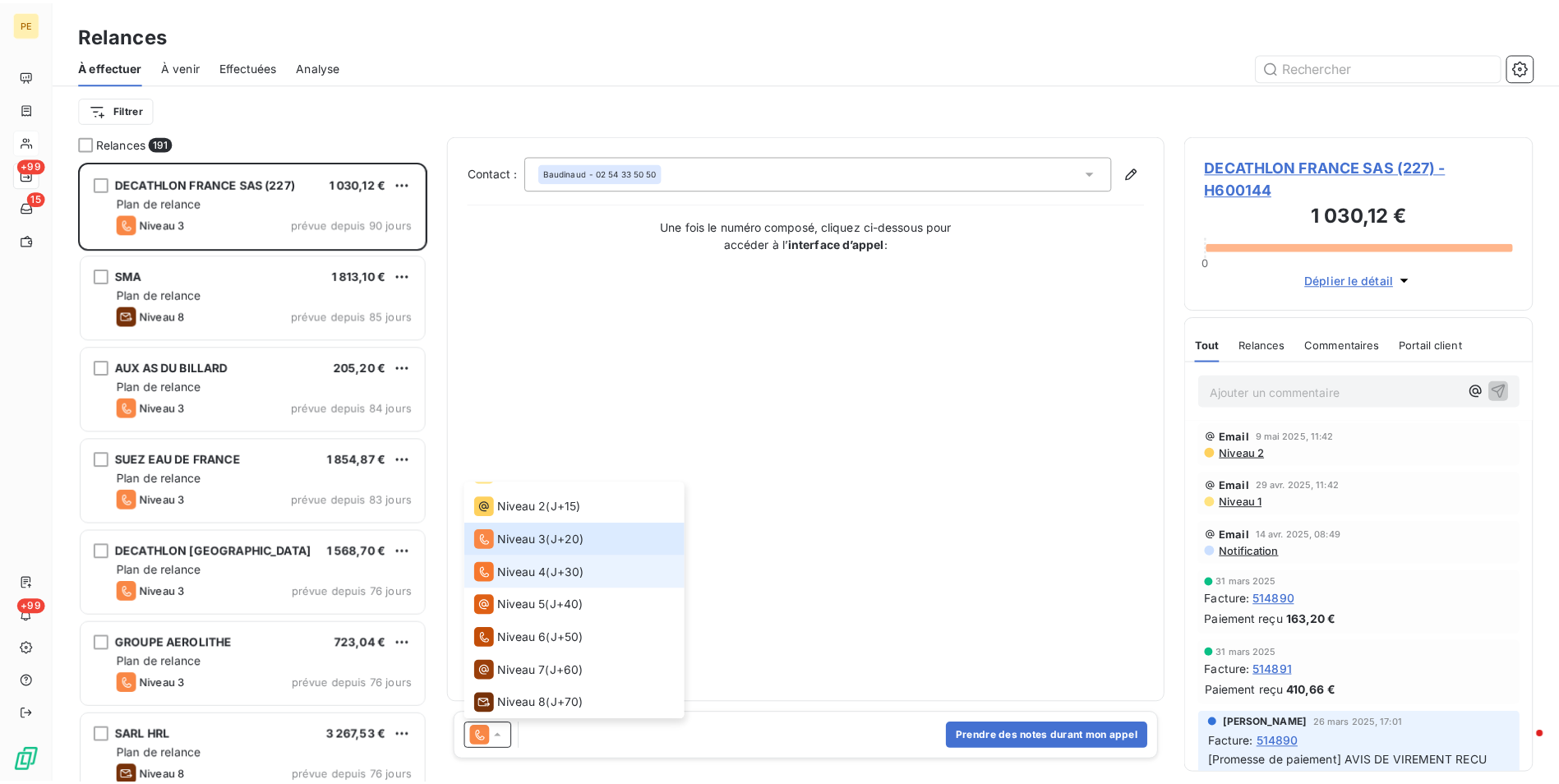
scroll to position [0, 0]
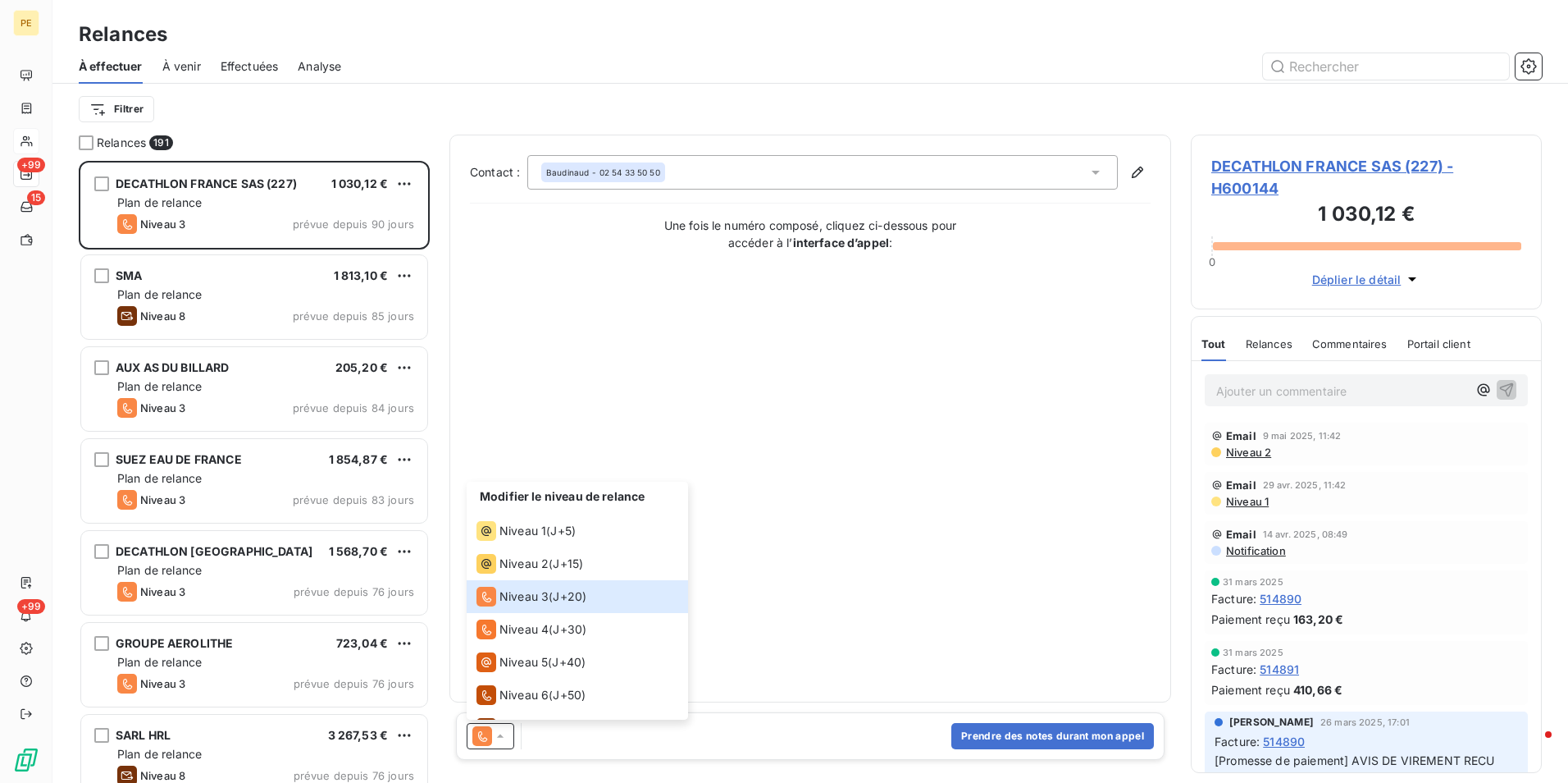
click at [564, 402] on div "Contact : Baudinaud - 02 54 33 50 50 Une fois le numéro composé, cliquez ci-des…" at bounding box center [810, 418] width 680 height 527
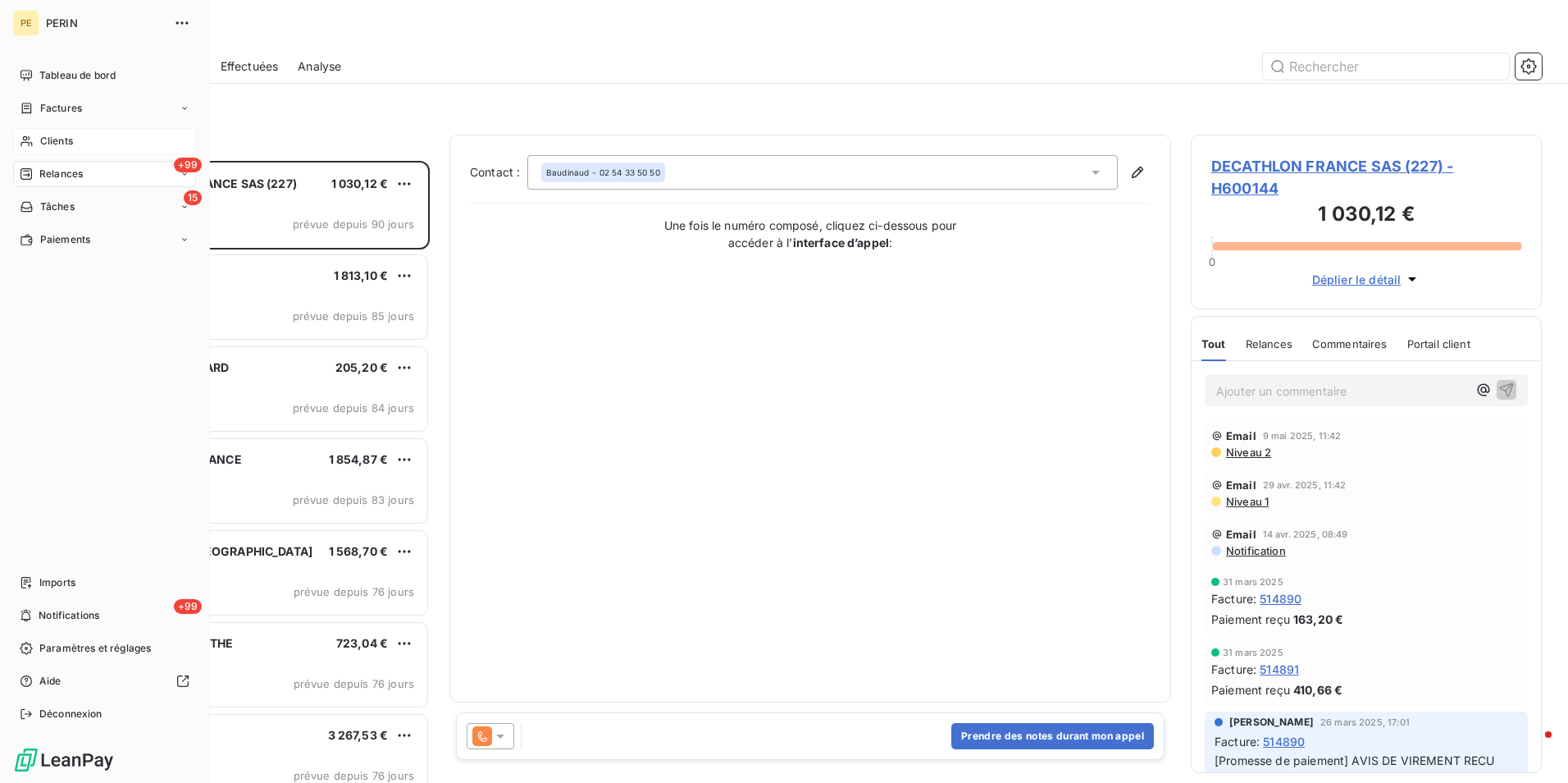
click at [84, 171] on div "+99 Relances" at bounding box center [105, 174] width 183 height 26
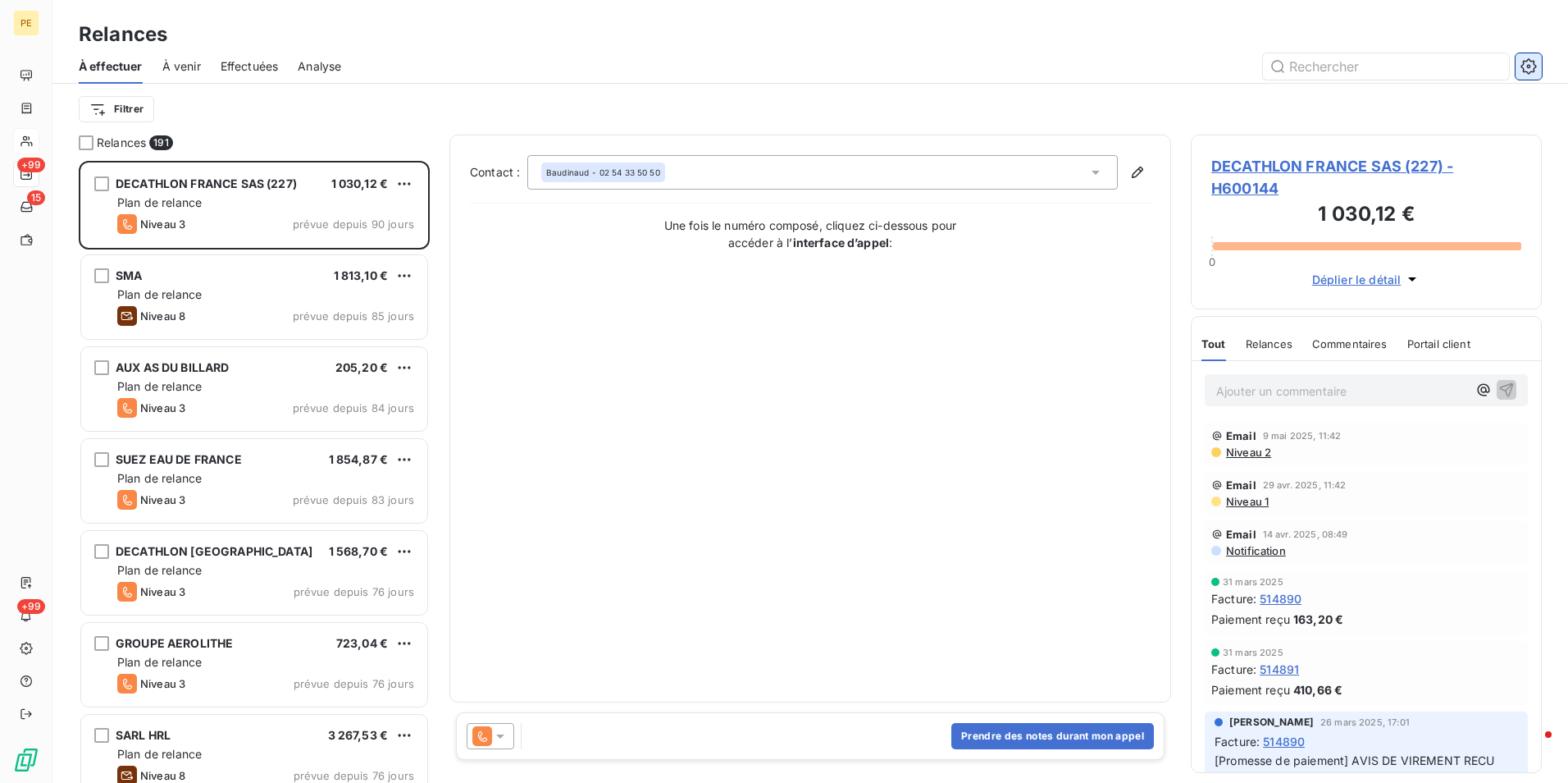
click at [1522, 58] on icon "button" at bounding box center [1528, 67] width 16 height 16
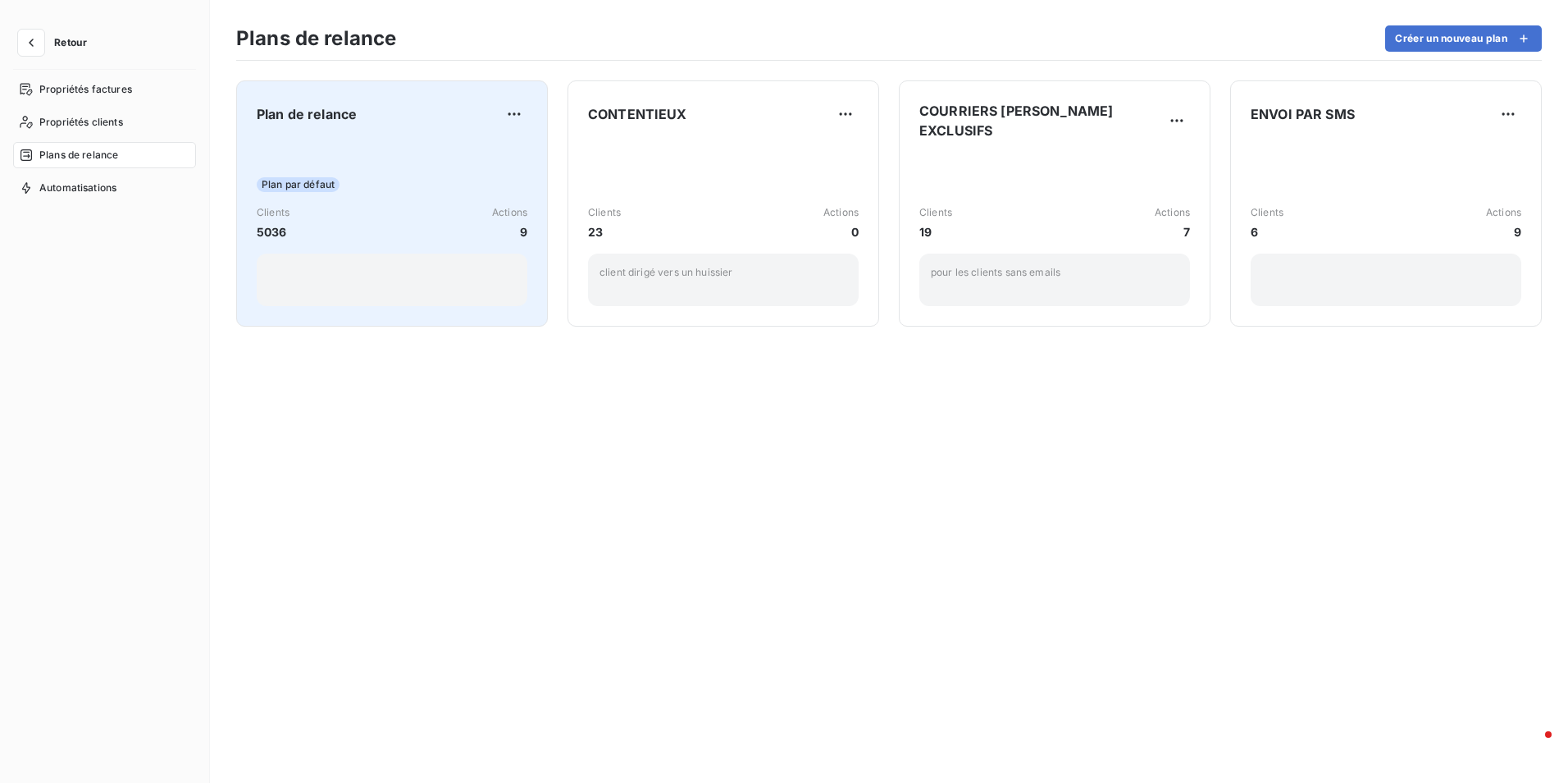
click at [350, 129] on div "Plan de relance Plan par défaut Clients 5036 Actions 9" at bounding box center [392, 203] width 270 height 205
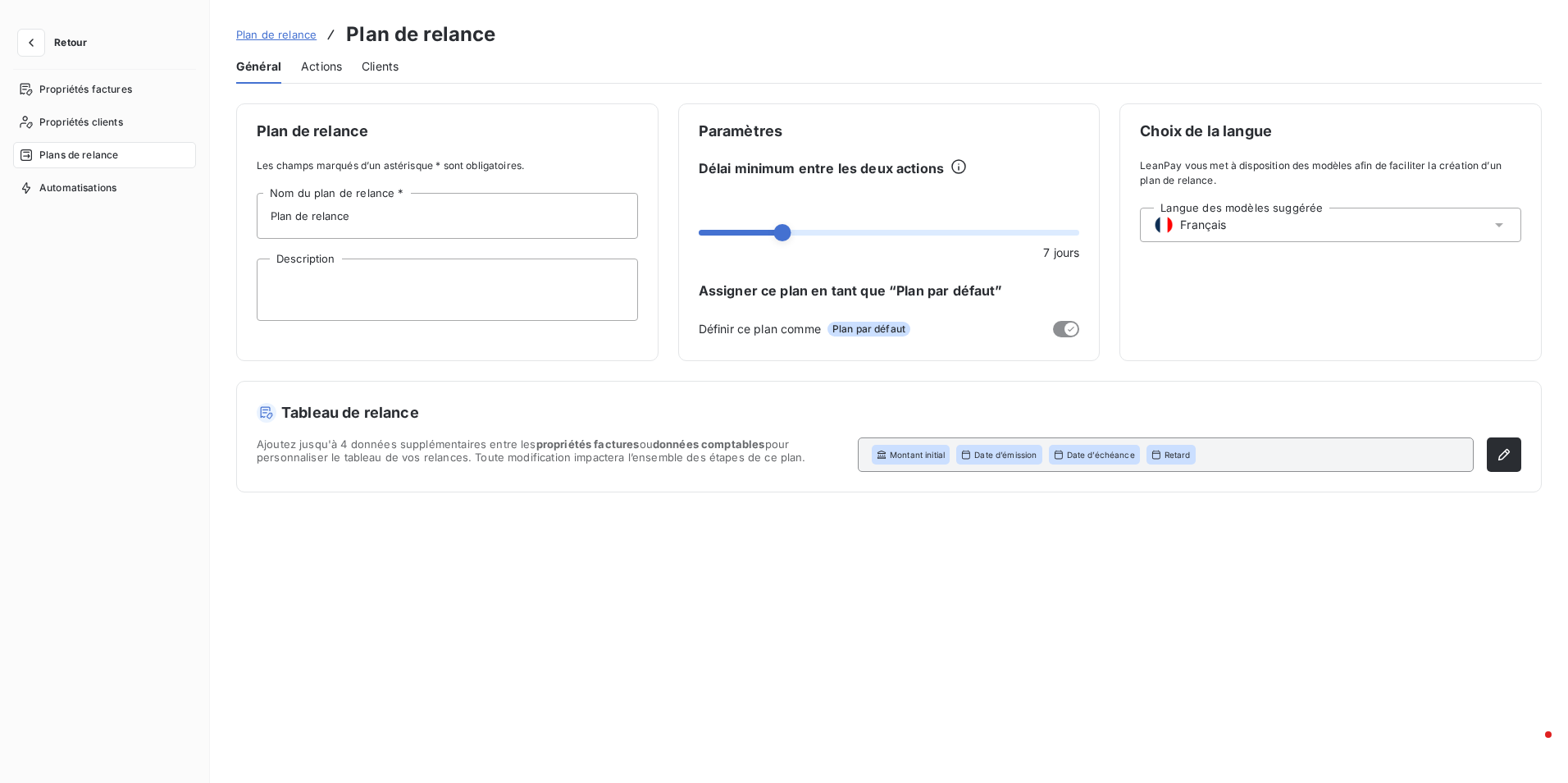
click at [326, 58] on span "Actions" at bounding box center [322, 67] width 41 height 16
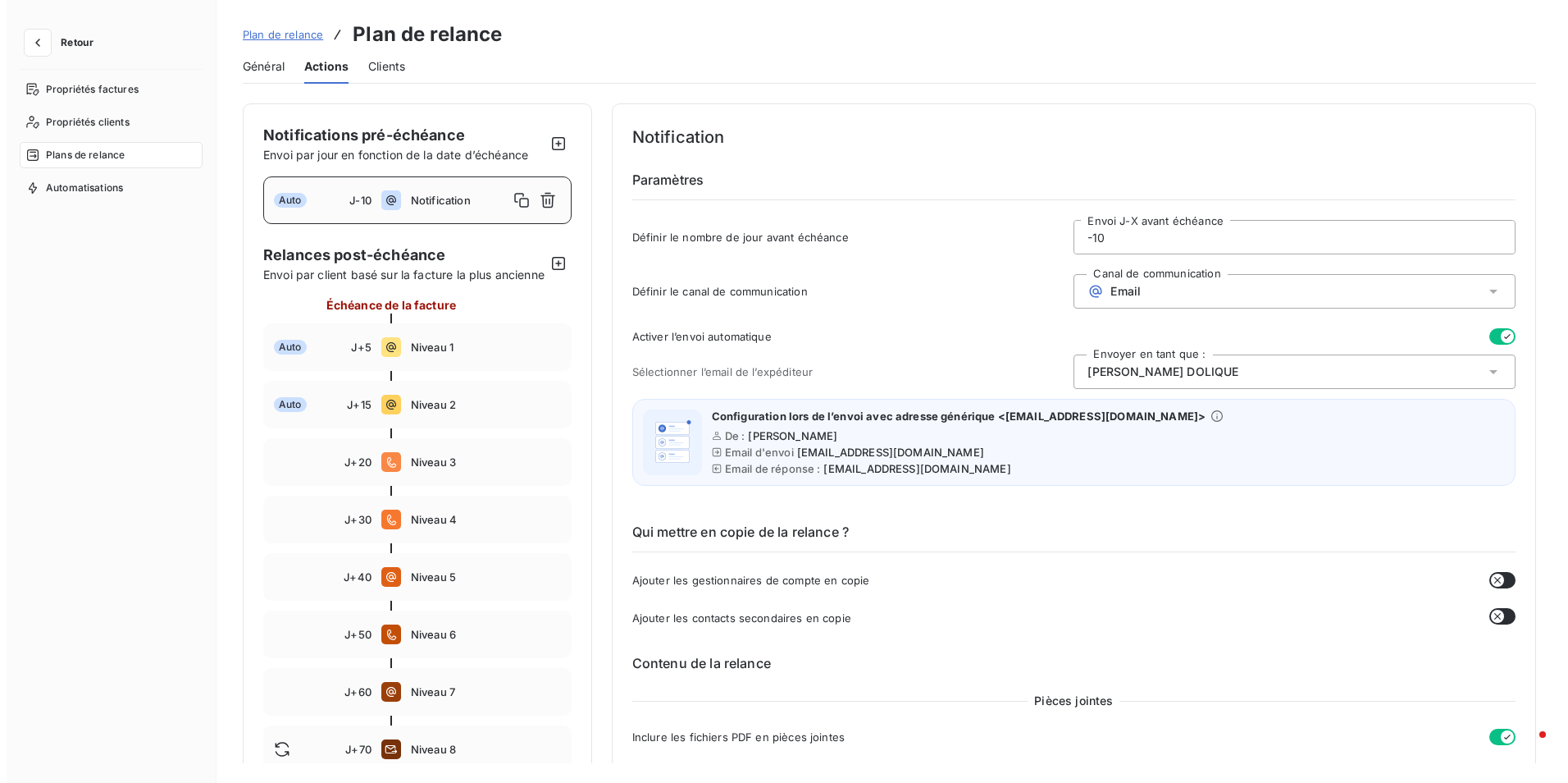
scroll to position [82, 0]
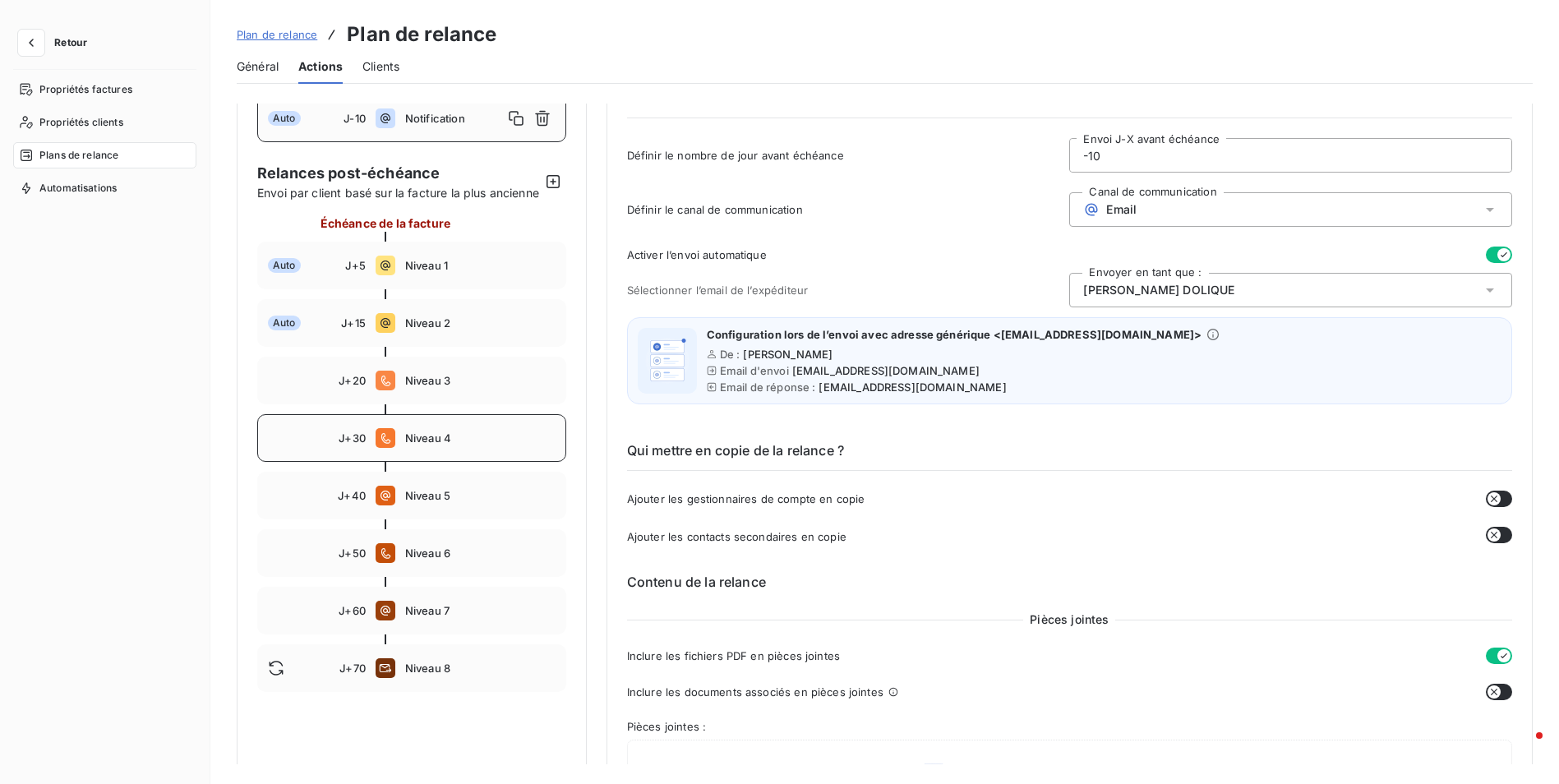
click at [431, 462] on div "J+30 Niveau 4" at bounding box center [412, 437] width 309 height 48
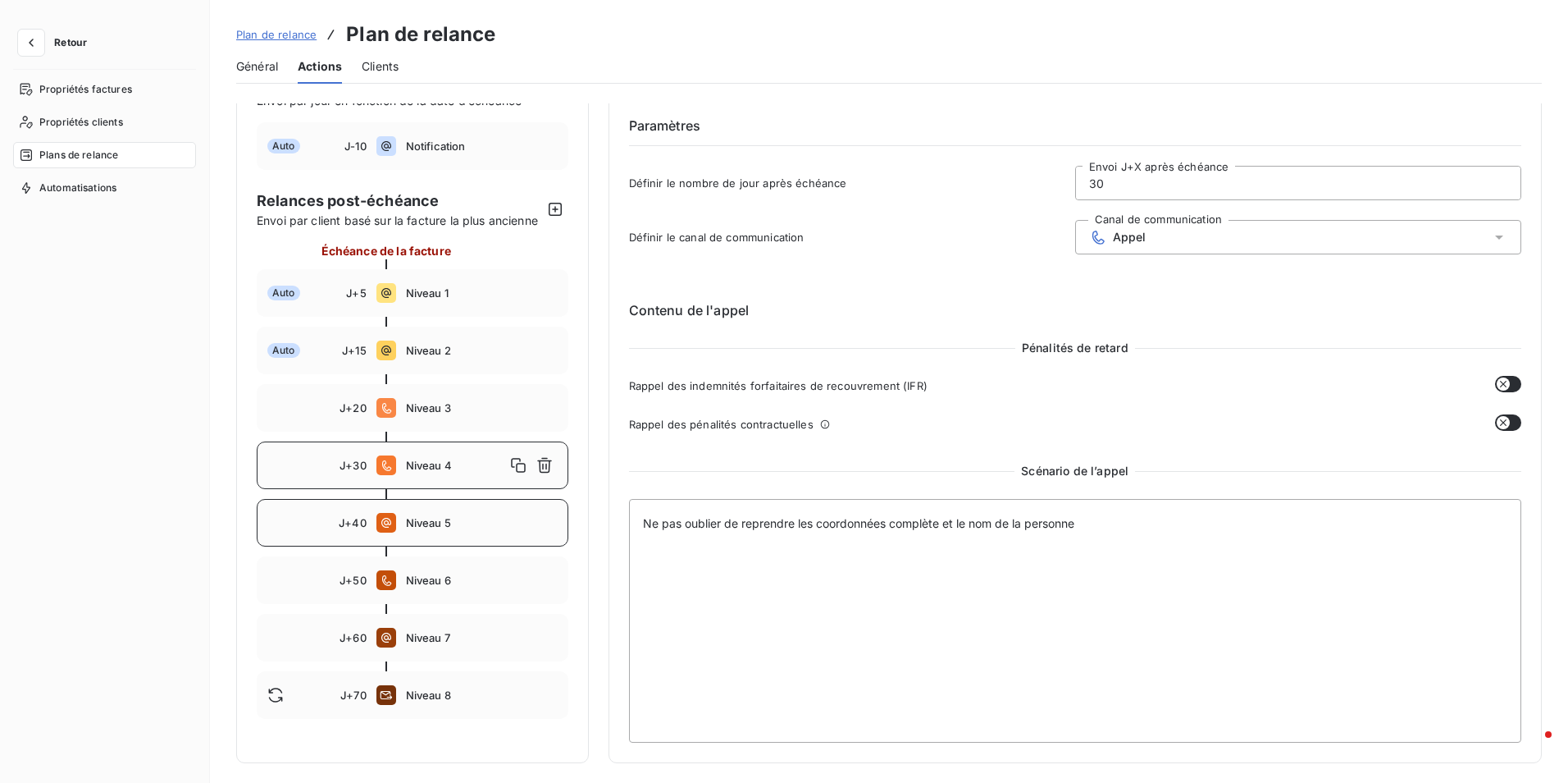
click at [408, 529] on span "Niveau 5" at bounding box center [482, 522] width 152 height 13
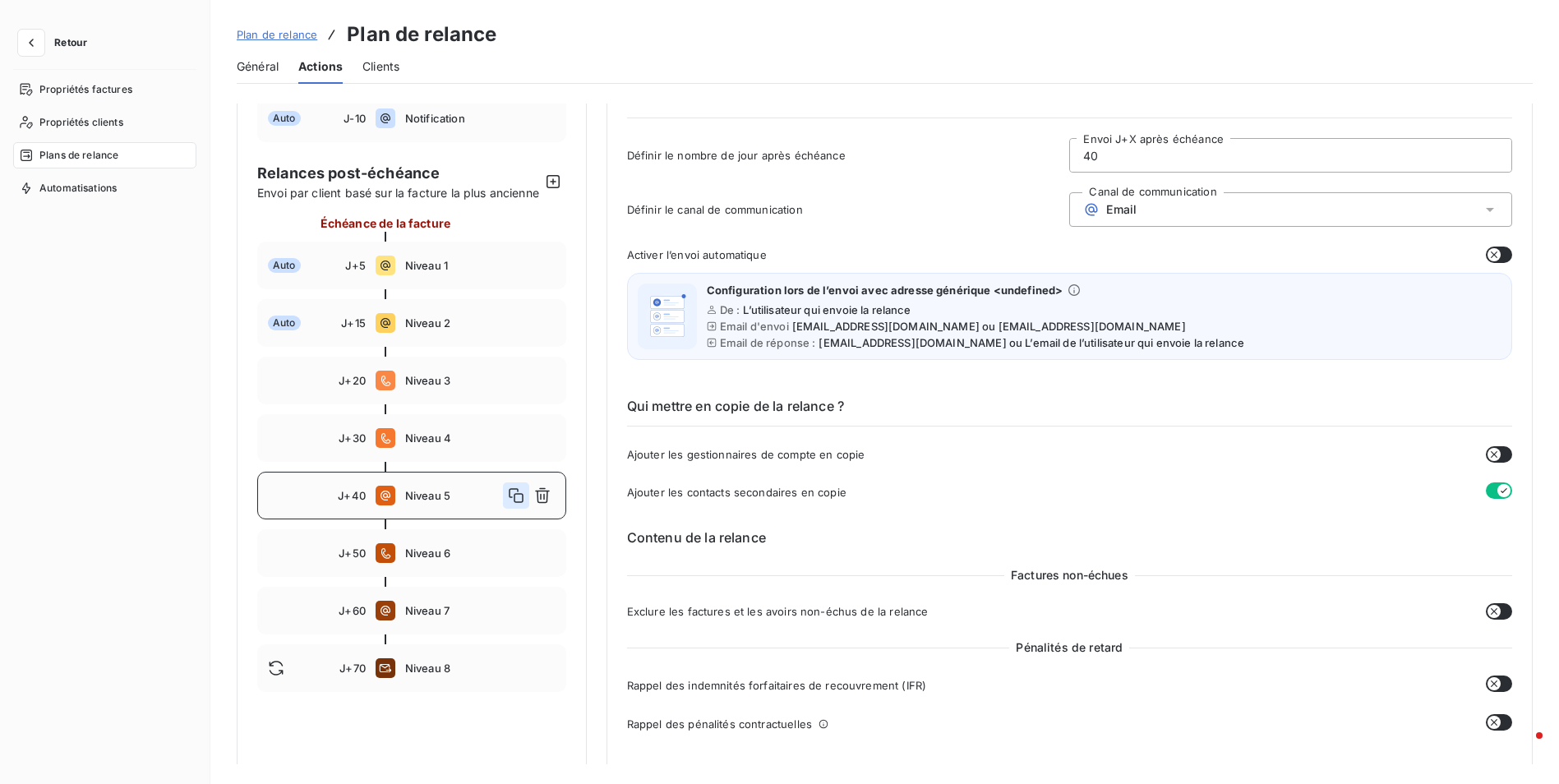
click at [515, 503] on icon "button" at bounding box center [516, 495] width 14 height 14
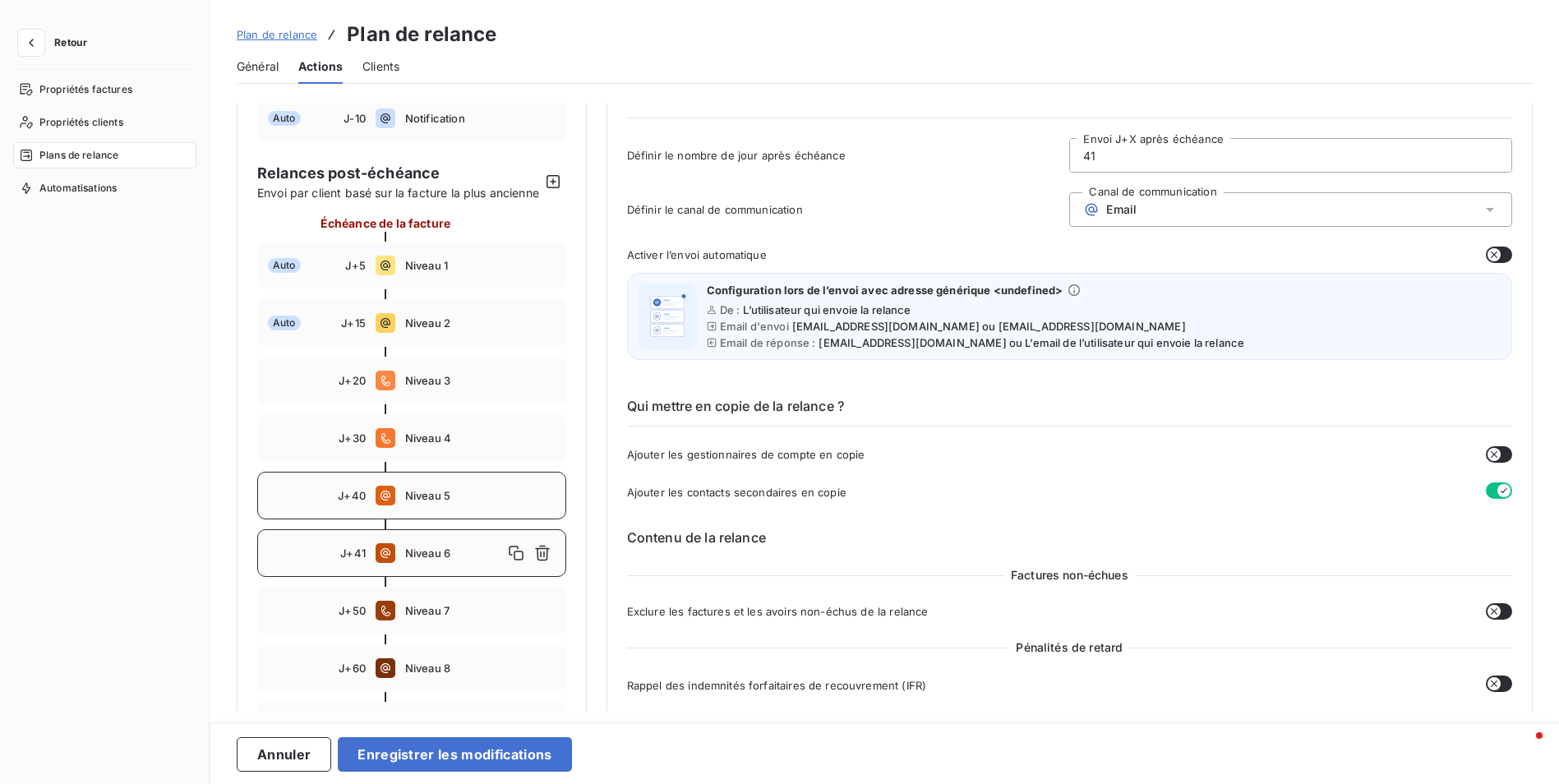
click at [427, 559] on span "Niveau 6" at bounding box center [454, 553] width 98 height 14
click at [1101, 158] on input "41" at bounding box center [1291, 155] width 441 height 33
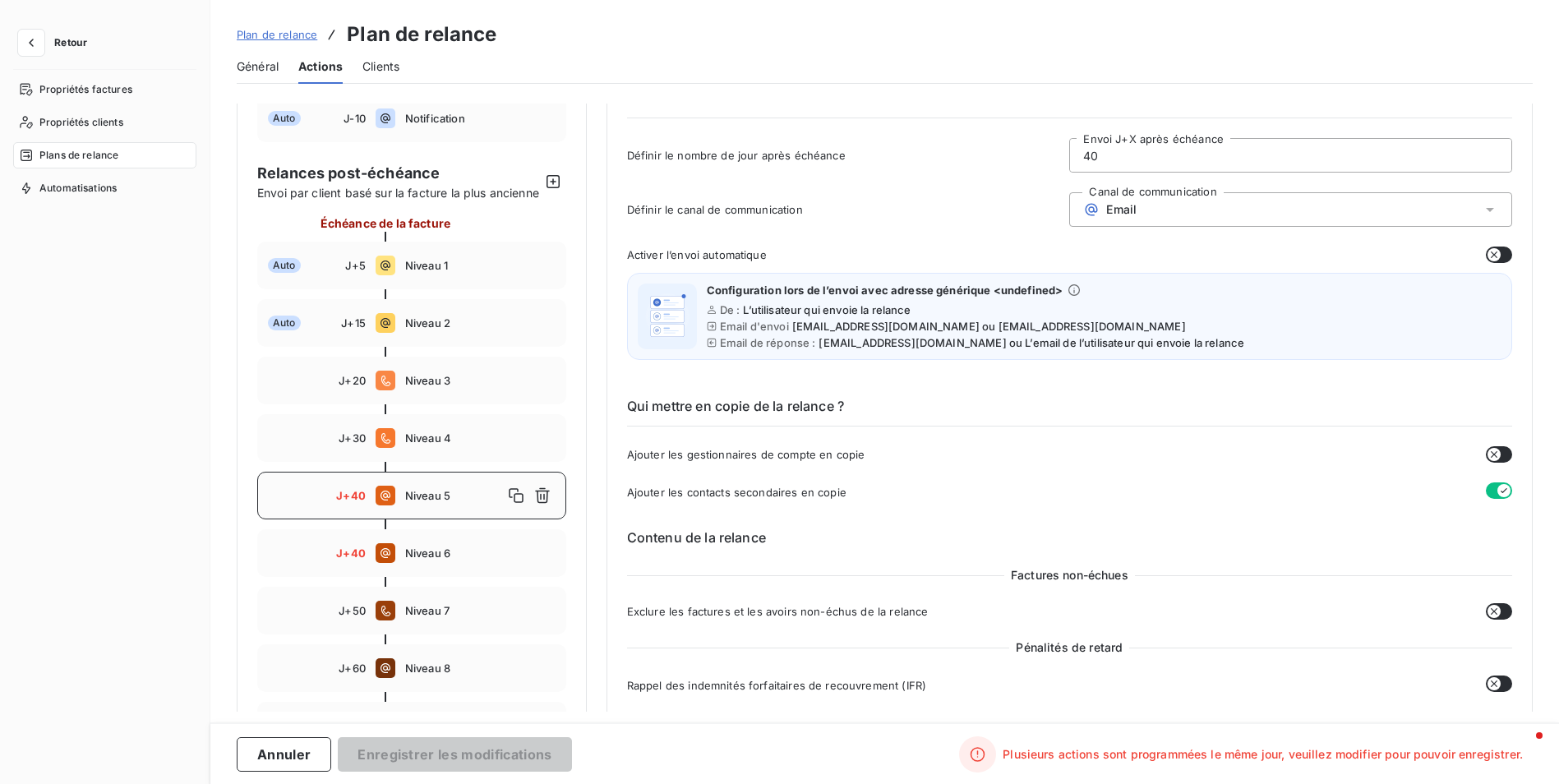
click at [1162, 220] on div "Email" at bounding box center [1291, 210] width 443 height 34
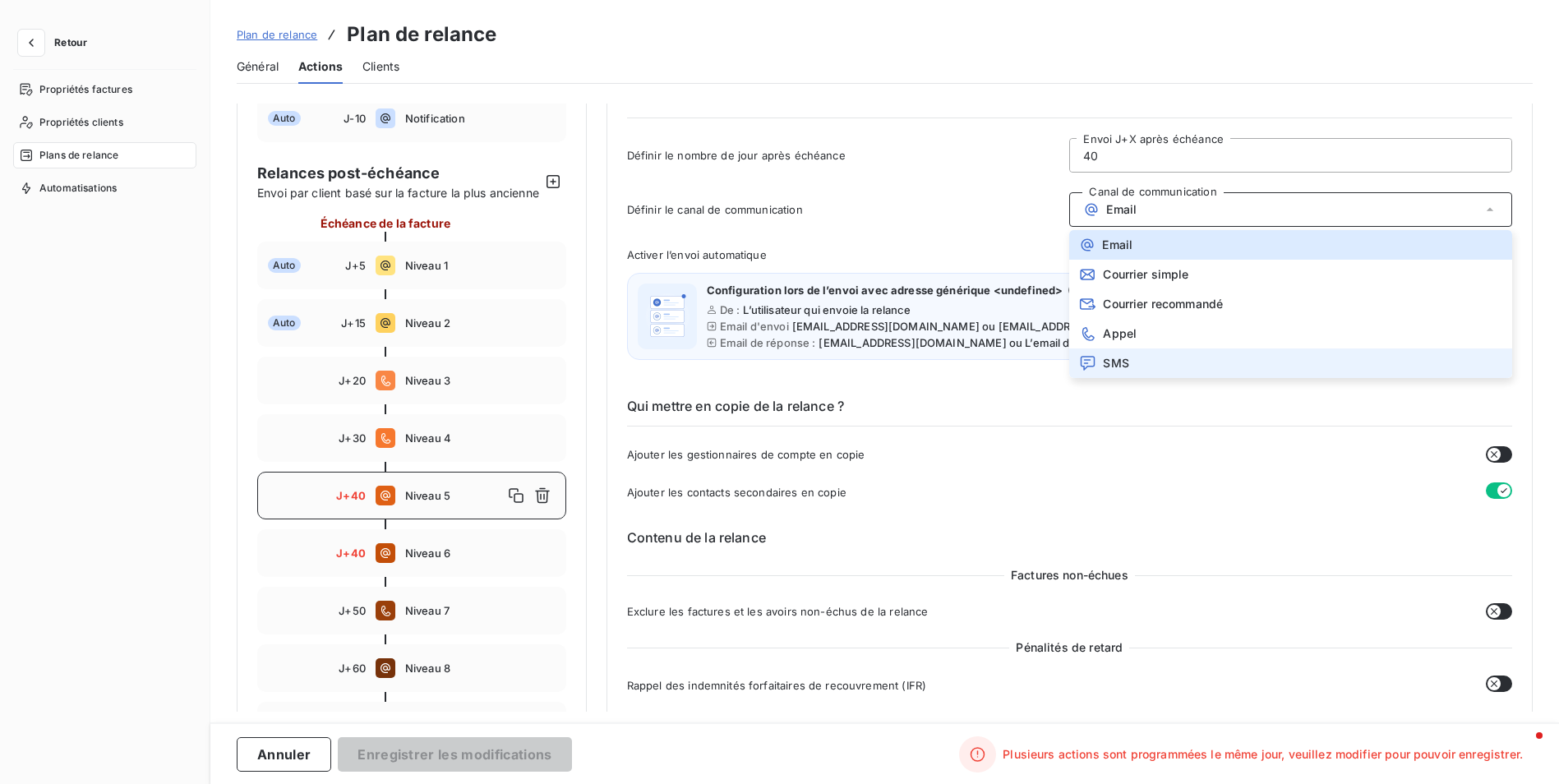
click at [1120, 365] on span "SMS" at bounding box center [1116, 363] width 25 height 14
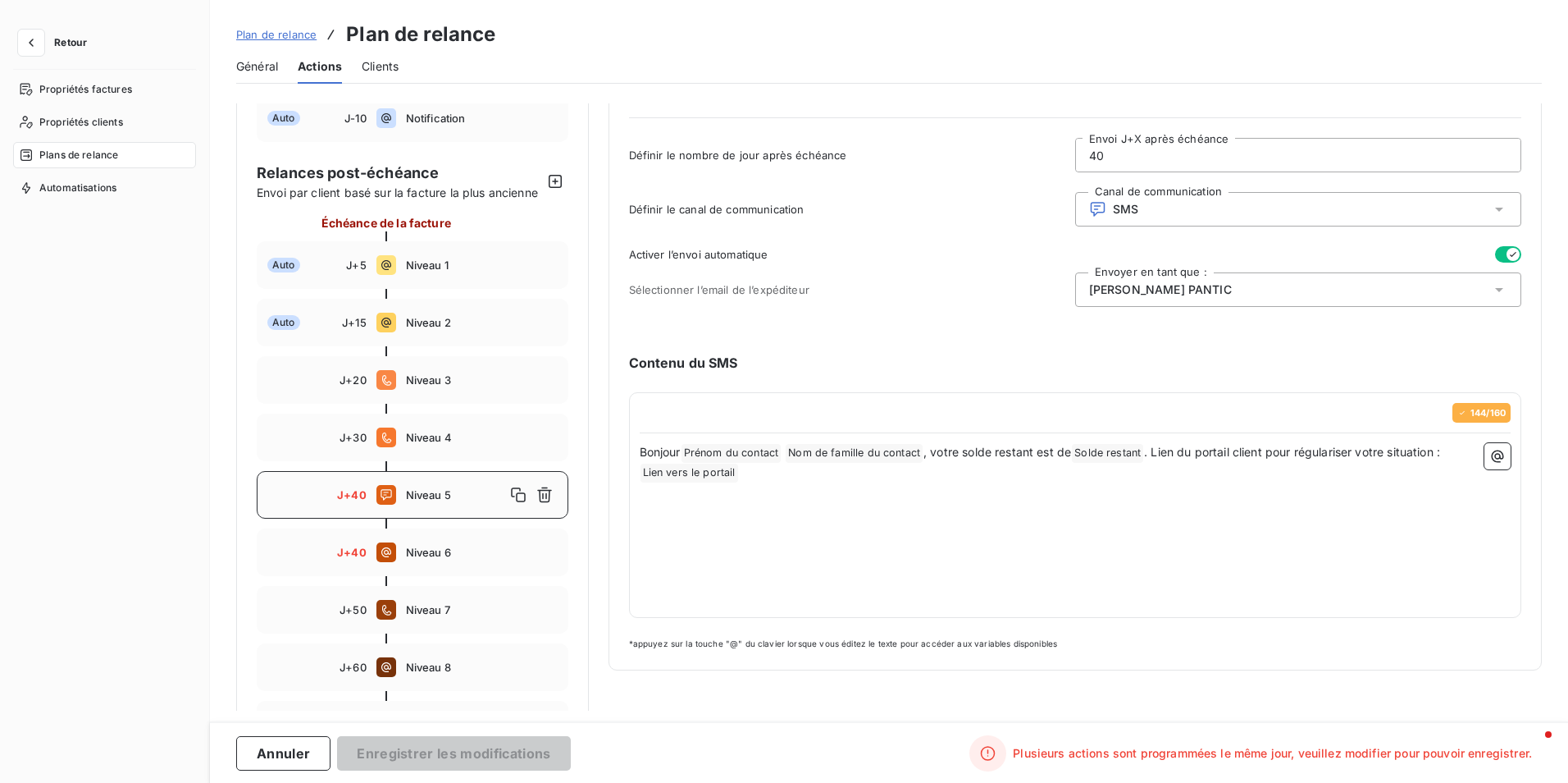
click at [1270, 296] on div "Emily-Johana PANTIC" at bounding box center [1298, 289] width 446 height 34
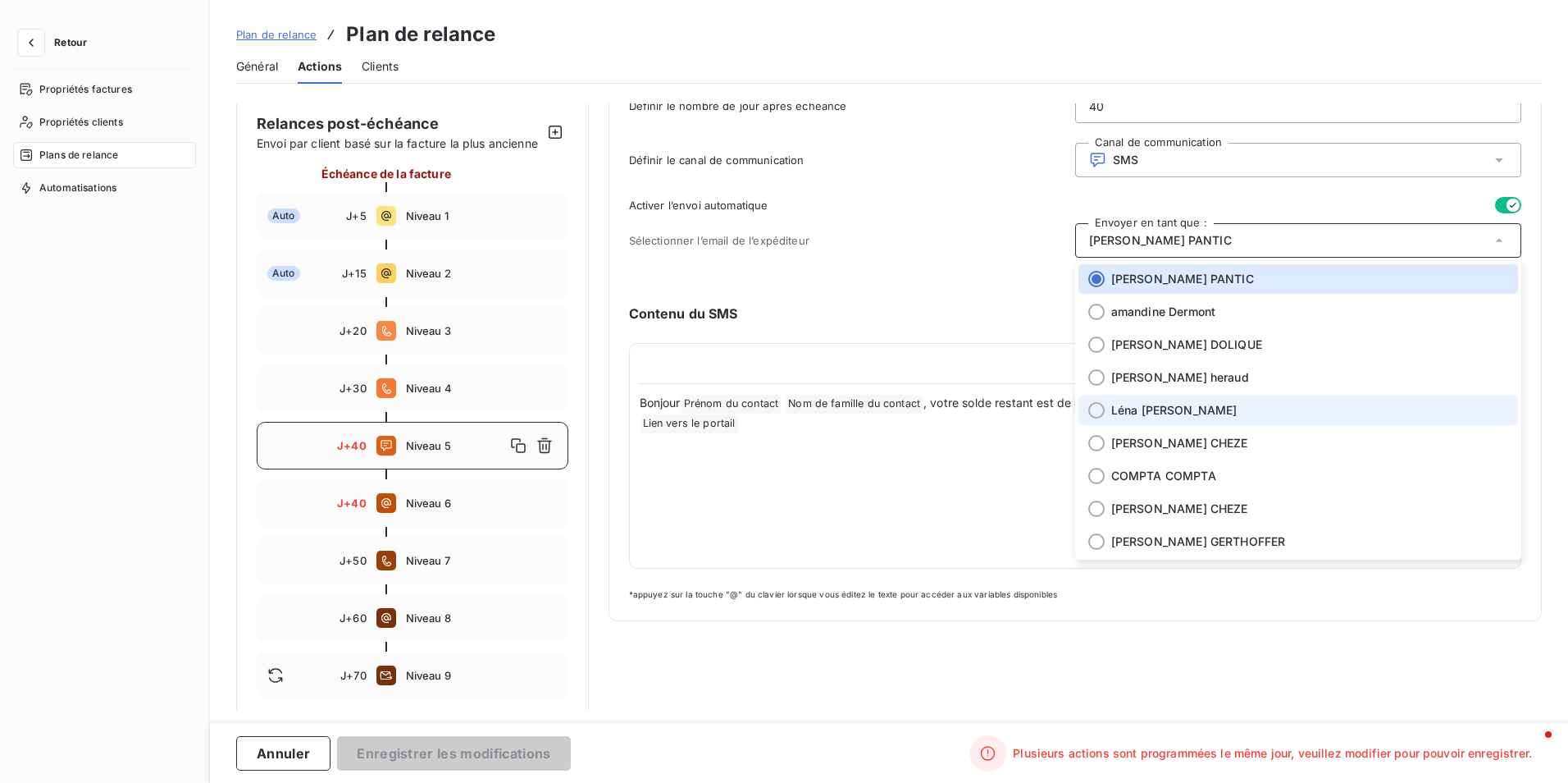
scroll to position [157, 0]
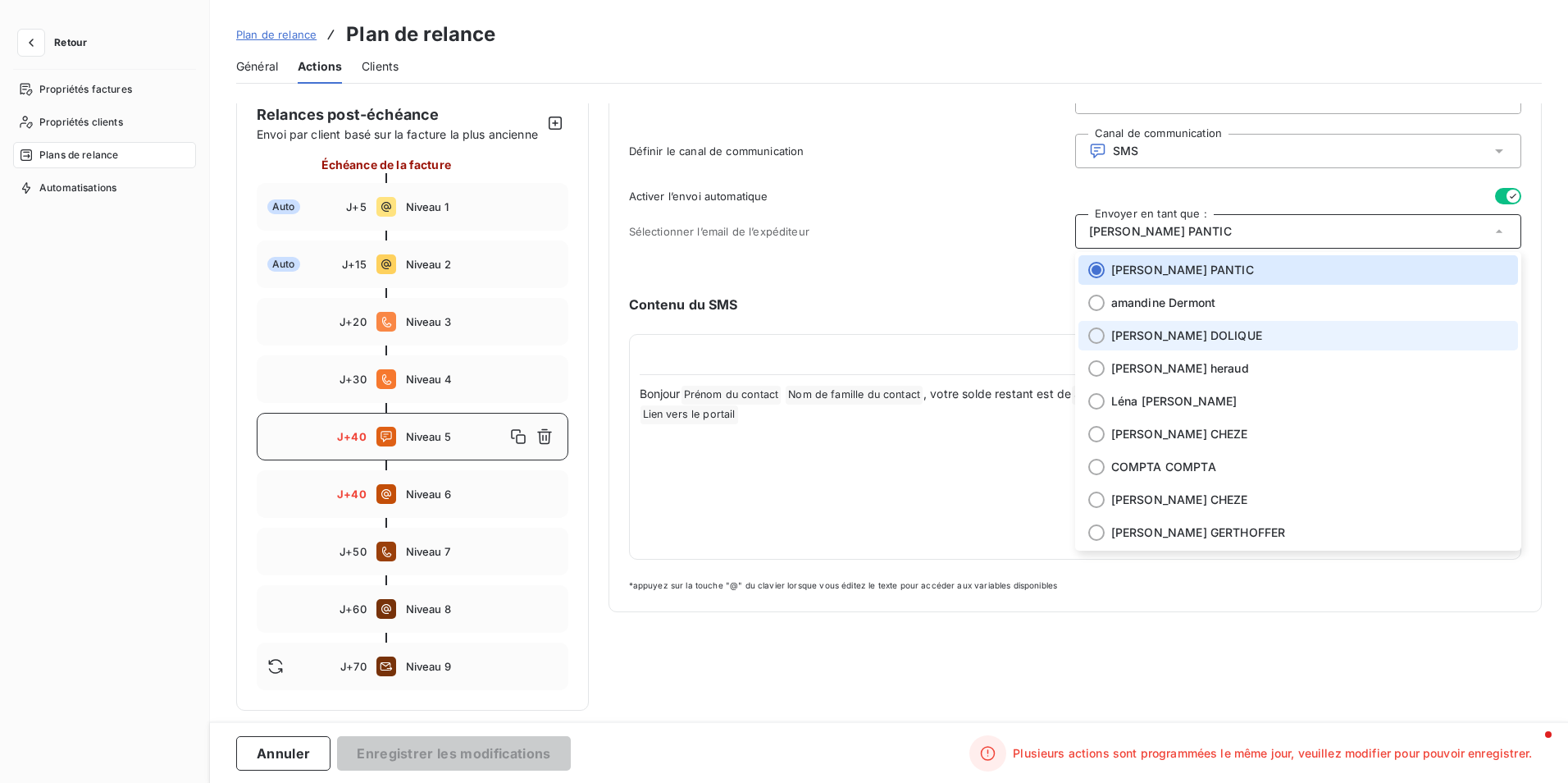
click at [1151, 321] on li "Julie DOLIQUE" at bounding box center [1298, 335] width 439 height 30
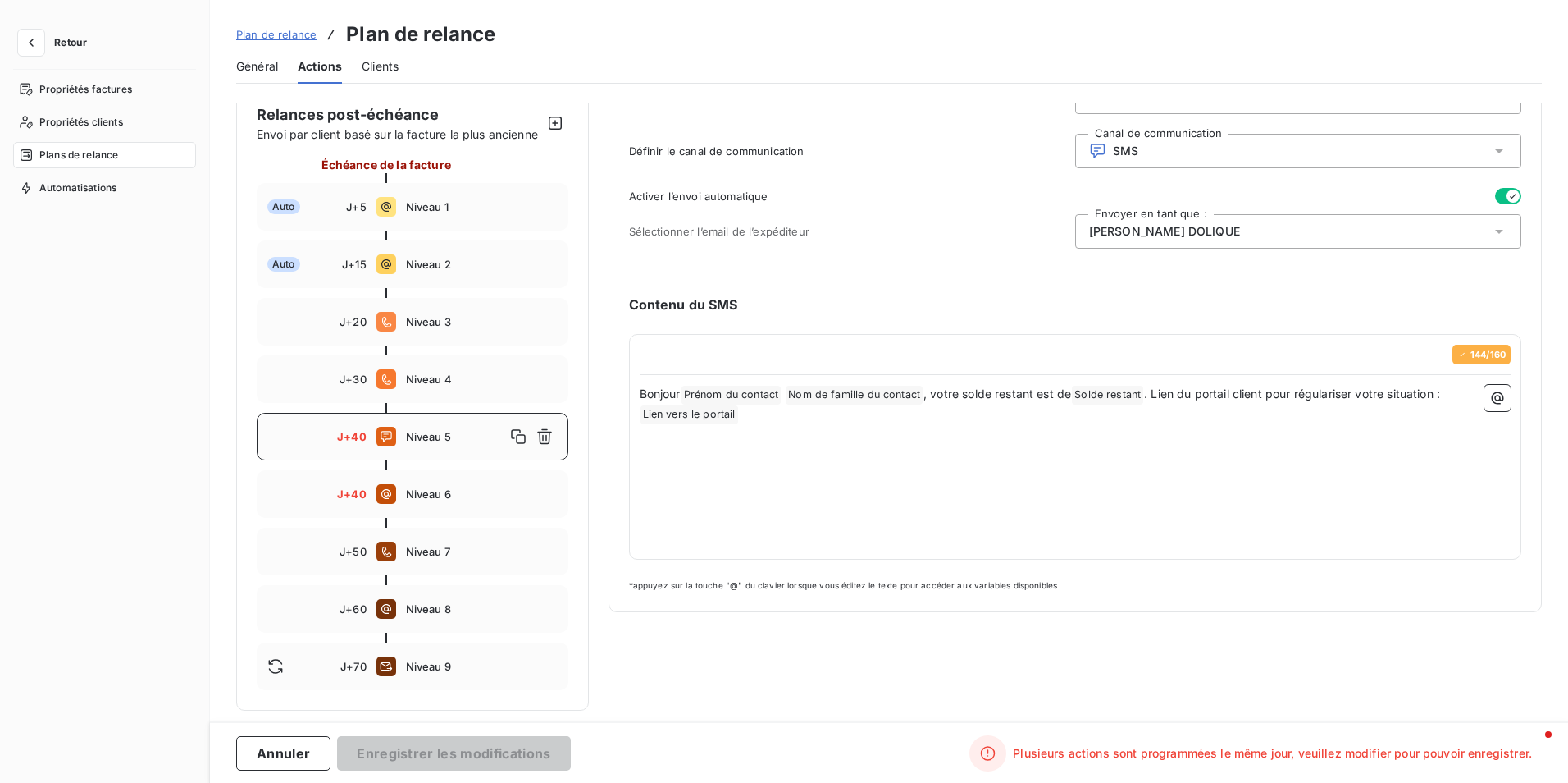
click at [982, 410] on div "Bonjour Prénom du contact ﻿ Nom de famille du contact ﻿ , votre solde restant e…" at bounding box center [1076, 467] width 872 height 165
drag, startPoint x: 934, startPoint y: 383, endPoint x: 683, endPoint y: 378, distance: 251.0
click at [683, 385] on p "Bonjour Prénom du contact ﻿ Nom de famille du contact ﻿ , votre solde restant e…" at bounding box center [1076, 395] width 872 height 20
click at [791, 387] on span "Bonjour, Votre solde restant est de" at bounding box center [734, 394] width 189 height 14
click at [1065, 498] on div "Bonjour, Votre solde restant dû est de Solde restant ﻿ . Lien du portail client…" at bounding box center [1076, 467] width 872 height 165
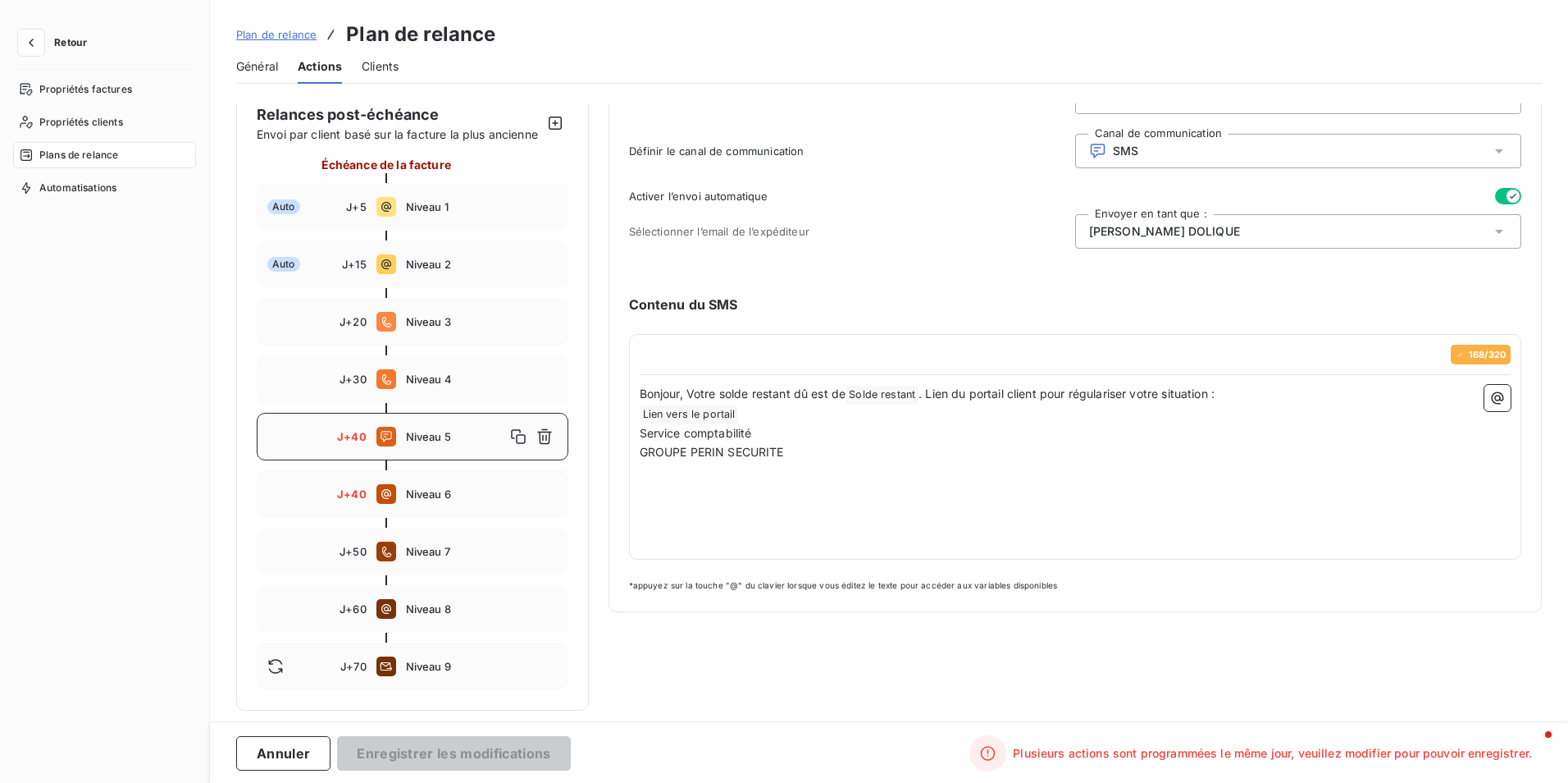
click at [766, 405] on p "﻿ Lien vers le portail ﻿ ﻿" at bounding box center [1076, 414] width 872 height 20
click at [782, 424] on p "Service comptabilité" at bounding box center [1076, 433] width 872 height 19
click at [796, 443] on p "GROUPE PERIN SECURITE" at bounding box center [1076, 452] width 872 height 19
click at [871, 386] on span "Solde restant ﻿" at bounding box center [881, 395] width 71 height 19
click at [989, 449] on div "Bonjour, Votre solde restant dû est de Solde restant ﻿ . Lien du portail client…" at bounding box center [1076, 467] width 872 height 165
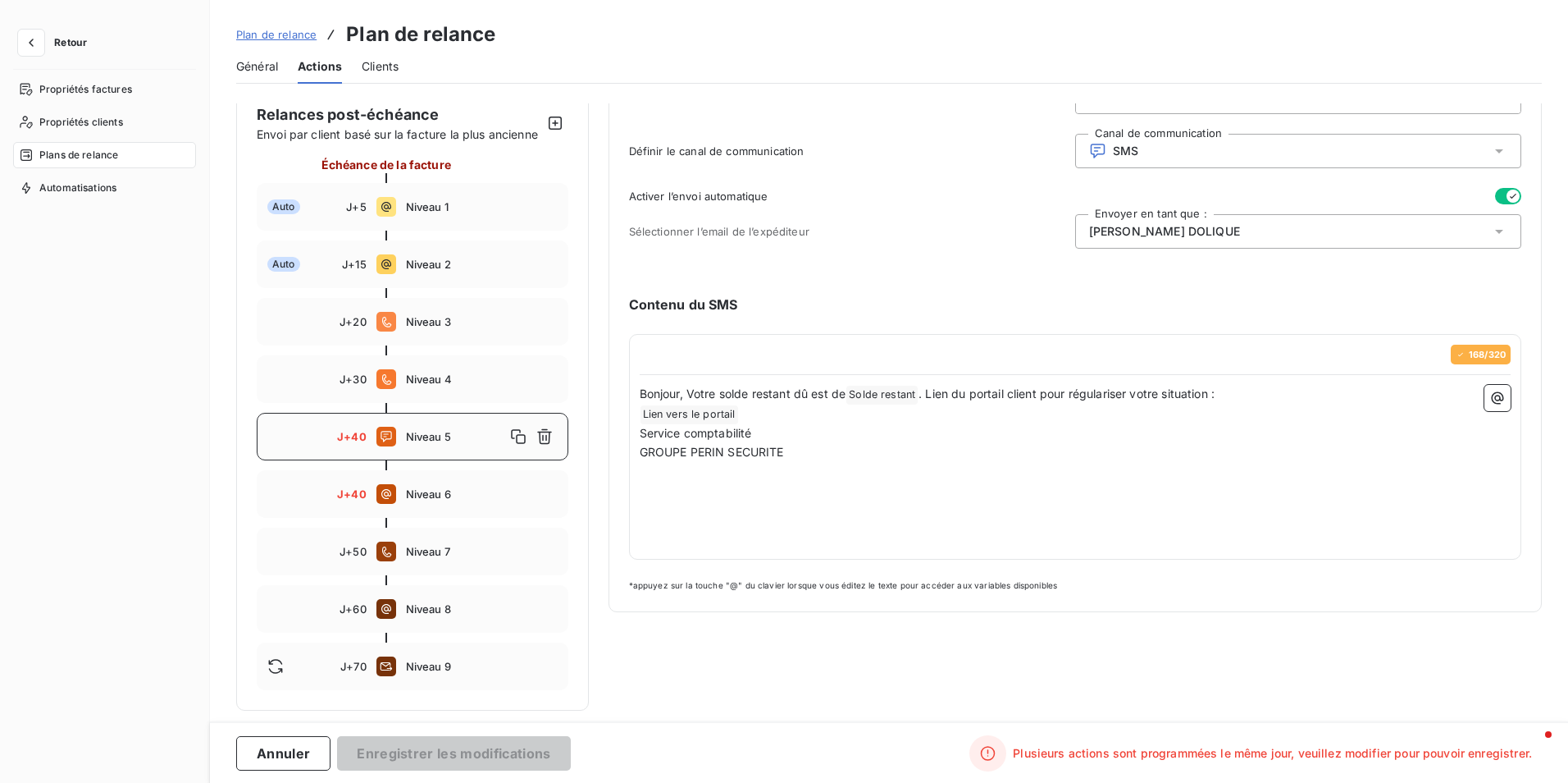
click at [799, 443] on p "GROUPE PERIN SECURITE" at bounding box center [1076, 452] width 872 height 19
click at [1056, 443] on p "GROUPE PERIN SECURITE" at bounding box center [1076, 452] width 872 height 19
click at [746, 405] on p "﻿ Lien vers le portail ﻿ ﻿" at bounding box center [1076, 414] width 872 height 20
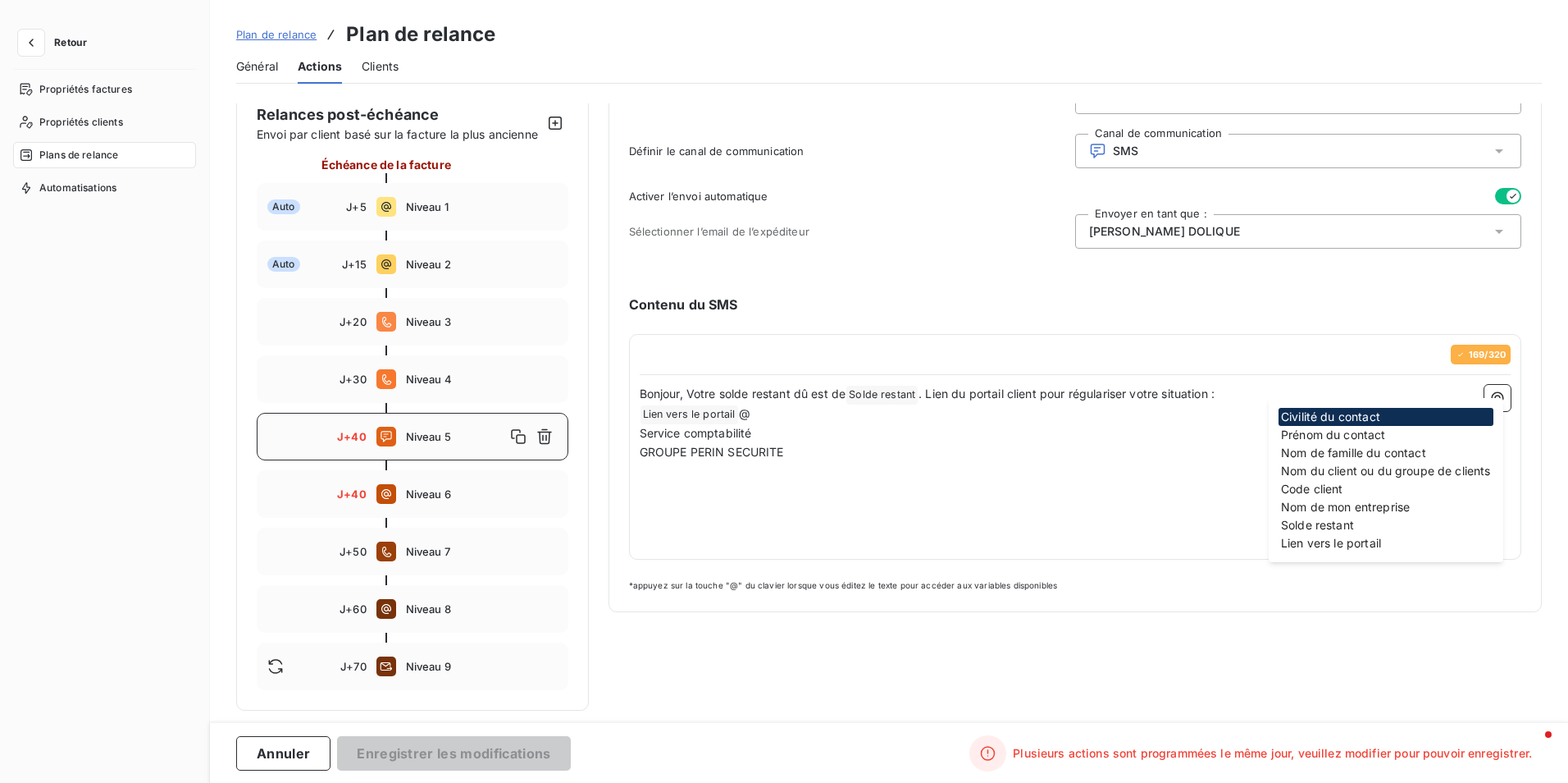
click at [851, 424] on p "Service comptabilité" at bounding box center [1076, 433] width 872 height 19
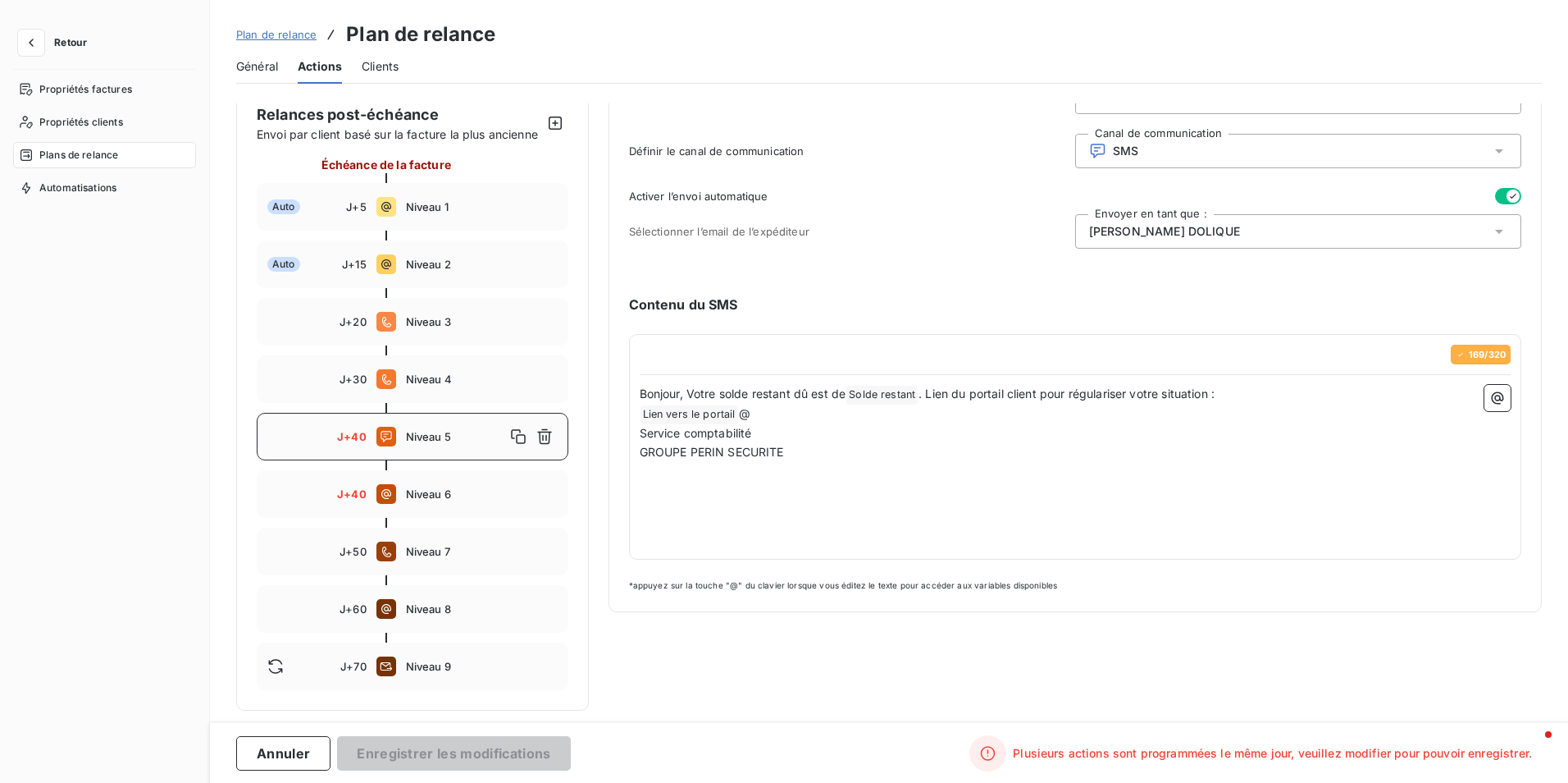
click at [790, 387] on span "Bonjour, Votre solde restant dû est de" at bounding box center [743, 394] width 207 height 14
click at [786, 405] on p "﻿ Lien vers le portail ﻿ @" at bounding box center [1076, 414] width 872 height 20
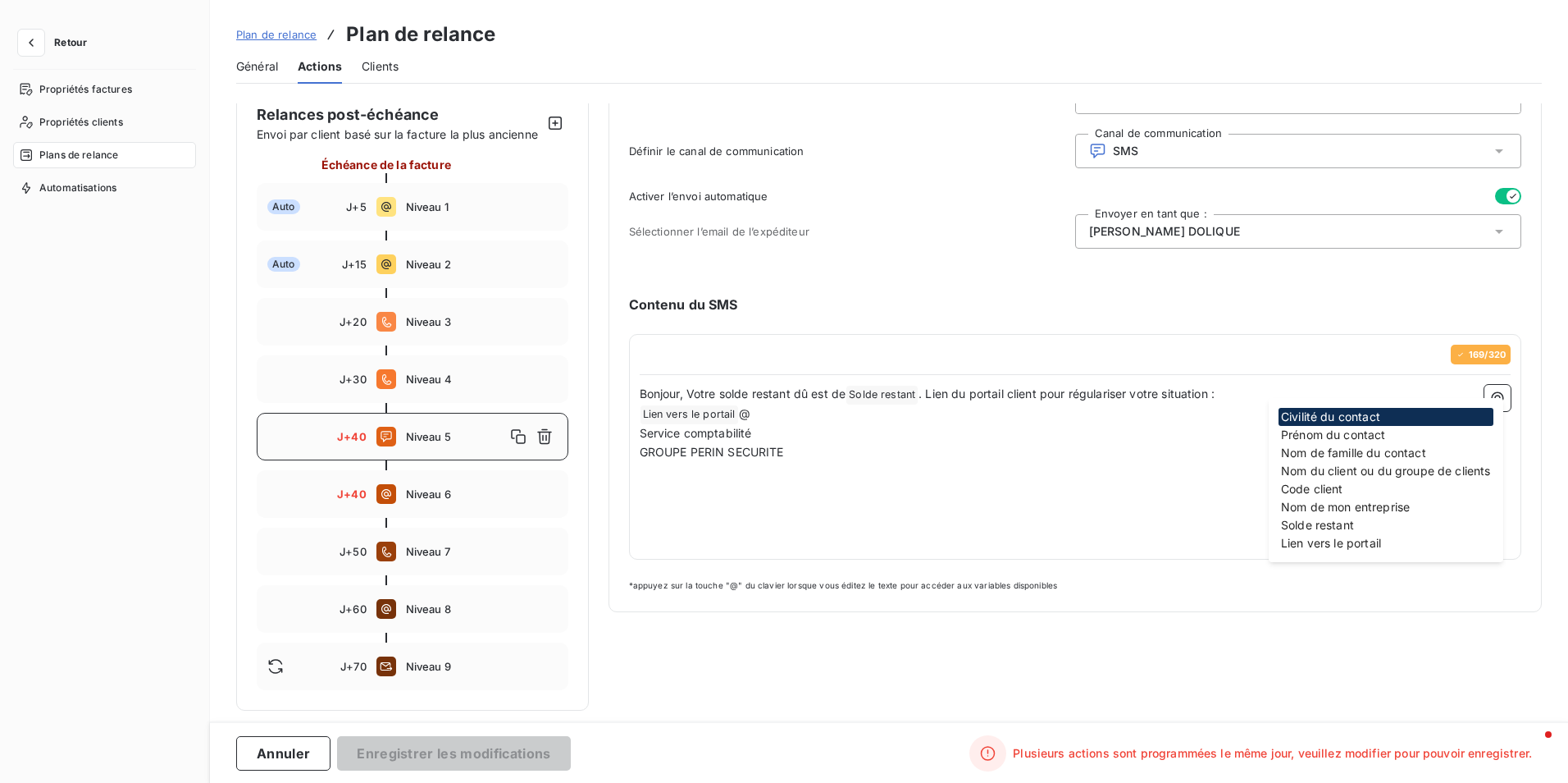
click at [777, 405] on p "﻿ Lien vers le portail ﻿ @" at bounding box center [1076, 414] width 872 height 20
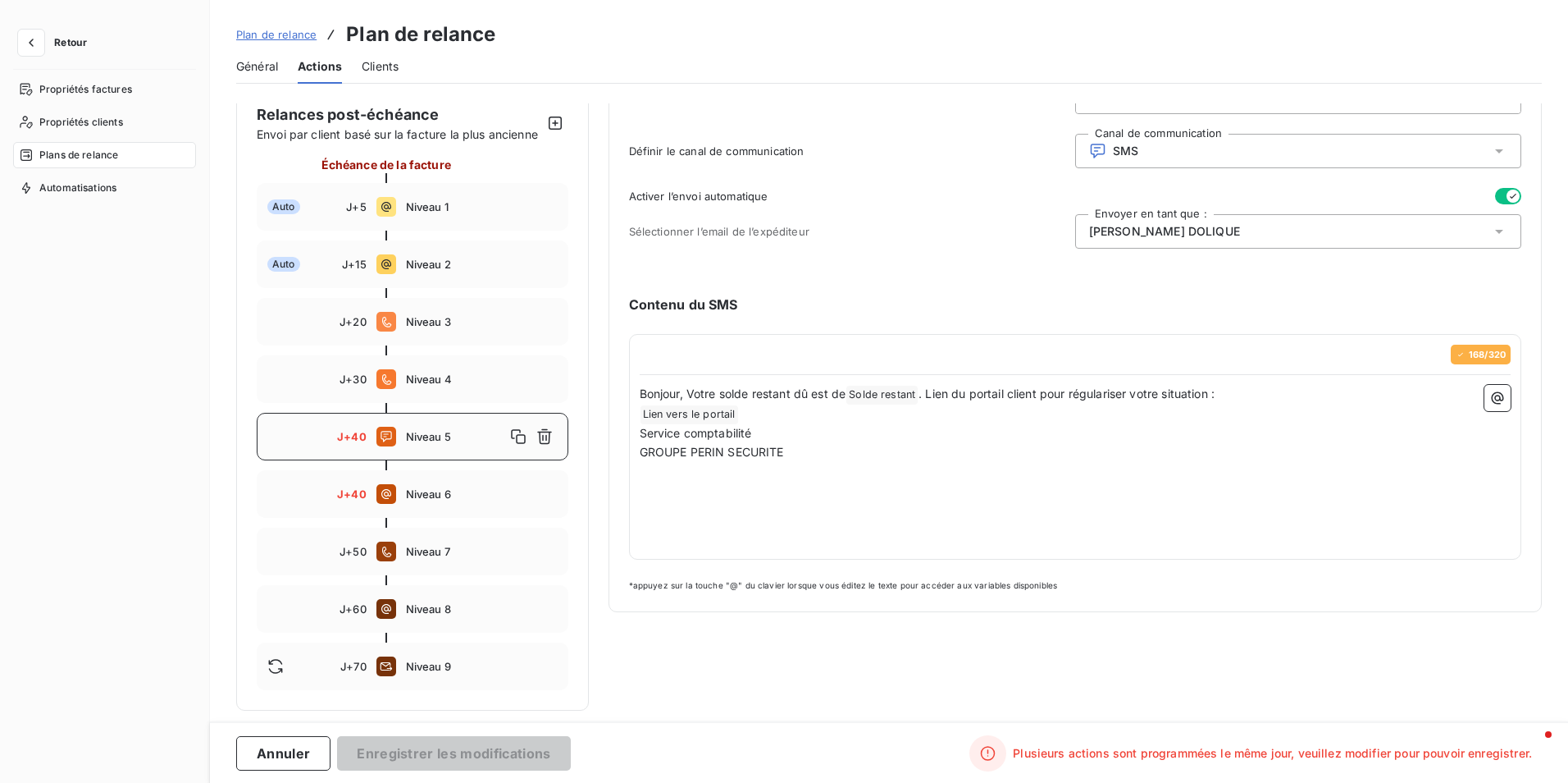
click at [837, 495] on div "Bonjour, Votre solde restant dû est de Solde restant ﻿ . Lien du portail client…" at bounding box center [1076, 467] width 872 height 165
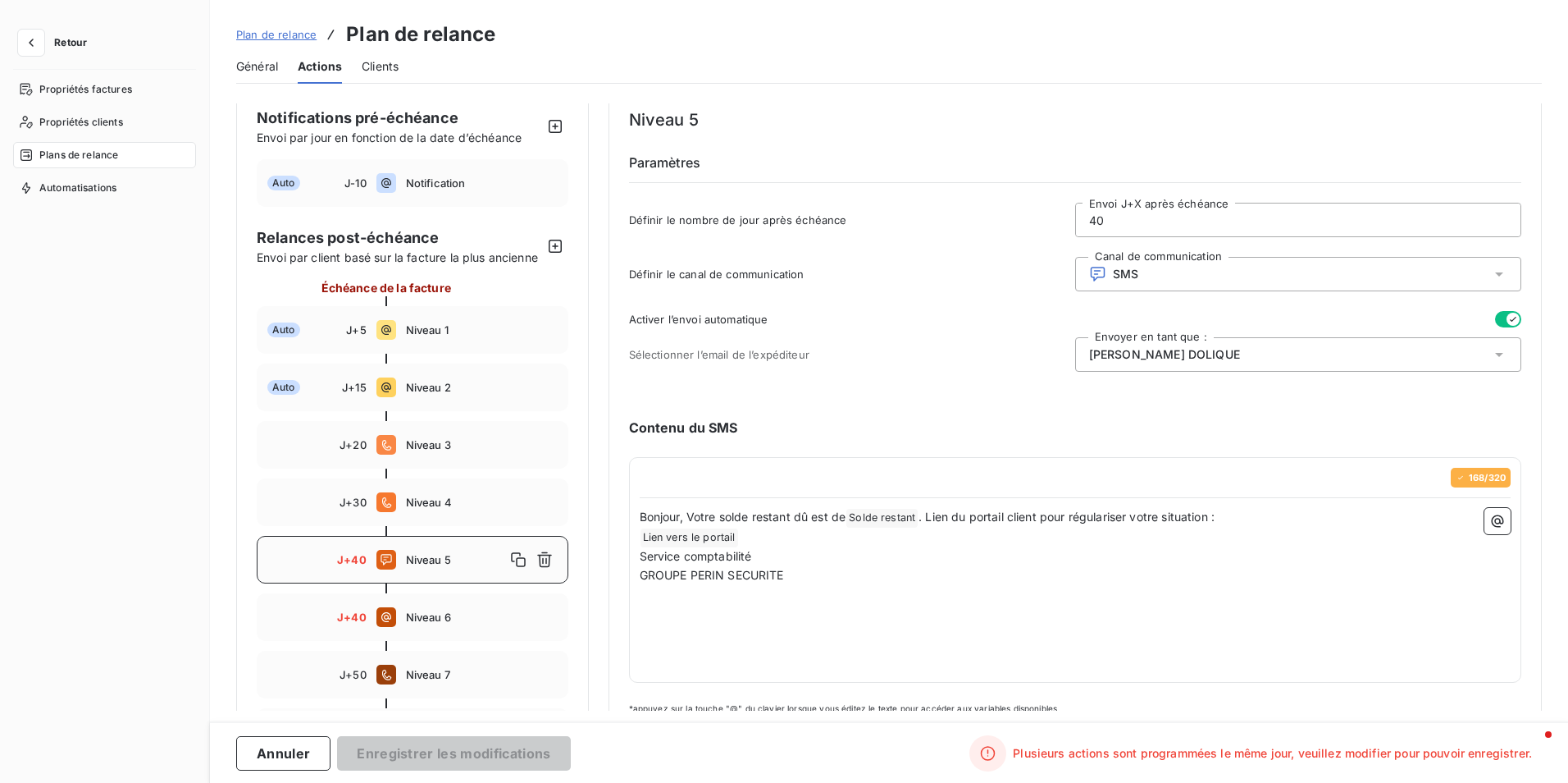
scroll to position [0, 0]
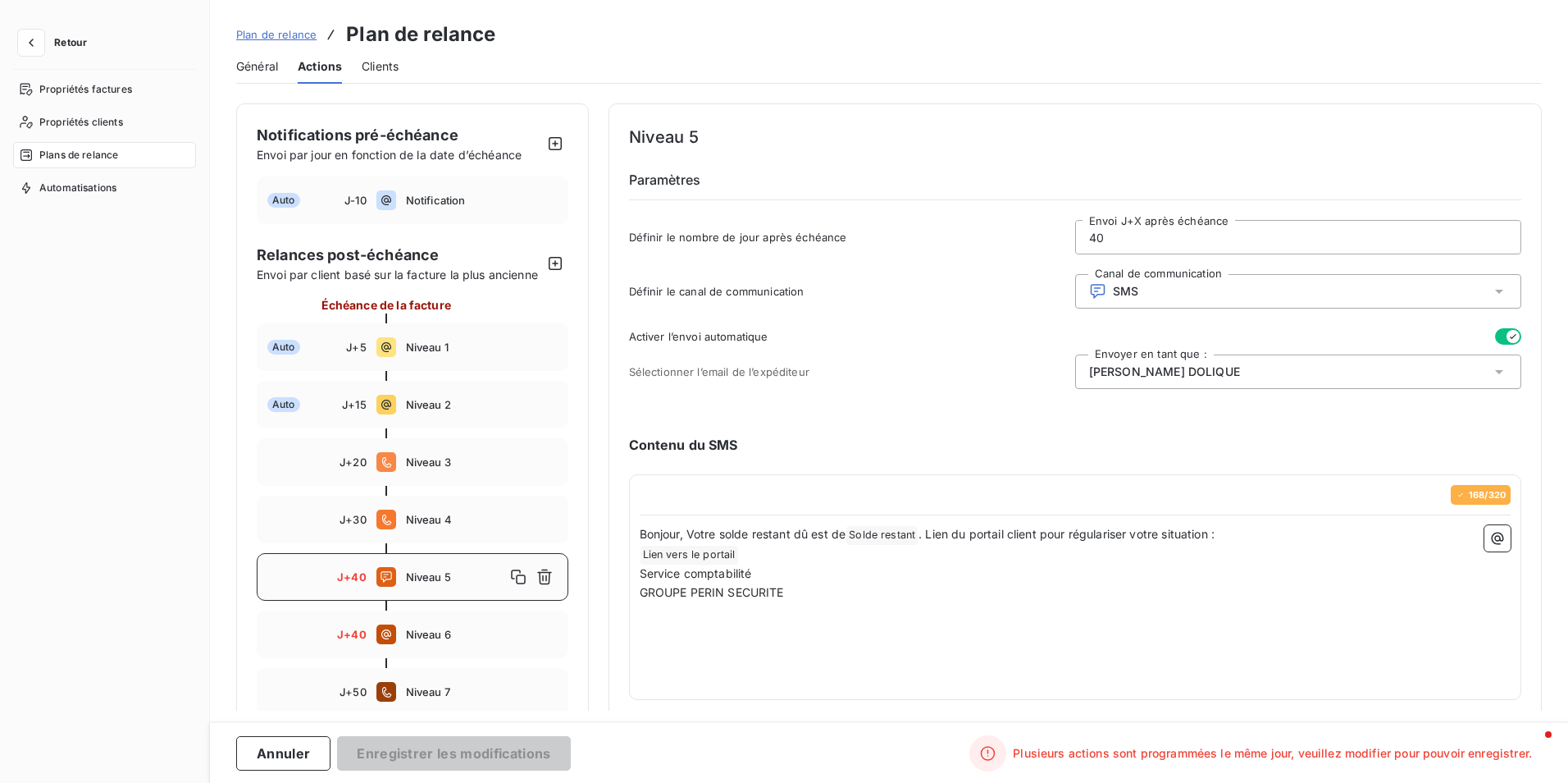
click at [1098, 223] on input "40" at bounding box center [1298, 236] width 445 height 33
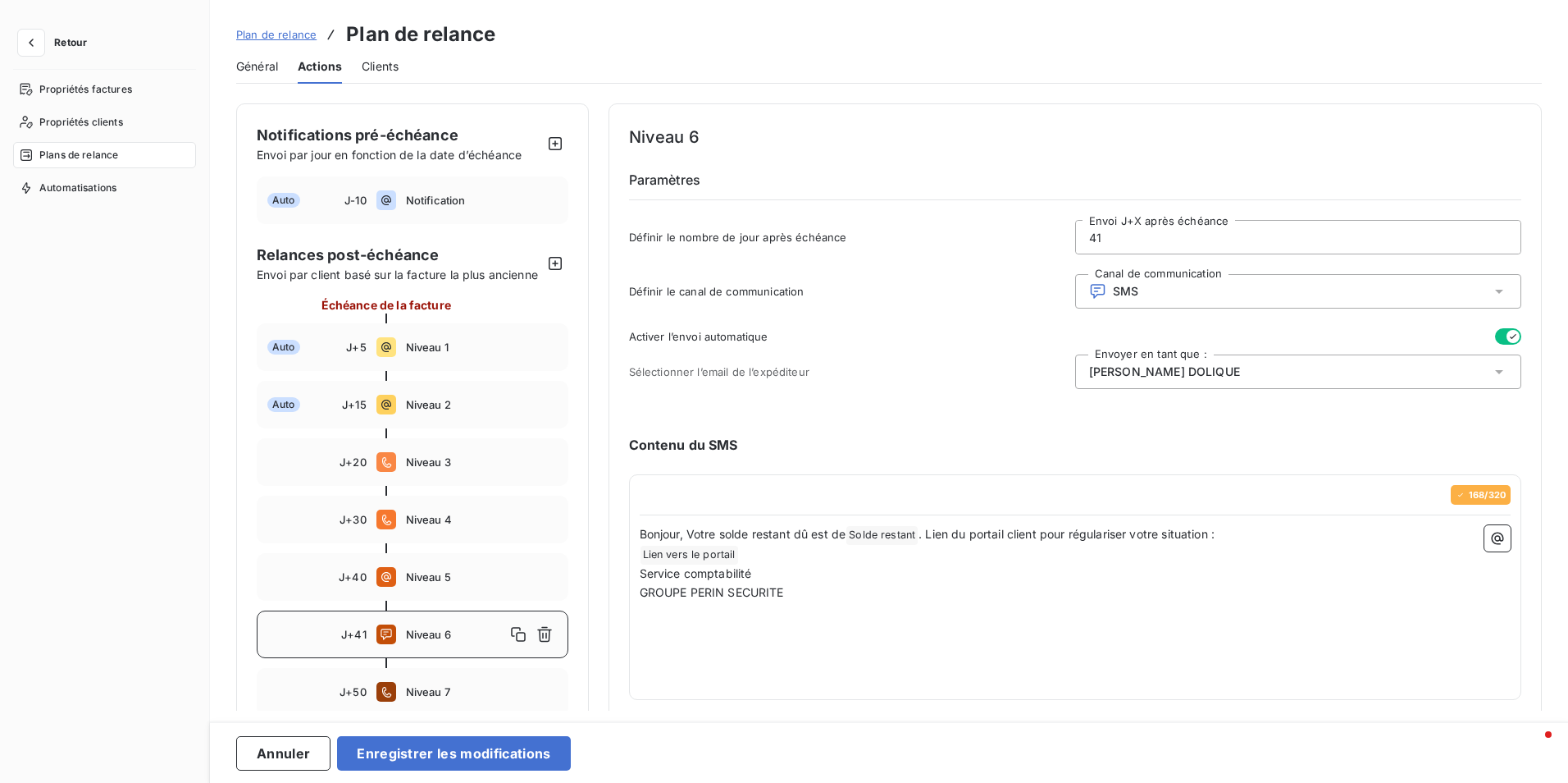
type input "41"
click at [1253, 558] on p "﻿ Lien vers le portail ﻿ ﻿" at bounding box center [1076, 555] width 872 height 20
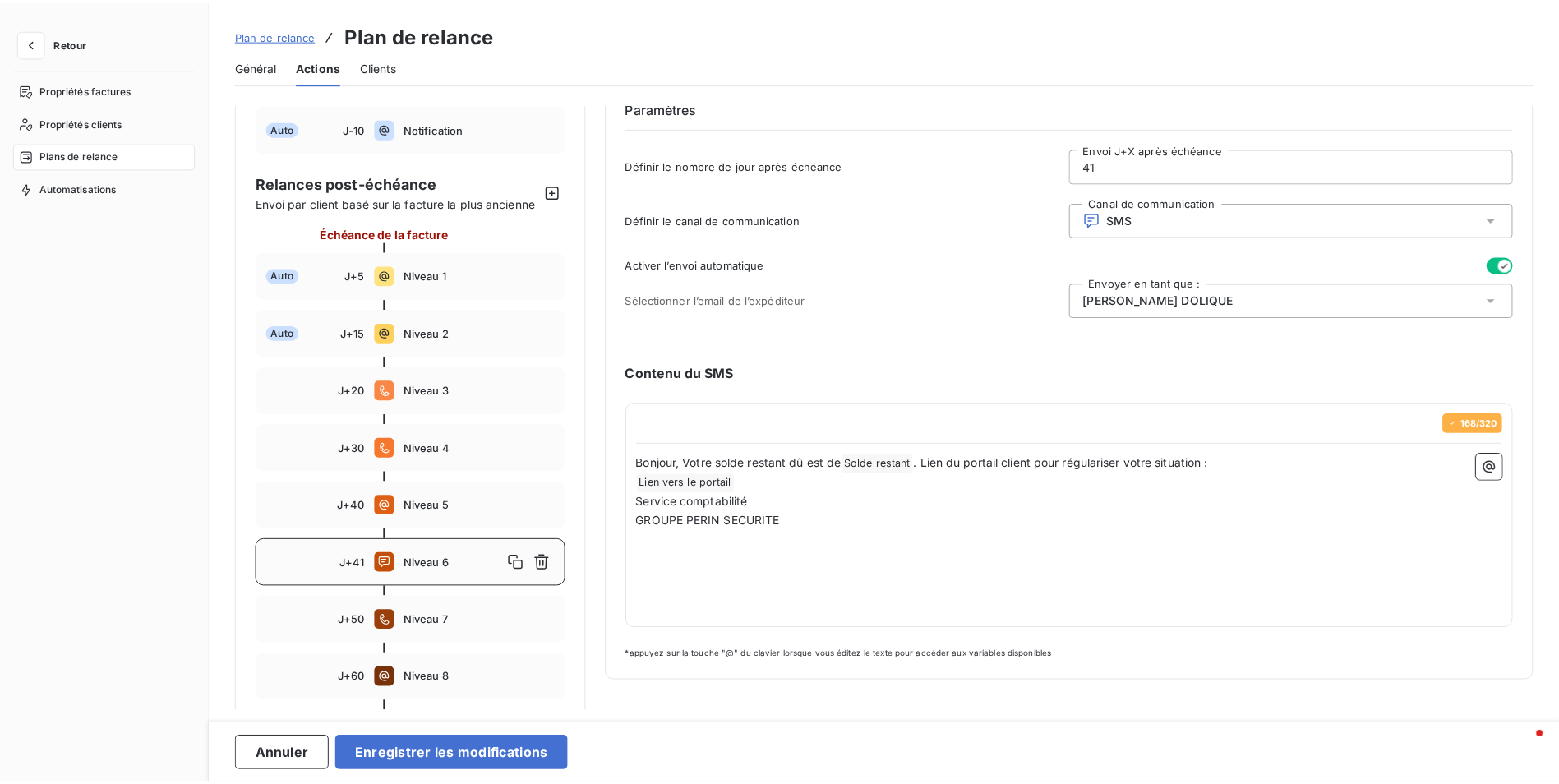
scroll to position [158, 0]
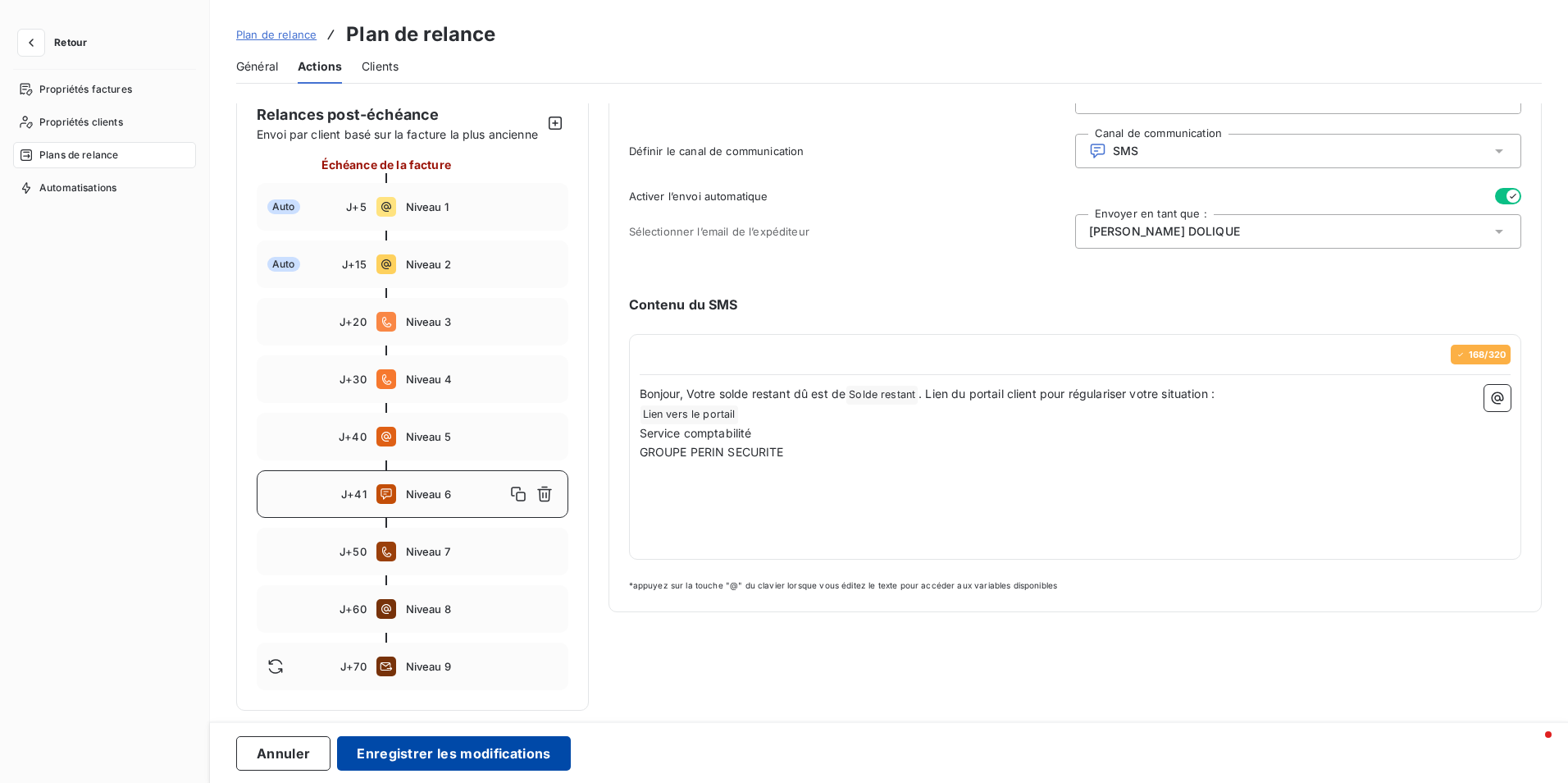
click at [465, 759] on button "Enregistrer les modifications" at bounding box center [453, 753] width 233 height 34
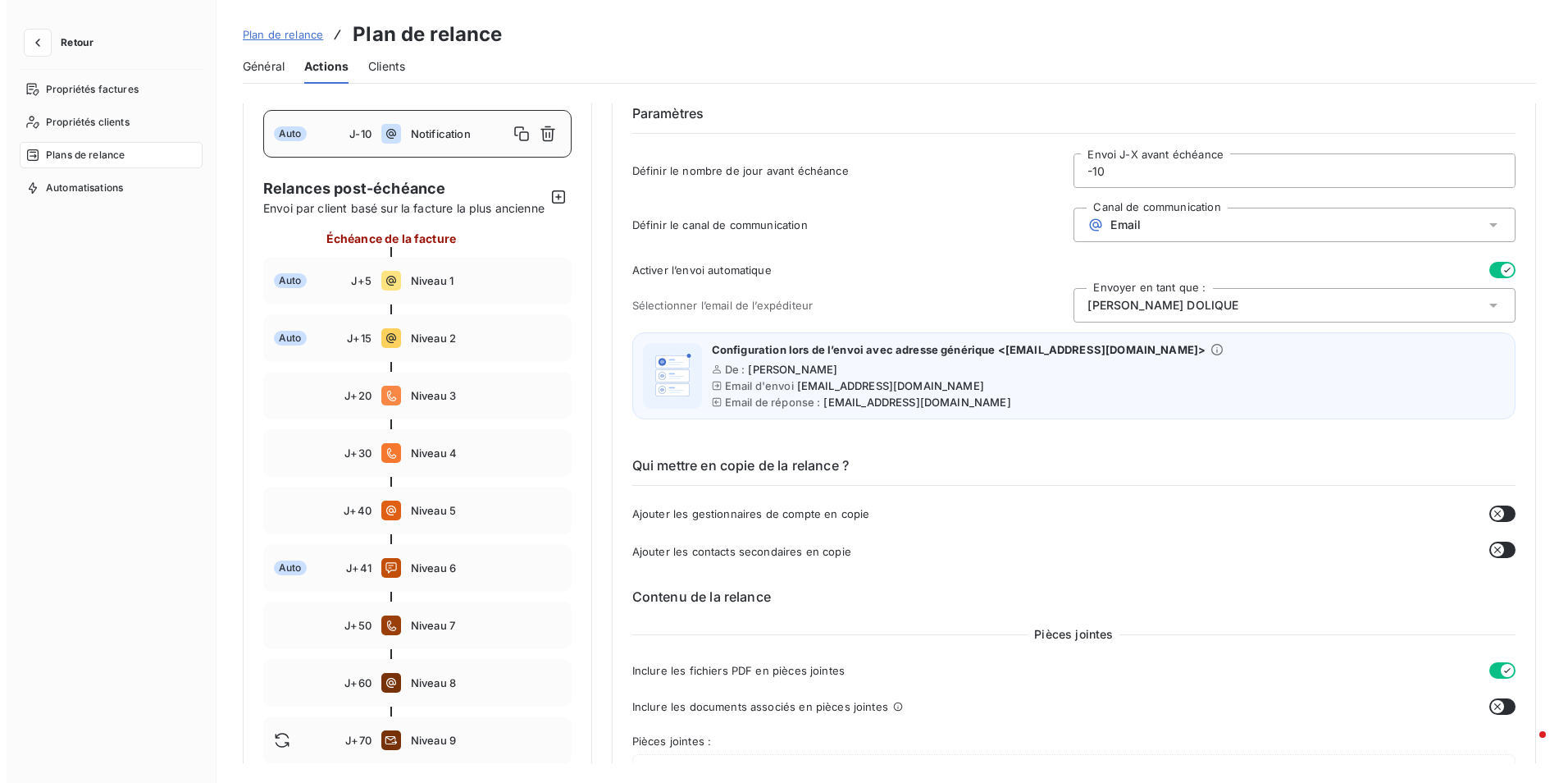
scroll to position [0, 0]
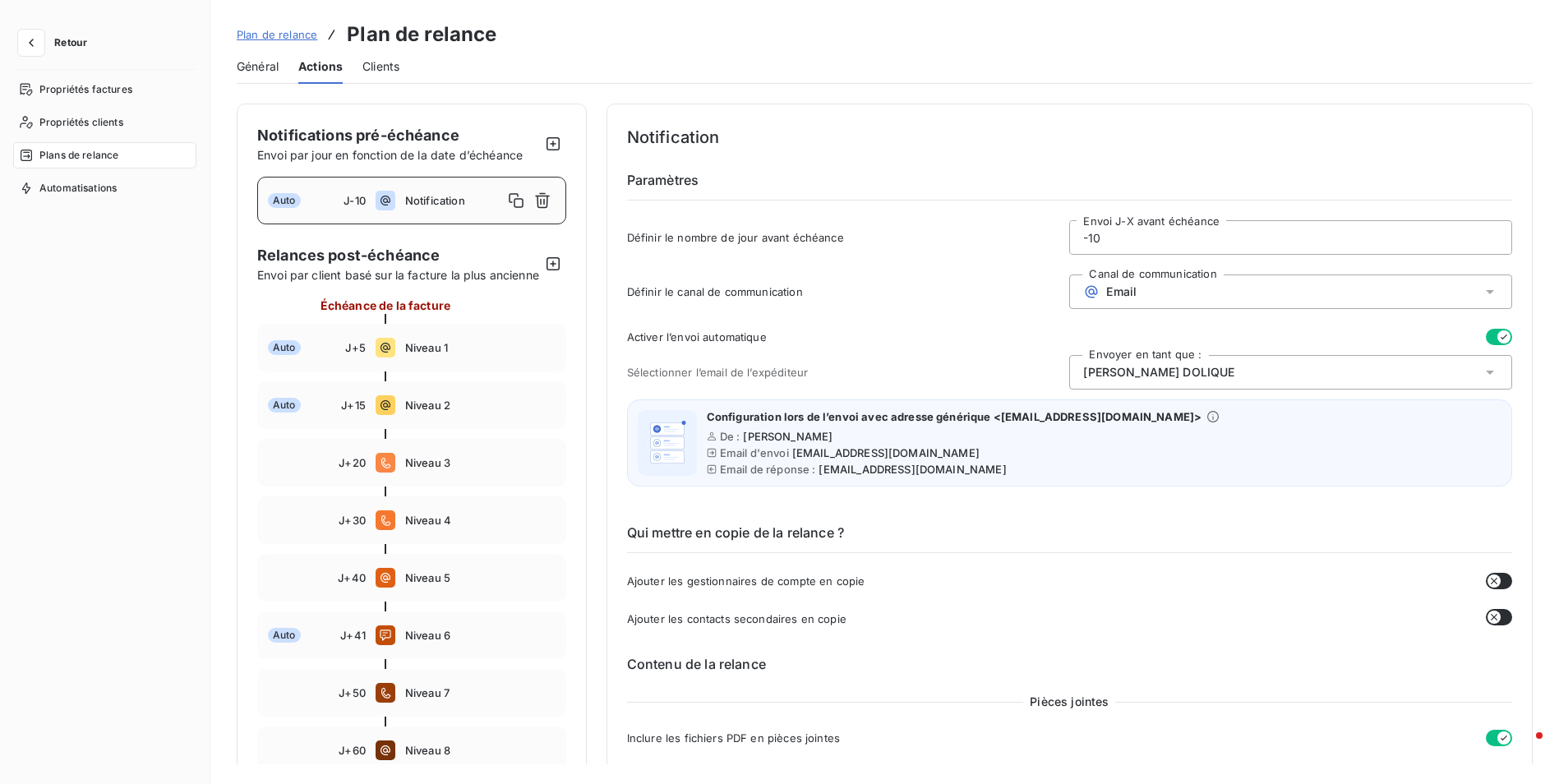
click at [1502, 335] on icon "button" at bounding box center [1504, 337] width 14 height 14
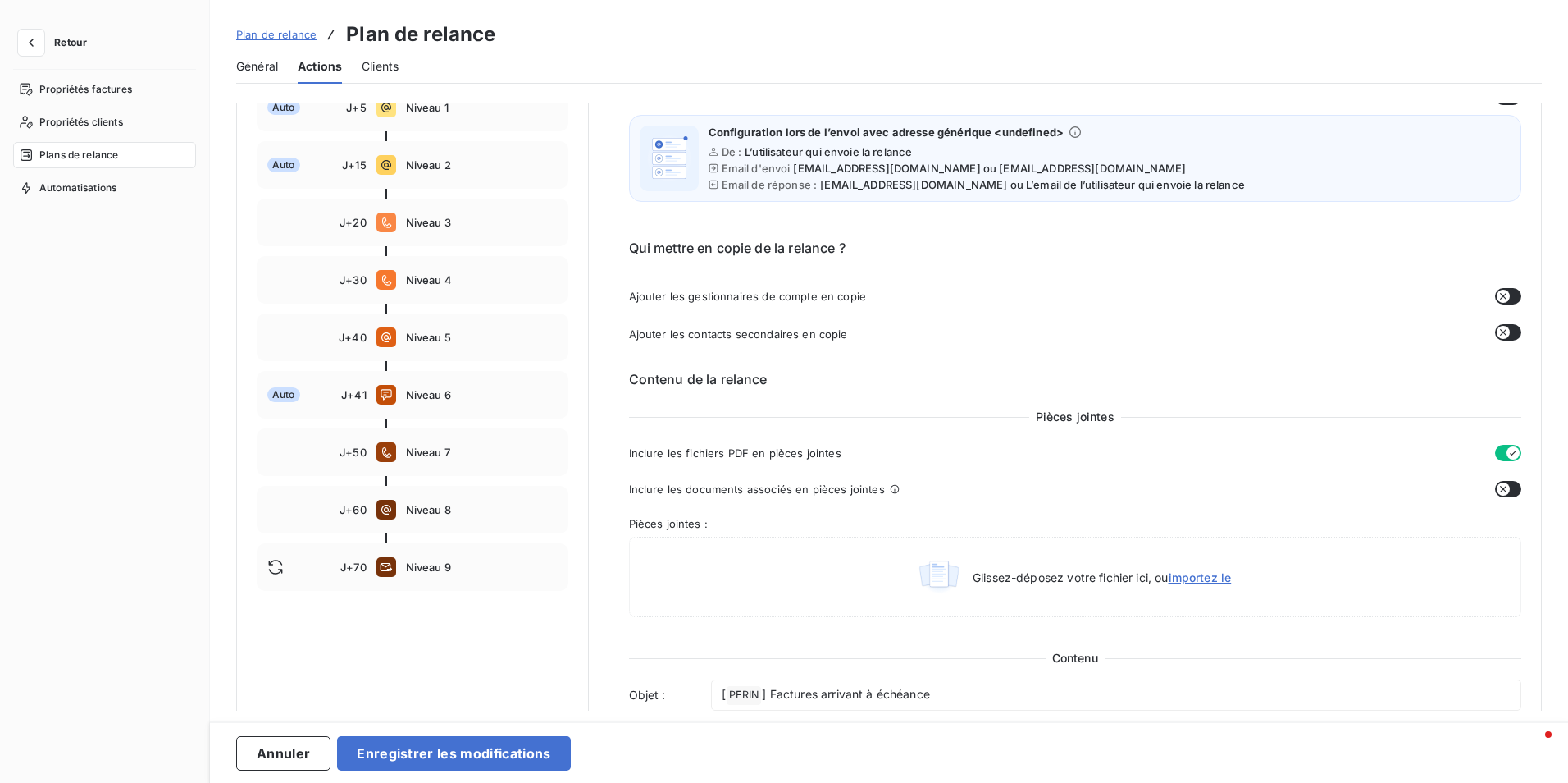
scroll to position [328, 0]
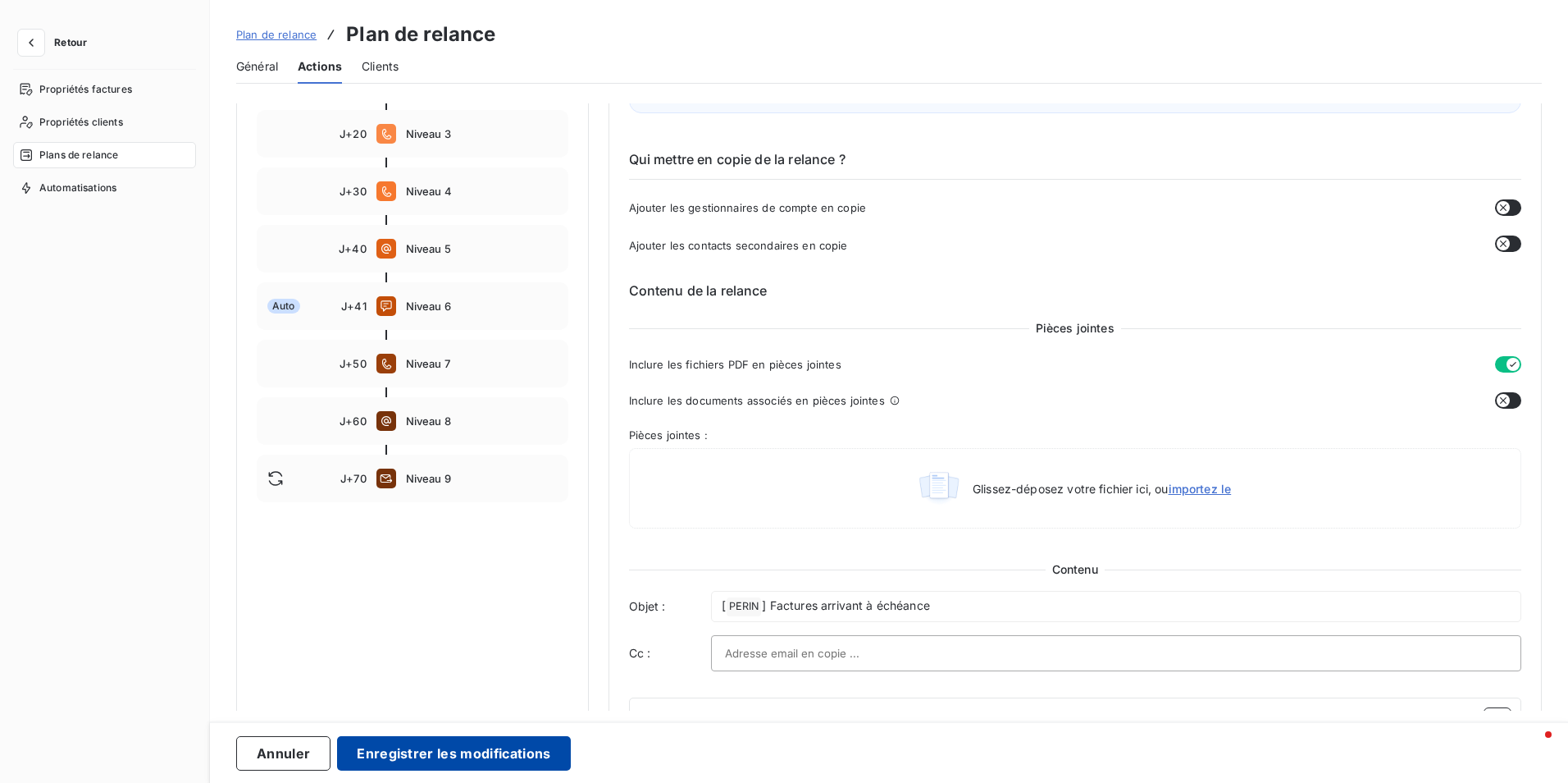
click at [492, 767] on button "Enregistrer les modifications" at bounding box center [453, 753] width 233 height 34
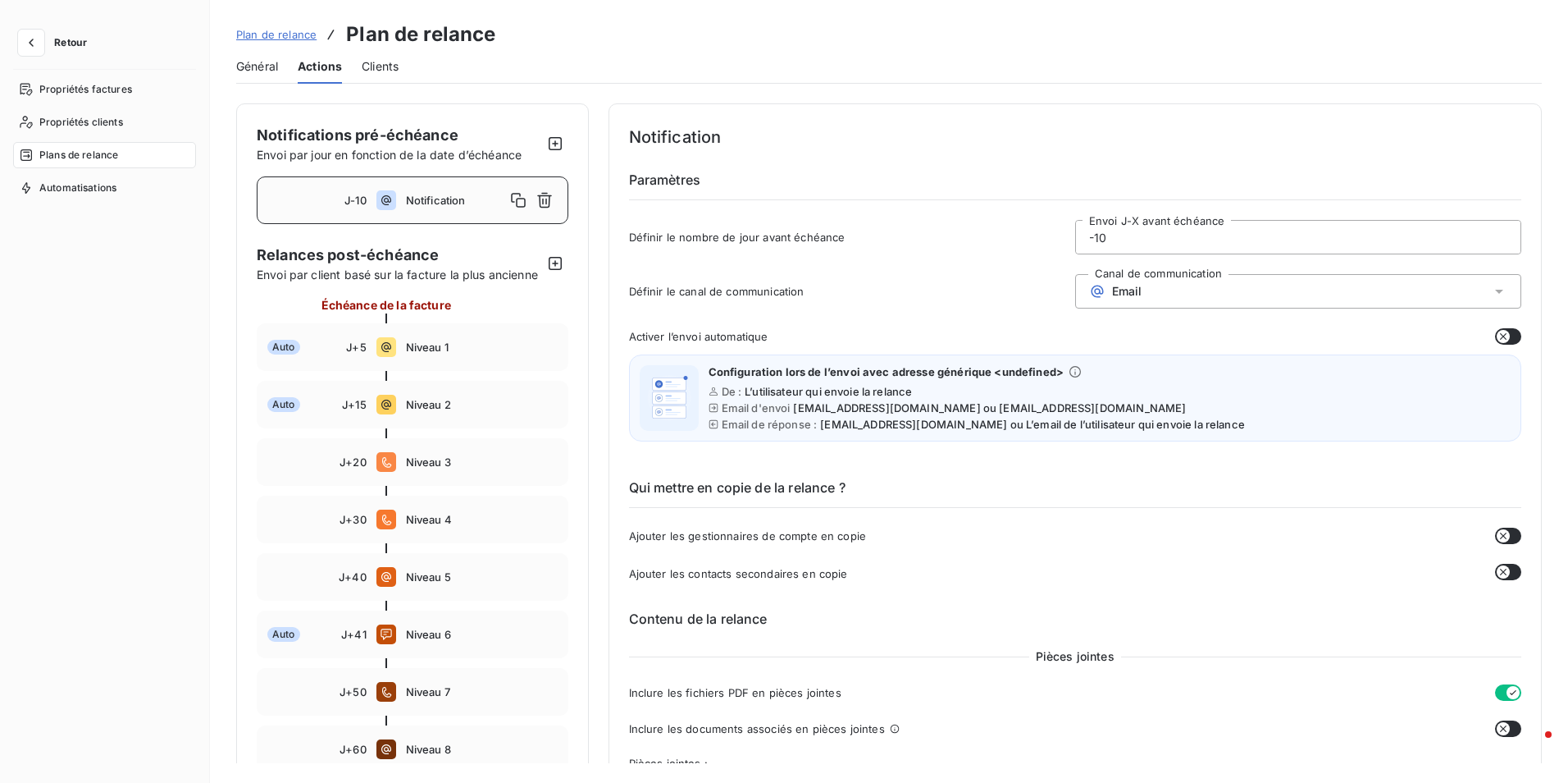
scroll to position [82, 0]
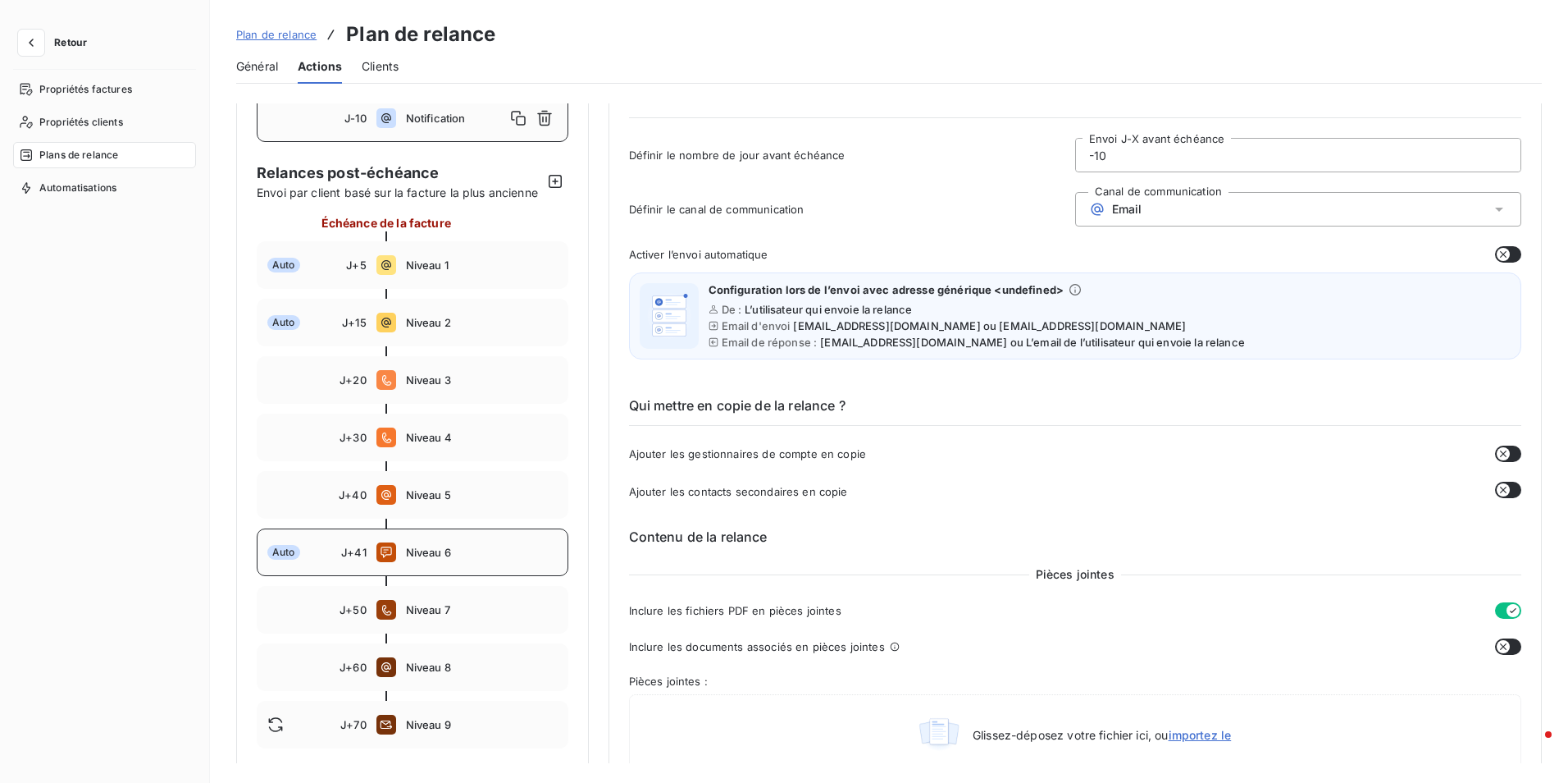
click at [379, 560] on icon at bounding box center [386, 552] width 20 height 20
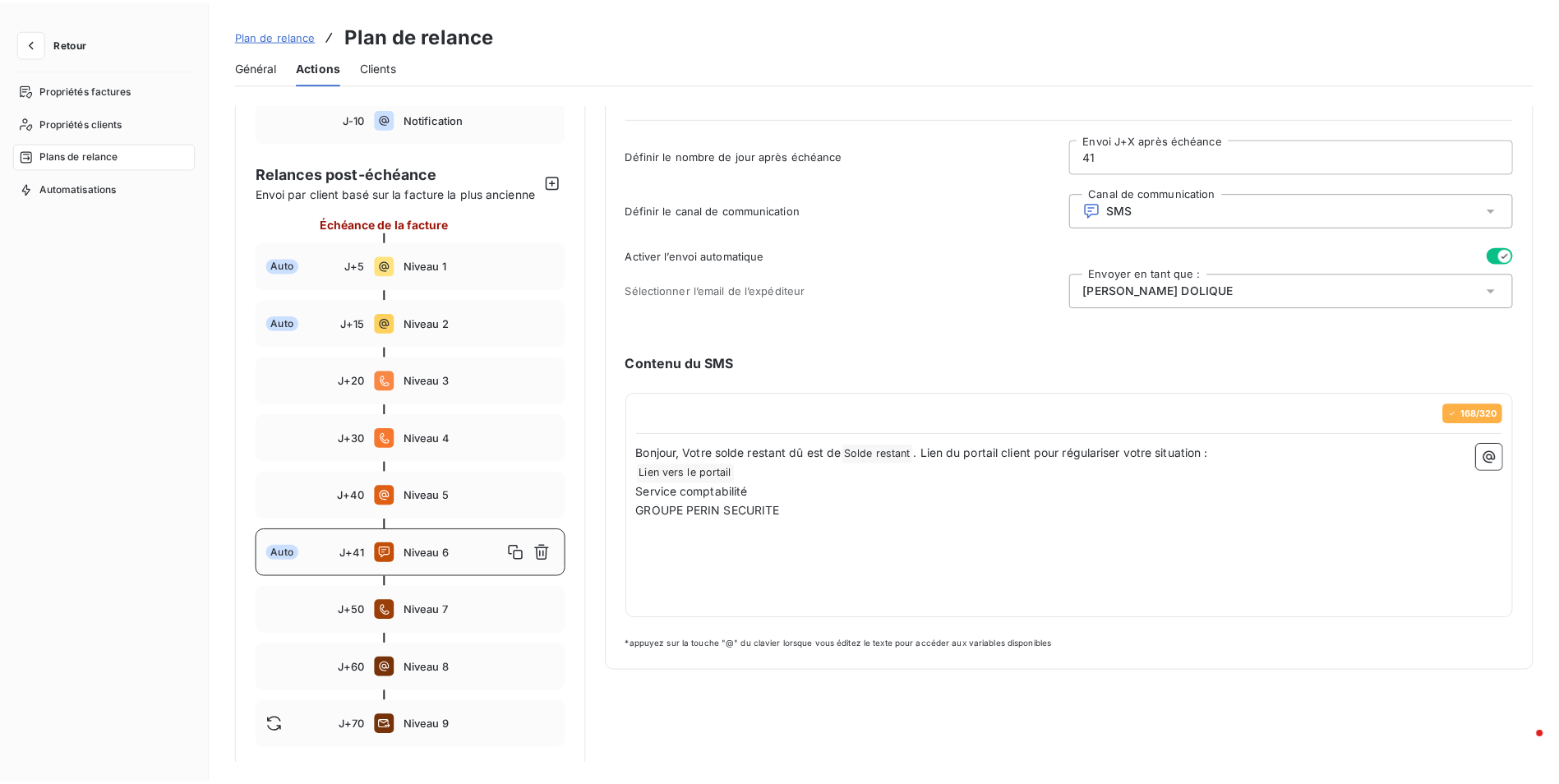
scroll to position [0, 0]
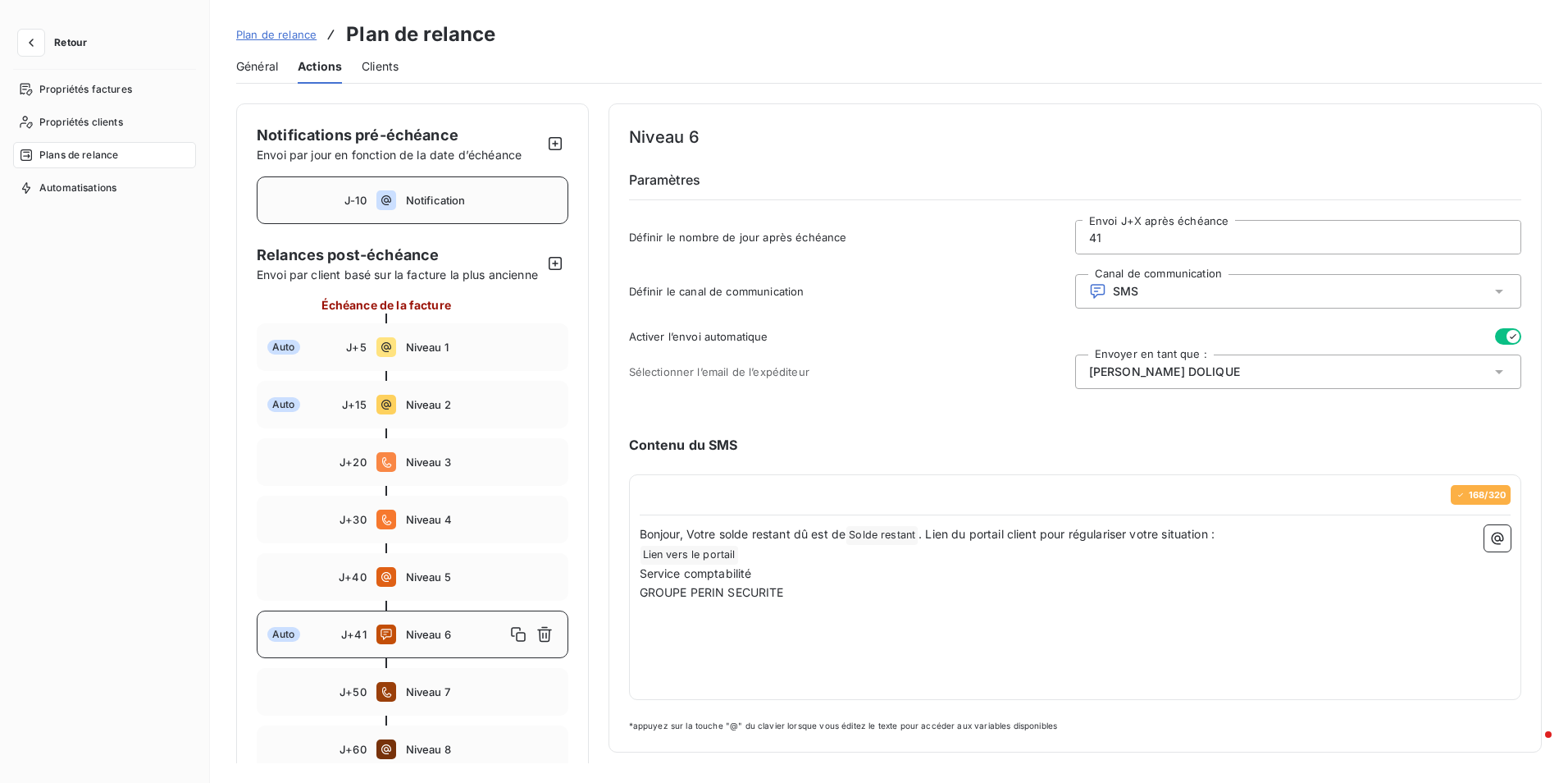
click at [503, 198] on span "Notification" at bounding box center [482, 200] width 152 height 13
type input "-10"
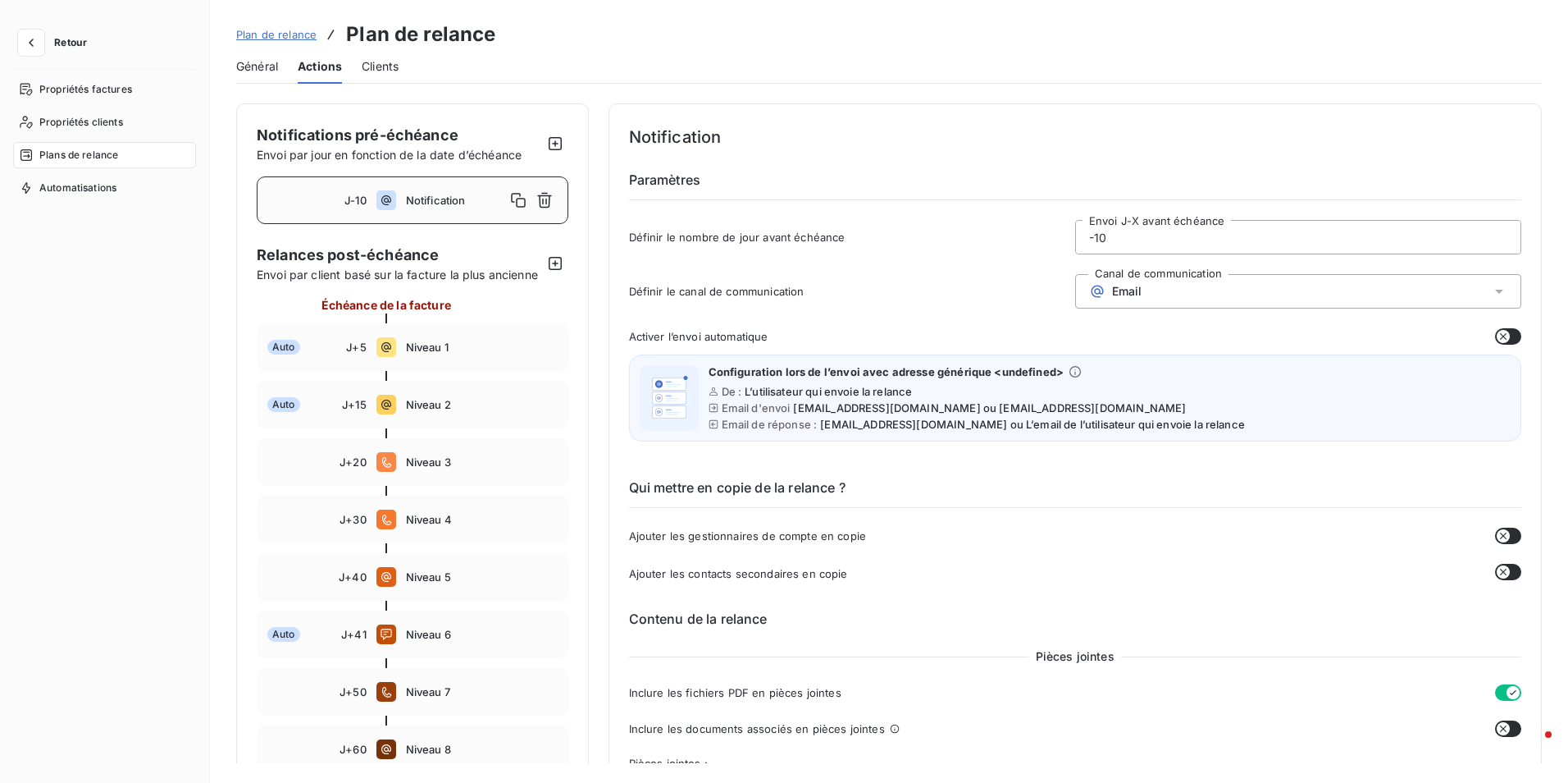
click at [1495, 343] on button "button" at bounding box center [1508, 336] width 26 height 16
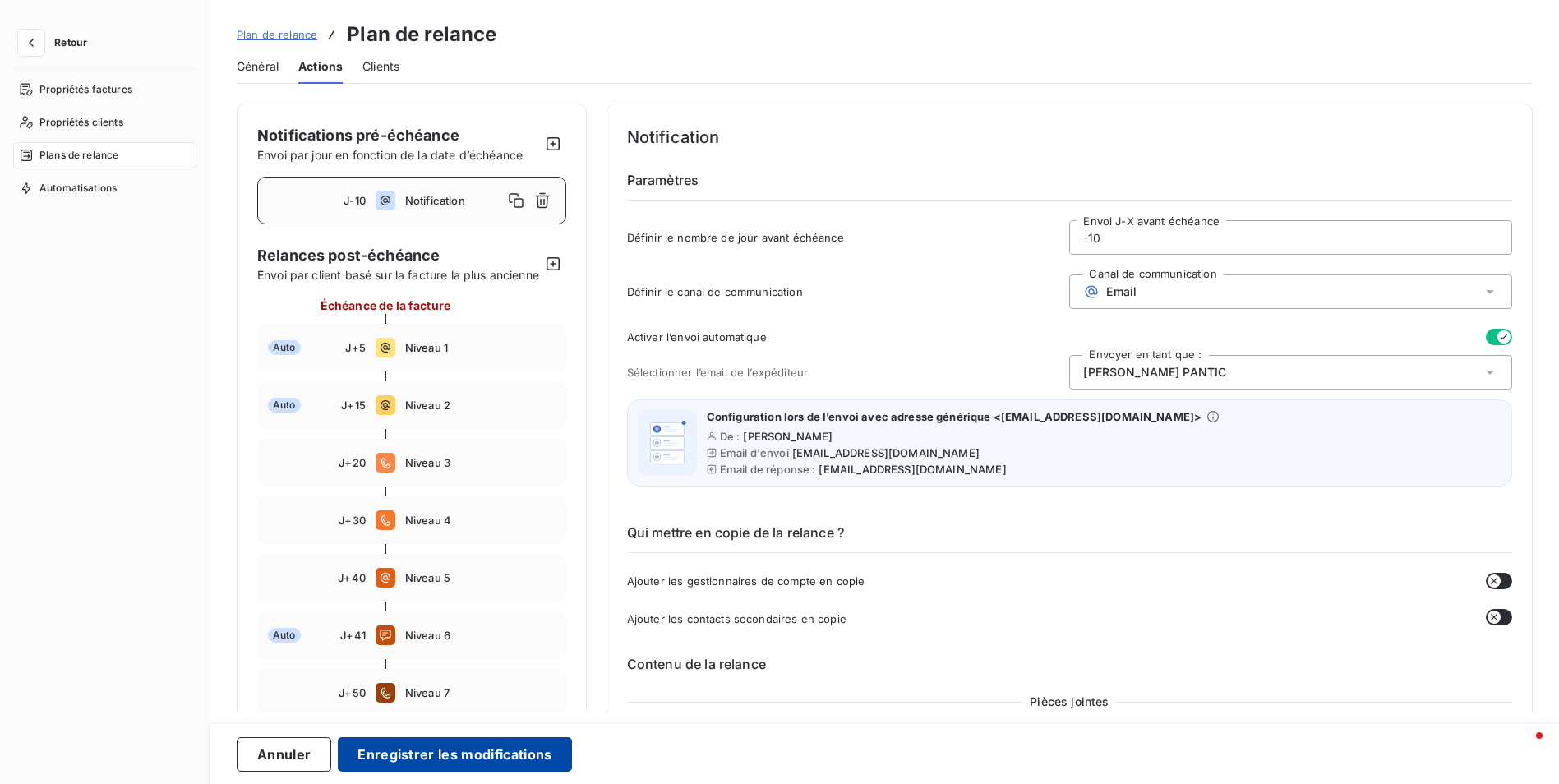
drag, startPoint x: 458, startPoint y: 757, endPoint x: 466, endPoint y: 751, distance: 10.0
click at [458, 757] on button "Enregistrer les modifications" at bounding box center [454, 754] width 233 height 34
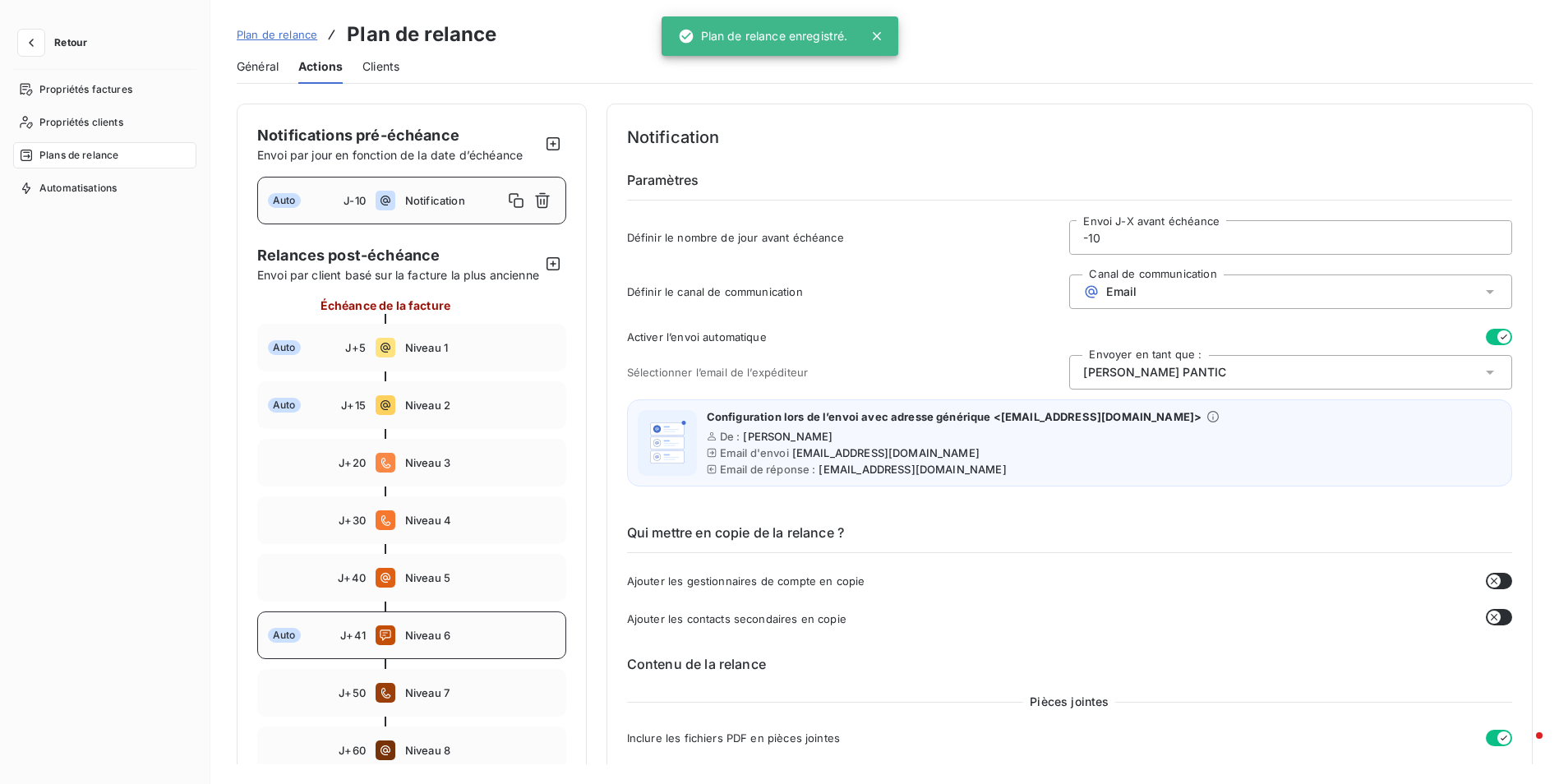
click at [322, 659] on div "Auto J+41 Niveau 6" at bounding box center [412, 635] width 309 height 48
type input "41"
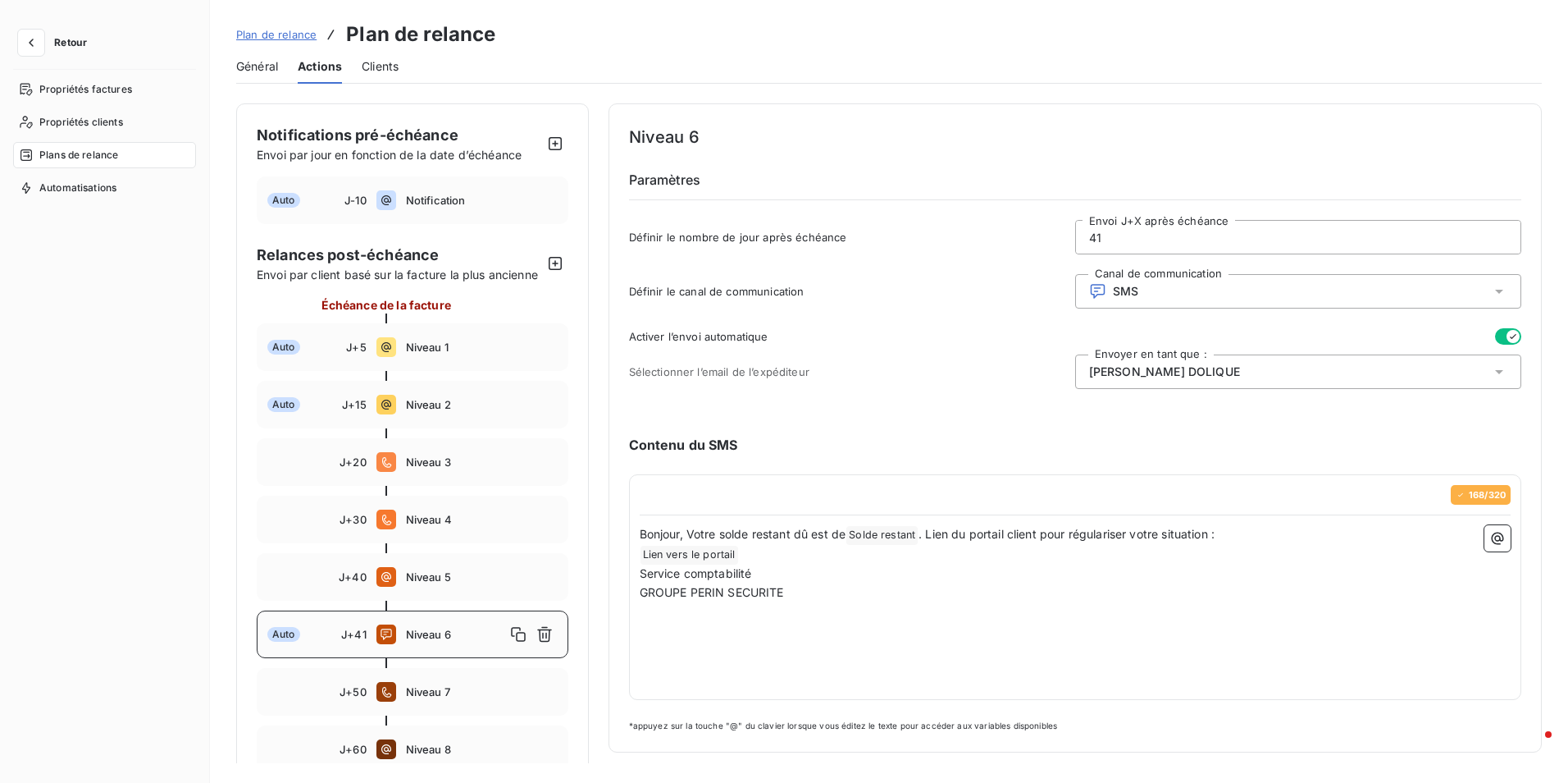
click at [1506, 333] on icon "button" at bounding box center [1512, 336] width 13 height 13
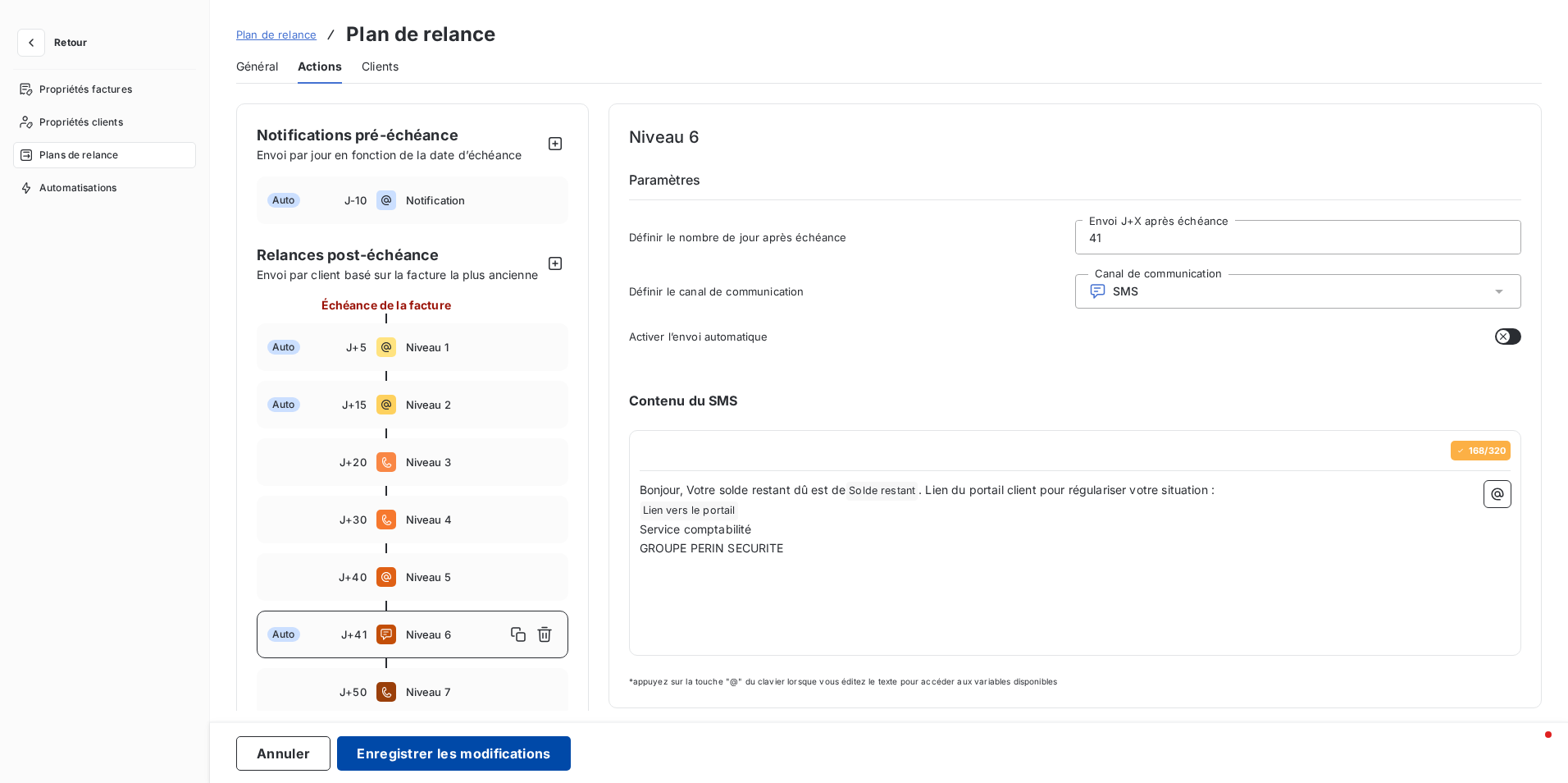
click at [465, 753] on button "Enregistrer les modifications" at bounding box center [453, 753] width 233 height 34
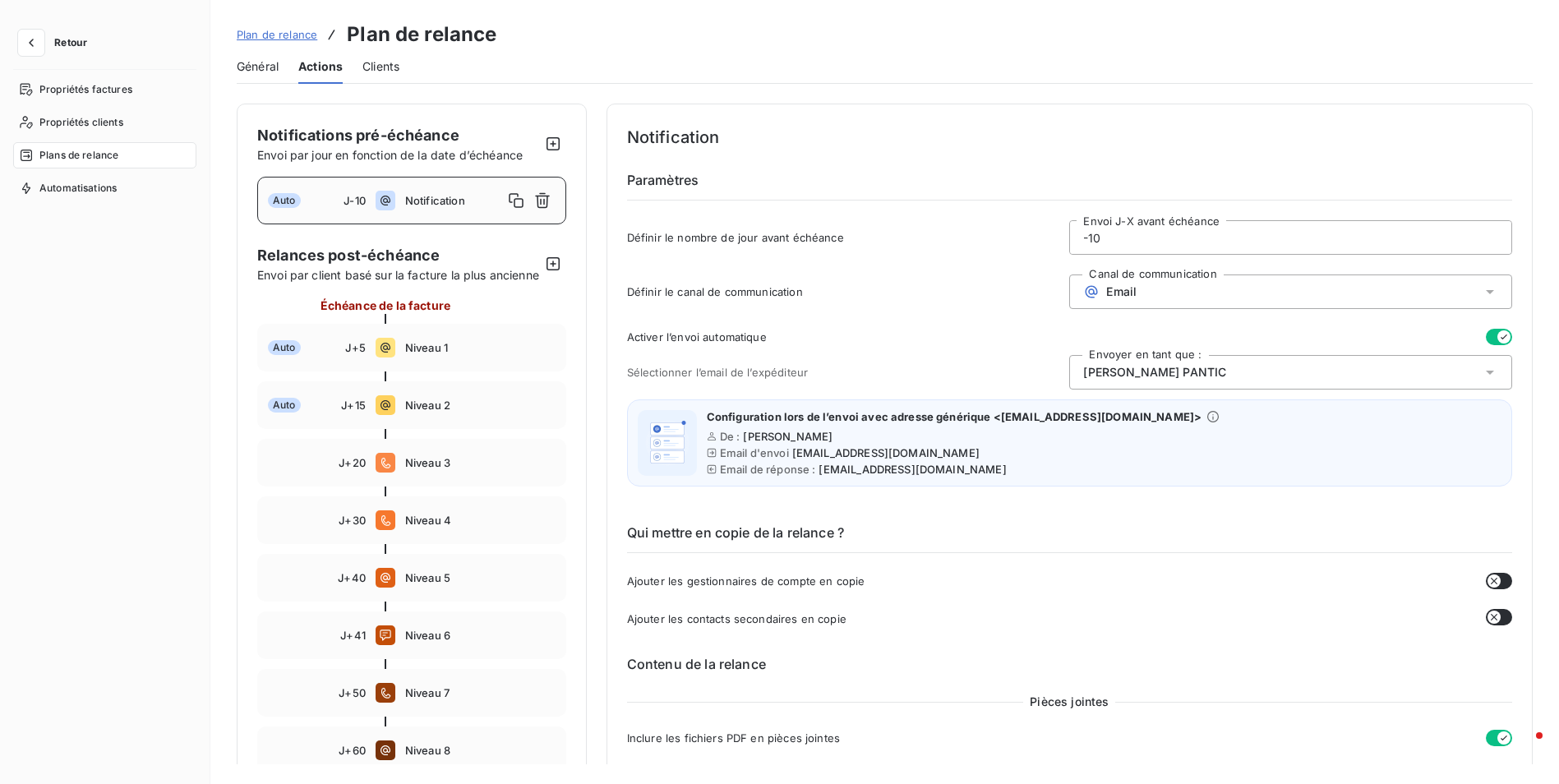
click at [1174, 366] on span "Emily-Johana PANTIC" at bounding box center [1155, 372] width 143 height 16
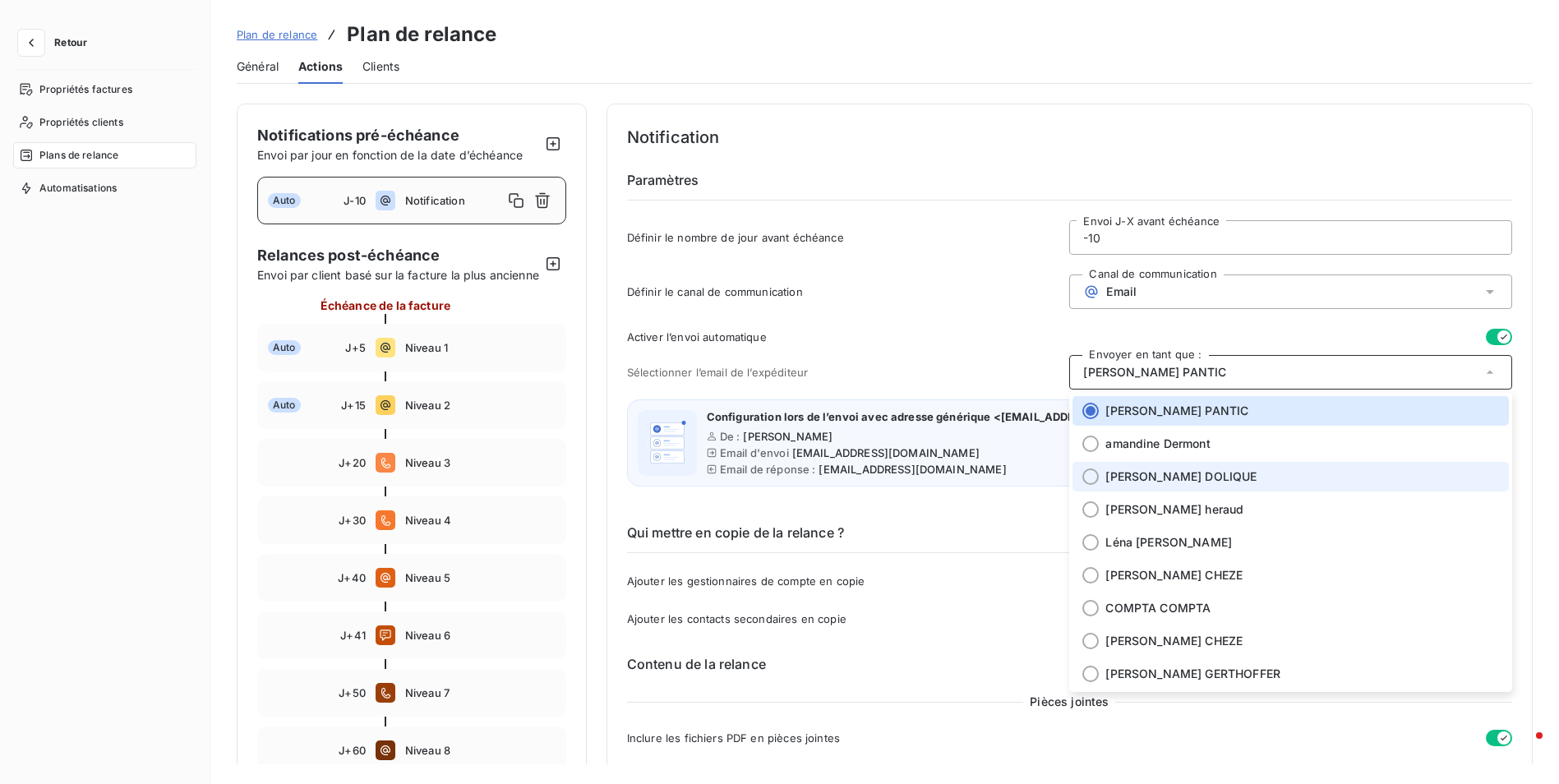
click at [1163, 474] on span "Julie DOLIQUE" at bounding box center [1181, 476] width 151 height 16
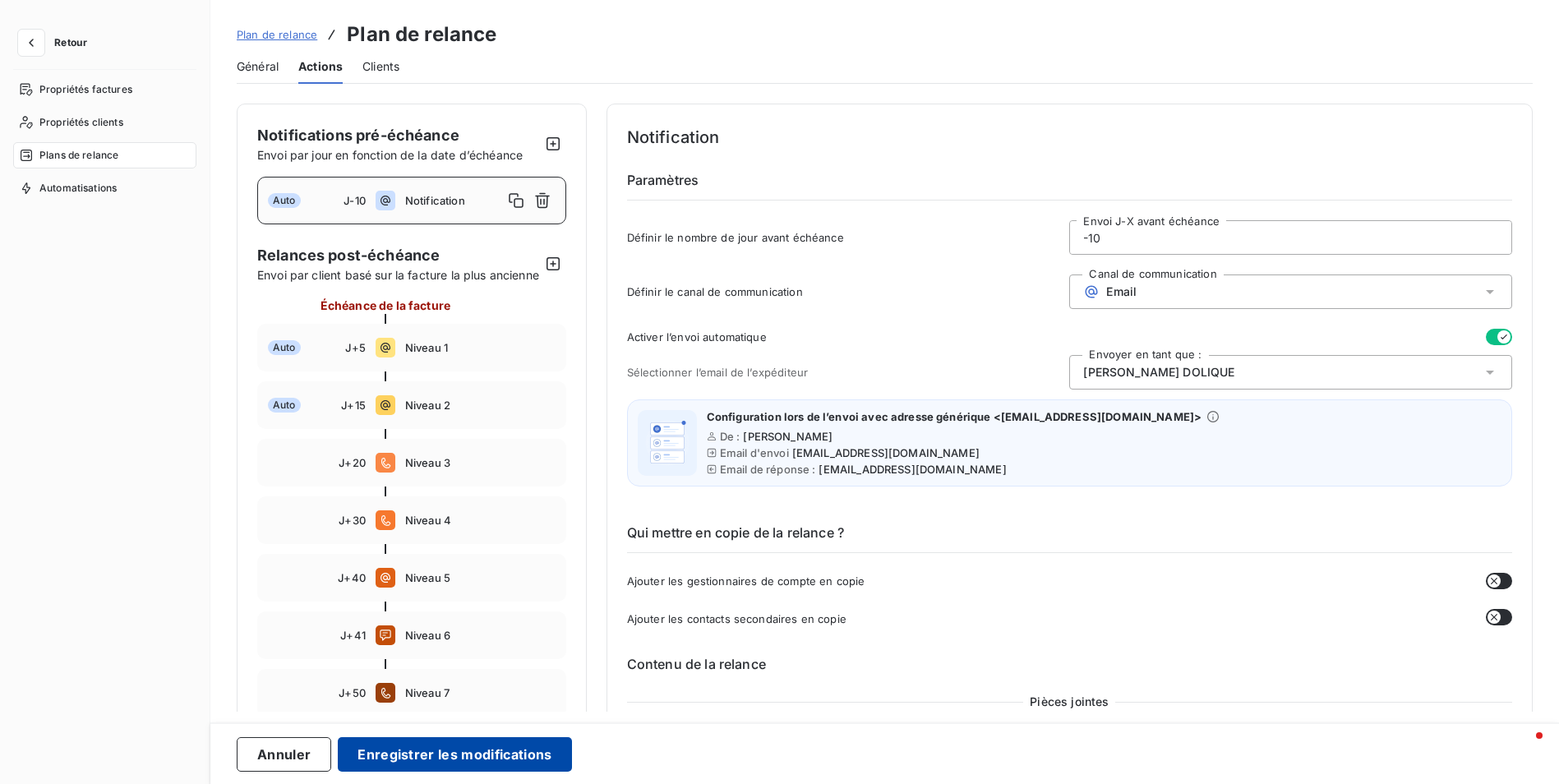
click at [477, 762] on button "Enregistrer les modifications" at bounding box center [454, 754] width 233 height 34
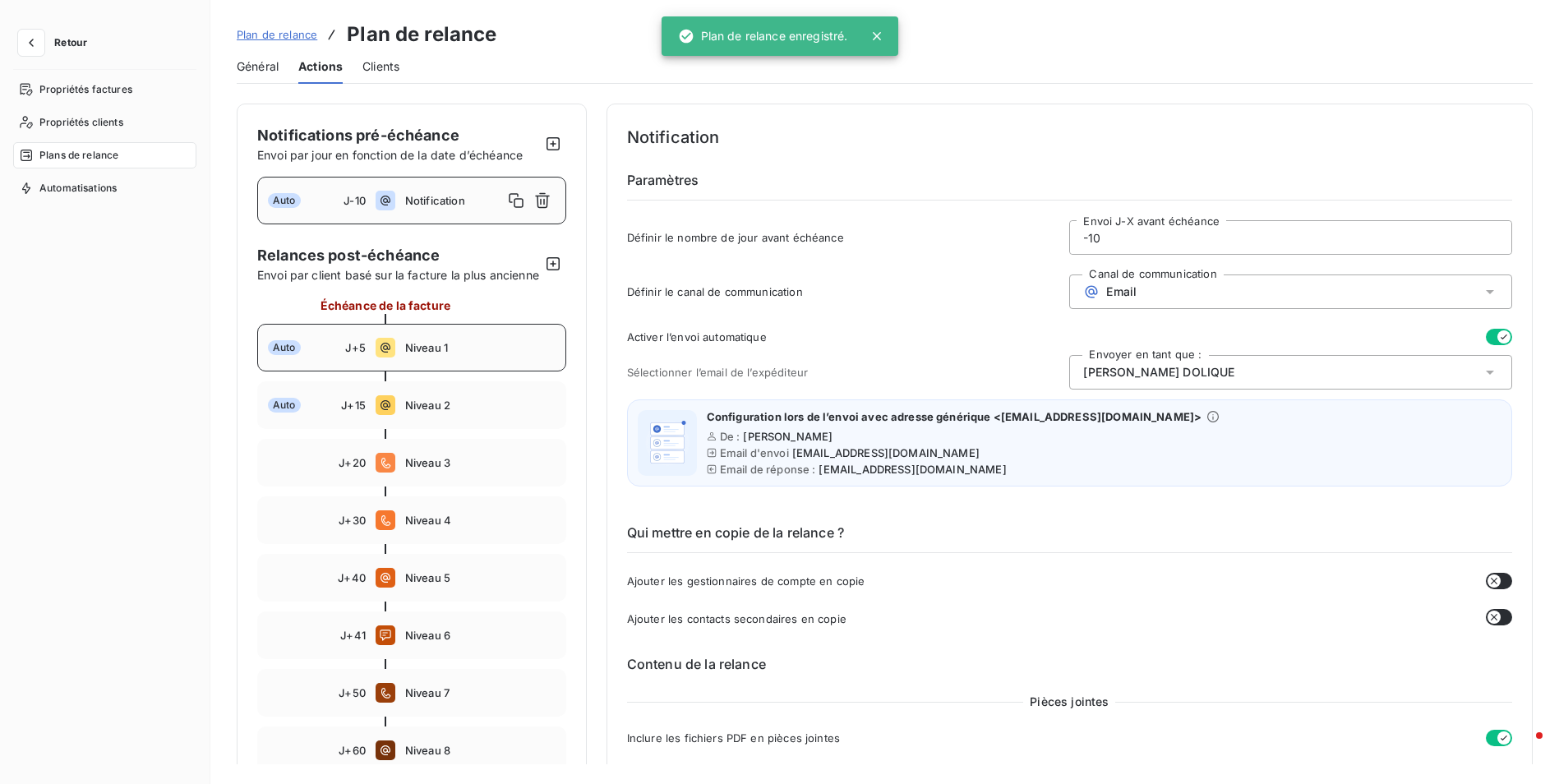
click at [425, 354] on span "Niveau 1" at bounding box center [480, 347] width 150 height 14
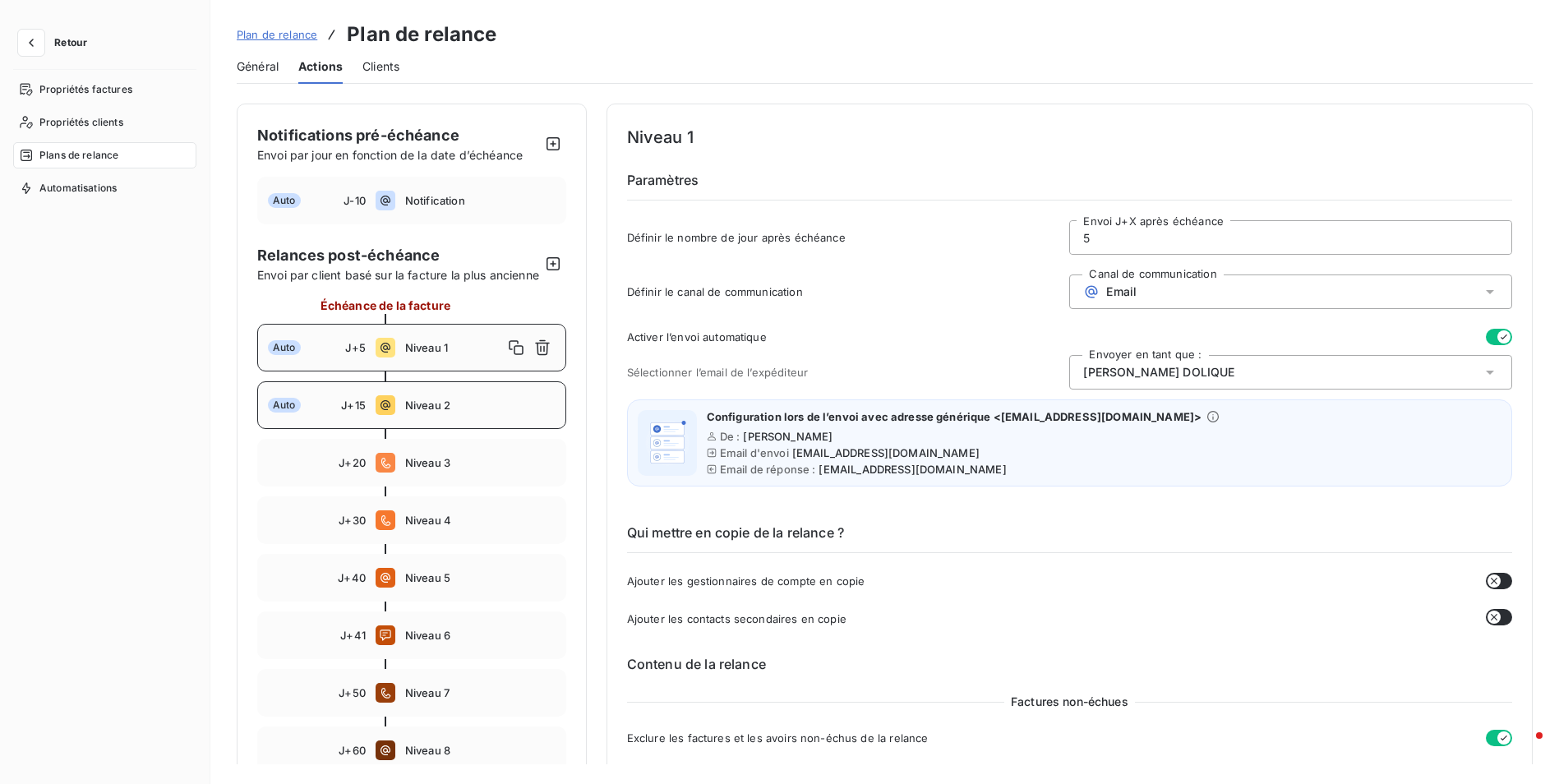
click at [429, 412] on div "Auto J+15 Niveau 2" at bounding box center [412, 404] width 309 height 48
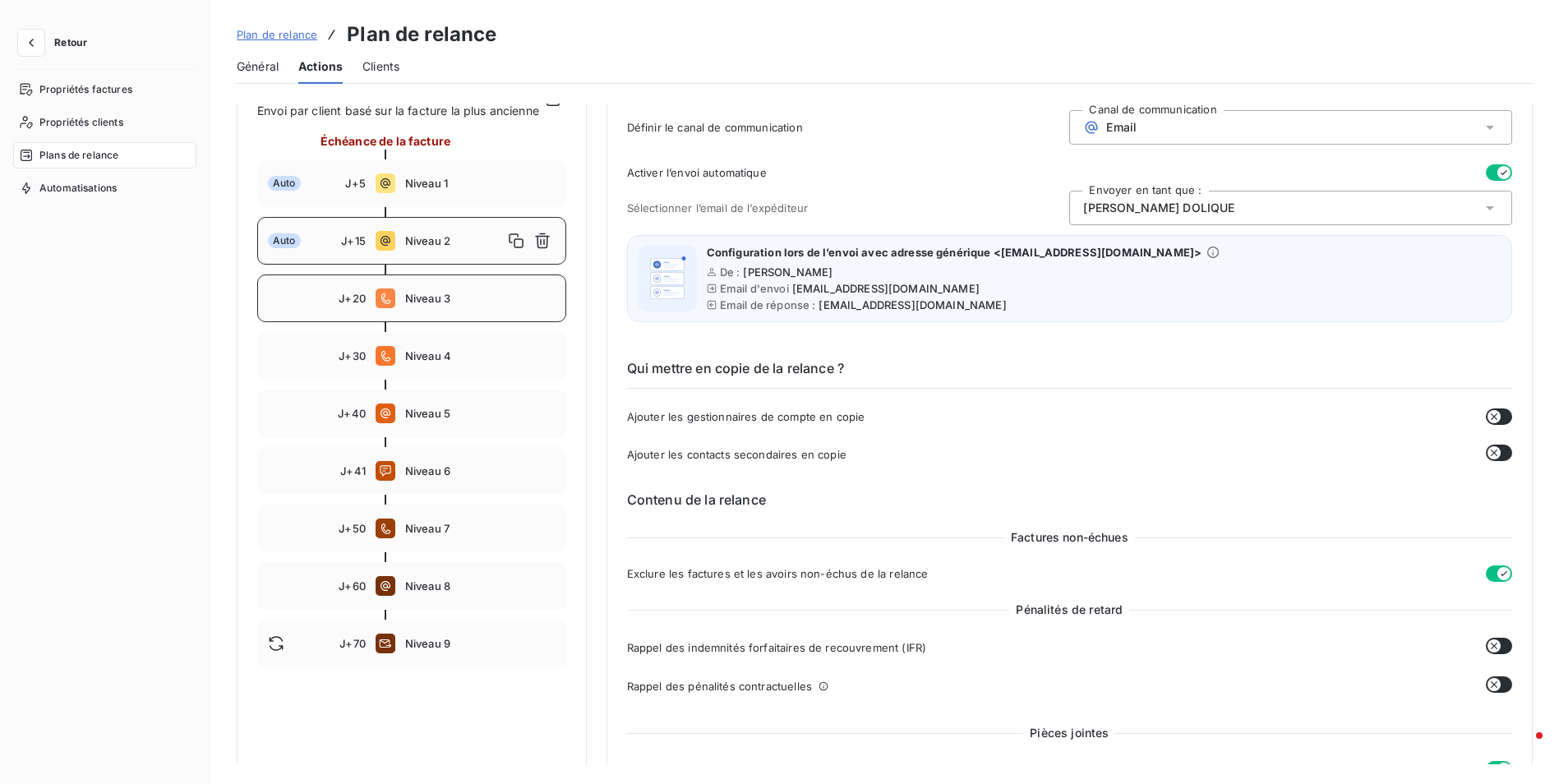
click at [449, 305] on span "Niveau 3" at bounding box center [480, 298] width 150 height 14
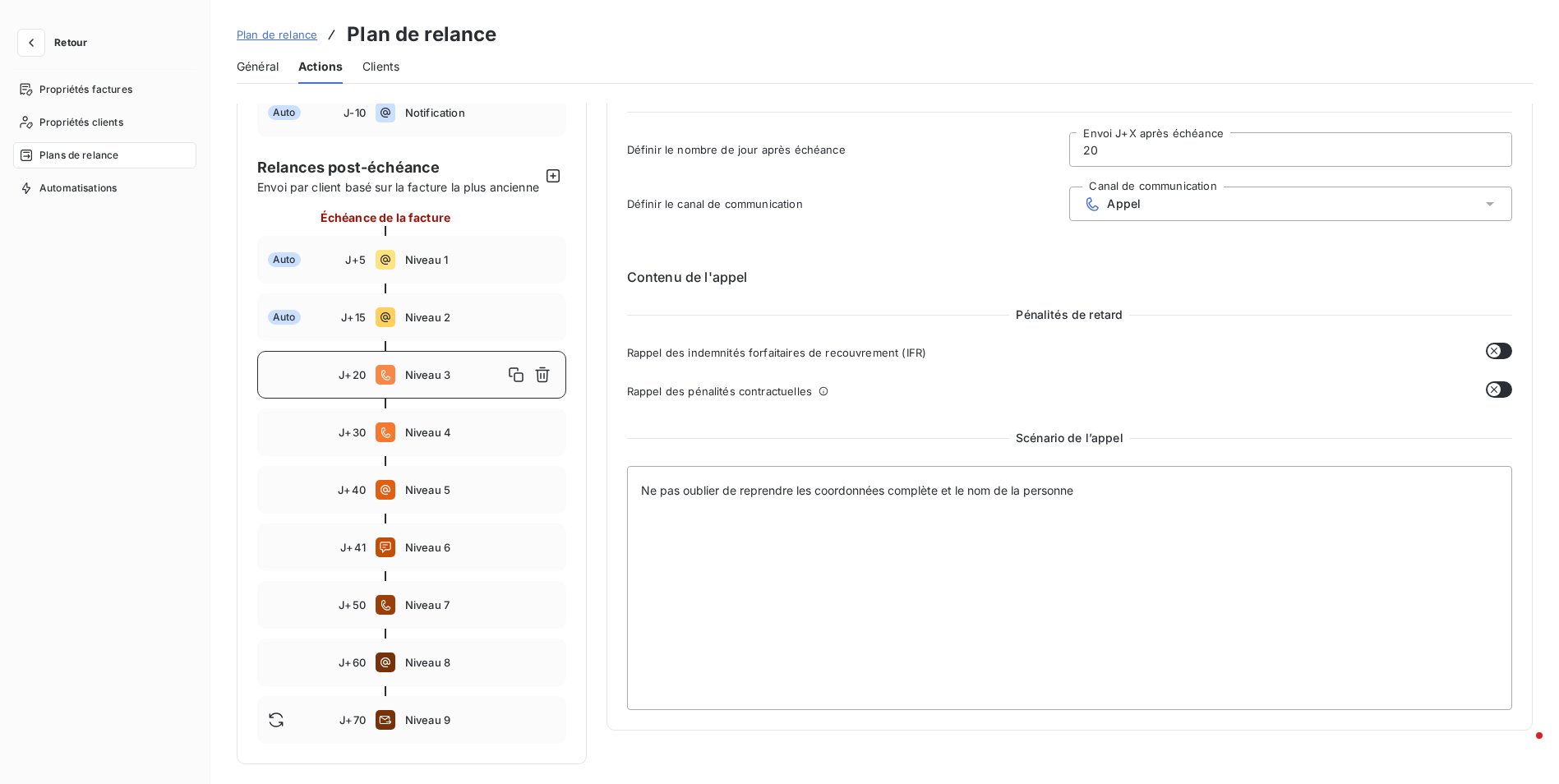
scroll to position [105, 0]
click at [437, 381] on span "Niveau 3" at bounding box center [457, 374] width 99 height 14
click at [430, 428] on span "Niveau 4" at bounding box center [483, 432] width 152 height 14
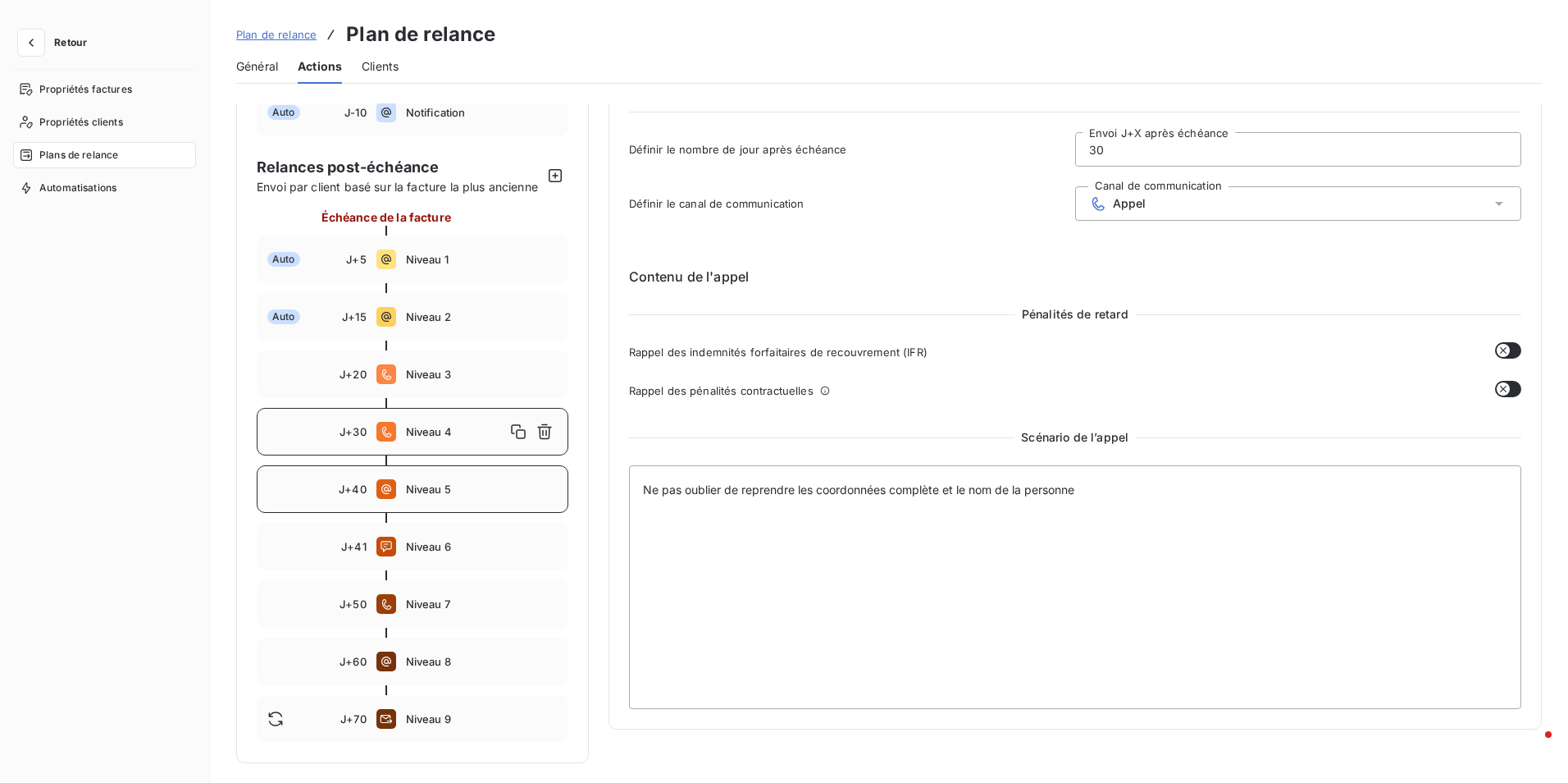
click at [427, 493] on span "Niveau 5" at bounding box center [482, 489] width 152 height 13
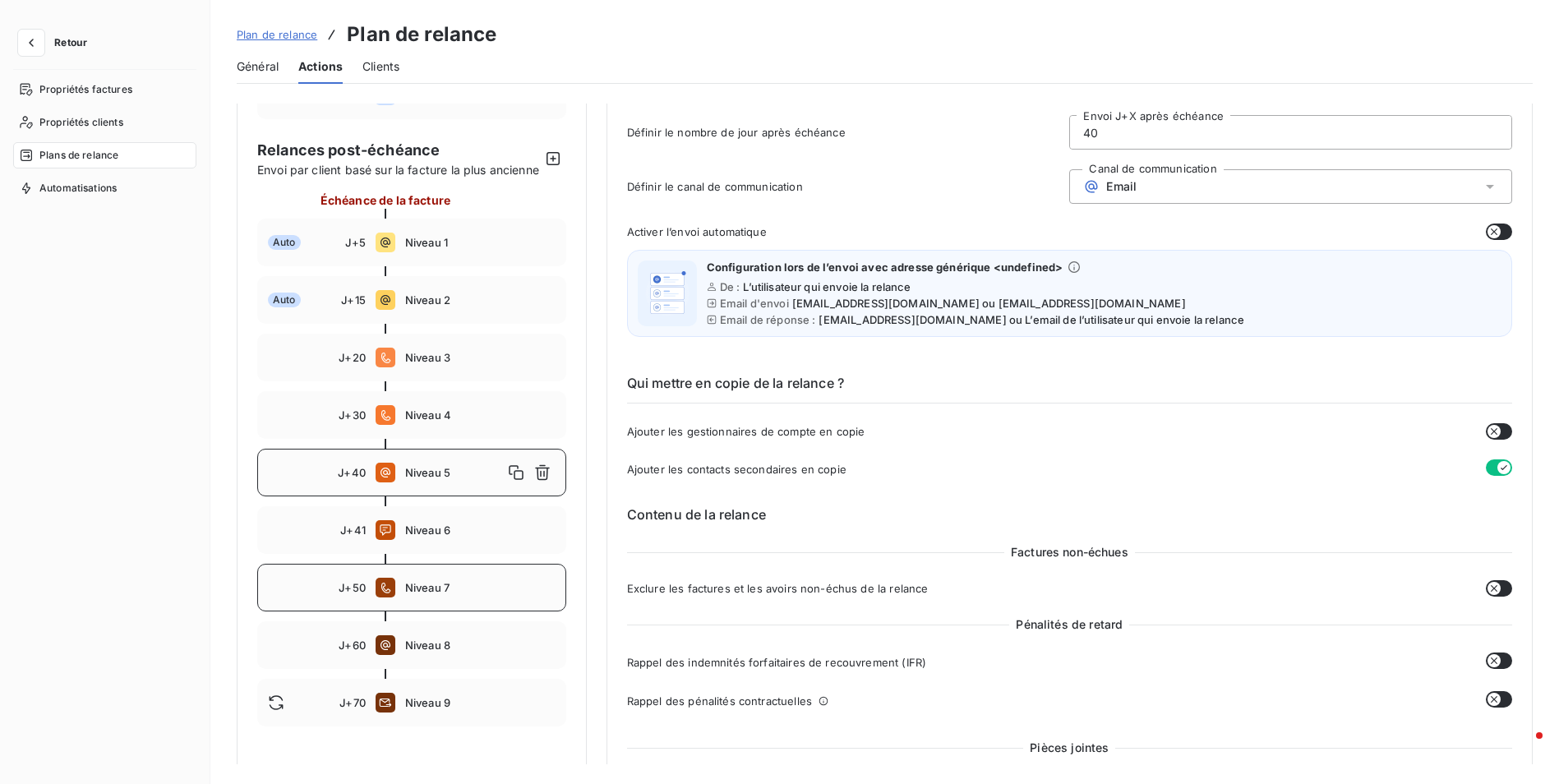
scroll to position [165, 0]
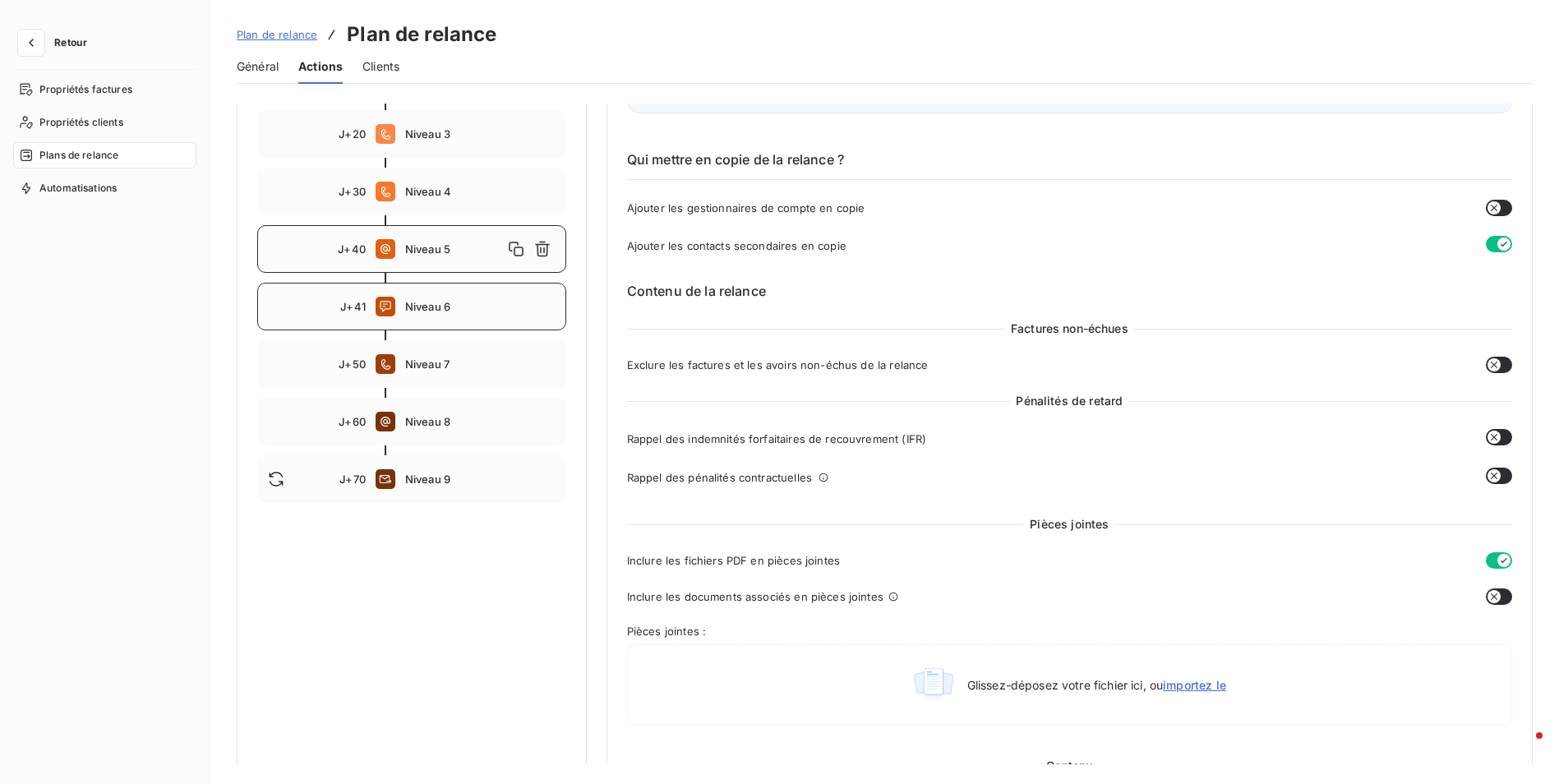
click at [461, 330] on div "J+41 Niveau 6" at bounding box center [412, 306] width 309 height 48
type input "41"
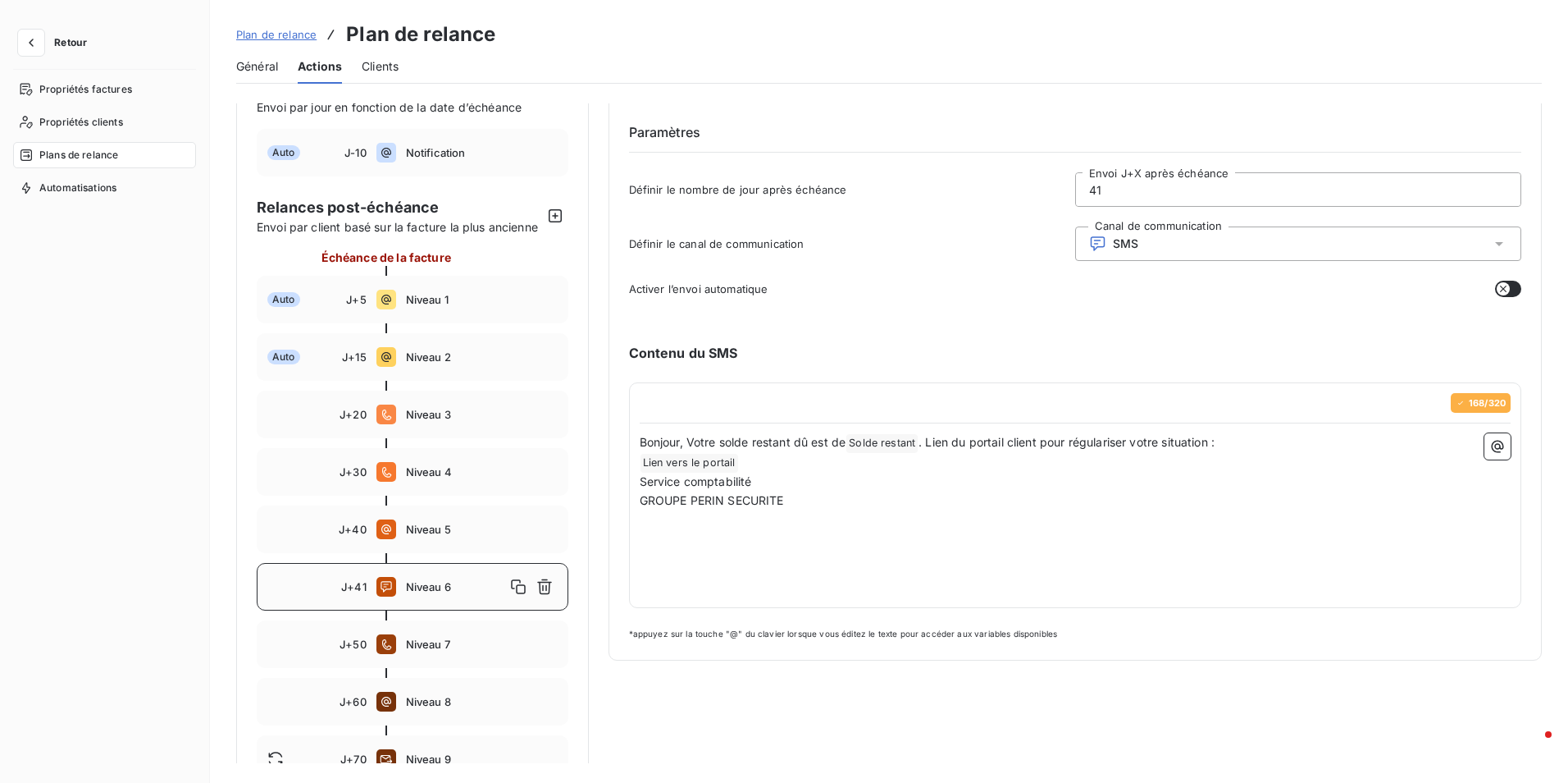
scroll to position [0, 0]
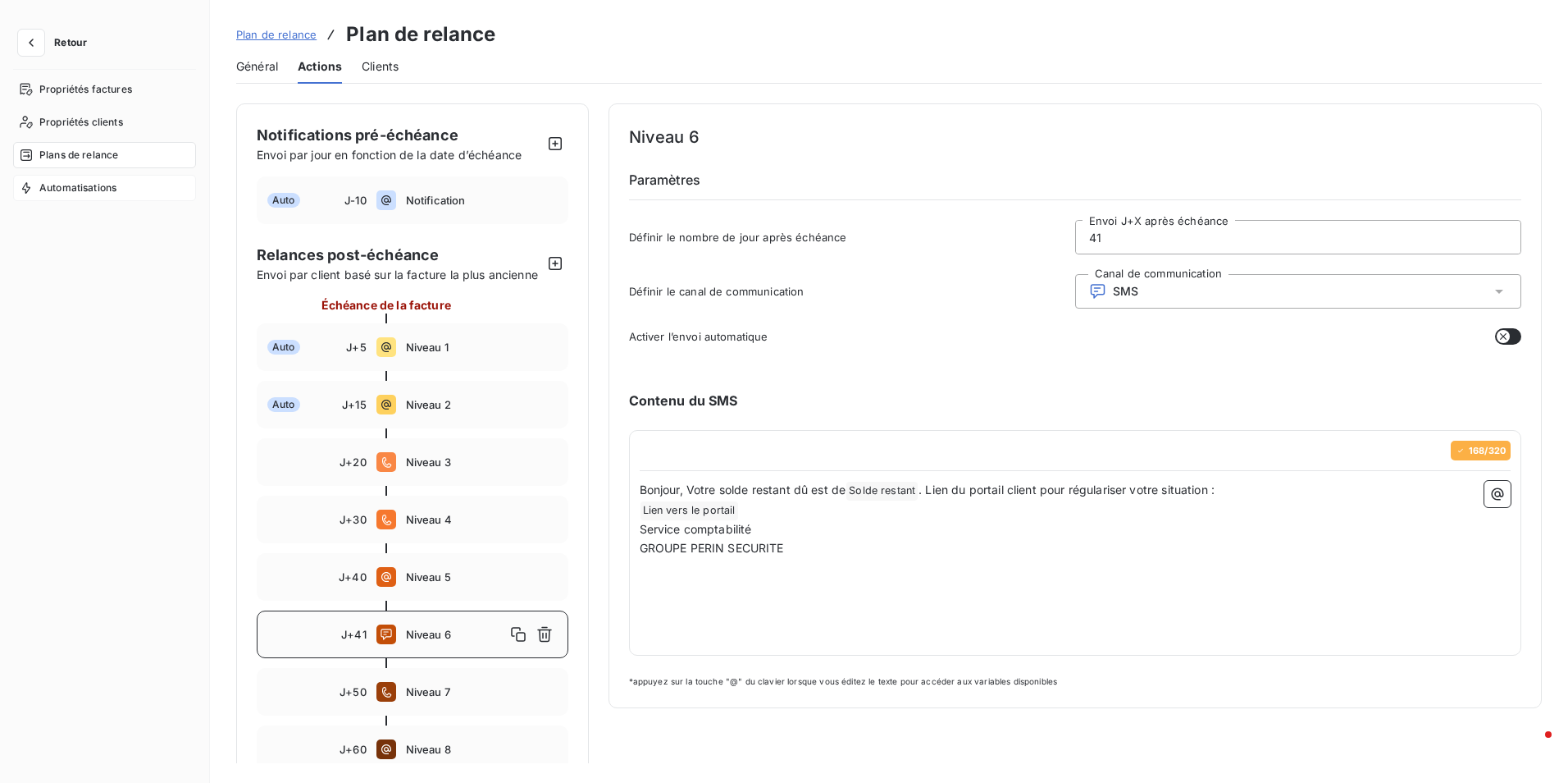
click at [88, 187] on span "Automatisations" at bounding box center [78, 188] width 77 height 14
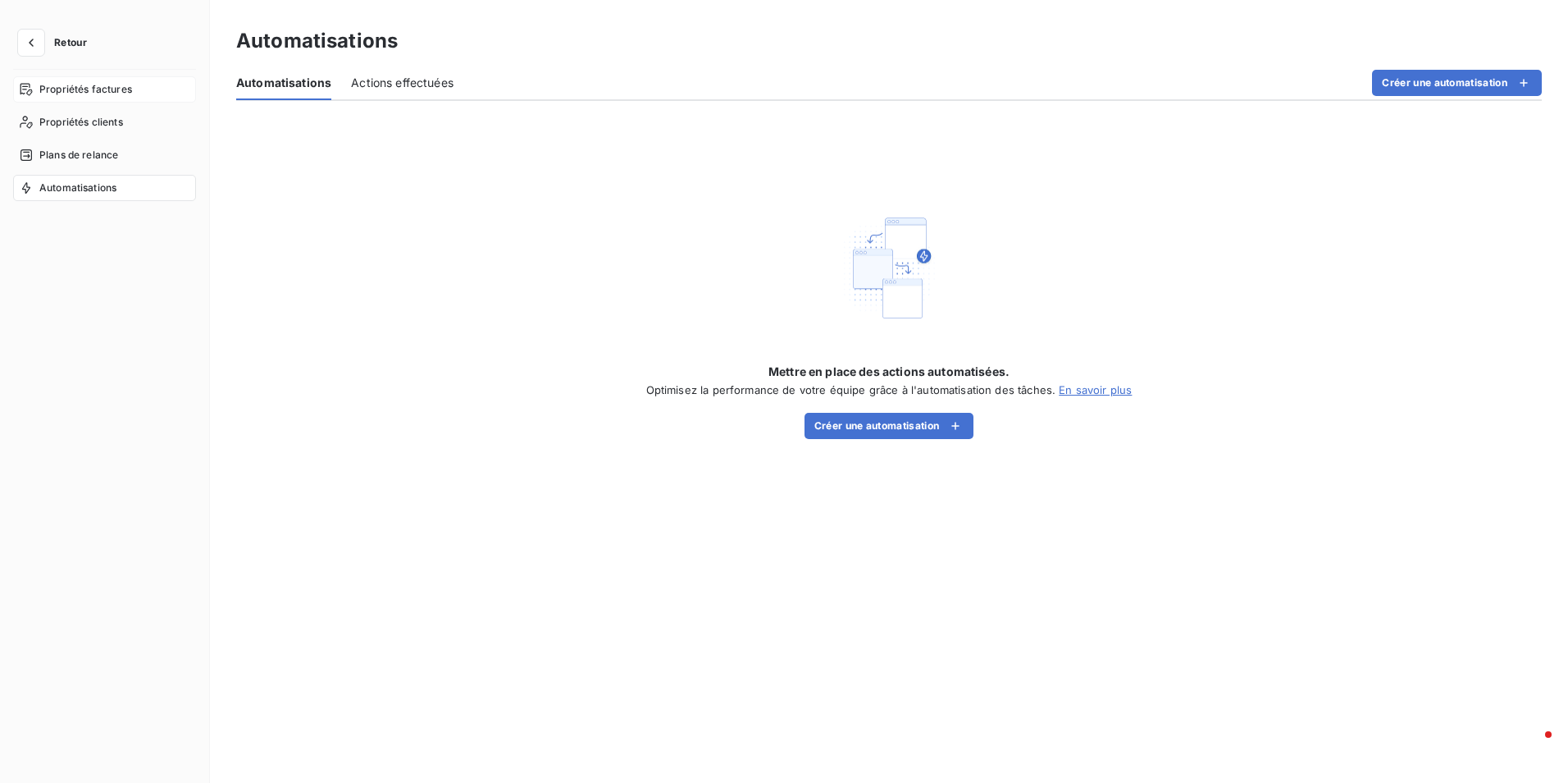
click at [80, 81] on div "Propriétés factures" at bounding box center [105, 89] width 183 height 26
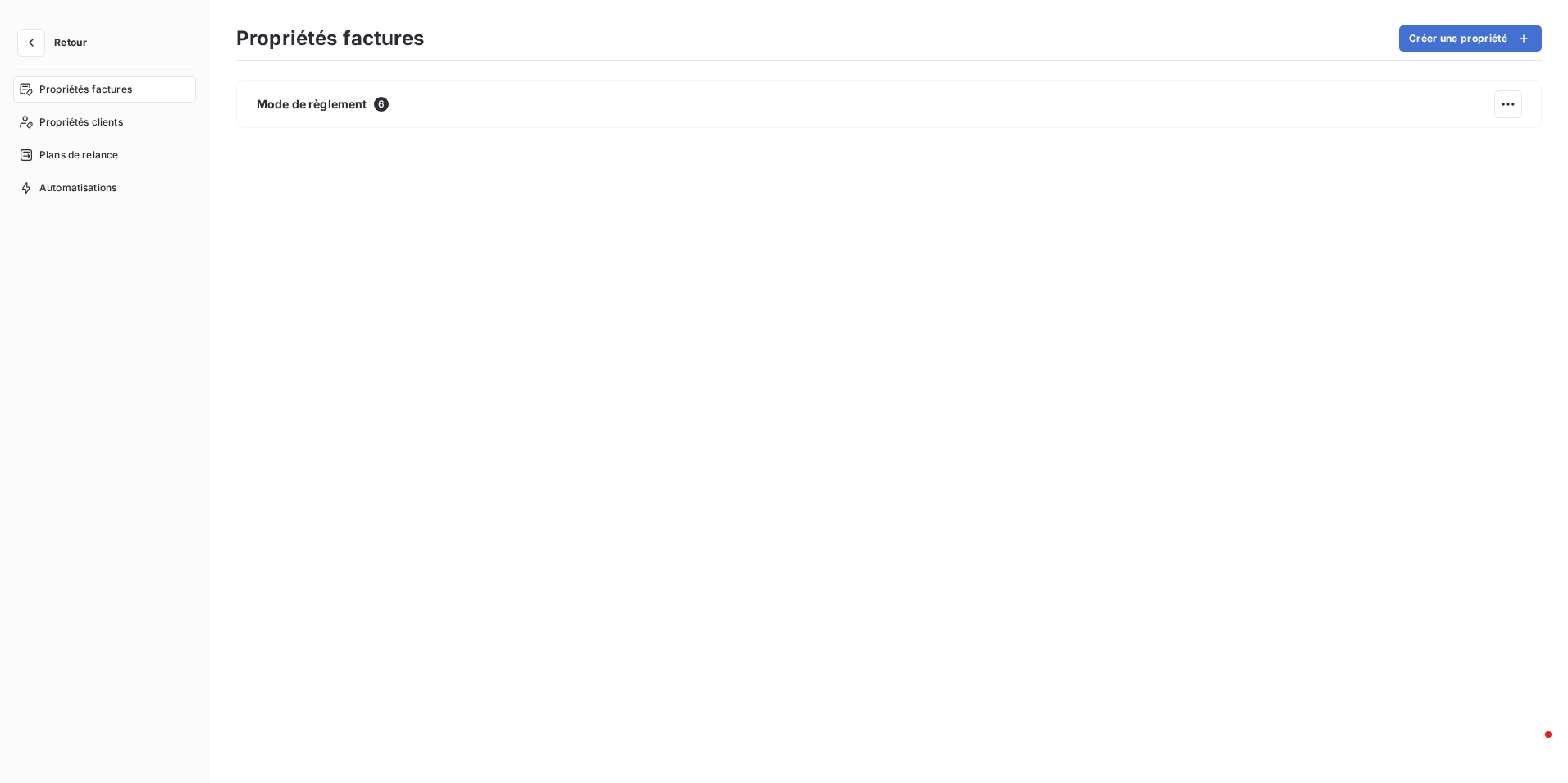
click at [51, 40] on button "Retour" at bounding box center [57, 42] width 87 height 26
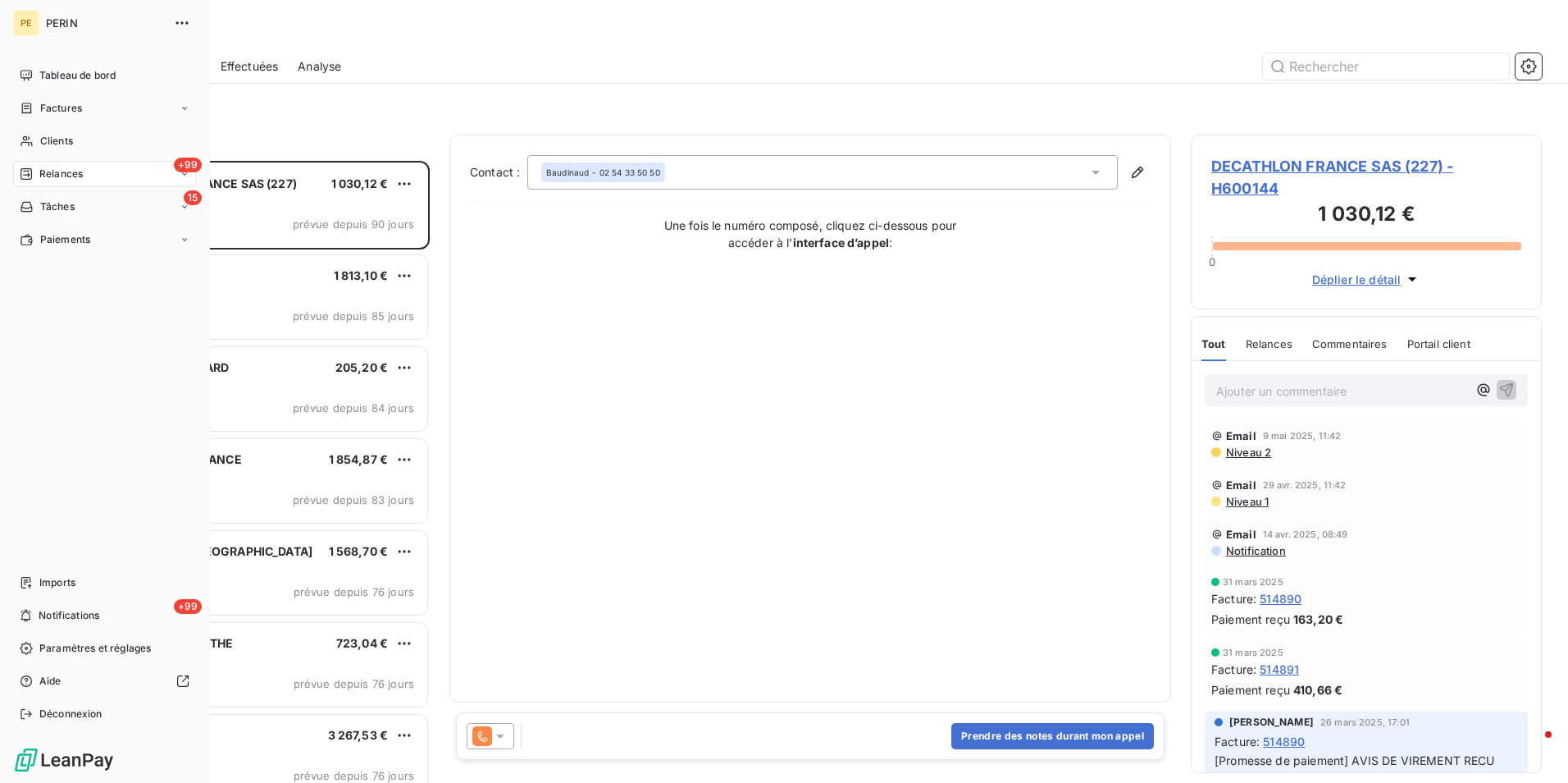
scroll to position [609, 339]
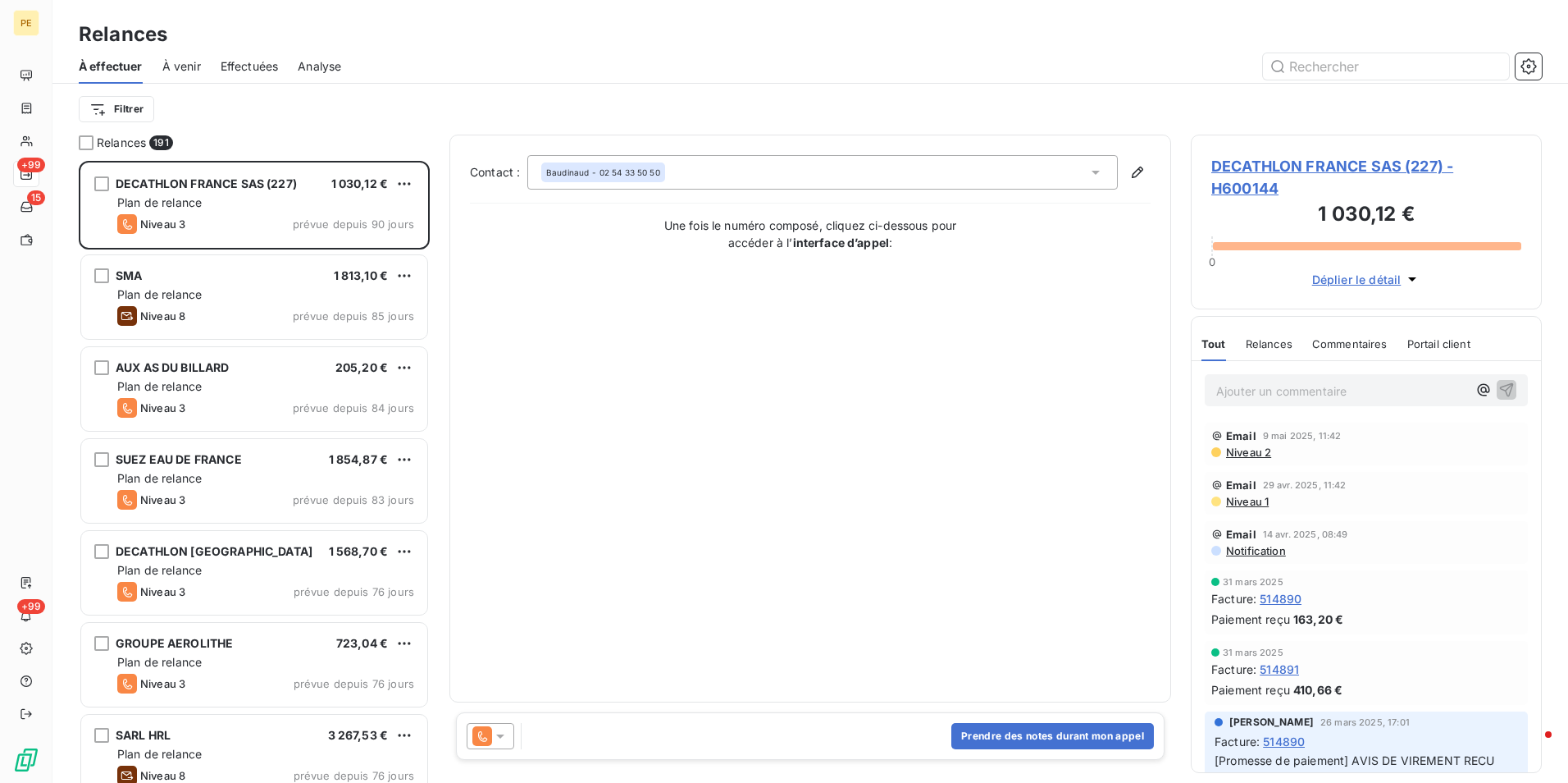
click at [252, 73] on span "Effectuées" at bounding box center [249, 67] width 58 height 16
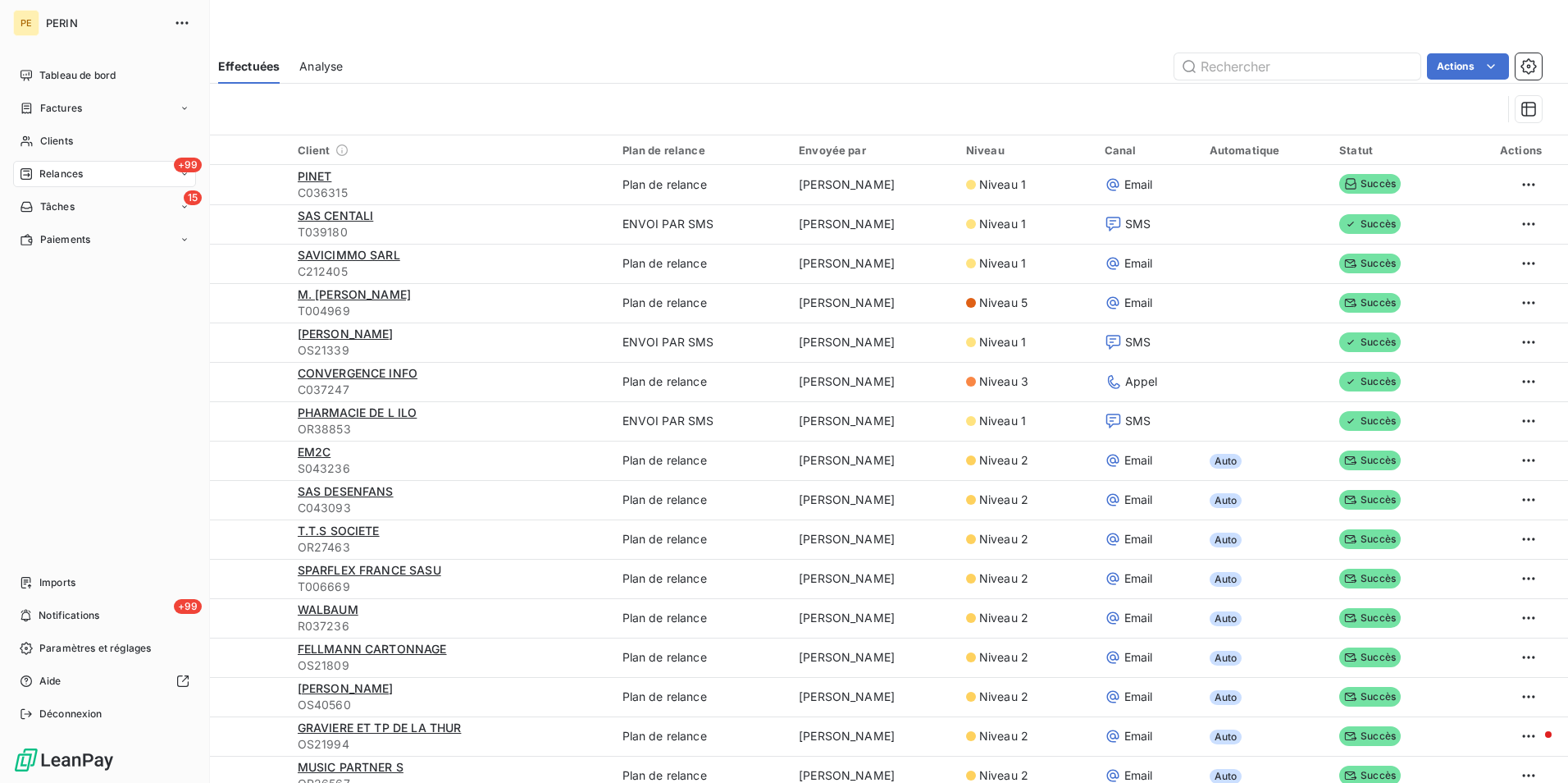
click at [51, 179] on span "Relances" at bounding box center [61, 174] width 43 height 14
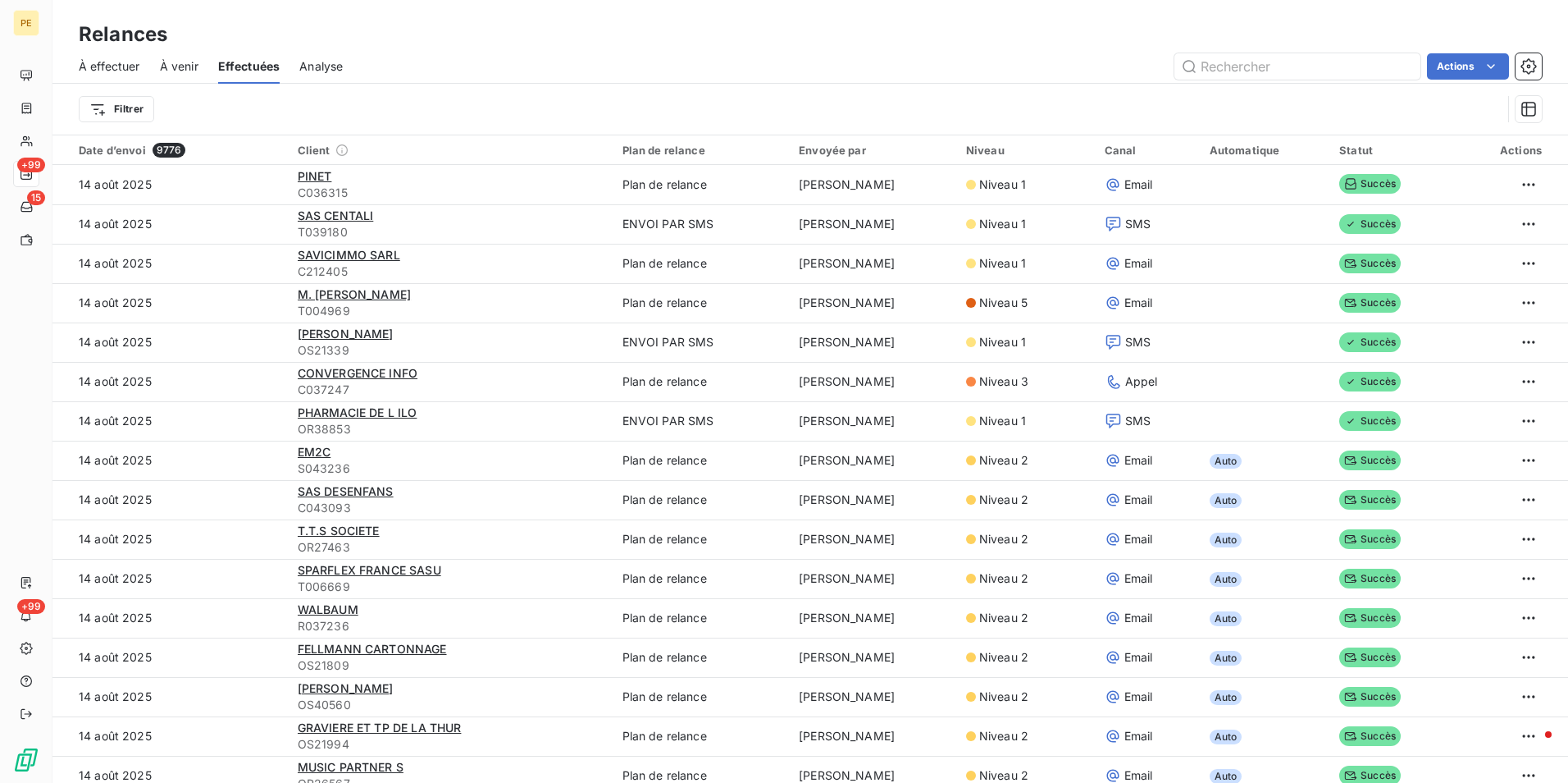
click at [427, 99] on div "Filtrer" at bounding box center [790, 109] width 1422 height 31
click at [128, 70] on span "À effectuer" at bounding box center [110, 67] width 61 height 16
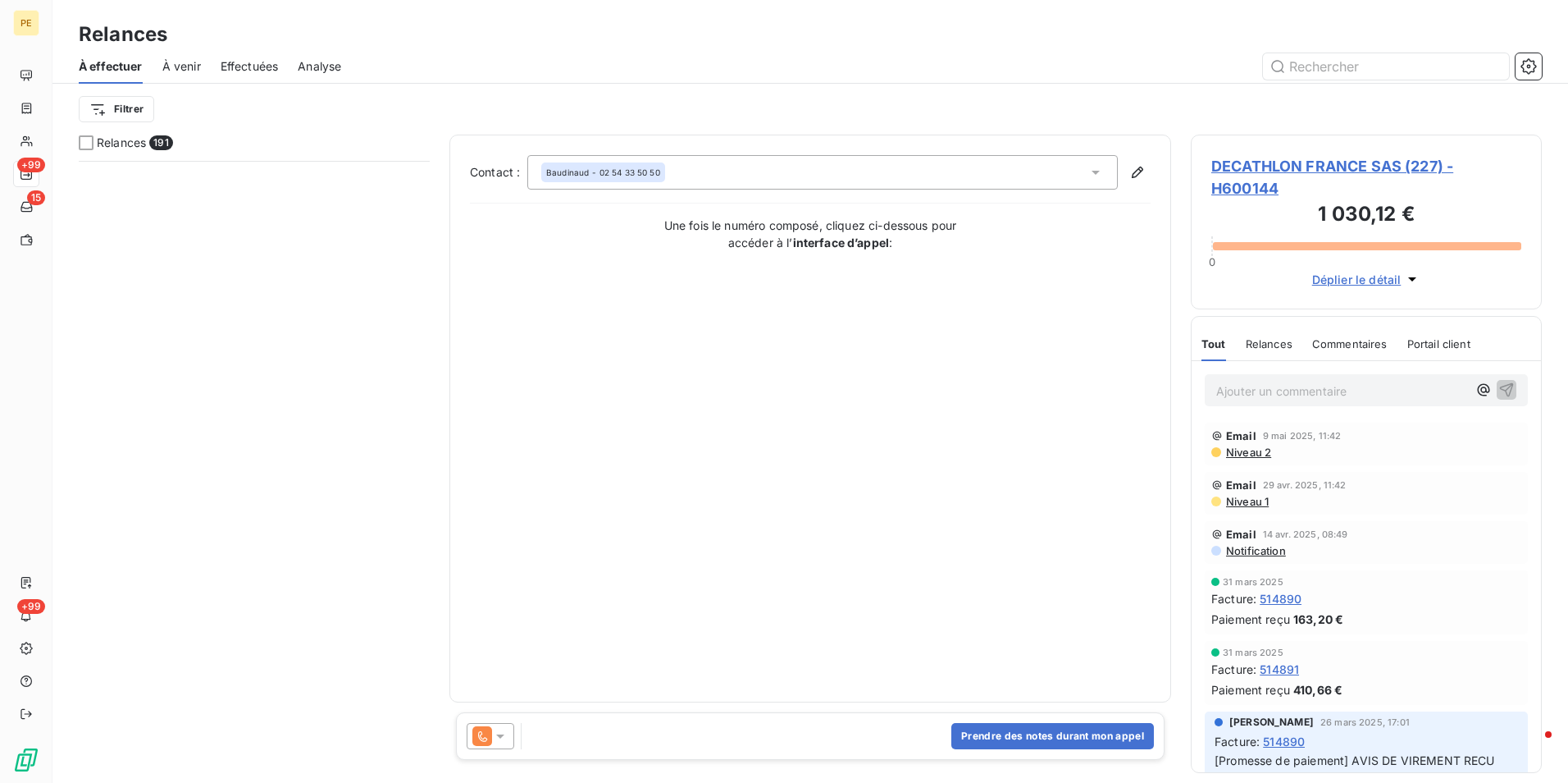
scroll to position [16928, 0]
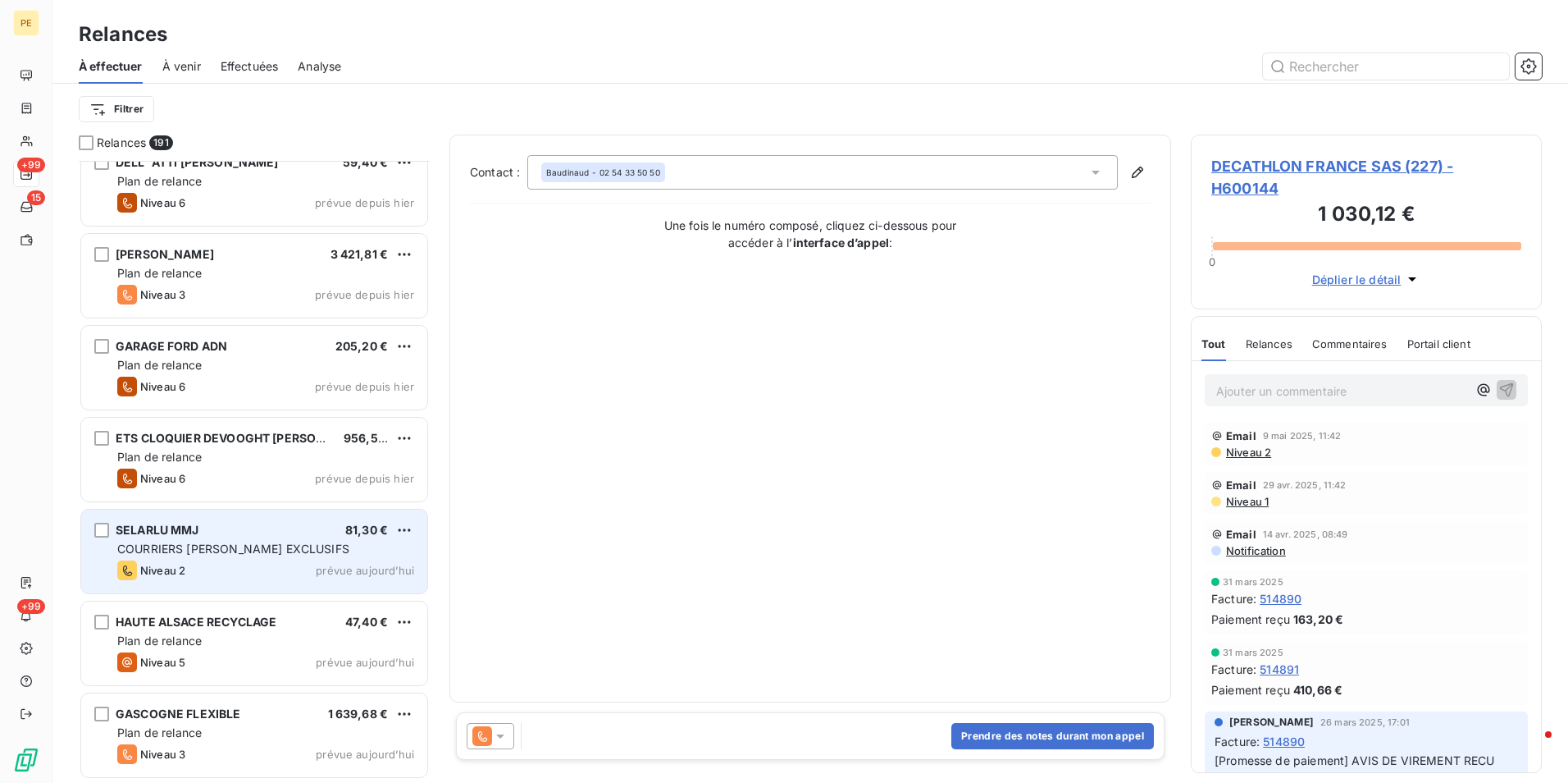
click at [389, 565] on span "prévue aujourd’hui" at bounding box center [365, 570] width 99 height 13
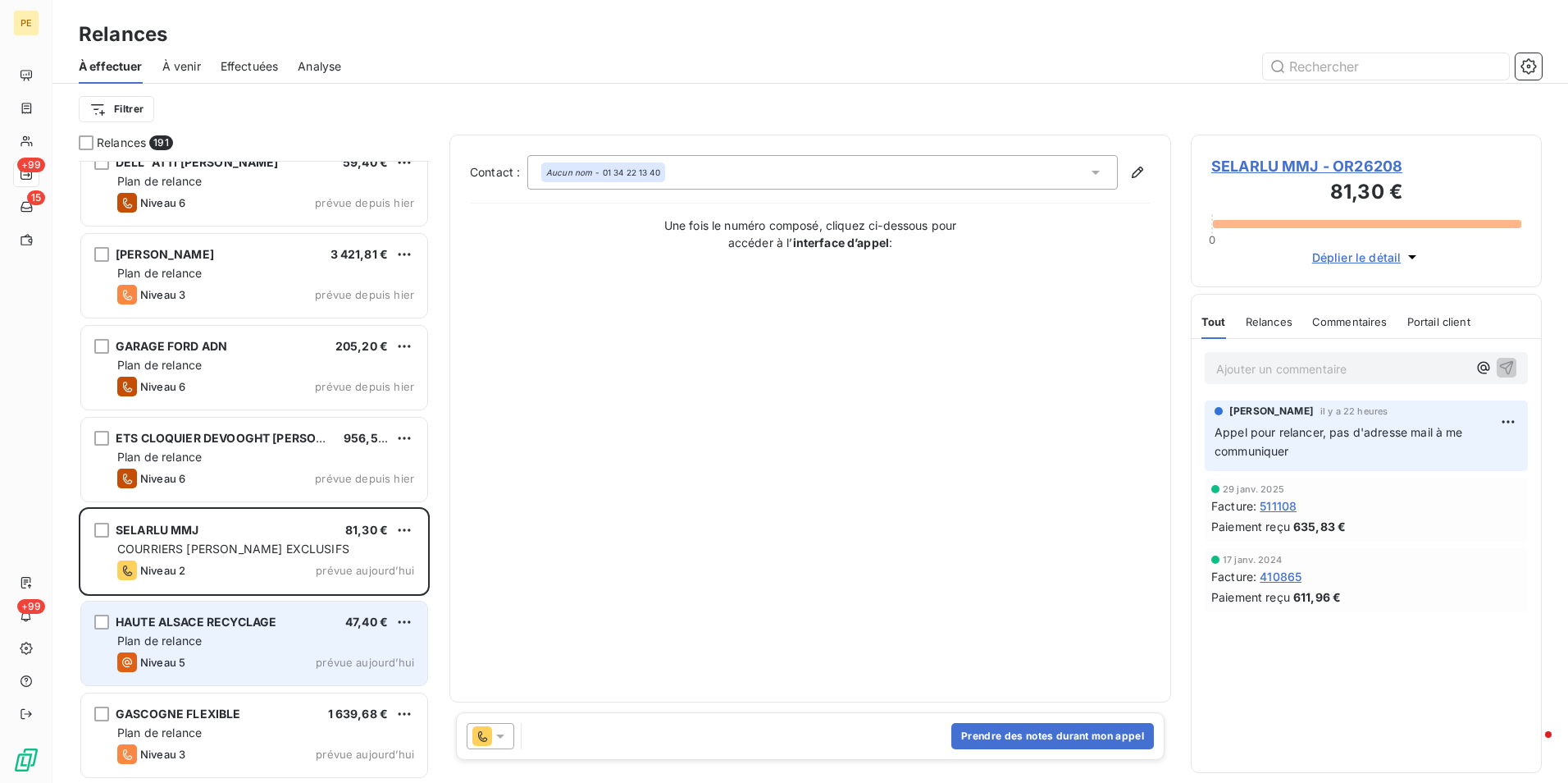
click at [306, 636] on div "Plan de relance" at bounding box center [266, 641] width 297 height 16
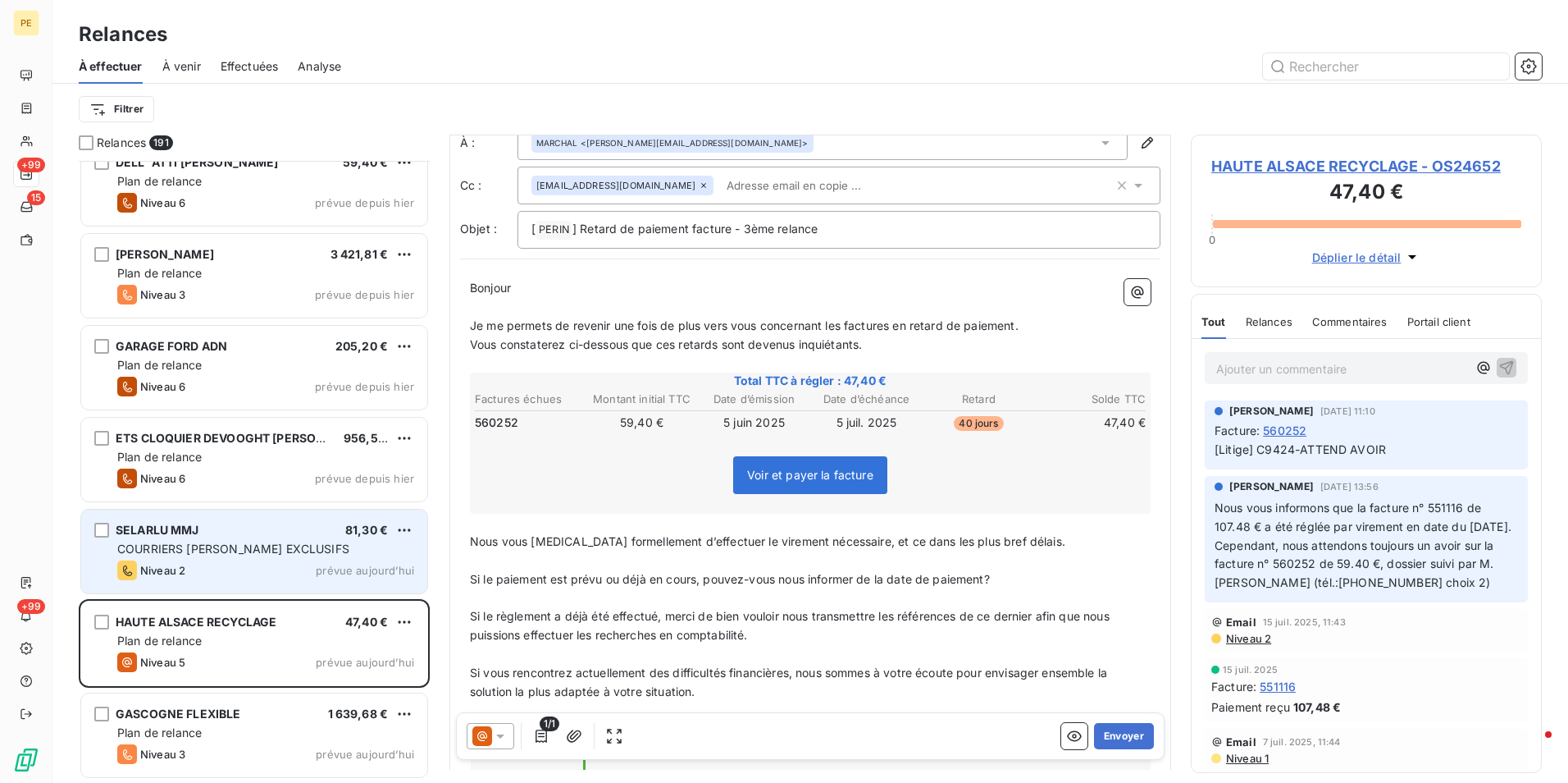
scroll to position [83, 0]
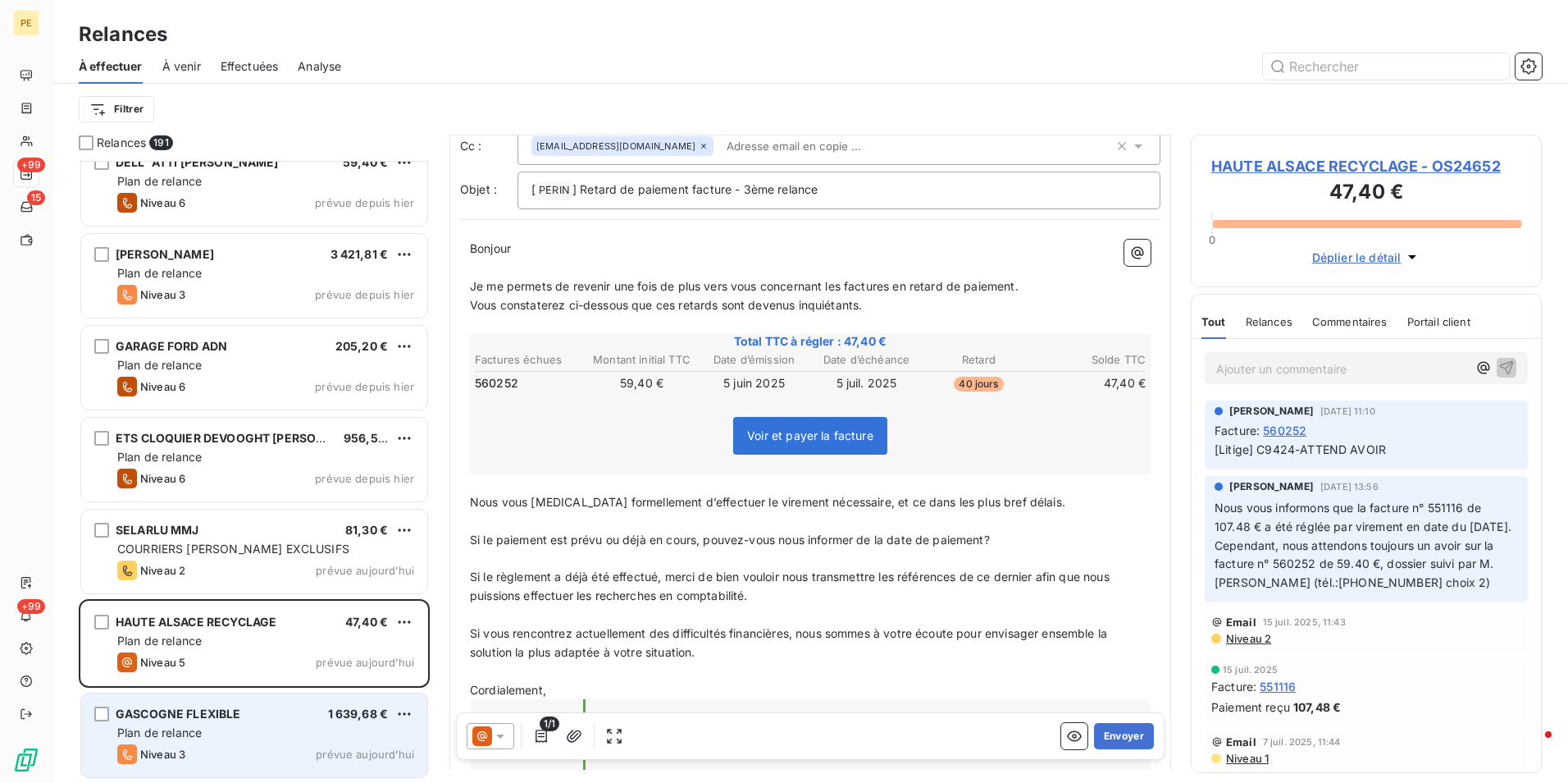
click at [235, 718] on span "GASCOGNE FLEXIBLE" at bounding box center [179, 714] width 126 height 14
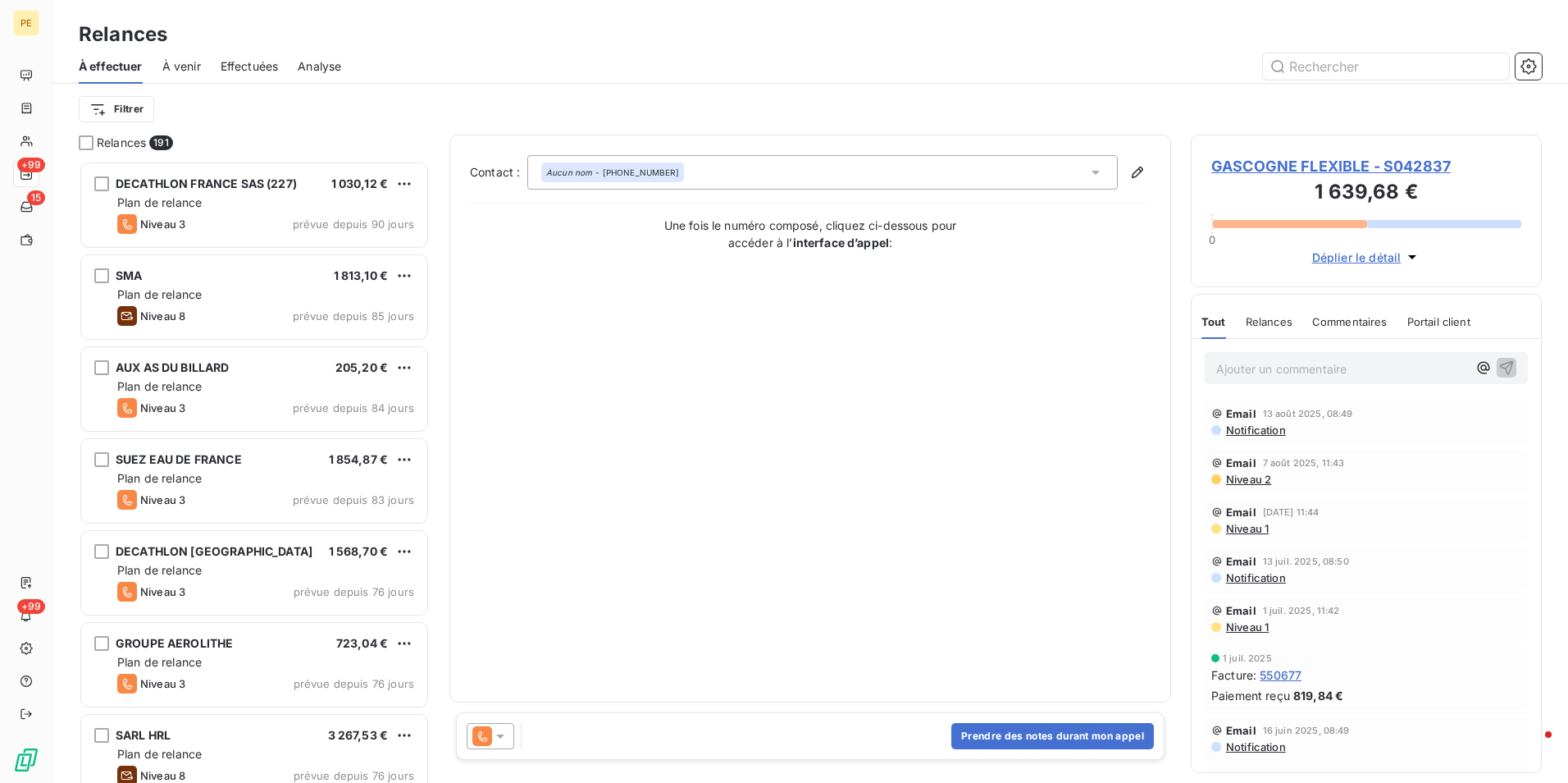
click at [270, 65] on span "Effectuées" at bounding box center [249, 67] width 58 height 16
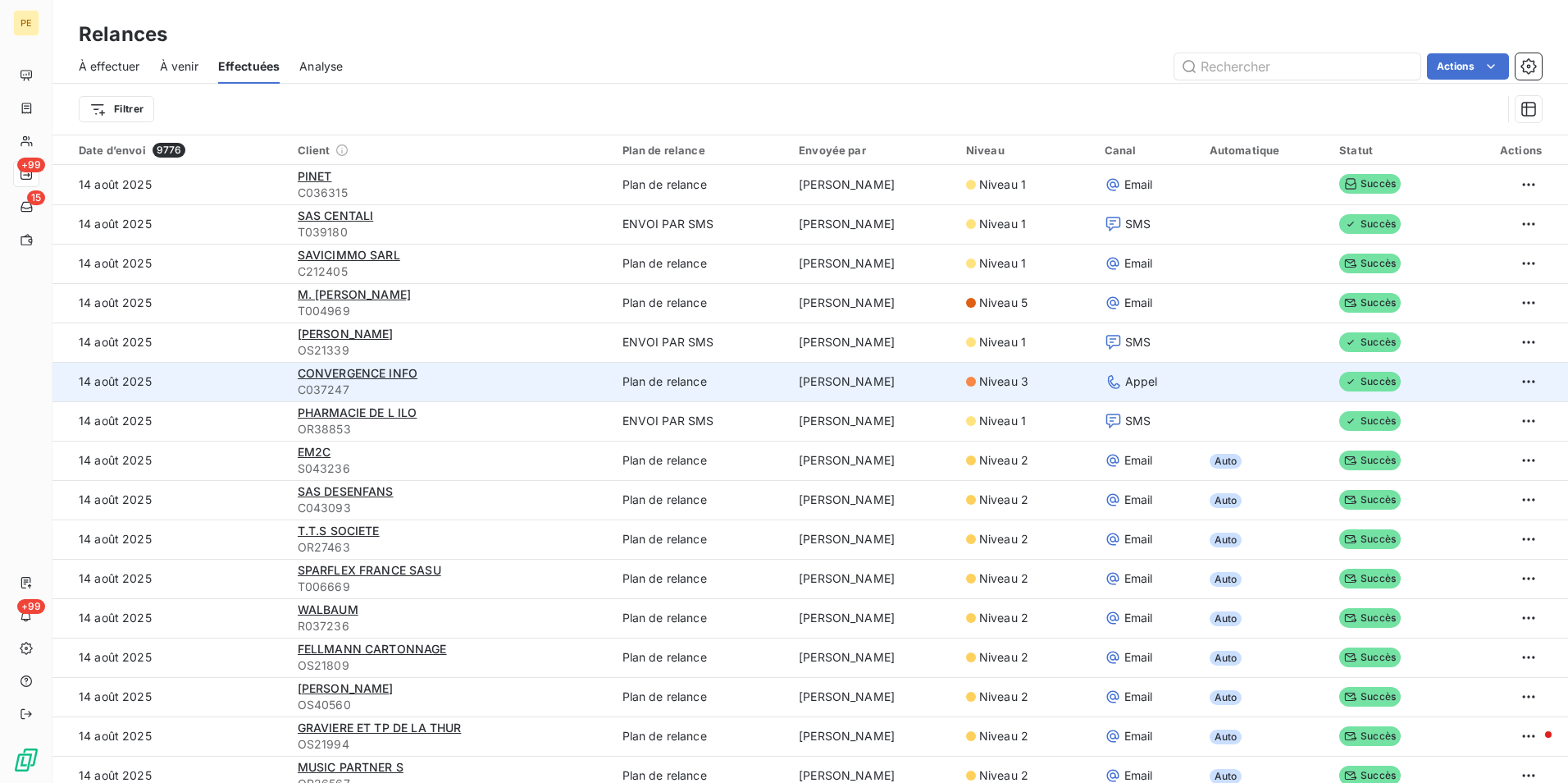
click at [673, 380] on td "Plan de relance" at bounding box center [701, 381] width 177 height 40
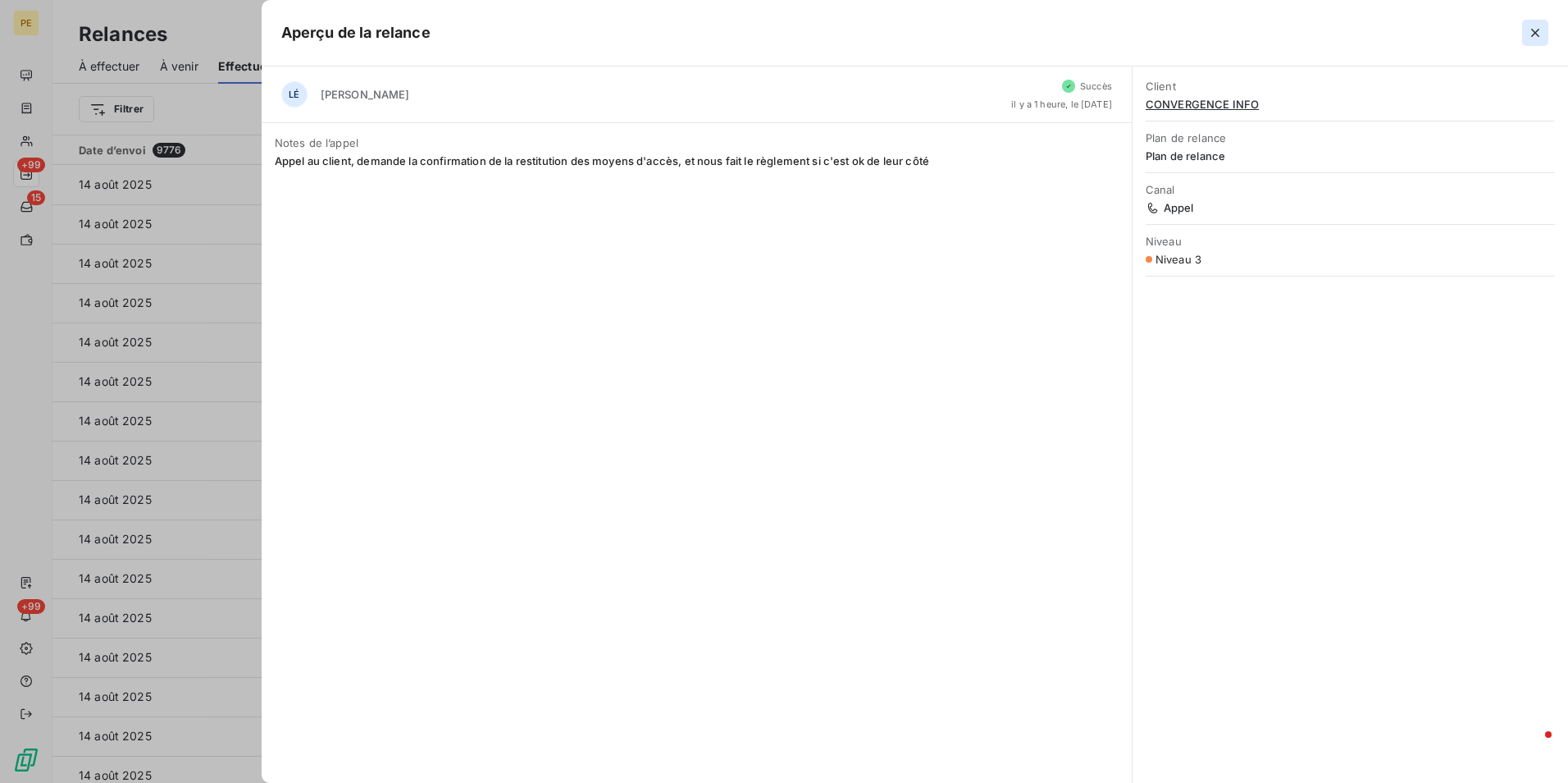
click at [1537, 30] on icon "button" at bounding box center [1535, 32] width 8 height 8
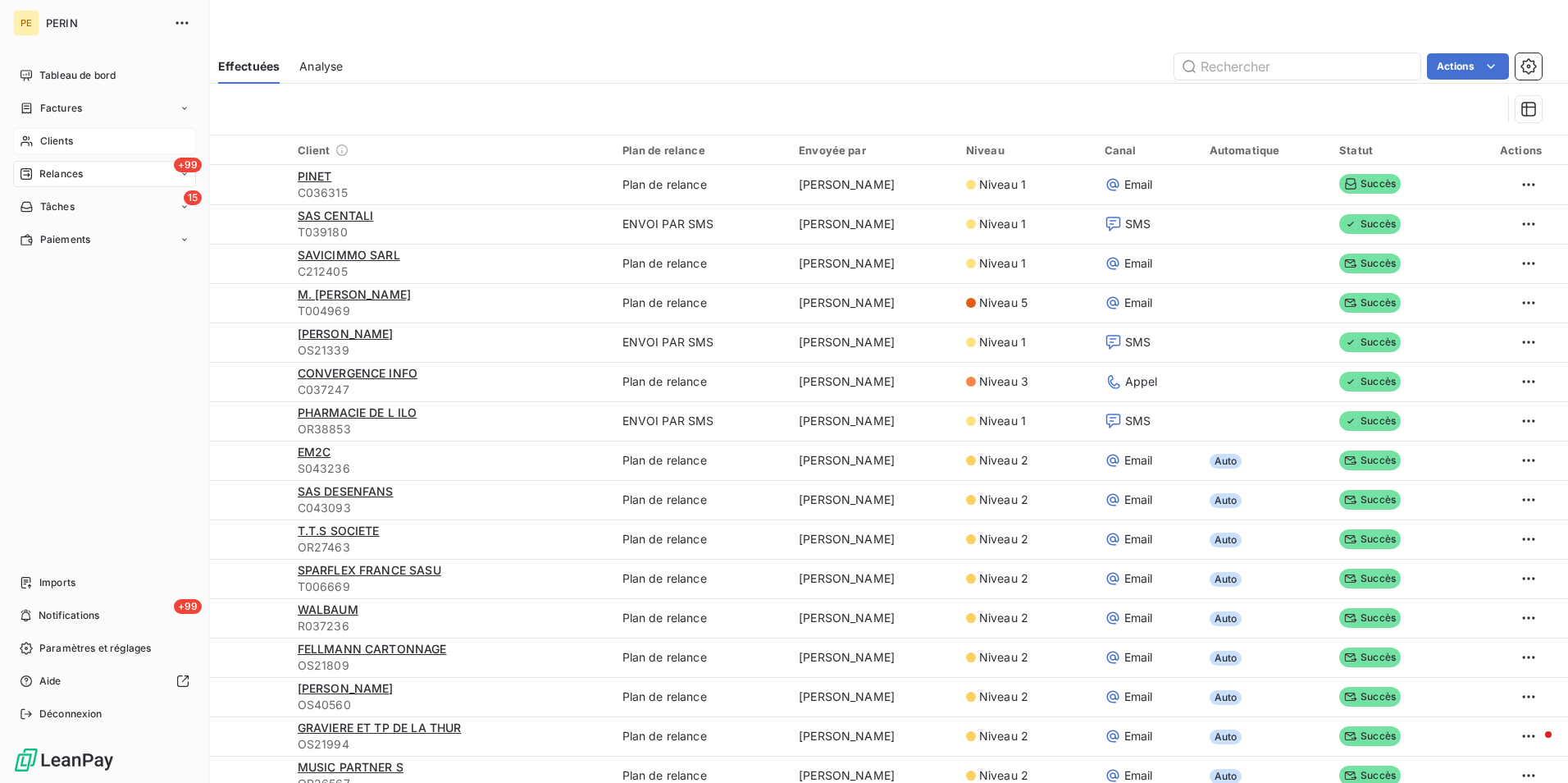
click at [77, 139] on div "Clients" at bounding box center [105, 140] width 183 height 26
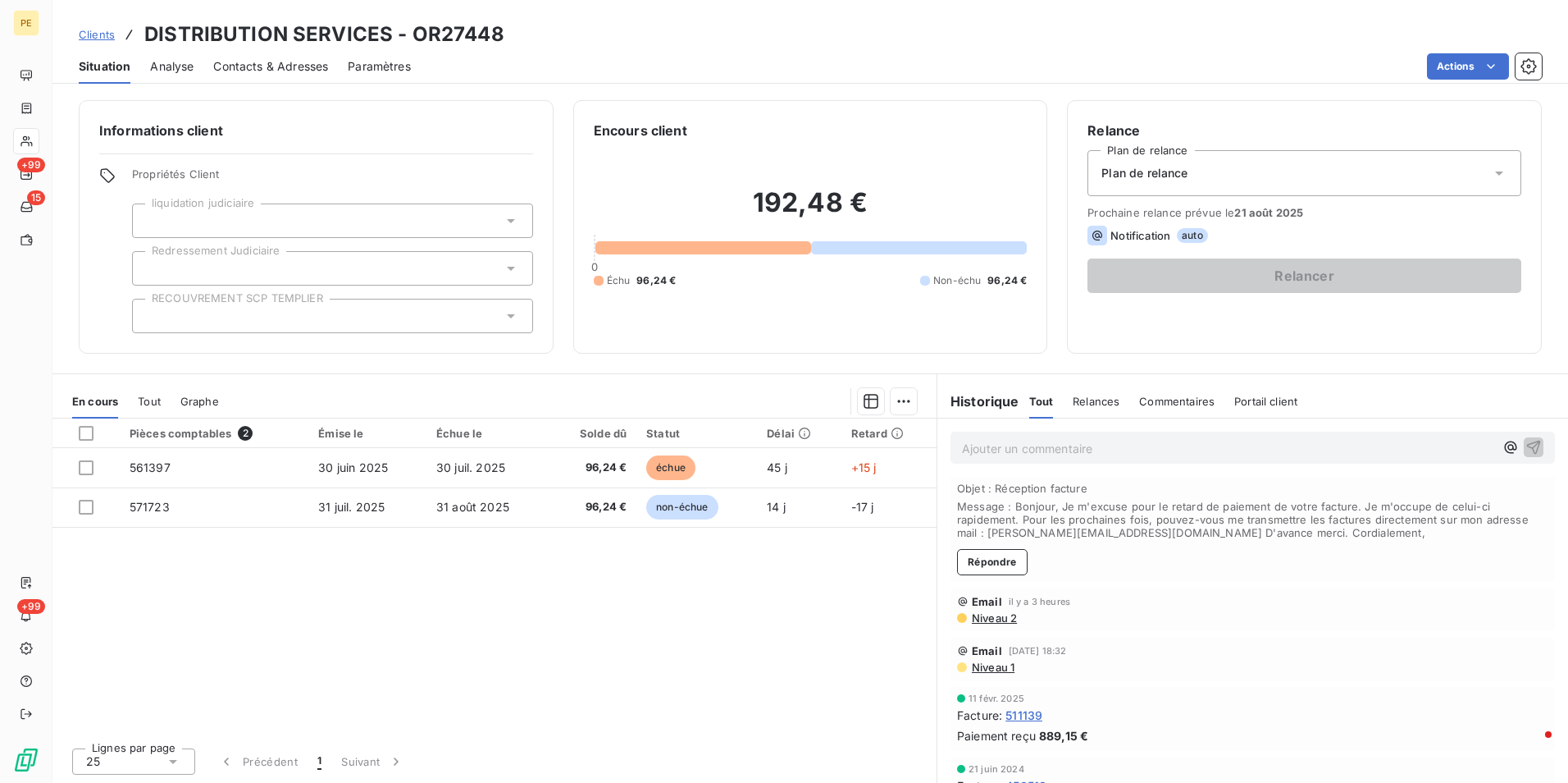
scroll to position [82, 0]
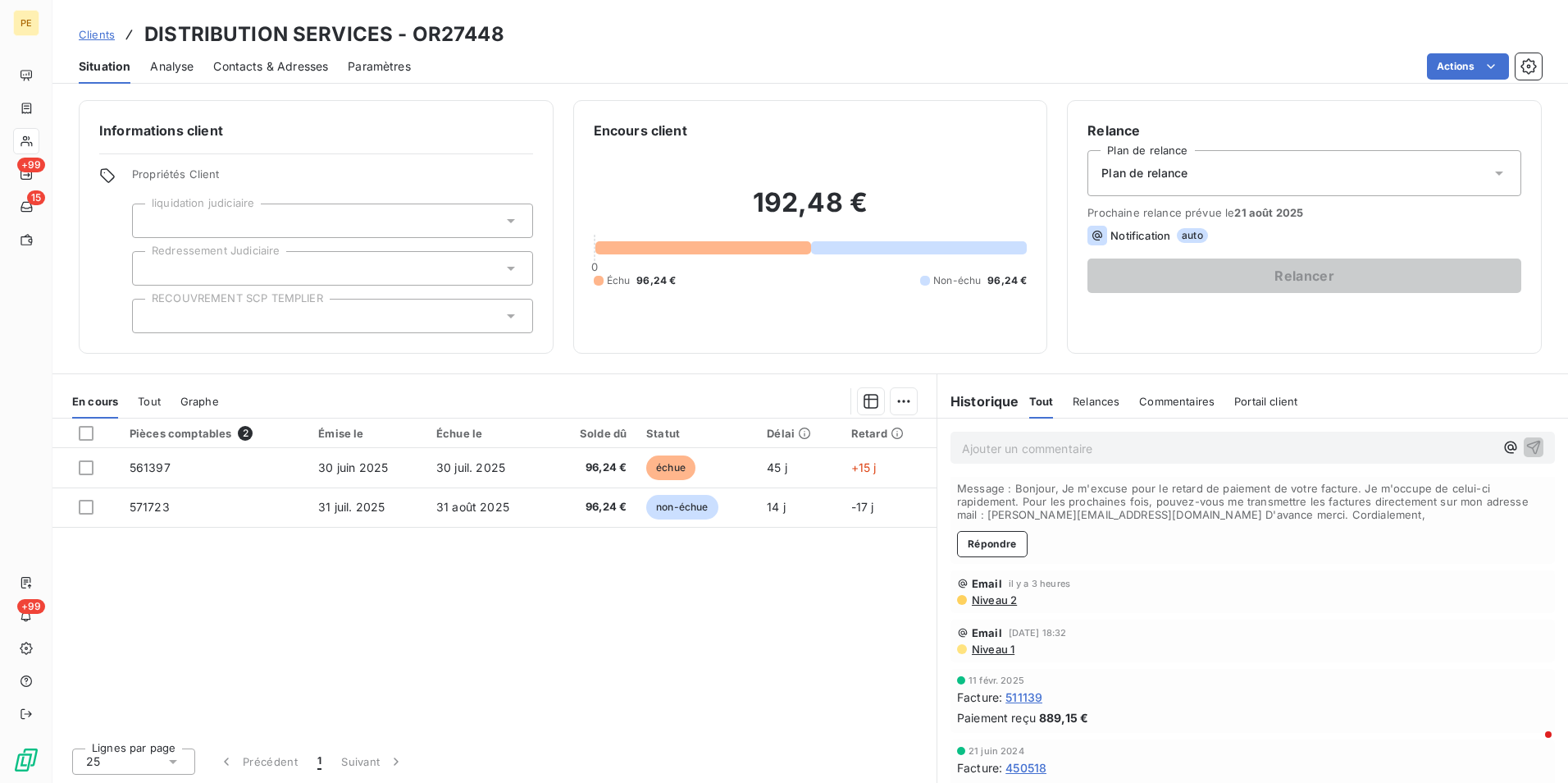
click at [999, 601] on span "Niveau 2" at bounding box center [994, 600] width 47 height 13
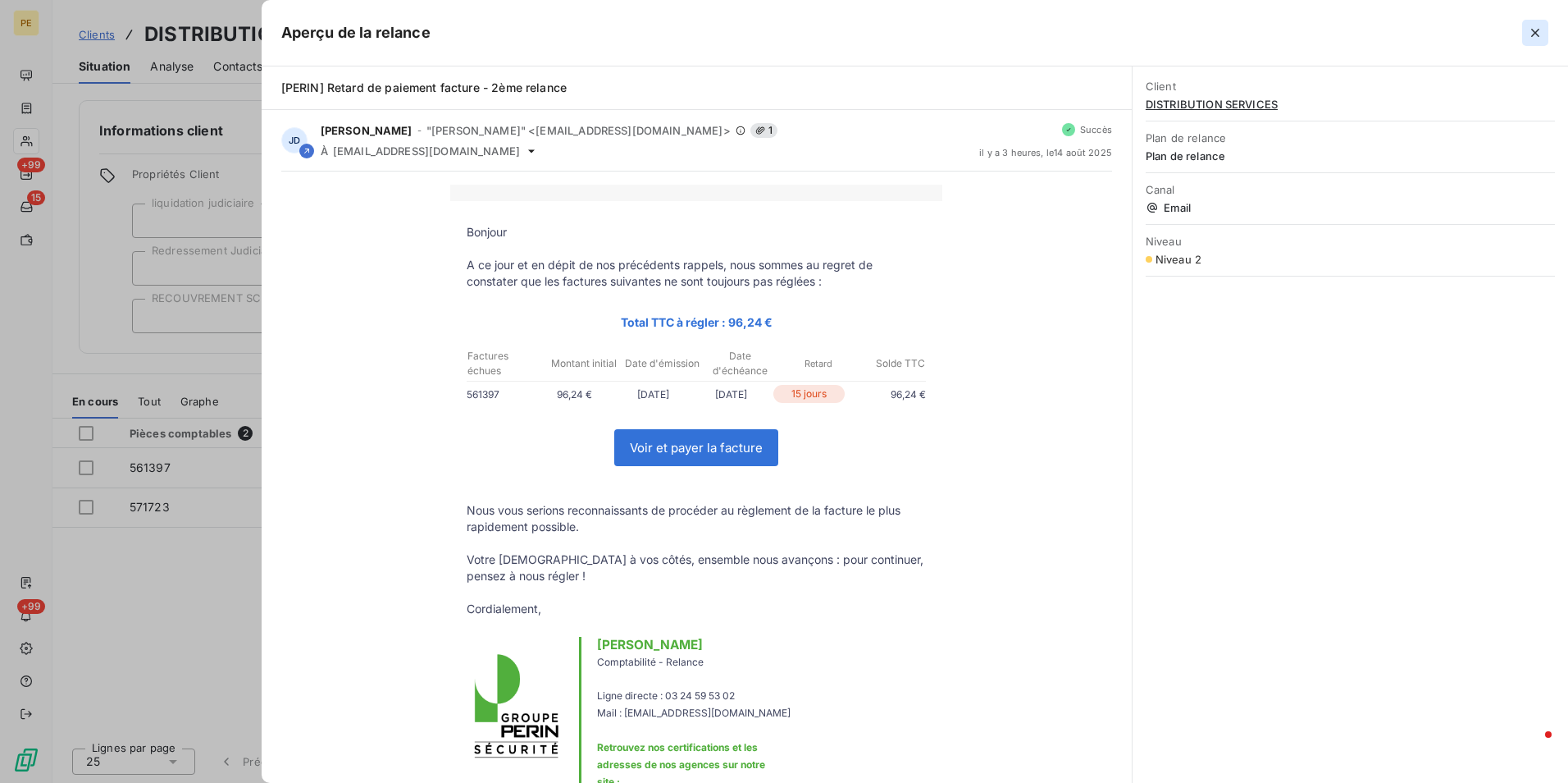
click at [1531, 39] on icon "button" at bounding box center [1535, 32] width 16 height 16
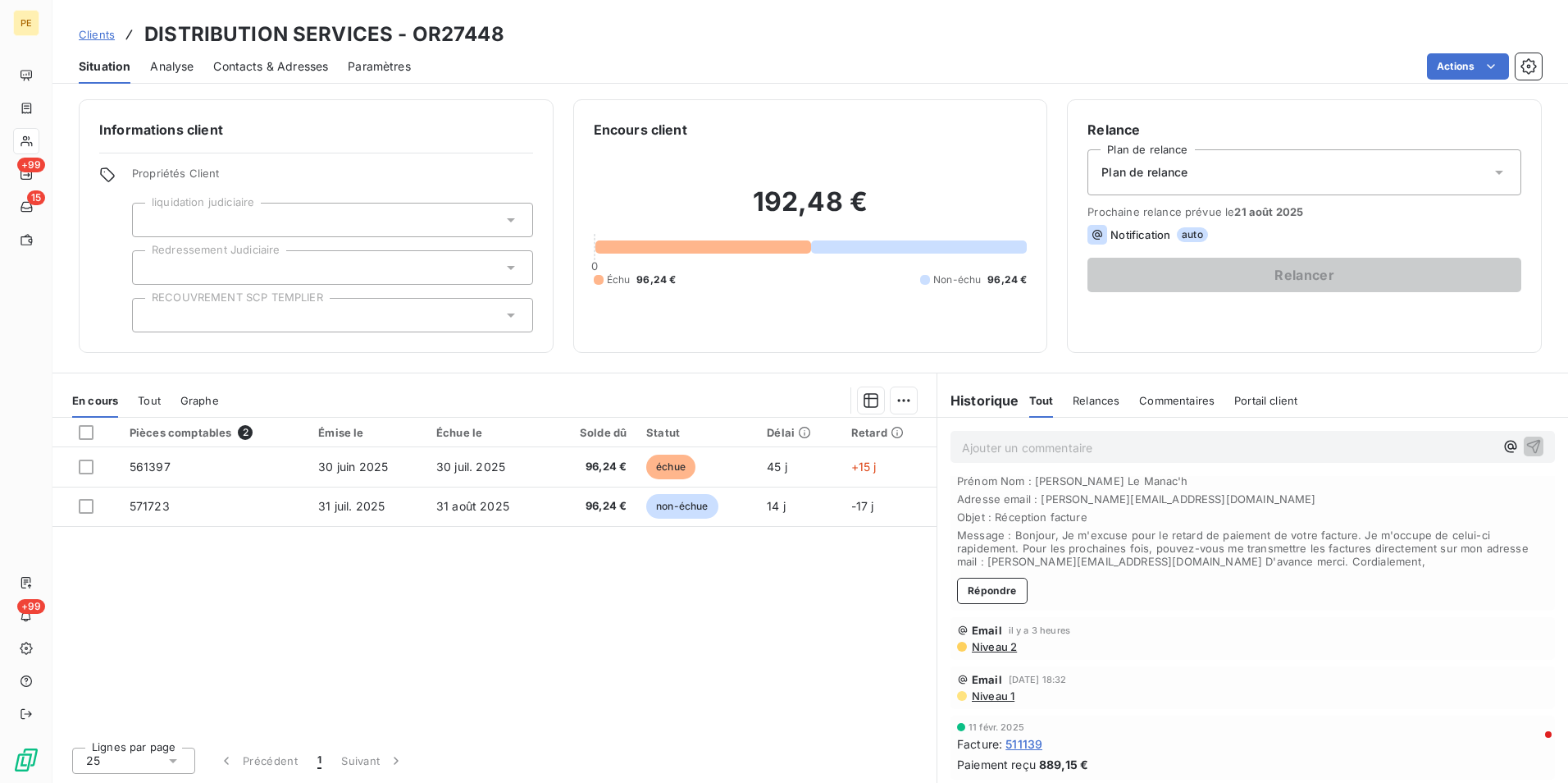
scroll to position [0, 0]
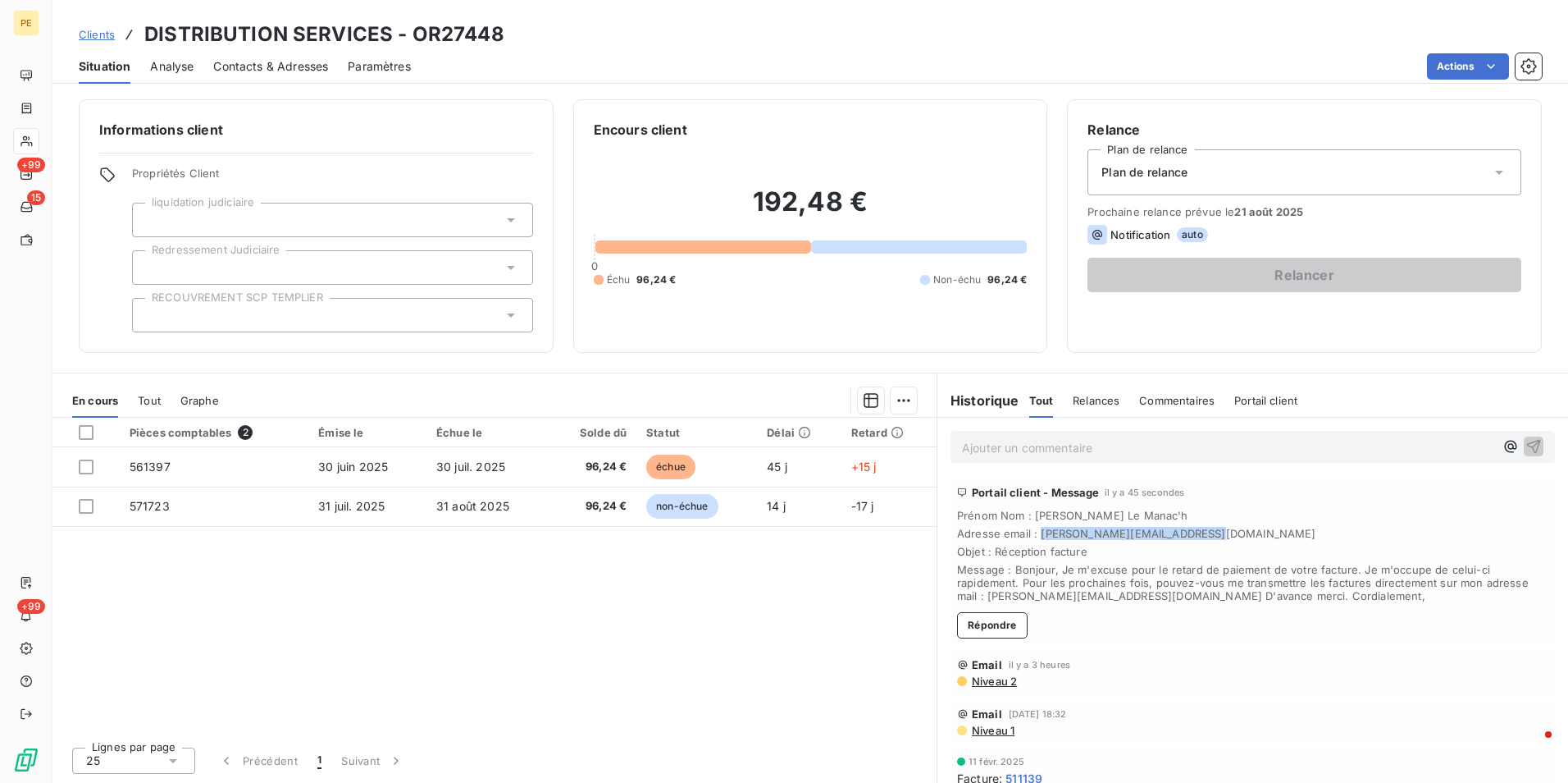
drag, startPoint x: 1187, startPoint y: 532, endPoint x: 1032, endPoint y: 530, distance: 155.0
click at [1032, 530] on span "Adresse email : [PERSON_NAME][EMAIL_ADDRESS][DOMAIN_NAME]" at bounding box center [1253, 533] width 591 height 13
copy span "[PERSON_NAME][EMAIL_ADDRESS][DOMAIN_NAME]"
click at [297, 63] on span "Contacts & Adresses" at bounding box center [270, 67] width 115 height 16
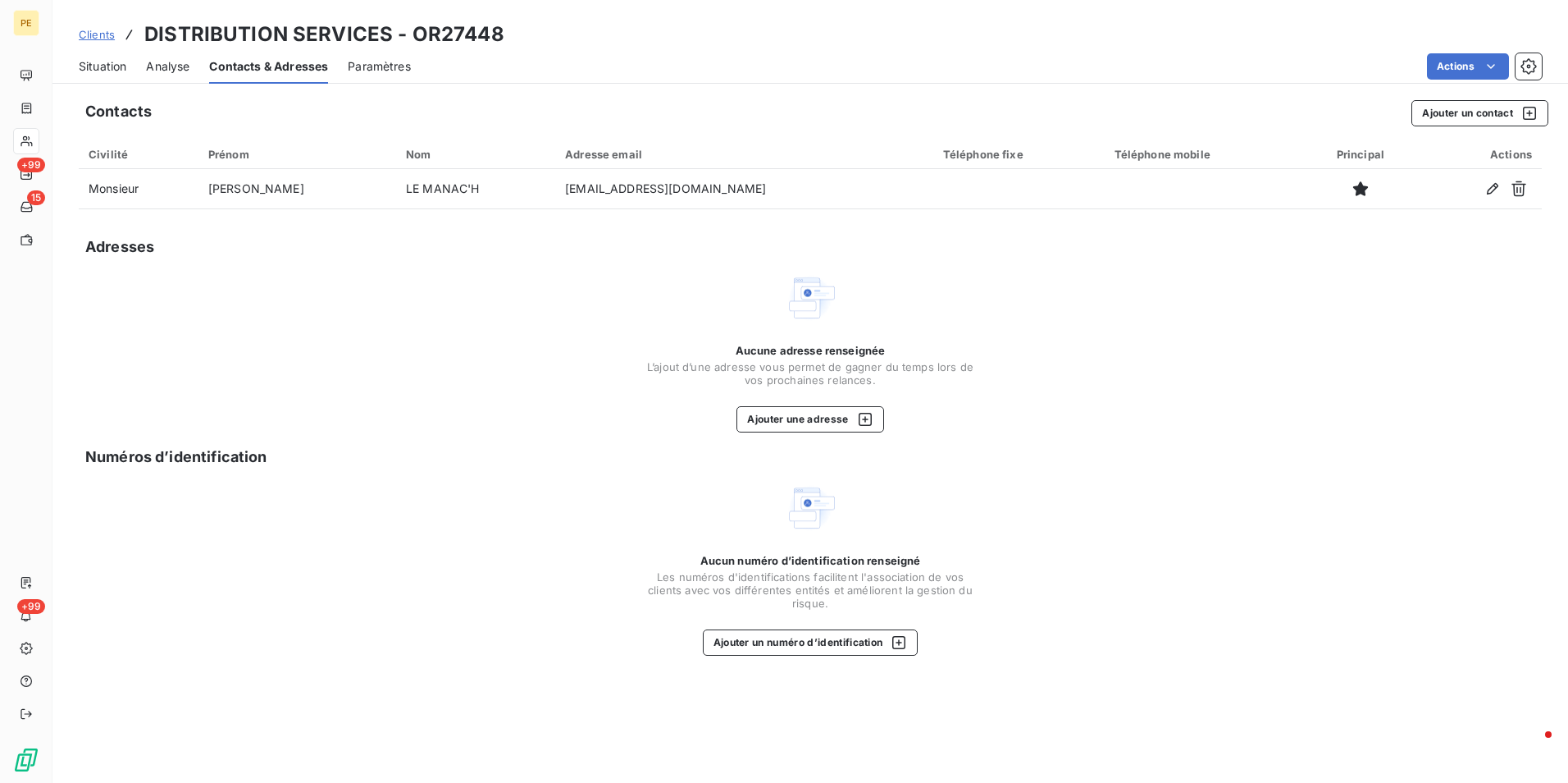
click at [96, 63] on span "Situation" at bounding box center [102, 67] width 48 height 16
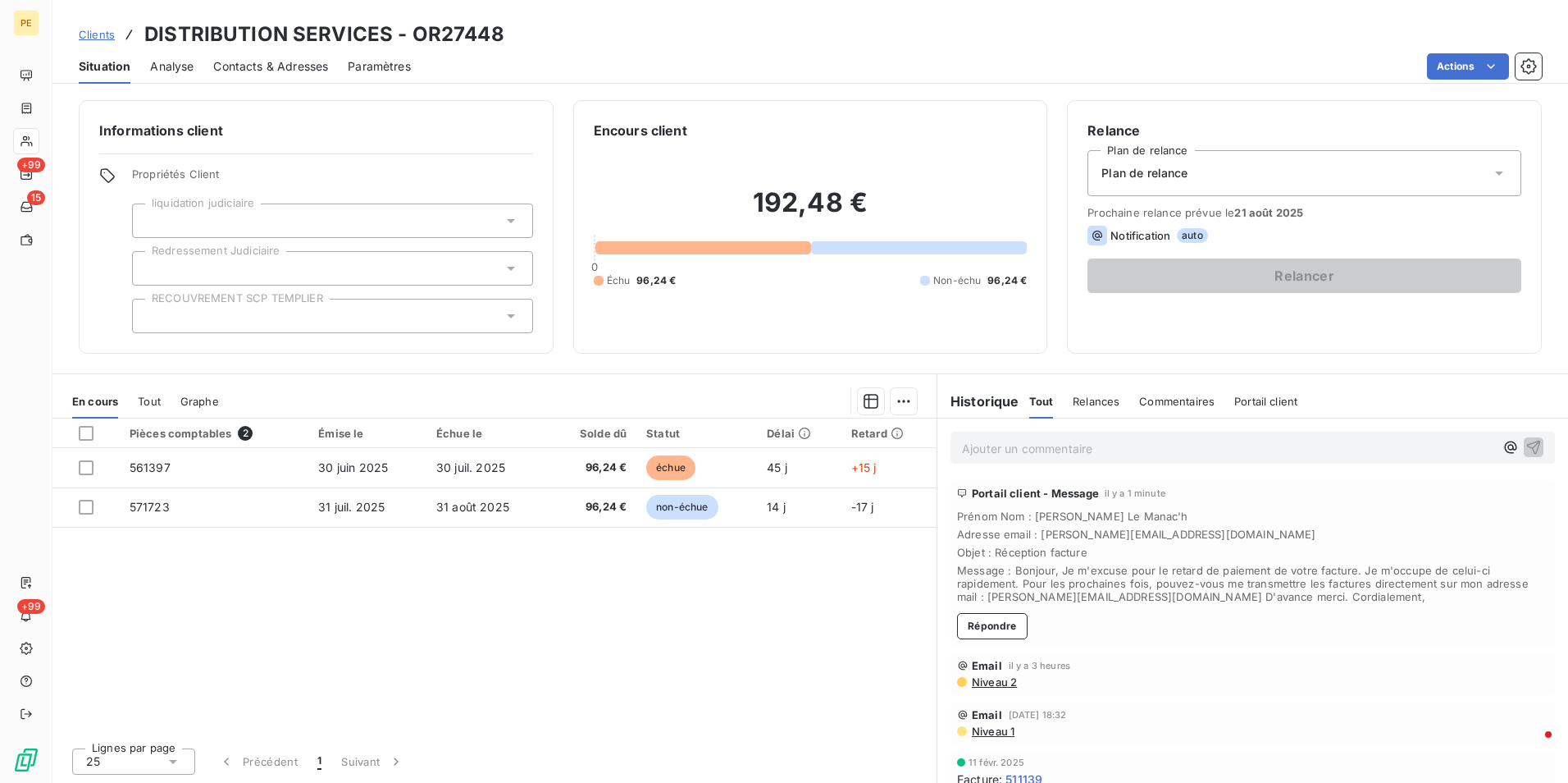
click at [299, 66] on span "Contacts & Adresses" at bounding box center [270, 67] width 115 height 16
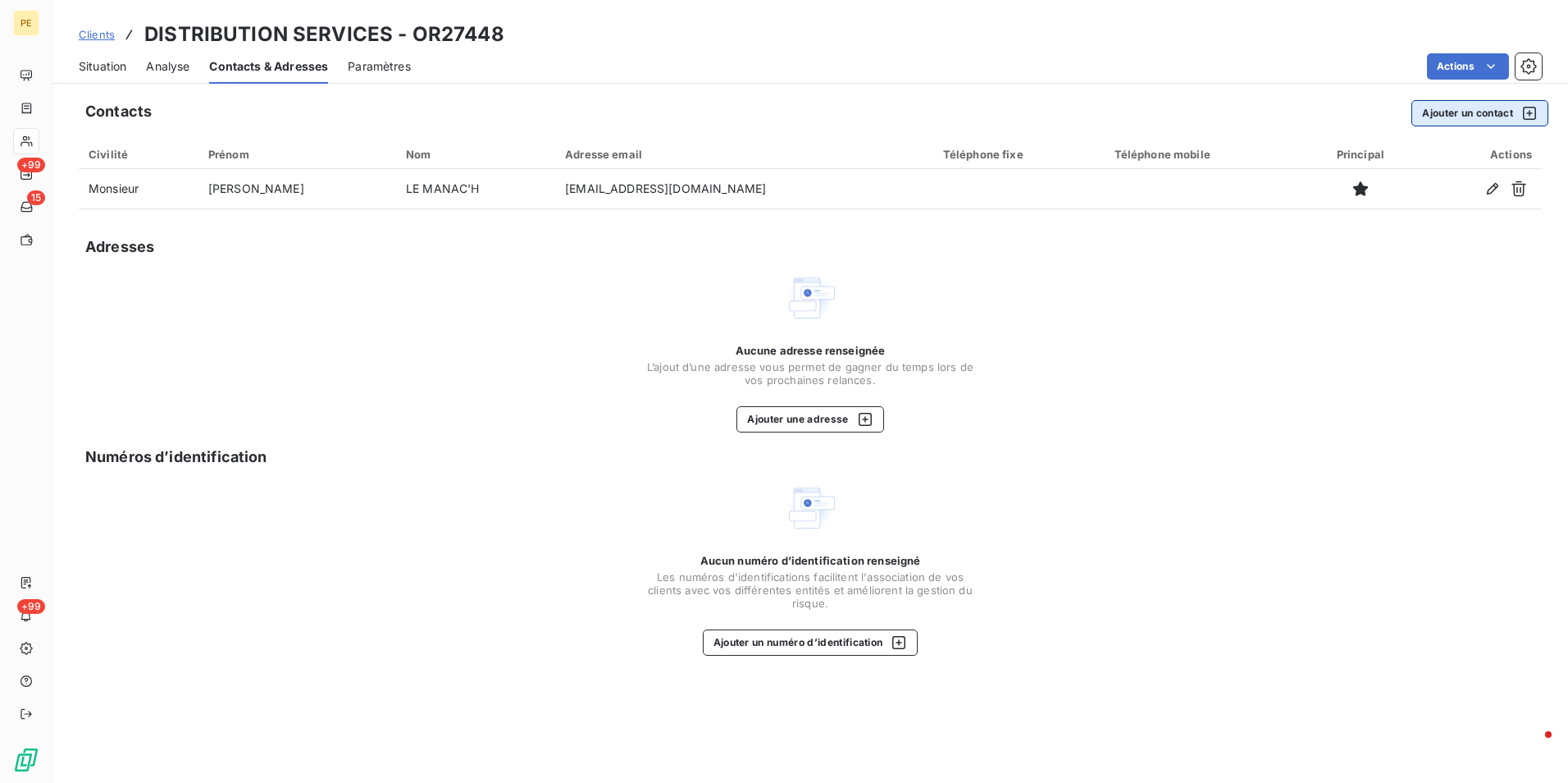
click at [1459, 111] on button "Ajouter un contact" at bounding box center [1480, 112] width 137 height 26
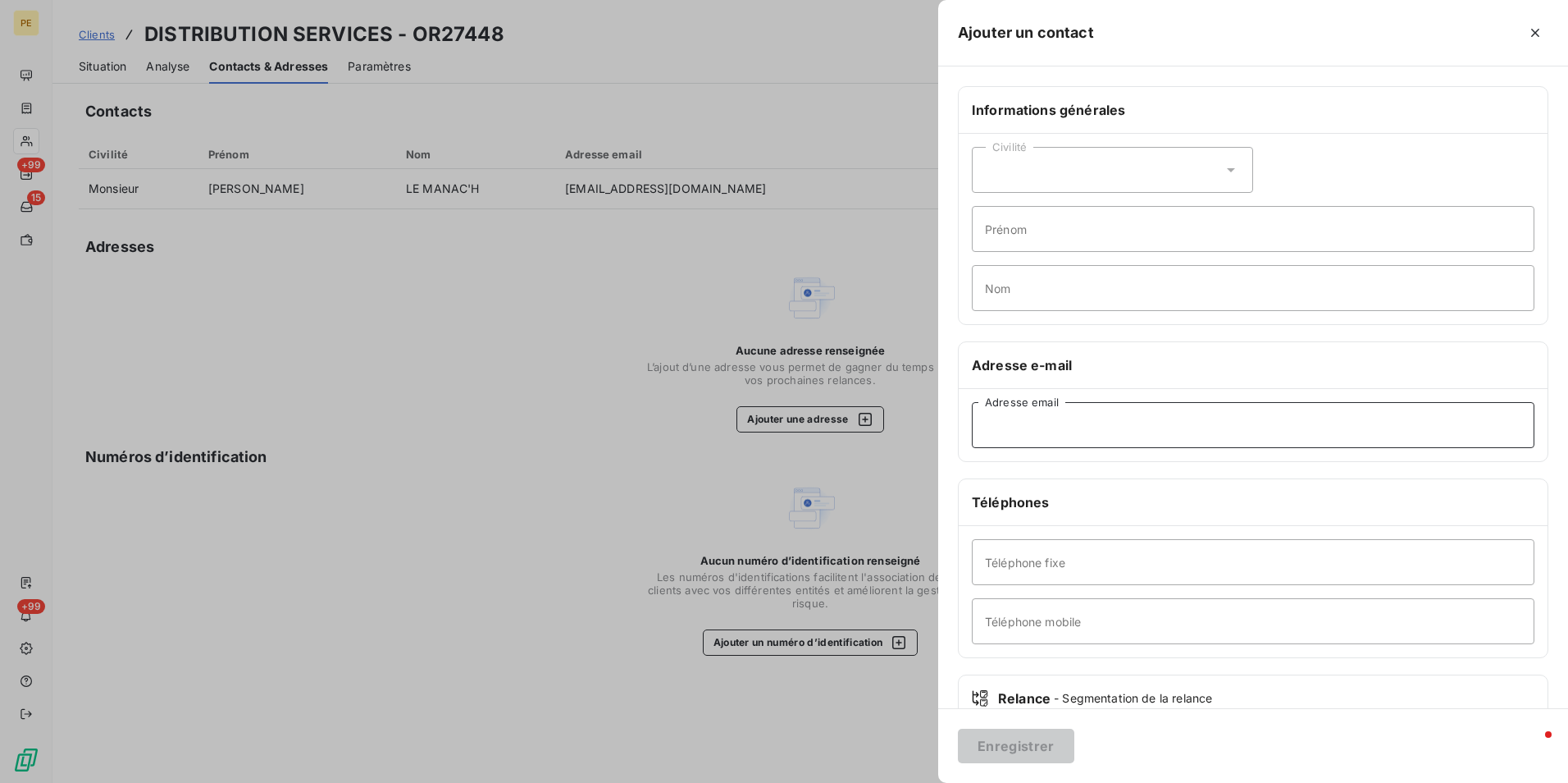
click at [1057, 432] on input "Adresse email" at bounding box center [1253, 424] width 563 height 46
paste input "[PERSON_NAME][EMAIL_ADDRESS][DOMAIN_NAME]"
type input "[PERSON_NAME][EMAIL_ADDRESS][DOMAIN_NAME]"
click at [1039, 752] on button "Enregistrer" at bounding box center [1016, 745] width 117 height 34
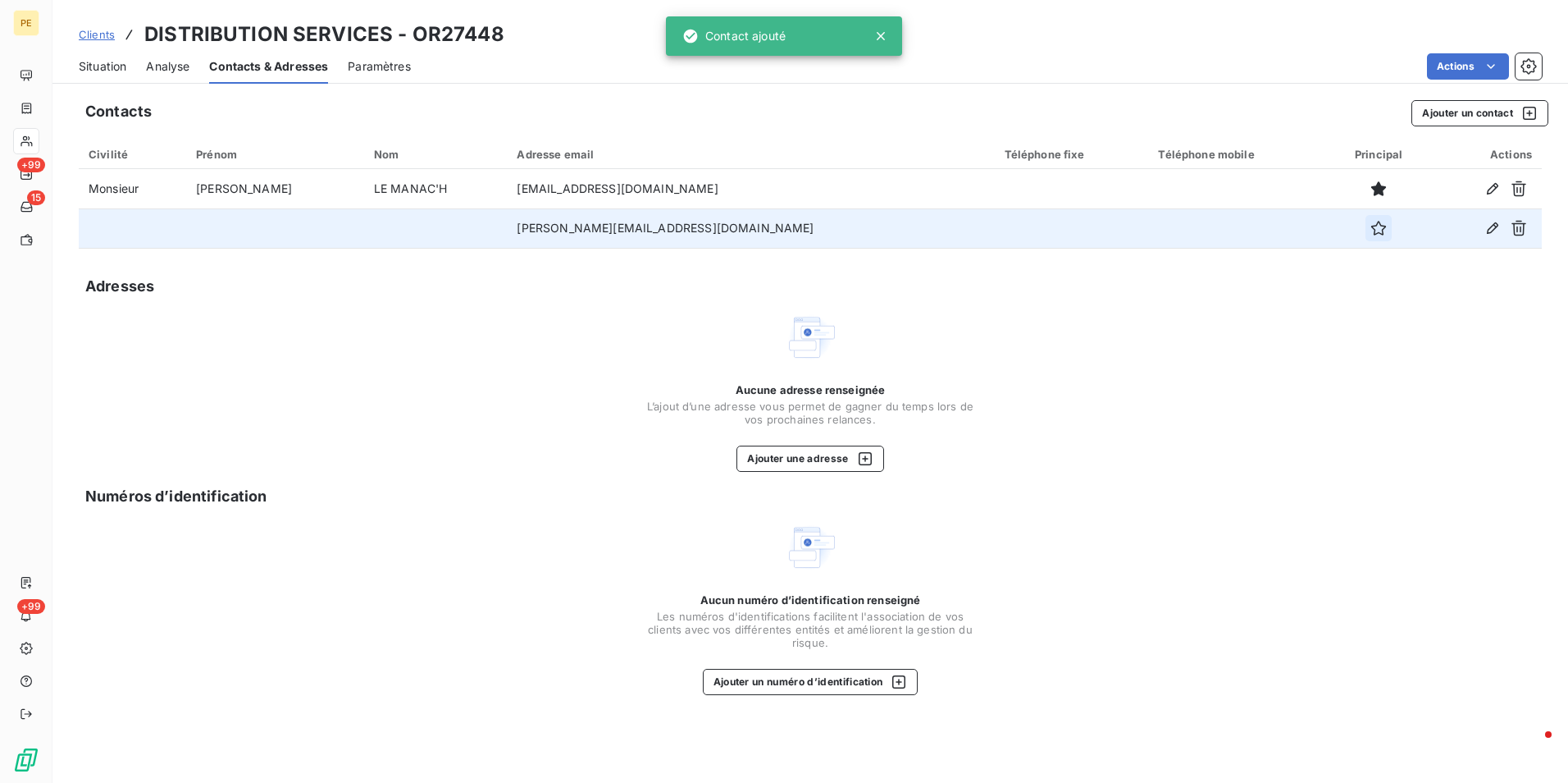
click at [1370, 223] on icon "button" at bounding box center [1378, 228] width 16 height 16
click at [106, 70] on span "Situation" at bounding box center [102, 67] width 48 height 16
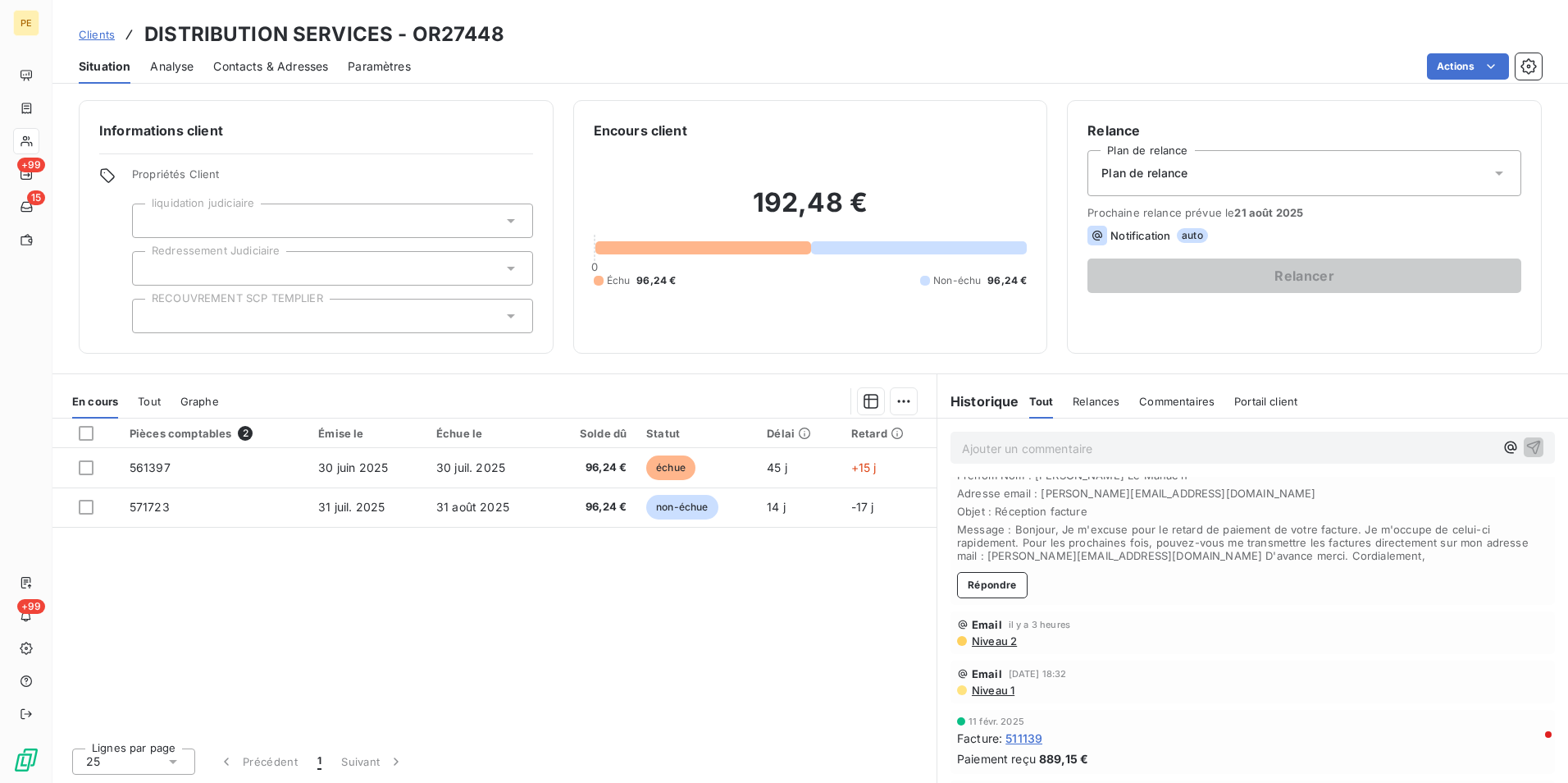
scroll to position [82, 0]
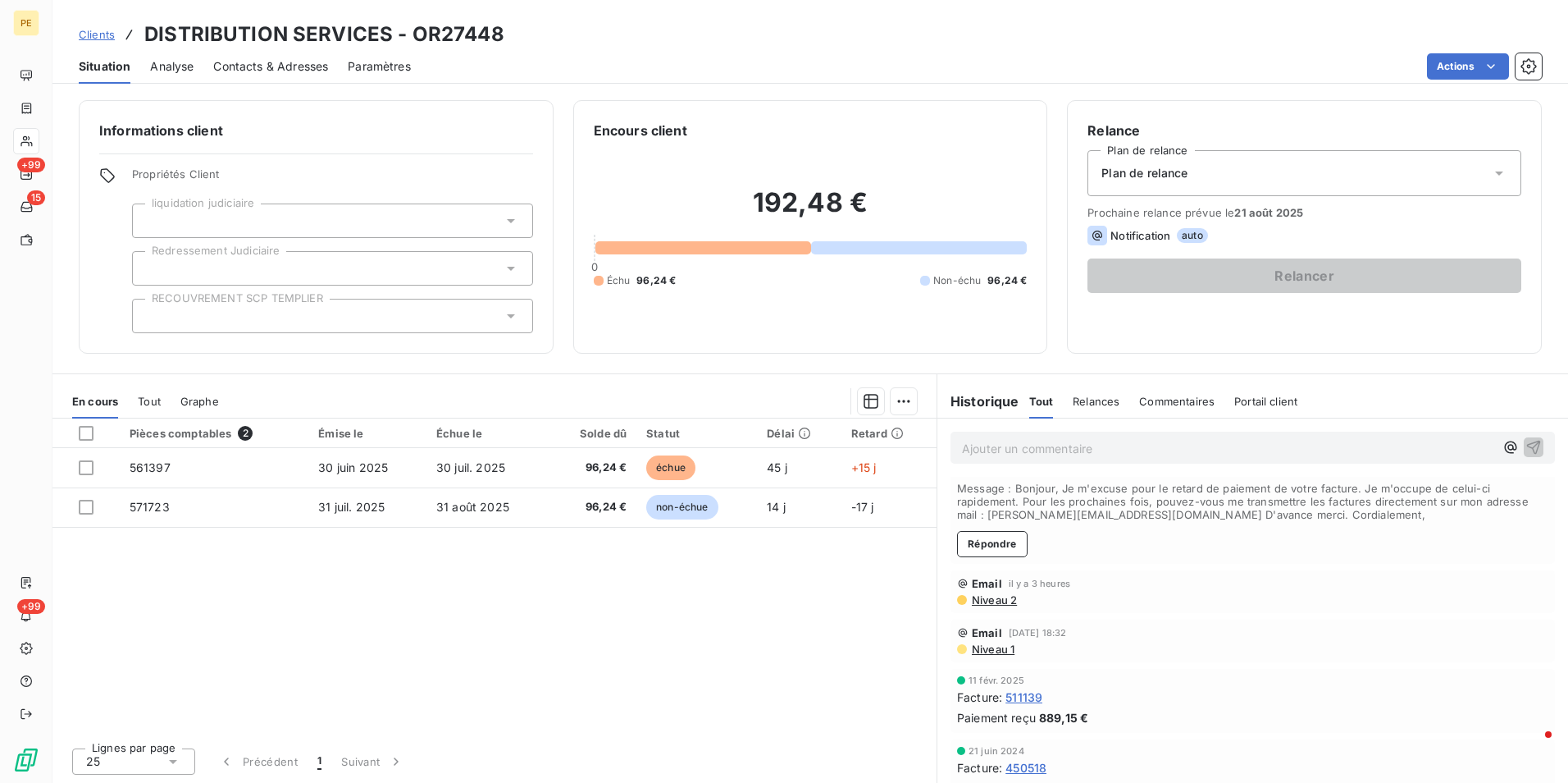
click at [987, 653] on span "Niveau 1" at bounding box center [992, 649] width 44 height 13
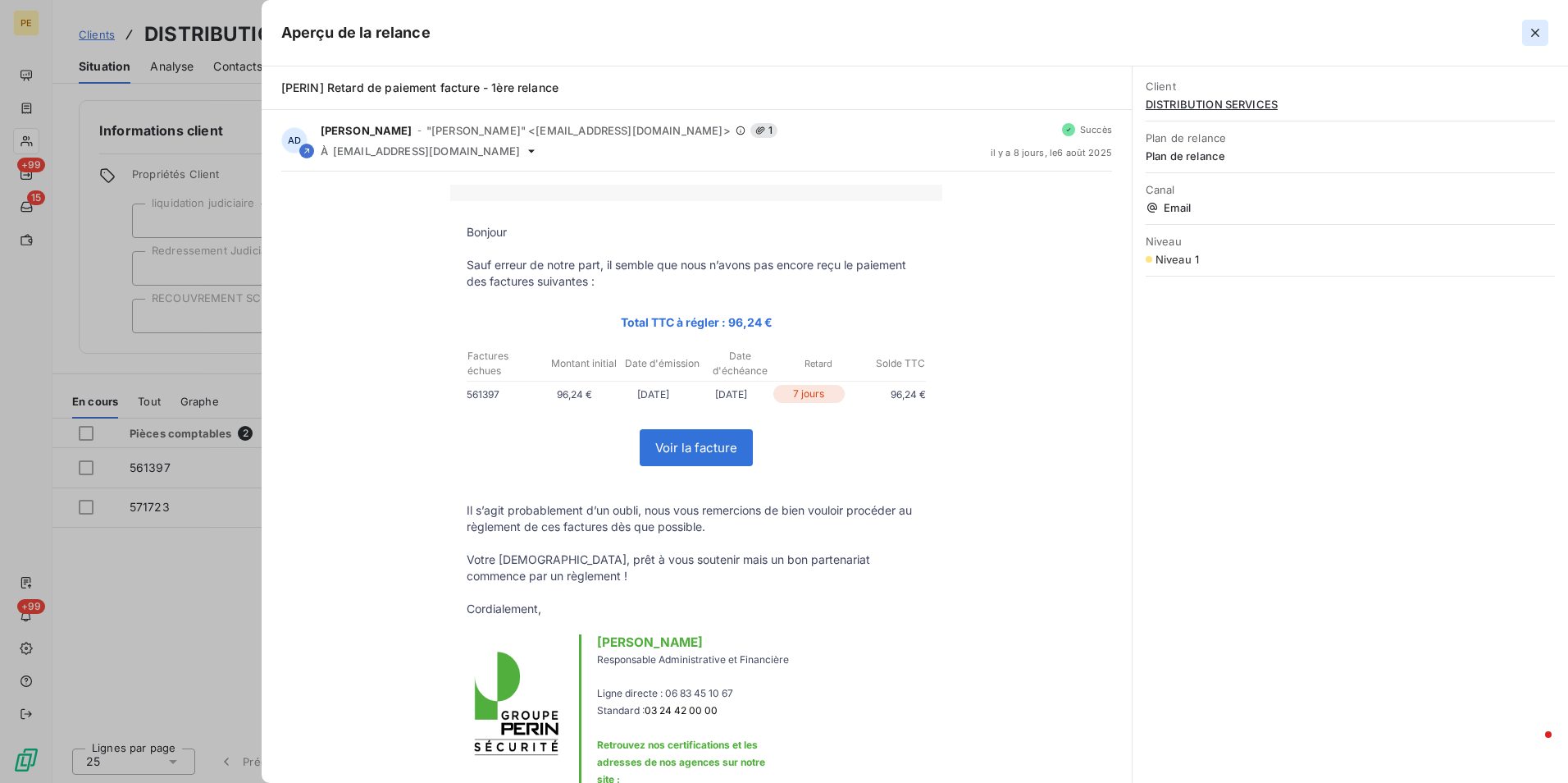
click at [1540, 33] on icon "button" at bounding box center [1535, 32] width 16 height 16
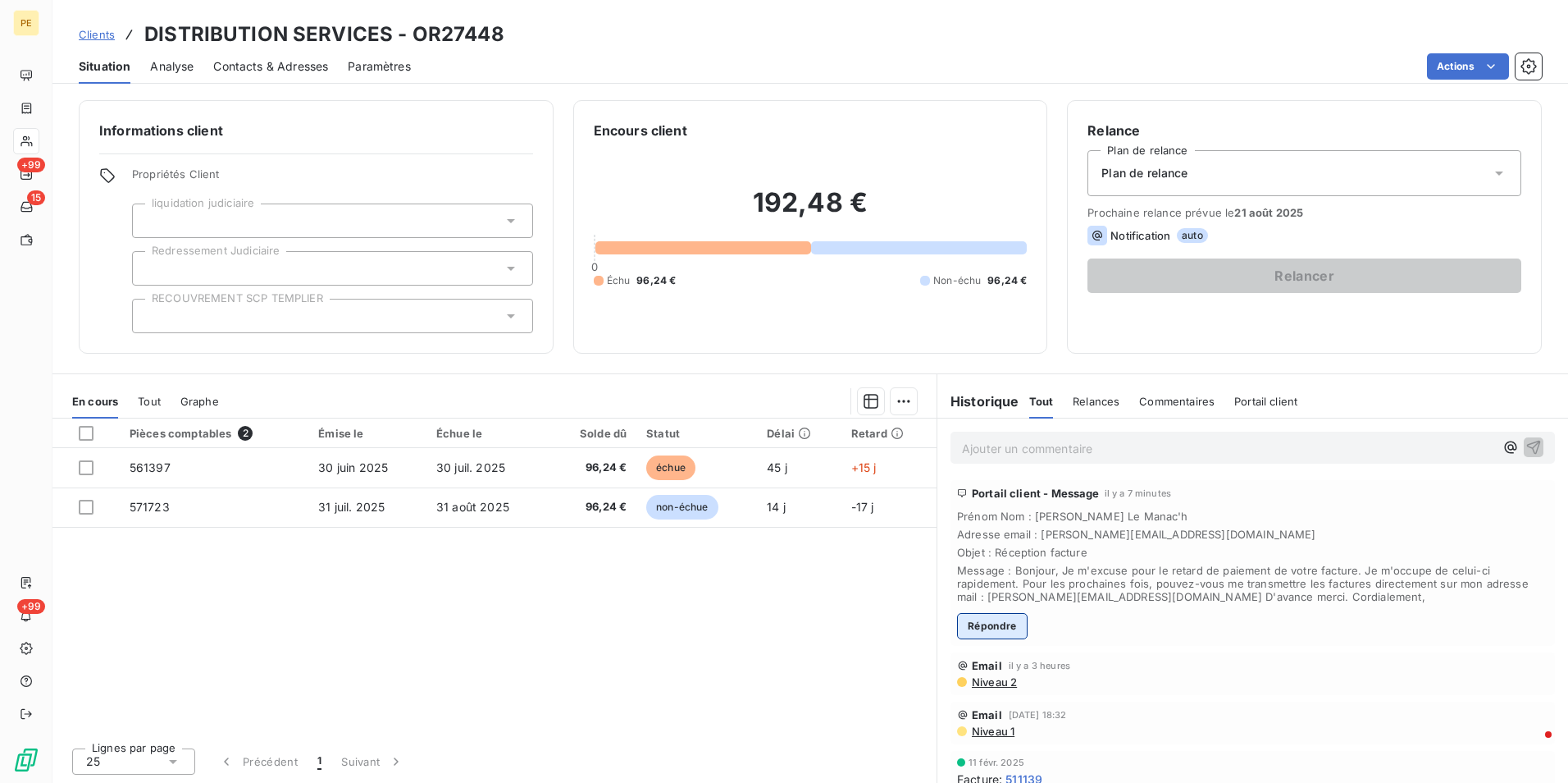
click at [1001, 630] on button "Répondre" at bounding box center [992, 626] width 70 height 26
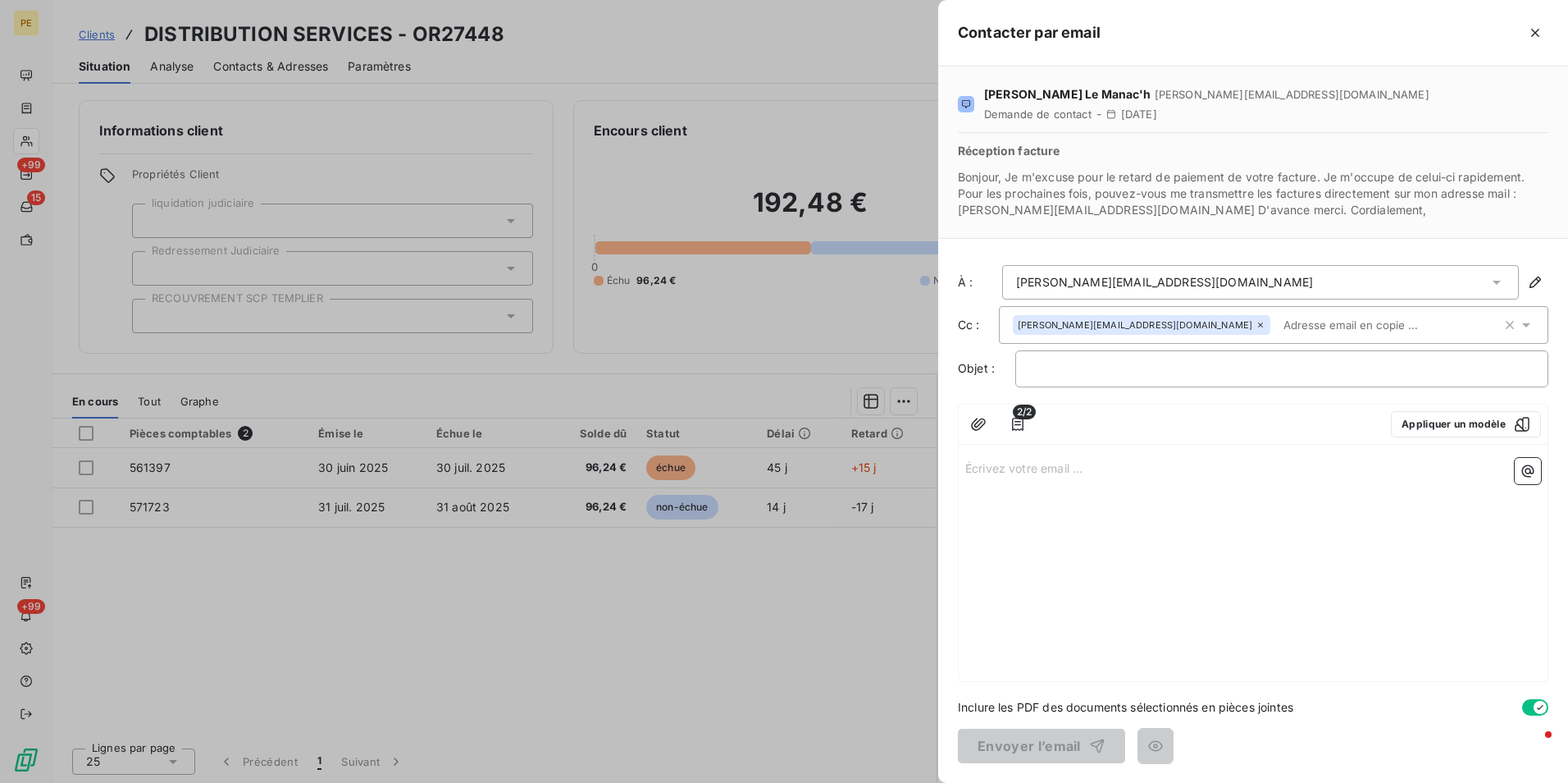
click at [1165, 523] on div "Écrivez votre email ... ﻿" at bounding box center [1253, 566] width 589 height 230
click at [999, 458] on p "Écrivez votre email ... ﻿" at bounding box center [1253, 467] width 576 height 19
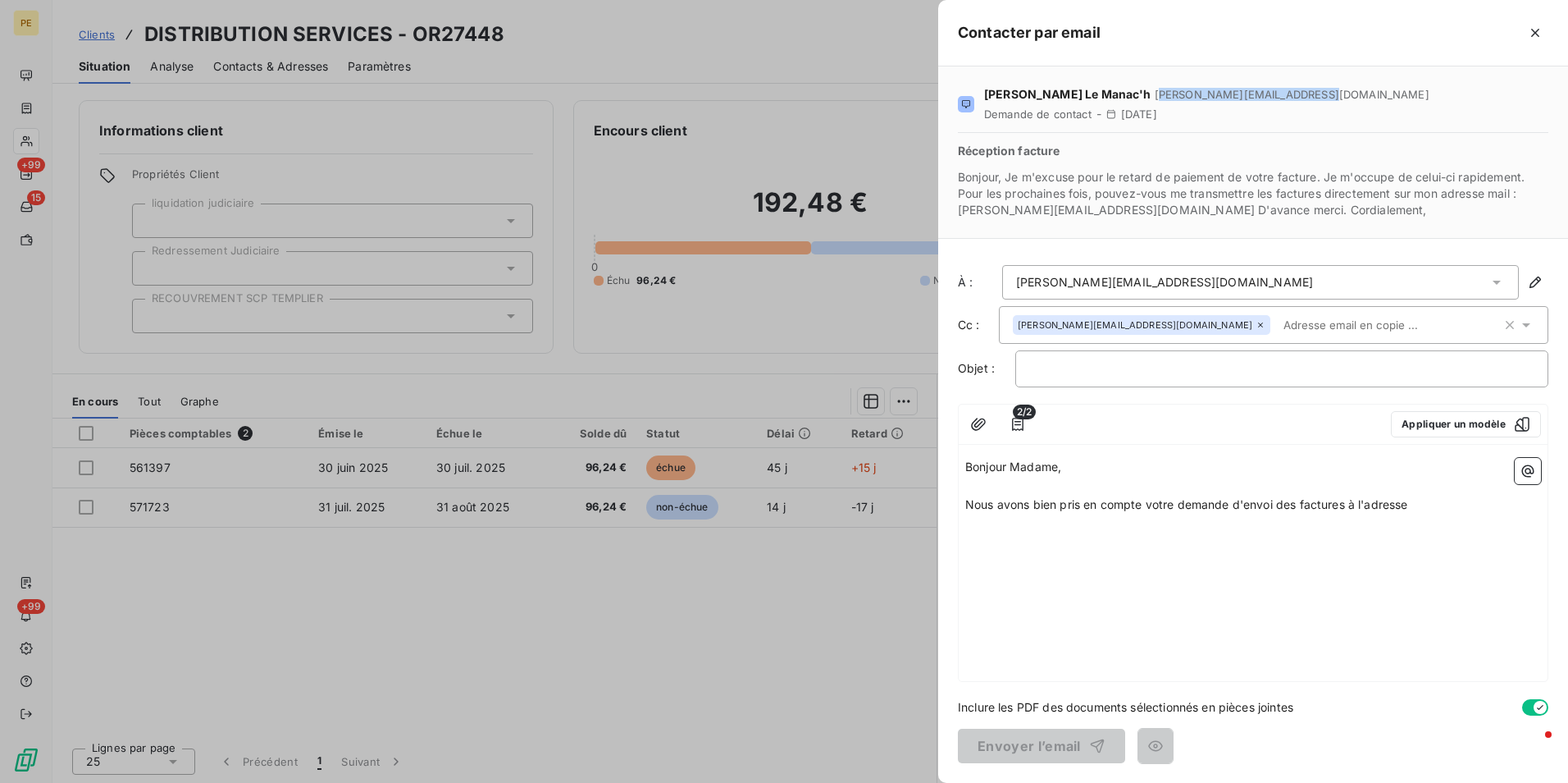
drag, startPoint x: 1276, startPoint y: 97, endPoint x: 1121, endPoint y: 96, distance: 155.0
click at [1121, 96] on div "Stéphanie Le Manac'h stephanie@distri-service.com Demande de contact - 14 Aug 2…" at bounding box center [1253, 104] width 590 height 36
click at [1155, 95] on span "stephanie@distri-service.com" at bounding box center [1292, 94] width 275 height 13
drag, startPoint x: 1112, startPoint y: 97, endPoint x: 1277, endPoint y: 102, distance: 165.1
click at [1278, 102] on div "Stéphanie Le Manac'h stephanie@distri-service.com Demande de contact - 14 Aug 2…" at bounding box center [1253, 104] width 590 height 36
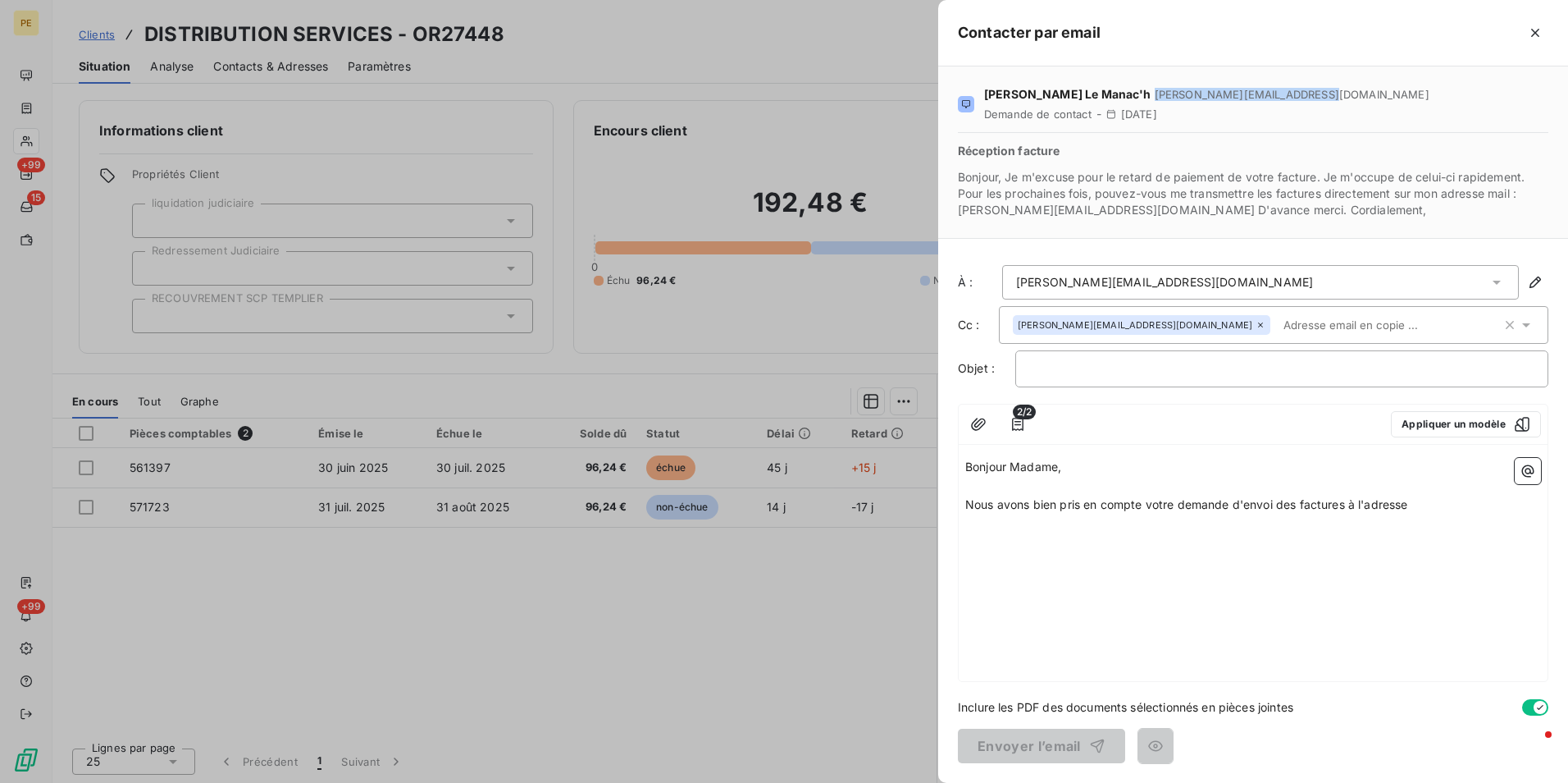
copy span "stephanie@distri-service.com"
click at [1440, 514] on div "Bonjour Madame, ﻿ Nous avons bien pris en compte votre demande d'envoi des fact…" at bounding box center [1253, 566] width 589 height 230
click at [1431, 509] on p "Nous avons bien pris en compte votre demande d'envoi des factures à l'adresse" at bounding box center [1253, 504] width 576 height 19
click at [1284, 519] on p "Nous avons bien pris en compte votre demande d'envoi des factures à l'adresse :…" at bounding box center [1253, 514] width 576 height 38
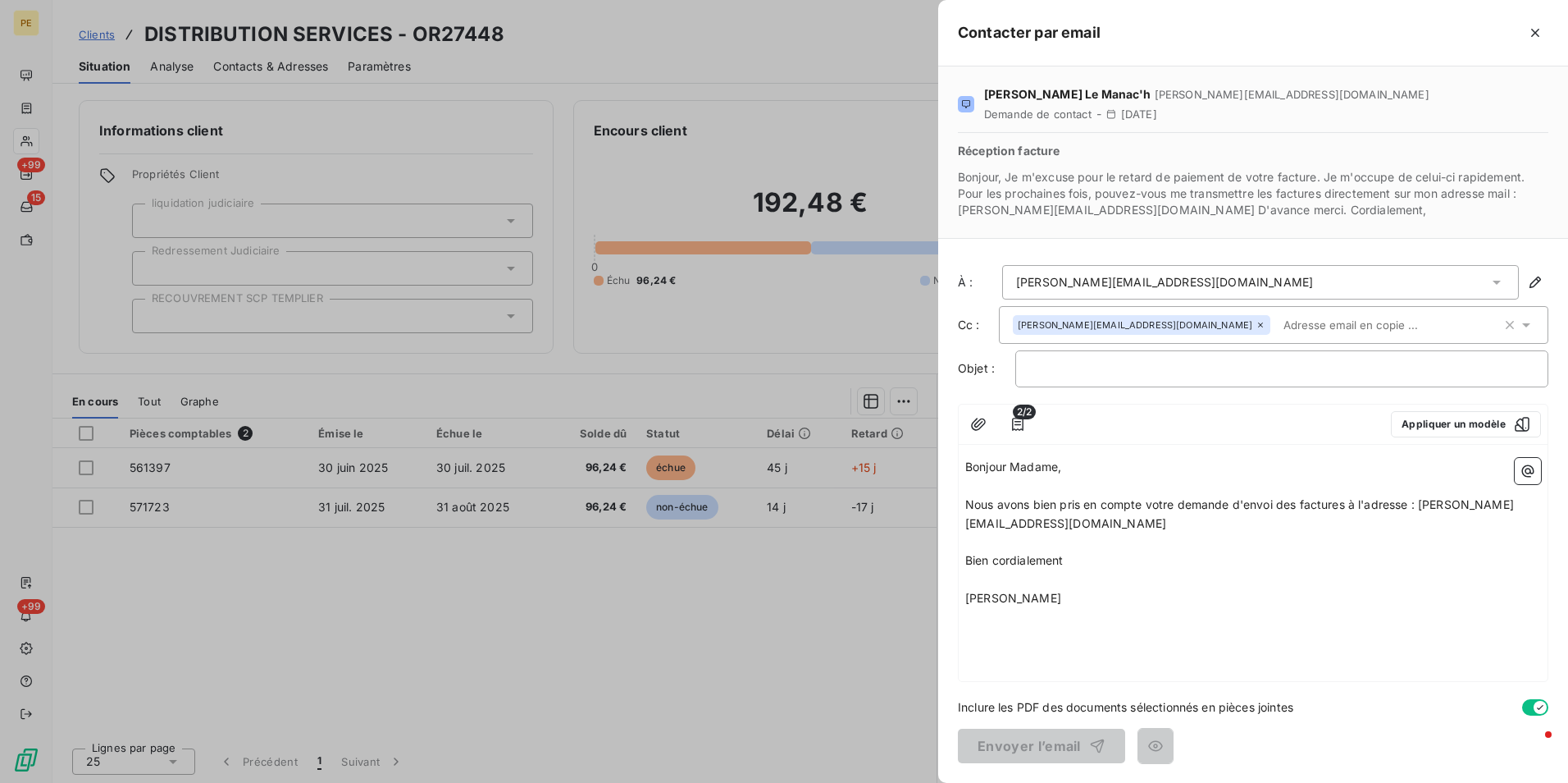
click at [1194, 621] on div "Bonjour Madame, ﻿ Nous avons bien pris en compte votre demande d'envoi des fact…" at bounding box center [1253, 566] width 589 height 230
click at [1125, 596] on p "Amandine Dermont" at bounding box center [1253, 598] width 576 height 19
click at [1152, 575] on p "﻿" at bounding box center [1253, 579] width 576 height 19
click at [1099, 374] on p "﻿" at bounding box center [1281, 369] width 505 height 19
click at [1144, 615] on div "Bonjour Madame, ﻿ Nous avons bien pris en compte votre demande d'envoi des fact…" at bounding box center [1253, 566] width 589 height 230
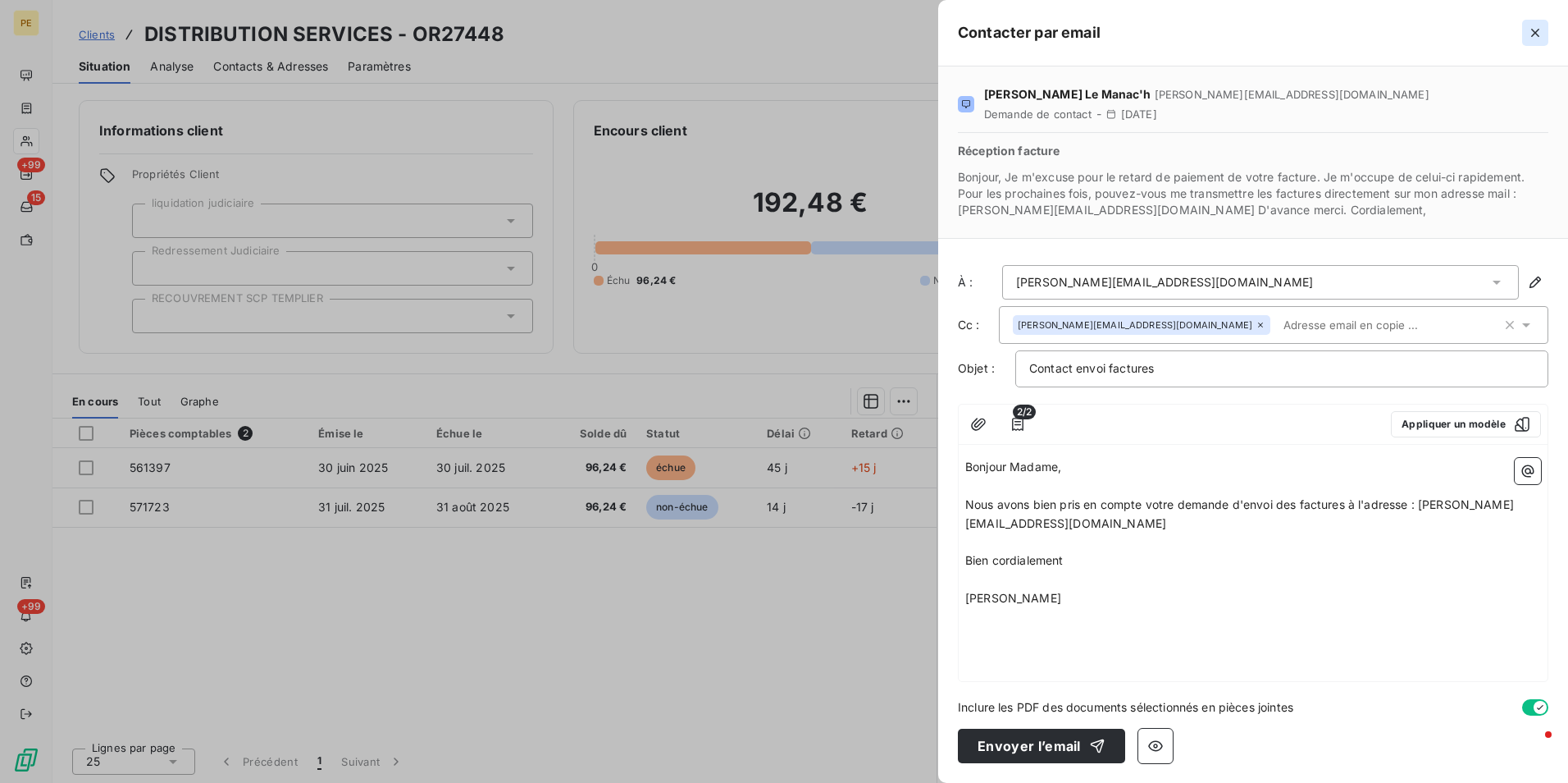
click at [1546, 38] on button "button" at bounding box center [1535, 32] width 26 height 26
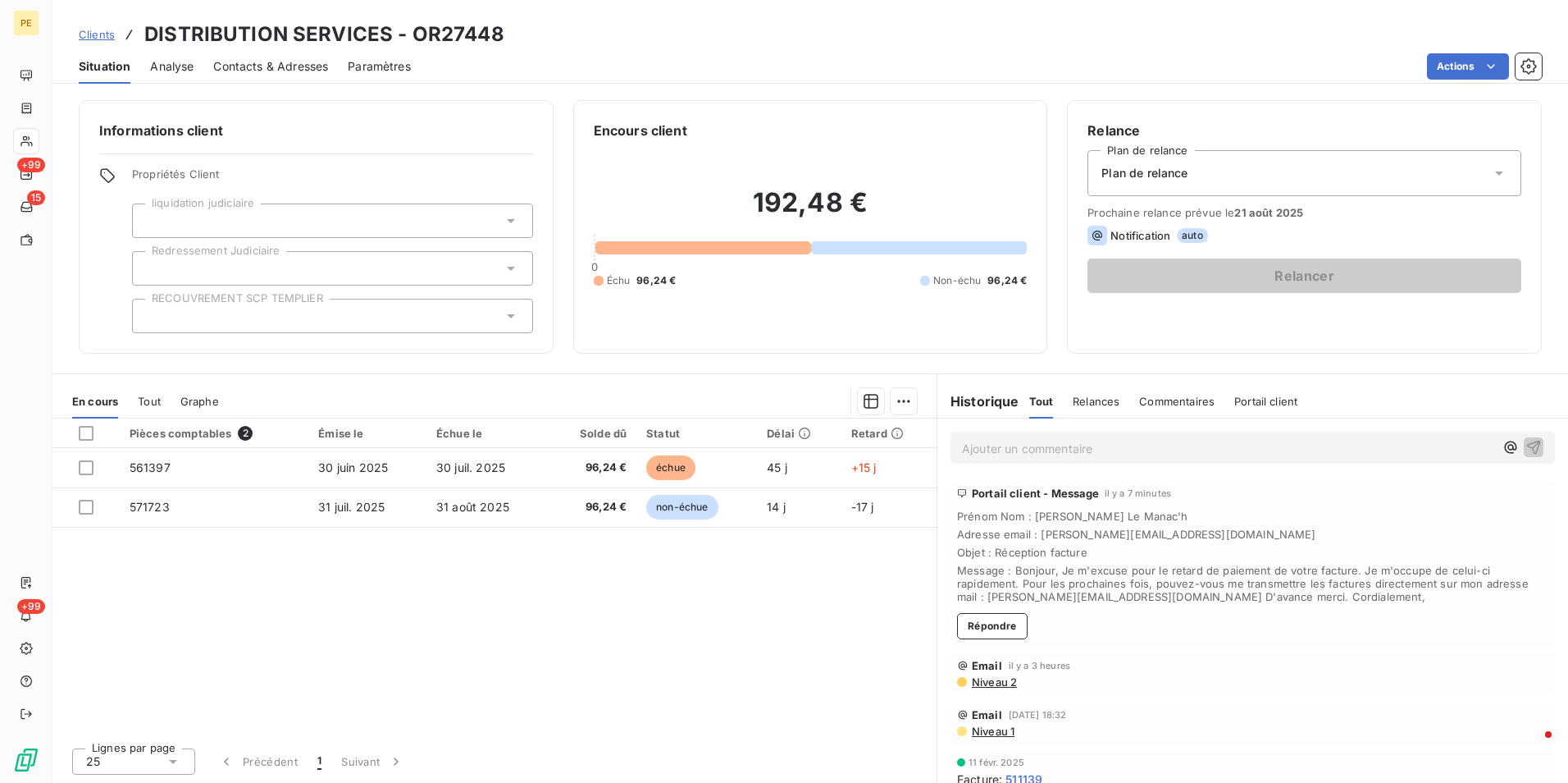
click at [680, 675] on div "Pièces comptables 2 Émise le Échue le Solde dû Statut Délai Retard 561397 30 ju…" at bounding box center [494, 575] width 884 height 316
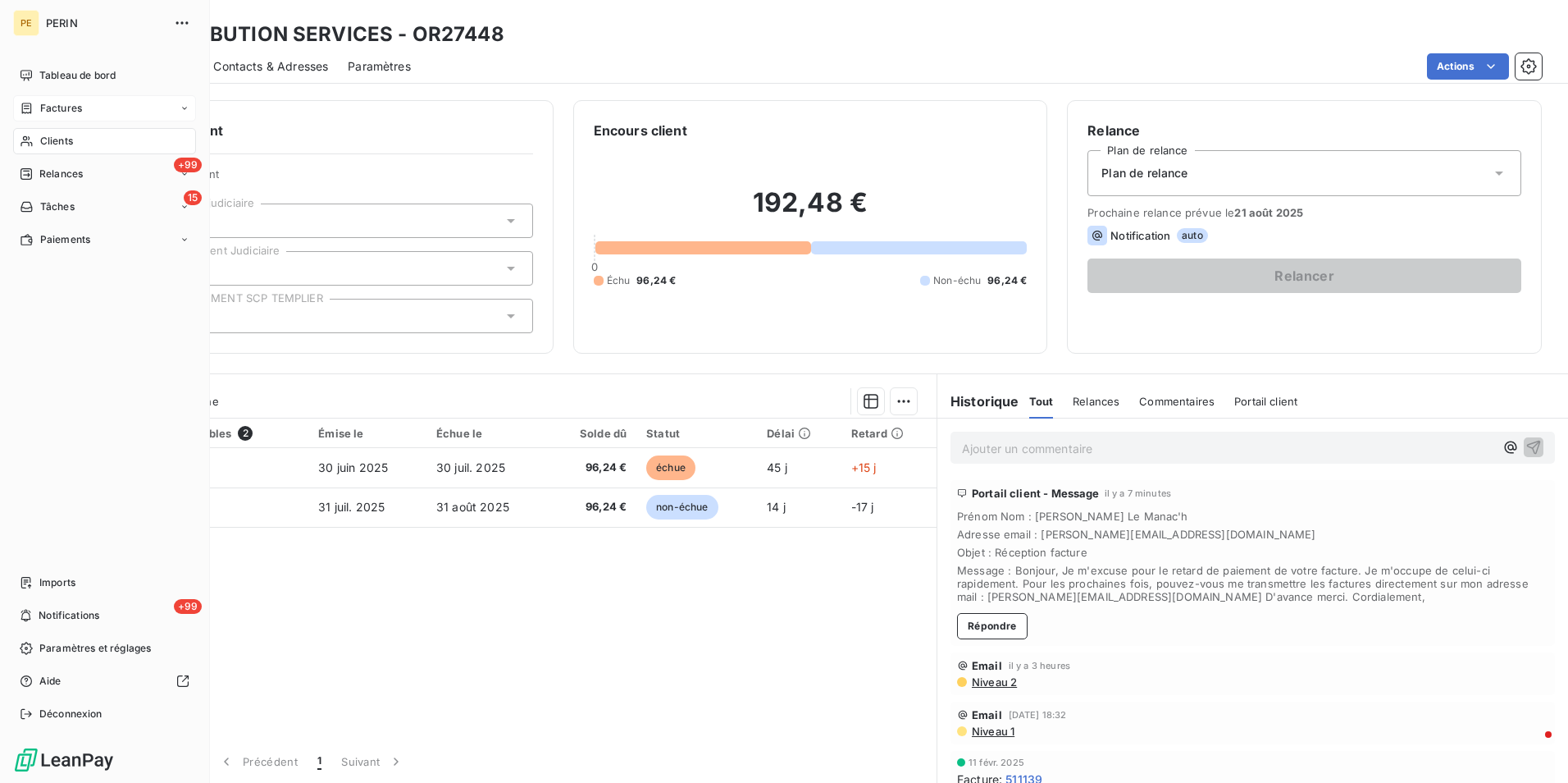
click at [70, 111] on span "Factures" at bounding box center [61, 108] width 42 height 14
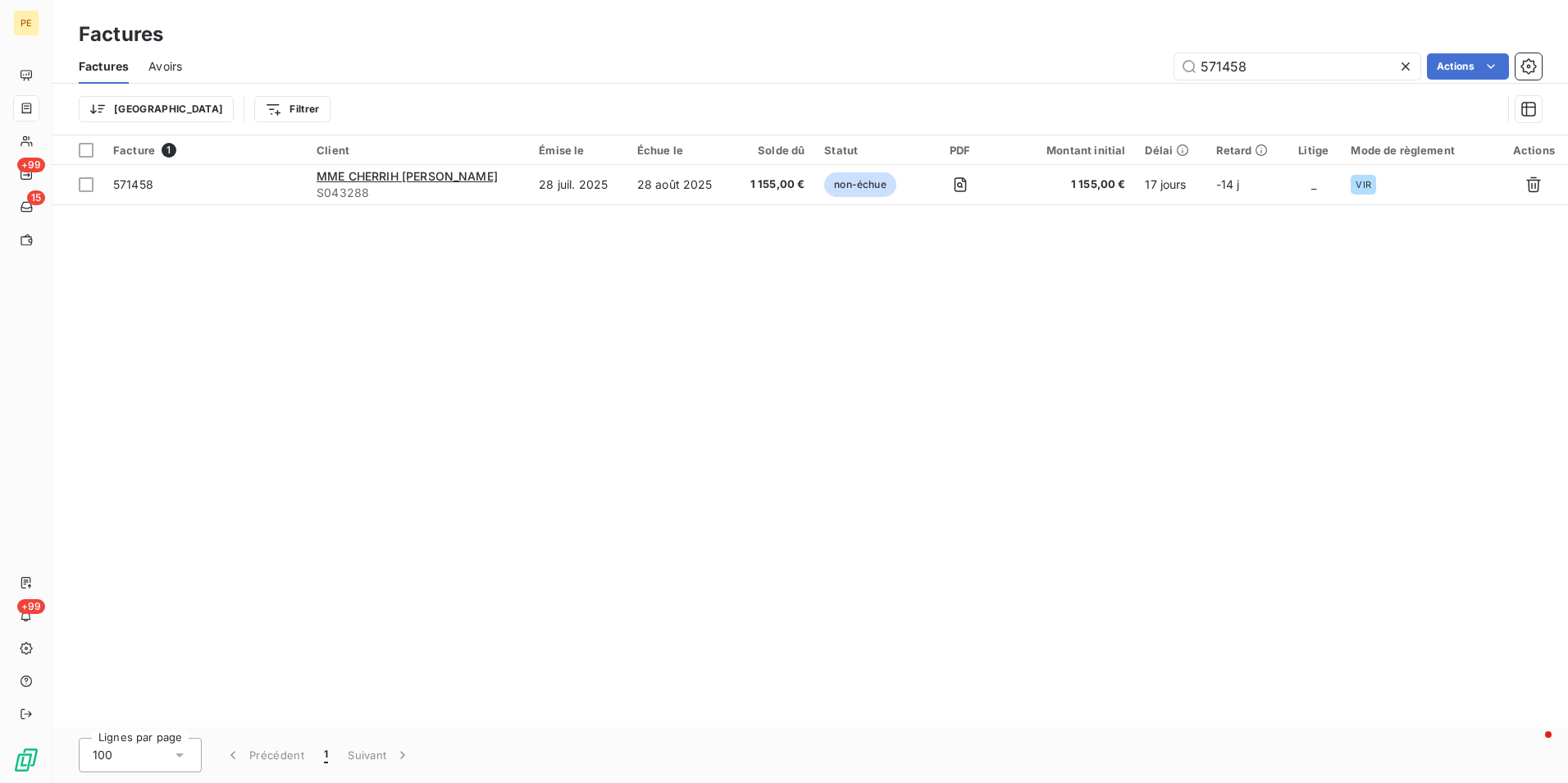
click at [1407, 64] on icon at bounding box center [1405, 66] width 8 height 8
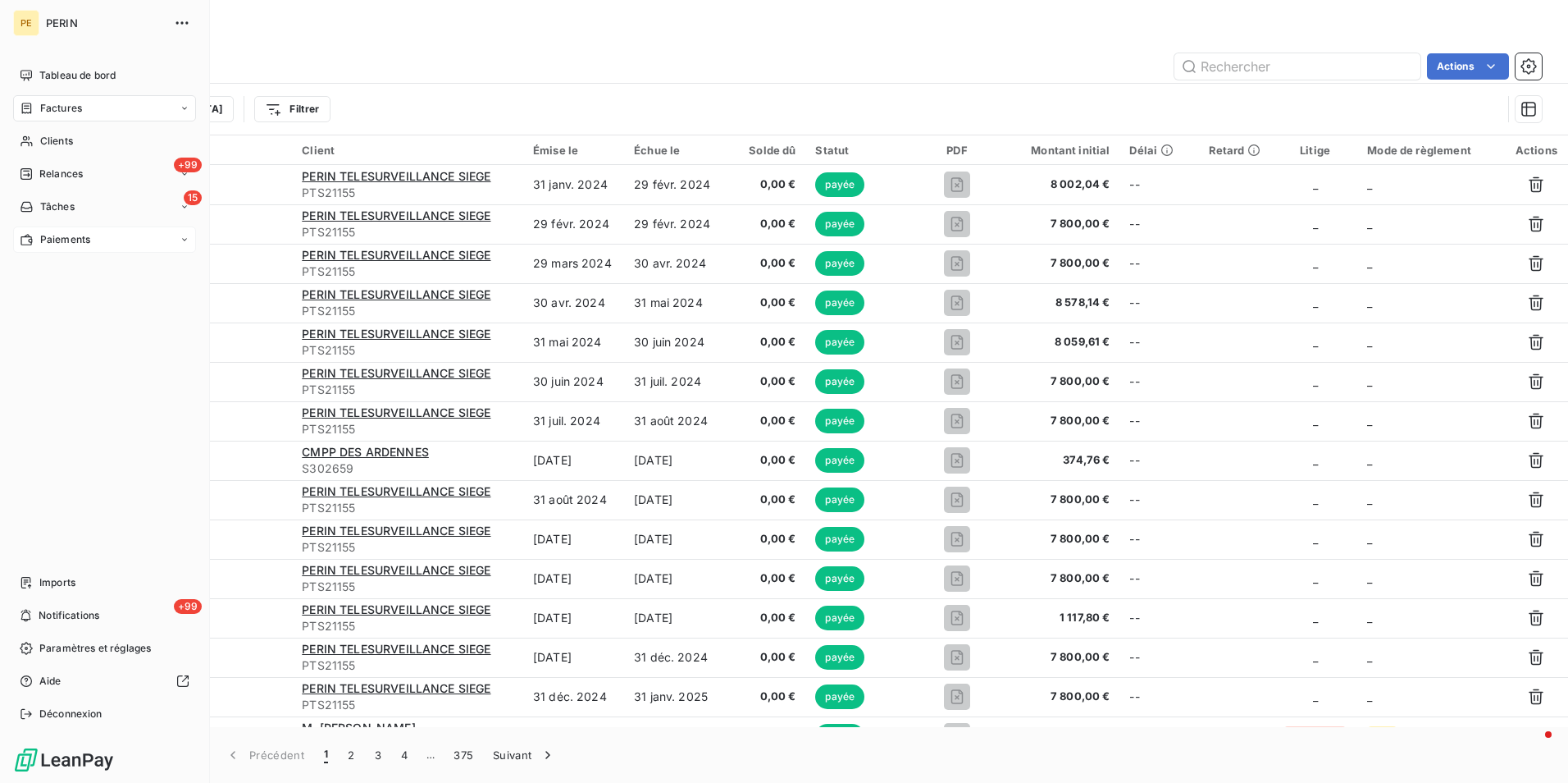
click at [51, 244] on span "Paiements" at bounding box center [66, 239] width 50 height 14
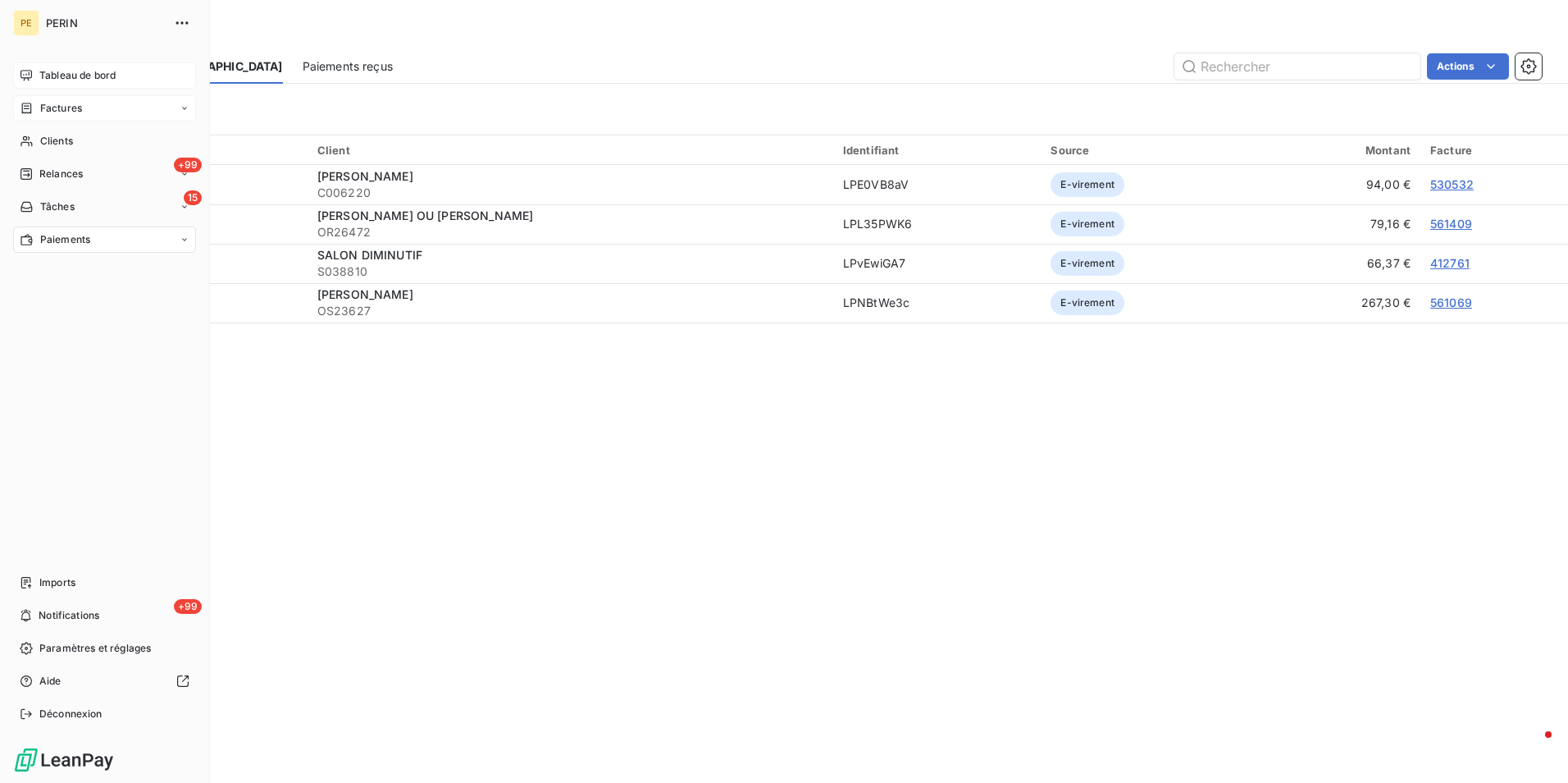
click at [70, 77] on span "Tableau de bord" at bounding box center [77, 76] width 76 height 14
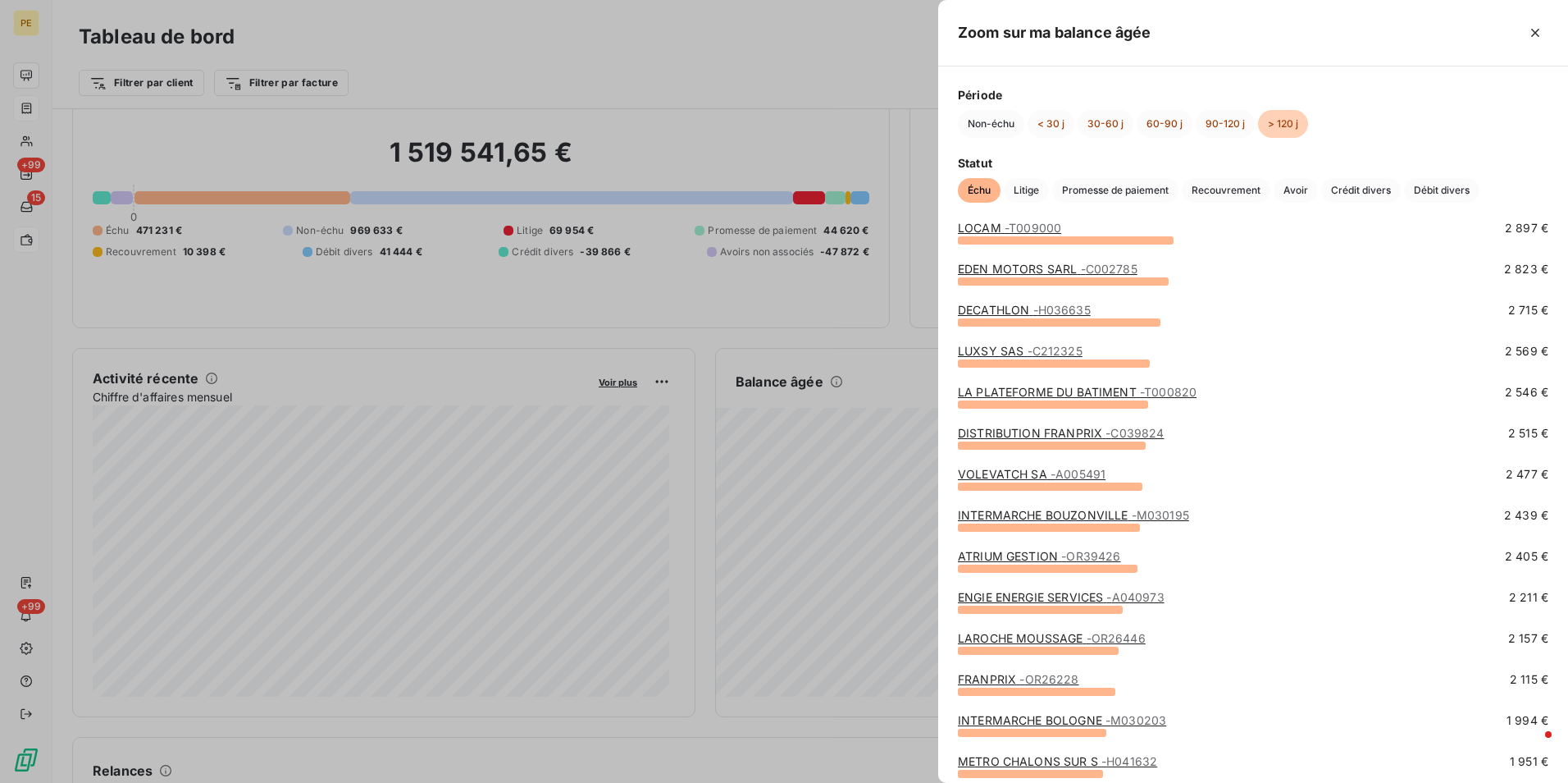
scroll to position [410, 0]
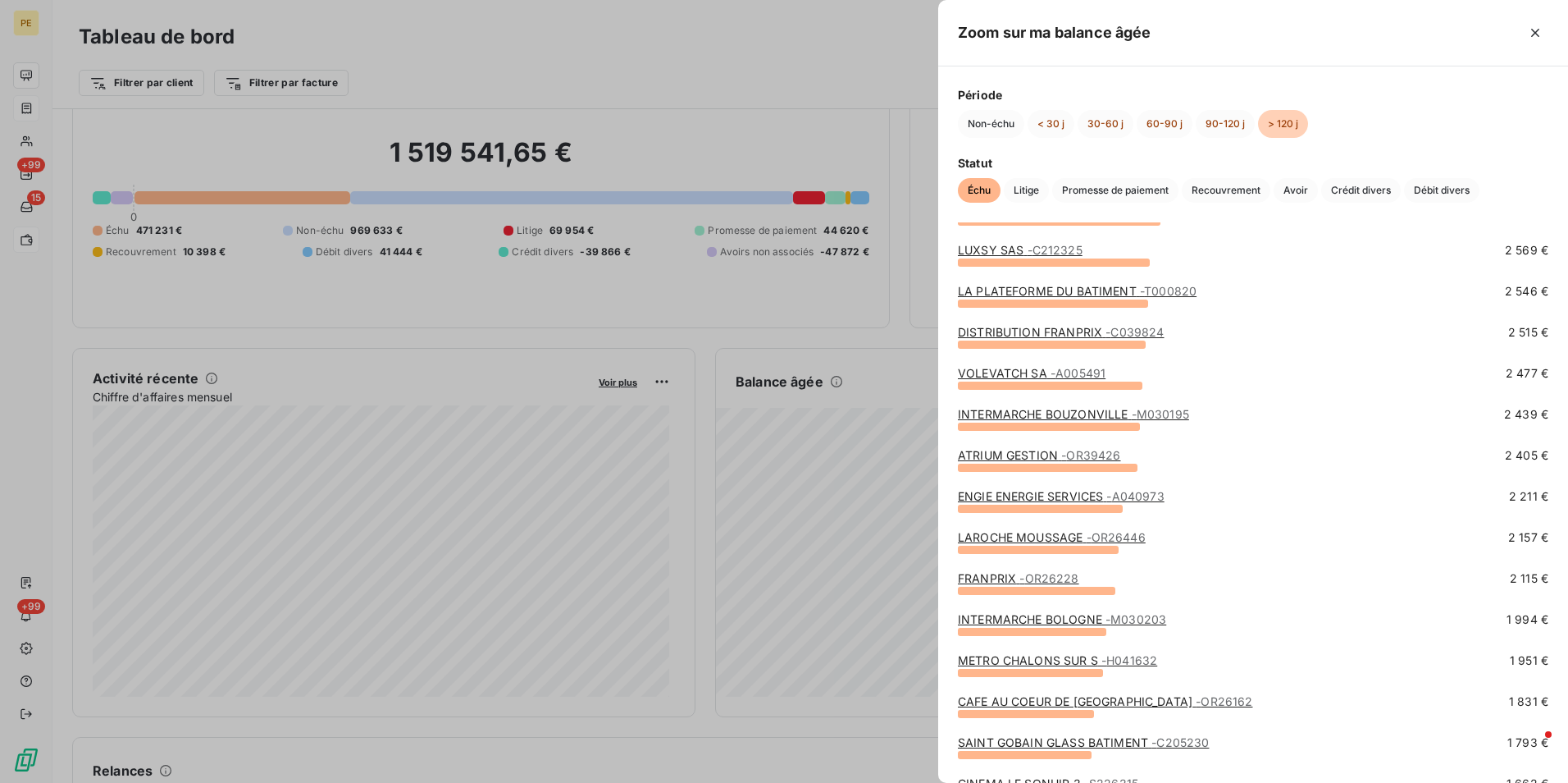
click at [1057, 247] on span "- C212325" at bounding box center [1054, 250] width 55 height 14
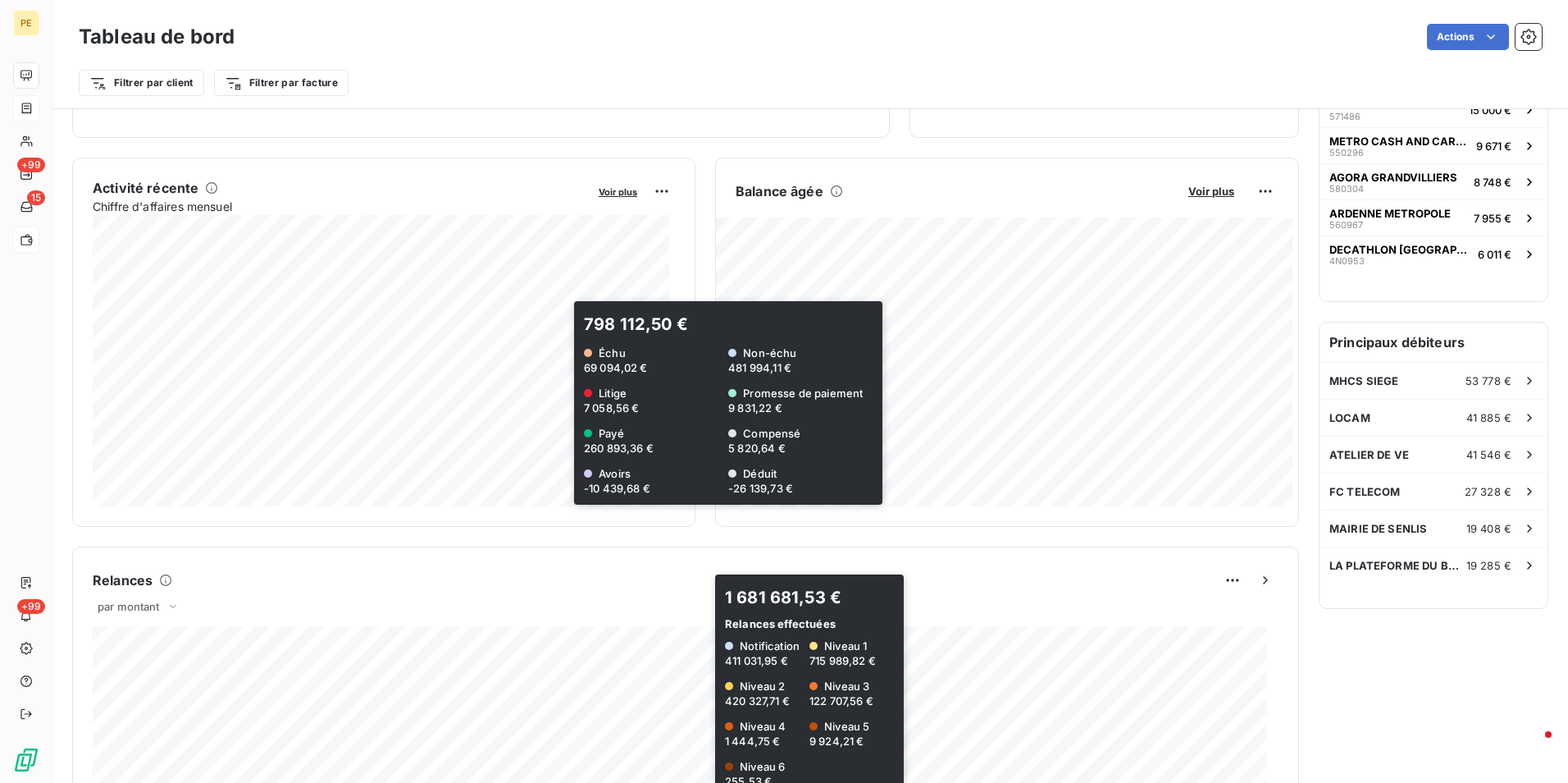
scroll to position [657, 0]
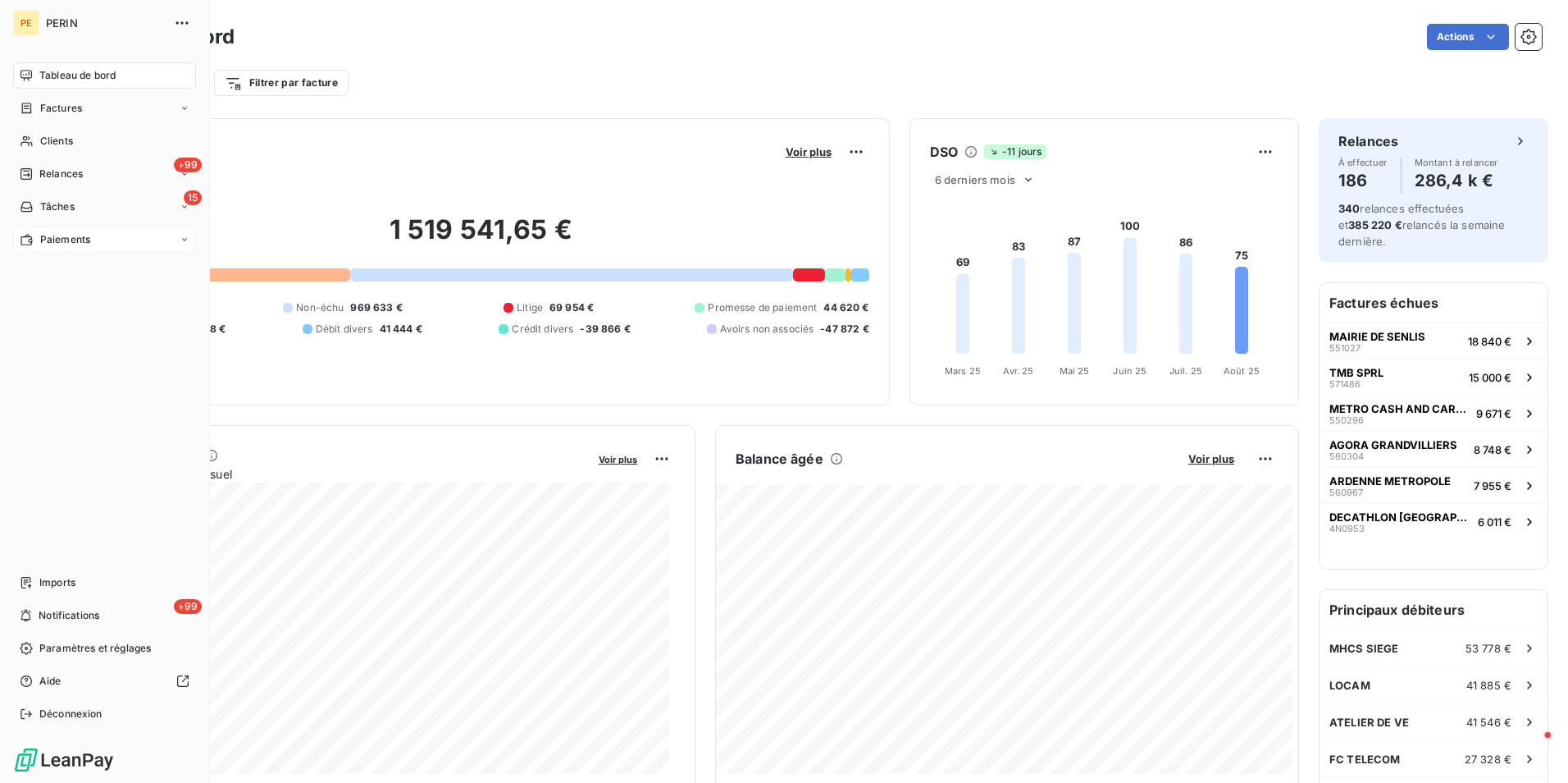
click at [50, 236] on span "Paiements" at bounding box center [66, 239] width 50 height 14
click at [51, 144] on span "Clients" at bounding box center [57, 141] width 33 height 14
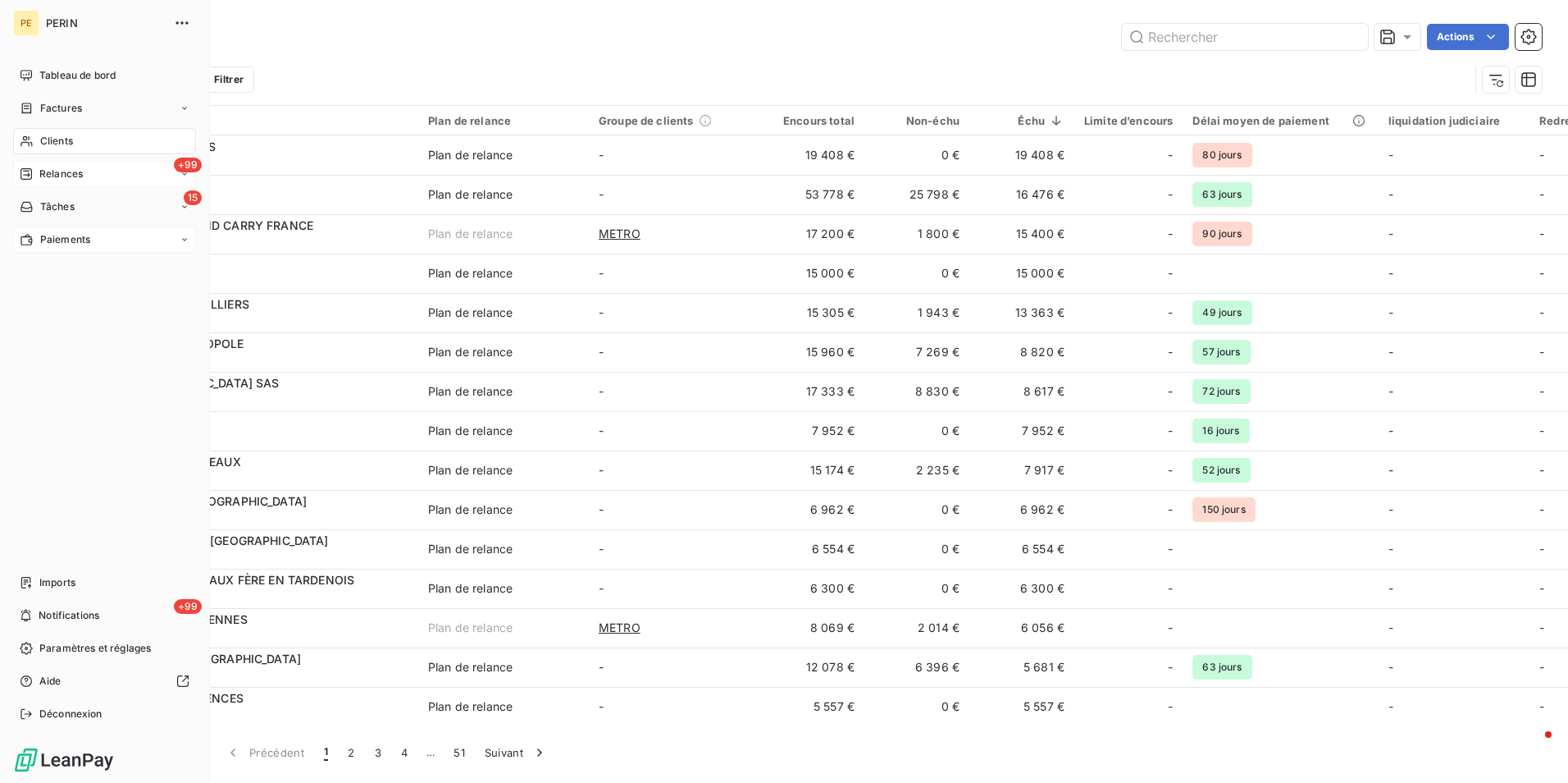
click at [65, 174] on span "Relances" at bounding box center [61, 174] width 43 height 14
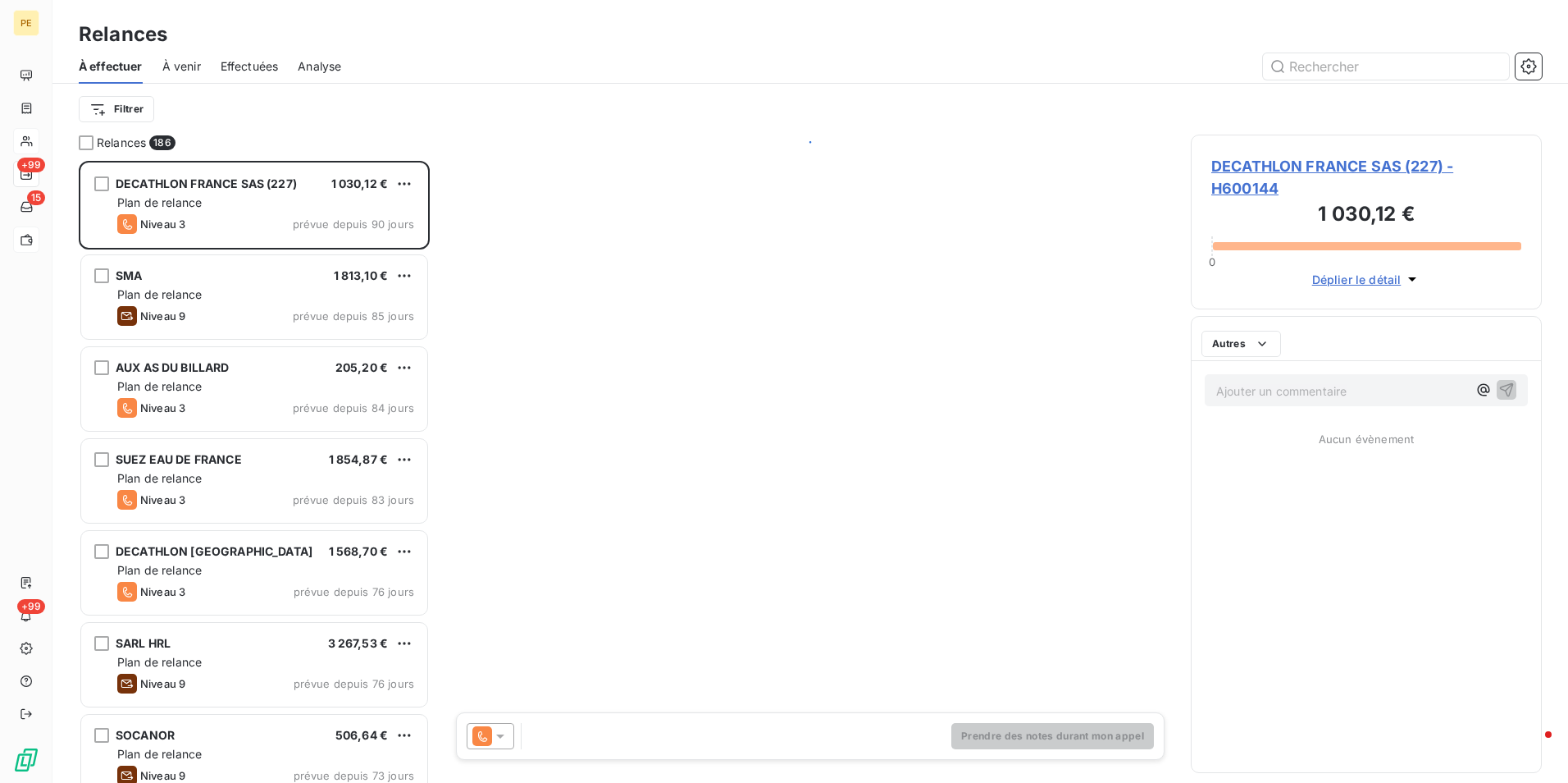
scroll to position [609, 339]
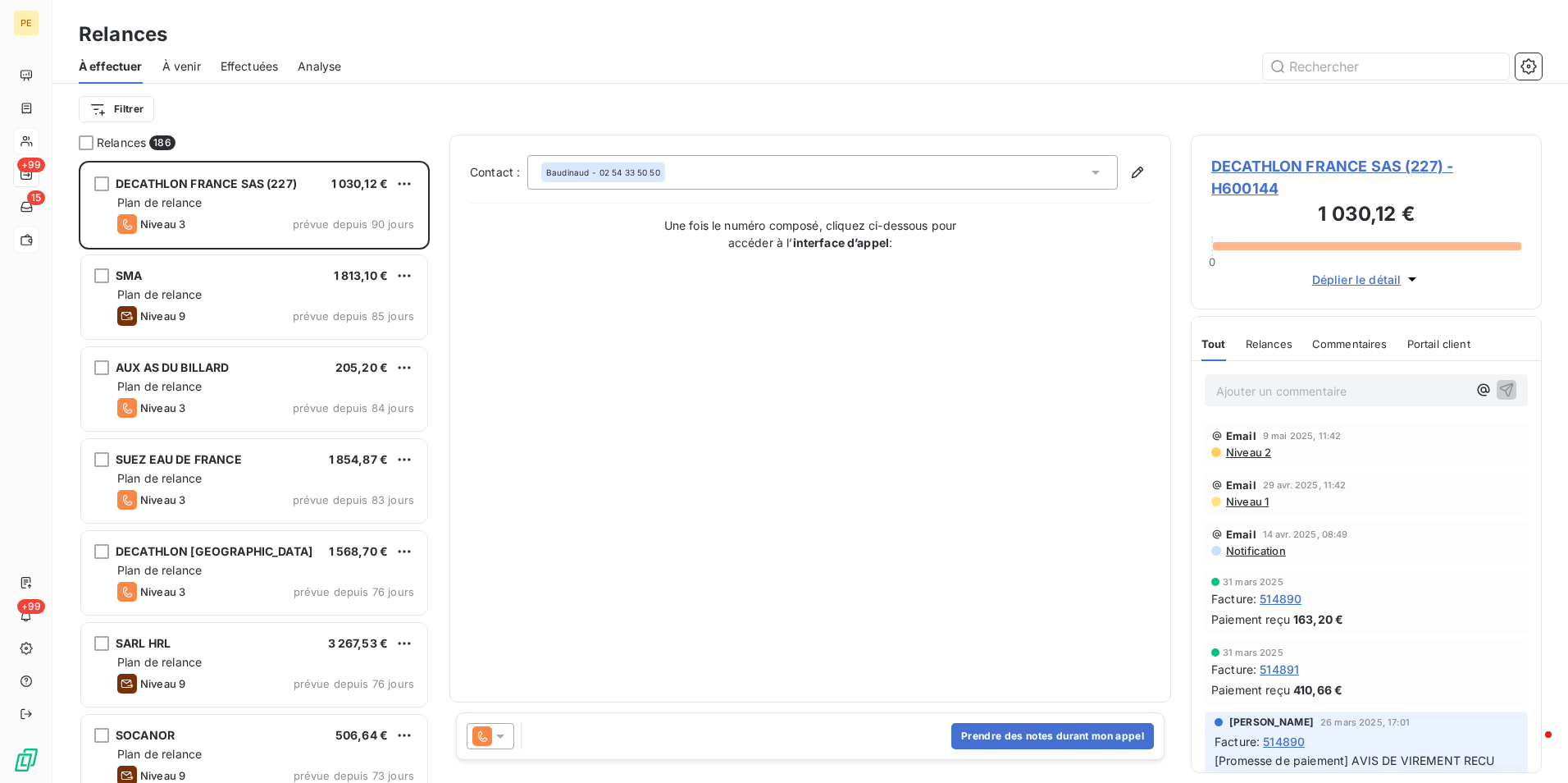
click at [256, 68] on span "Effectuées" at bounding box center [249, 67] width 58 height 16
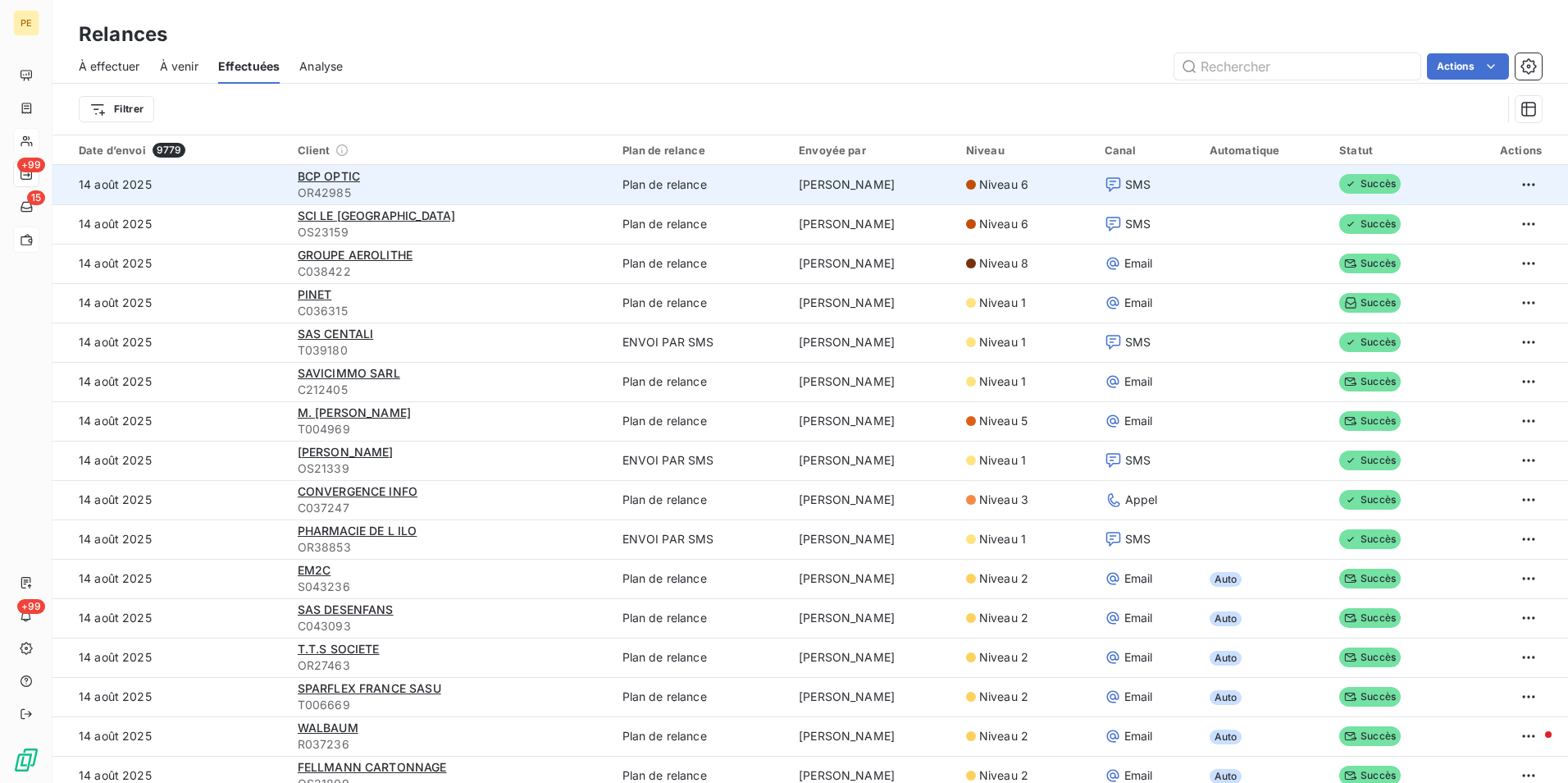
click at [1106, 182] on icon at bounding box center [1112, 184] width 17 height 16
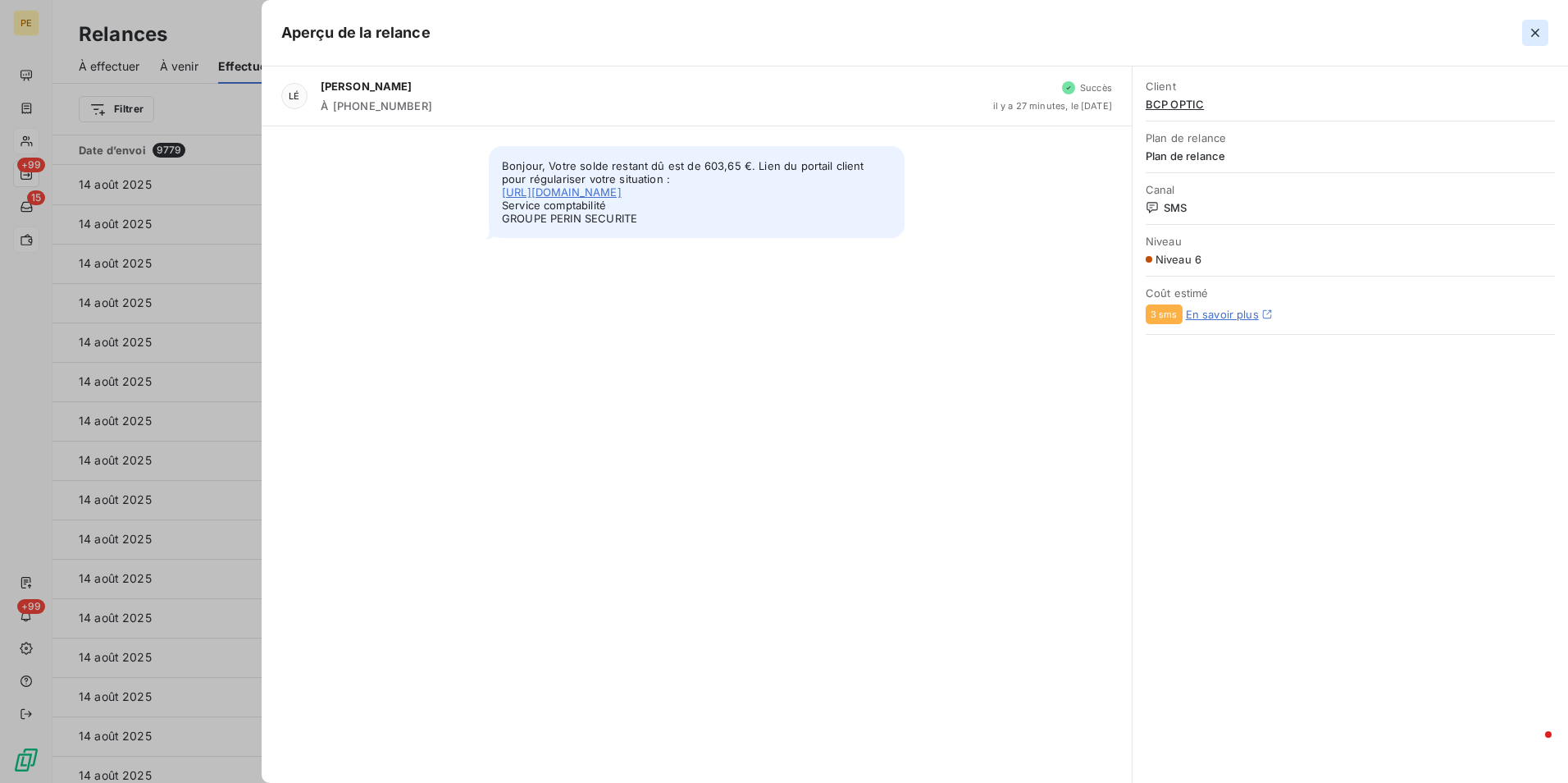
click at [1539, 29] on icon "button" at bounding box center [1535, 32] width 16 height 16
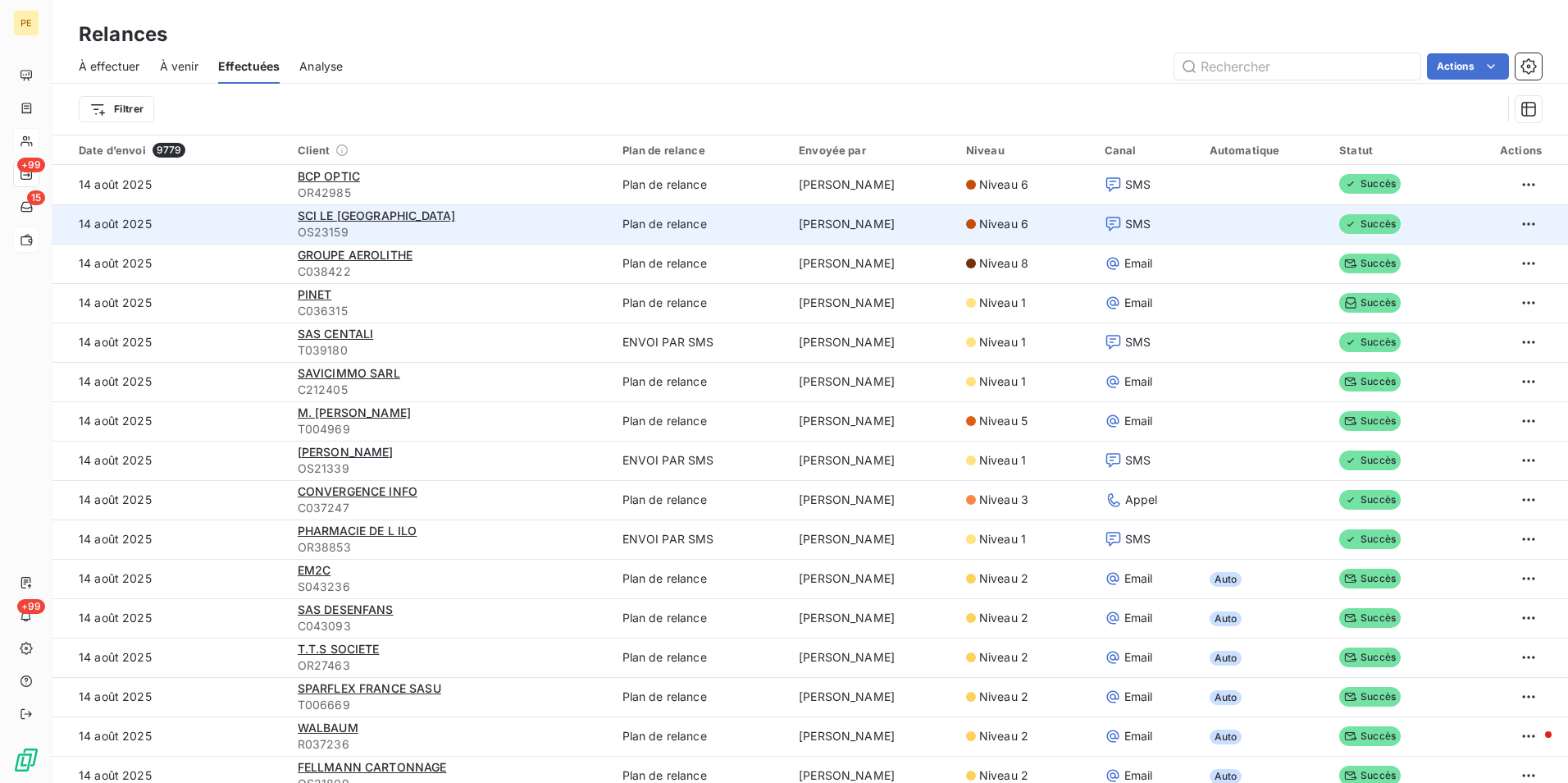
click at [1108, 225] on icon at bounding box center [1112, 224] width 17 height 16
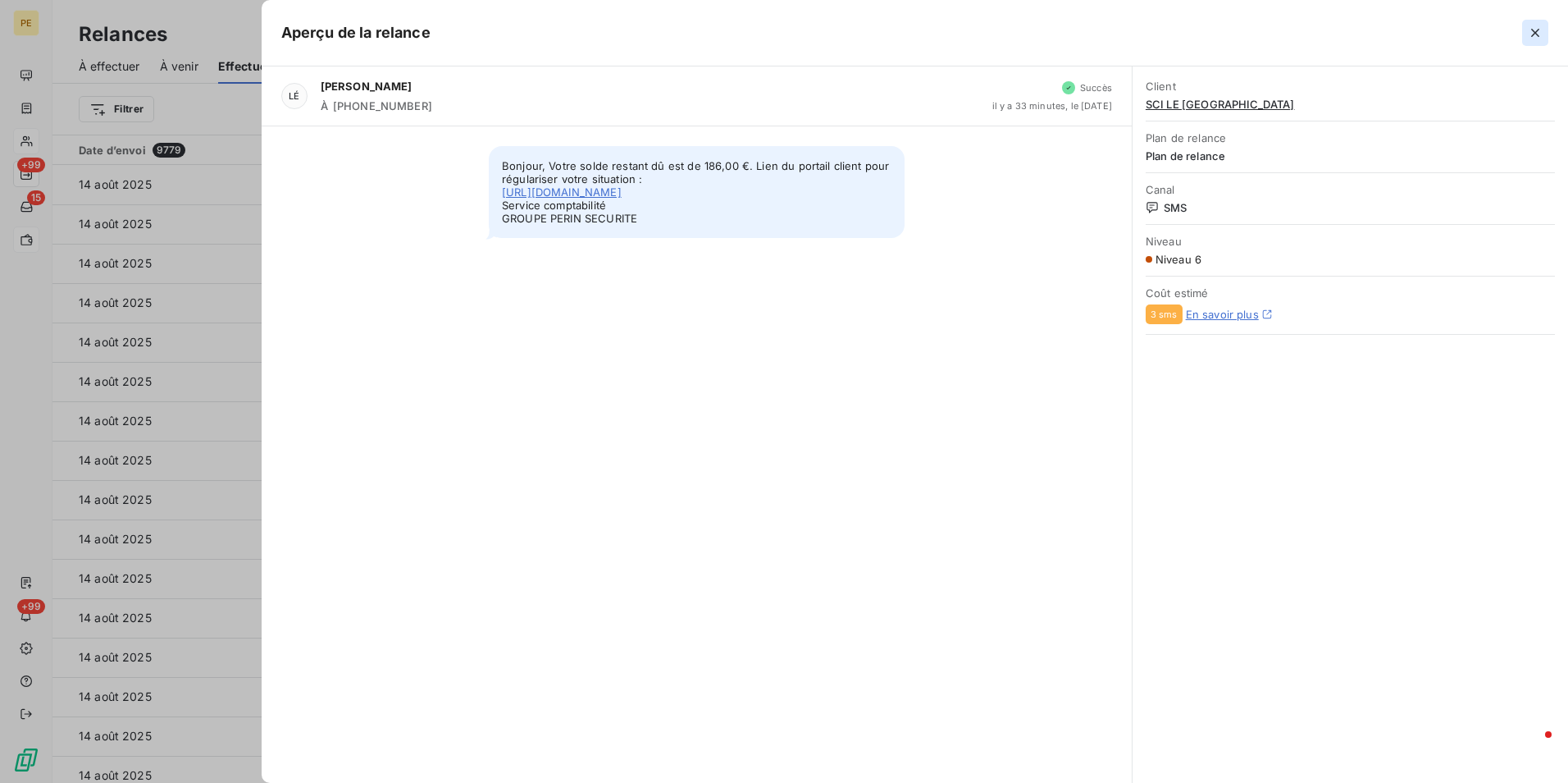
click at [1535, 33] on icon "button" at bounding box center [1535, 32] width 8 height 8
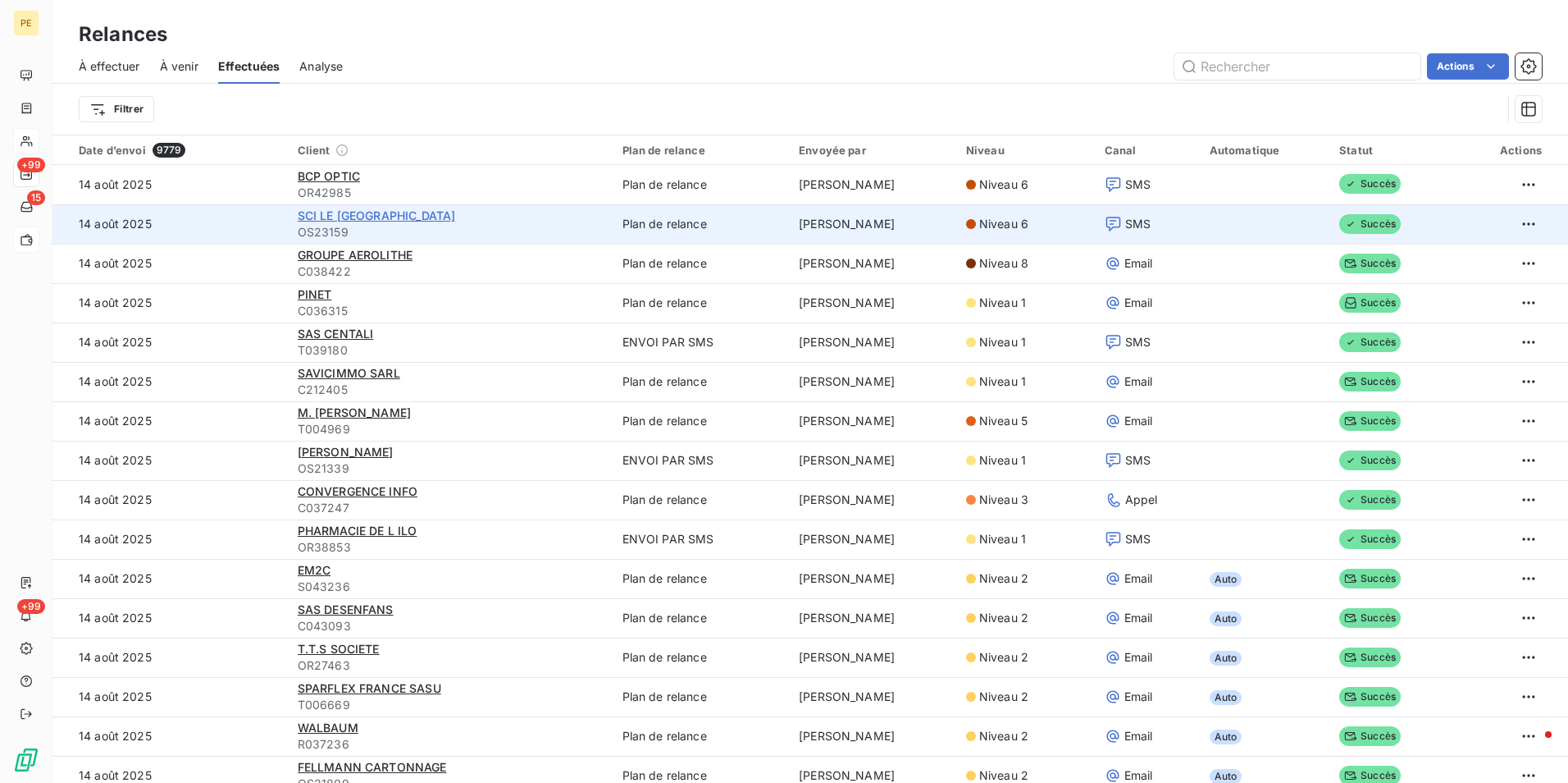
click at [352, 218] on span "SCI LE PARC DE MODENHEIM" at bounding box center [376, 216] width 158 height 14
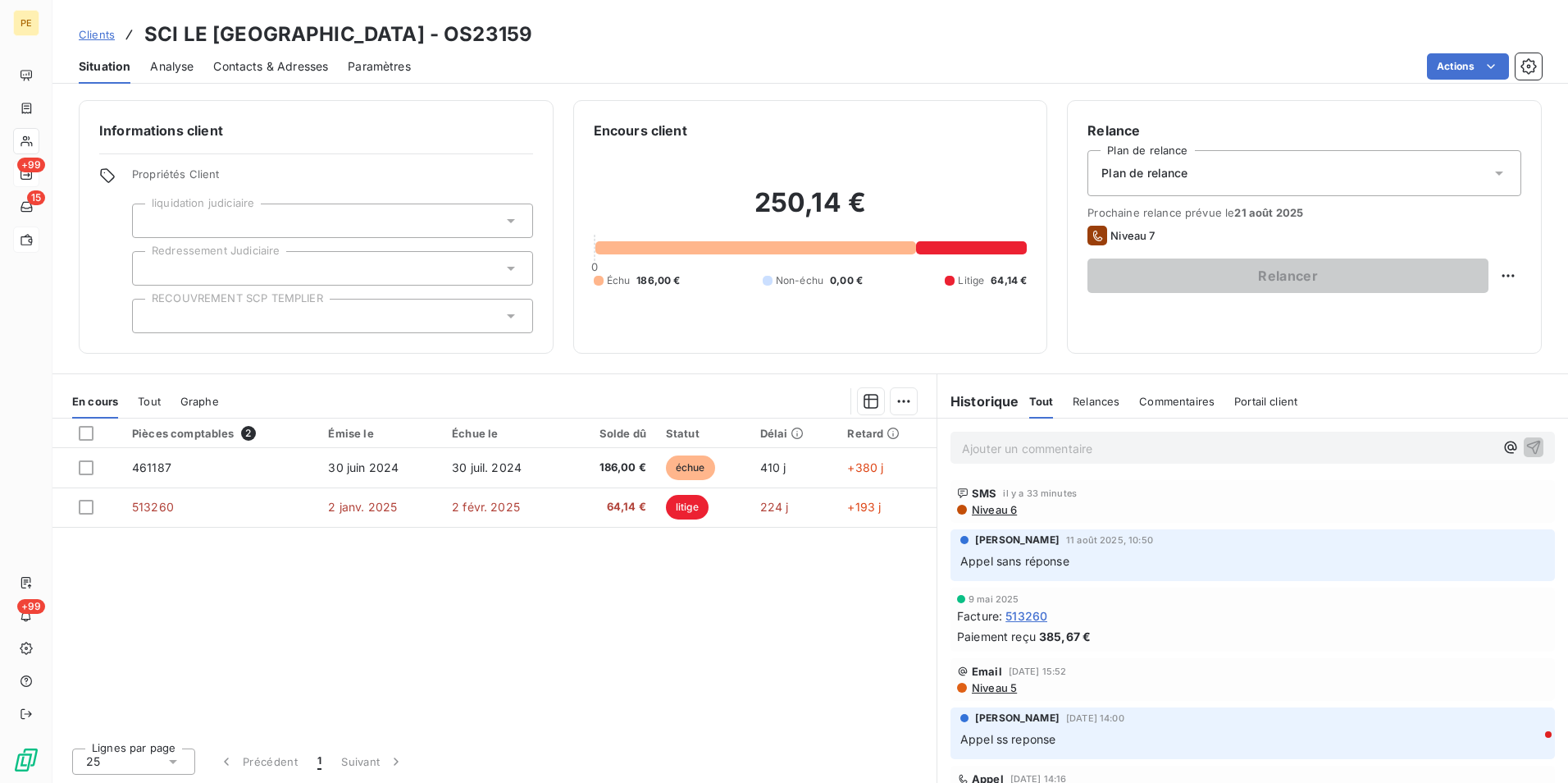
click at [982, 509] on span "Niveau 6" at bounding box center [994, 509] width 47 height 13
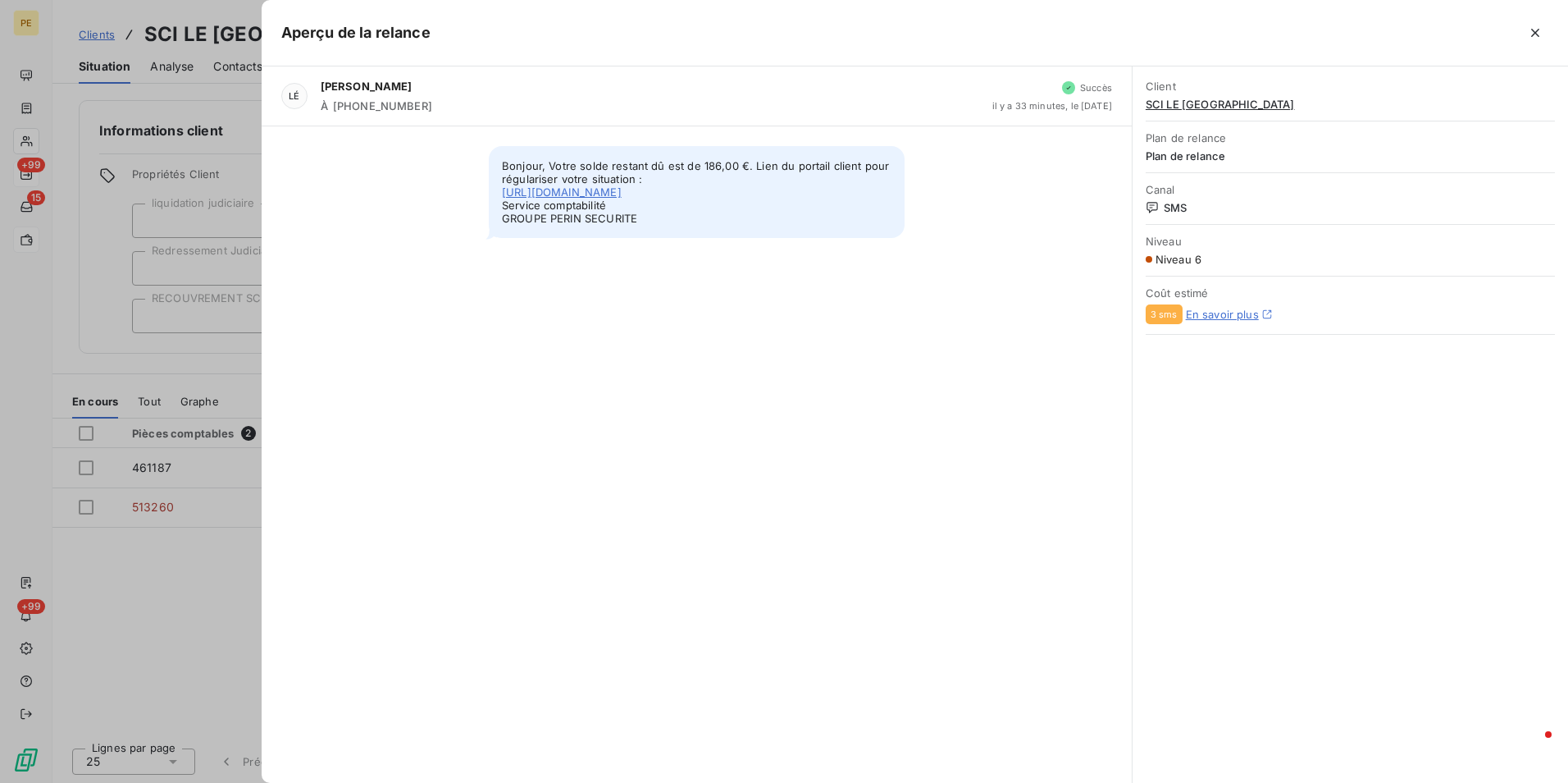
click at [1529, 34] on icon "button" at bounding box center [1535, 32] width 16 height 16
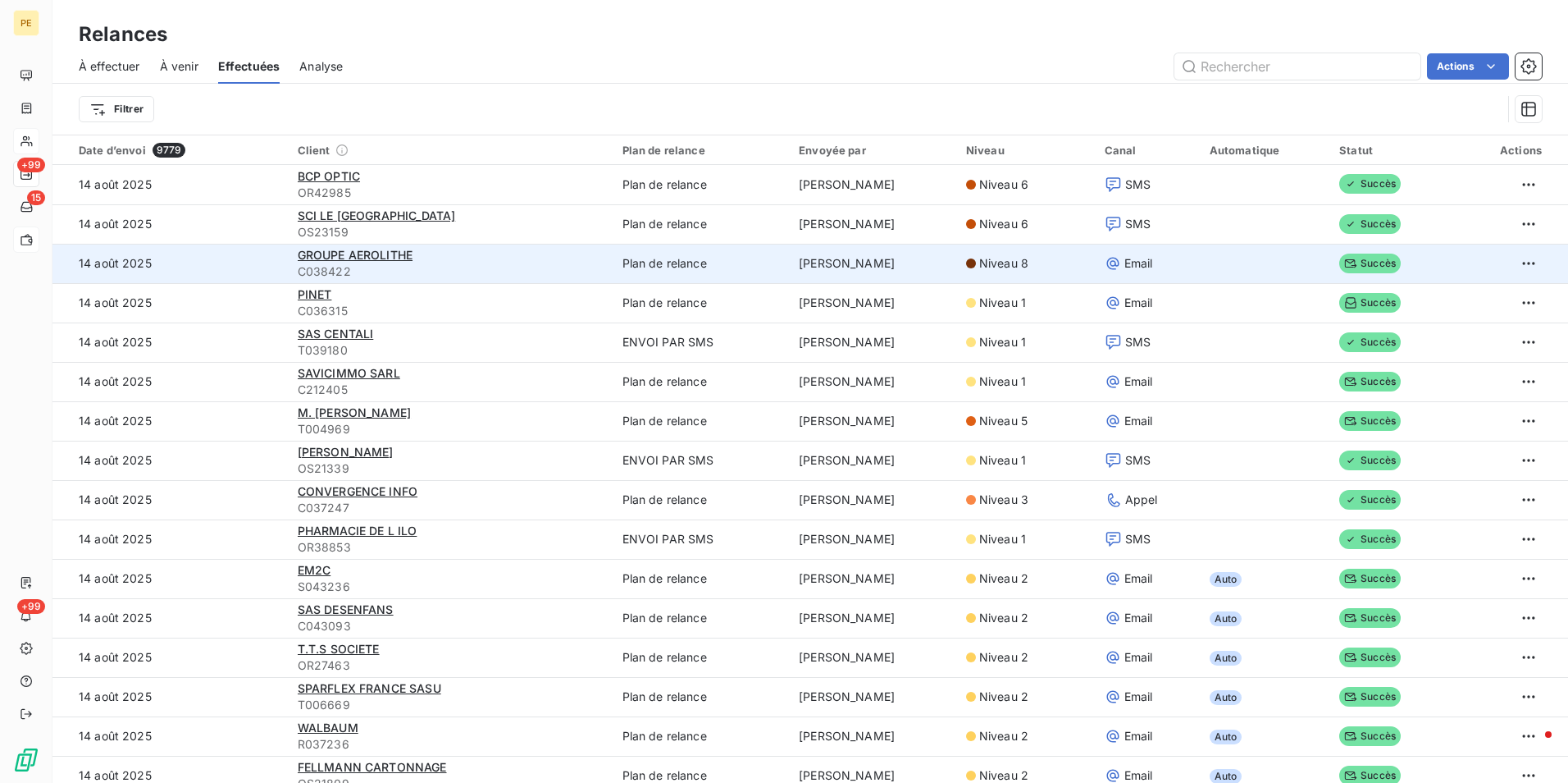
click at [1104, 257] on icon at bounding box center [1112, 263] width 16 height 16
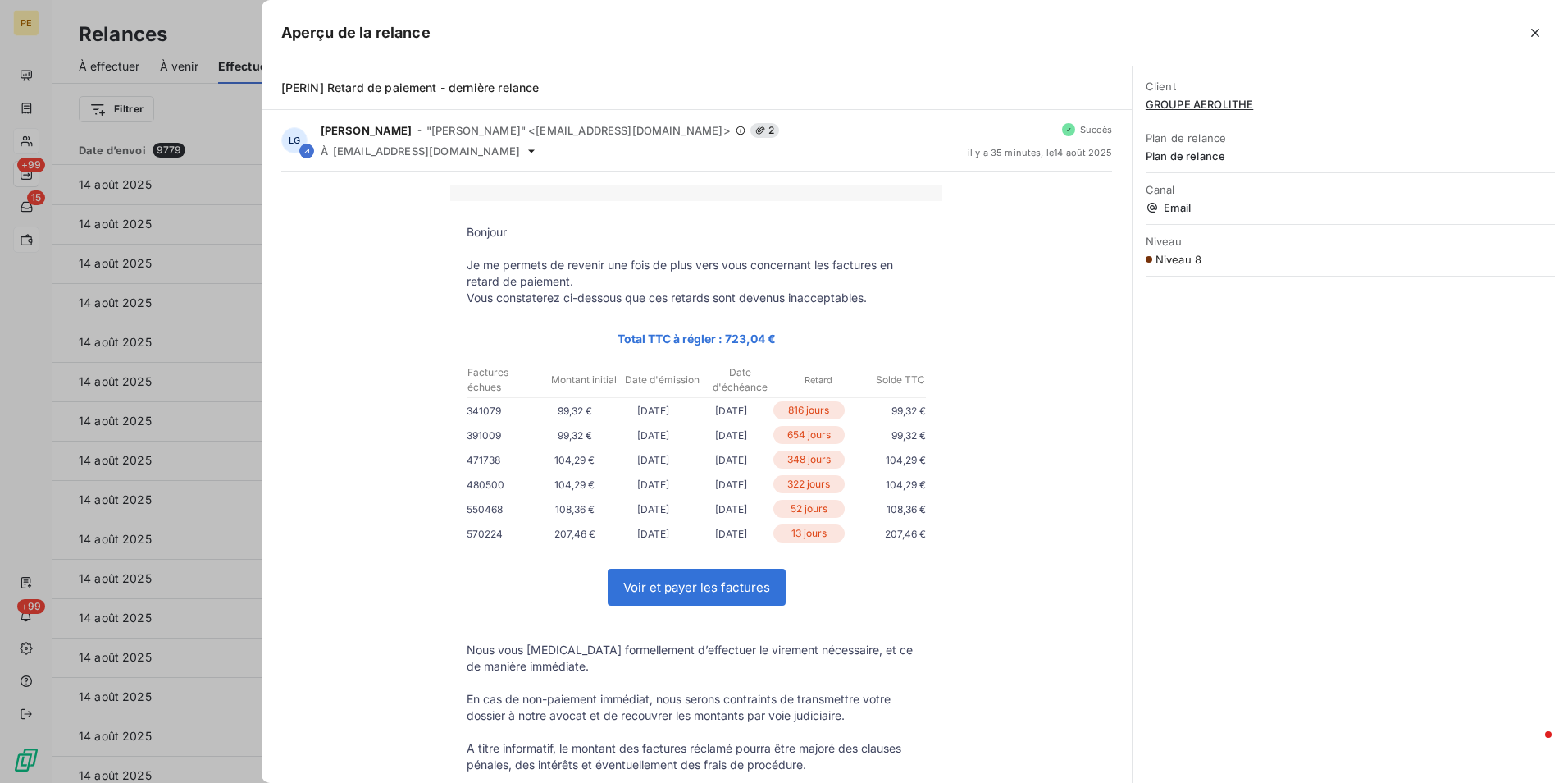
click at [1534, 31] on icon "button" at bounding box center [1535, 32] width 8 height 8
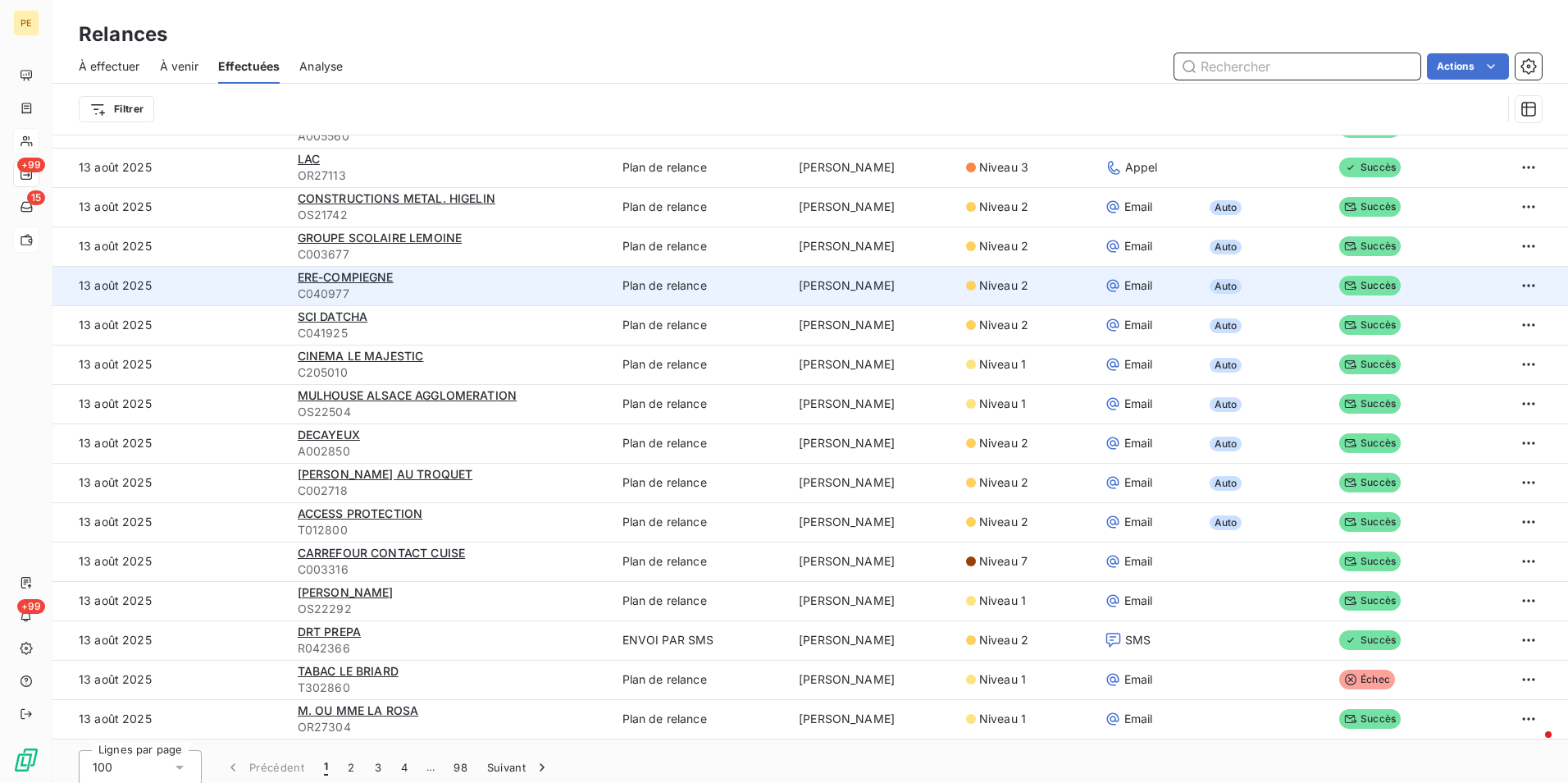
scroll to position [56, 0]
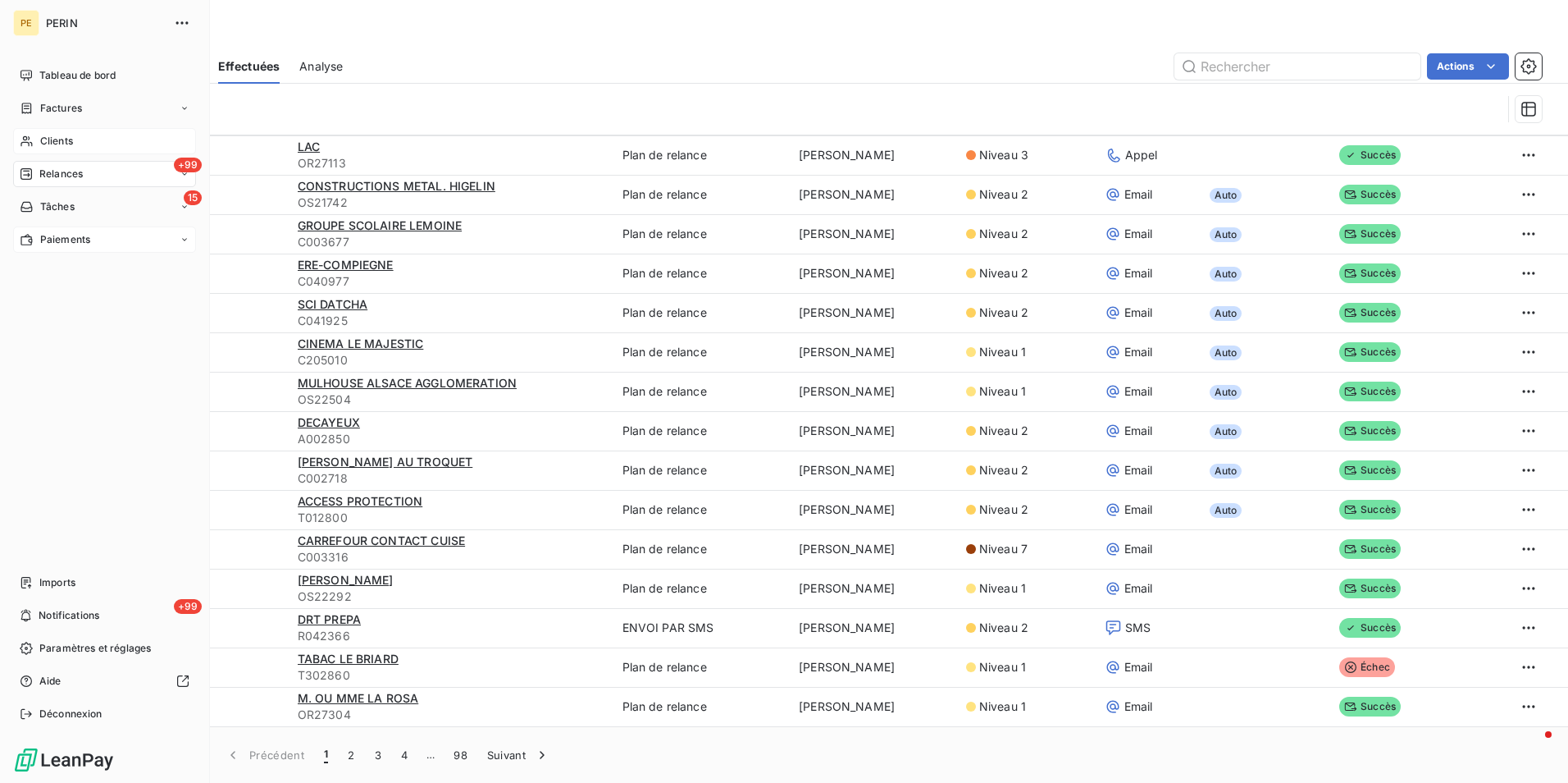
click at [58, 180] on span "Relances" at bounding box center [61, 174] width 43 height 14
click at [72, 308] on span "Analyse" at bounding box center [58, 305] width 38 height 14
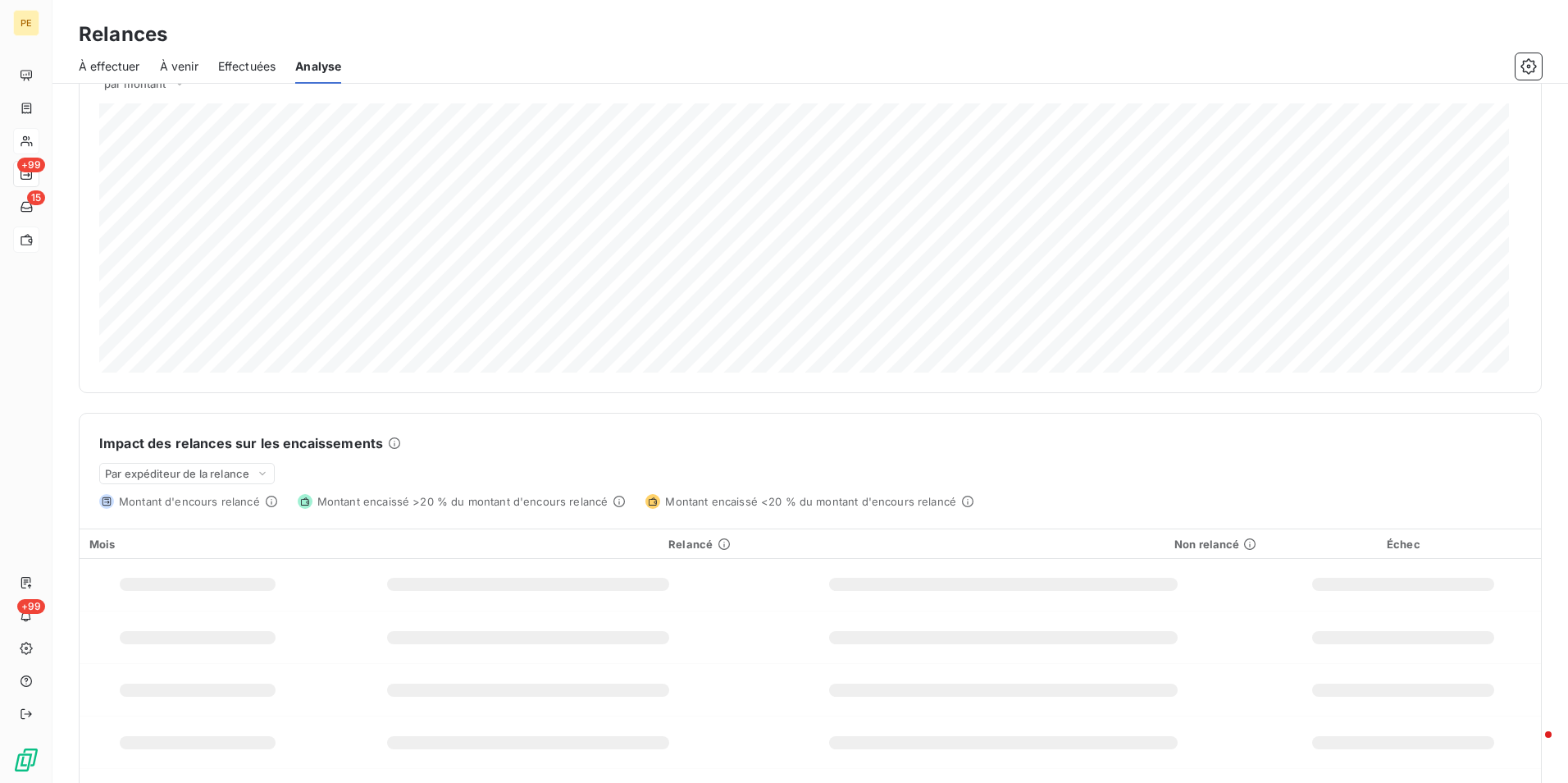
scroll to position [126, 0]
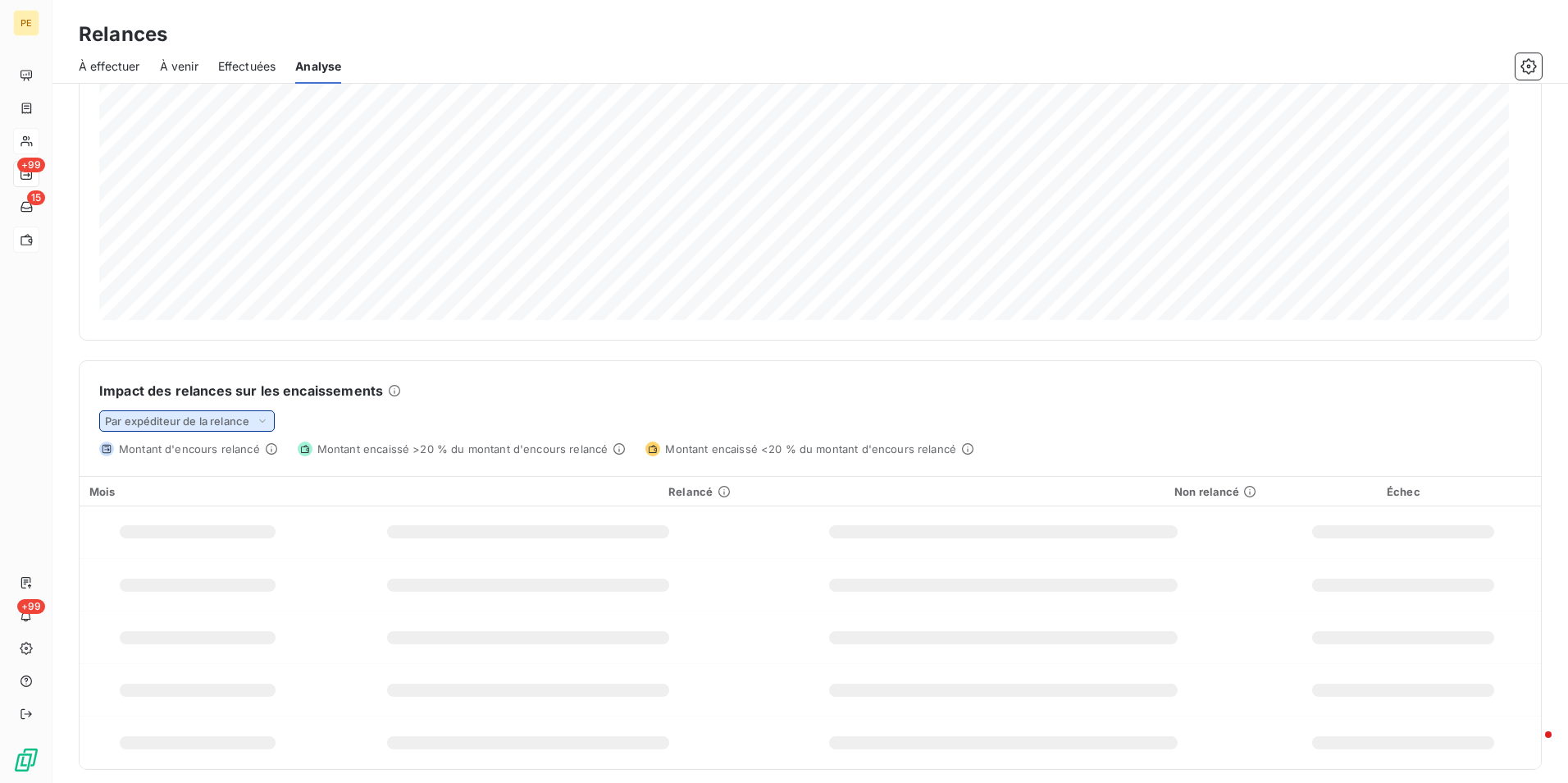
click at [205, 418] on span "Par expéditeur de la relance" at bounding box center [177, 421] width 145 height 13
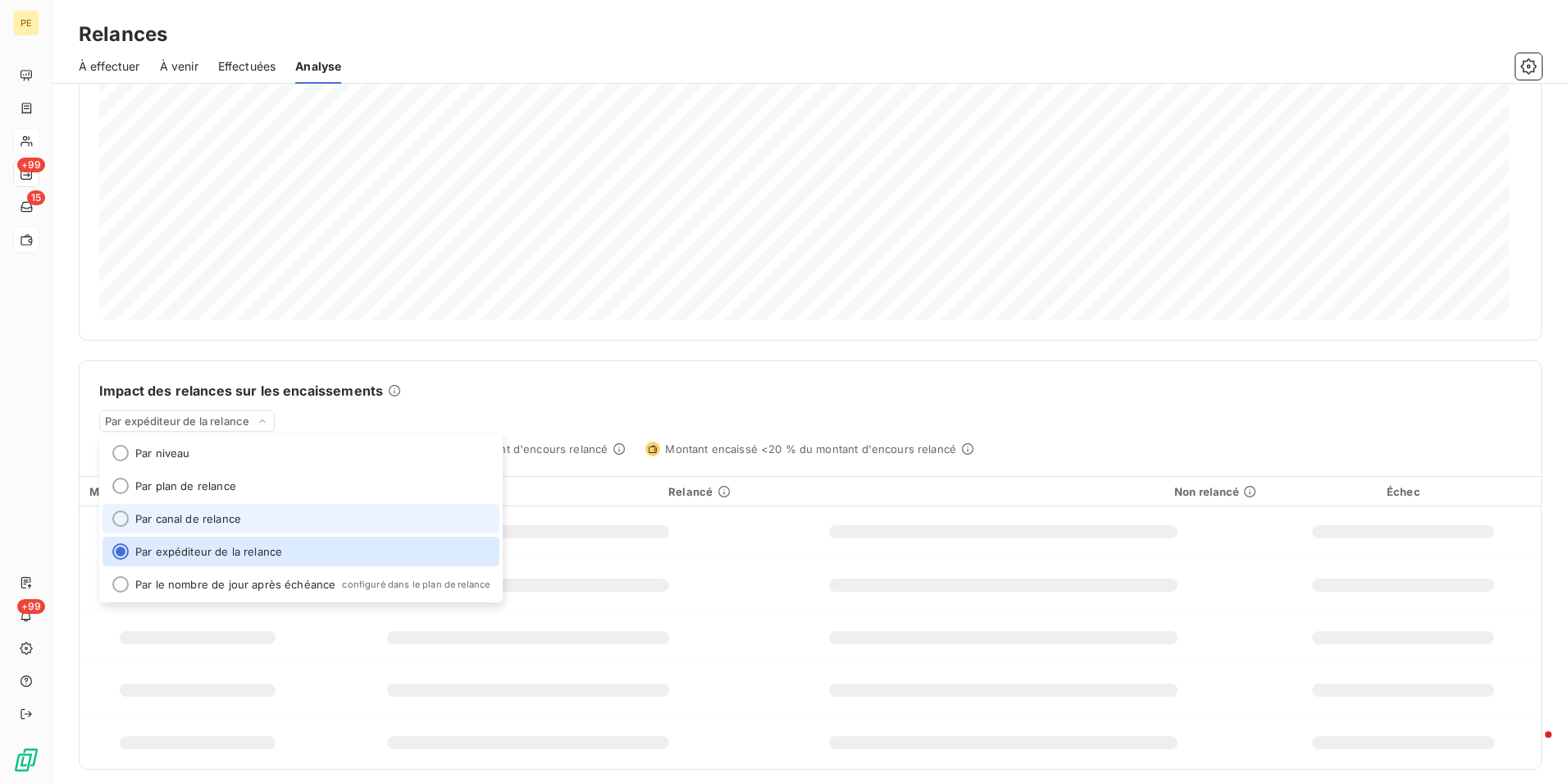
click at [233, 526] on li "Par canal de relance" at bounding box center [301, 518] width 397 height 30
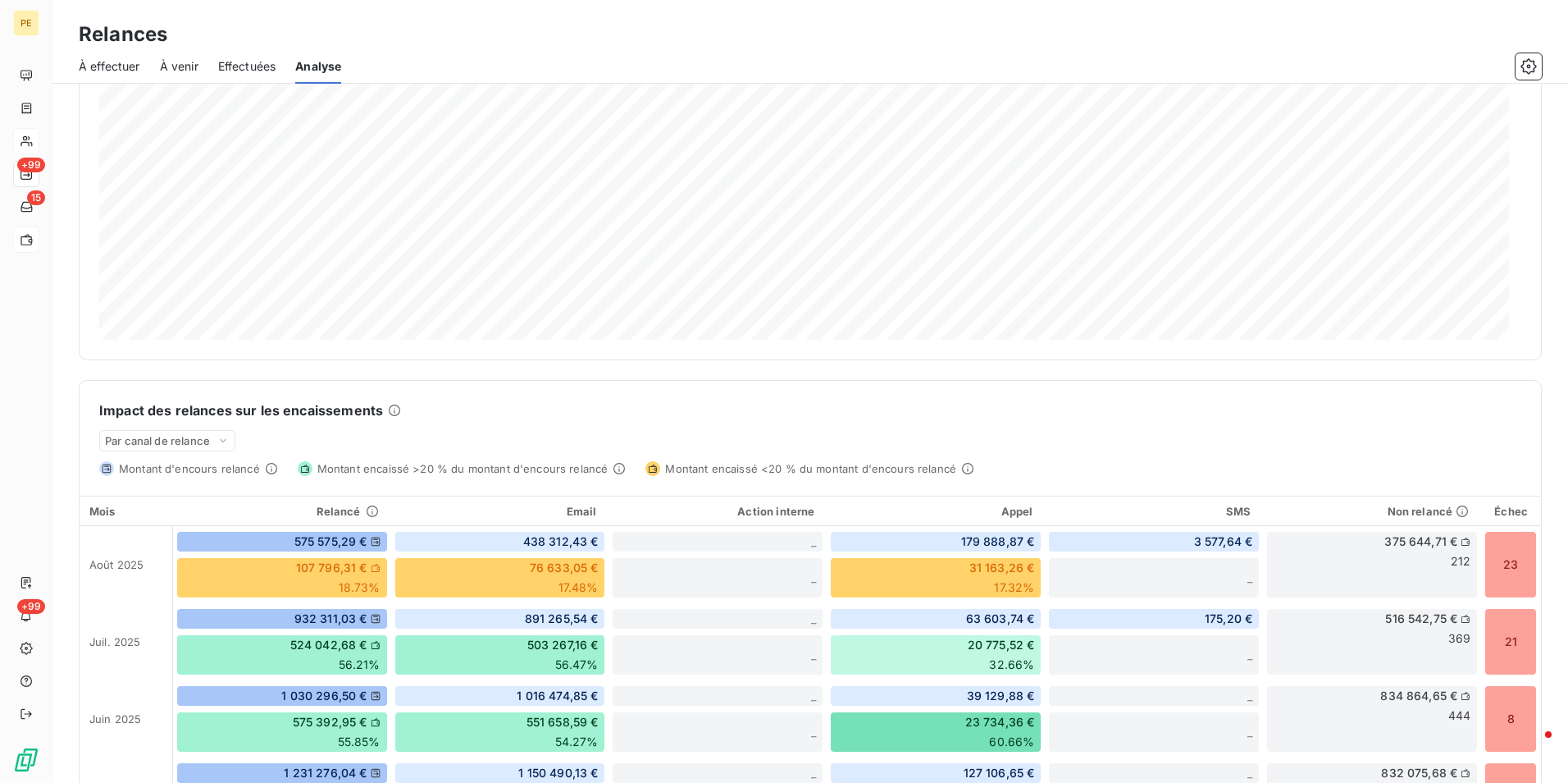
scroll to position [0, 0]
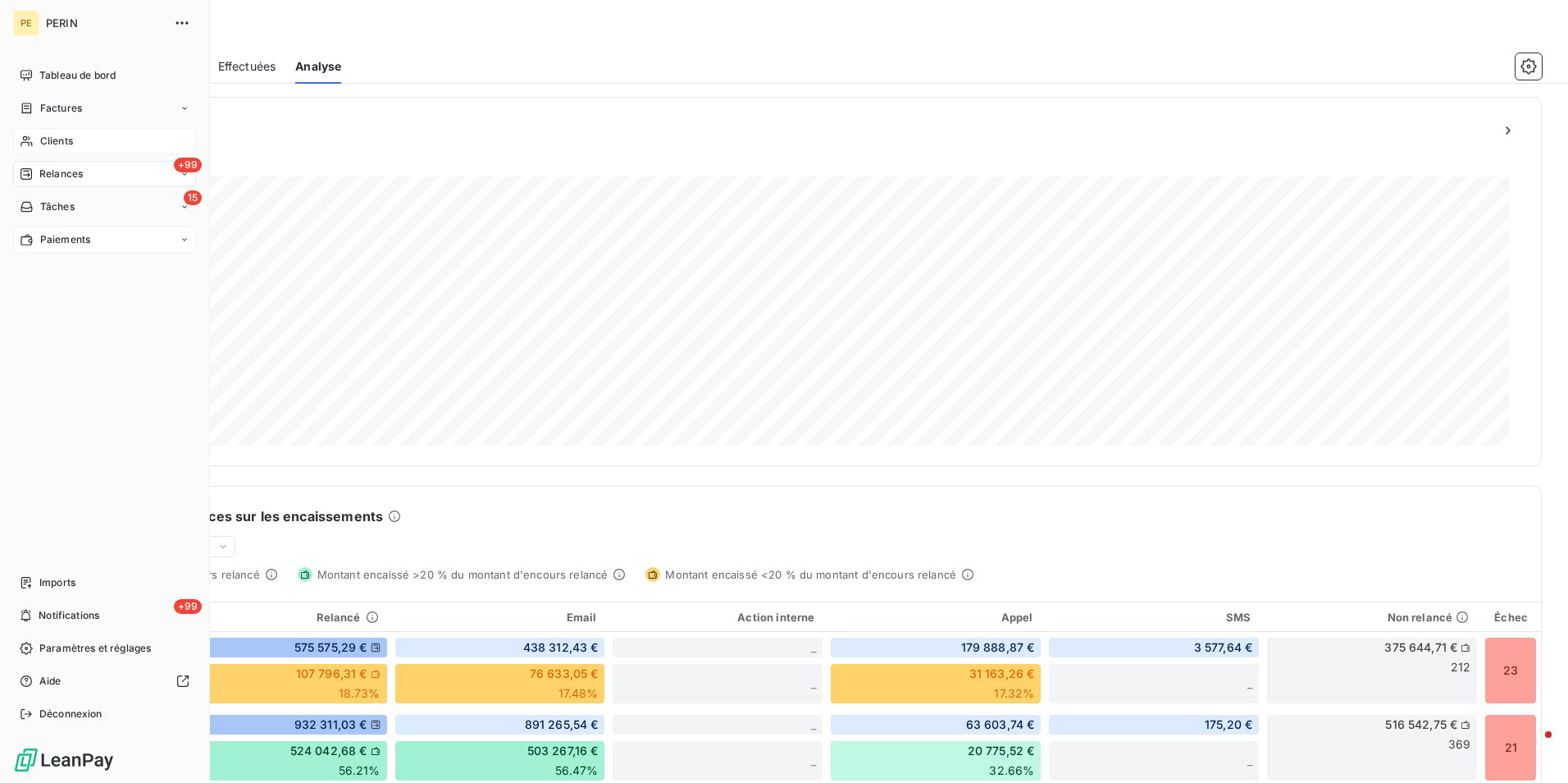
click at [67, 136] on span "Clients" at bounding box center [57, 141] width 33 height 14
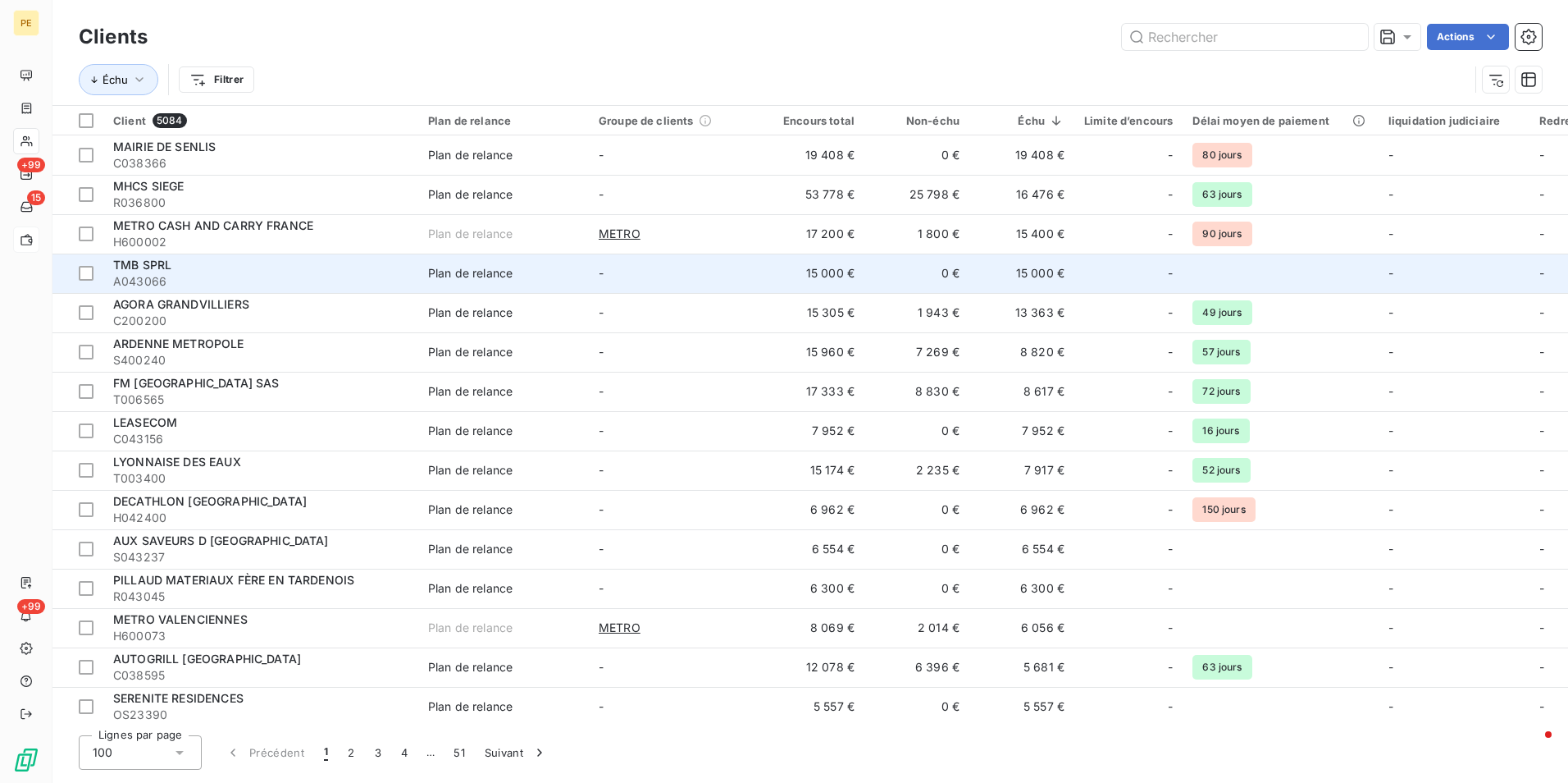
click at [549, 289] on td "Plan de relance" at bounding box center [503, 273] width 171 height 40
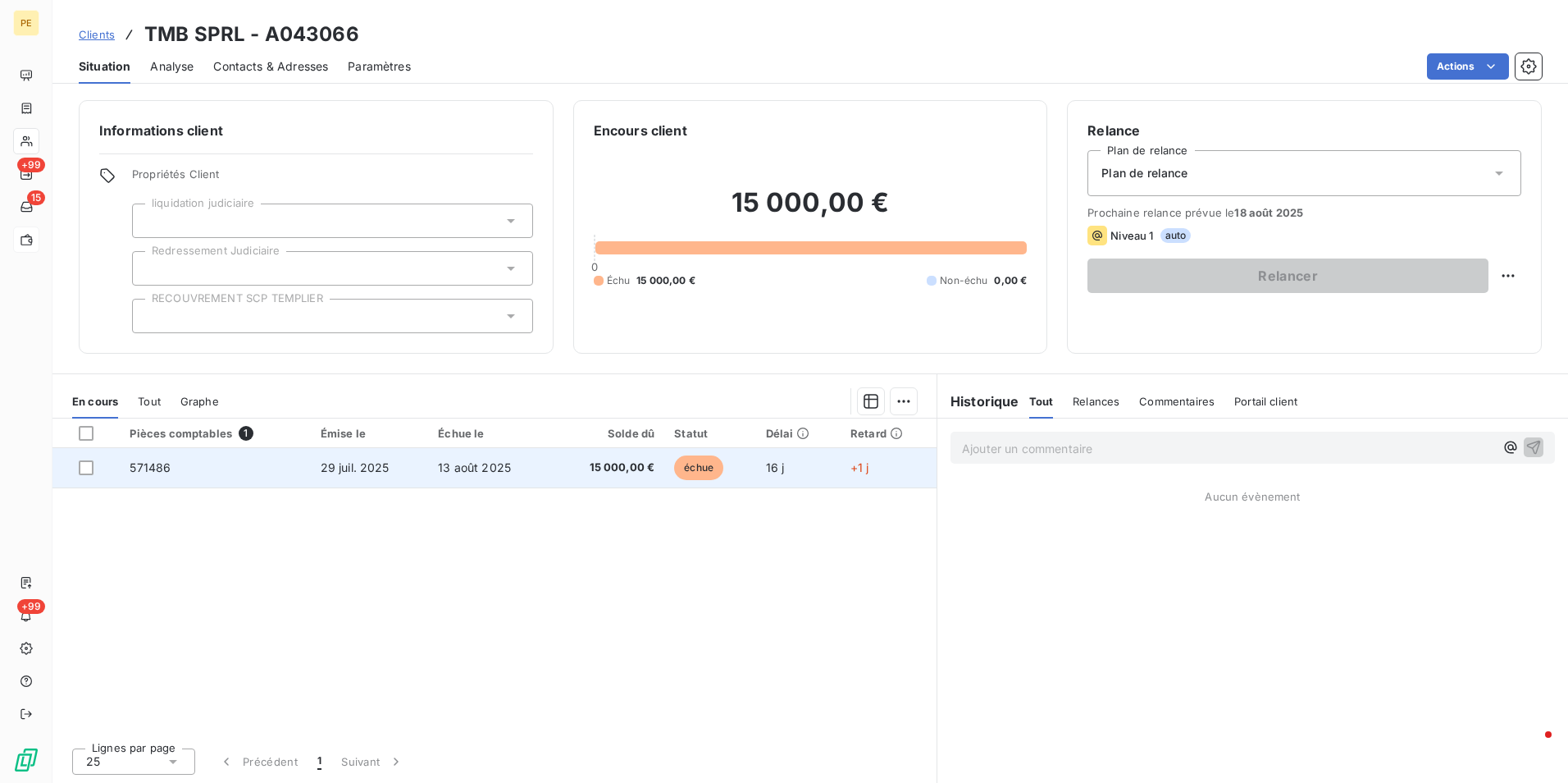
click at [570, 468] on span "15 000,00 €" at bounding box center [607, 467] width 93 height 16
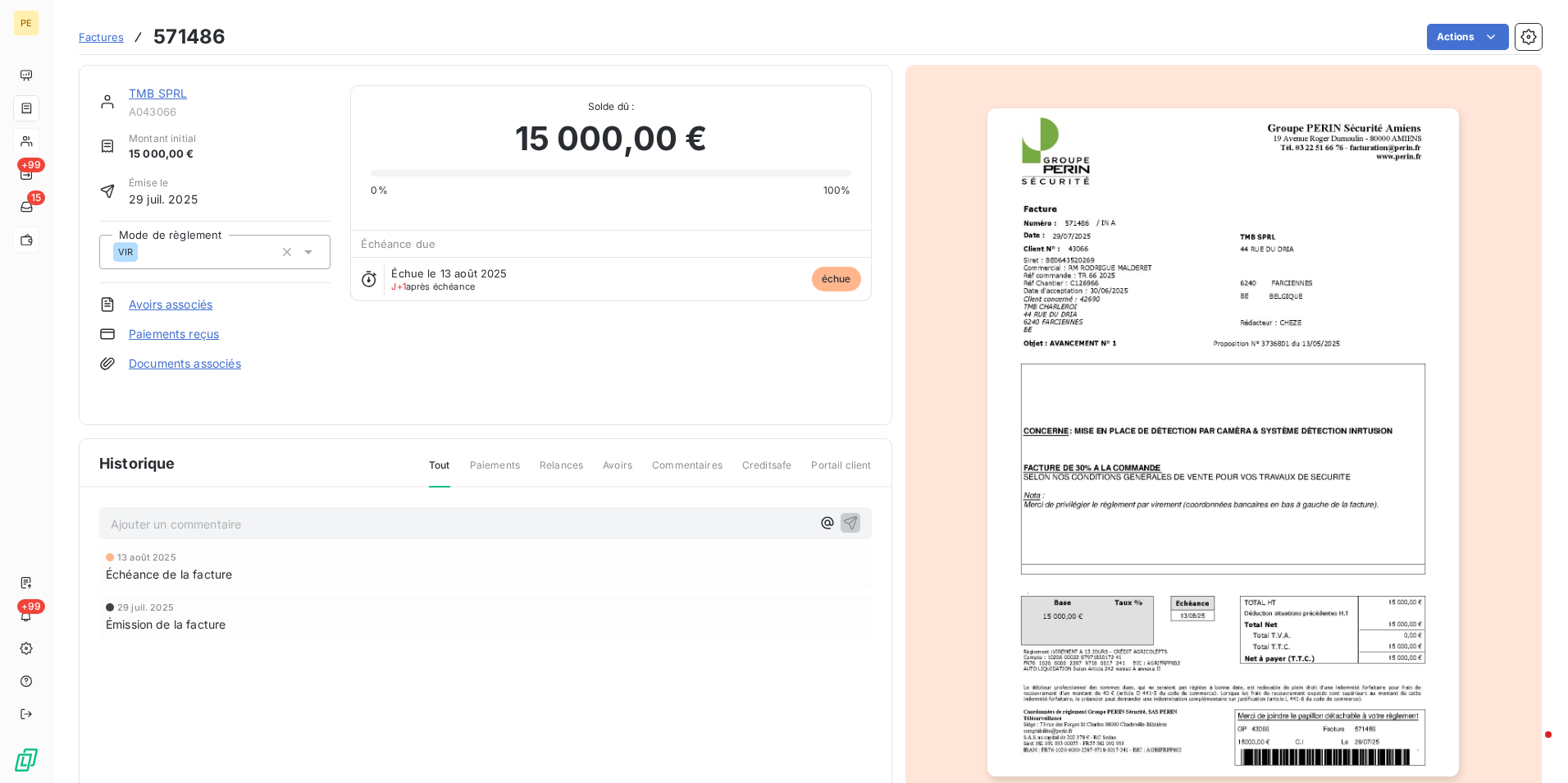
scroll to position [63, 0]
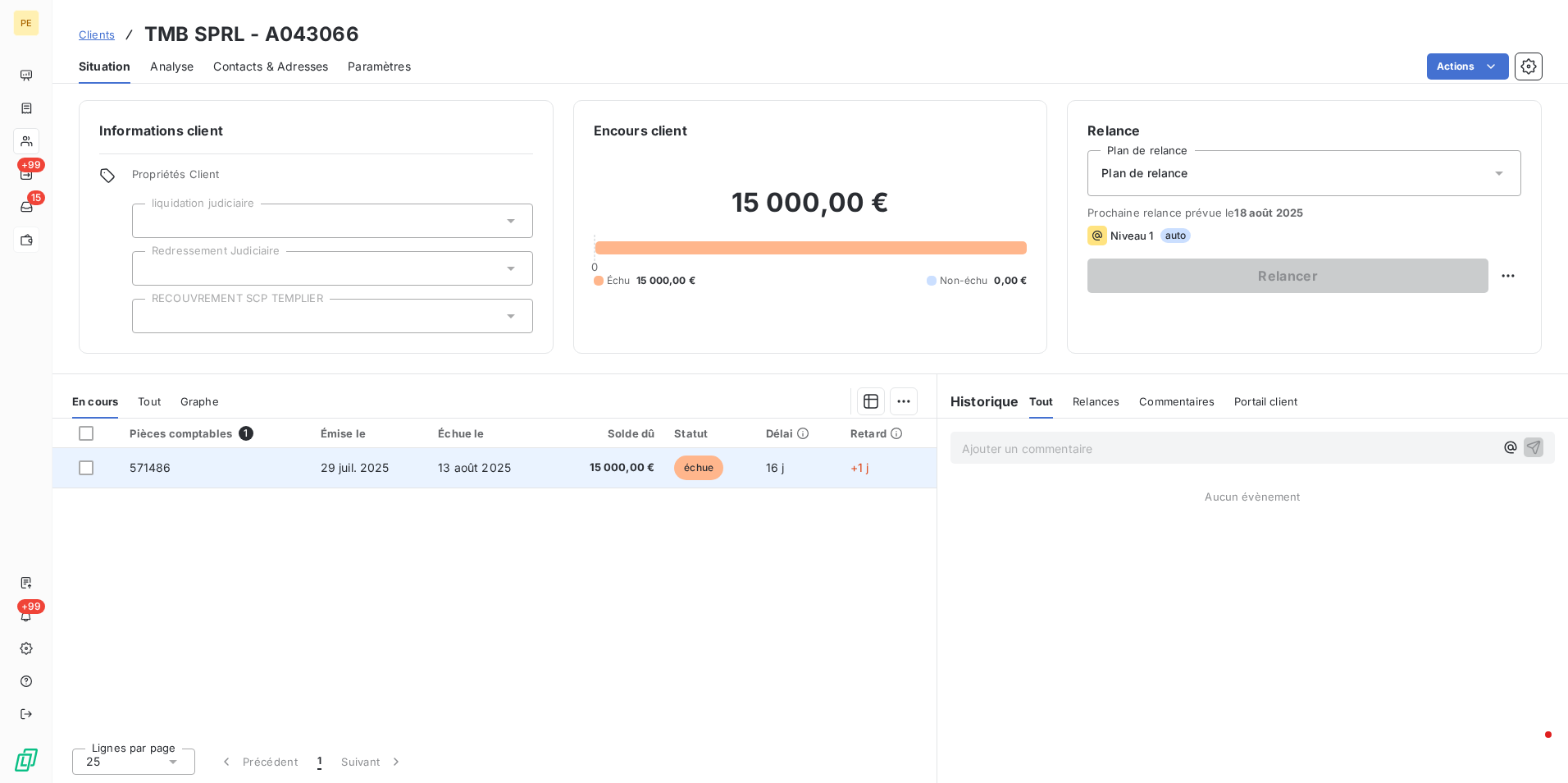
click at [511, 476] on td "13 août 2025" at bounding box center [489, 467] width 123 height 40
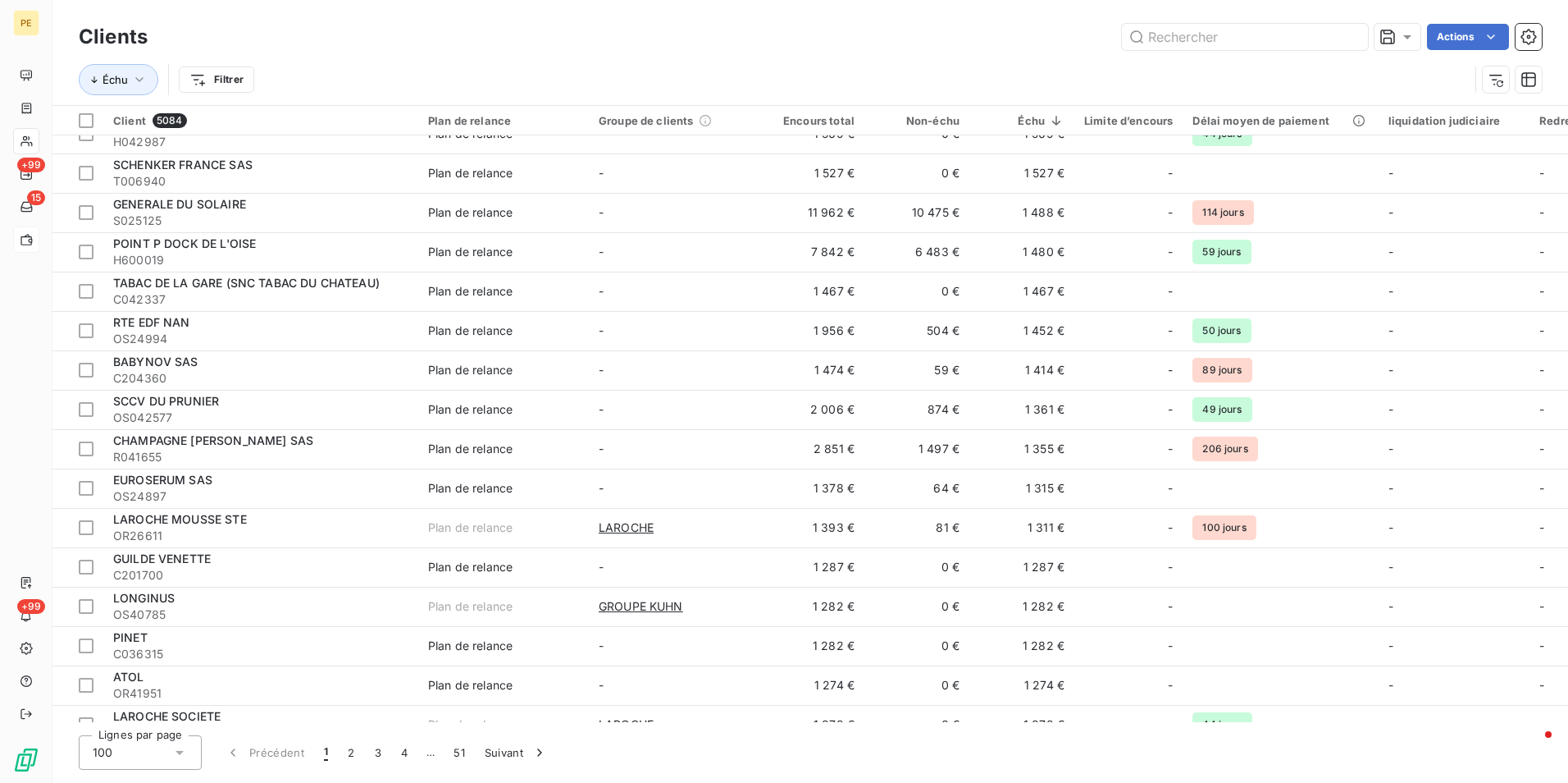
scroll to position [3359, 0]
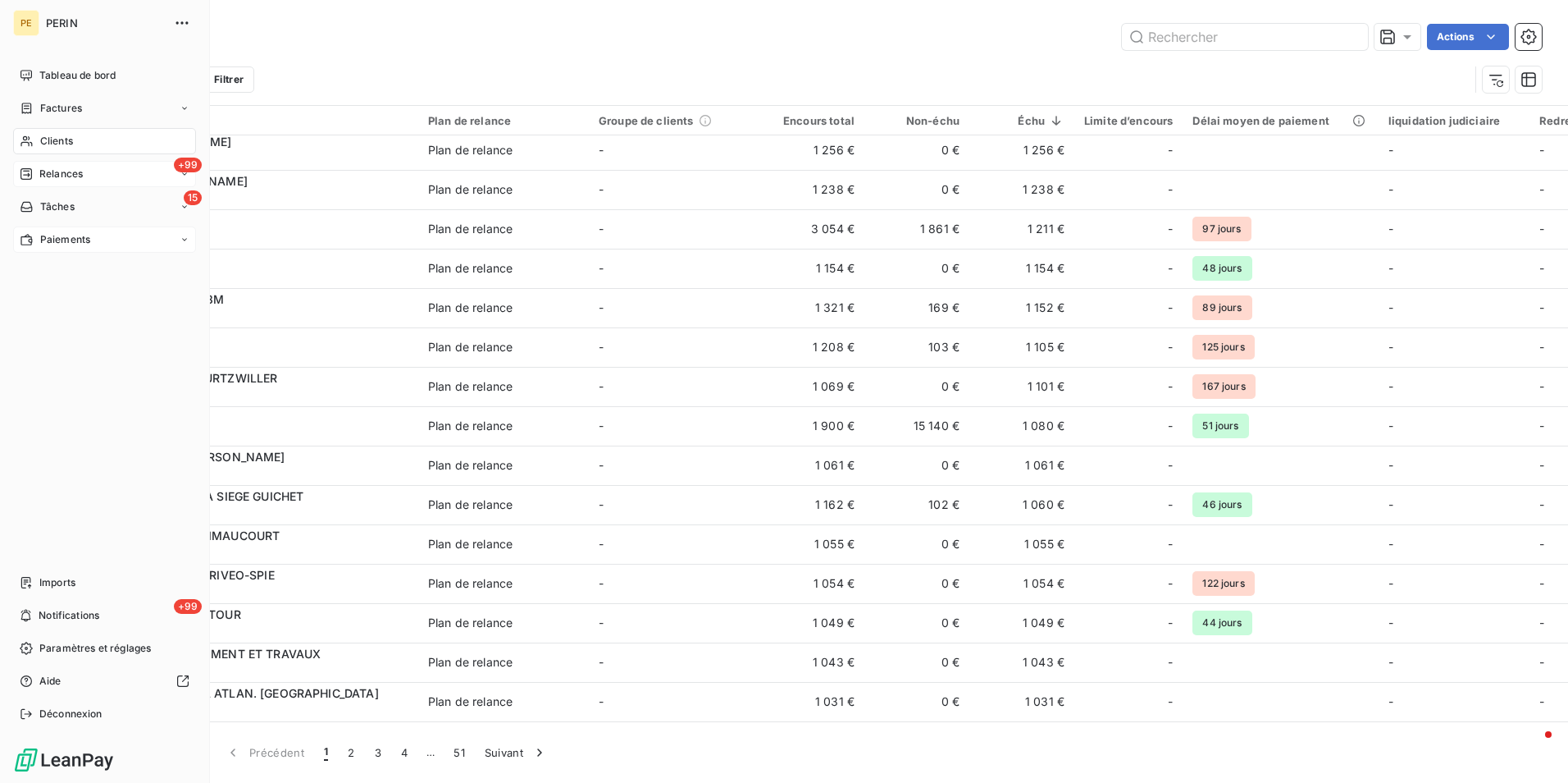
click at [72, 175] on span "Relances" at bounding box center [61, 174] width 43 height 14
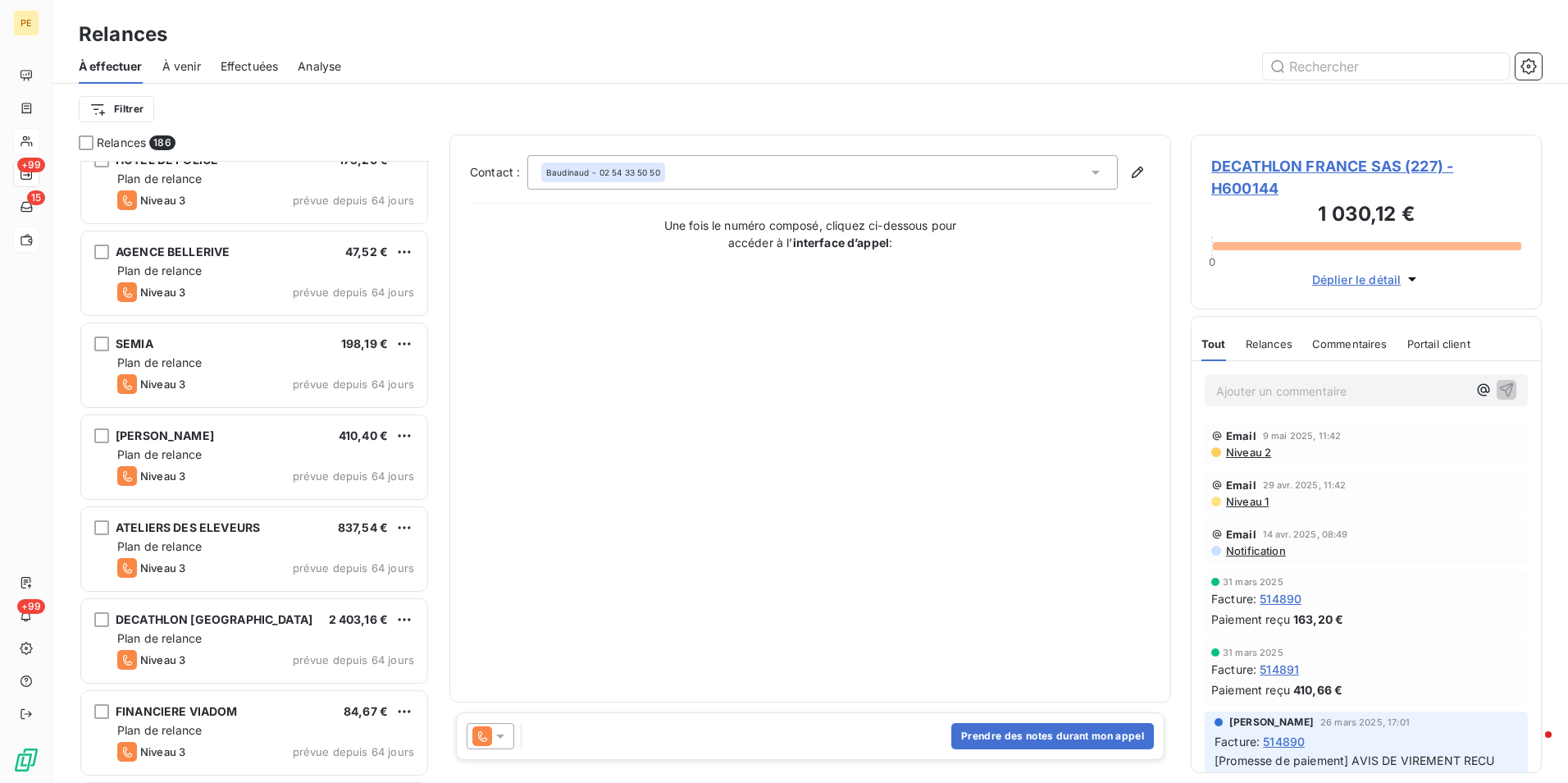
scroll to position [2345, 0]
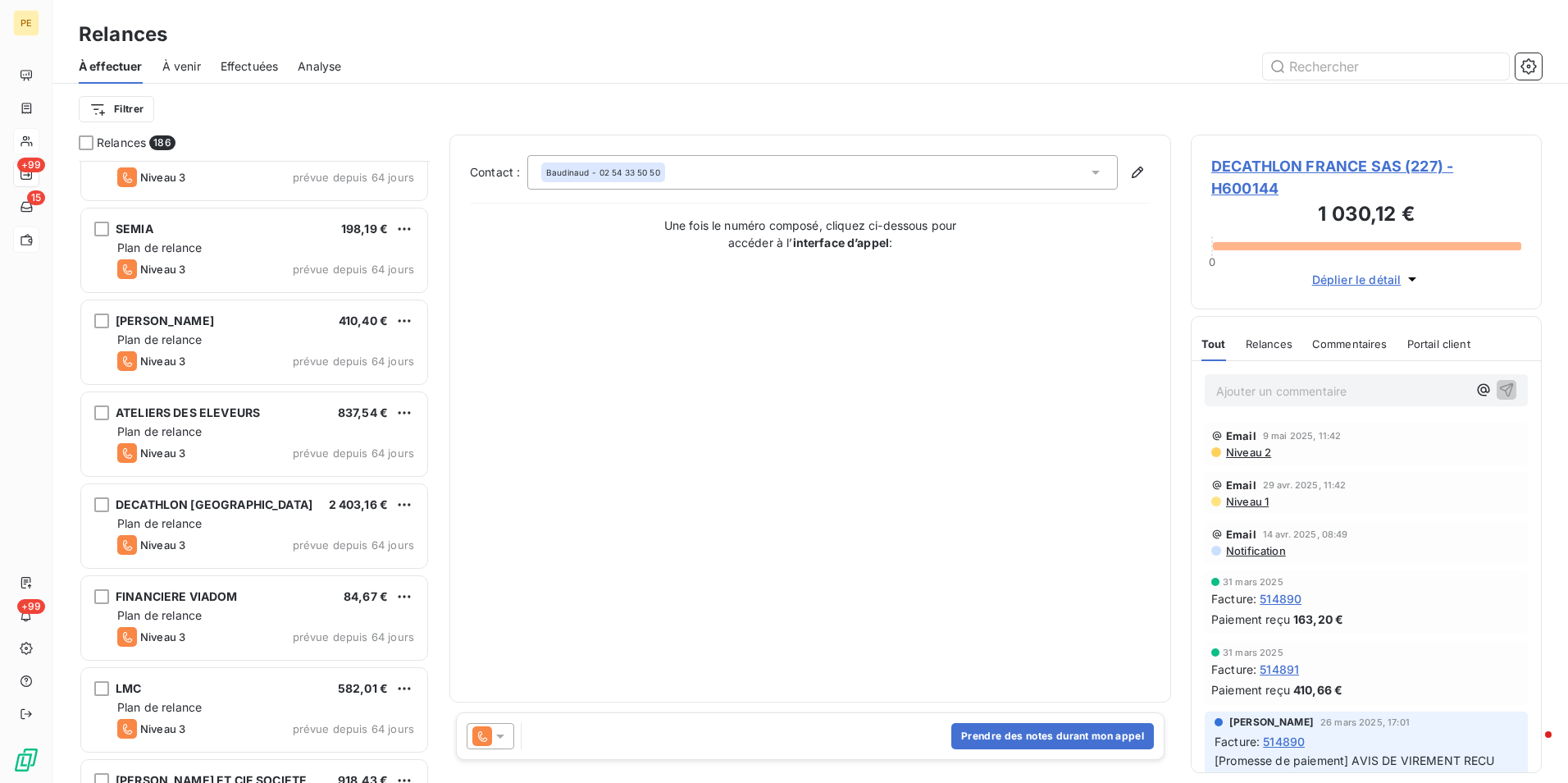
click at [268, 63] on span "Effectuées" at bounding box center [249, 67] width 58 height 16
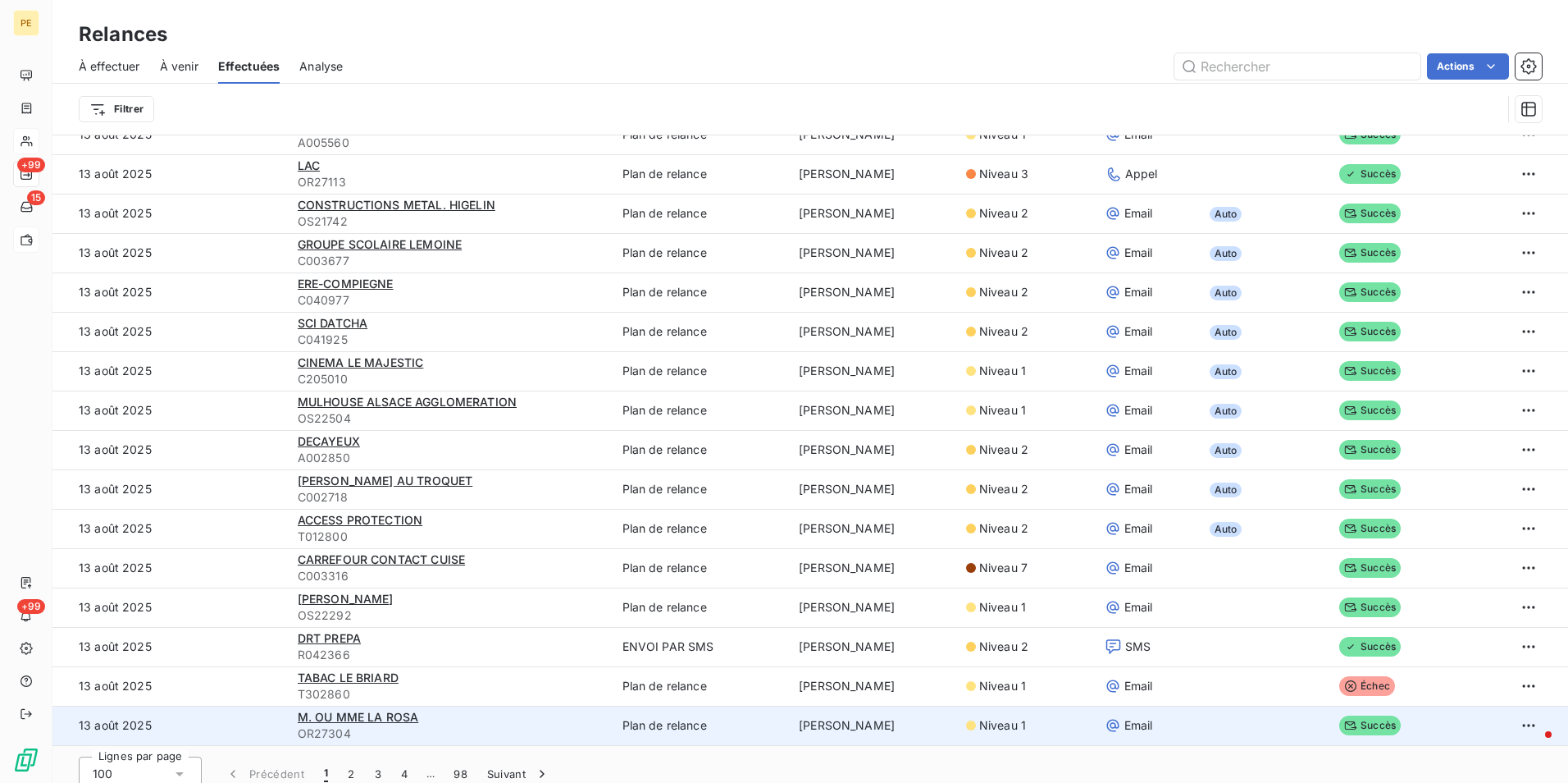
scroll to position [56, 0]
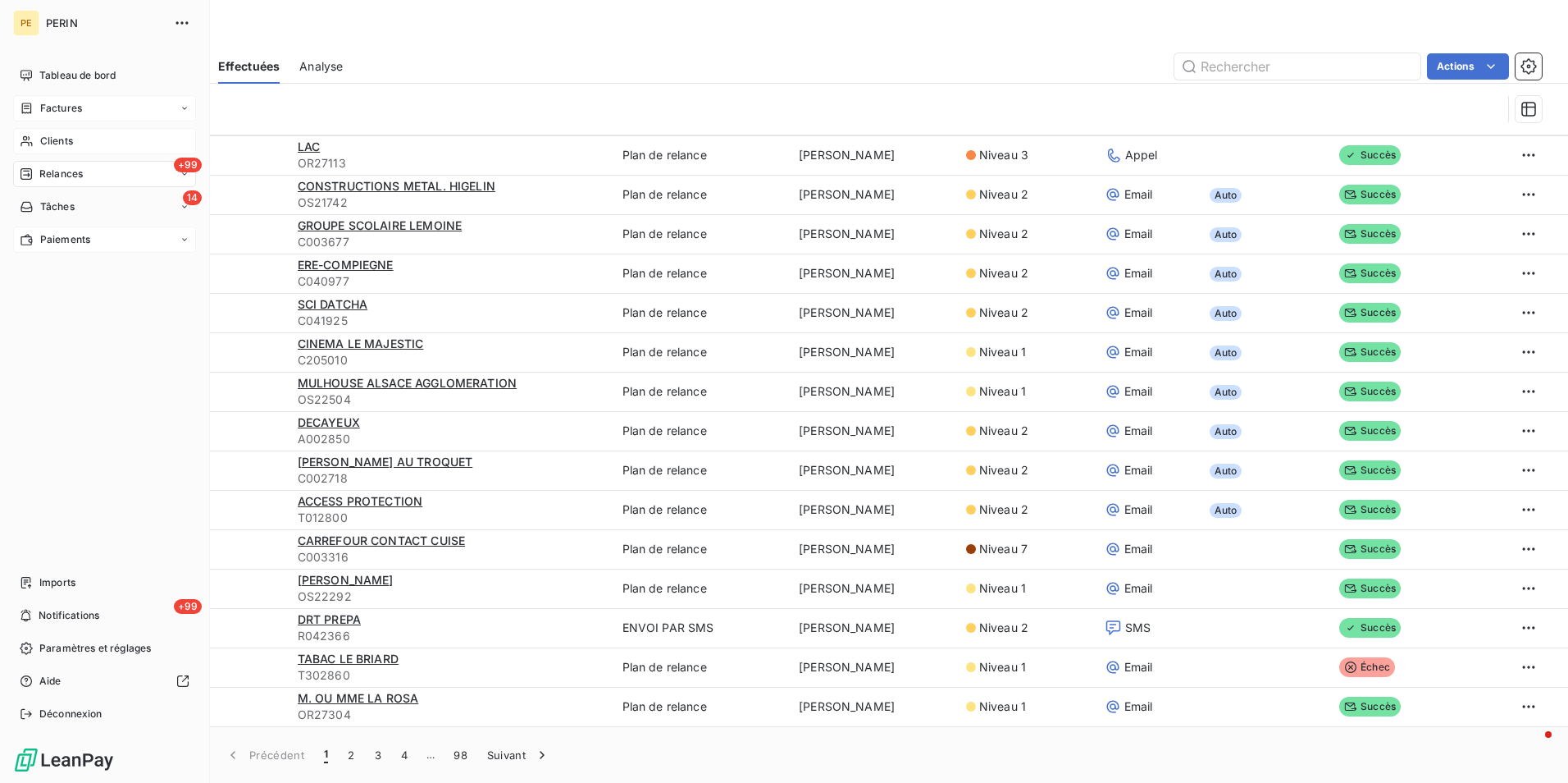
click at [54, 117] on div "Factures" at bounding box center [105, 108] width 183 height 26
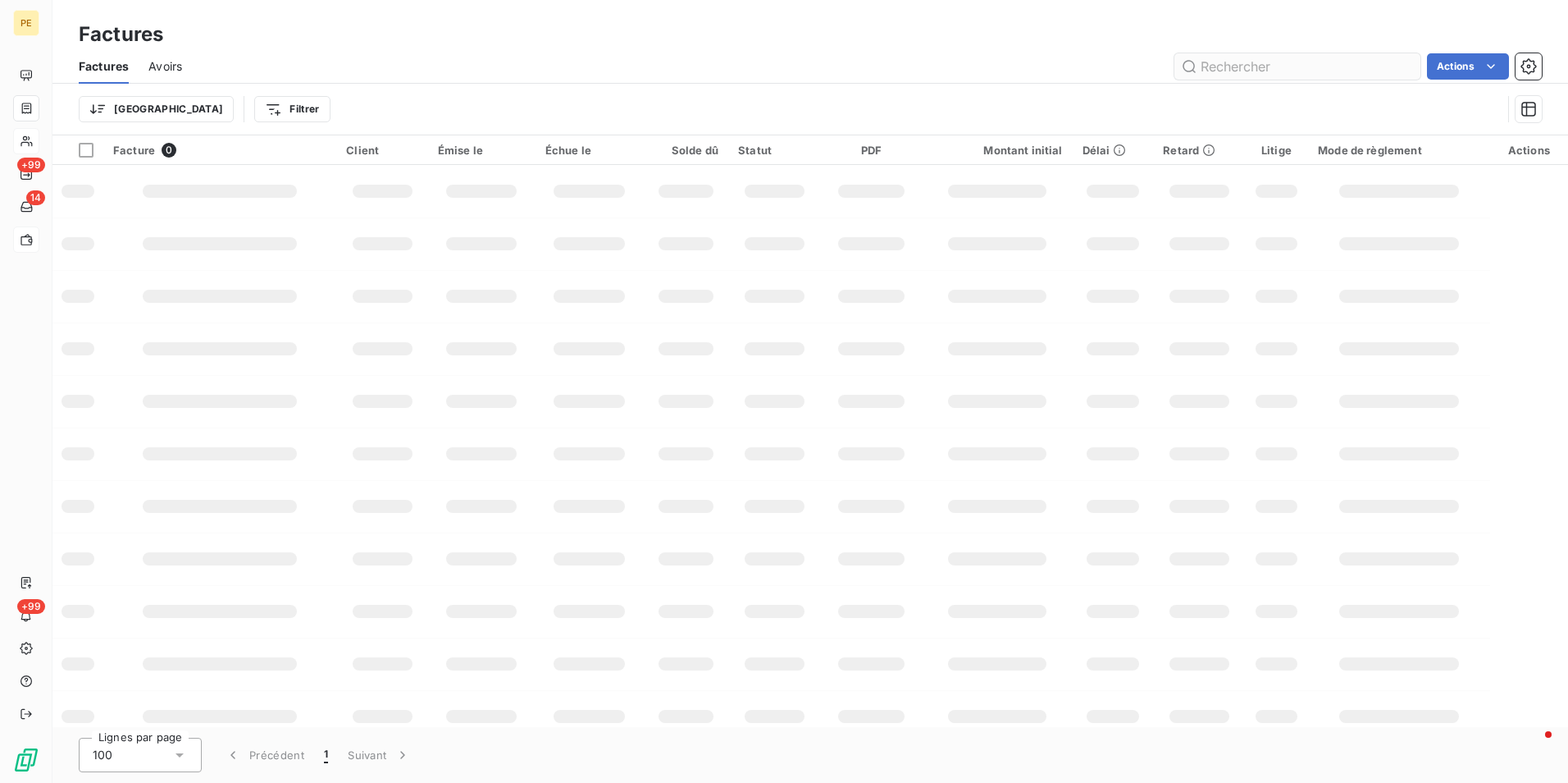
click at [1219, 71] on input "text" at bounding box center [1298, 66] width 246 height 26
drag, startPoint x: 1209, startPoint y: 67, endPoint x: 1133, endPoint y: 78, distance: 76.8
click at [1133, 78] on div "FA000440 Actions" at bounding box center [871, 66] width 1340 height 26
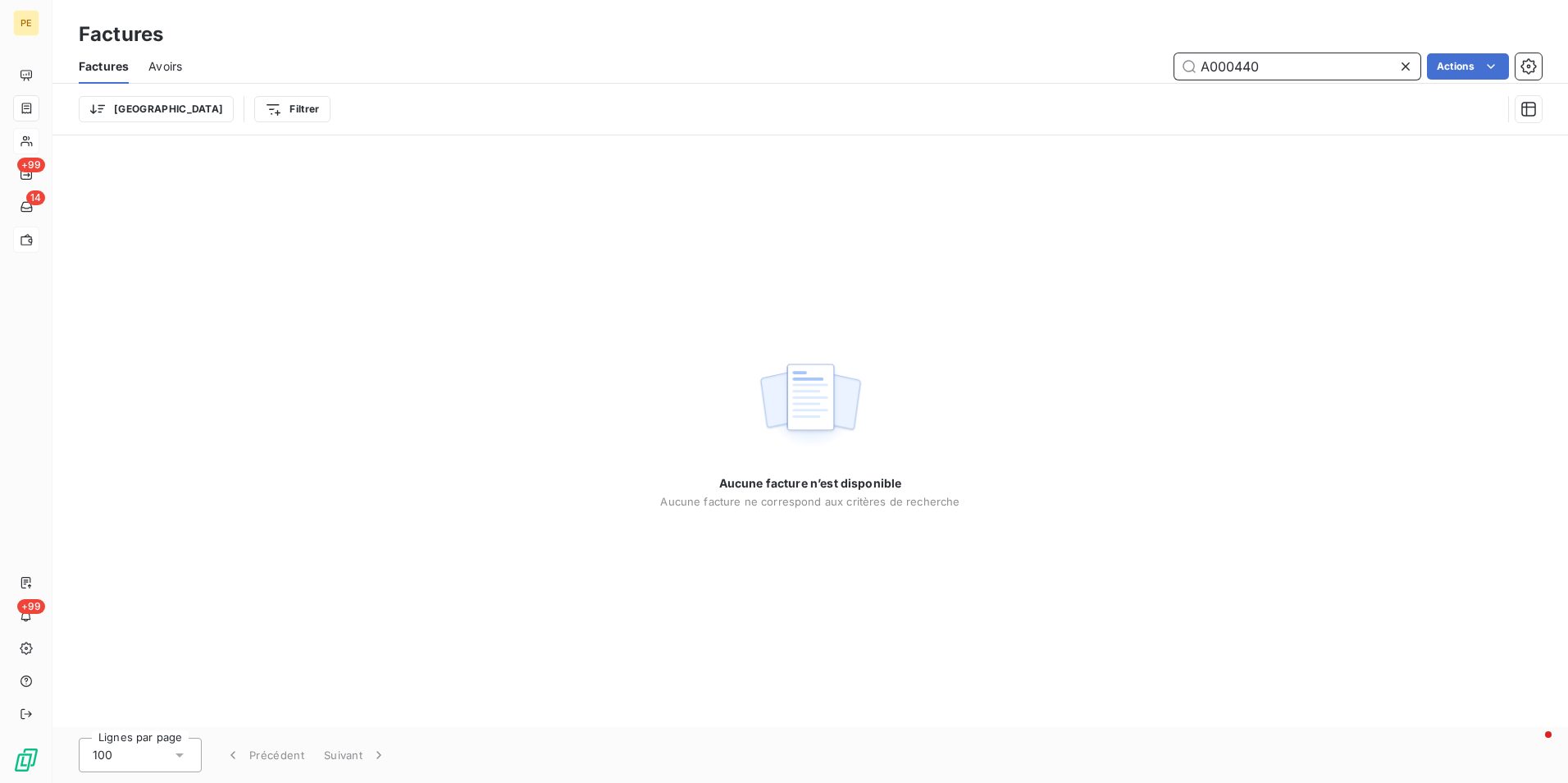
click at [1209, 75] on input "A000440" at bounding box center [1298, 66] width 246 height 26
drag, startPoint x: 1265, startPoint y: 67, endPoint x: 906, endPoint y: 59, distance: 359.1
click at [906, 59] on div "000440 Actions" at bounding box center [871, 66] width 1340 height 26
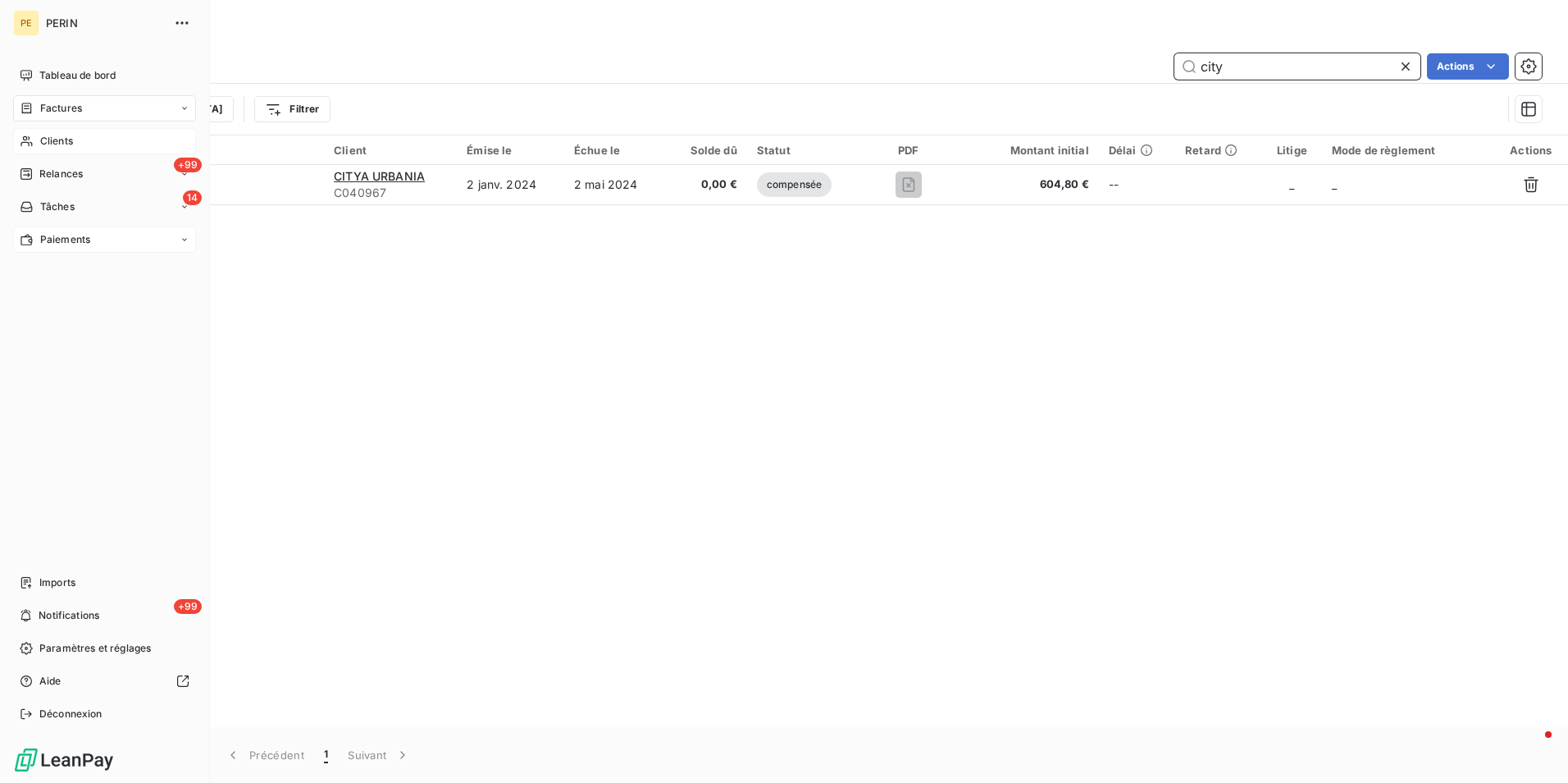
type input "city"
click at [75, 148] on div "Clients" at bounding box center [105, 140] width 183 height 26
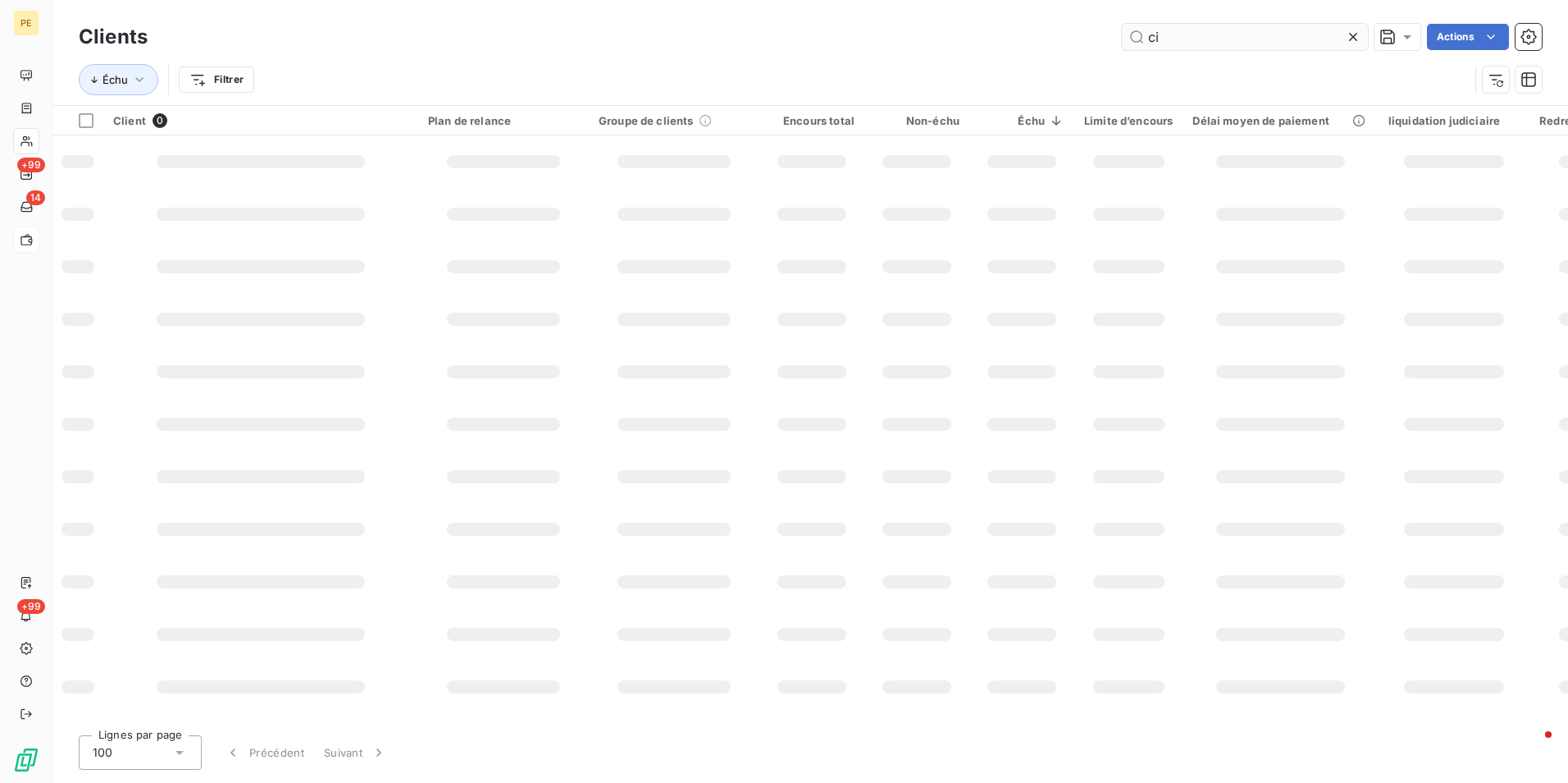
type input "c"
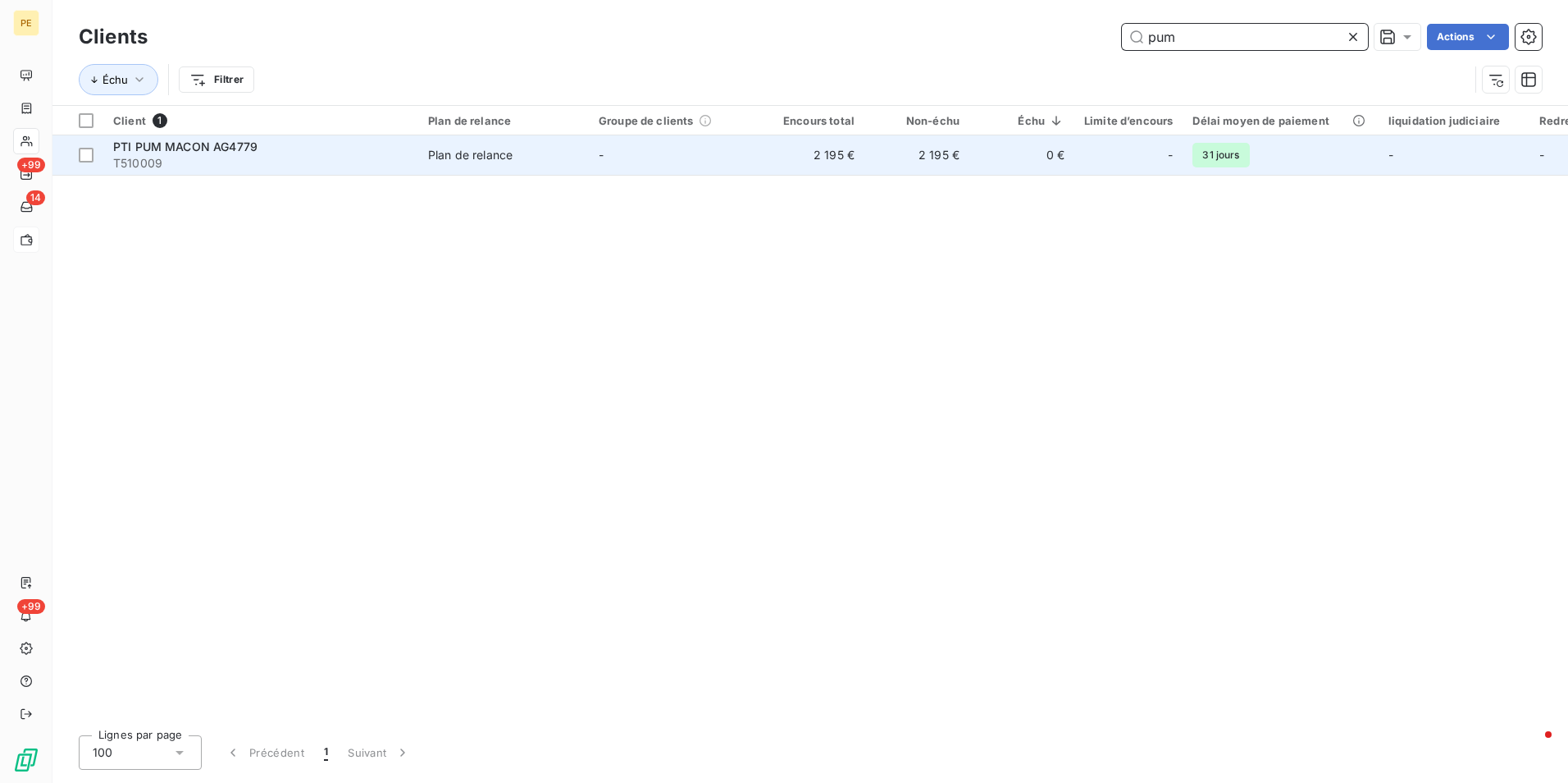
type input "pum"
click at [215, 162] on span "T510009" at bounding box center [261, 163] width 296 height 16
